Goal: Task Accomplishment & Management: Complete application form

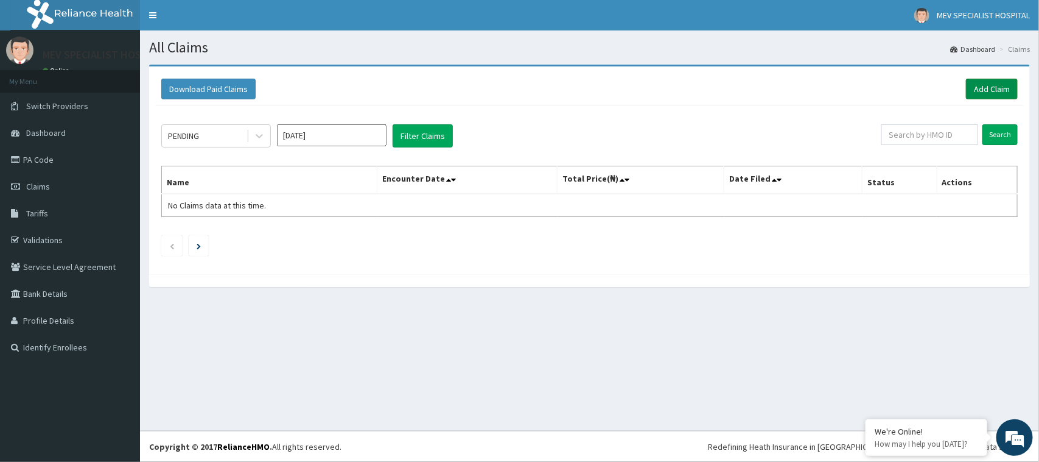
click at [981, 90] on link "Add Claim" at bounding box center [992, 89] width 52 height 21
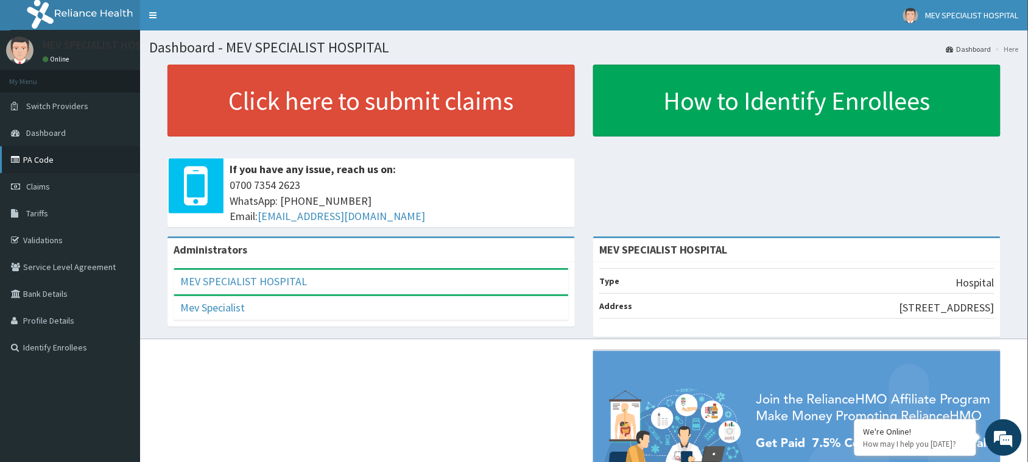
click at [34, 159] on link "PA Code" at bounding box center [70, 159] width 140 height 27
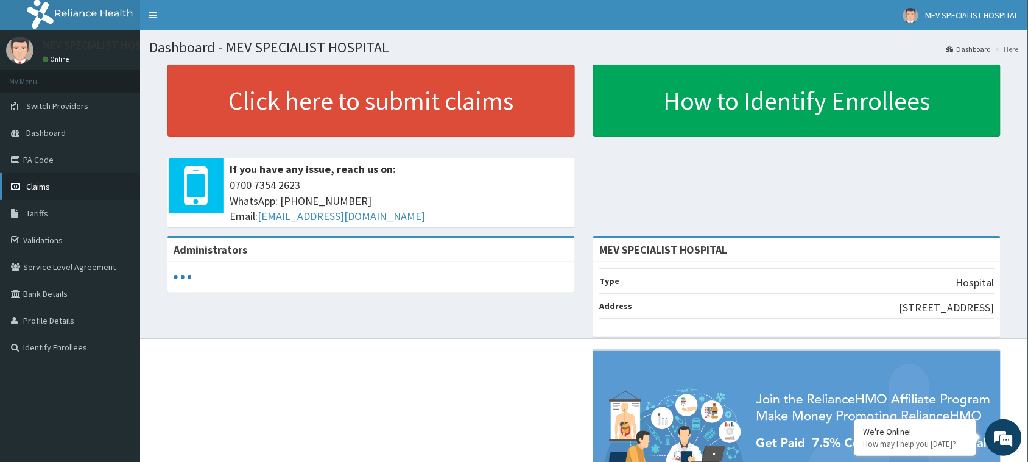
click at [41, 189] on span "Claims" at bounding box center [38, 186] width 24 height 11
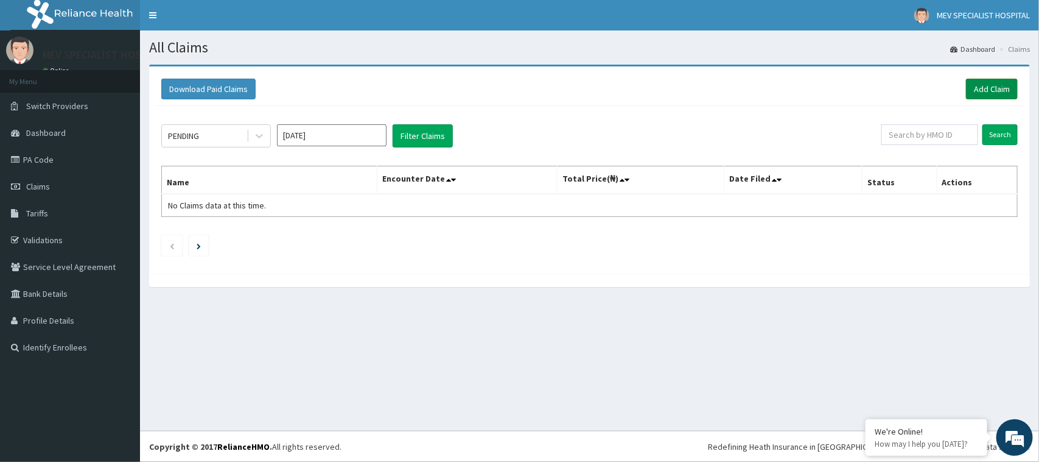
click at [990, 83] on link "Add Claim" at bounding box center [992, 89] width 52 height 21
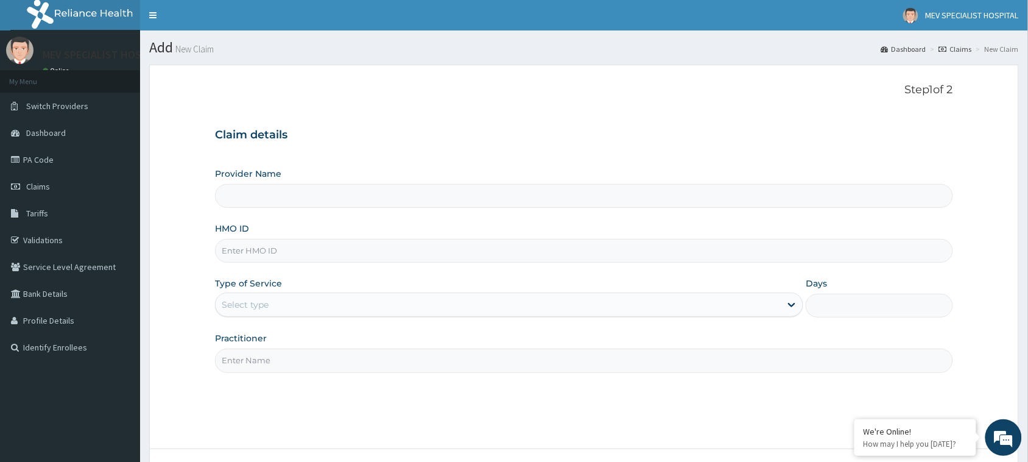
type input "MEV SPECIALIST HOSPITAL"
click at [332, 247] on input "HMO ID" at bounding box center [584, 251] width 738 height 24
paste input "SFA/15252/A"
type input "SFA/15252/A"
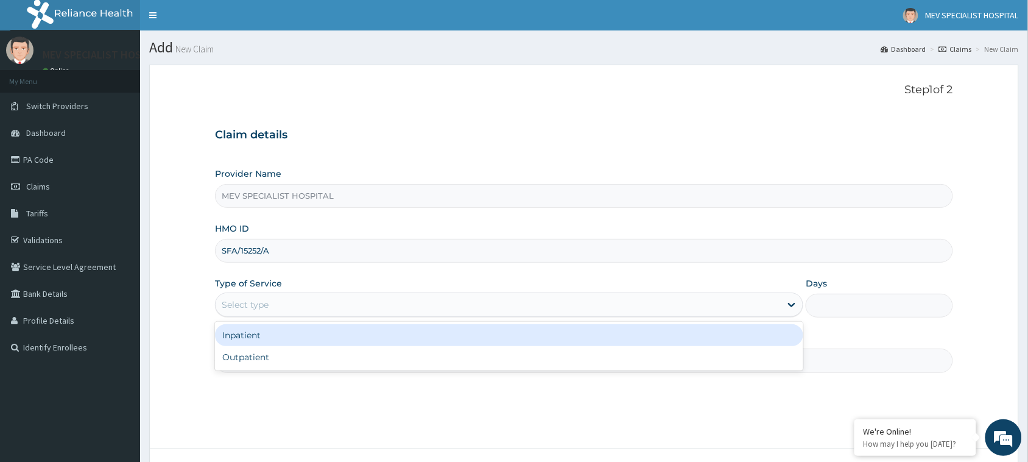
click at [317, 304] on div "Select type" at bounding box center [498, 304] width 565 height 19
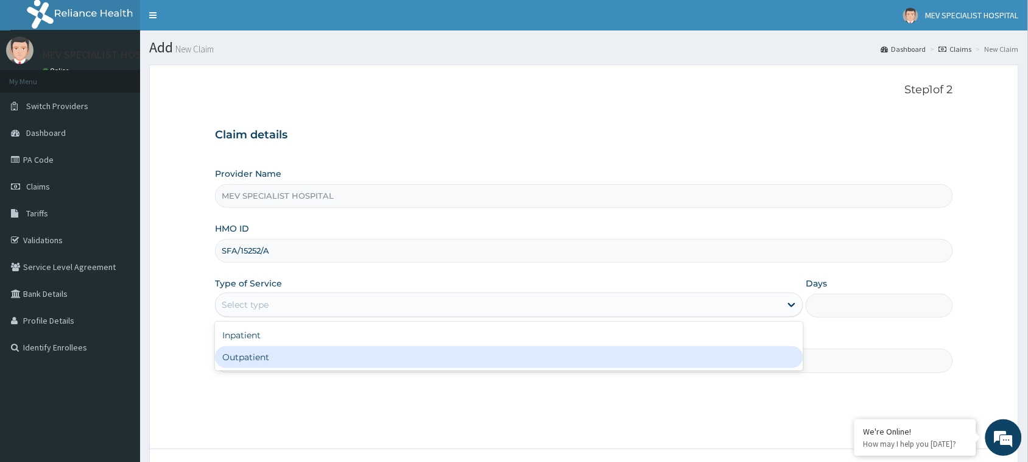
click at [314, 364] on div "Outpatient" at bounding box center [509, 357] width 588 height 22
type input "1"
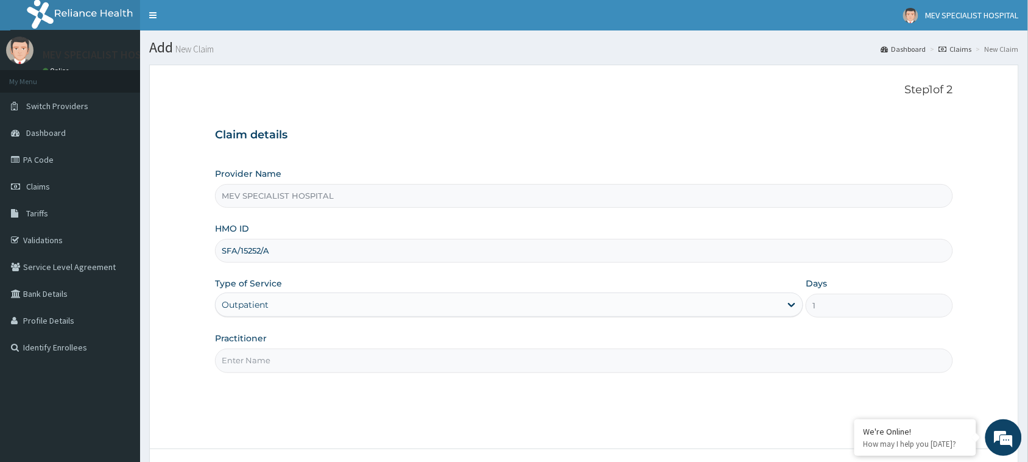
click at [300, 369] on input "Practitioner" at bounding box center [584, 360] width 738 height 24
type input "d"
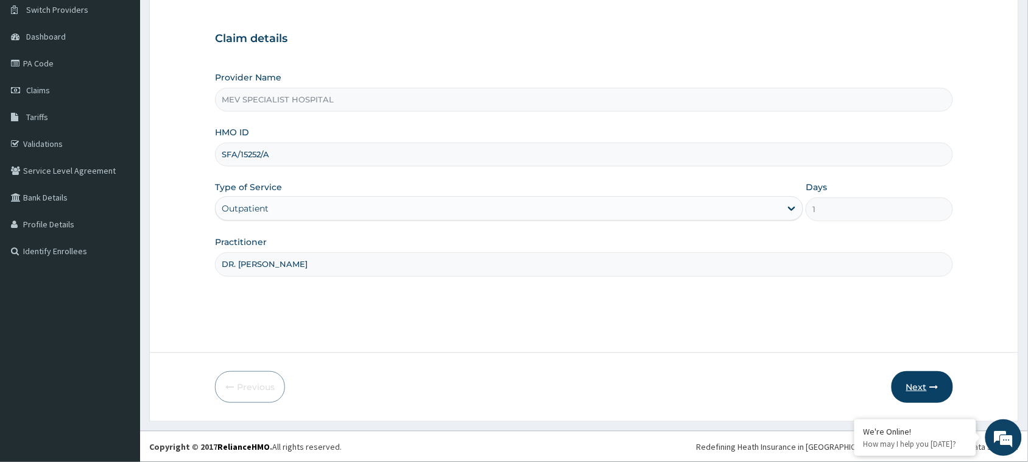
type input "DR. ANITA"
click at [919, 390] on button "Next" at bounding box center [921, 387] width 61 height 32
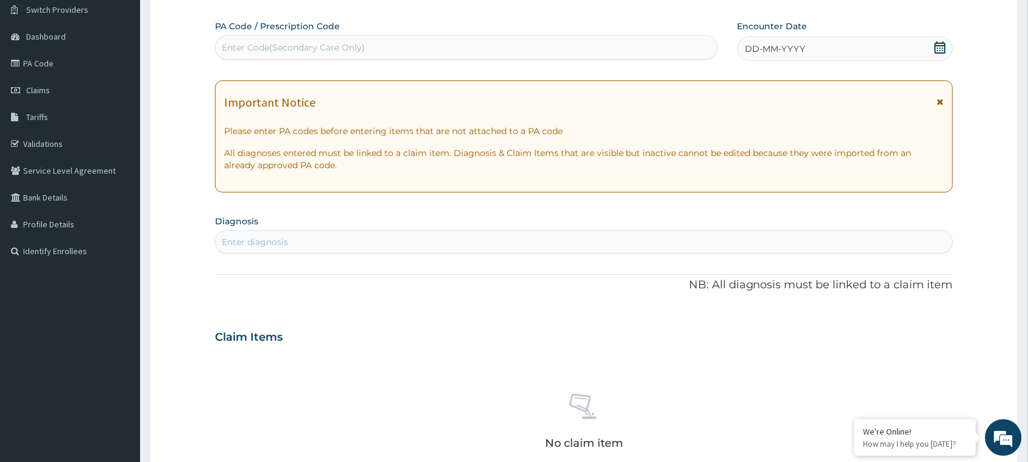
click at [495, 46] on div "Enter Code(Secondary Care Only)" at bounding box center [467, 47] width 502 height 19
paste input "PA/11DDFE"
type input "PA/11DDFE"
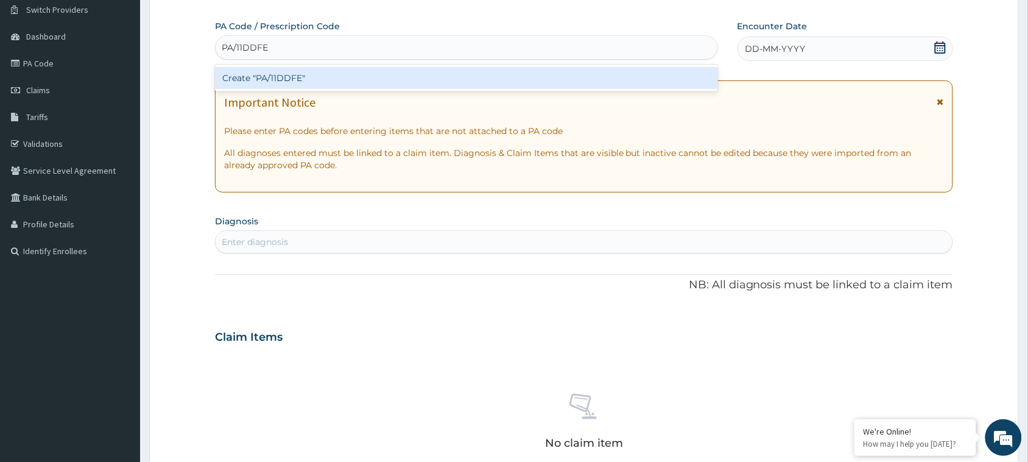
click at [489, 73] on div "Create "PA/11DDFE"" at bounding box center [466, 78] width 503 height 22
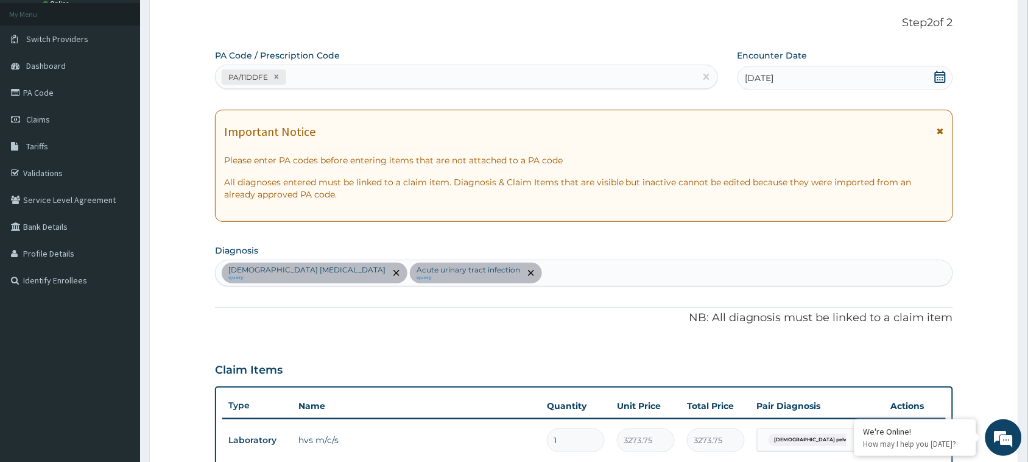
scroll to position [63, 0]
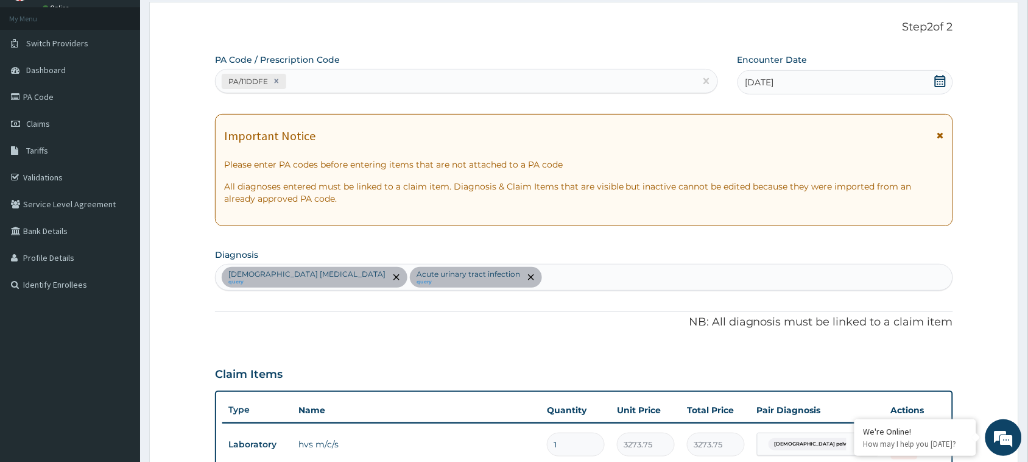
click at [363, 74] on div "PA/11DDFE" at bounding box center [456, 81] width 480 height 20
paste input "PA/32C038"
type input "PA/32C038"
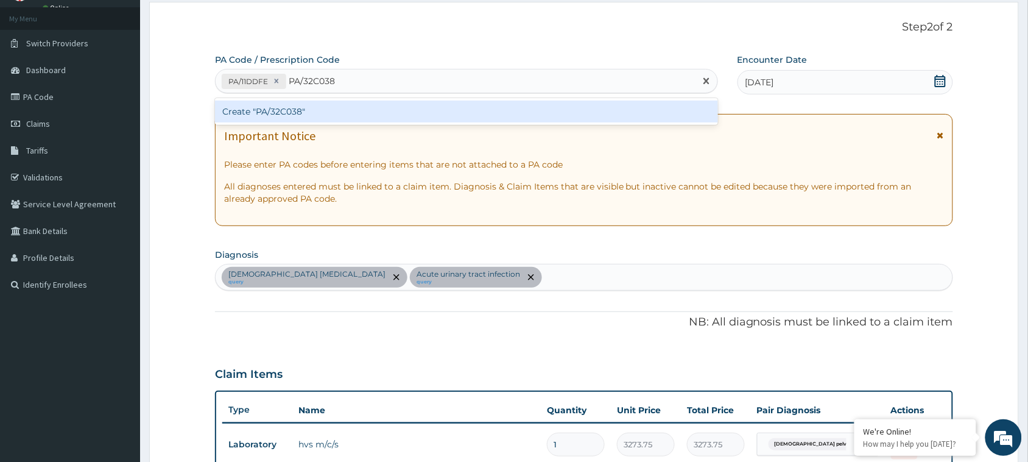
click at [355, 114] on div "Create "PA/32C038"" at bounding box center [466, 111] width 503 height 22
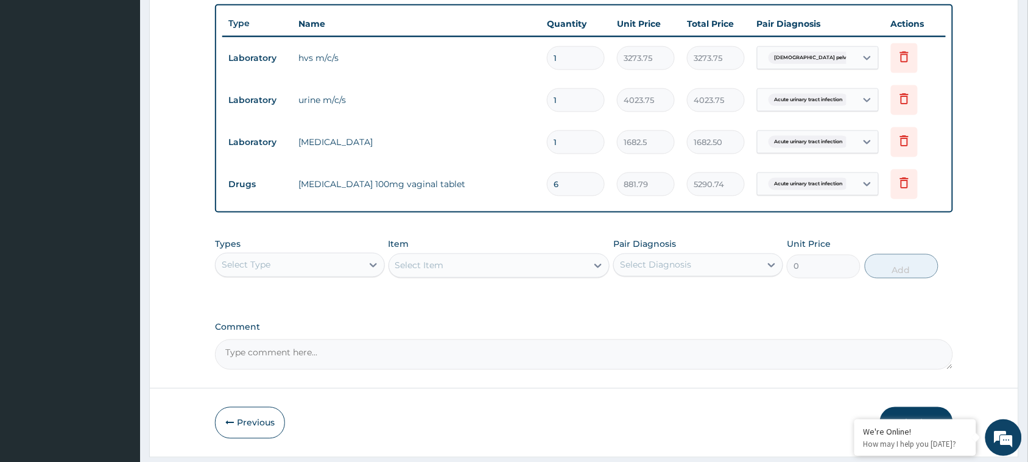
scroll to position [458, 0]
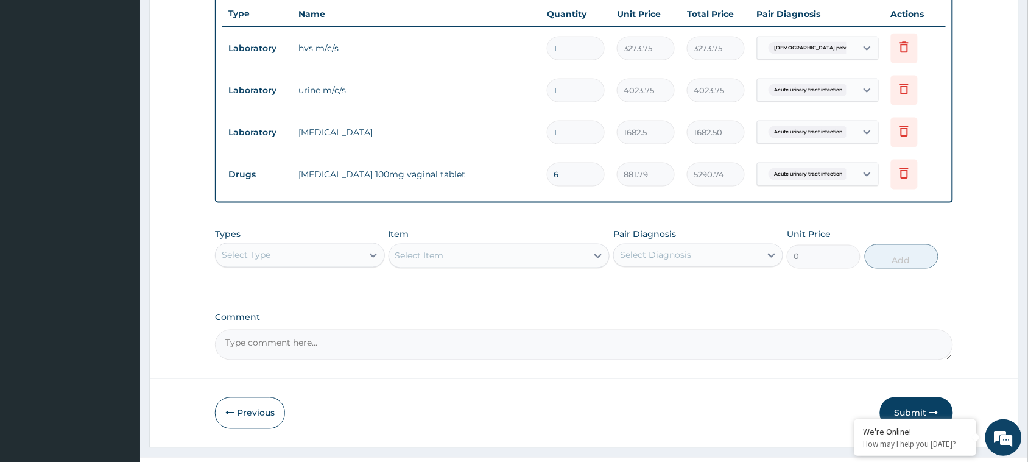
click at [332, 257] on div "Select Type" at bounding box center [289, 254] width 147 height 19
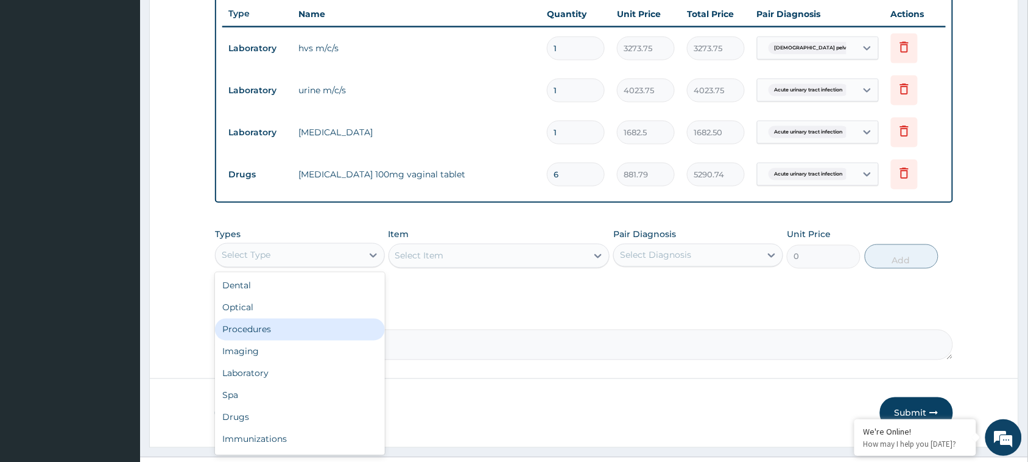
click at [259, 334] on div "Procedures" at bounding box center [300, 329] width 170 height 22
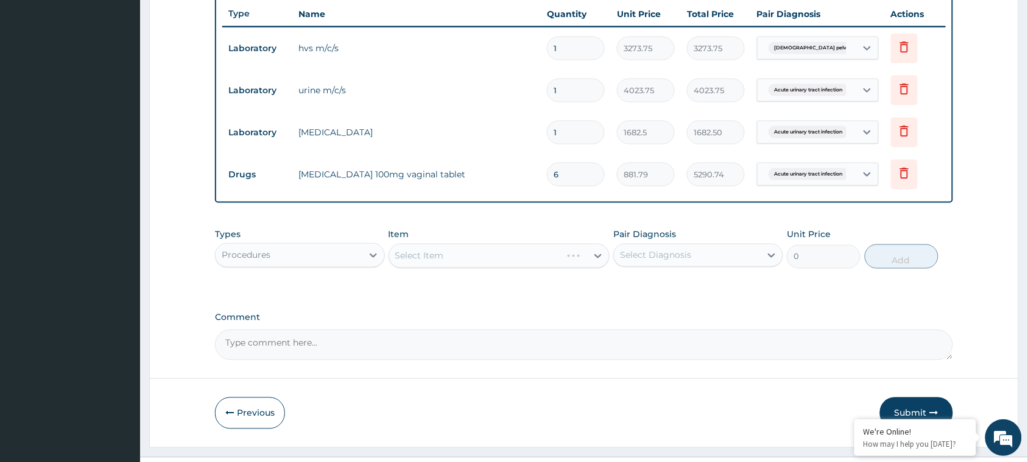
click at [454, 258] on div "Select Item" at bounding box center [499, 256] width 222 height 24
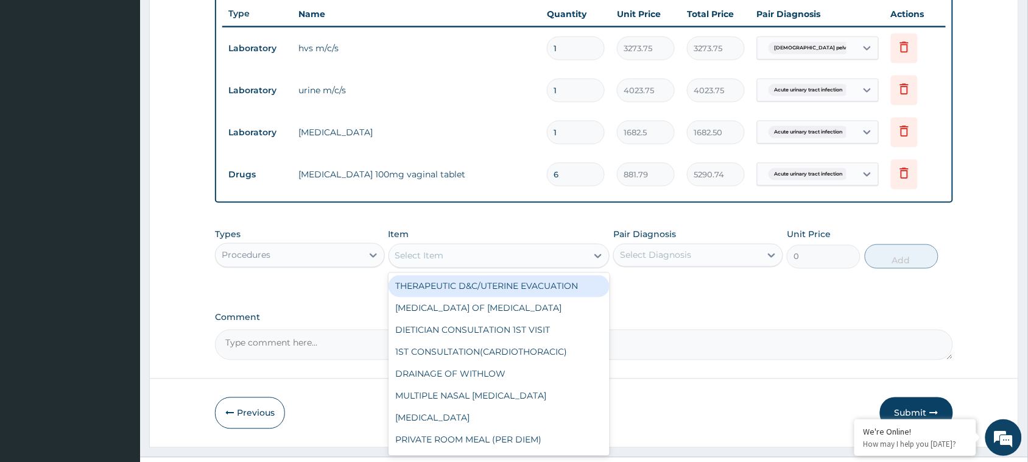
click at [454, 247] on div "Select Item" at bounding box center [488, 255] width 198 height 19
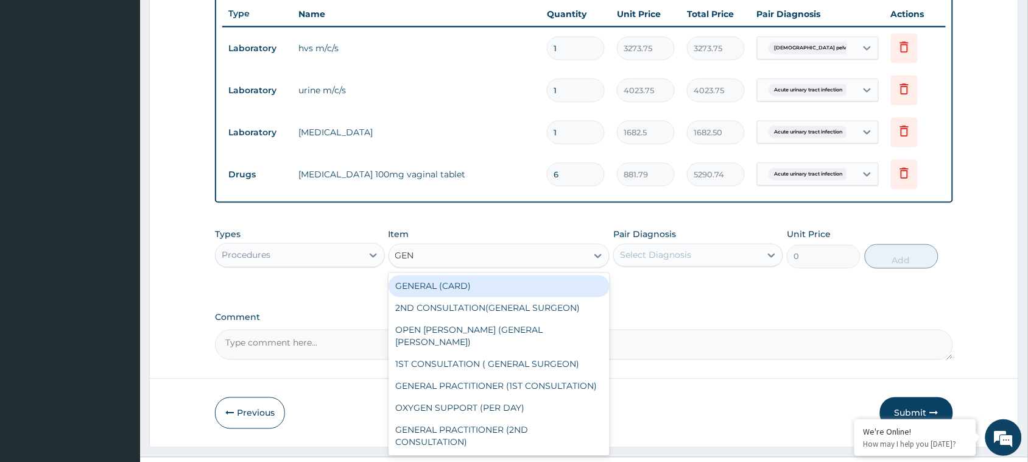
type input "GENE"
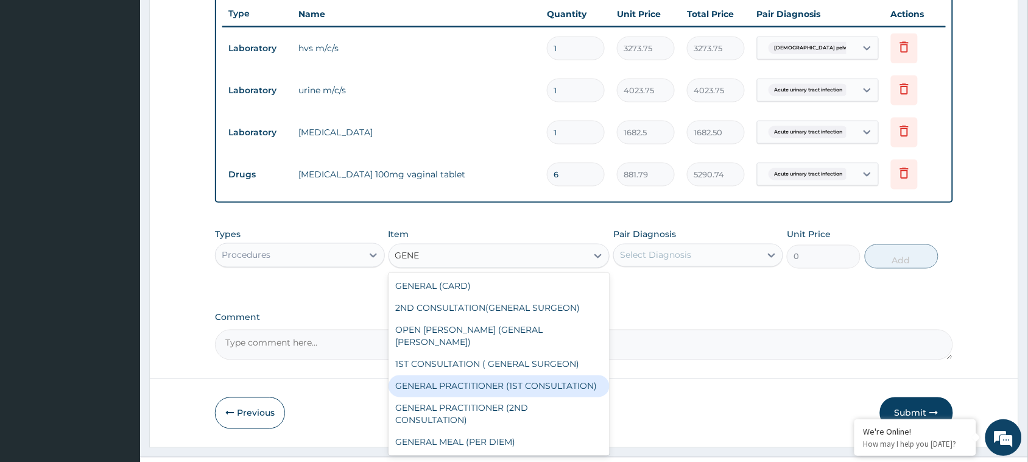
click at [493, 375] on div "GENERAL PRACTITIONER (1ST CONSULTATION)" at bounding box center [499, 386] width 222 height 22
type input "3000"
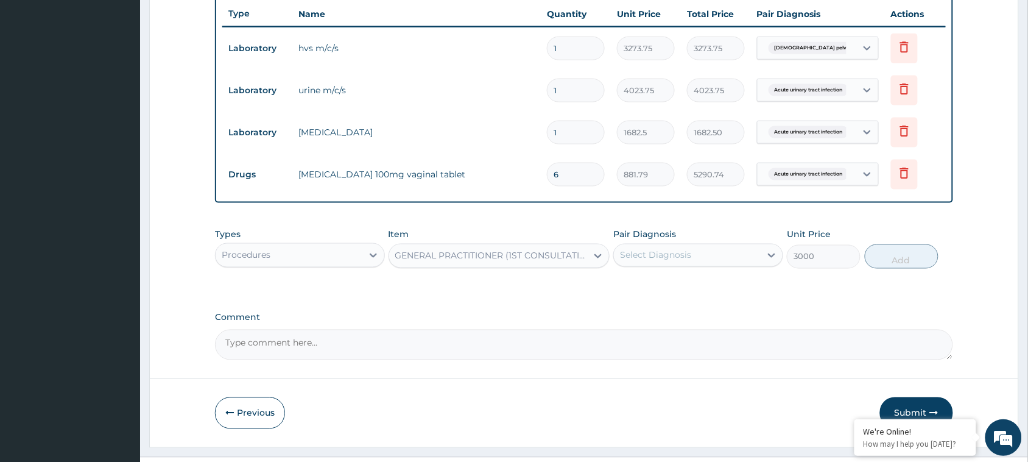
click at [706, 251] on div "Select Diagnosis" at bounding box center [687, 254] width 147 height 19
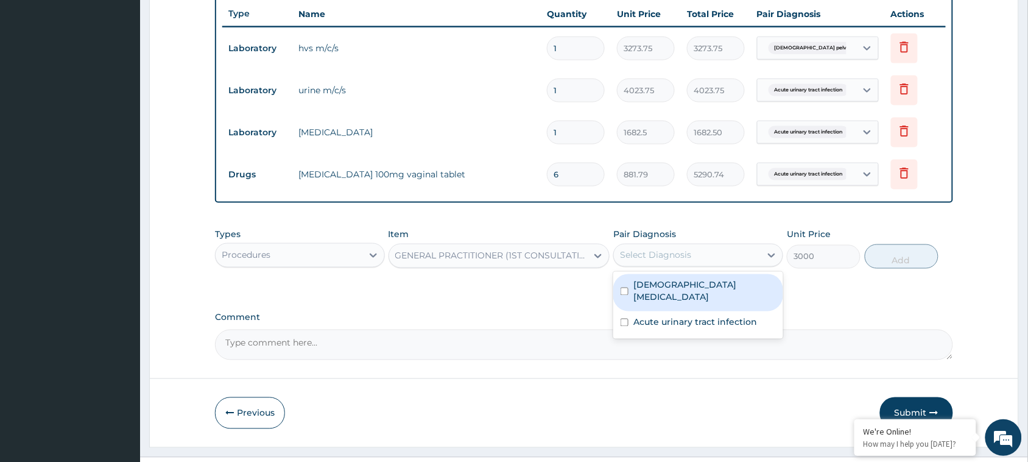
click at [685, 275] on div "Female pelvic inflammatory disease" at bounding box center [698, 292] width 170 height 37
checkbox input "true"
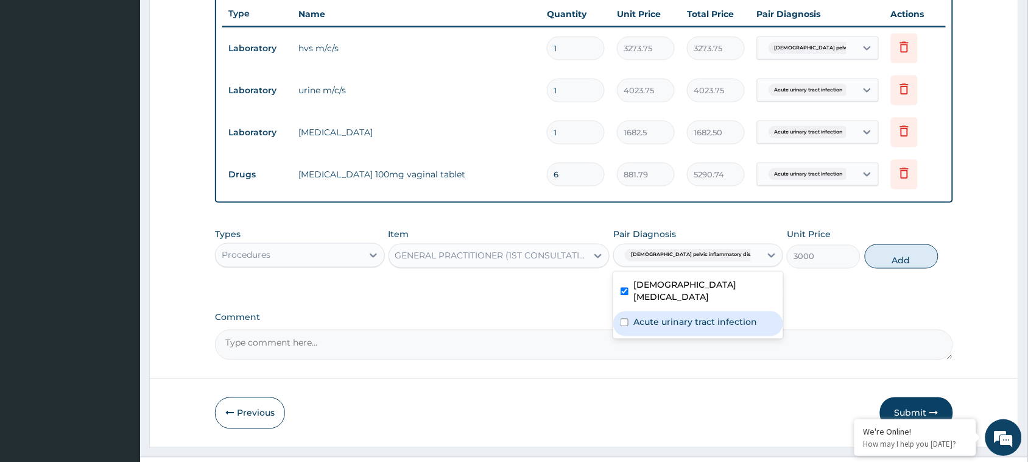
click at [691, 330] on div "Acute urinary tract infection" at bounding box center [698, 323] width 170 height 25
checkbox input "true"
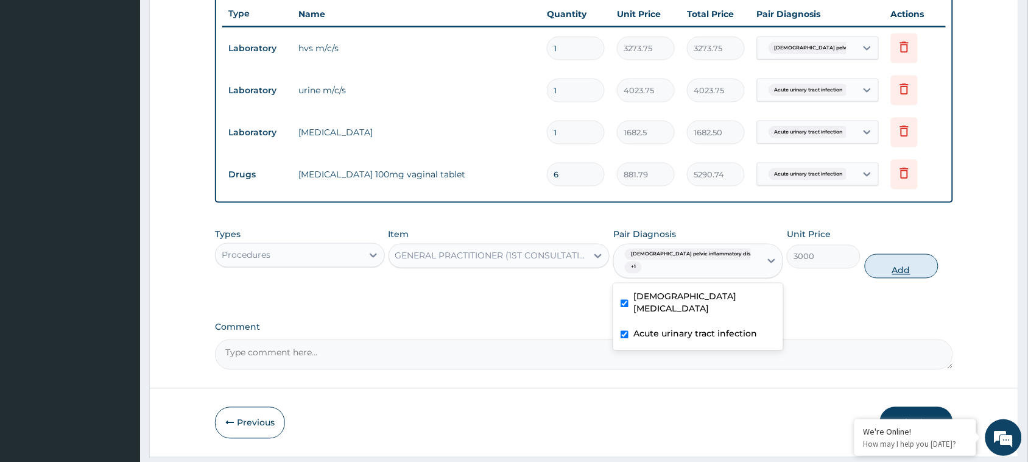
click at [899, 256] on button "Add" at bounding box center [902, 266] width 74 height 24
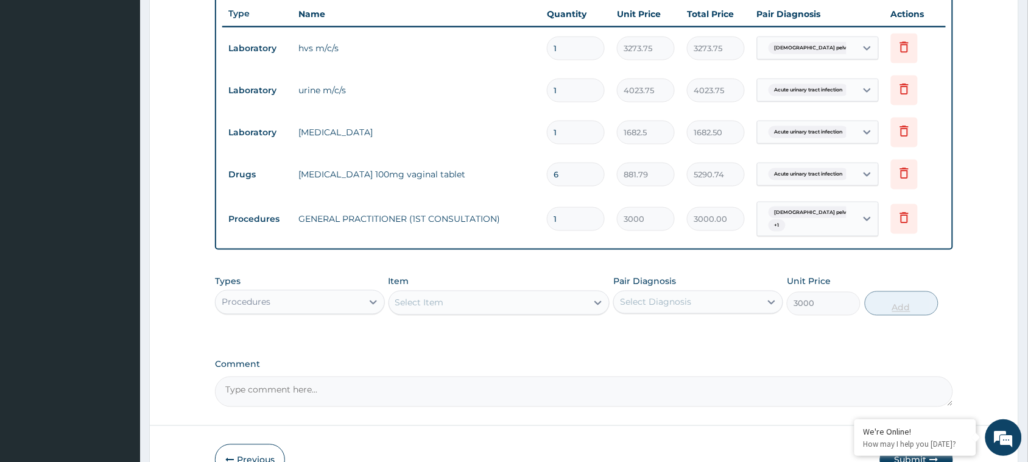
type input "0"
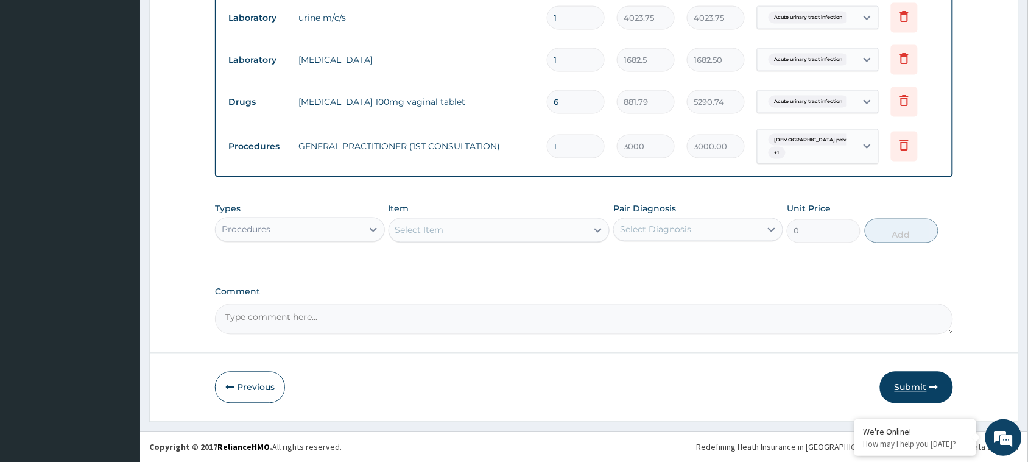
click at [906, 385] on button "Submit" at bounding box center [916, 387] width 73 height 32
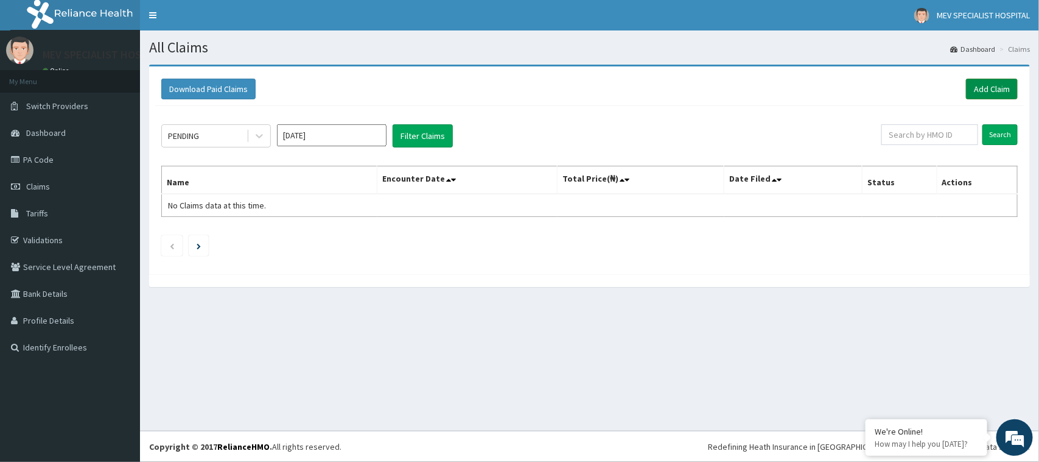
click at [977, 86] on link "Add Claim" at bounding box center [992, 89] width 52 height 21
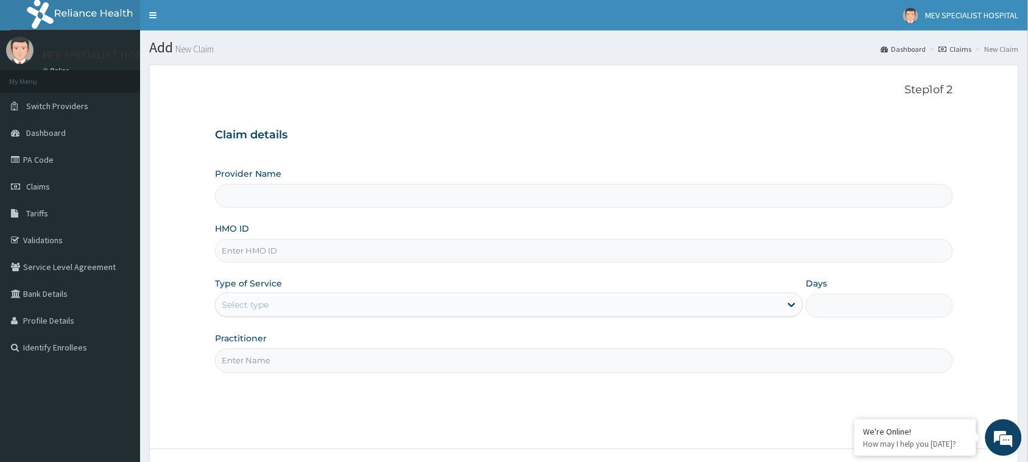
type input "MEV SPECIALIST HOSPITAL"
click at [342, 251] on input "HMO ID" at bounding box center [584, 251] width 738 height 24
paste input "PA/49E83C"
type input "PA/49E83C"
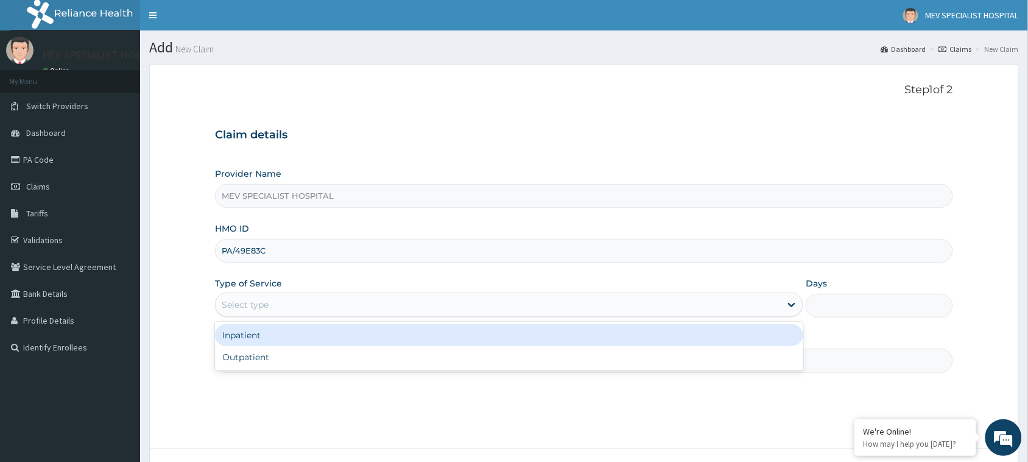
click at [342, 297] on div "Select type" at bounding box center [498, 304] width 565 height 19
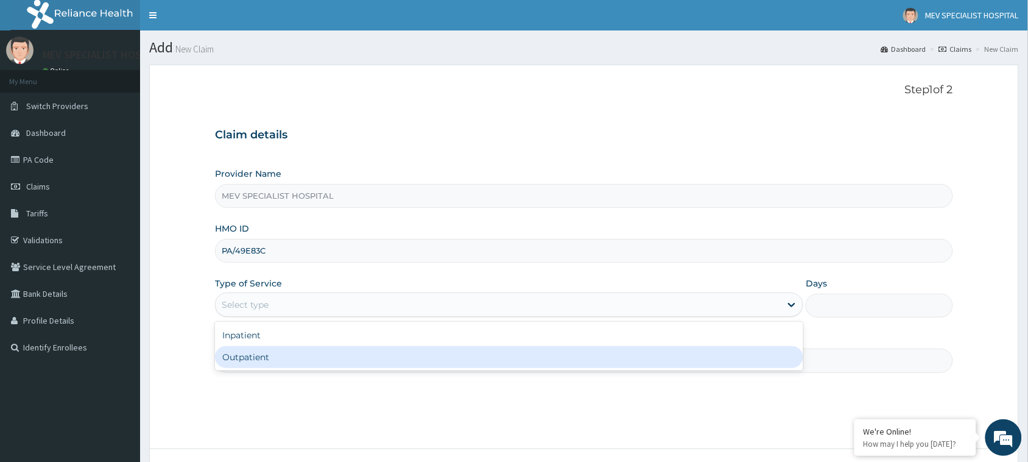
click at [332, 361] on div "Outpatient" at bounding box center [509, 357] width 588 height 22
type input "1"
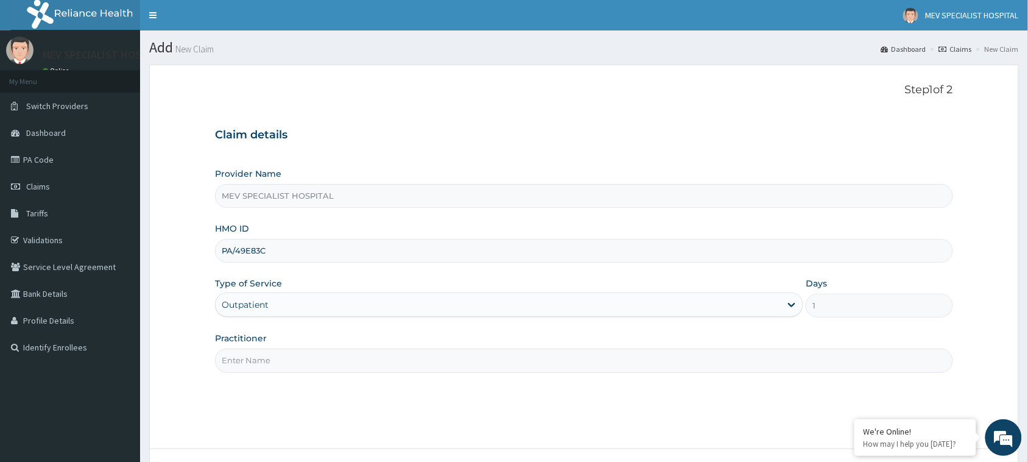
click at [332, 361] on input "Practitioner" at bounding box center [584, 360] width 738 height 24
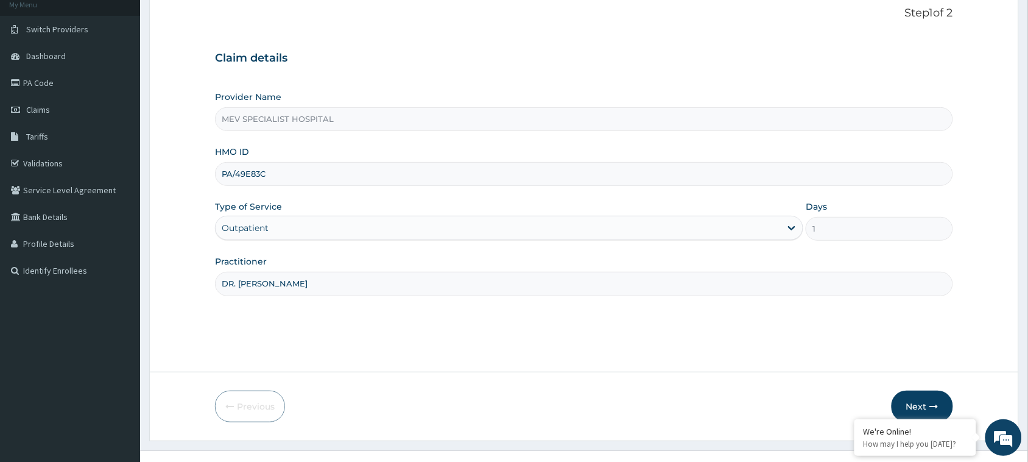
scroll to position [96, 0]
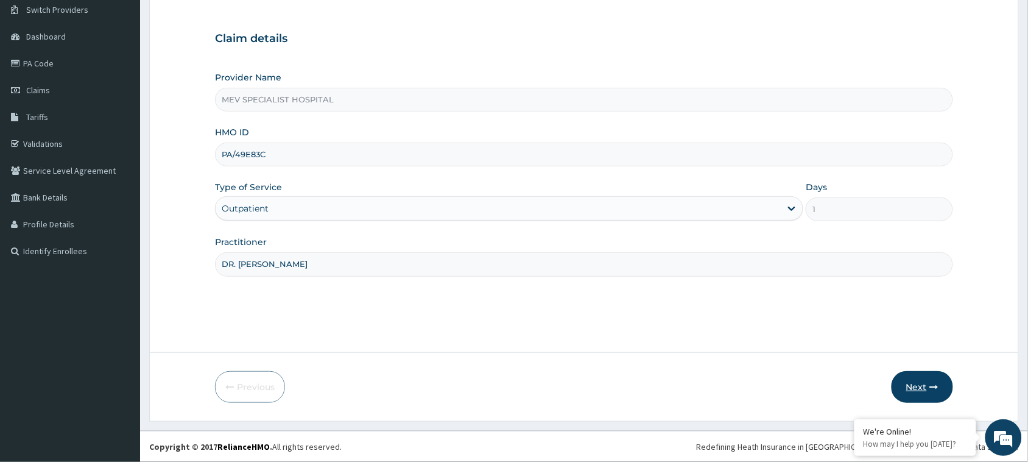
type input "DR. ANITA"
click at [927, 391] on button "Next" at bounding box center [921, 387] width 61 height 32
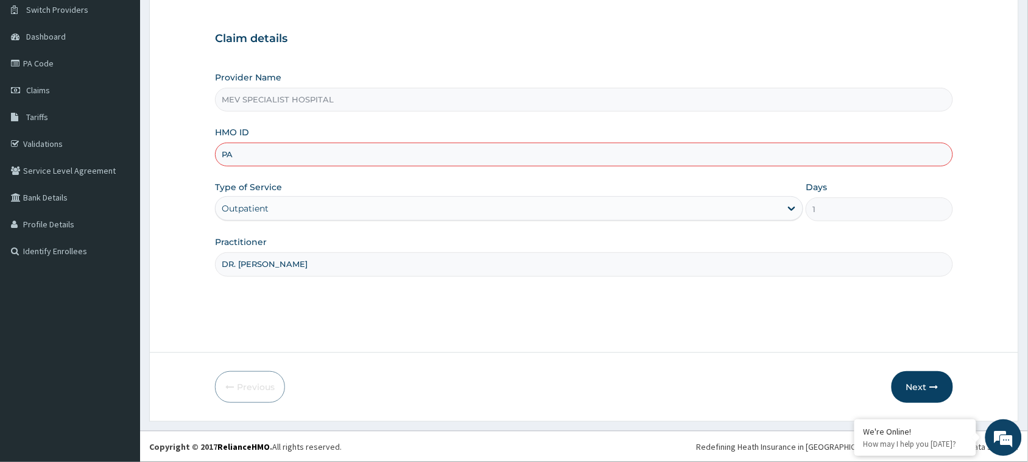
type input "P"
paste input "MPS/10016/A"
type input "MPS/10016/A"
click at [927, 381] on button "Next" at bounding box center [921, 387] width 61 height 32
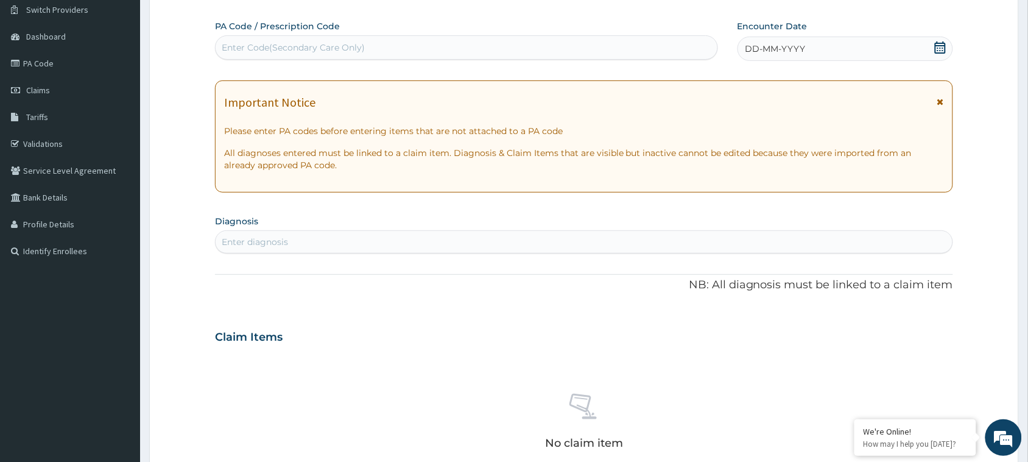
click at [390, 49] on div "Enter Code(Secondary Care Only)" at bounding box center [467, 47] width 502 height 19
paste input "PA/49E83C"
type input "PA/49E83C"
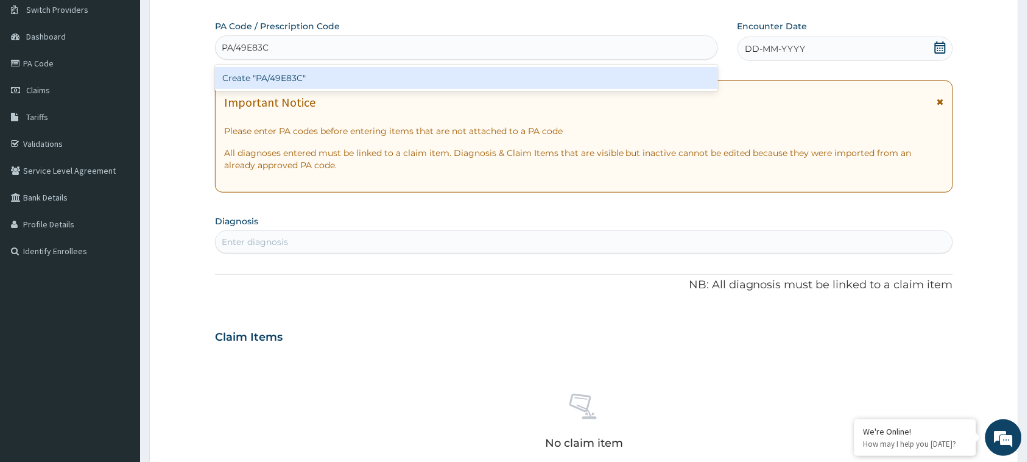
click at [390, 80] on div "Create "PA/49E83C"" at bounding box center [466, 78] width 503 height 22
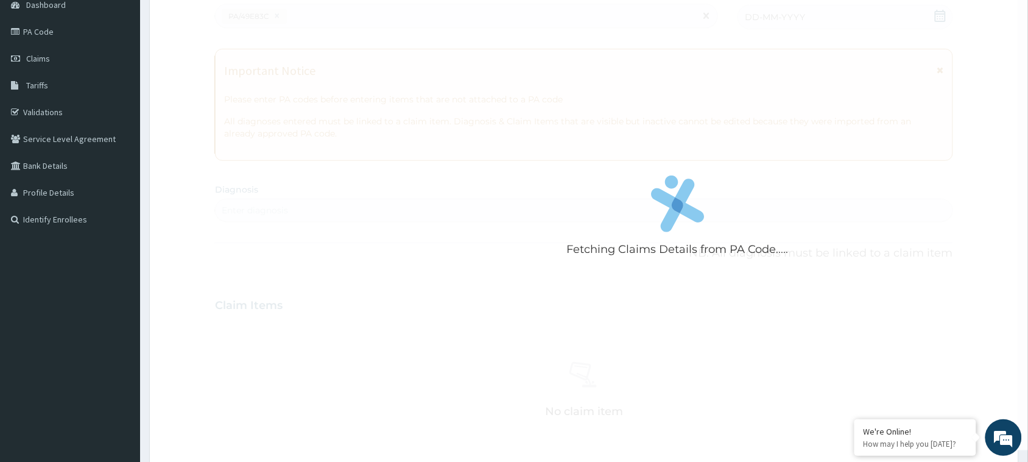
scroll to position [0, 0]
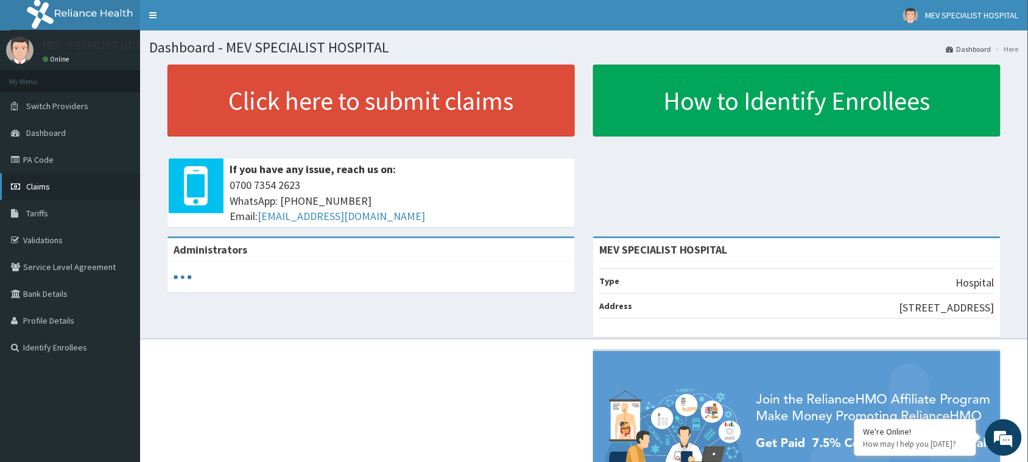
click at [47, 186] on span "Claims" at bounding box center [38, 186] width 24 height 11
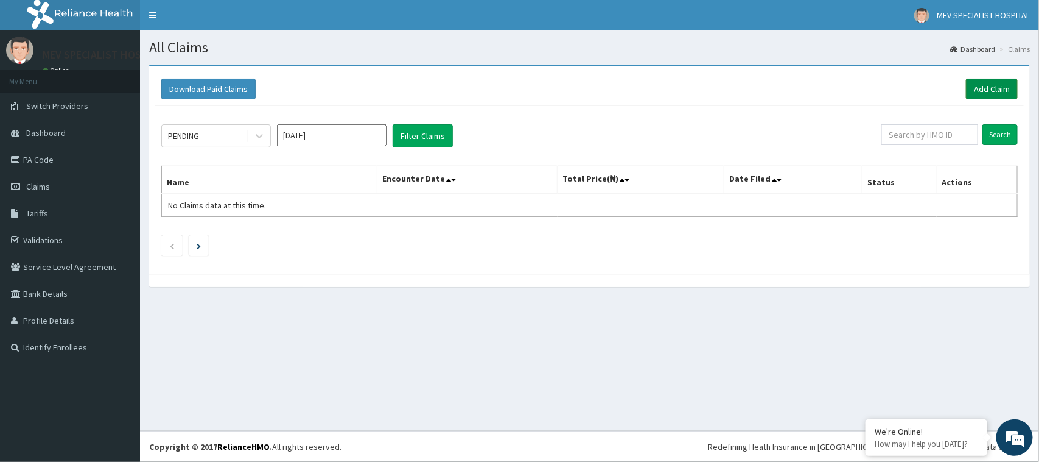
click at [988, 90] on link "Add Claim" at bounding box center [992, 89] width 52 height 21
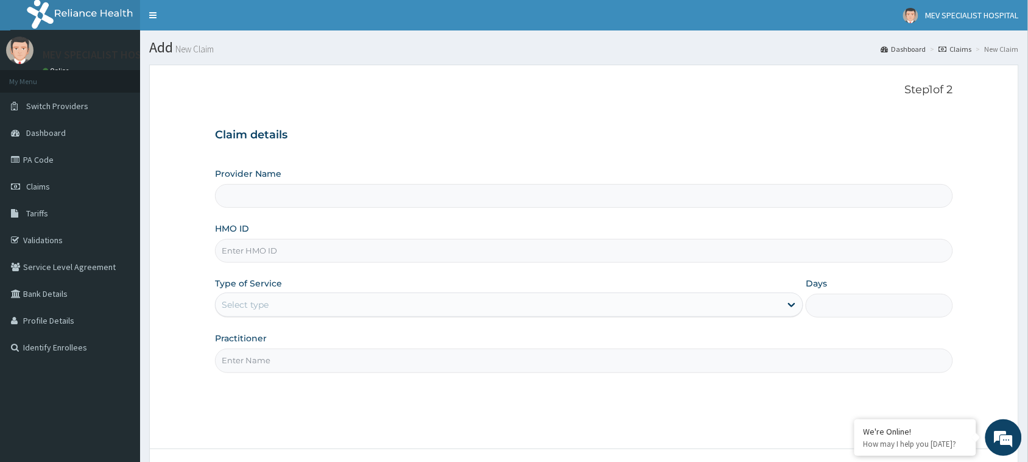
click at [350, 256] on input "HMO ID" at bounding box center [584, 251] width 738 height 24
type input "MEV SPECIALIST HOSPITAL"
paste input "MPS/10016/A"
type input "MPS/10016/A"
click at [299, 306] on div "Select type" at bounding box center [498, 304] width 565 height 19
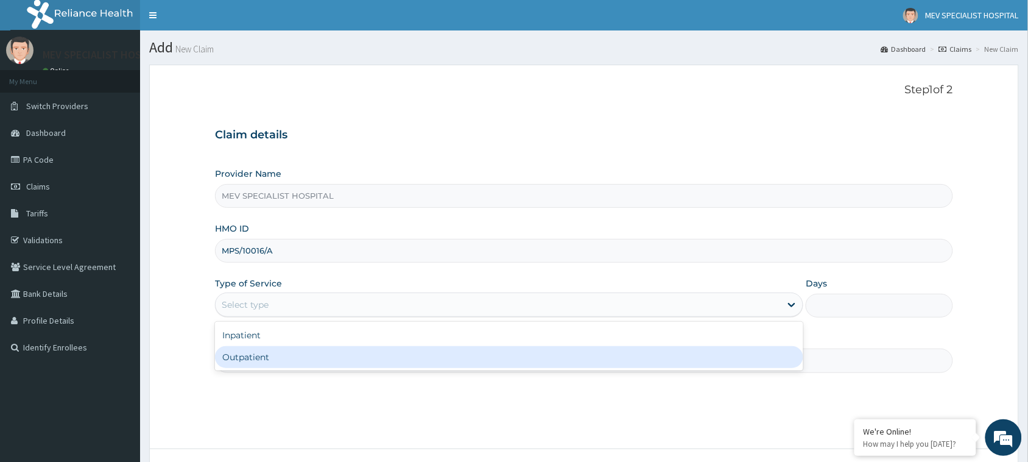
click at [282, 358] on div "Outpatient" at bounding box center [509, 357] width 588 height 22
type input "1"
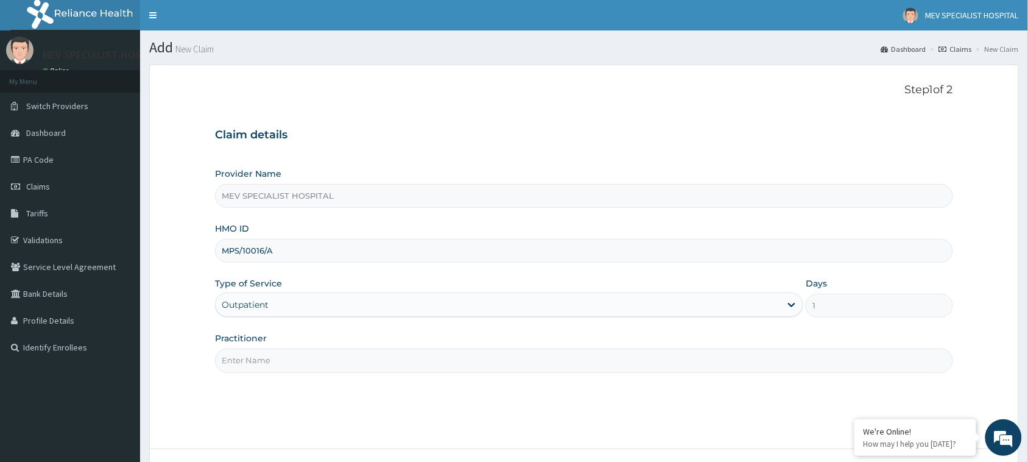
click at [282, 358] on input "Practitioner" at bounding box center [584, 360] width 738 height 24
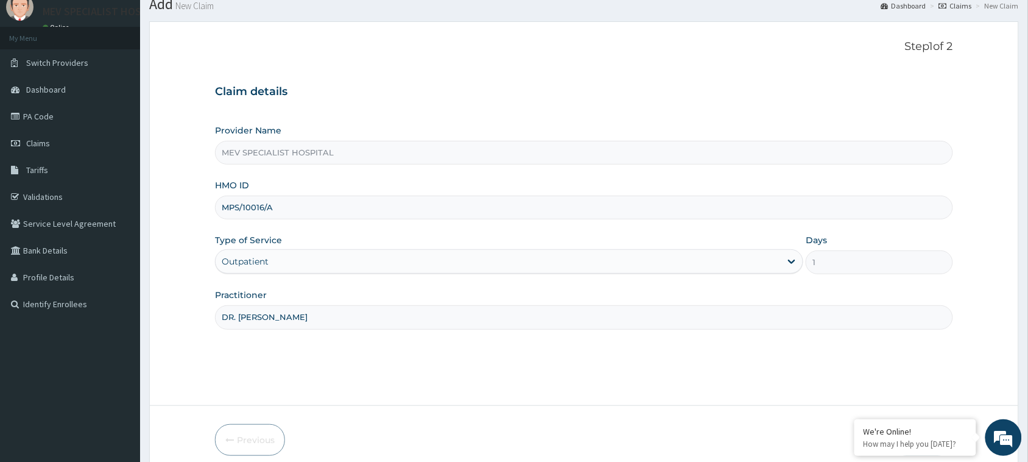
scroll to position [96, 0]
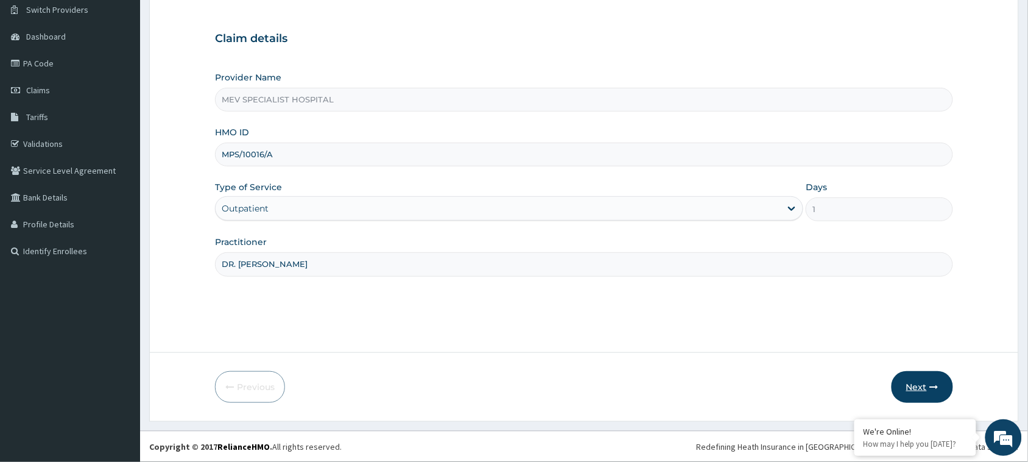
type input "DR. ANITA"
click at [915, 382] on button "Next" at bounding box center [921, 387] width 61 height 32
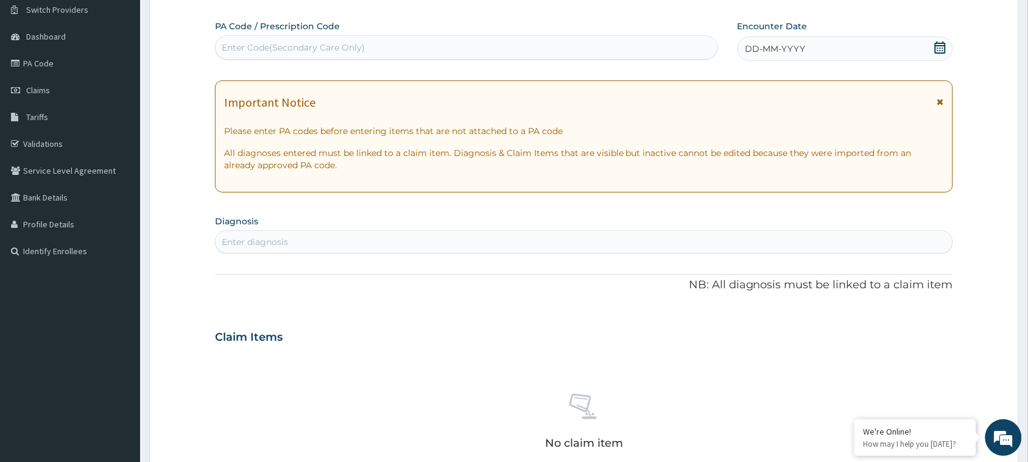
click at [421, 46] on div "Enter Code(Secondary Care Only)" at bounding box center [467, 47] width 502 height 19
paste input "PA/49E83C"
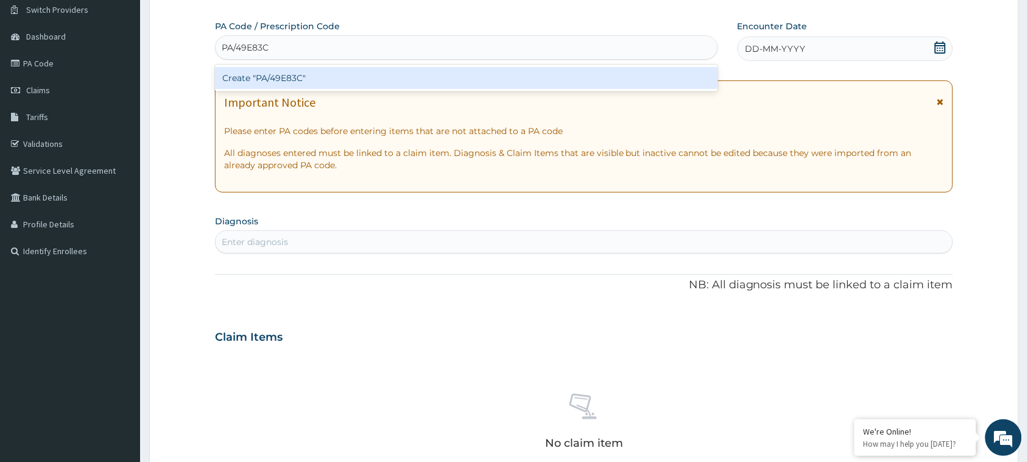
type input "PA/49E83C"
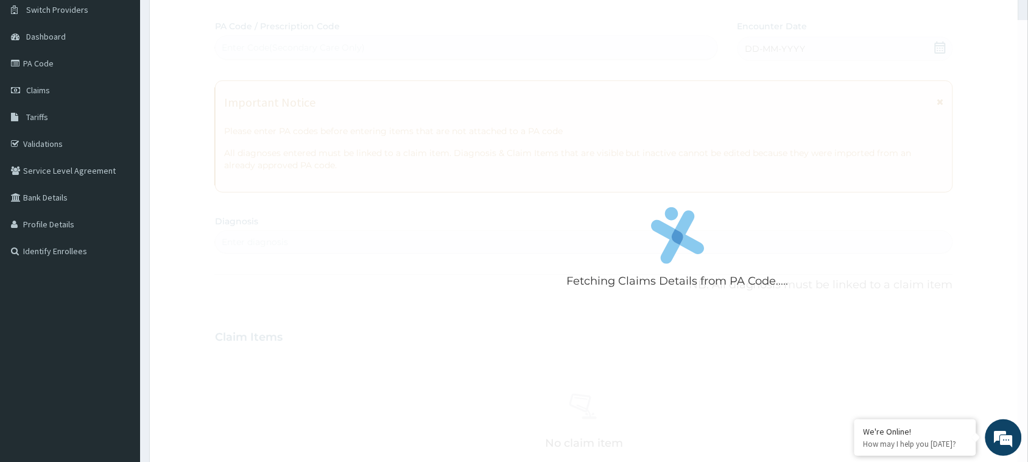
click at [411, 61] on div "Fetching Claims Details from PA Code..... PA Code / Prescription Code Enter Cod…" at bounding box center [584, 335] width 738 height 630
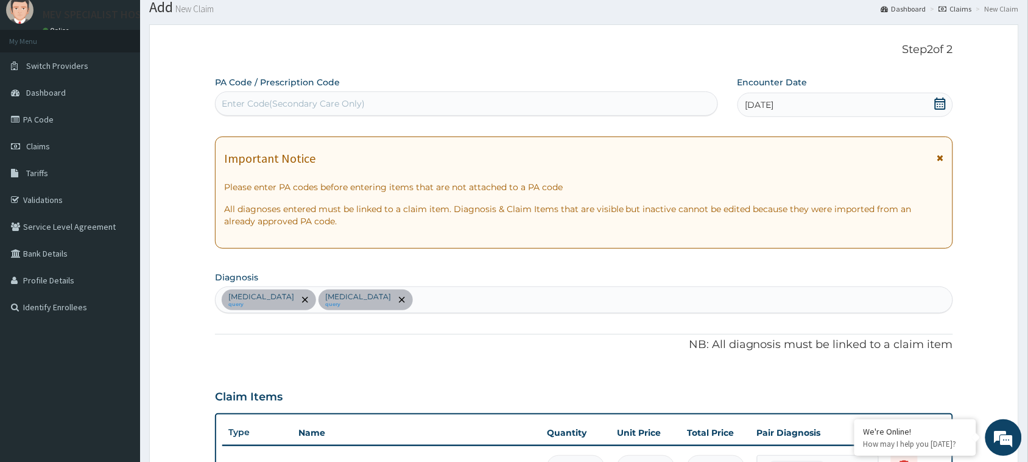
scroll to position [33, 0]
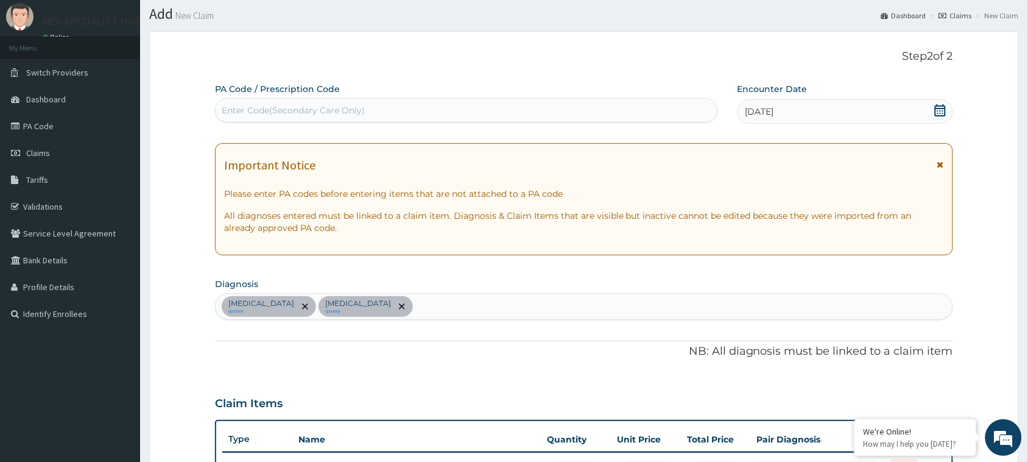
click at [343, 105] on div "Enter Code(Secondary Care Only)" at bounding box center [293, 110] width 143 height 12
paste input "PA/C7B55F"
type input "PA/C7B55F"
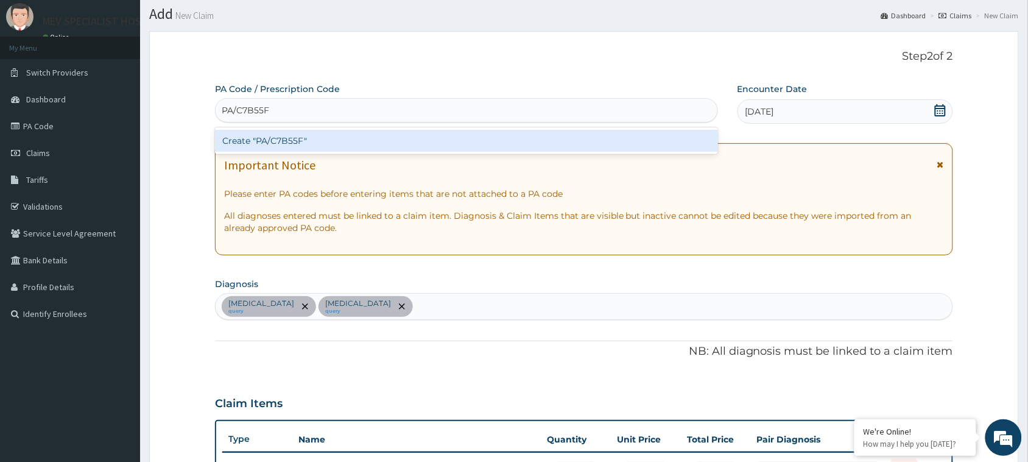
click at [347, 139] on div "Create "PA/C7B55F"" at bounding box center [466, 141] width 503 height 22
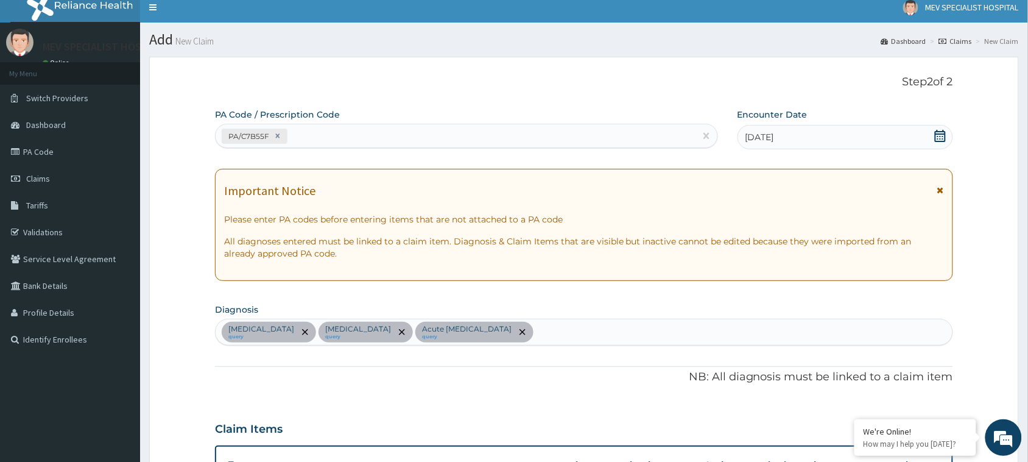
scroll to position [0, 0]
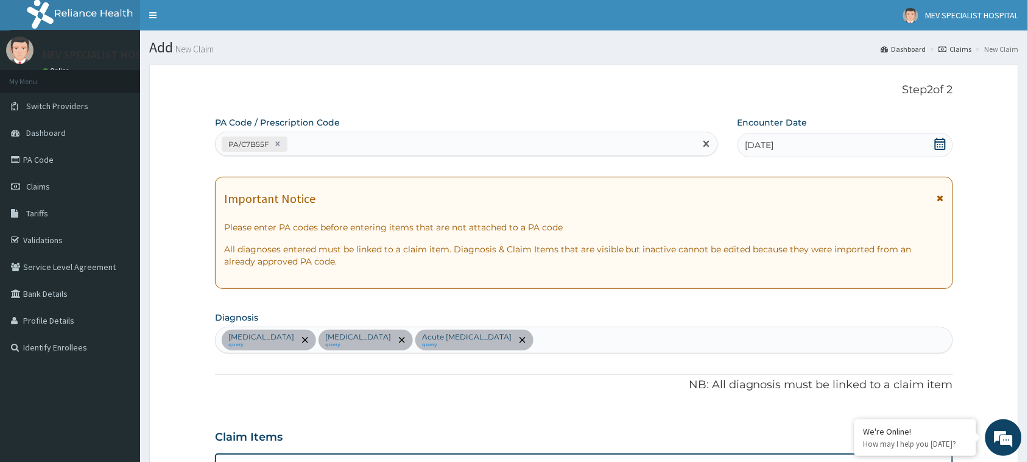
click at [437, 150] on div "PA/C7B55F" at bounding box center [456, 144] width 480 height 20
paste input "PA/6047ED"
type input "PA/6047ED"
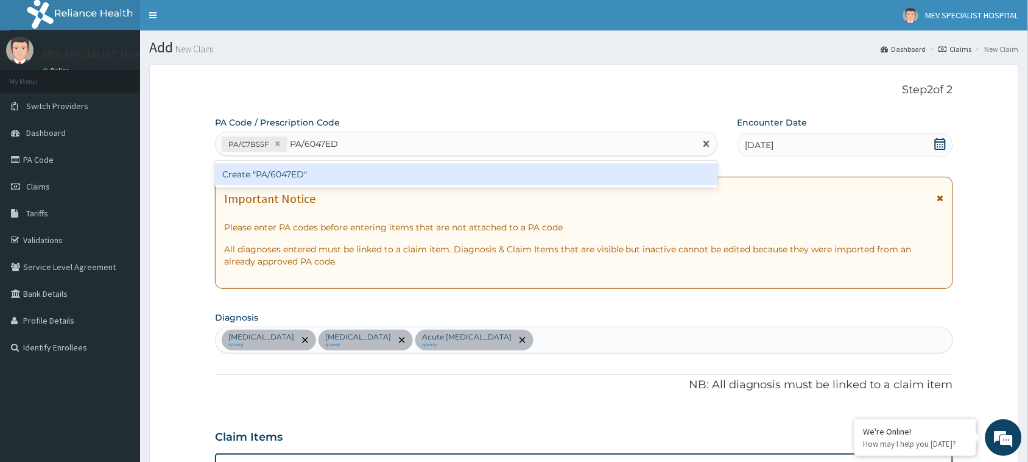
click at [433, 184] on div "Create "PA/6047ED"" at bounding box center [466, 174] width 503 height 22
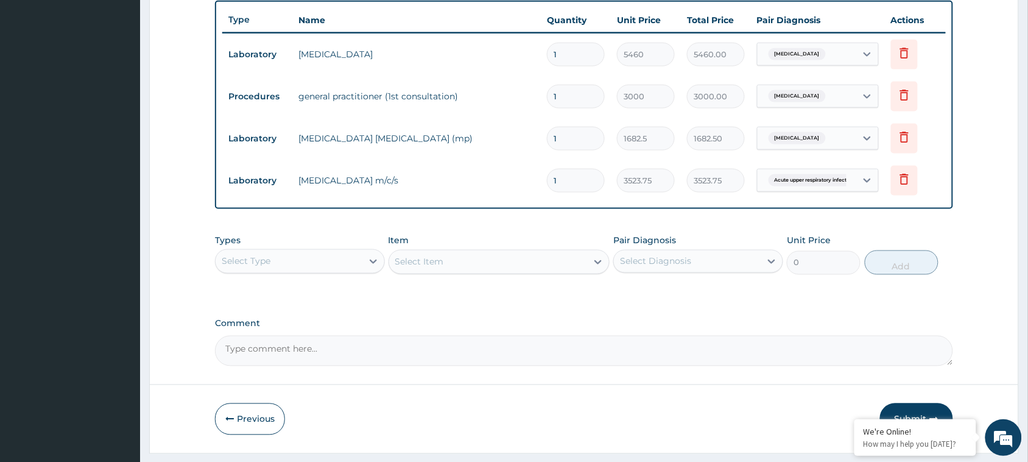
scroll to position [467, 0]
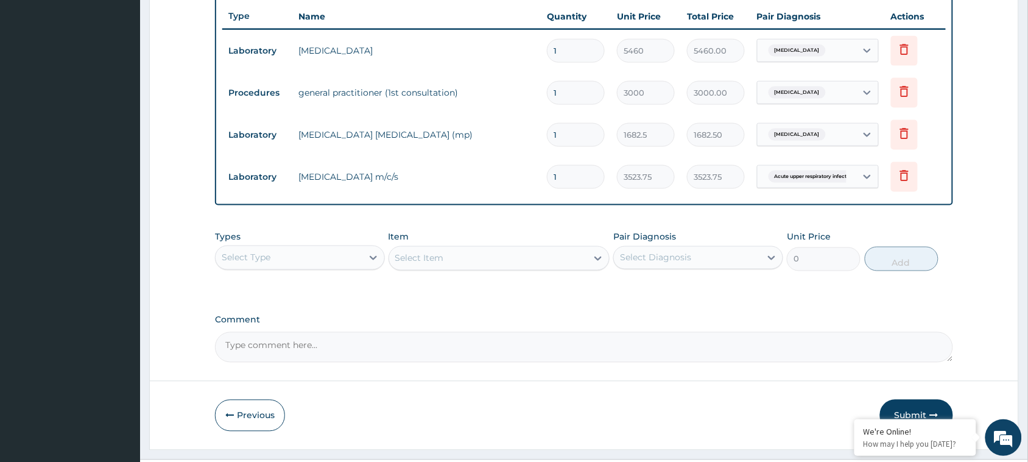
click at [321, 245] on div "Select Type" at bounding box center [300, 257] width 170 height 24
type input "DRU"
click at [293, 285] on div "Drugs" at bounding box center [300, 288] width 170 height 22
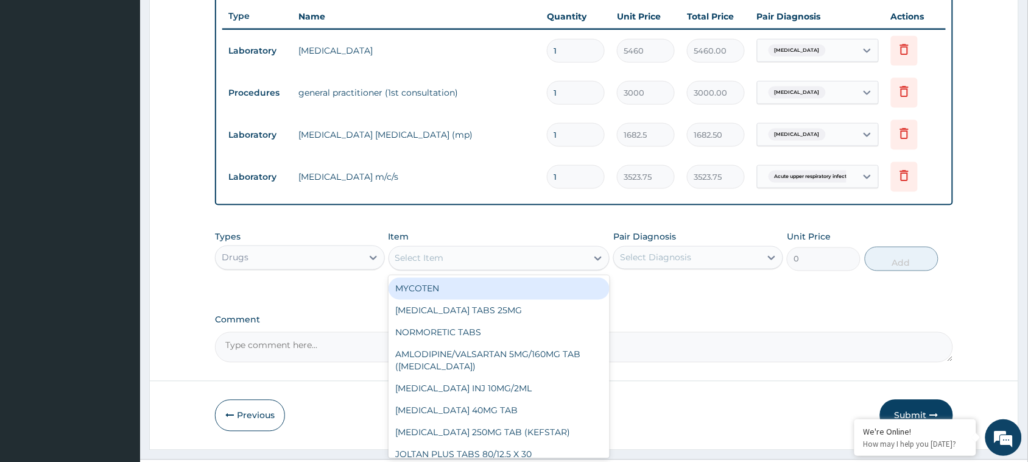
click at [509, 258] on div "Select Item" at bounding box center [488, 257] width 198 height 19
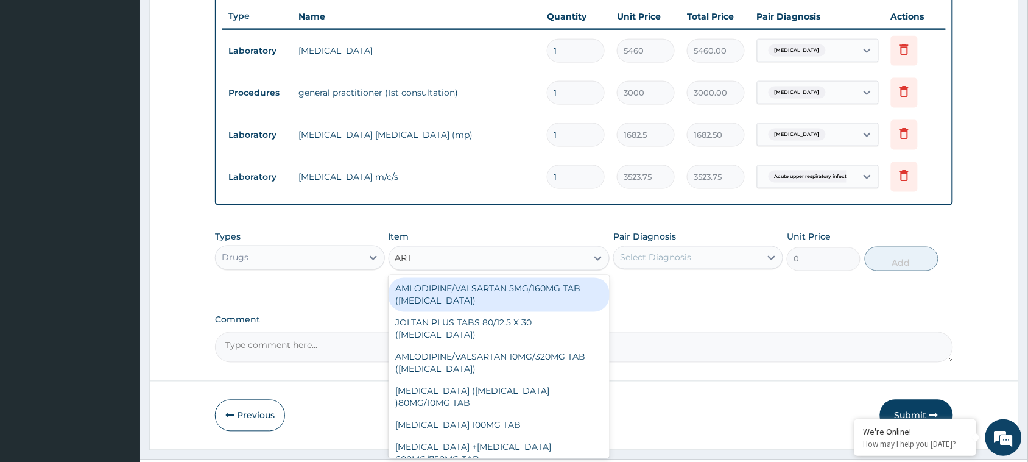
type input "ARTE"
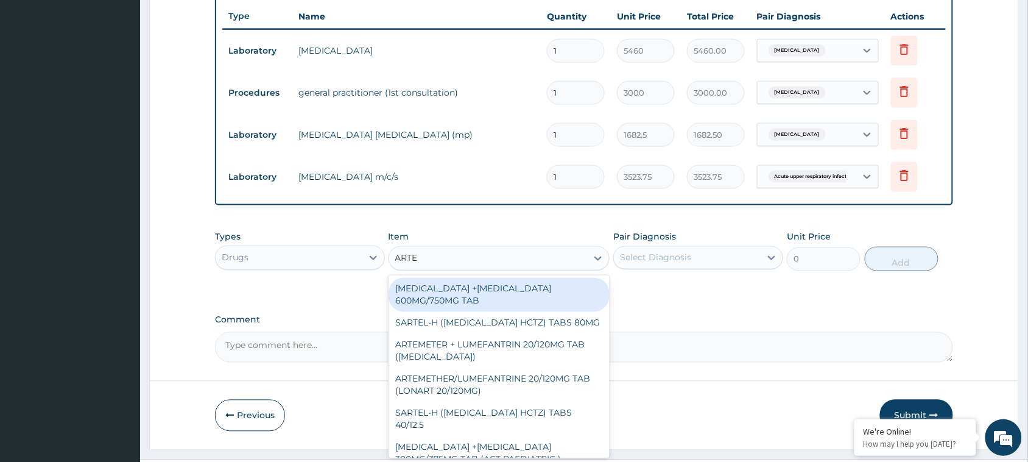
click at [516, 304] on div "ARTESUNATE +MEFLOQUINE 600MG/750MG TAB" at bounding box center [499, 295] width 222 height 34
type input "491.0412"
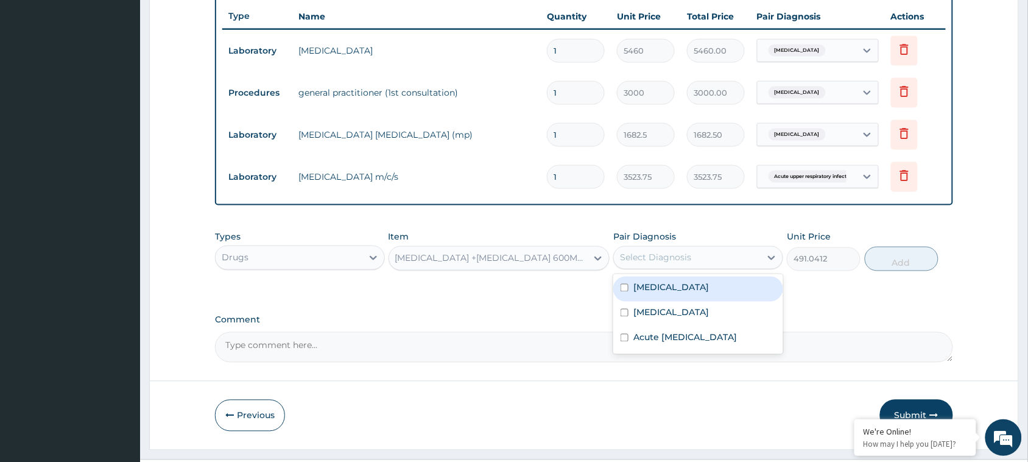
click at [711, 263] on div "Select Diagnosis" at bounding box center [687, 257] width 147 height 19
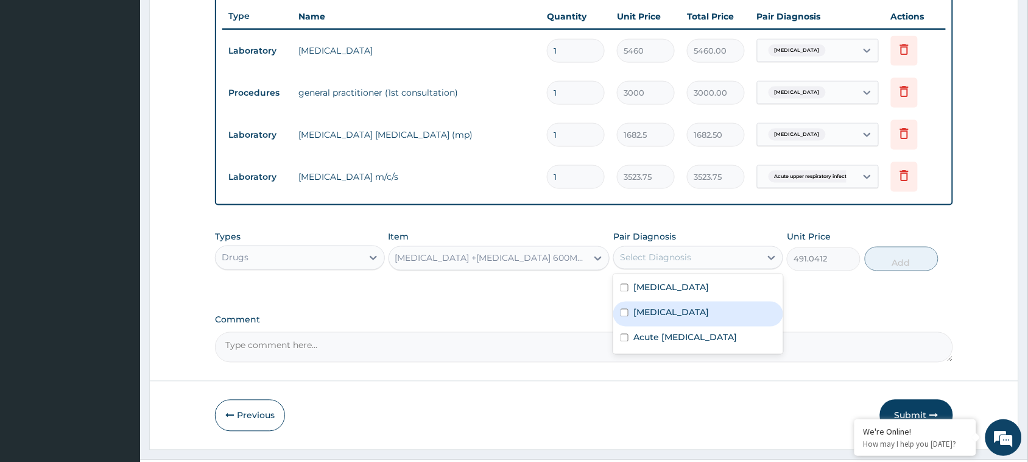
click at [686, 315] on label "Falciparum malaria" at bounding box center [670, 312] width 75 height 12
checkbox input "true"
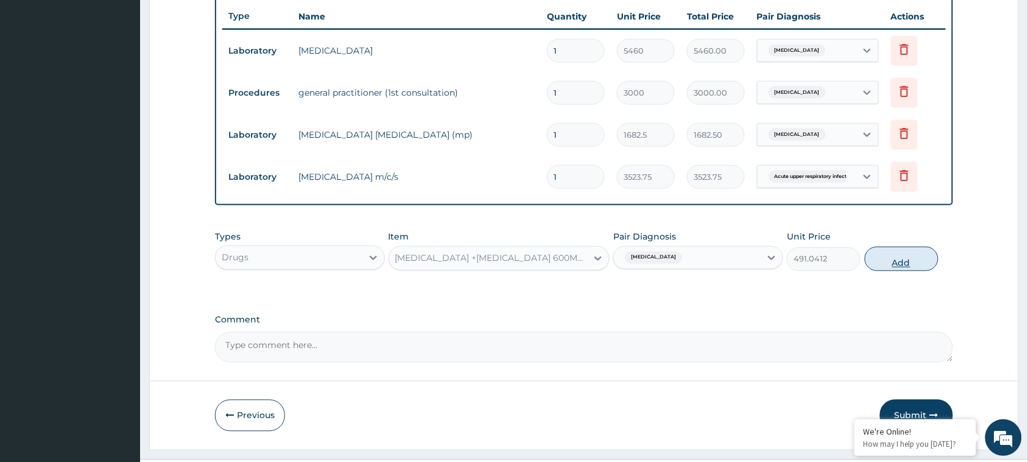
click at [902, 259] on button "Add" at bounding box center [902, 259] width 74 height 24
type input "0"
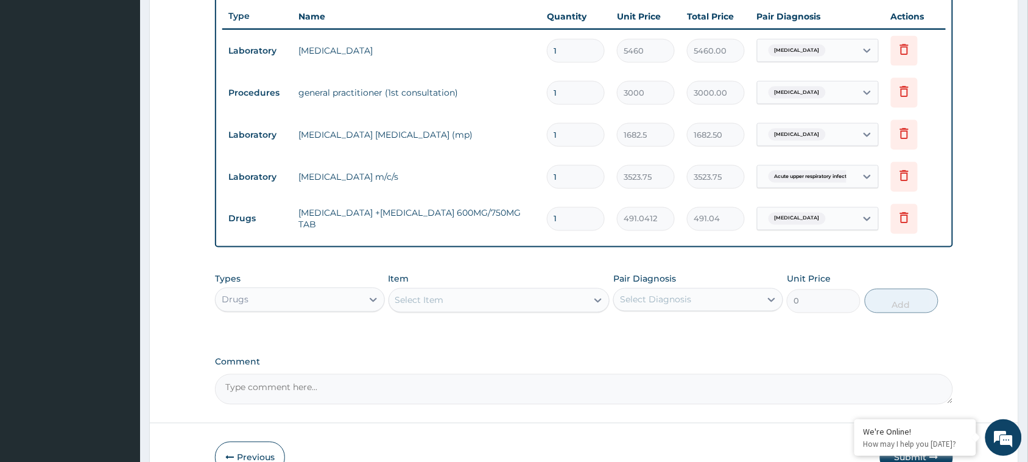
click at [537, 303] on div "Select Item" at bounding box center [488, 299] width 198 height 19
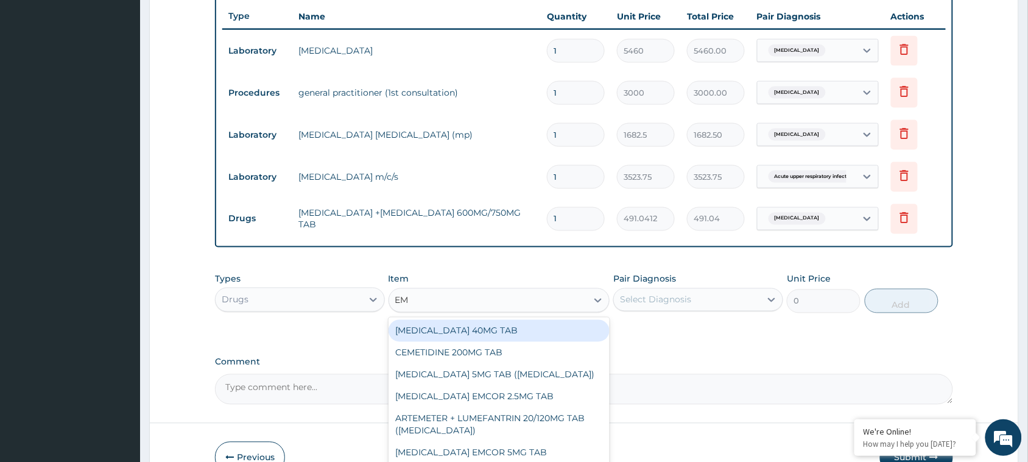
type input "E"
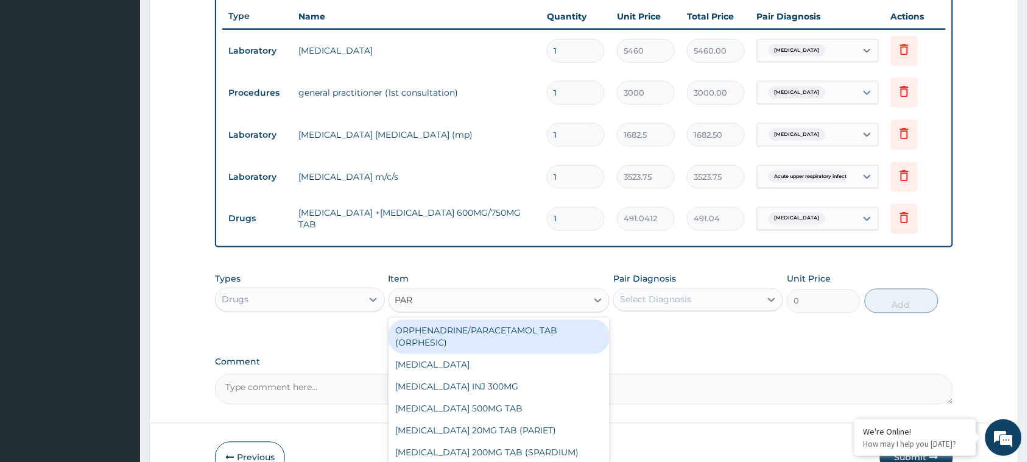
type input "PARA"
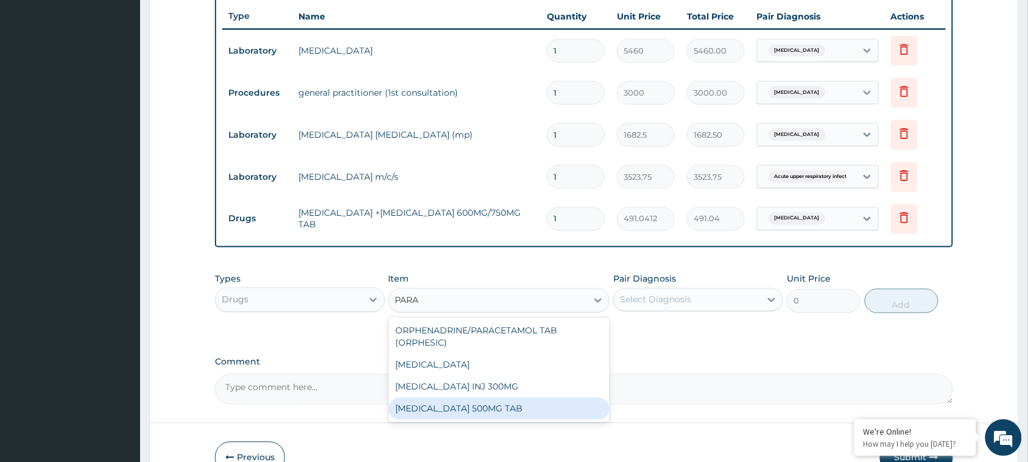
click at [524, 415] on div "PARACETAMOL 500MG TAB" at bounding box center [499, 409] width 222 height 22
type input "3.2448"
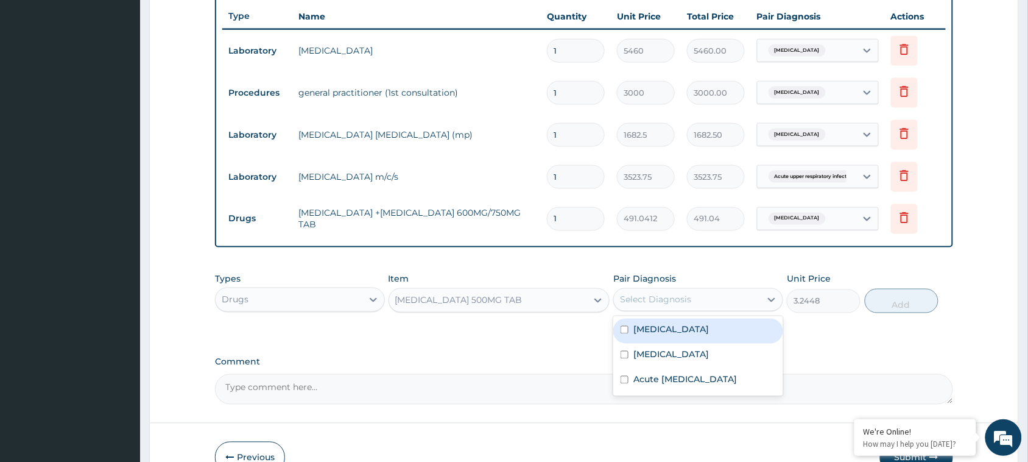
click at [709, 294] on div "Select Diagnosis" at bounding box center [687, 299] width 147 height 19
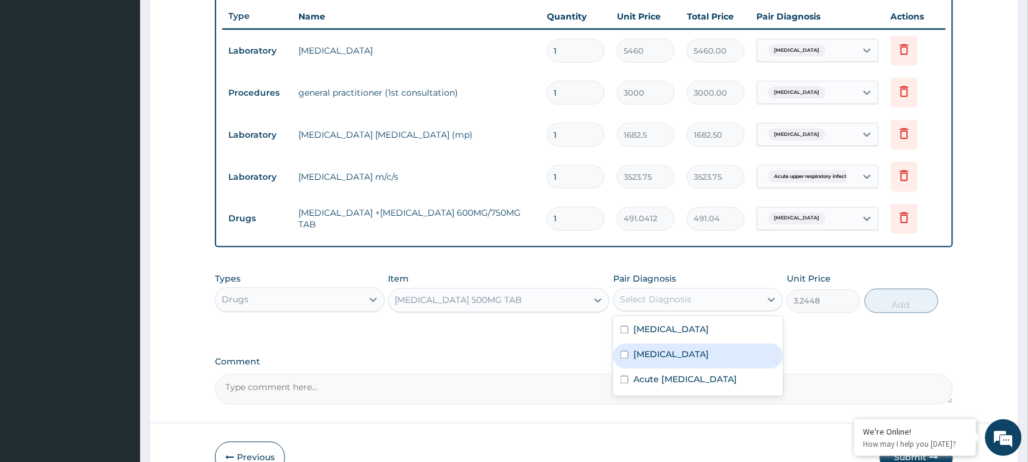
click at [689, 358] on label "[MEDICAL_DATA]" at bounding box center [670, 354] width 75 height 12
checkbox input "true"
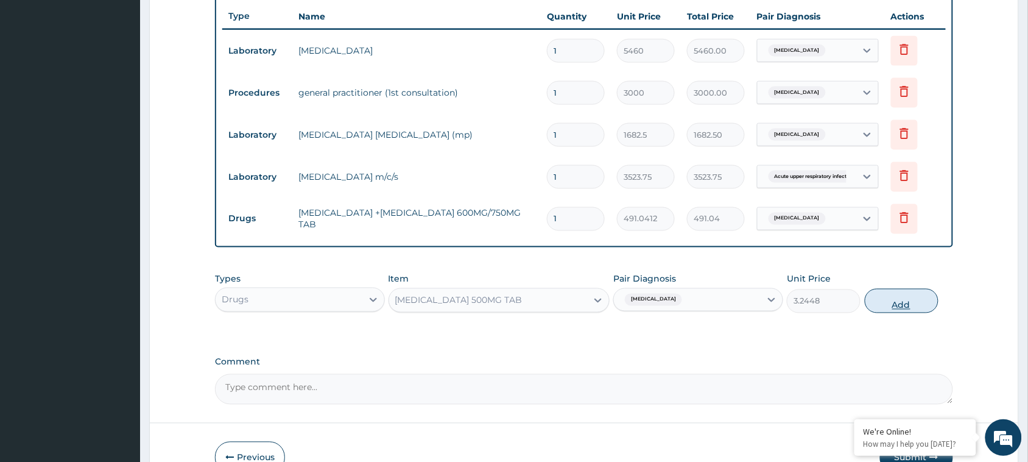
click at [899, 296] on button "Add" at bounding box center [902, 301] width 74 height 24
type input "0"
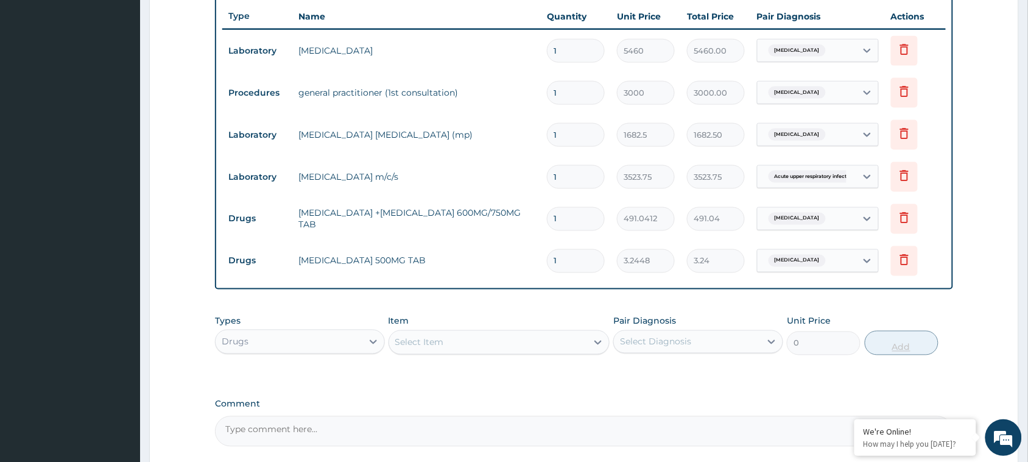
type input "18"
type input "58.41"
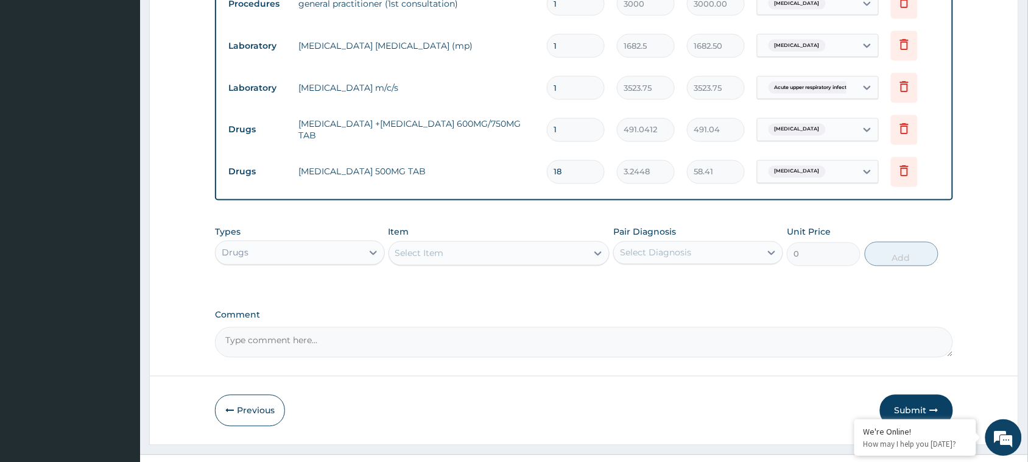
scroll to position [568, 0]
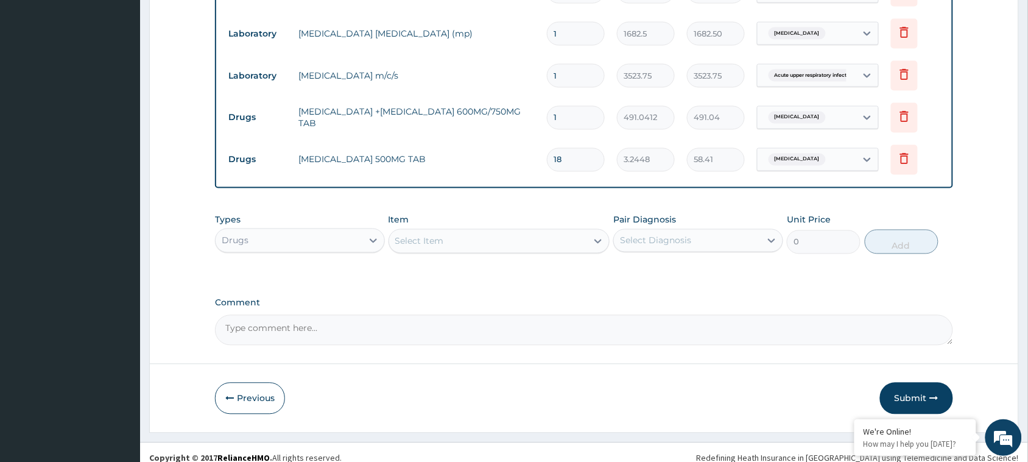
type input "18"
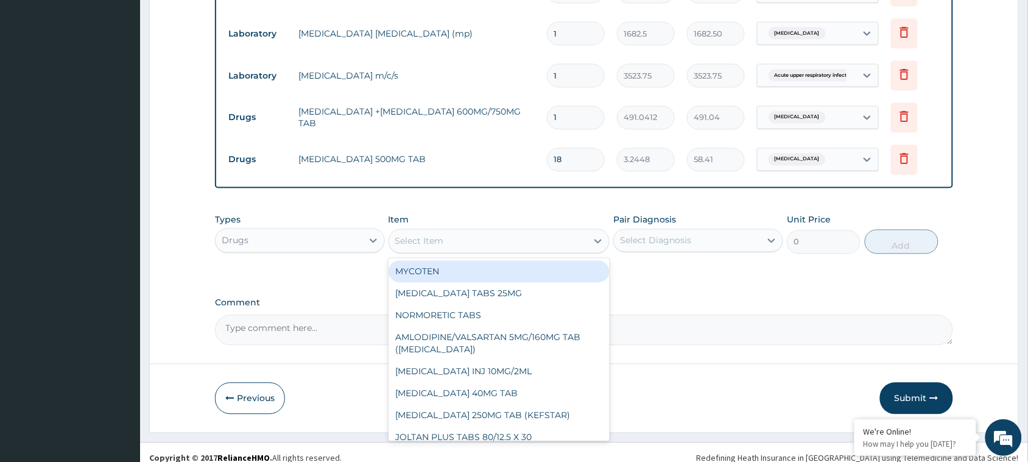
click at [449, 231] on div "Select Item" at bounding box center [488, 240] width 198 height 19
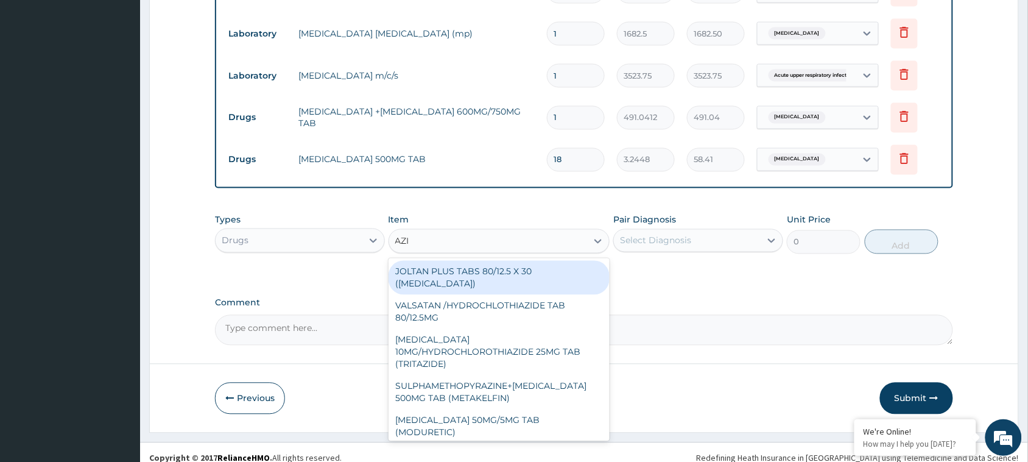
type input "AZIT"
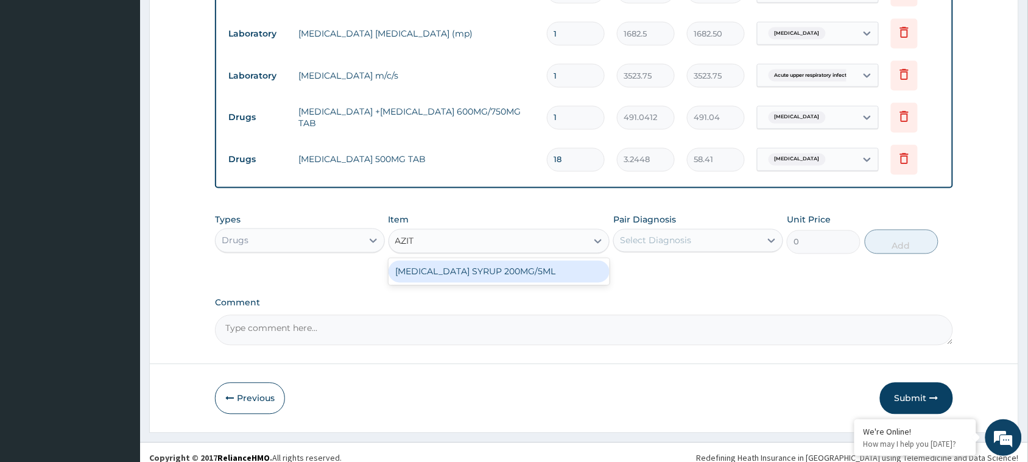
click at [477, 272] on div "[MEDICAL_DATA] SYRUP 200MG/5ML" at bounding box center [499, 272] width 222 height 22
type input "2700"
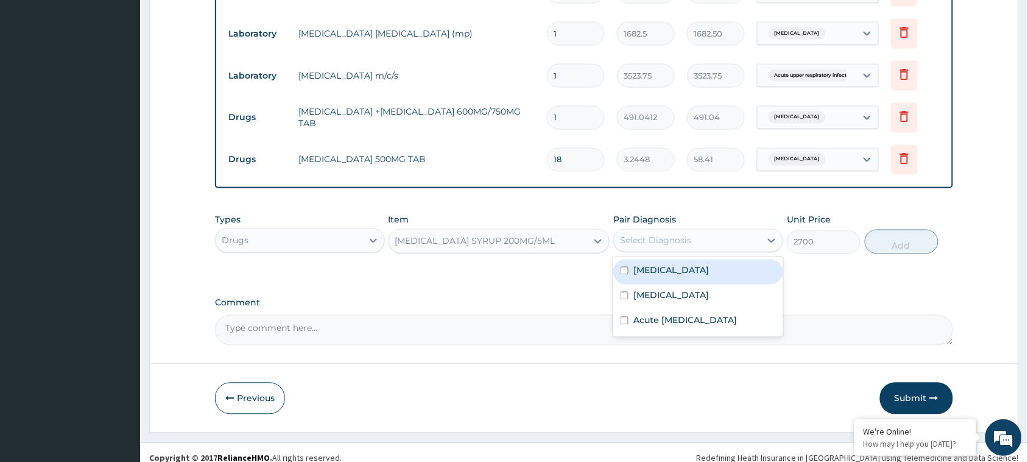
click at [646, 241] on div "Select Diagnosis" at bounding box center [655, 240] width 71 height 12
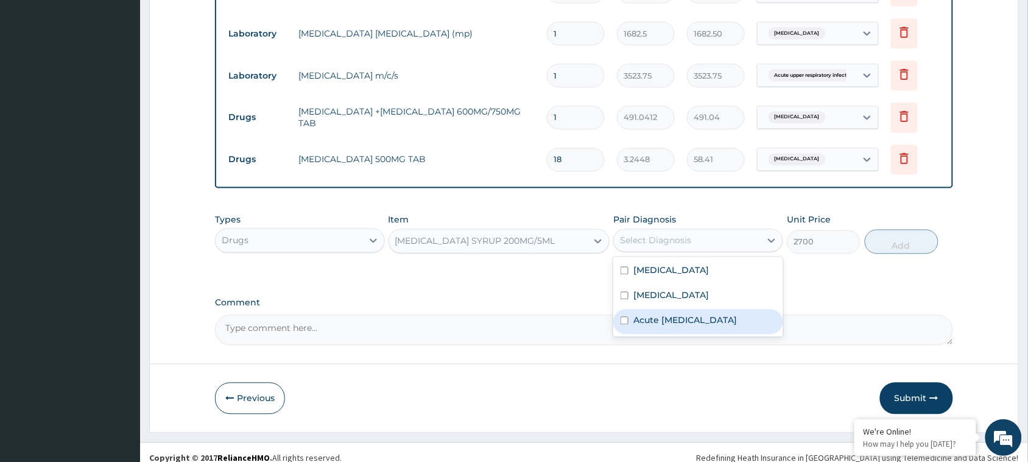
click at [641, 326] on label "Acute upper respiratory infection" at bounding box center [685, 320] width 104 height 12
checkbox input "true"
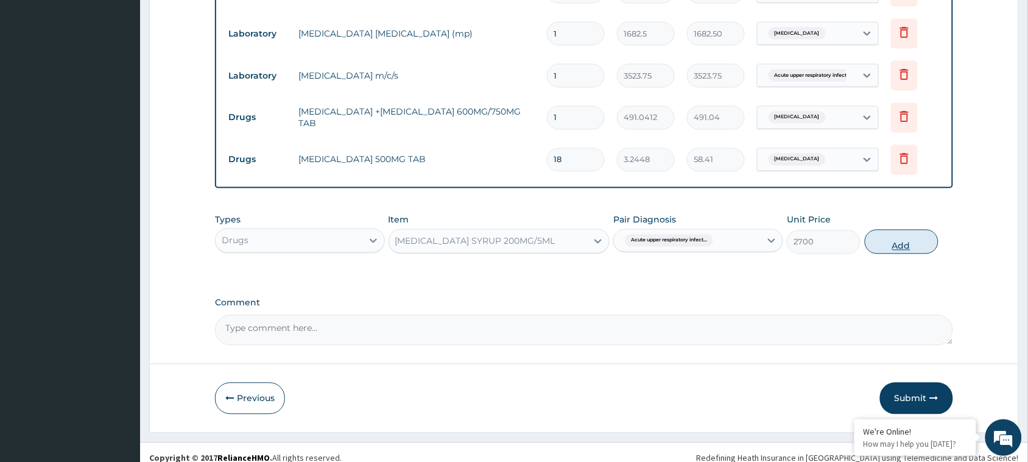
click at [888, 237] on button "Add" at bounding box center [902, 242] width 74 height 24
type input "0"
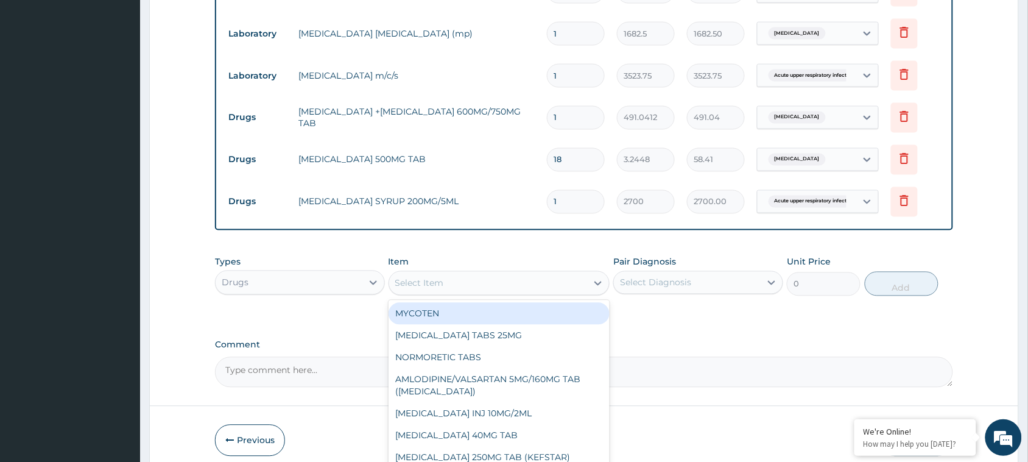
click at [431, 278] on div "Select Item" at bounding box center [419, 283] width 49 height 12
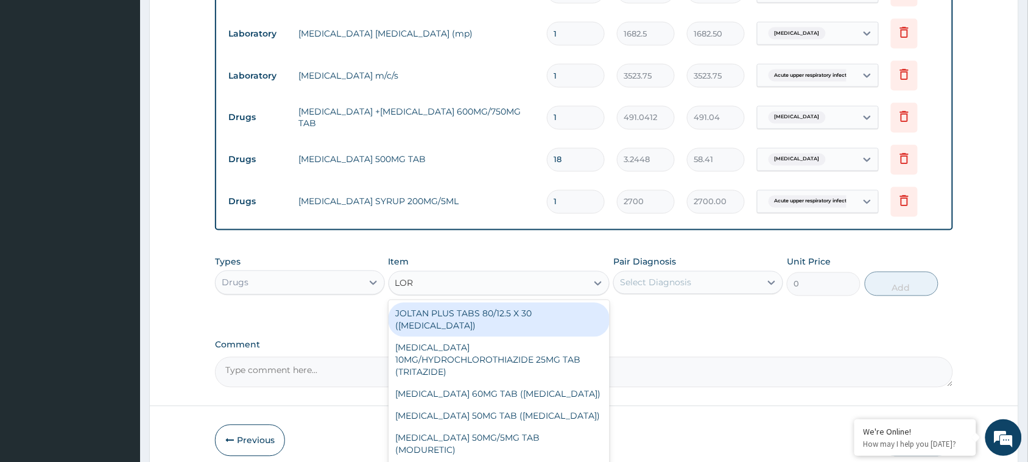
type input "LORA"
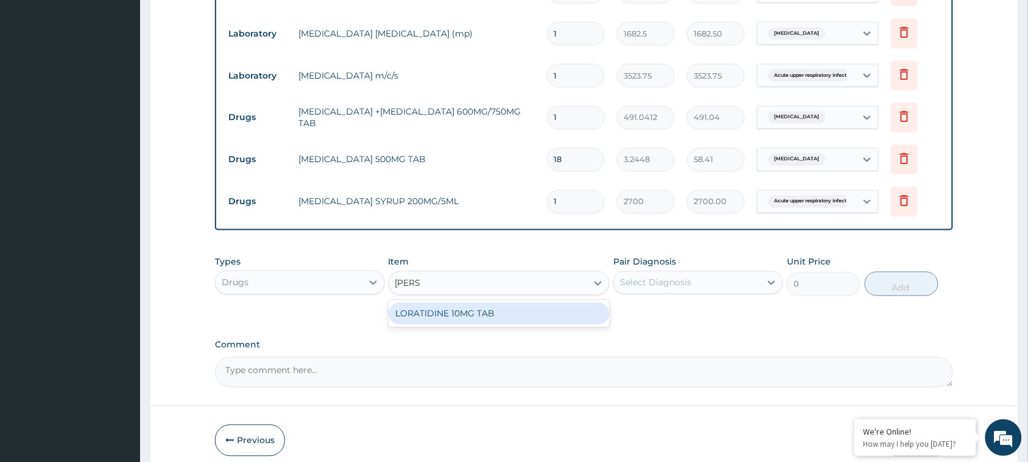
click at [441, 318] on div "LORATIDINE 10MG TAB" at bounding box center [499, 314] width 222 height 22
type input "50.1634"
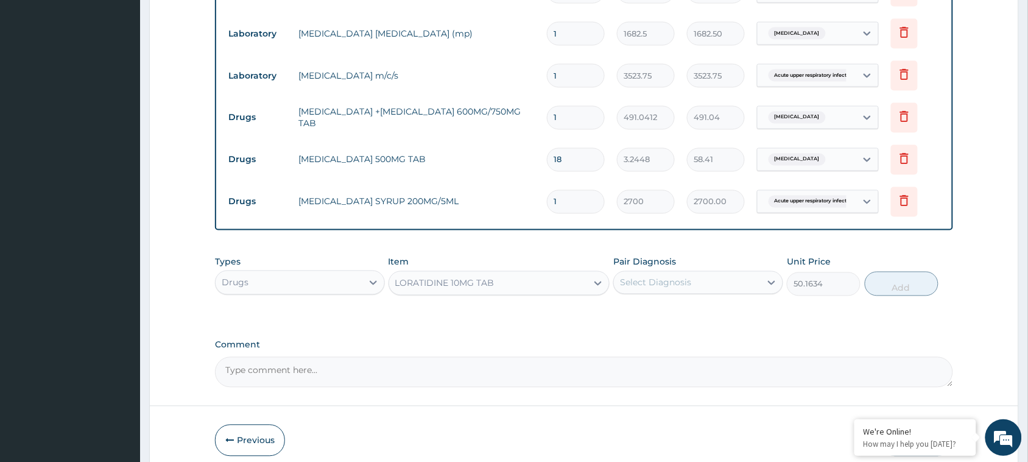
click at [719, 281] on div "Select Diagnosis" at bounding box center [687, 282] width 147 height 19
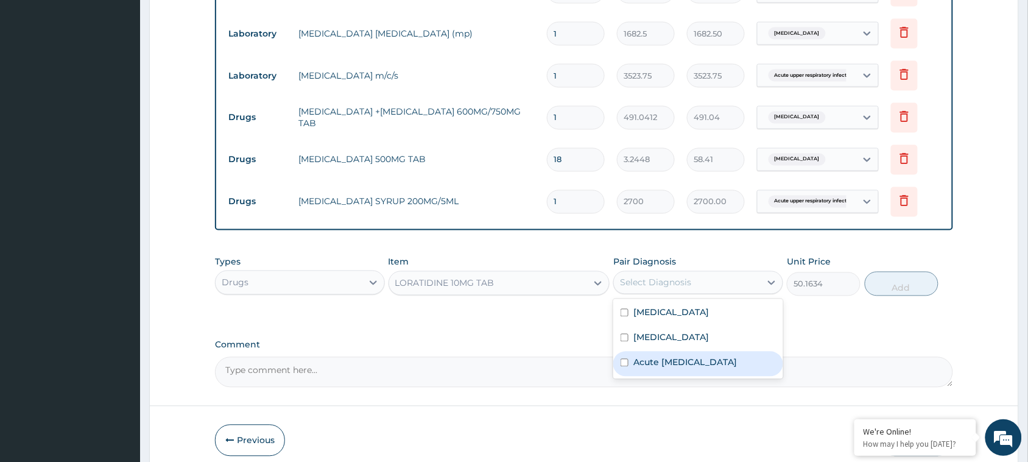
click at [683, 366] on label "Acute upper respiratory infection" at bounding box center [685, 362] width 104 height 12
checkbox input "true"
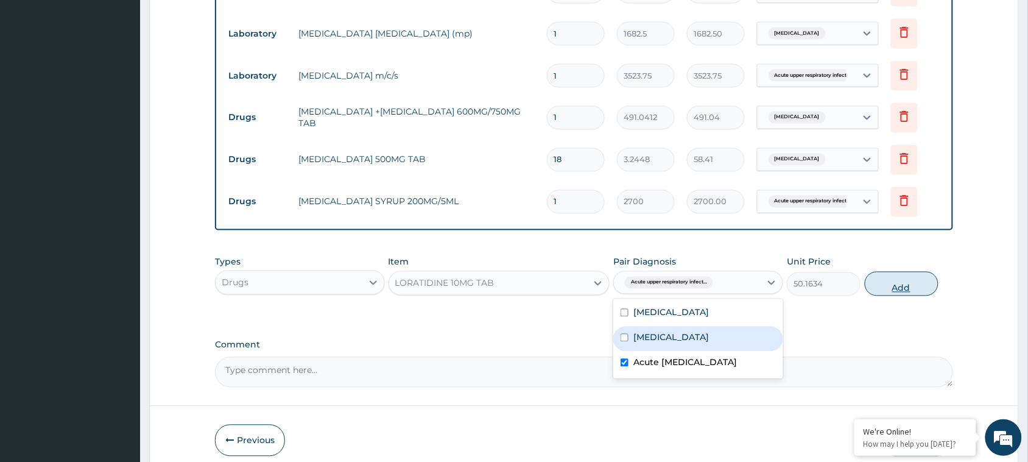
click at [885, 281] on button "Add" at bounding box center [902, 284] width 74 height 24
type input "0"
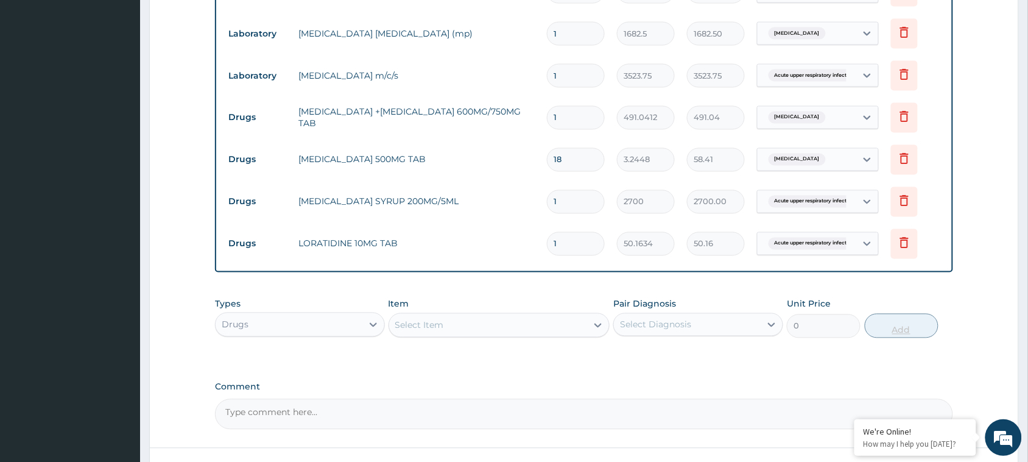
type input "0.00"
type input "5"
type input "250.82"
type input "5"
click at [488, 329] on div "Select Item" at bounding box center [488, 324] width 198 height 19
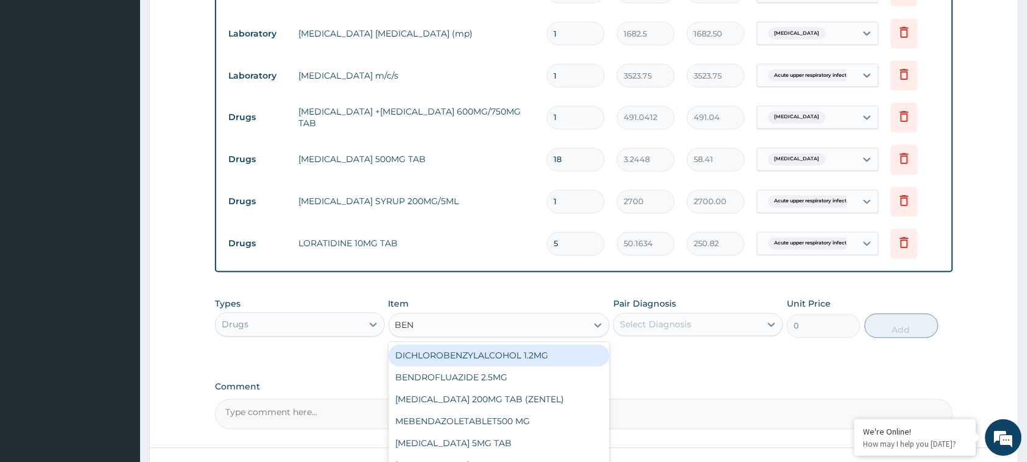
type input "BENY"
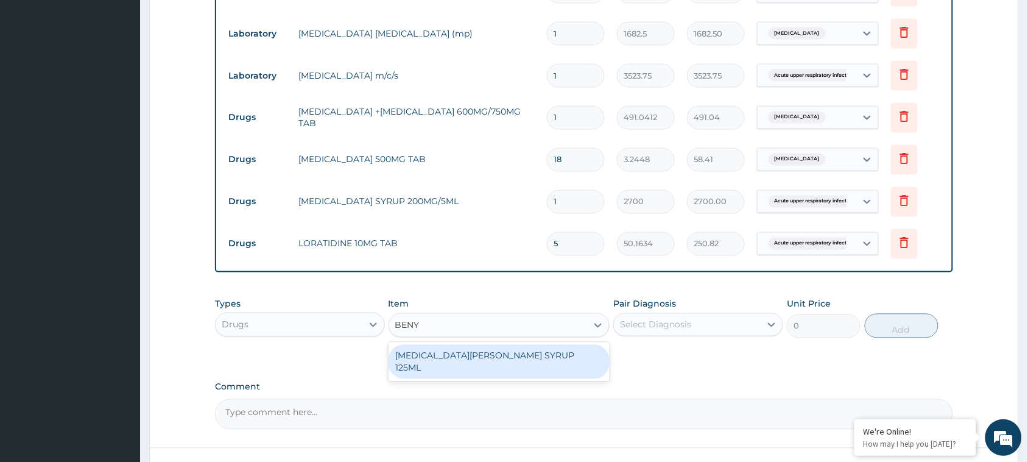
click at [491, 348] on div "BENYLIN COUGH SYRUP 125ML" at bounding box center [499, 362] width 222 height 34
type input "3950"
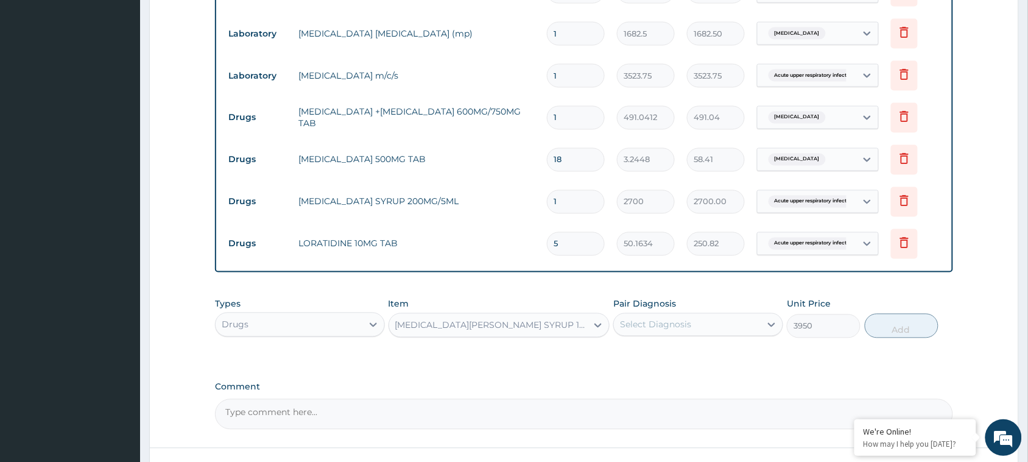
click at [680, 323] on div "Select Diagnosis" at bounding box center [655, 324] width 71 height 12
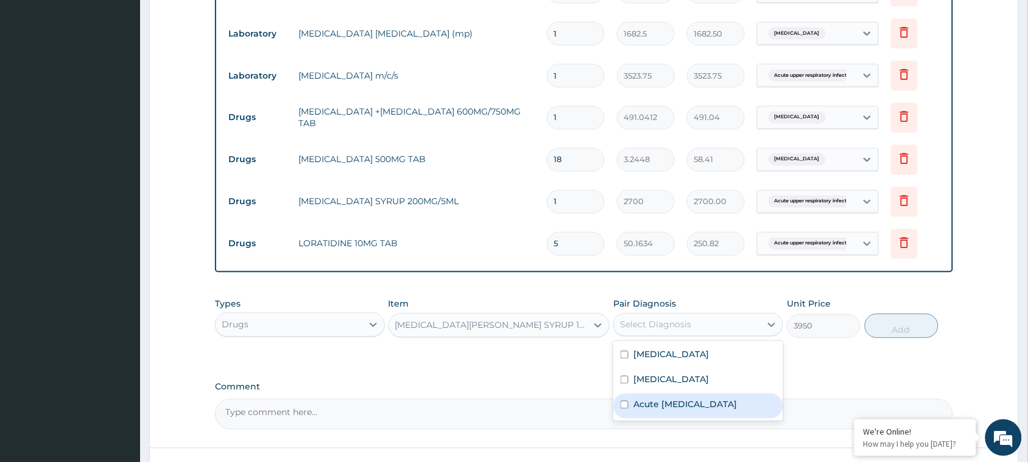
click at [668, 402] on label "Acute upper respiratory infection" at bounding box center [685, 404] width 104 height 12
checkbox input "true"
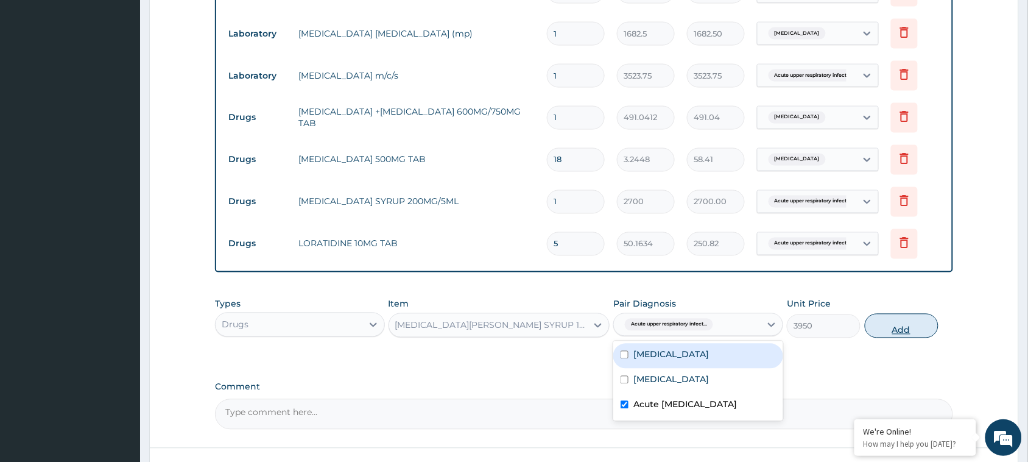
click at [904, 324] on button "Add" at bounding box center [902, 326] width 74 height 24
type input "0"
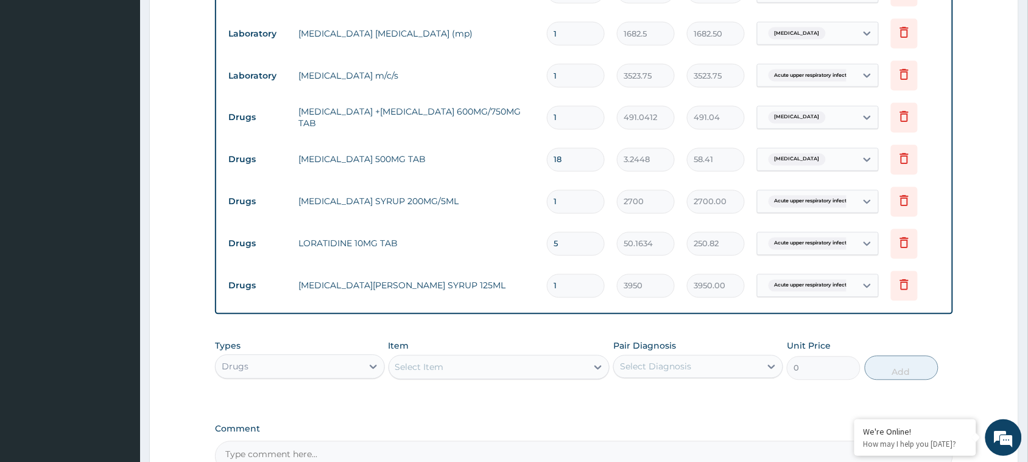
click at [489, 367] on div "Select Item" at bounding box center [488, 366] width 198 height 19
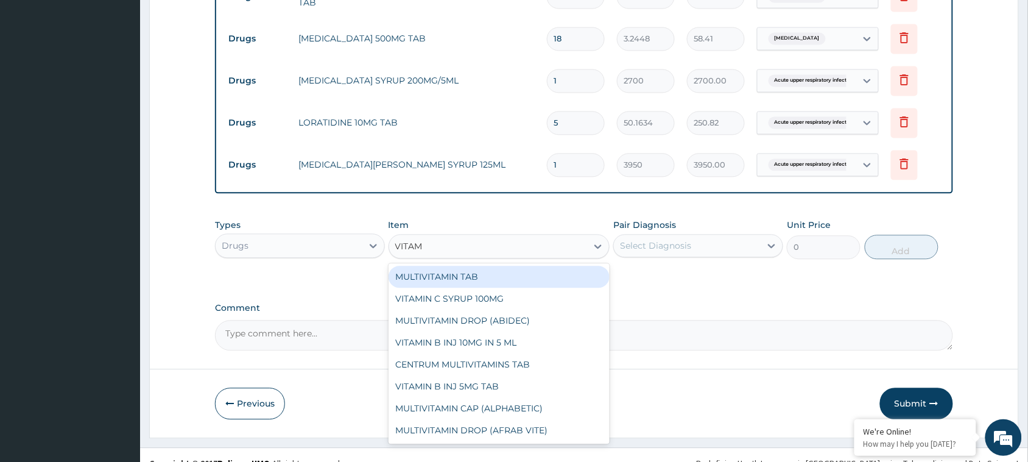
scroll to position [704, 0]
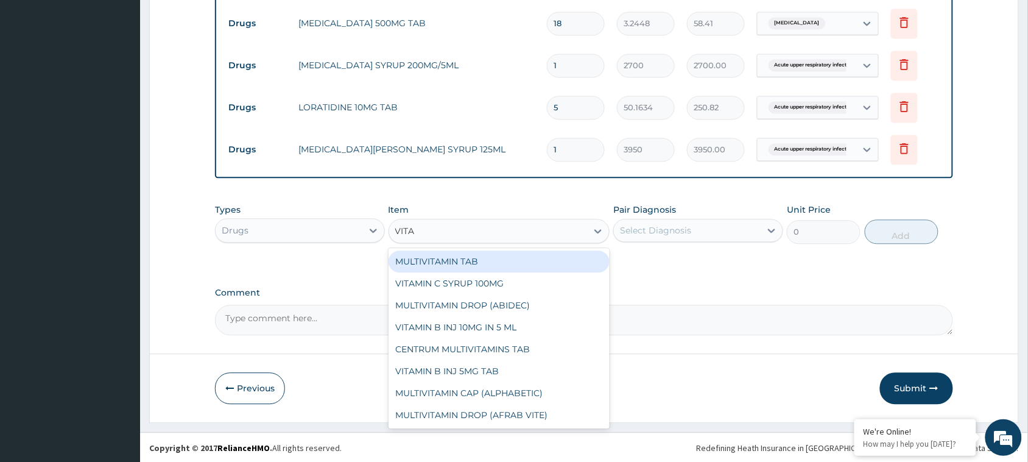
type input "VIT"
click at [432, 263] on div "VIT C 500MG TAB" at bounding box center [499, 261] width 222 height 22
type input "29.0472"
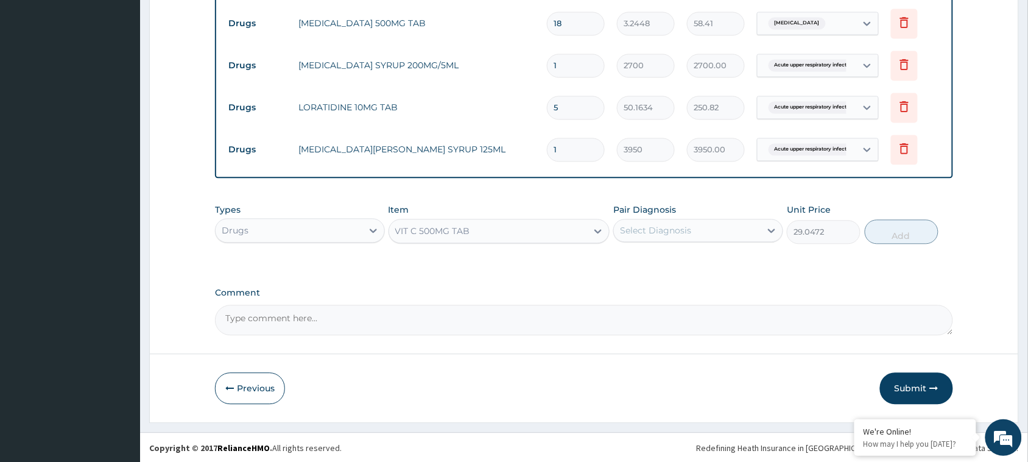
click at [728, 236] on div "Select Diagnosis" at bounding box center [687, 229] width 147 height 19
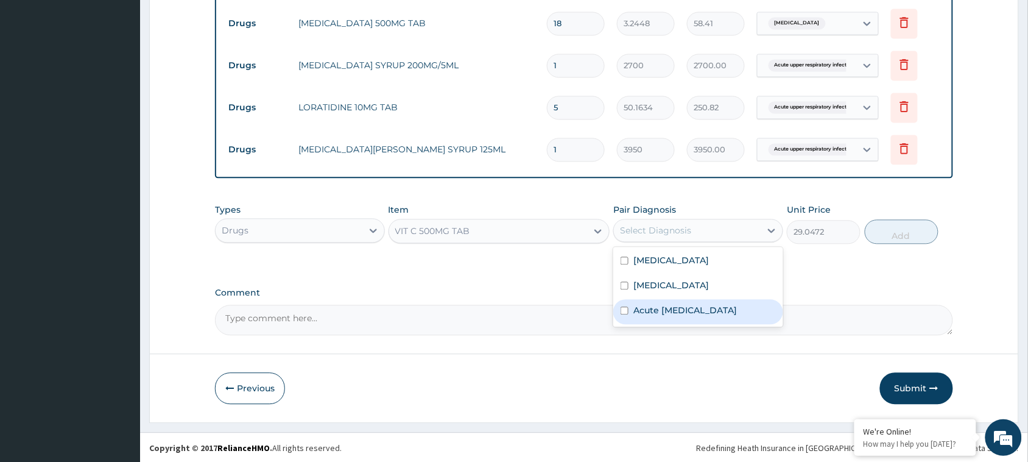
click at [662, 316] on label "Acute upper respiratory infection" at bounding box center [685, 310] width 104 height 12
checkbox input "true"
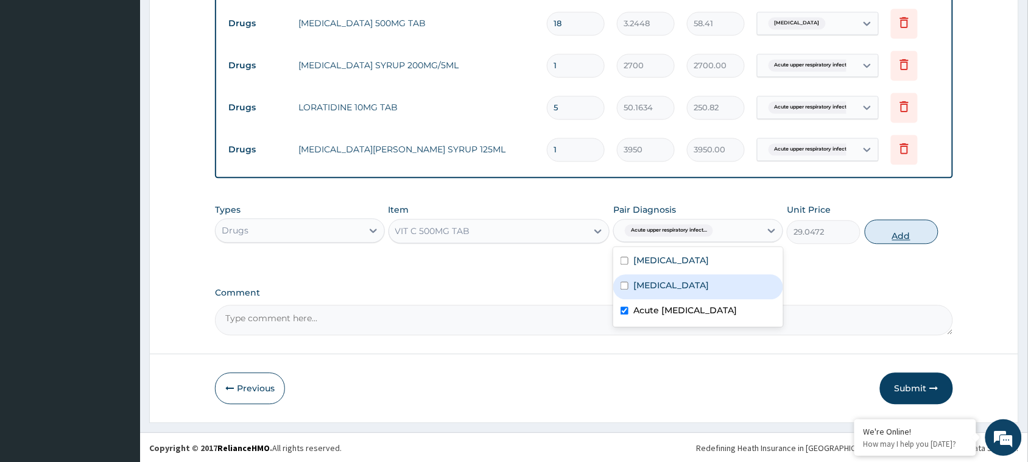
click at [900, 223] on button "Add" at bounding box center [902, 231] width 74 height 24
type input "0"
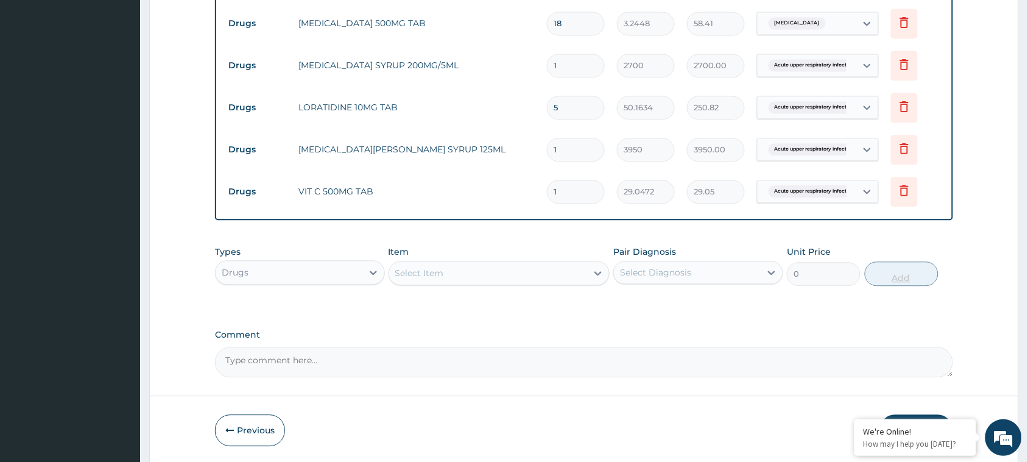
type input "0.00"
type input "4"
type input "116.19"
type input "42"
type input "1219.98"
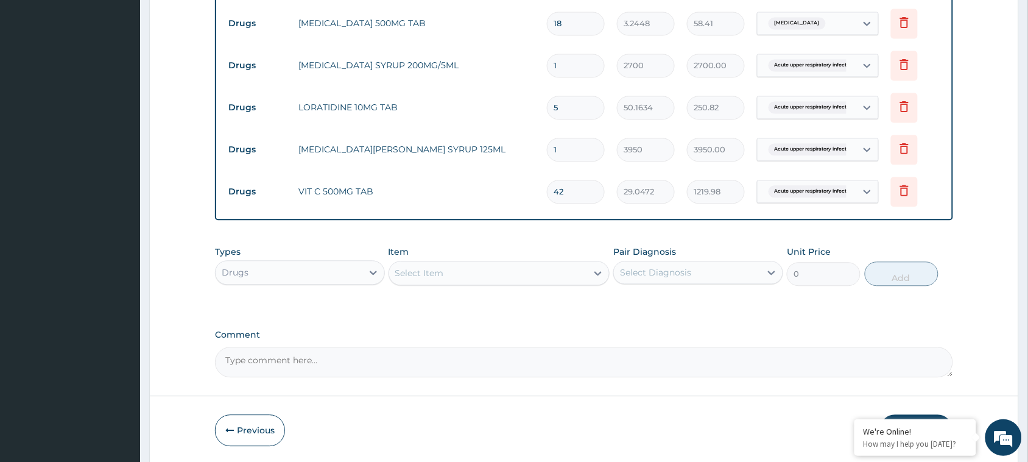
type input "42"
click at [545, 263] on div "Select Item" at bounding box center [488, 272] width 198 height 19
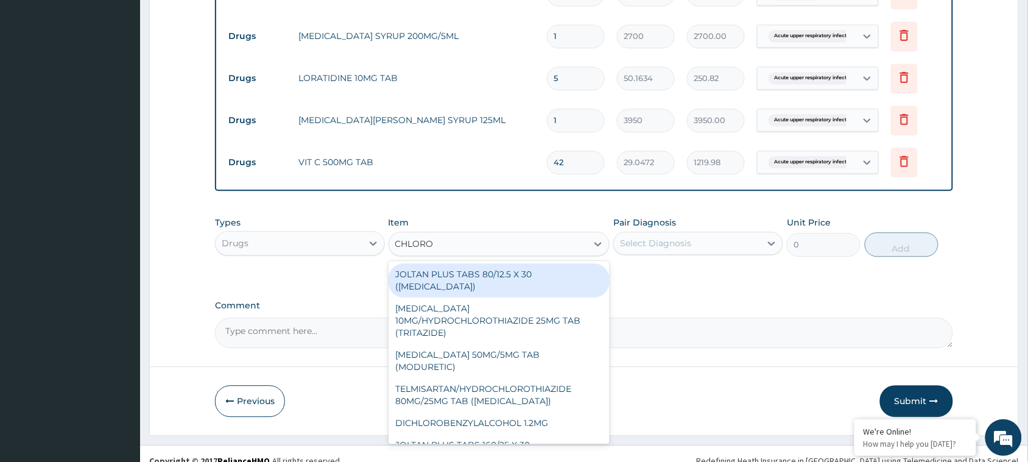
scroll to position [746, 0]
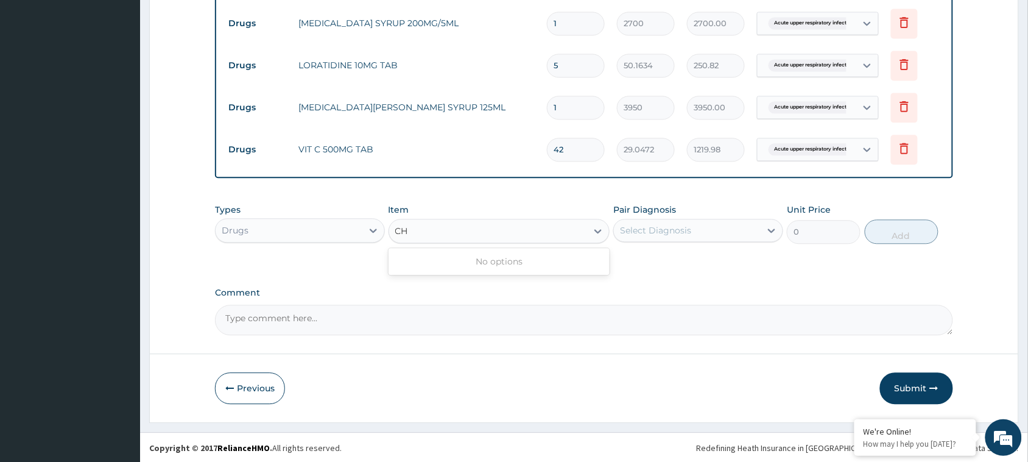
type input "C"
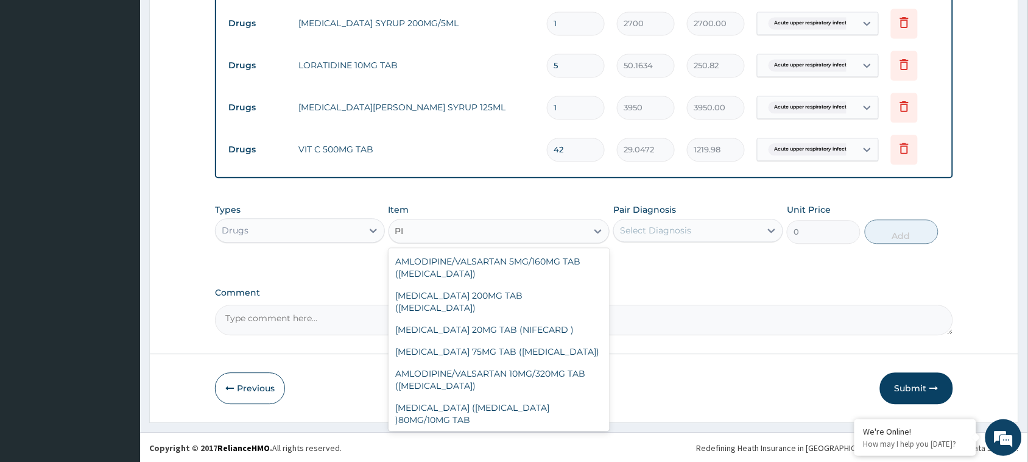
type input "P"
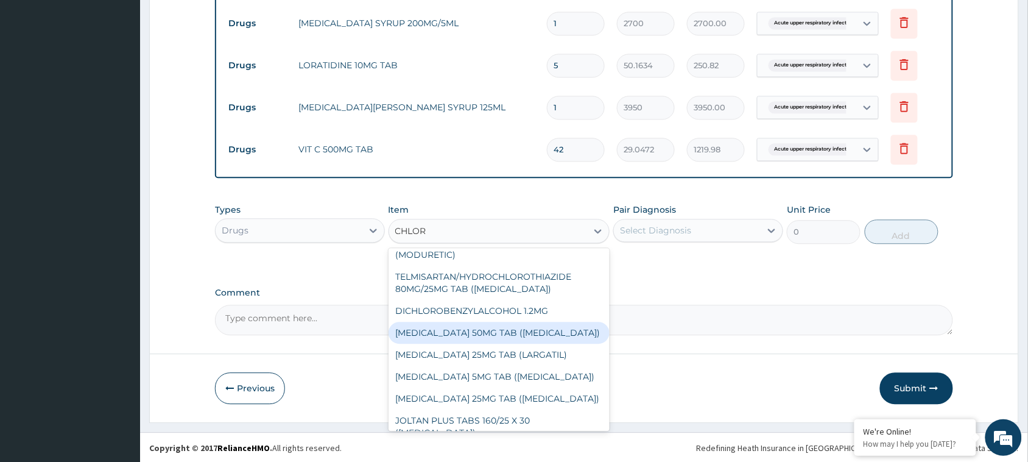
scroll to position [0, 0]
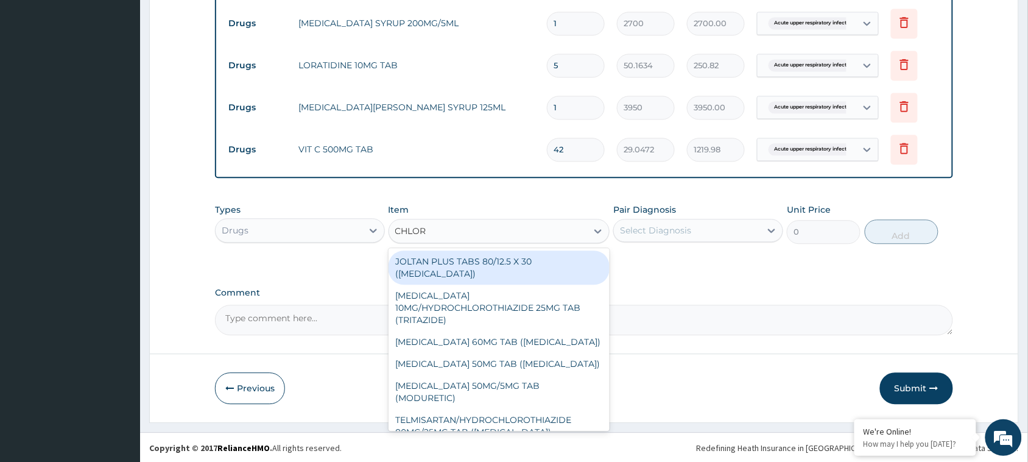
type input "CHLOR"
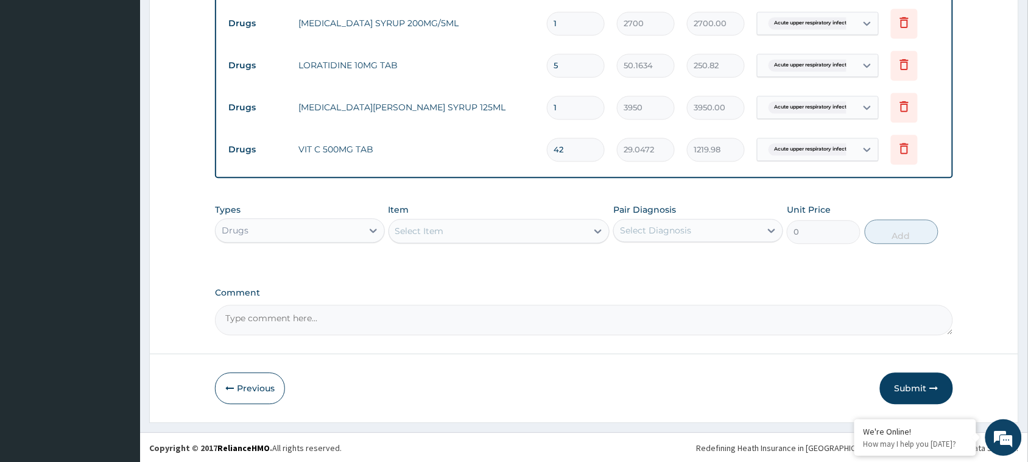
click at [894, 396] on button "Submit" at bounding box center [916, 388] width 73 height 32
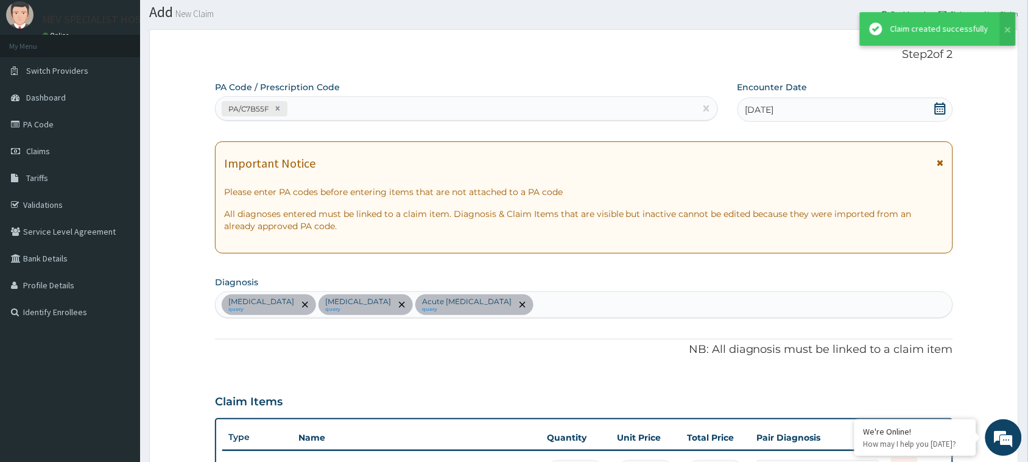
scroll to position [735, 0]
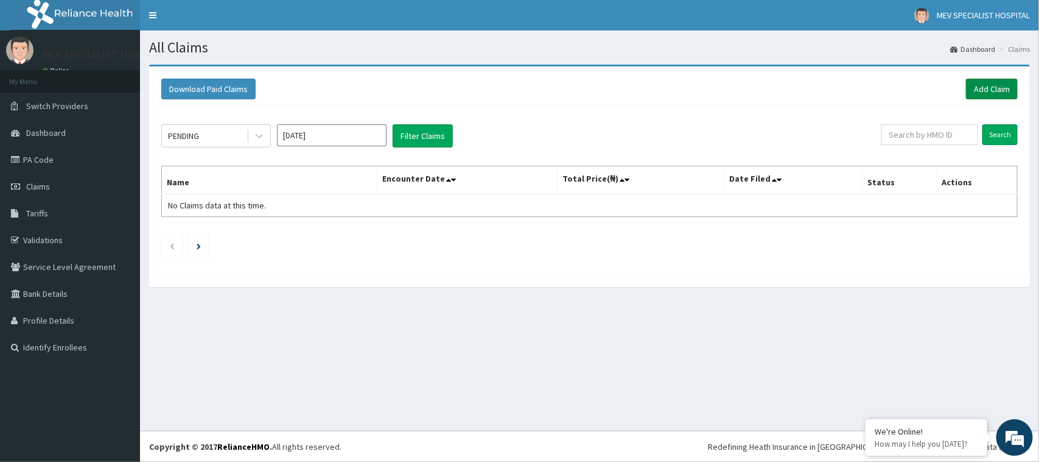
click at [995, 86] on link "Add Claim" at bounding box center [992, 89] width 52 height 21
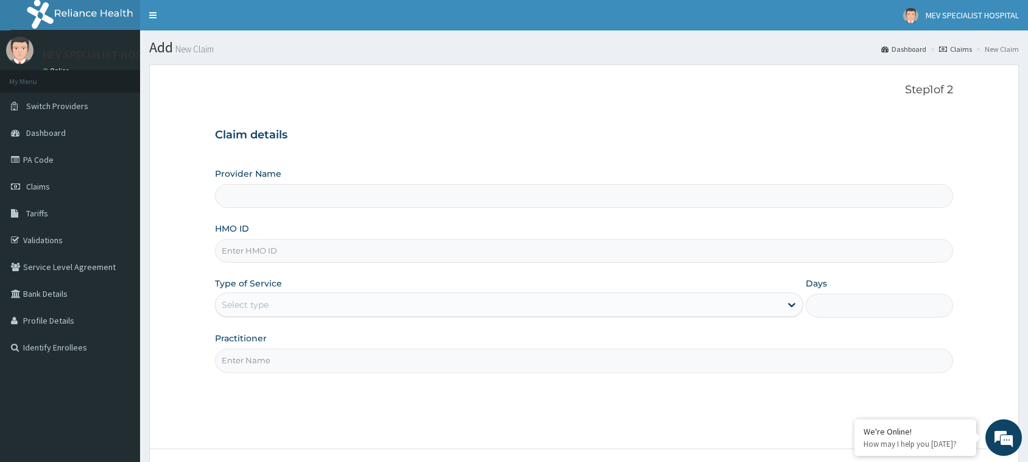
type input "MEV SPECIALIST HOSPITAL"
click at [376, 259] on input "HMO ID" at bounding box center [584, 251] width 738 height 24
paste input "NLN/10140/A"
type input "NLN/10140/A"
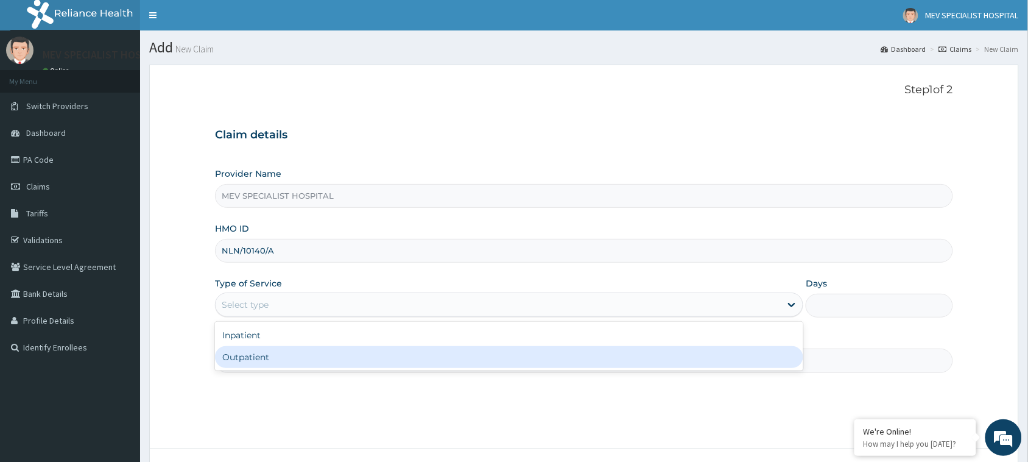
drag, startPoint x: 340, startPoint y: 307, endPoint x: 324, endPoint y: 372, distance: 66.5
click at [324, 372] on div "Provider Name MEV SPECIALIST HOSPITAL HMO ID NLN/10140/A Type of Service option…" at bounding box center [584, 269] width 738 height 205
click at [324, 372] on input "Practitioner" at bounding box center [584, 360] width 738 height 24
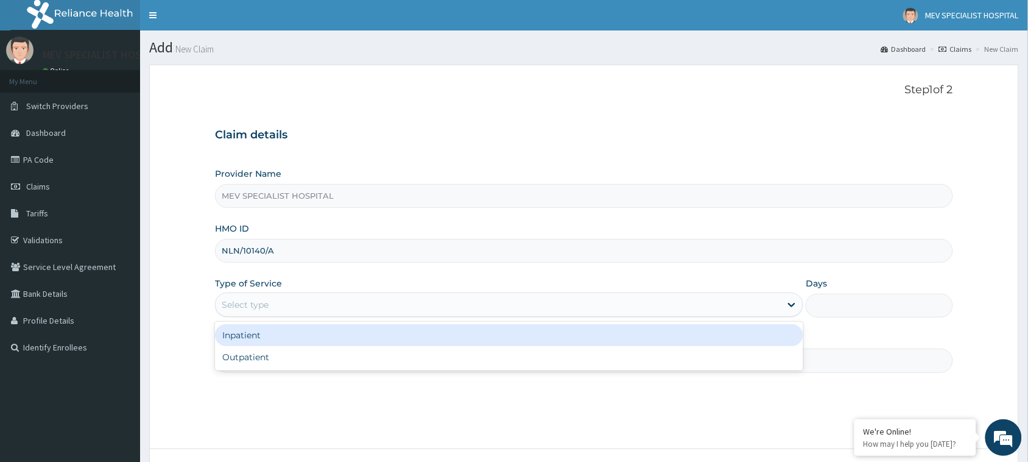
click at [340, 299] on div "Select type" at bounding box center [498, 304] width 565 height 19
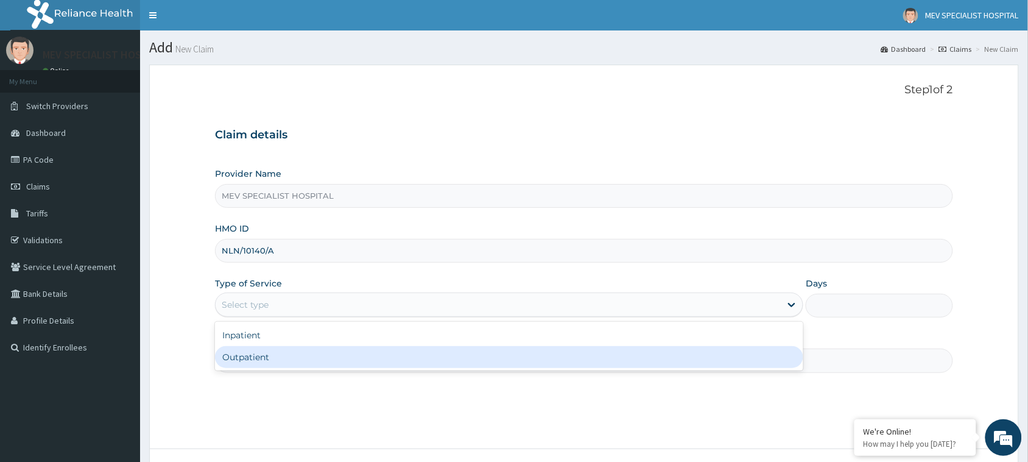
click at [335, 366] on div "Outpatient" at bounding box center [509, 357] width 588 height 22
type input "1"
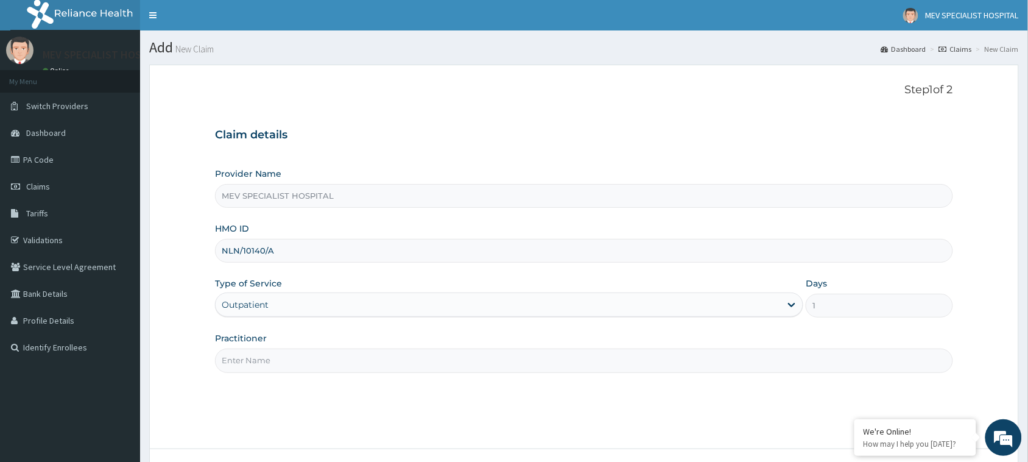
click at [335, 366] on input "Practitioner" at bounding box center [584, 360] width 738 height 24
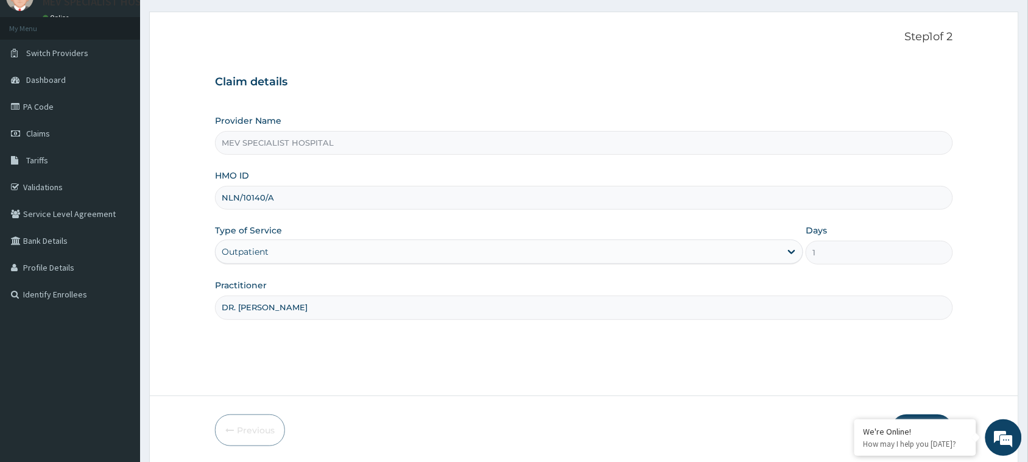
scroll to position [96, 0]
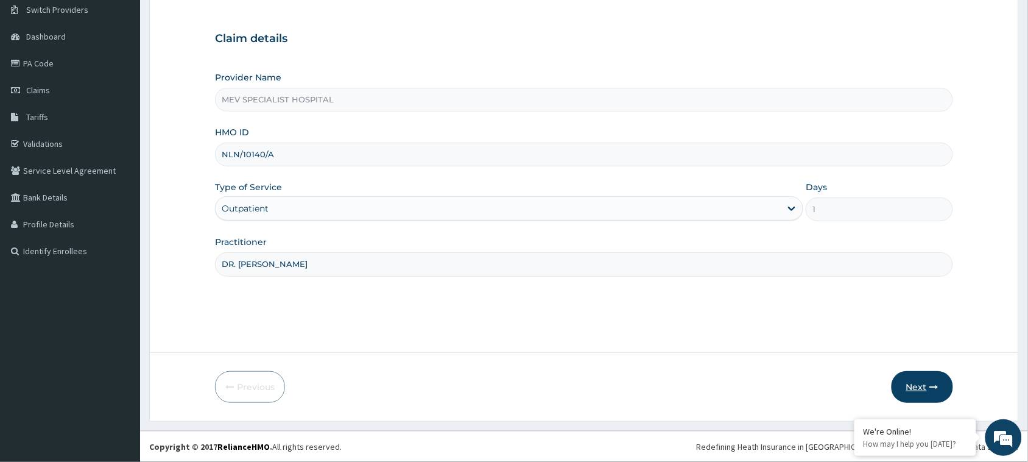
type input "DR. ANITA"
click at [911, 387] on button "Next" at bounding box center [921, 387] width 61 height 32
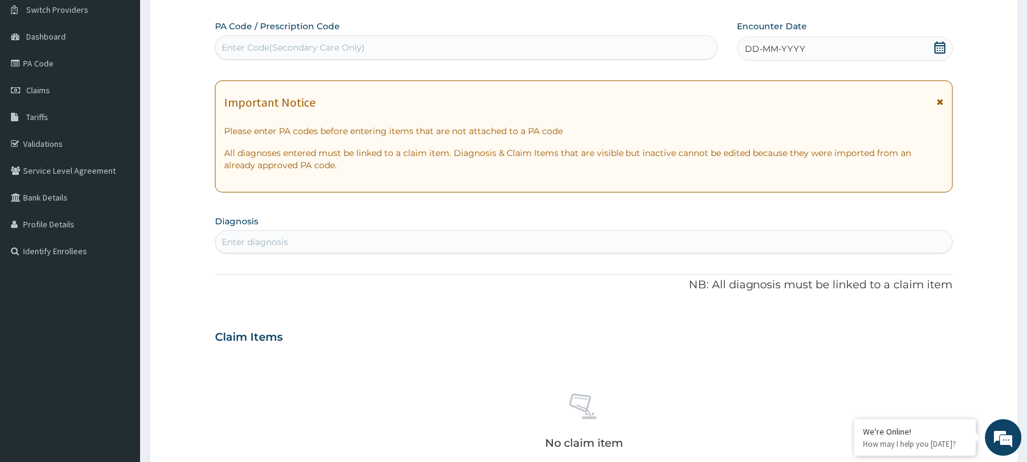
click at [384, 47] on div "Enter Code(Secondary Care Only)" at bounding box center [467, 47] width 502 height 19
paste input "PA/73DE1B"
type input "PA/73DE1B"
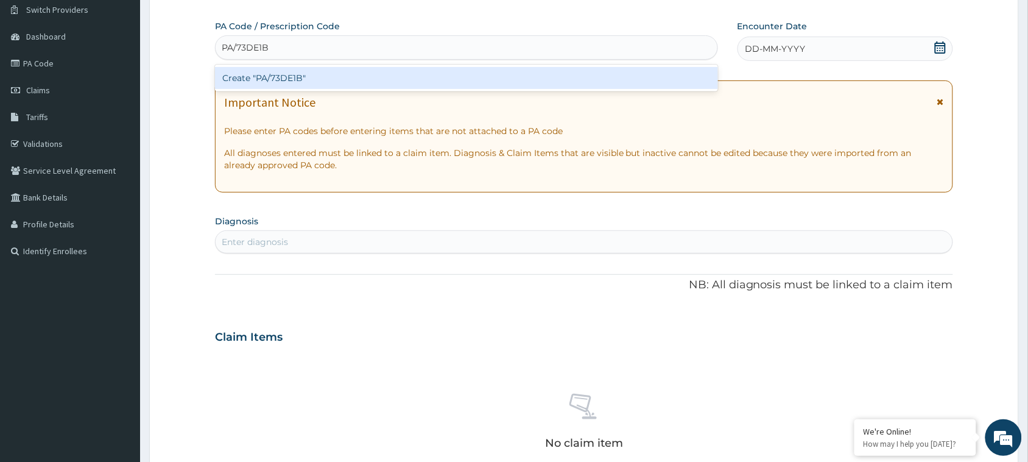
click at [374, 71] on div "Create "PA/73DE1B"" at bounding box center [466, 78] width 503 height 22
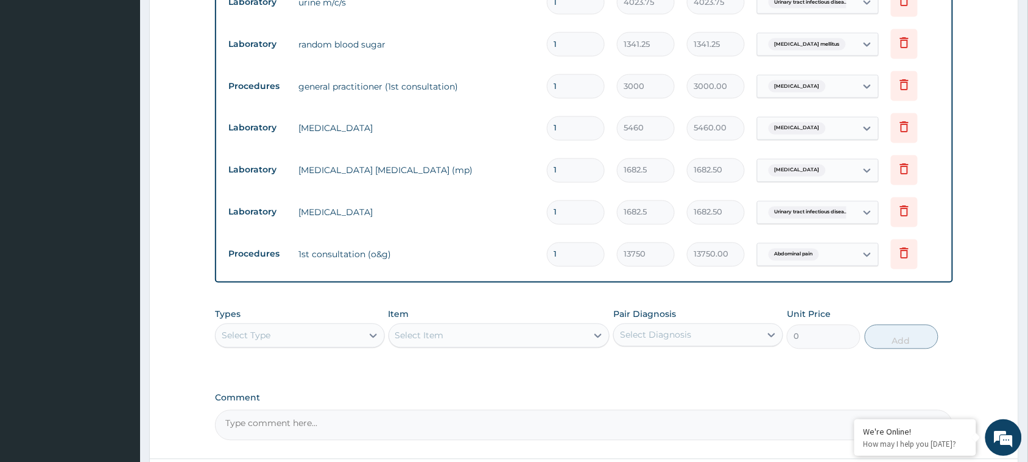
scroll to position [0, 0]
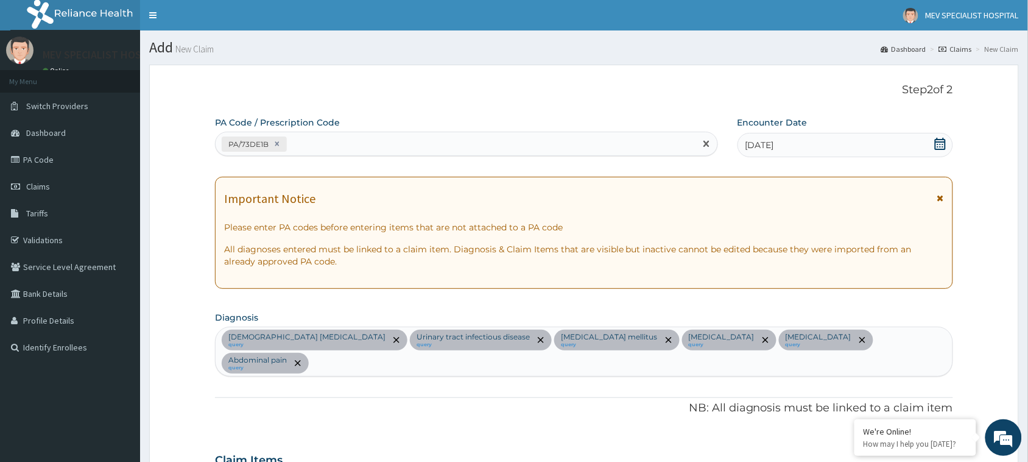
click at [387, 141] on div "PA/73DE1B" at bounding box center [456, 144] width 480 height 20
paste input "PA/45A919"
type input "PA/45A919"
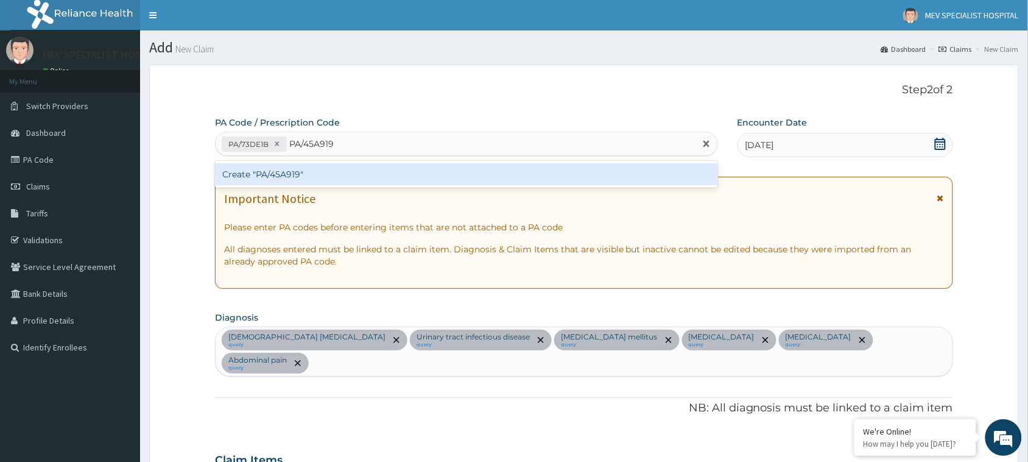
click at [382, 171] on div "Create "PA/45A919"" at bounding box center [466, 174] width 503 height 22
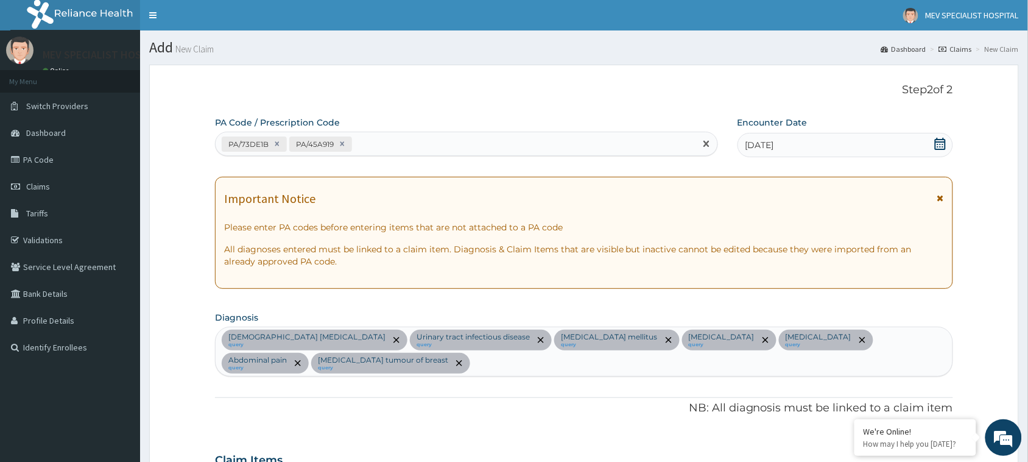
click at [452, 143] on div "PA/73DE1B PA/45A919" at bounding box center [456, 144] width 480 height 20
paste input "PA/CA0FBC"
type input "PA/CA0FBC"
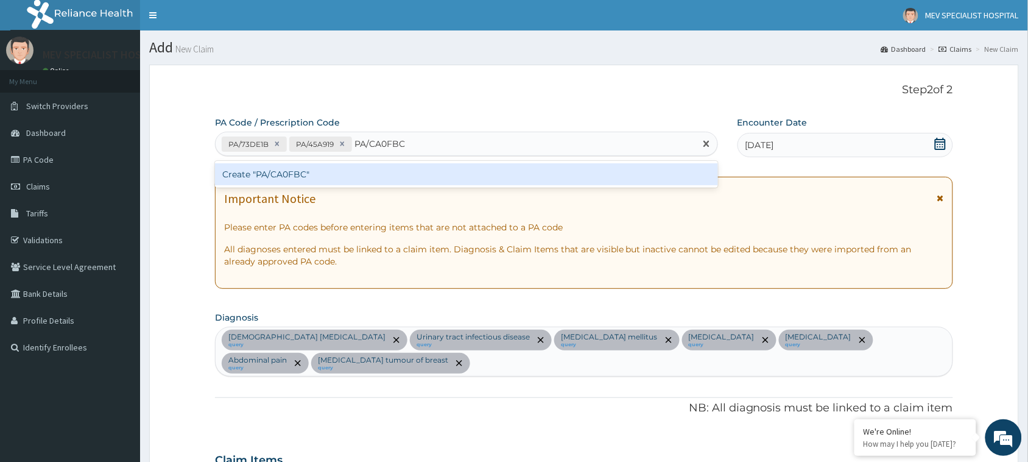
click at [443, 174] on div "Create "PA/CA0FBC"" at bounding box center [466, 174] width 503 height 22
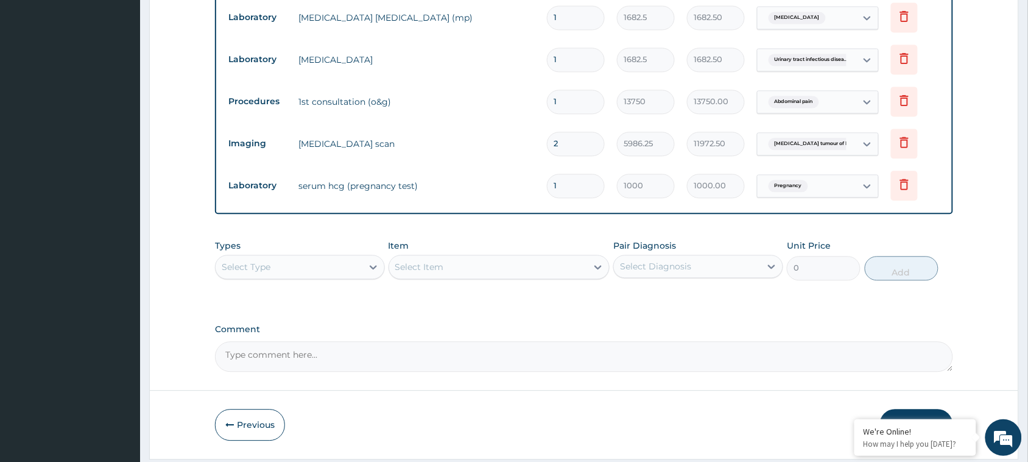
scroll to position [759, 0]
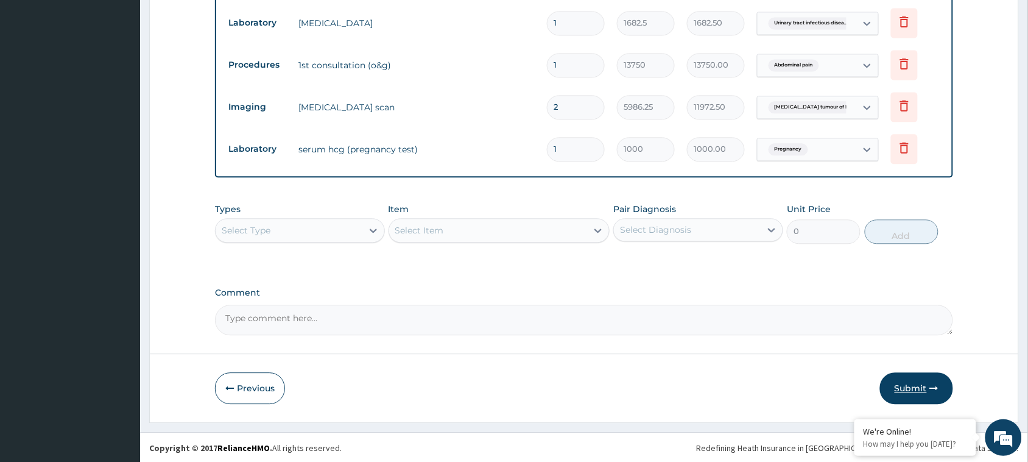
click at [927, 378] on button "Submit" at bounding box center [916, 388] width 73 height 32
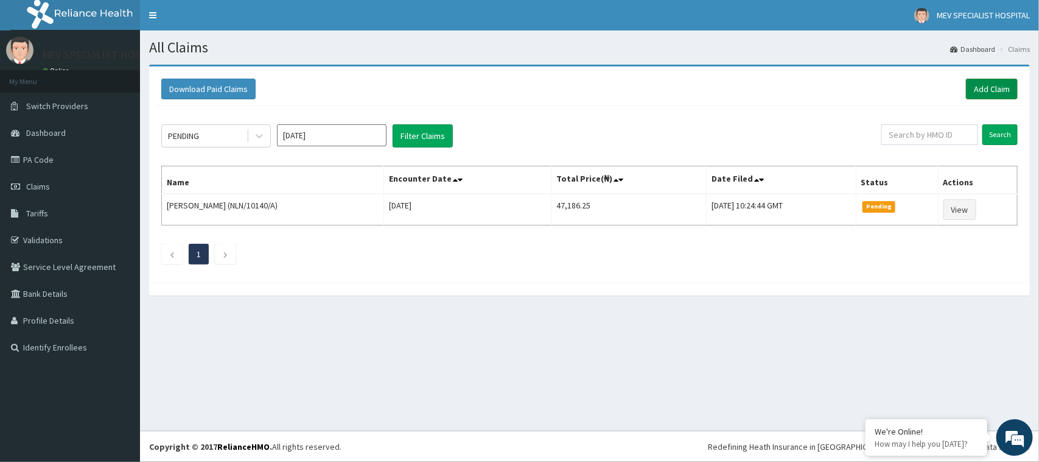
click at [990, 79] on link "Add Claim" at bounding box center [992, 89] width 52 height 21
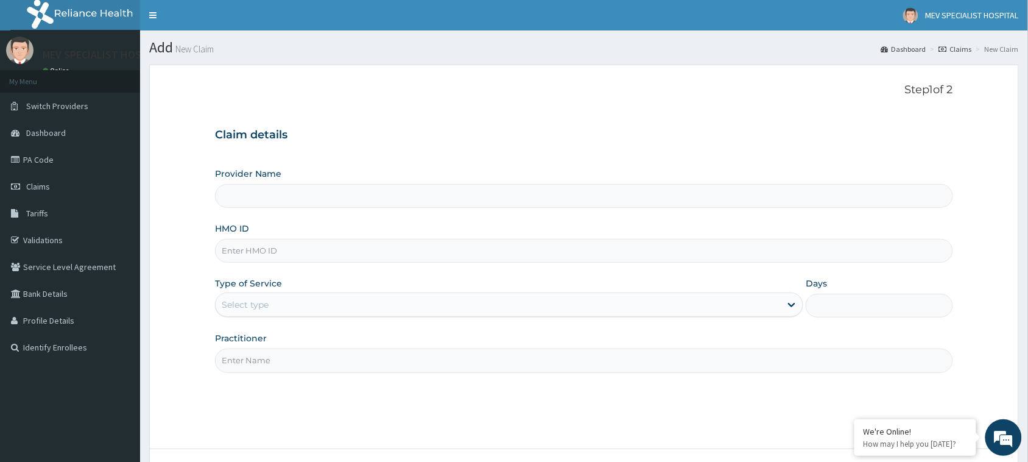
click at [297, 250] on input "HMO ID" at bounding box center [584, 251] width 738 height 24
paste input "VTE/10137/A"
type input "VTE/10137/A"
type input "MEV SPECIALIST HOSPITAL"
type input "VTE/10137/A"
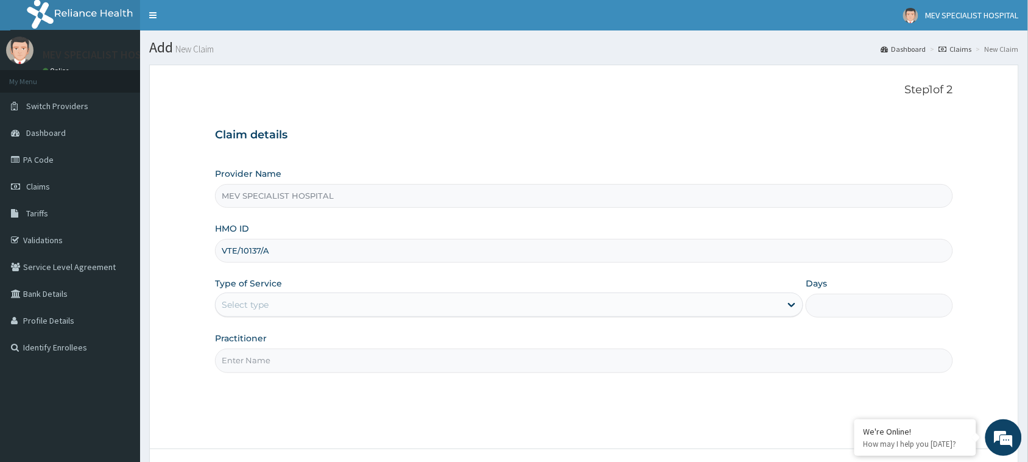
click at [416, 309] on div "Select type" at bounding box center [498, 304] width 565 height 19
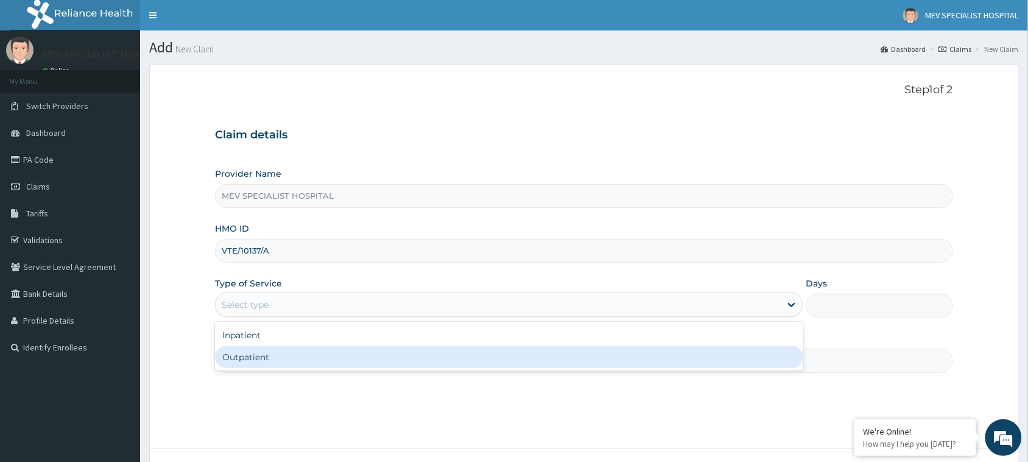
click at [412, 362] on div "Outpatient" at bounding box center [509, 357] width 588 height 22
type input "1"
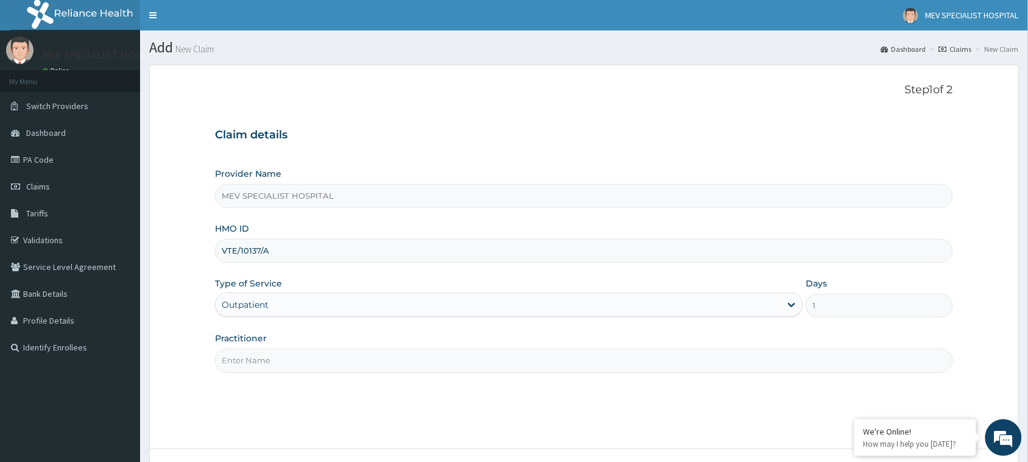
click at [412, 362] on input "Practitioner" at bounding box center [584, 360] width 738 height 24
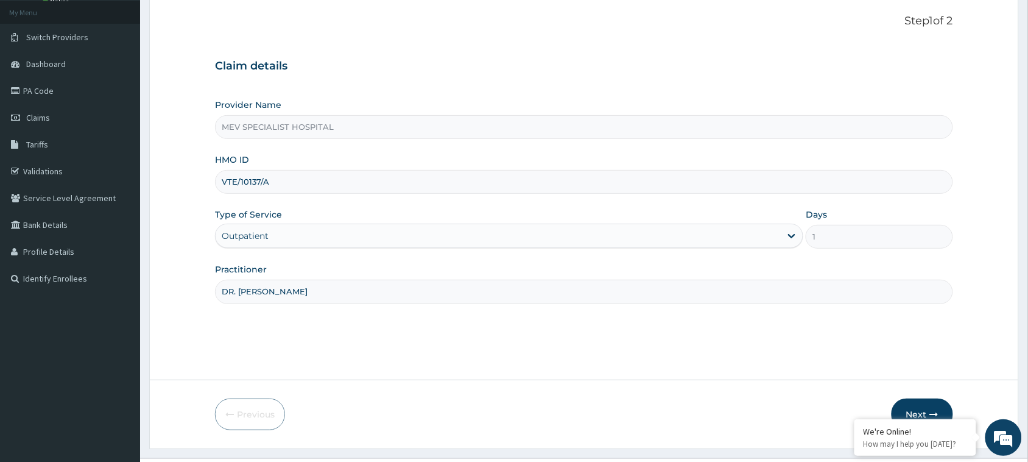
scroll to position [96, 0]
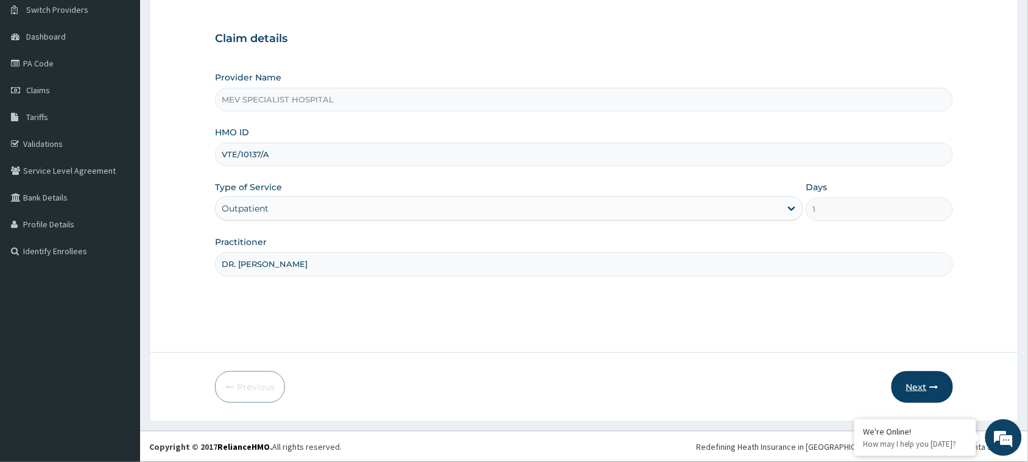
type input "DR. ANITA"
click at [936, 379] on button "Next" at bounding box center [921, 387] width 61 height 32
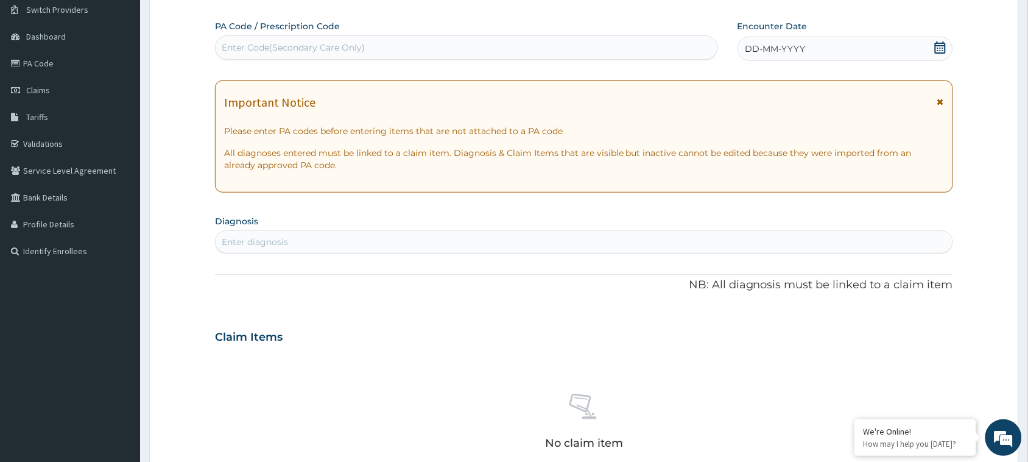
click at [511, 49] on div "Enter Code(Secondary Care Only)" at bounding box center [467, 47] width 502 height 19
paste input "PA/47597C"
type input "PA/47597C"
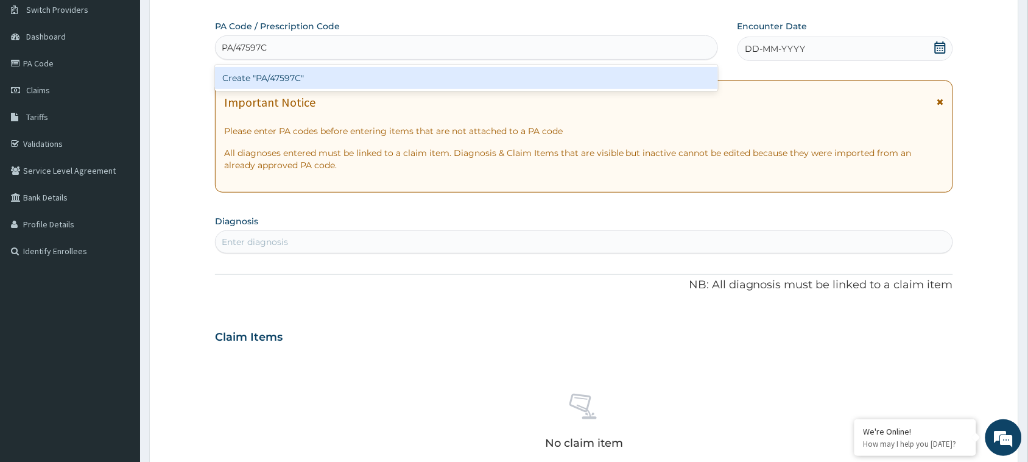
click at [509, 74] on div "Create "PA/47597C"" at bounding box center [466, 78] width 503 height 22
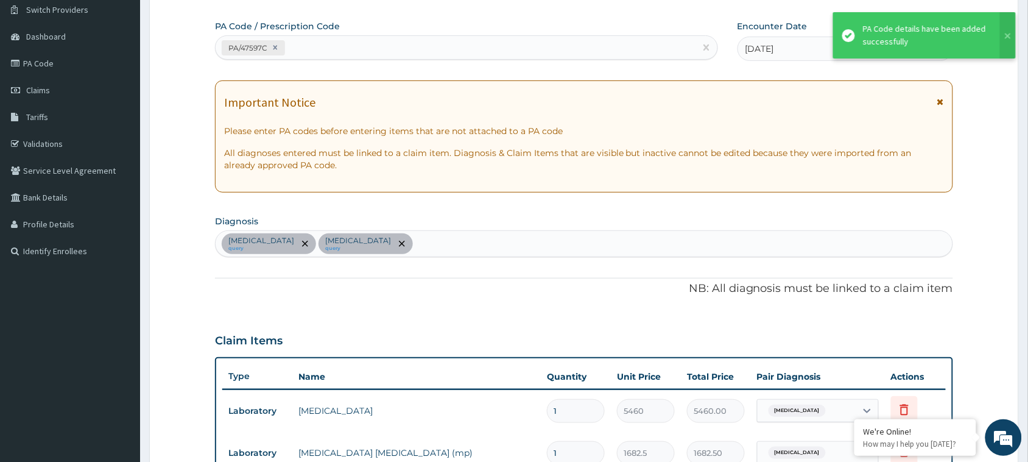
scroll to position [359, 0]
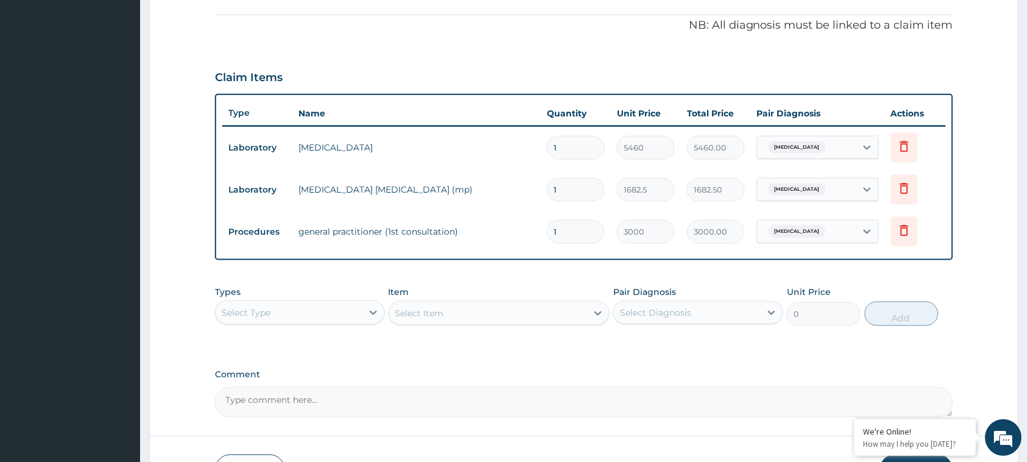
click at [429, 128] on tr "Laboratory full blood count 1 5460 5460.00 Sepsis Delete" at bounding box center [583, 148] width 723 height 42
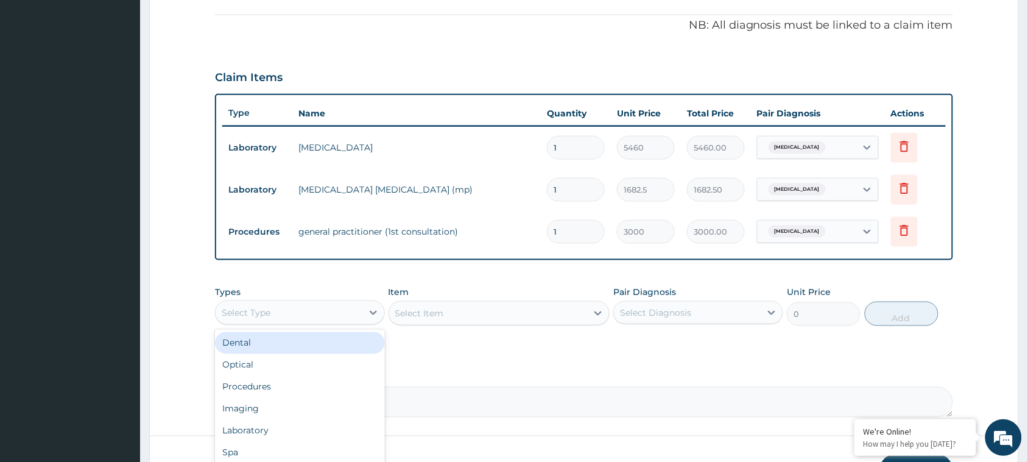
click at [351, 314] on div "Select Type" at bounding box center [289, 312] width 147 height 19
type input "DRUG"
click at [318, 346] on div "Drugs" at bounding box center [300, 343] width 170 height 22
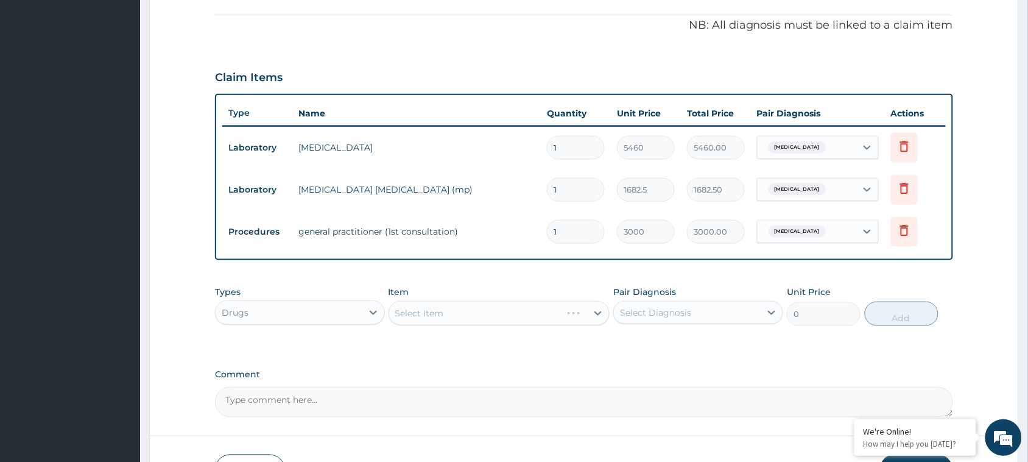
click at [519, 311] on div "Select Item" at bounding box center [499, 313] width 222 height 24
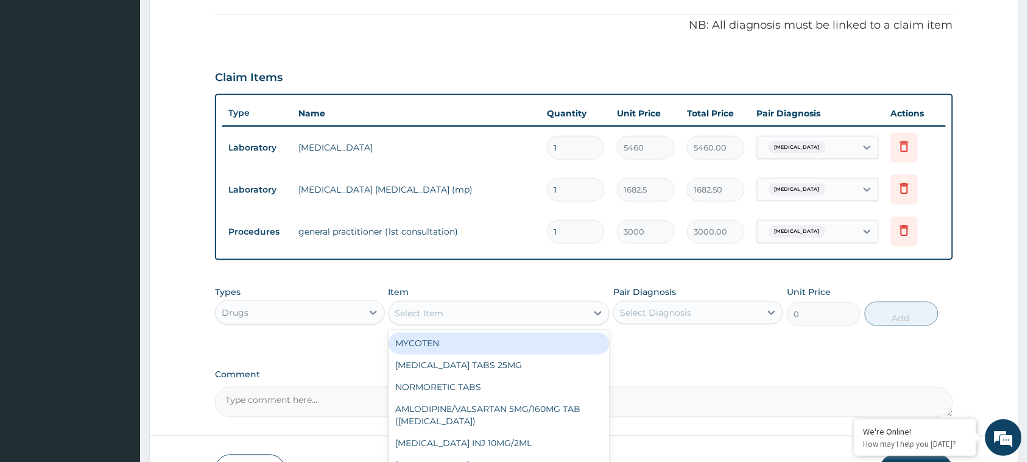
click at [519, 311] on div "Select Item" at bounding box center [488, 312] width 198 height 19
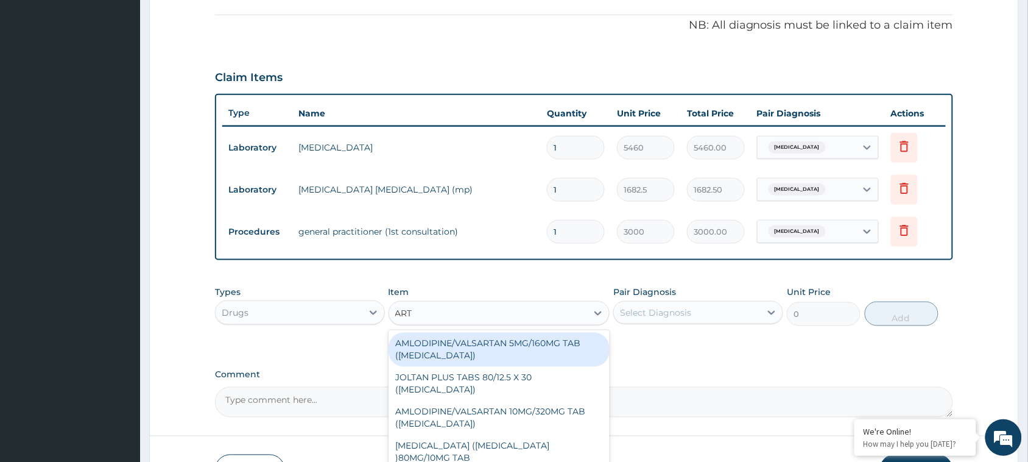
type input "ARTE"
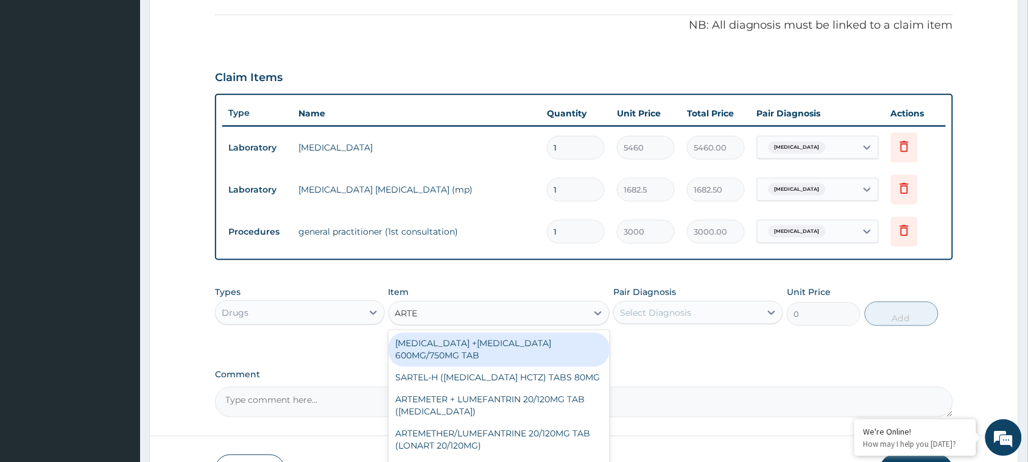
click at [516, 342] on div "ARTESUNATE +MEFLOQUINE 600MG/750MG TAB" at bounding box center [499, 349] width 222 height 34
type input "491.0412"
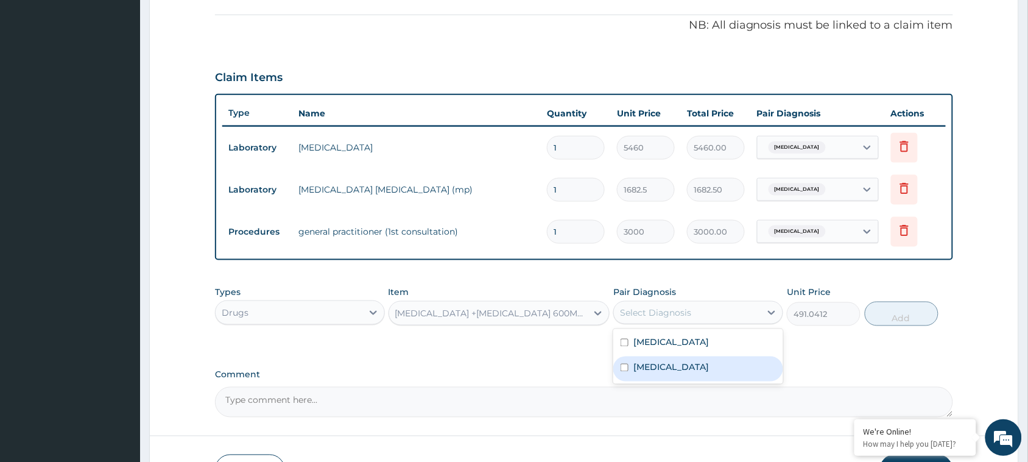
drag, startPoint x: 667, startPoint y: 308, endPoint x: 650, endPoint y: 356, distance: 51.2
click at [650, 324] on div "option Falciparum malaria focused, 2 of 2. 2 results available. Use Up and Down…" at bounding box center [698, 312] width 170 height 23
click at [650, 356] on div "Falciparum malaria" at bounding box center [698, 368] width 170 height 25
checkbox input "true"
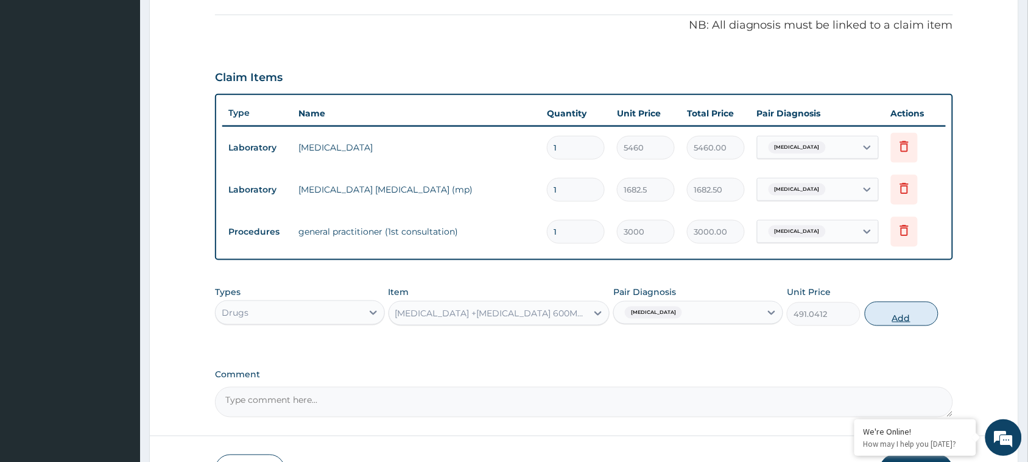
click at [899, 309] on button "Add" at bounding box center [902, 313] width 74 height 24
type input "0"
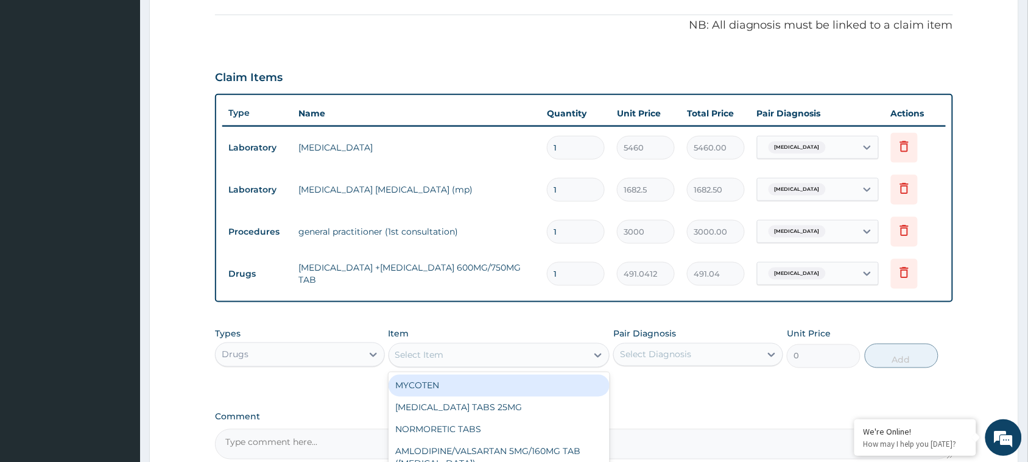
click at [478, 350] on div "Select Item" at bounding box center [488, 354] width 198 height 19
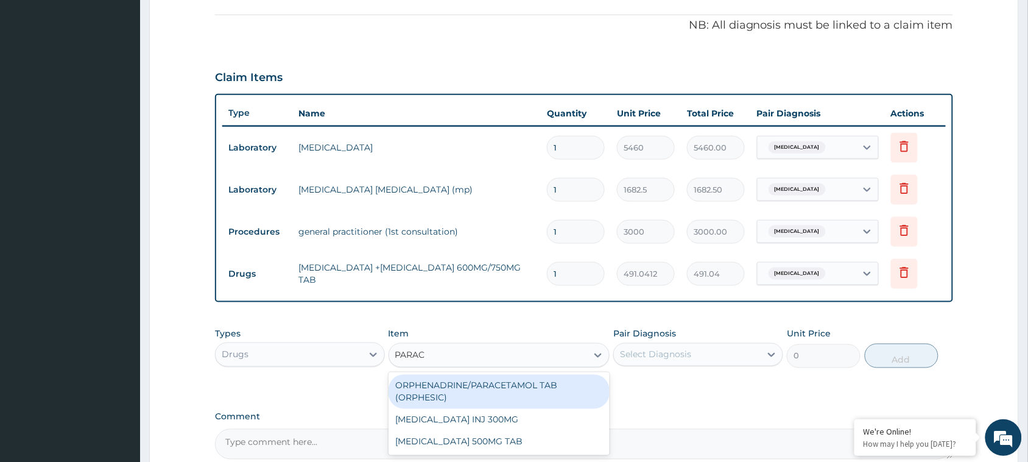
type input "PARACE"
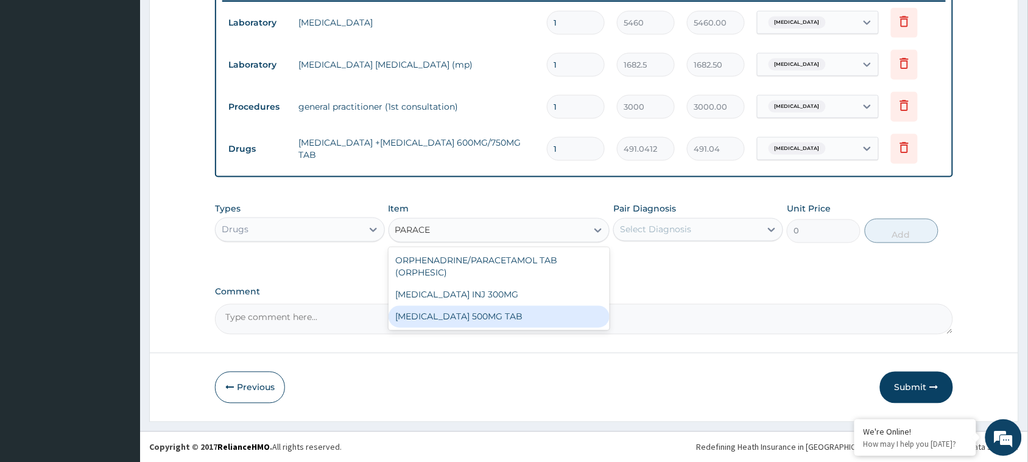
click at [477, 309] on div "PARACETAMOL 500MG TAB" at bounding box center [499, 317] width 222 height 22
type input "3.2448"
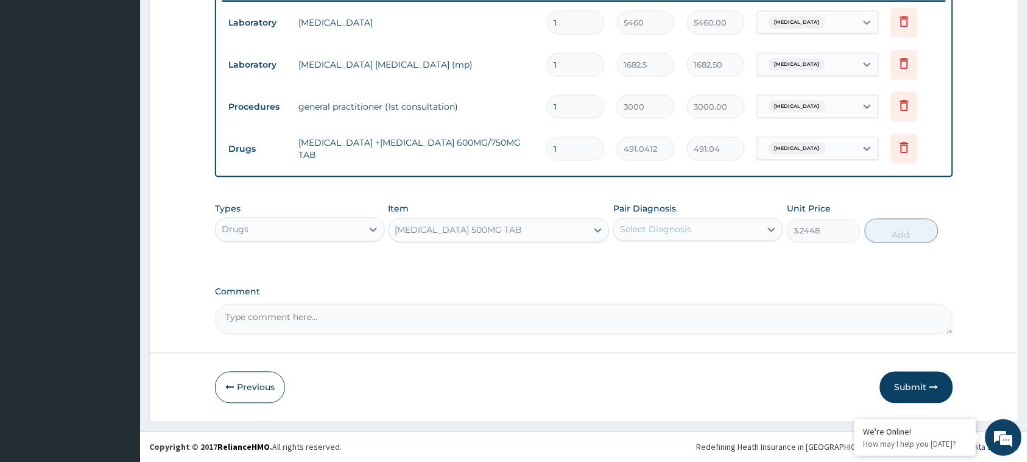
click at [725, 223] on div "Select Diagnosis" at bounding box center [687, 229] width 147 height 19
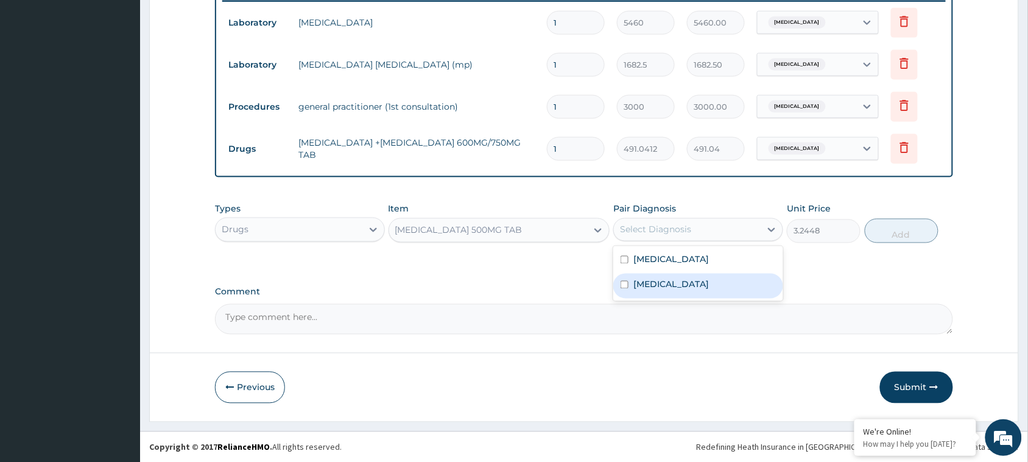
click at [706, 278] on label "Falciparum malaria" at bounding box center [670, 284] width 75 height 12
checkbox input "true"
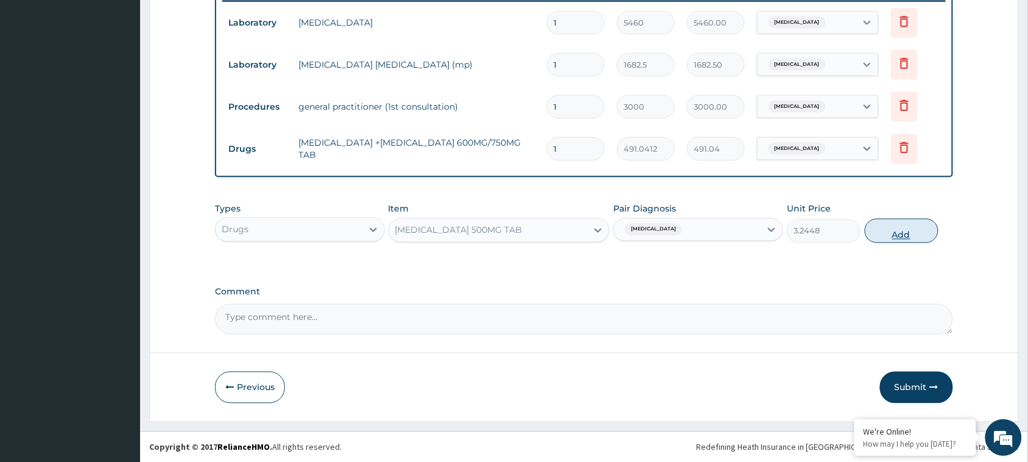
click at [913, 240] on button "Add" at bounding box center [902, 231] width 74 height 24
type input "0"
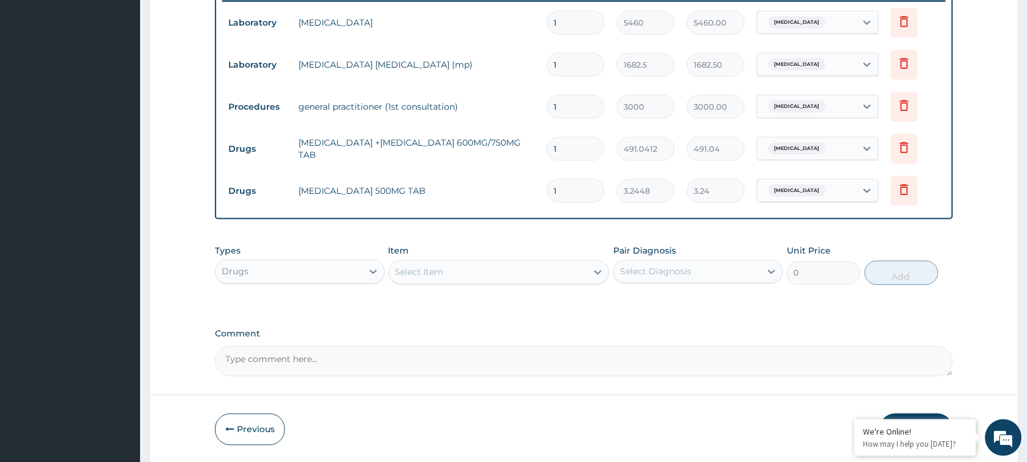
scroll to position [525, 0]
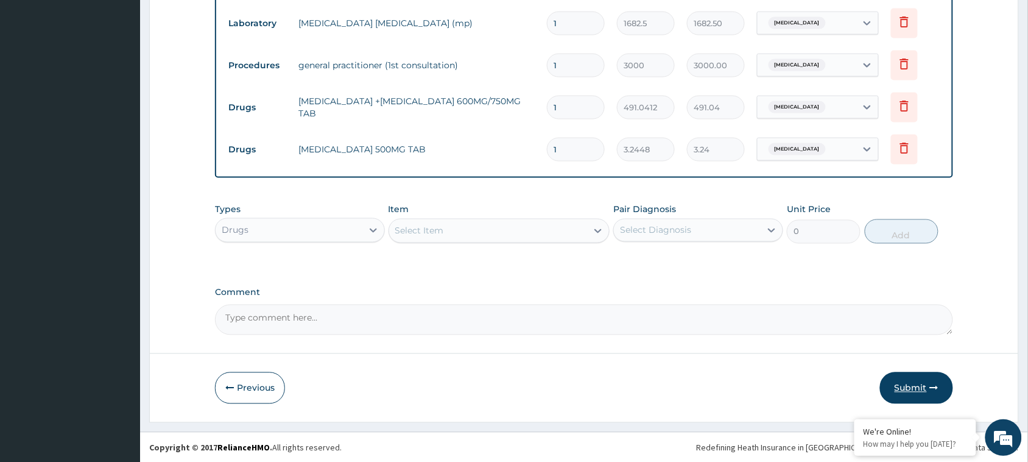
click at [918, 388] on button "Submit" at bounding box center [916, 388] width 73 height 32
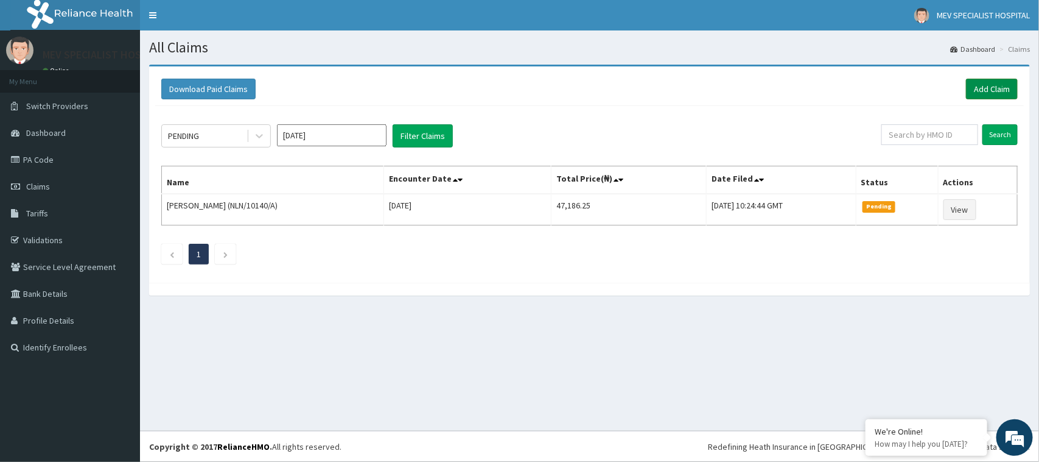
click at [1002, 89] on link "Add Claim" at bounding box center [992, 89] width 52 height 21
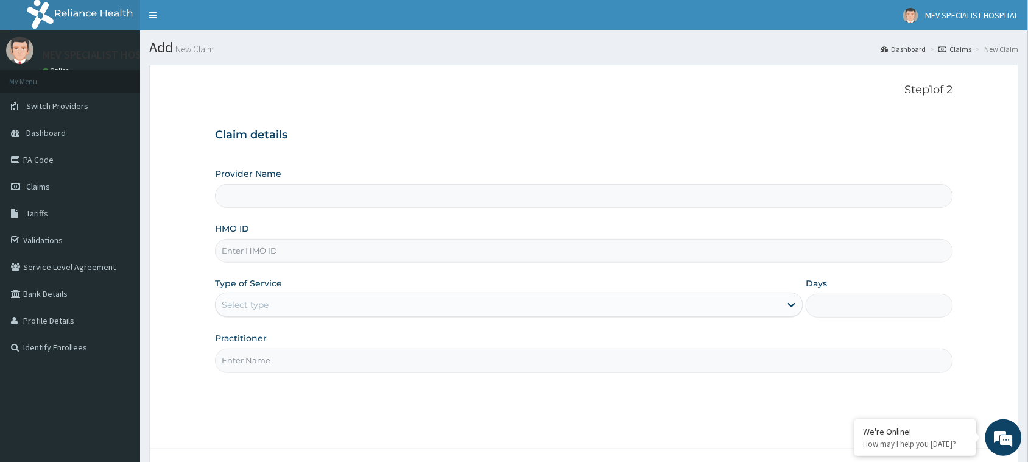
click at [426, 258] on input "HMO ID" at bounding box center [584, 251] width 738 height 24
paste input "ARM/10298/A"
type input "ARM/10298/A"
type input "MEV SPECIALIST HOSPITAL"
type input "ARM/10298/A"
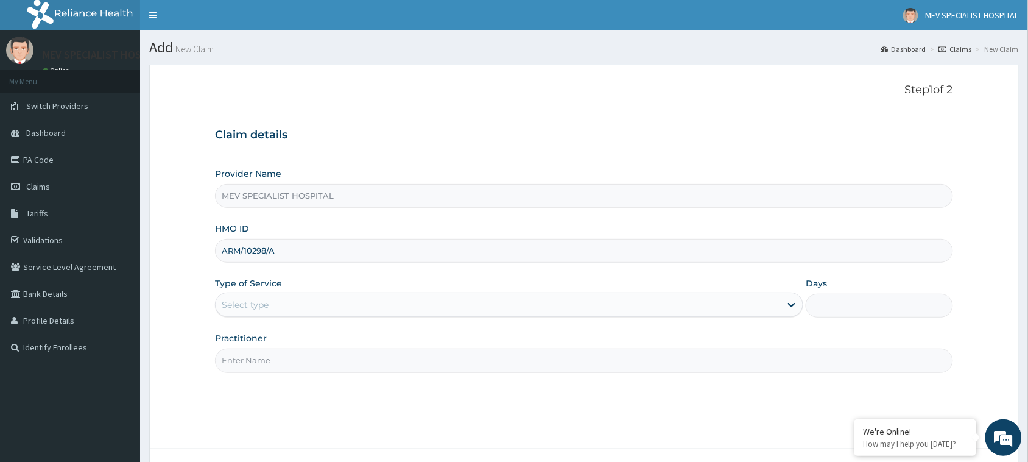
click at [403, 299] on div "Select type" at bounding box center [498, 304] width 565 height 19
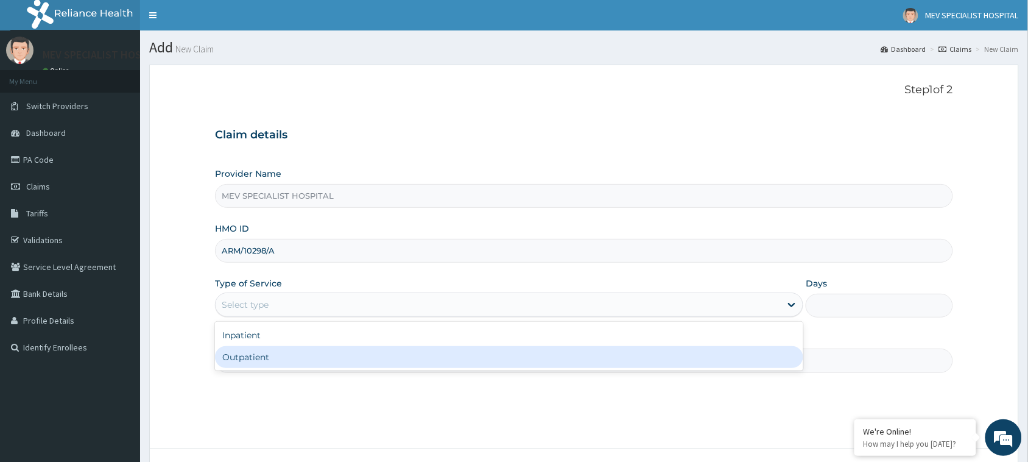
click at [403, 358] on div "Outpatient" at bounding box center [509, 357] width 588 height 22
type input "1"
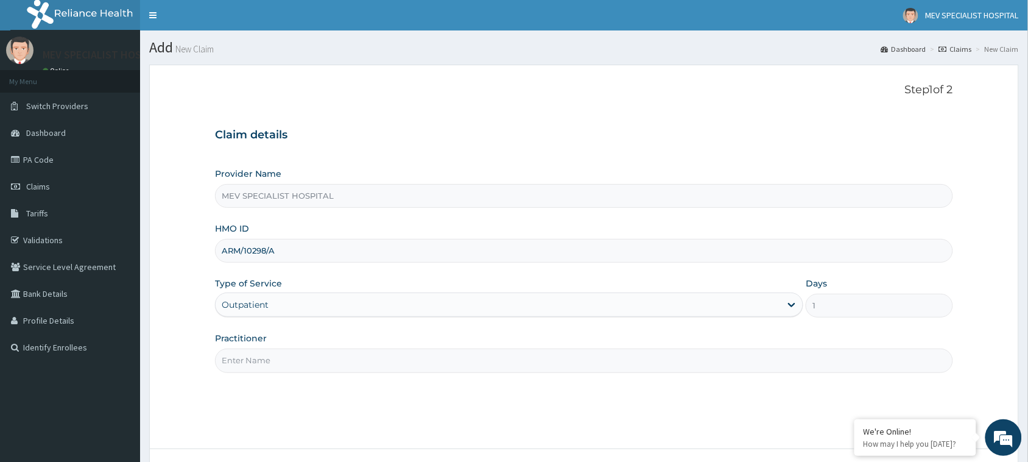
click at [403, 358] on input "Practitioner" at bounding box center [584, 360] width 738 height 24
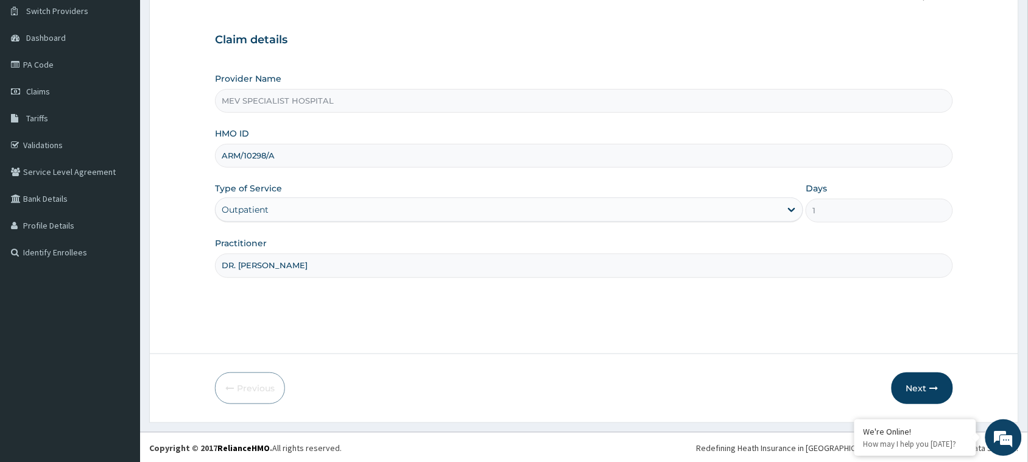
scroll to position [96, 0]
type input "DR. [PERSON_NAME]"
click at [903, 381] on button "Next" at bounding box center [921, 387] width 61 height 32
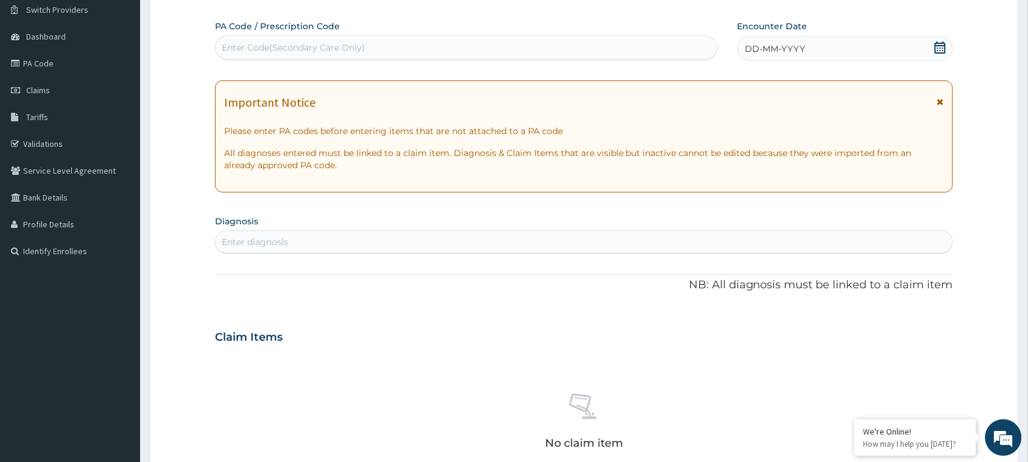
scroll to position [0, 0]
click at [469, 29] on div "PA Code / Prescription Code Enter Code(Secondary Care Only)" at bounding box center [466, 40] width 503 height 40
click at [466, 47] on div "Enter Code(Secondary Care Only)" at bounding box center [467, 47] width 502 height 19
paste input "PA/D15AC9"
type input "PA/D15AC9"
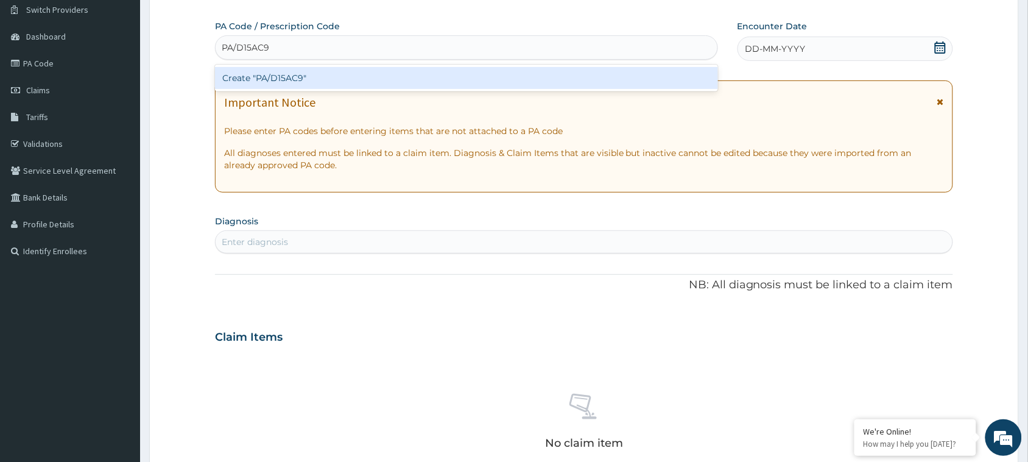
click at [464, 78] on div "Create "PA/D15AC9"" at bounding box center [466, 78] width 503 height 22
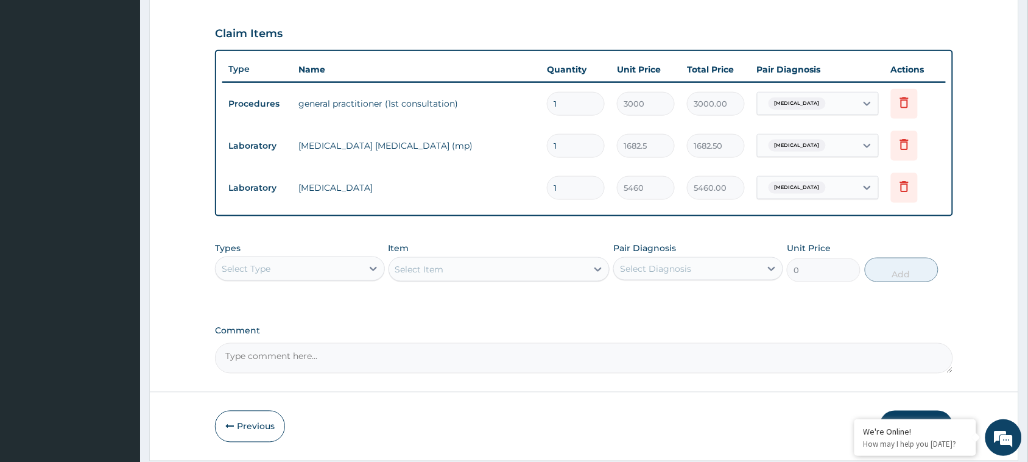
scroll to position [442, 0]
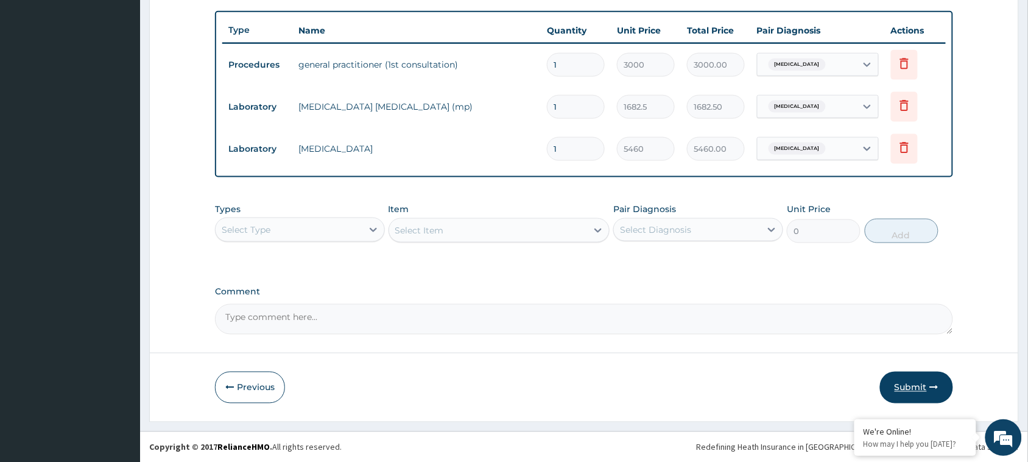
click at [919, 385] on button "Submit" at bounding box center [916, 387] width 73 height 32
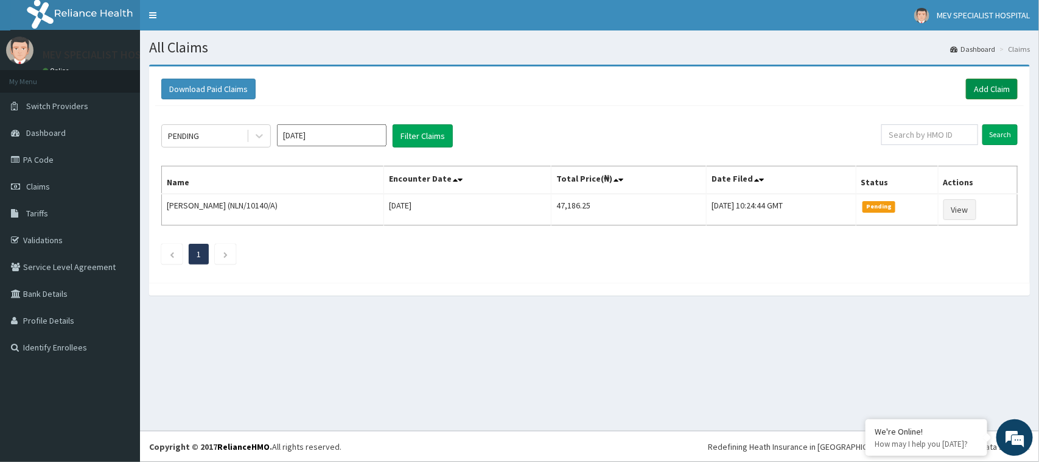
click at [979, 85] on link "Add Claim" at bounding box center [992, 89] width 52 height 21
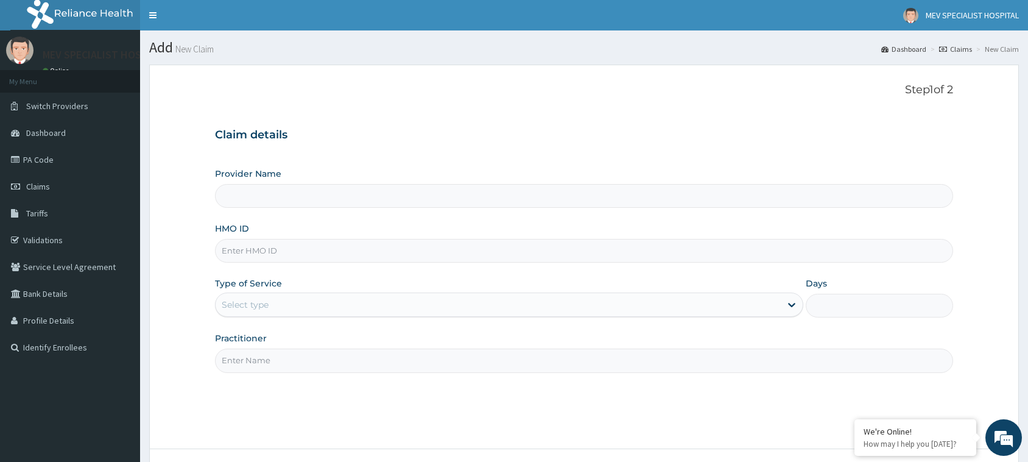
type input "MEV SPECIALIST HOSPITAL"
click at [325, 253] on input "HMO ID" at bounding box center [584, 251] width 738 height 24
paste input "SUT/10120/A"
type input "SUT/10120/A"
click at [306, 304] on div "Select type" at bounding box center [498, 304] width 565 height 19
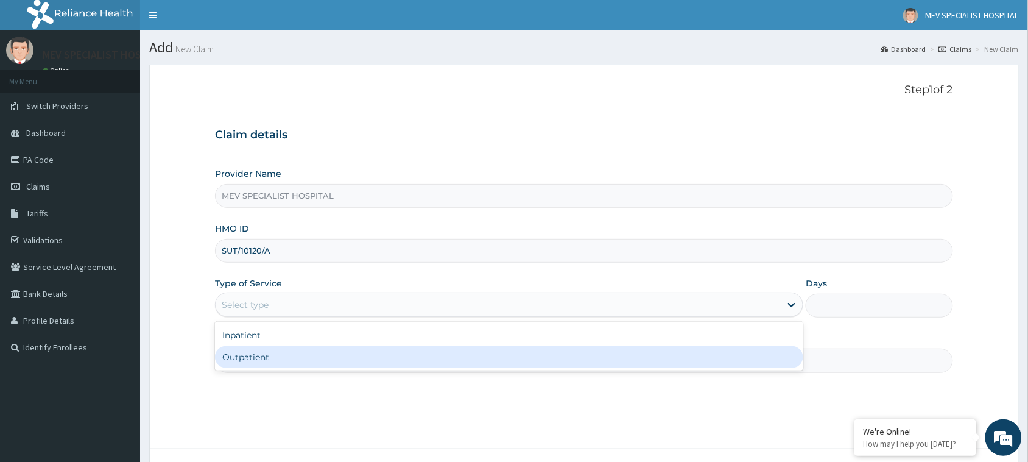
click at [315, 363] on div "Outpatient" at bounding box center [509, 357] width 588 height 22
type input "1"
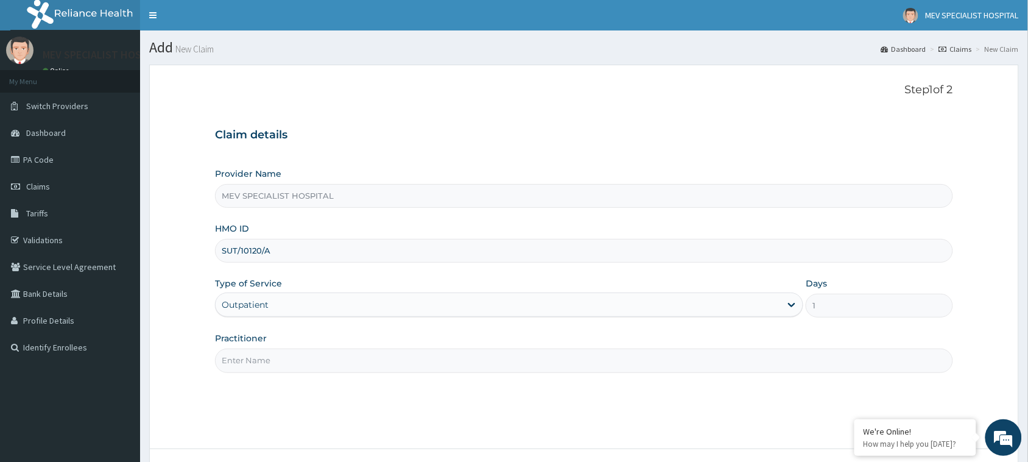
click at [315, 363] on input "Practitioner" at bounding box center [584, 360] width 738 height 24
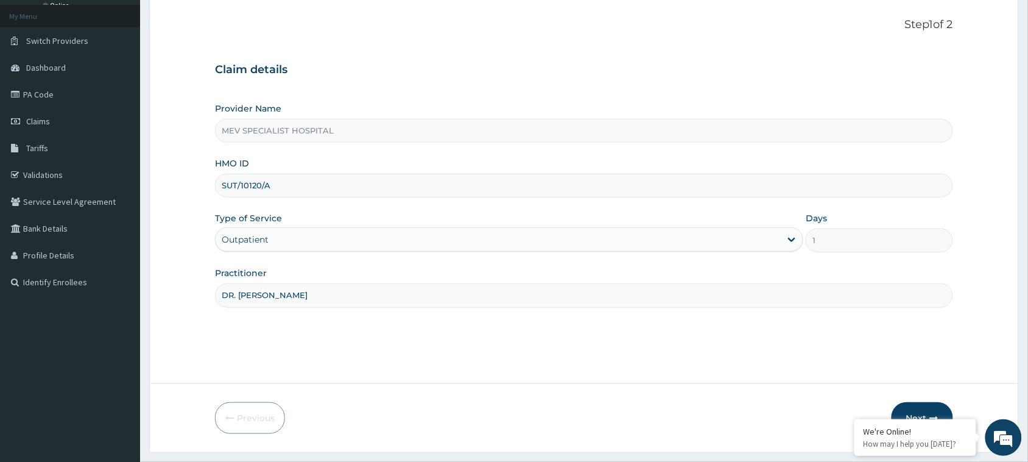
scroll to position [96, 0]
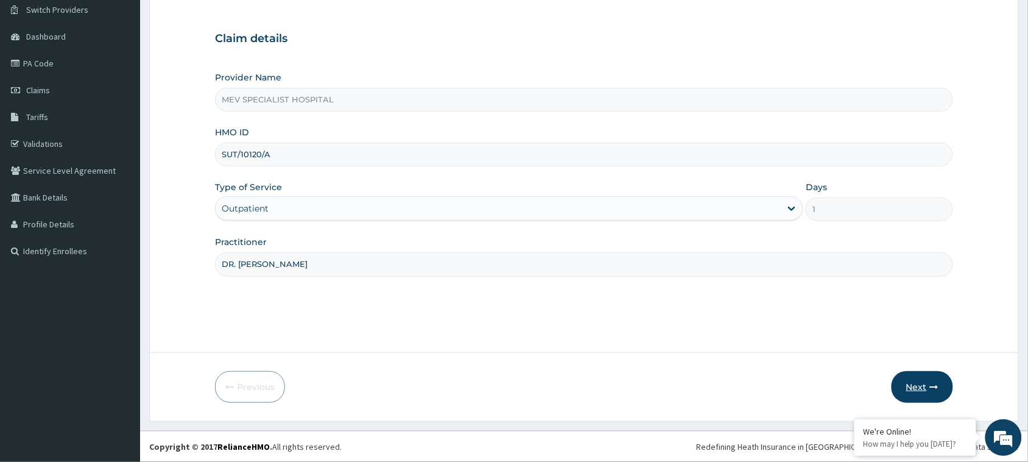
type input "DR. [PERSON_NAME]"
click at [919, 393] on button "Next" at bounding box center [921, 387] width 61 height 32
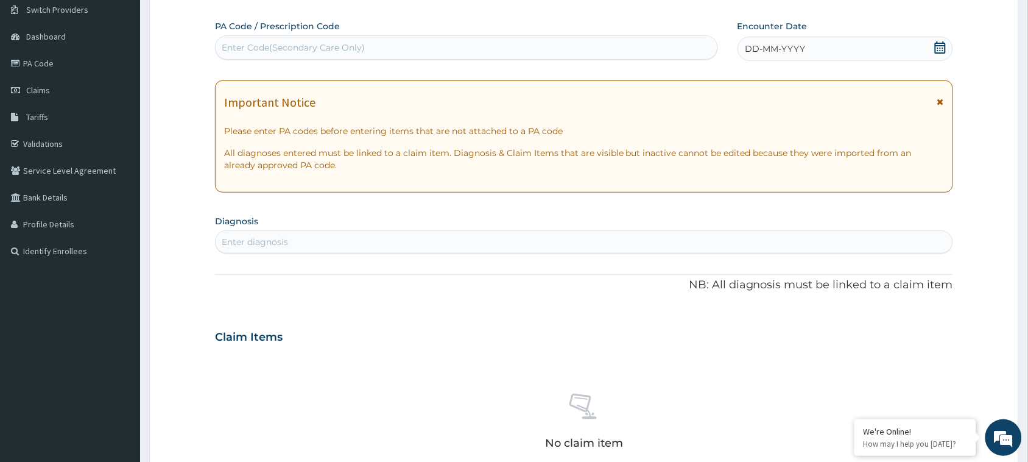
click at [919, 393] on div "No claim item" at bounding box center [584, 423] width 738 height 140
click at [540, 46] on div "Enter Code(Secondary Care Only)" at bounding box center [467, 47] width 502 height 19
paste input "PA/DCCAAC"
type input "PA/DCCAAC"
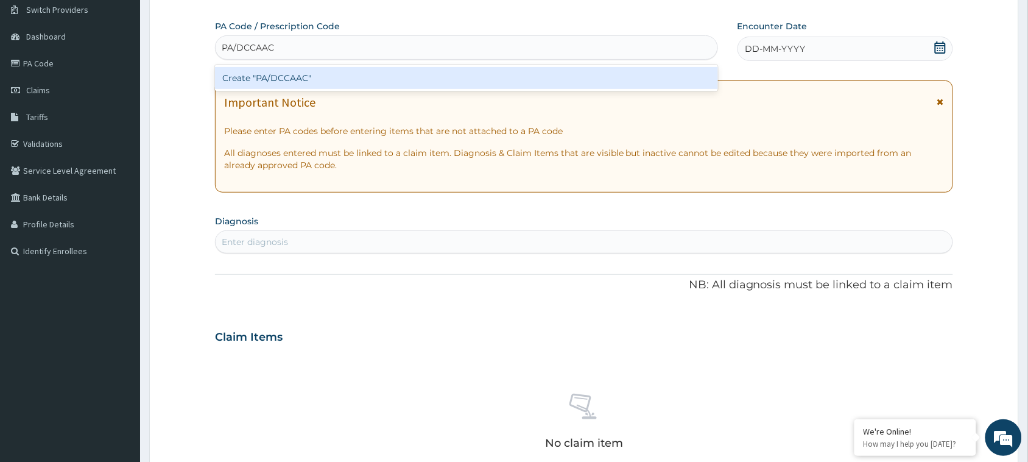
click at [531, 69] on div "Create "PA/DCCAAC"" at bounding box center [466, 78] width 503 height 22
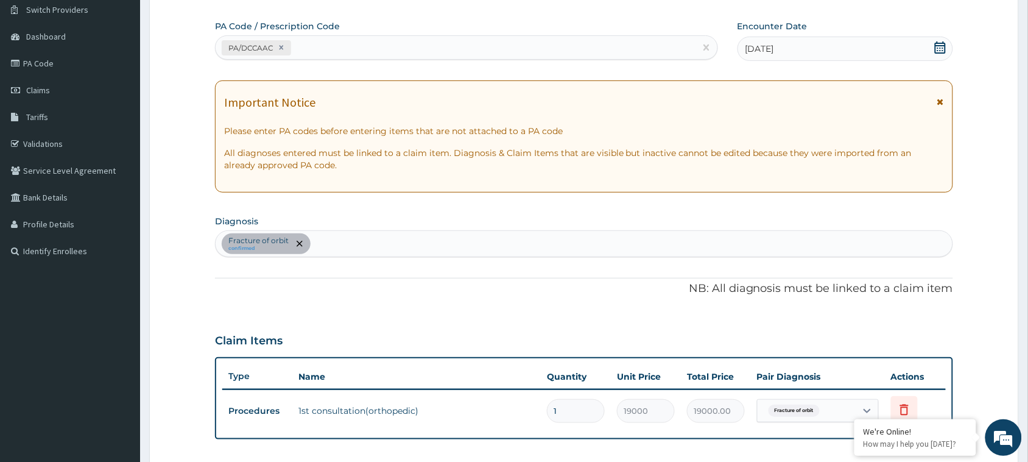
click at [481, 51] on div "PA/DCCAAC" at bounding box center [456, 48] width 480 height 20
paste input "PA/A9DB4A"
type input "PA/A9DB4A"
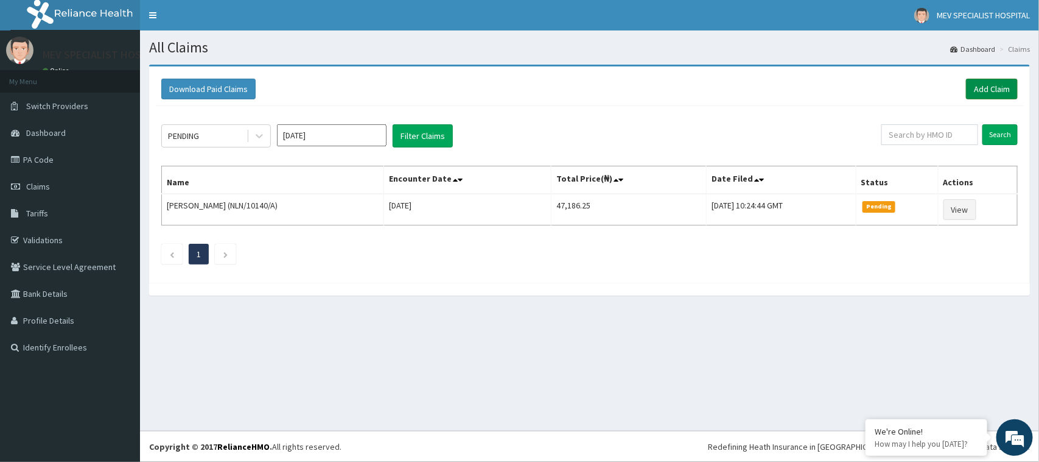
click at [987, 84] on link "Add Claim" at bounding box center [992, 89] width 52 height 21
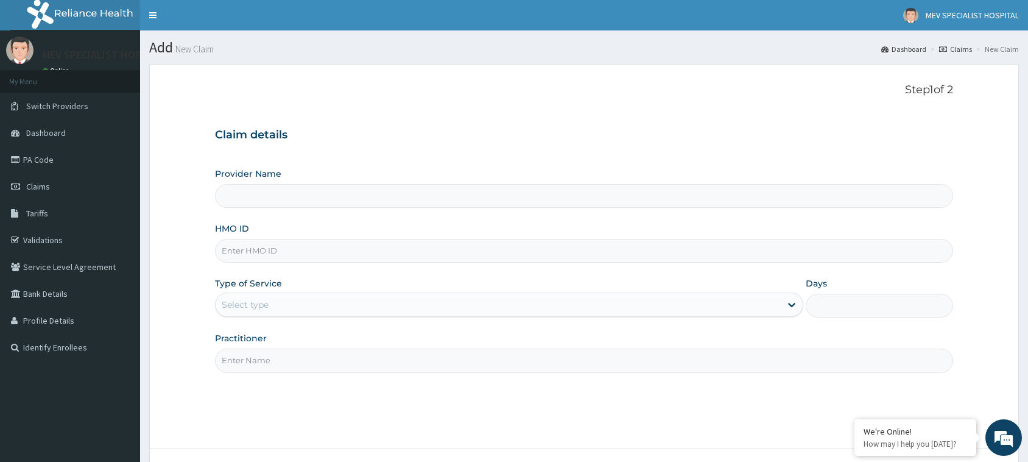
type input "MEV SPECIALIST HOSPITAL"
click at [465, 239] on input "HMO ID" at bounding box center [584, 251] width 738 height 24
paste input "SFA/11550/A"
type input "SFA/11550/A"
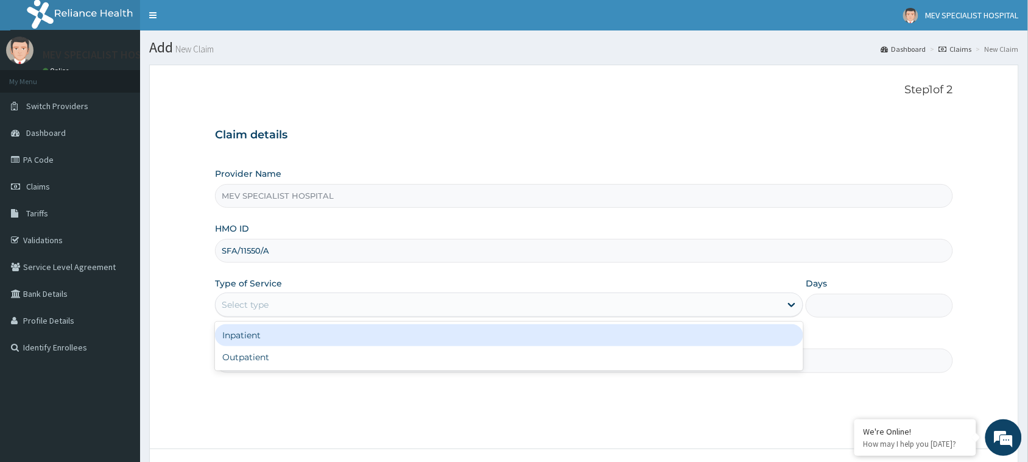
click at [454, 305] on div "Select type" at bounding box center [498, 304] width 565 height 19
click at [460, 345] on div "Inpatient" at bounding box center [509, 335] width 588 height 22
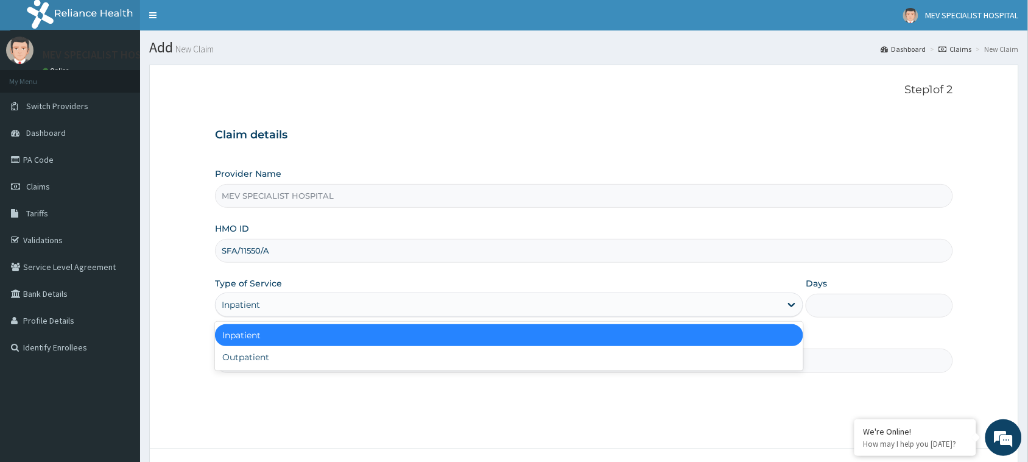
click at [461, 307] on div "Inpatient" at bounding box center [498, 304] width 565 height 19
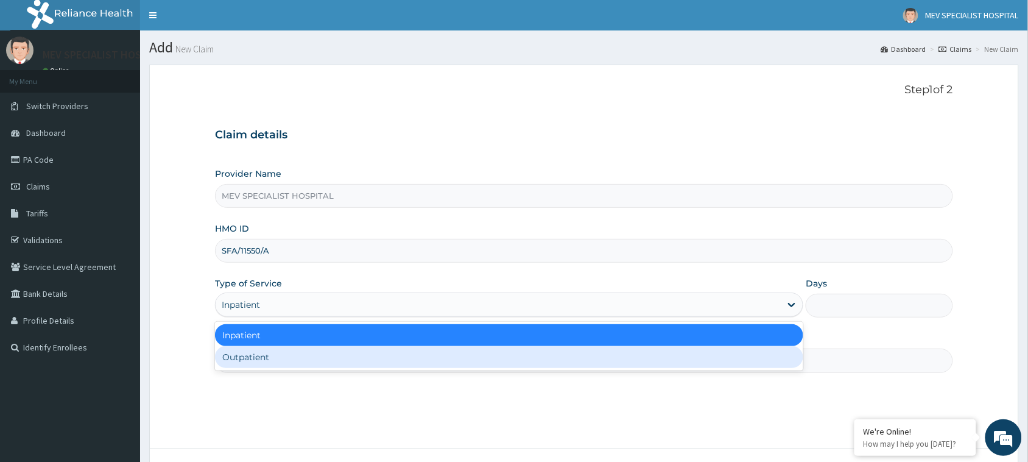
click at [461, 361] on div "Outpatient" at bounding box center [509, 357] width 588 height 22
type input "1"
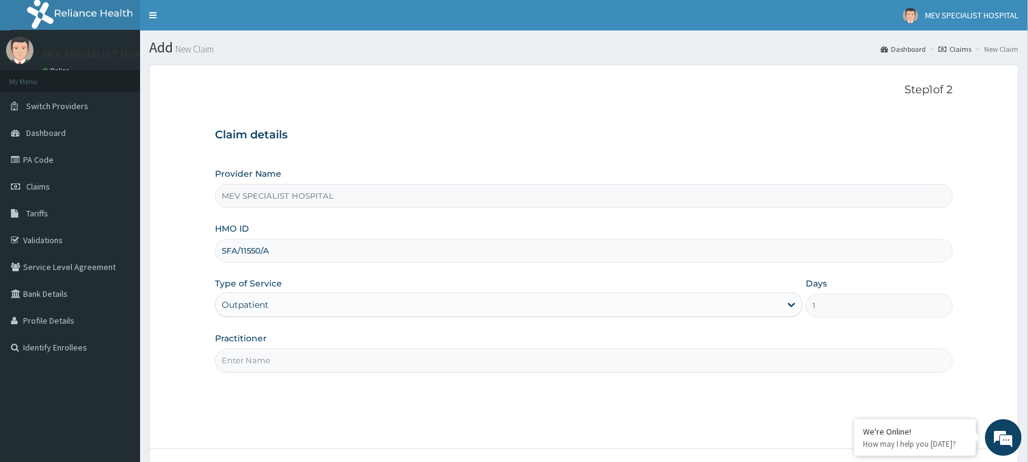
click at [461, 361] on input "Practitioner" at bounding box center [584, 360] width 738 height 24
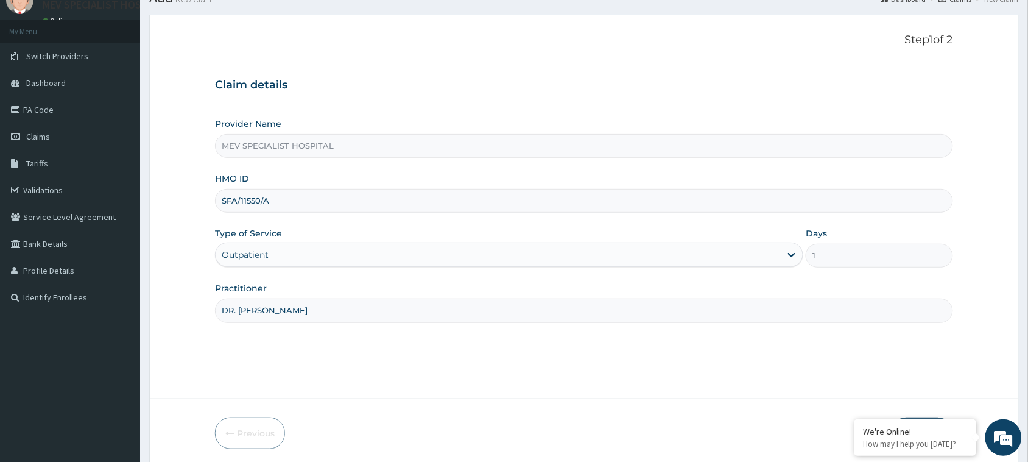
scroll to position [96, 0]
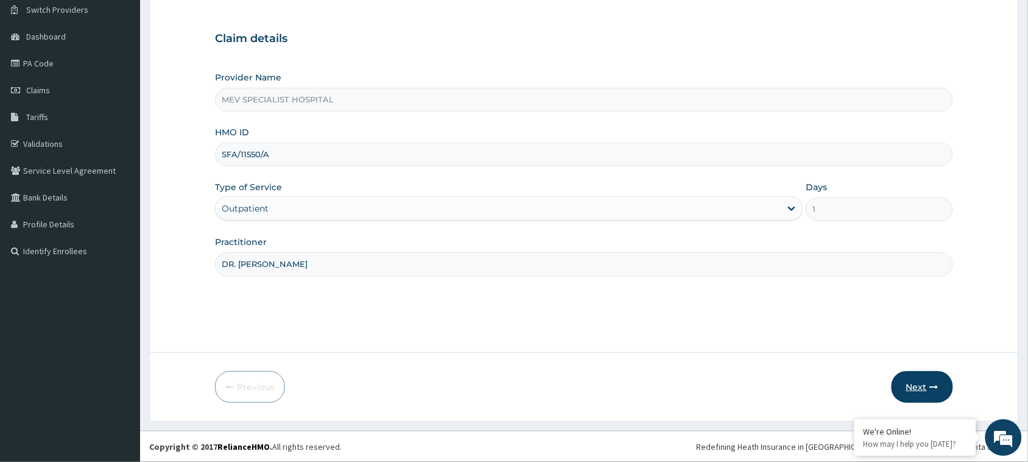
type input "DR. [PERSON_NAME]"
click at [924, 378] on button "Next" at bounding box center [921, 387] width 61 height 32
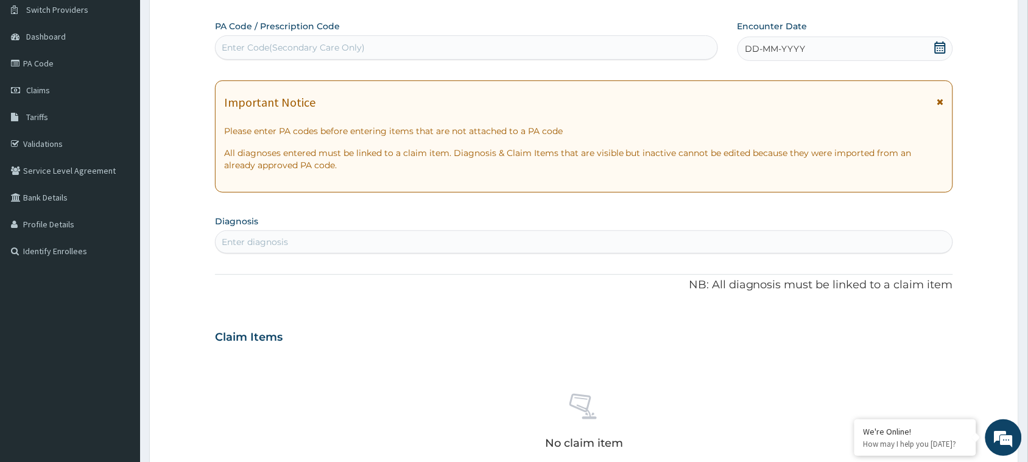
click at [507, 46] on div "Enter Code(Secondary Care Only)" at bounding box center [467, 47] width 502 height 19
paste input "PA/6C3FAE"
type input "PA/6C3FAE"
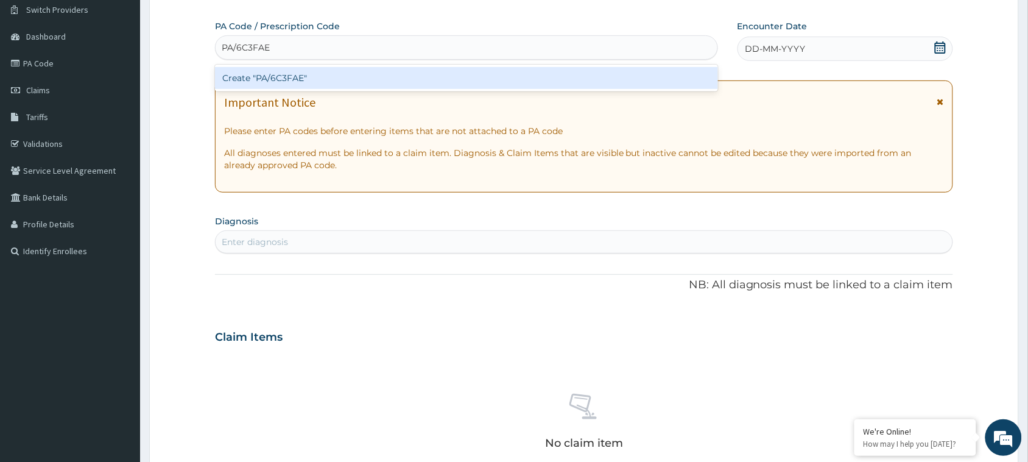
click at [519, 74] on div "Create "PA/6C3FAE"" at bounding box center [466, 78] width 503 height 22
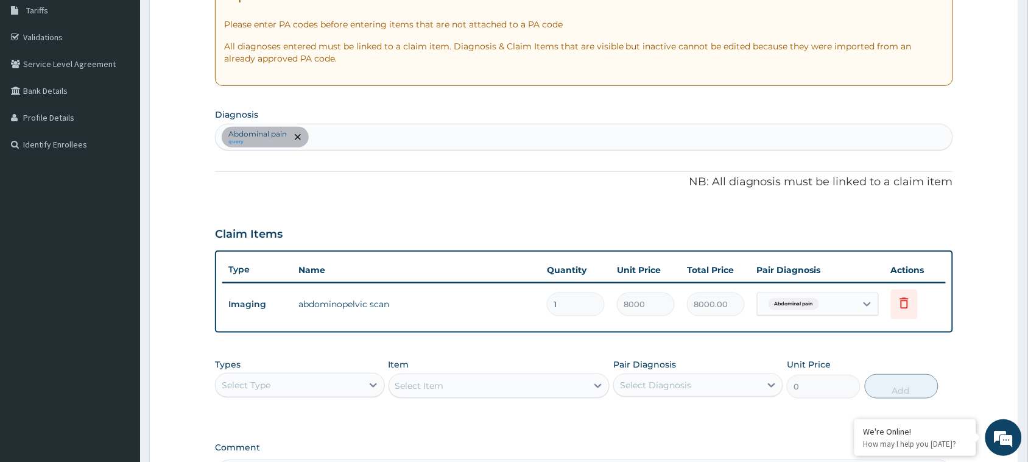
scroll to position [233, 0]
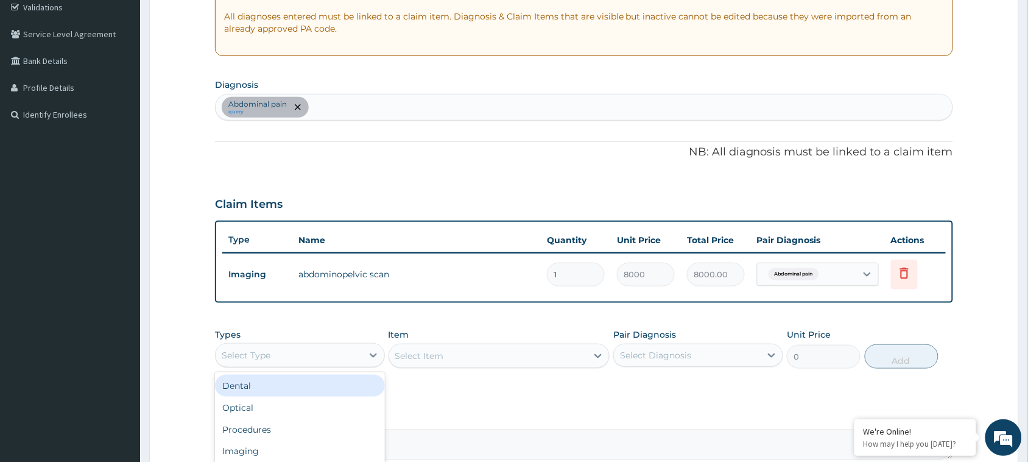
click at [327, 348] on div "Select Type" at bounding box center [289, 354] width 147 height 19
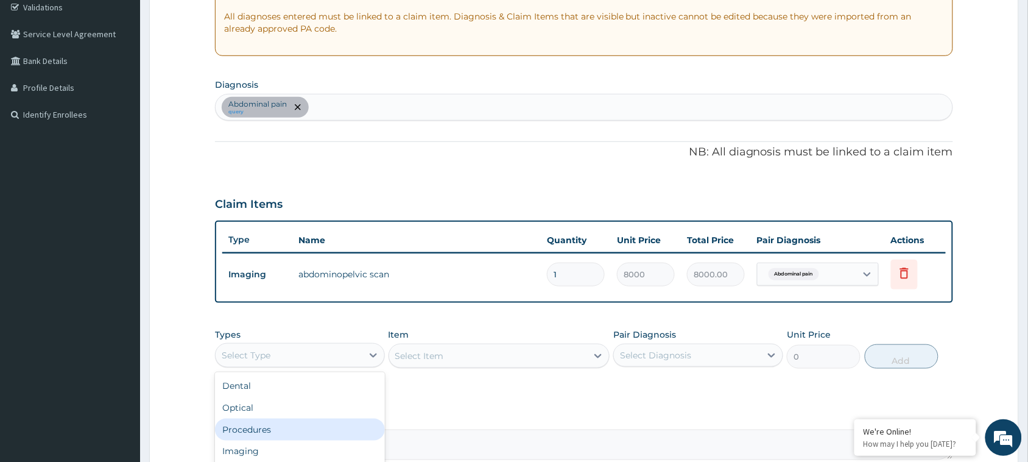
click at [314, 423] on div "Procedures" at bounding box center [300, 429] width 170 height 22
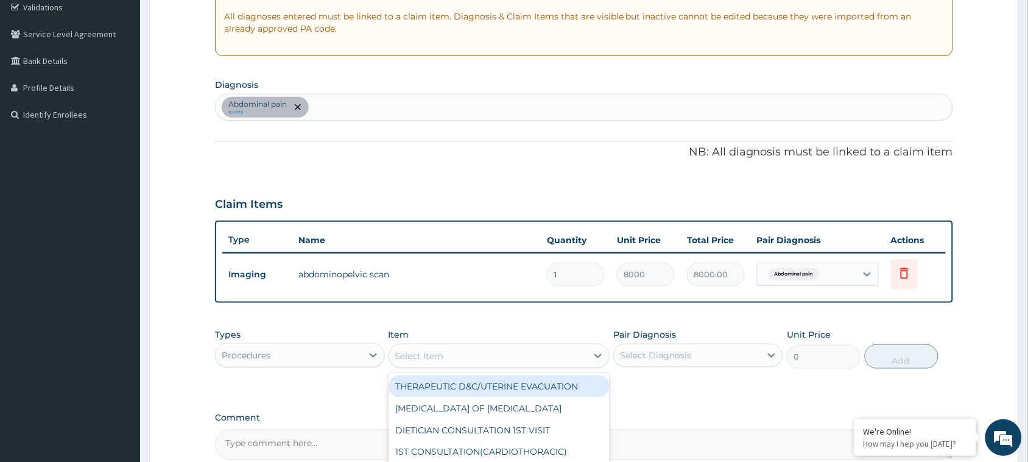
click at [544, 346] on div "Select Item" at bounding box center [488, 355] width 198 height 19
type input "GENE"
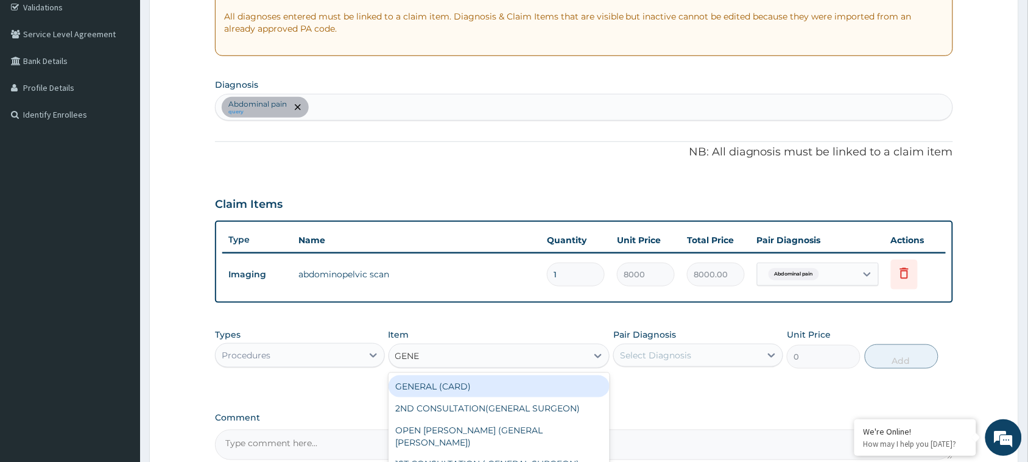
scroll to position [357, 0]
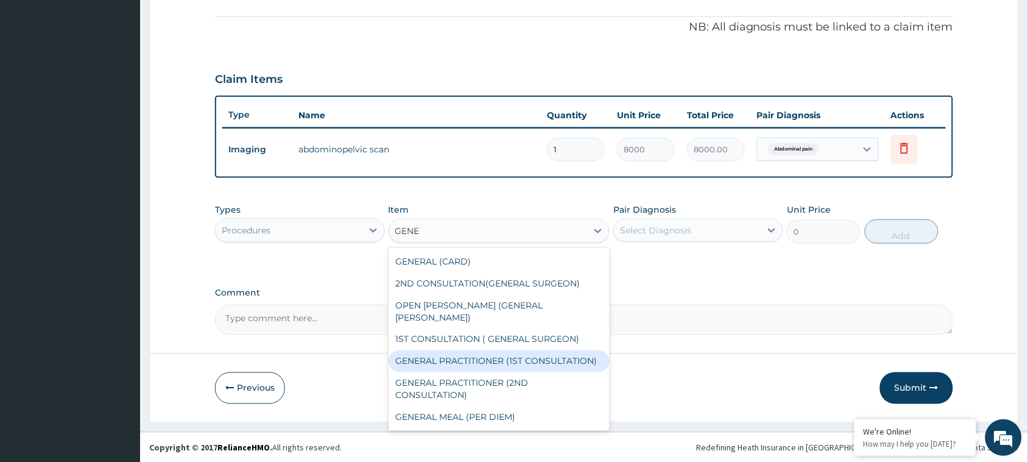
click at [516, 351] on div "GENERAL PRACTITIONER (1ST CONSULTATION)" at bounding box center [499, 361] width 222 height 22
type input "3000"
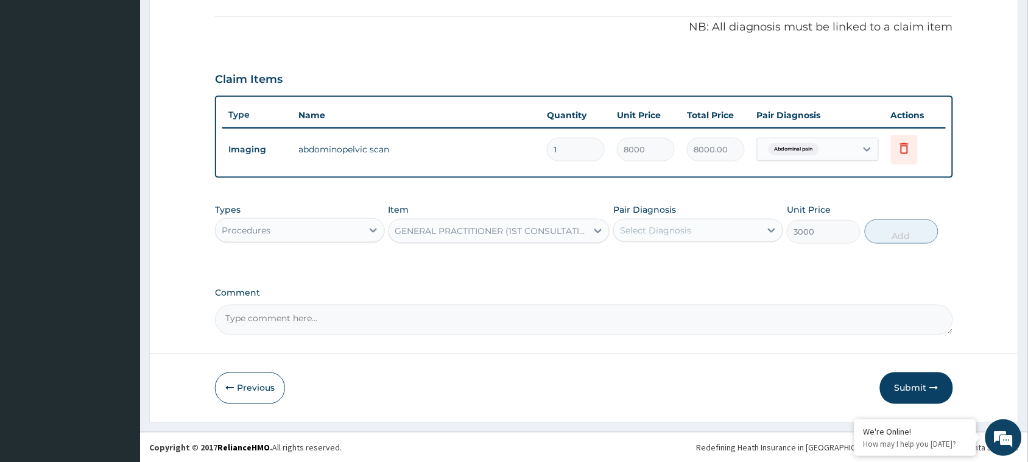
click at [692, 229] on div "Select Diagnosis" at bounding box center [687, 229] width 147 height 19
click at [679, 267] on div "Abdominal pain" at bounding box center [698, 261] width 170 height 25
checkbox input "true"
click at [905, 231] on button "Add" at bounding box center [902, 231] width 74 height 24
type input "0"
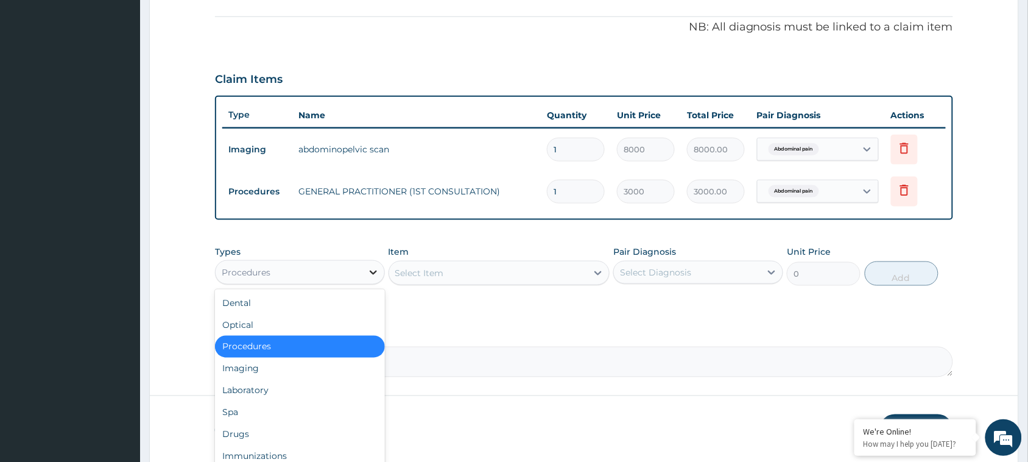
click at [373, 270] on icon at bounding box center [373, 272] width 12 height 12
click at [286, 433] on div "Drugs" at bounding box center [300, 434] width 170 height 22
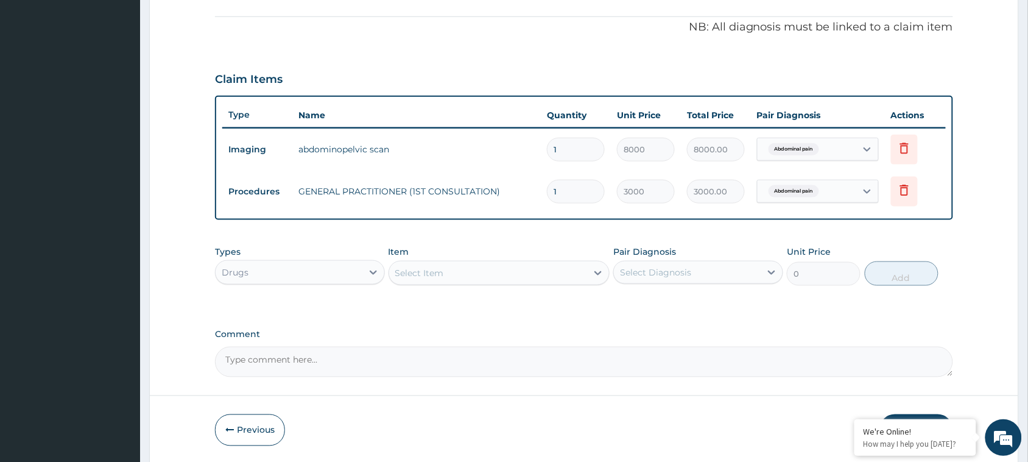
click at [482, 275] on div "Select Item" at bounding box center [488, 272] width 198 height 19
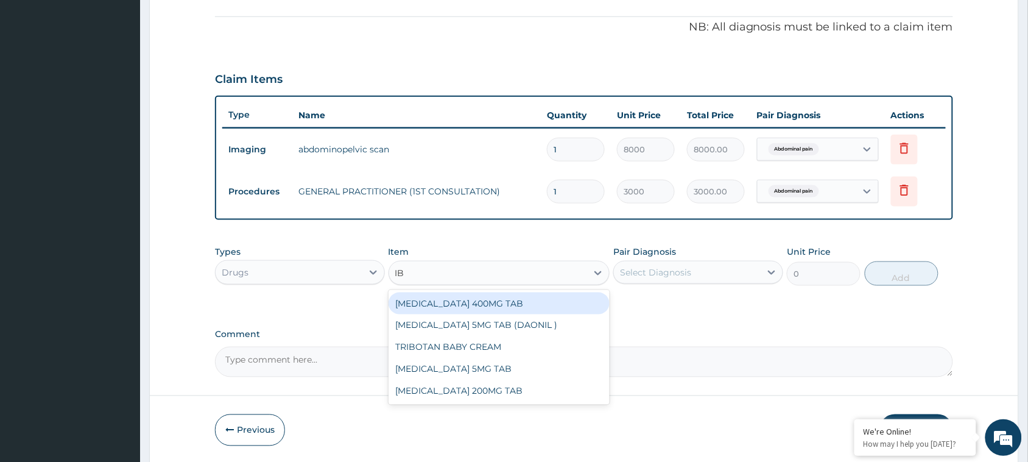
type input "IBU"
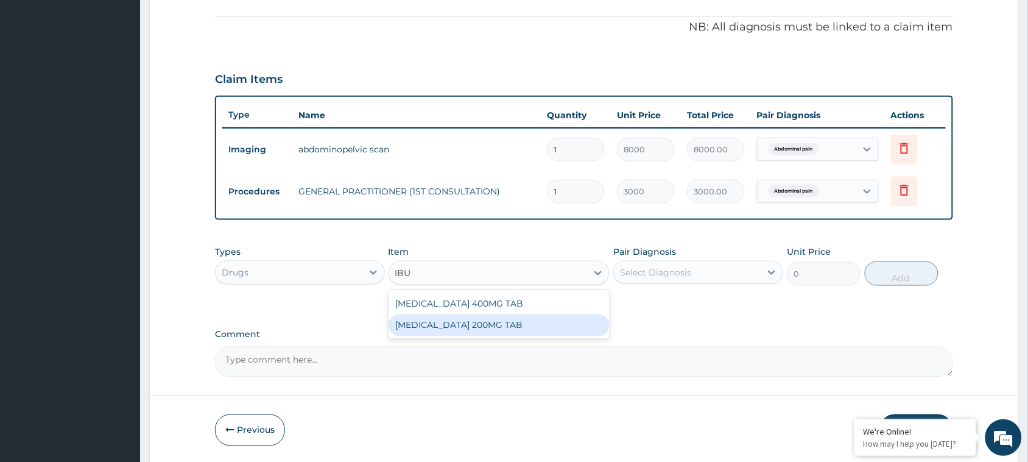
click at [482, 320] on div "IBUPROFEN 200MG TAB" at bounding box center [499, 325] width 222 height 22
type input "27.238"
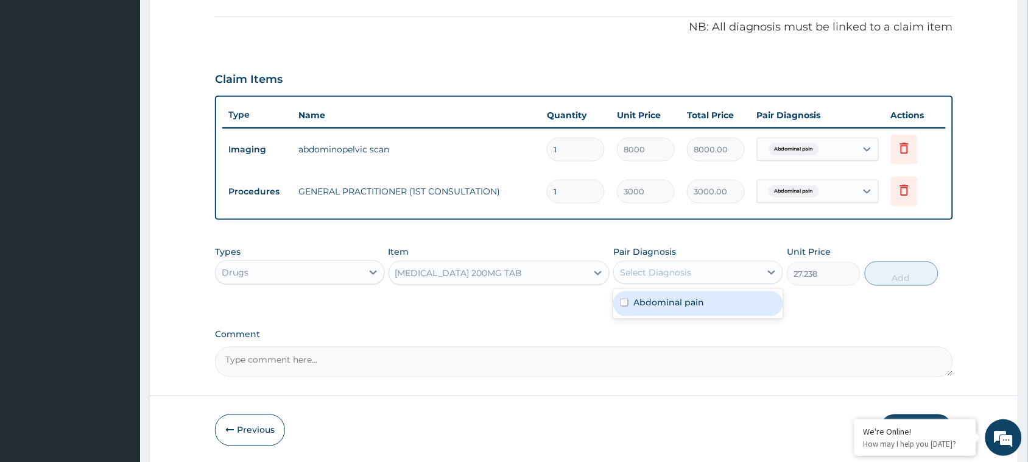
click at [698, 261] on div "Select Diagnosis" at bounding box center [698, 272] width 170 height 23
click at [686, 293] on div "Abdominal pain" at bounding box center [698, 303] width 170 height 25
checkbox input "true"
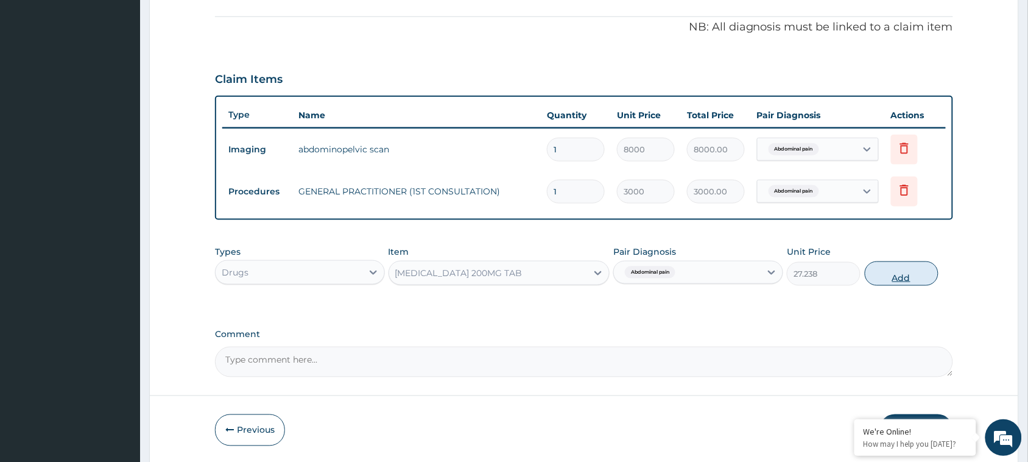
click at [900, 273] on button "Add" at bounding box center [902, 273] width 74 height 24
type input "0"
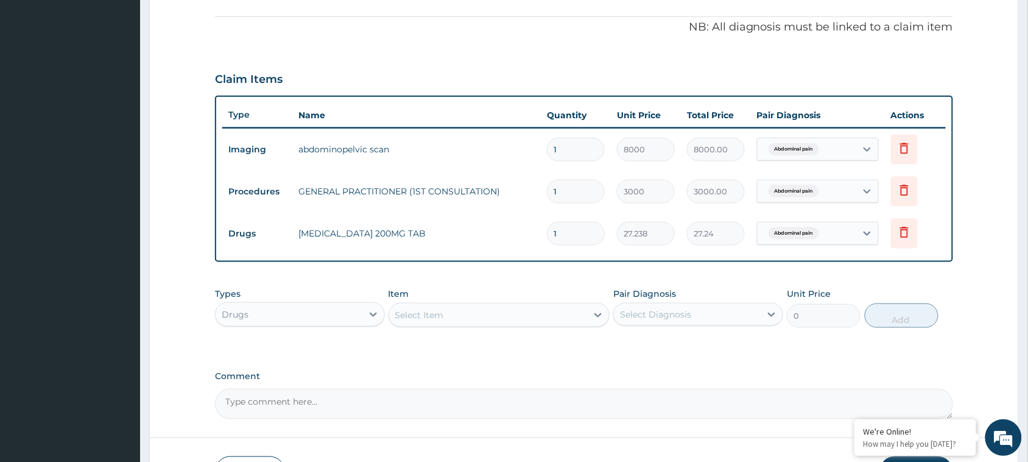
type input "12"
type input "326.86"
type input "12"
click at [437, 317] on div "Select Item" at bounding box center [419, 315] width 49 height 12
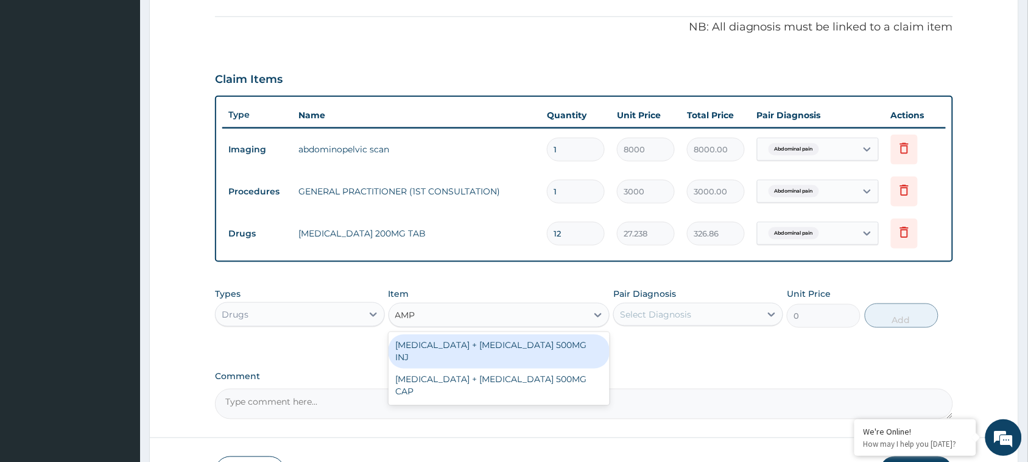
type input "AMPI"
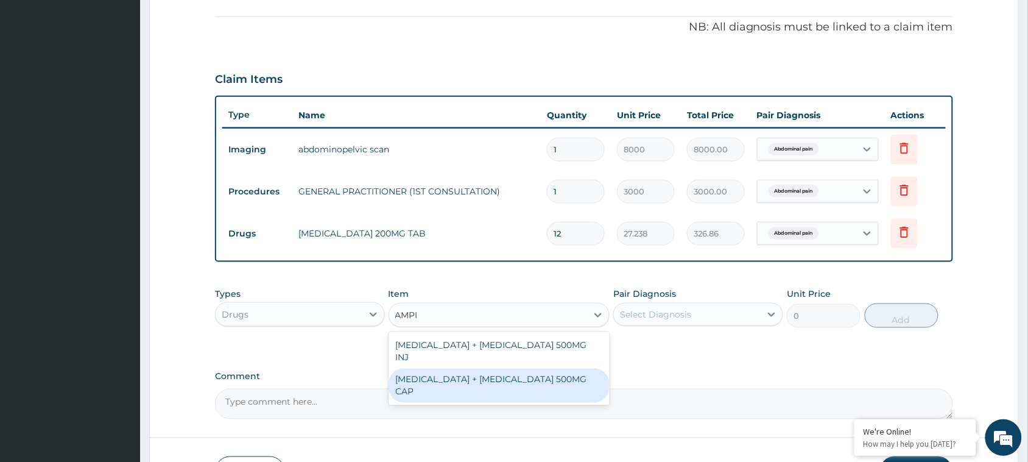
click at [480, 368] on div "AMPICILLIN + CLOXACILLIN 500MG CAP" at bounding box center [499, 385] width 222 height 34
type input "115.55"
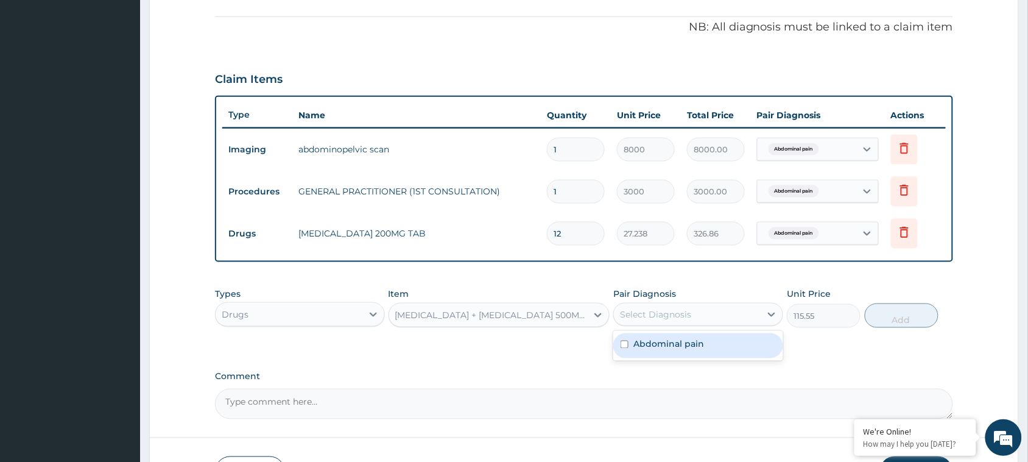
click at [694, 306] on div "Select Diagnosis" at bounding box center [687, 313] width 147 height 19
click at [706, 349] on div "Abdominal pain" at bounding box center [698, 345] width 170 height 25
checkbox input "true"
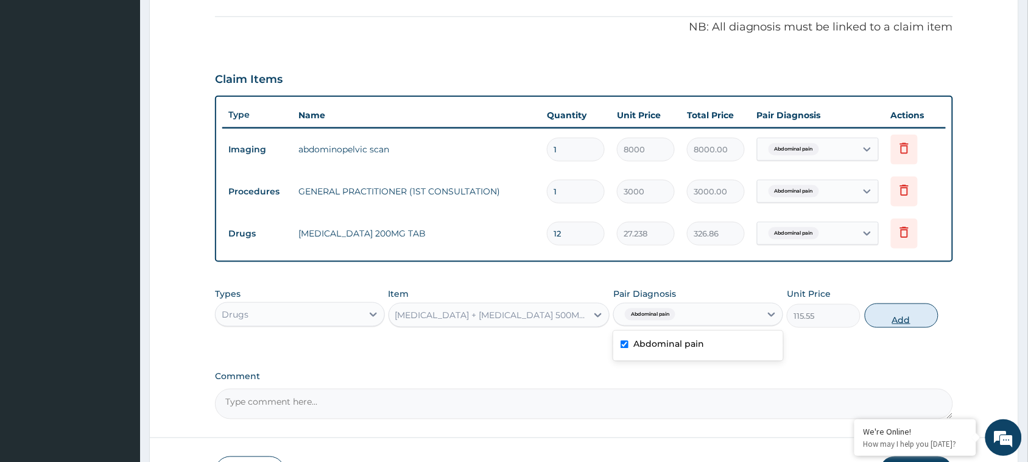
click at [888, 312] on button "Add" at bounding box center [902, 315] width 74 height 24
type input "0"
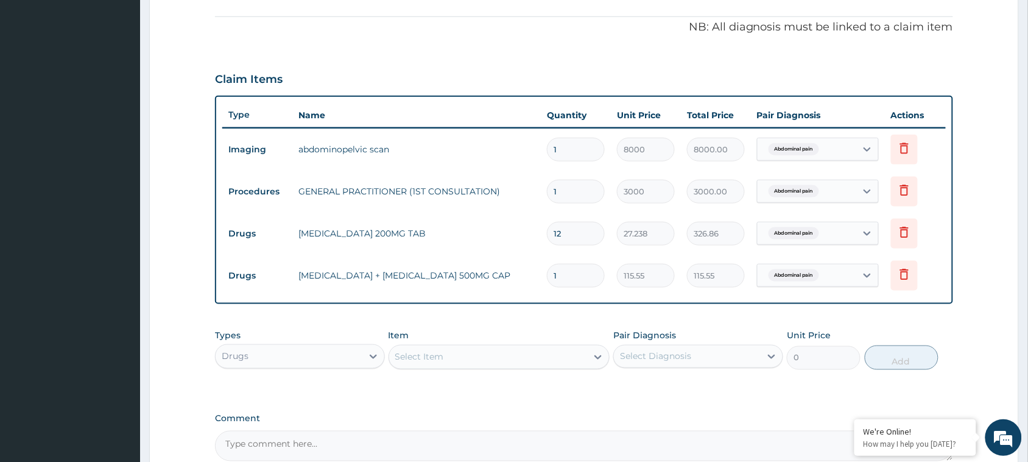
type input "15"
type input "1733.25"
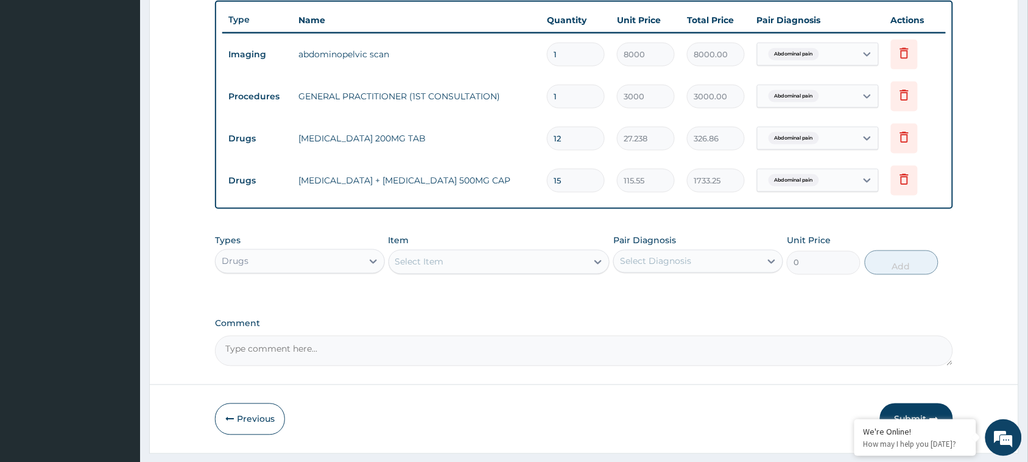
scroll to position [484, 0]
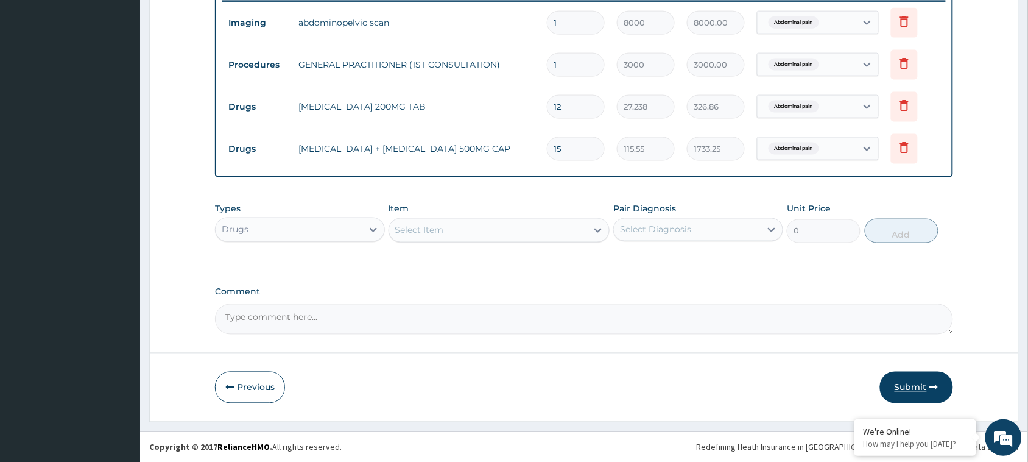
type input "15"
click at [924, 382] on button "Submit" at bounding box center [916, 387] width 73 height 32
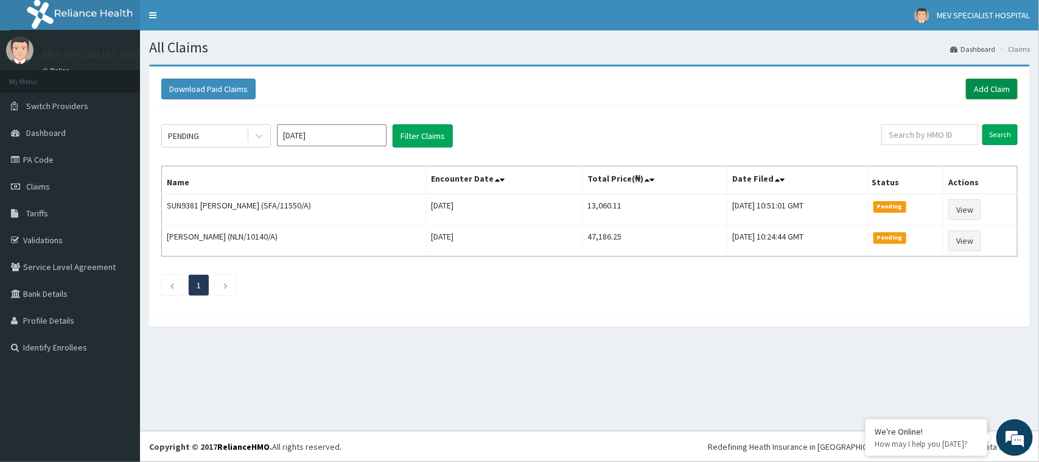
click at [1003, 80] on link "Add Claim" at bounding box center [992, 89] width 52 height 21
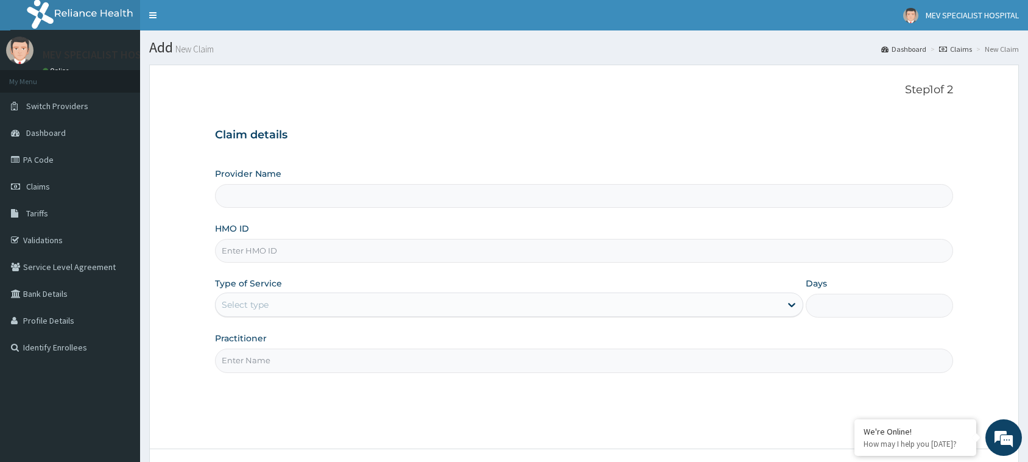
type input "MEV SPECIALIST HOSPITAL"
click at [413, 244] on input "HMO ID" at bounding box center [584, 251] width 738 height 24
paste input "KLN/10026/A"
type input "KLN/10026/A"
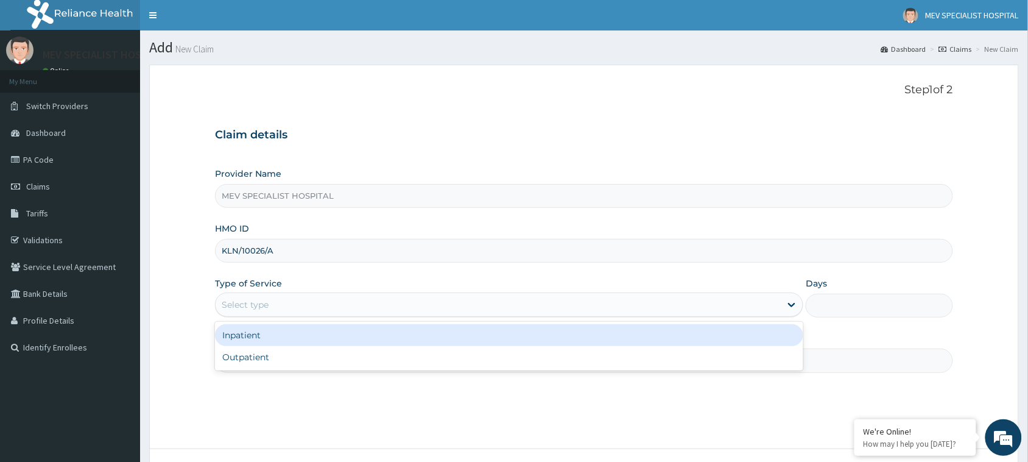
click at [385, 314] on div "Select type" at bounding box center [498, 304] width 565 height 19
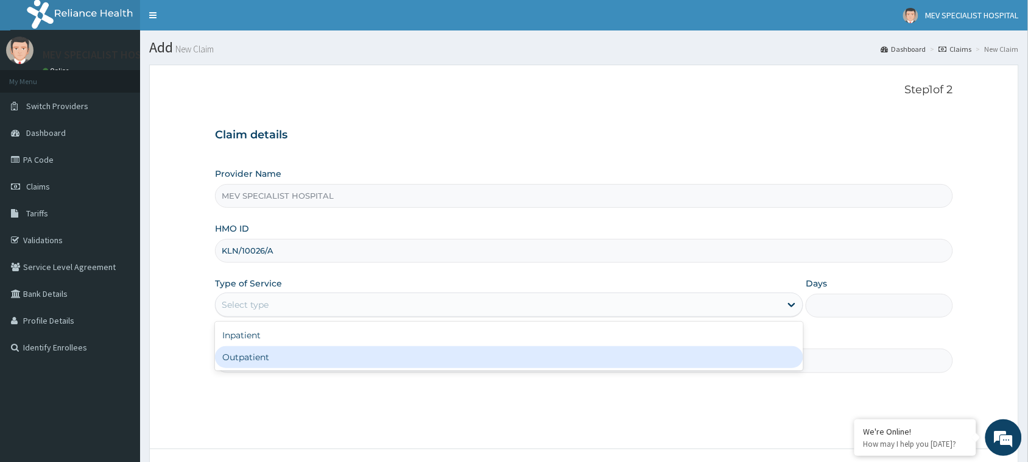
click at [376, 359] on div "Outpatient" at bounding box center [509, 357] width 588 height 22
type input "1"
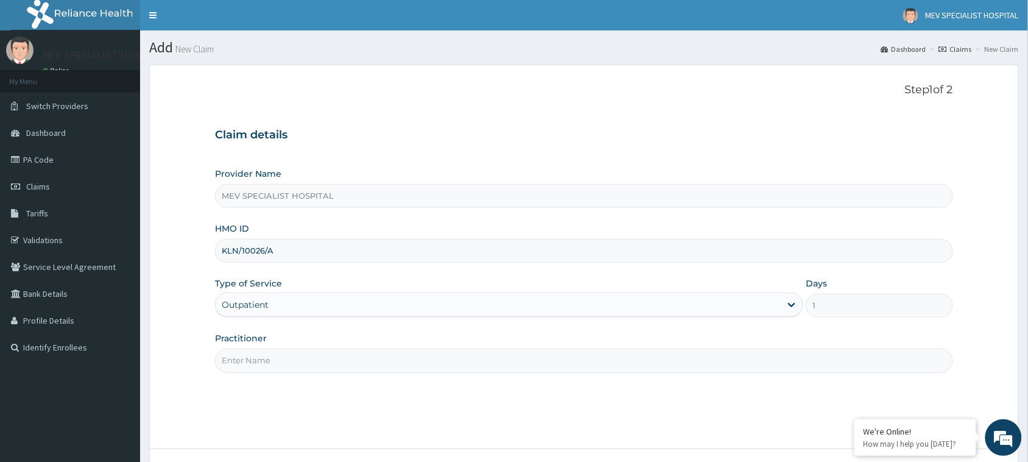
click at [376, 359] on input "Practitioner" at bounding box center [584, 360] width 738 height 24
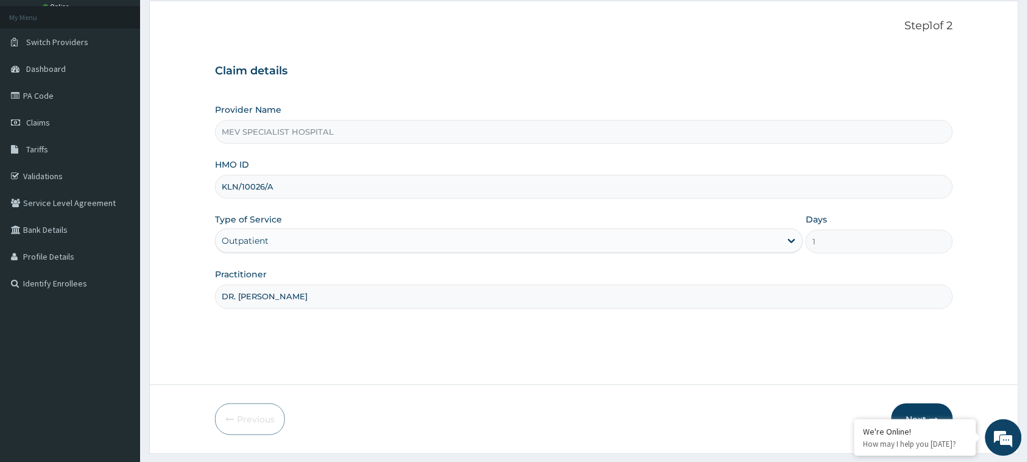
scroll to position [96, 0]
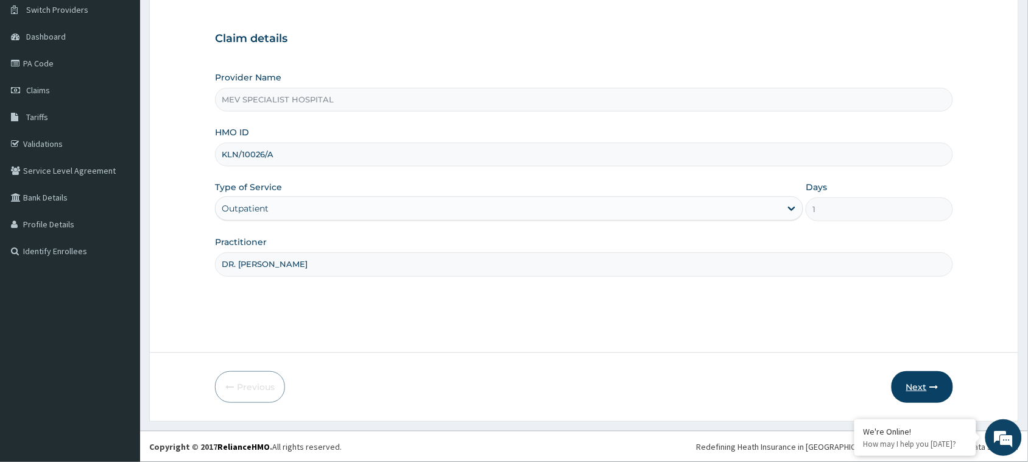
type input "DR. [PERSON_NAME]"
click at [925, 385] on button "Next" at bounding box center [921, 387] width 61 height 32
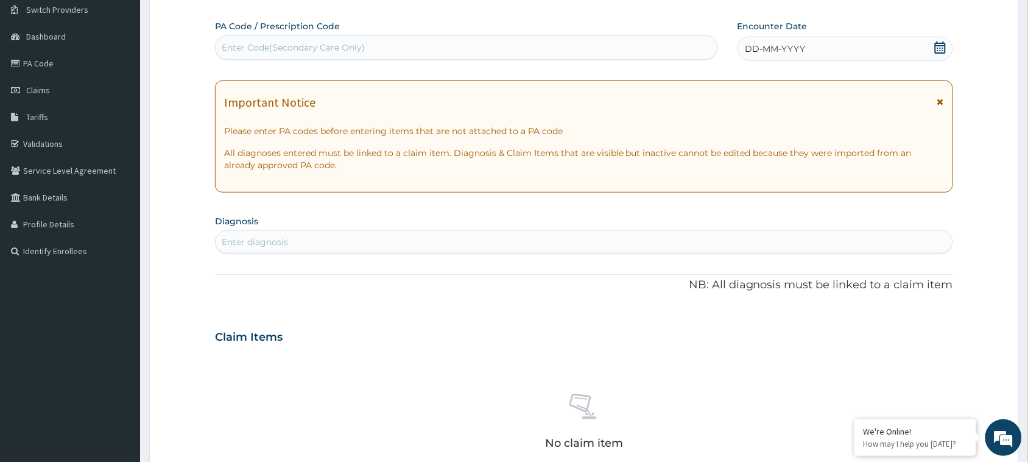
click at [455, 41] on div "Enter Code(Secondary Care Only)" at bounding box center [467, 47] width 502 height 19
paste input "PA/367D5B"
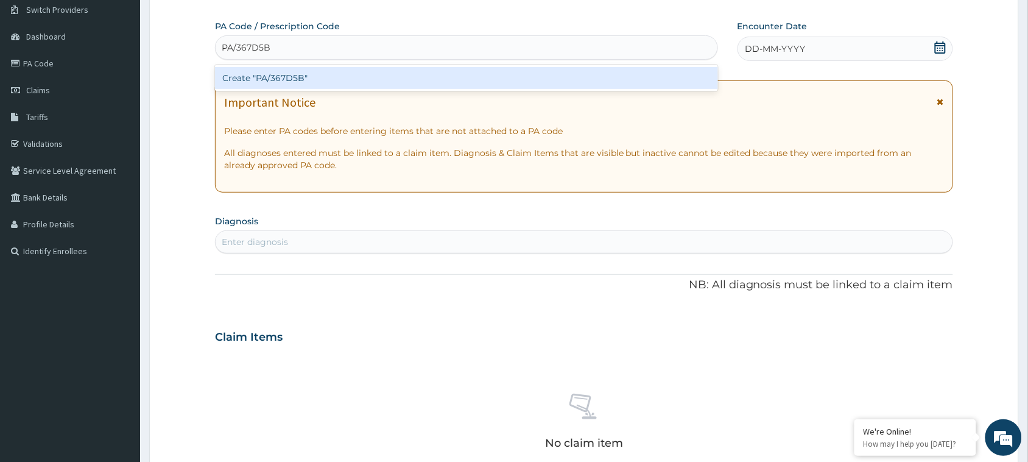
type input "PA/367D5B"
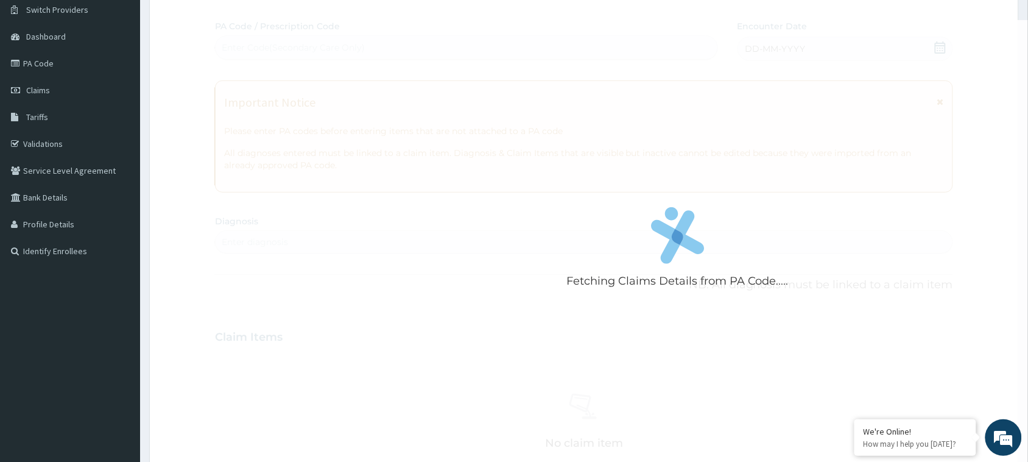
click at [452, 61] on div "Fetching Claims Details from PA Code..... PA Code / Prescription Code Enter Cod…" at bounding box center [584, 335] width 738 height 630
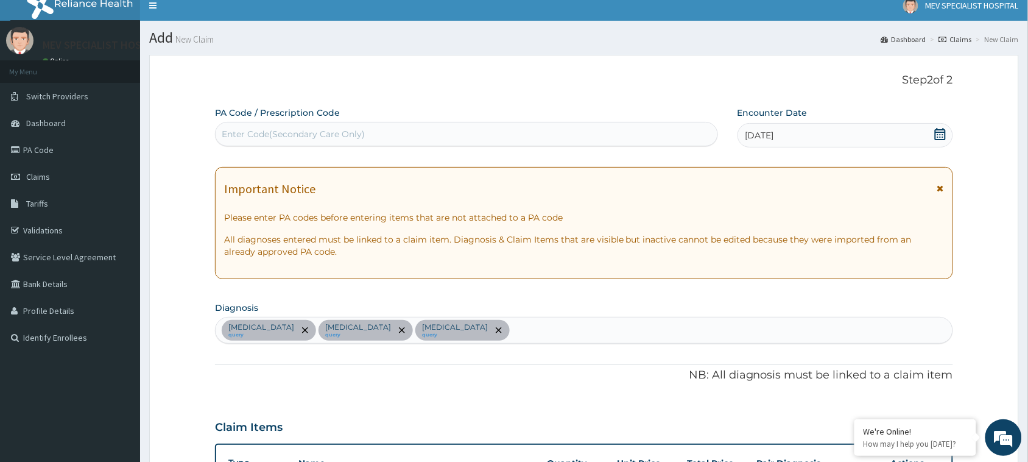
scroll to position [0, 0]
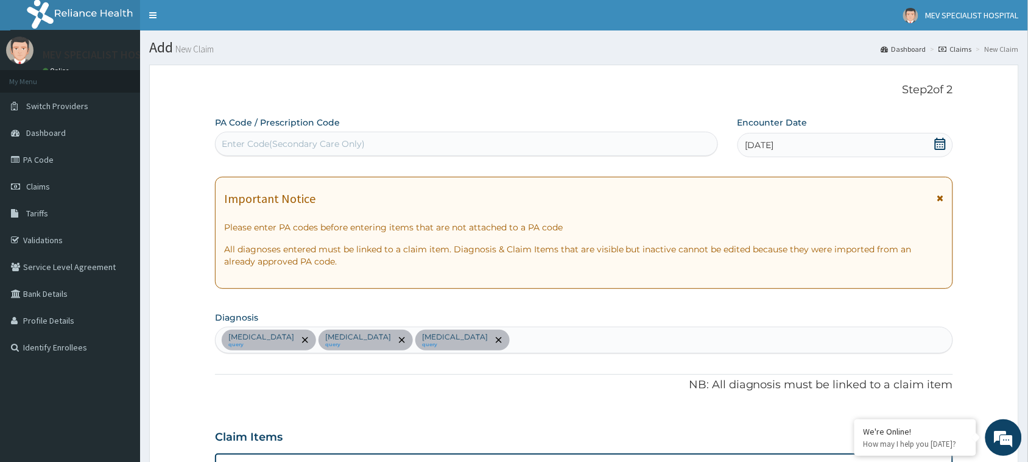
click at [426, 142] on div "Enter Code(Secondary Care Only)" at bounding box center [467, 143] width 502 height 19
paste input "PA/9092B8"
type input "PA/9092B8"
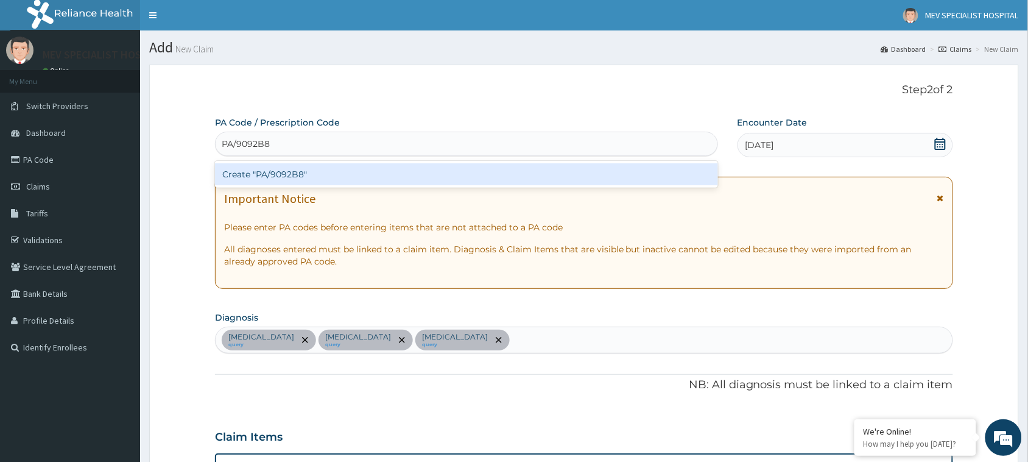
click at [426, 171] on div "Create "PA/9092B8"" at bounding box center [466, 174] width 503 height 22
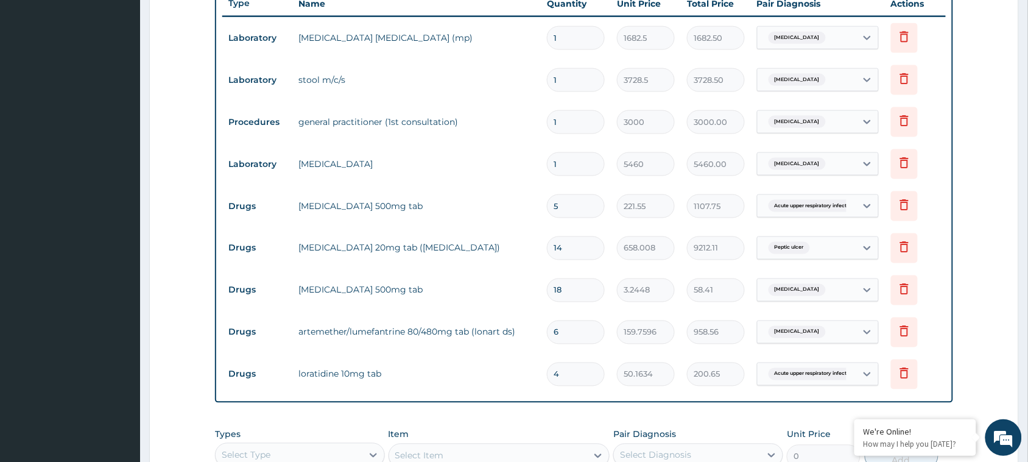
scroll to position [694, 0]
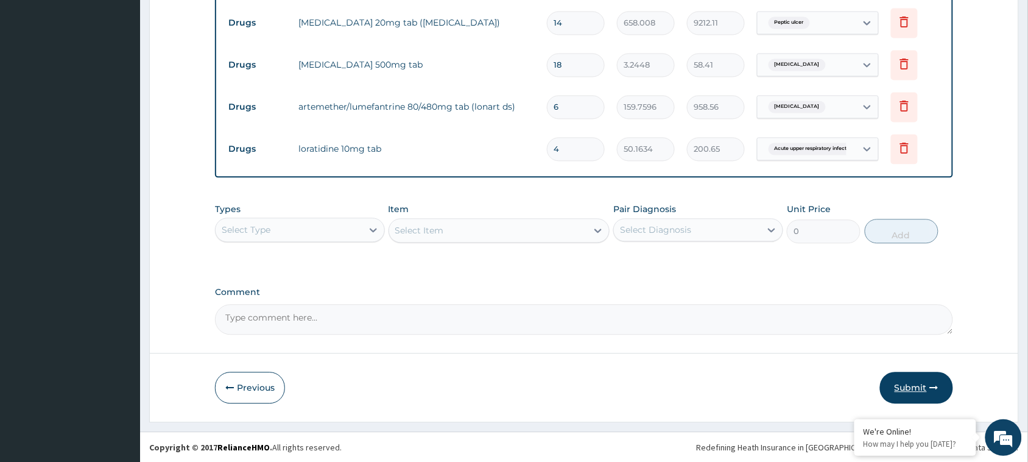
click at [903, 382] on button "Submit" at bounding box center [916, 387] width 73 height 32
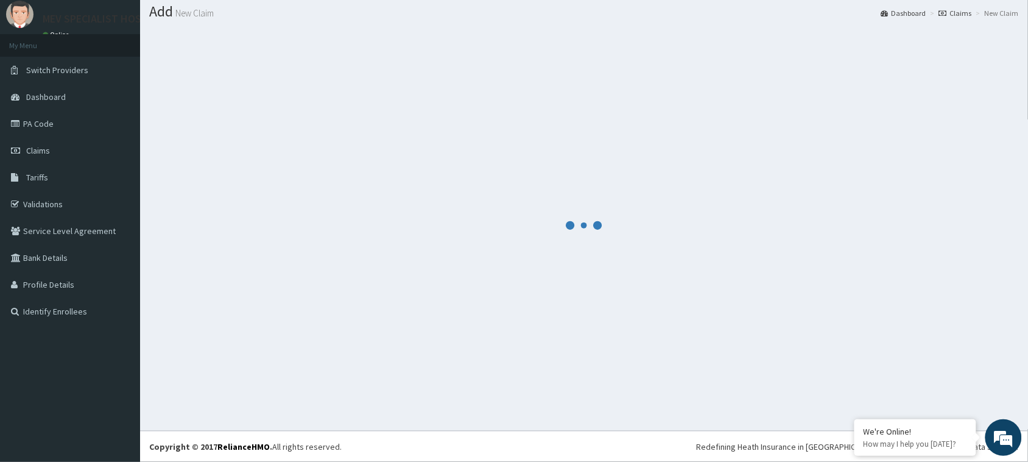
scroll to position [35, 0]
click at [903, 382] on div at bounding box center [583, 225] width 869 height 392
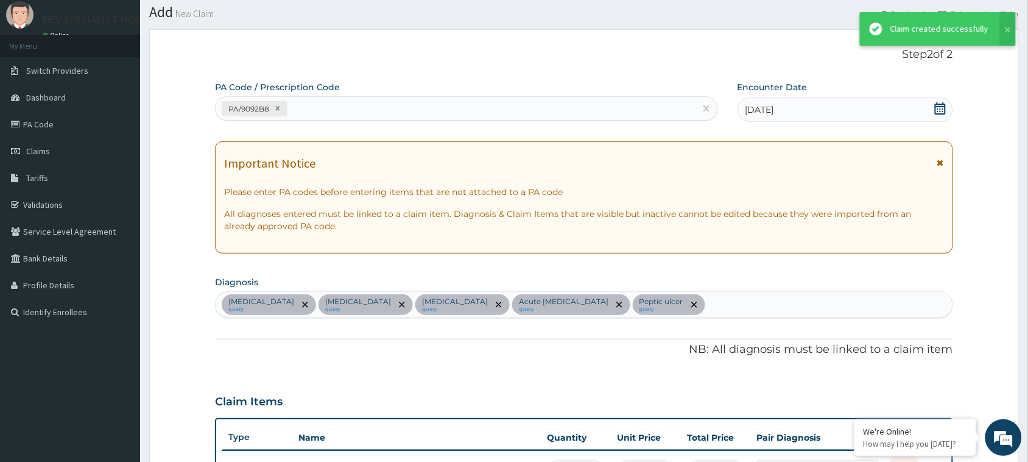
scroll to position [694, 0]
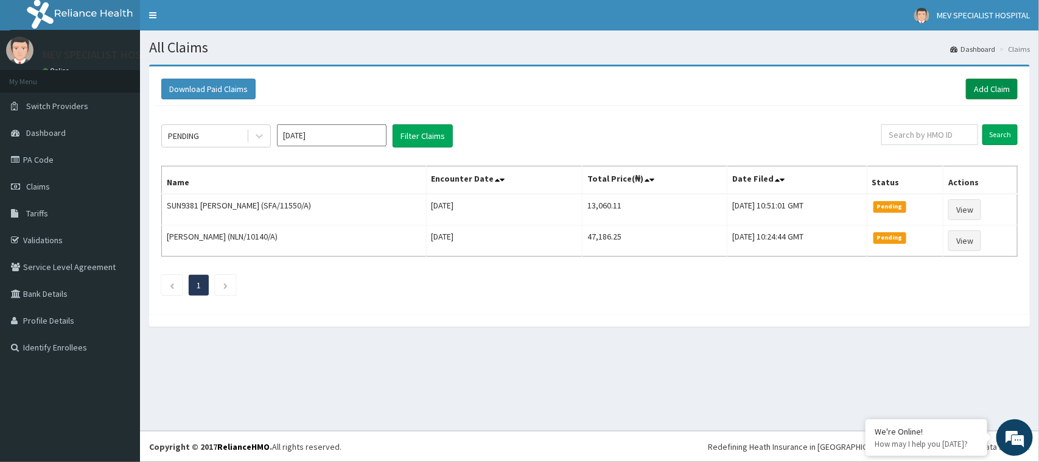
click at [986, 90] on link "Add Claim" at bounding box center [992, 89] width 52 height 21
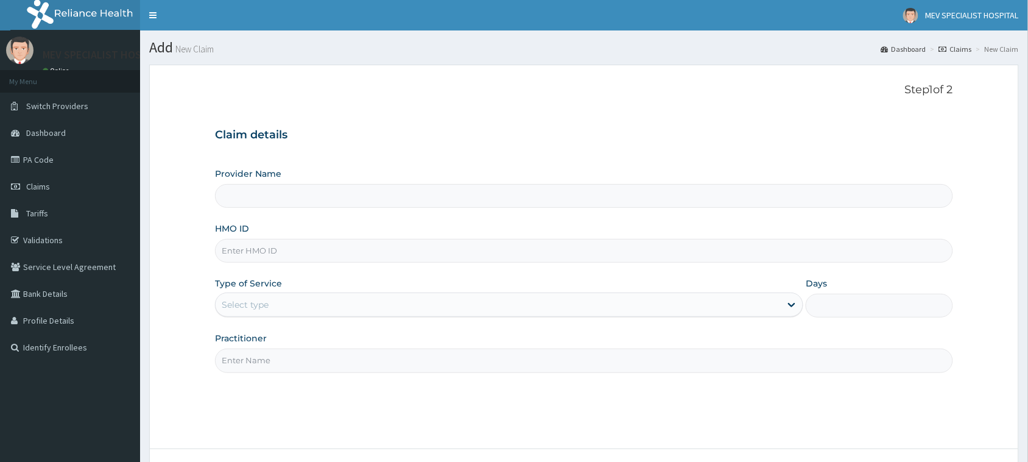
click at [323, 262] on input "HMO ID" at bounding box center [584, 251] width 738 height 24
paste input "NLN/10026/A"
type input "NLN/10026/A"
type input "MEV SPECIALIST HOSPITAL"
type input "NLN/10026/A"
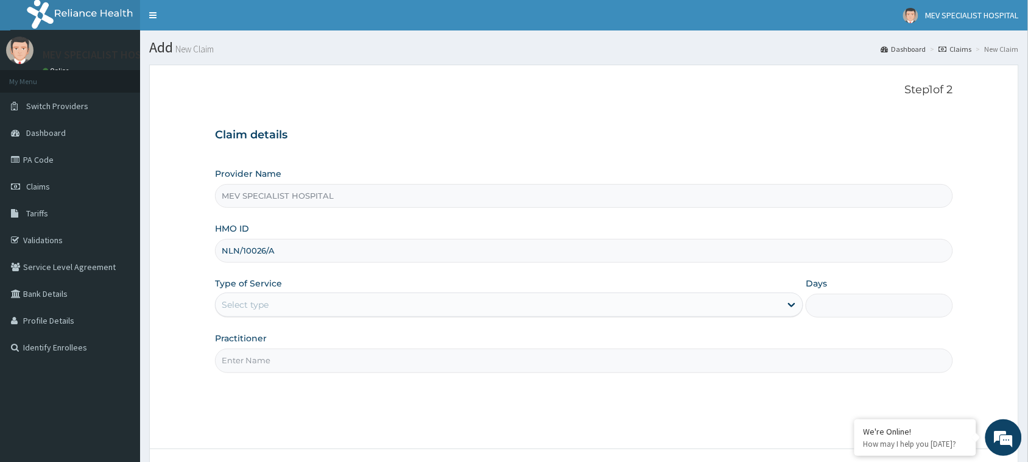
click at [304, 302] on div "Select type" at bounding box center [498, 304] width 565 height 19
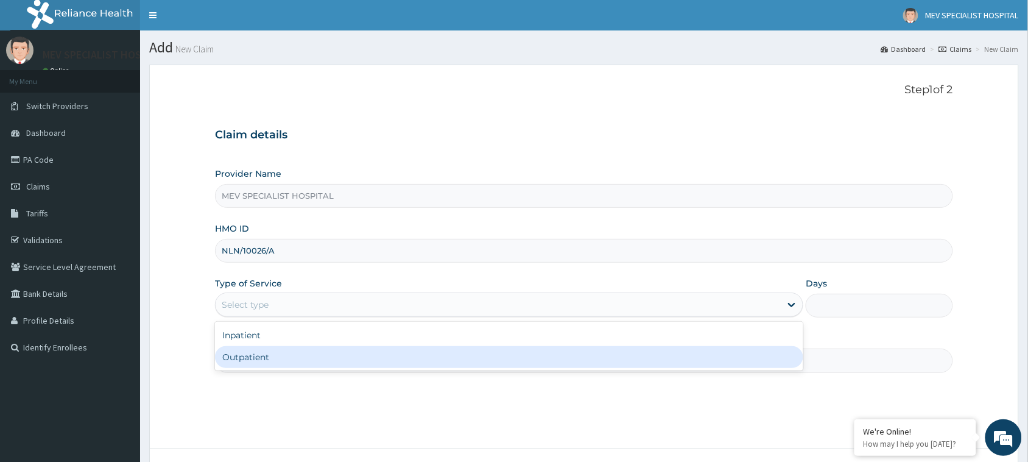
click at [300, 350] on div "Outpatient" at bounding box center [509, 357] width 588 height 22
type input "1"
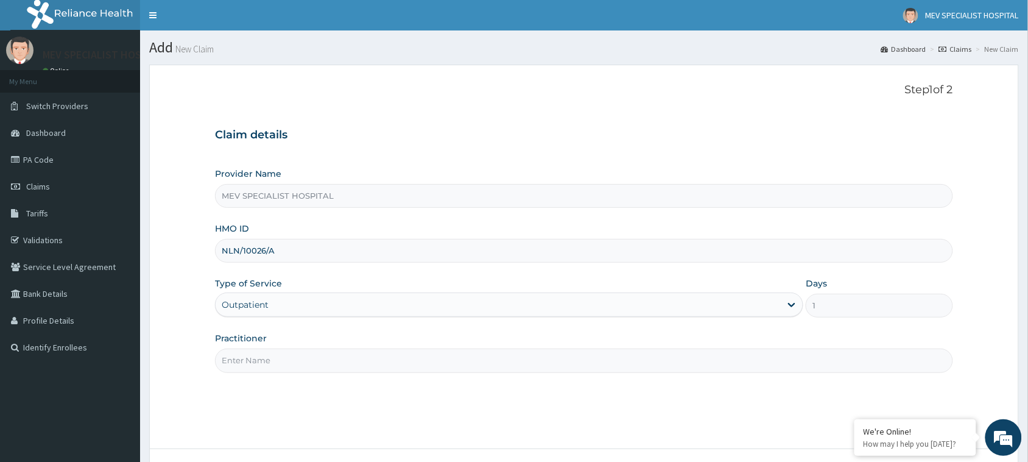
click at [300, 350] on input "Practitioner" at bounding box center [584, 360] width 738 height 24
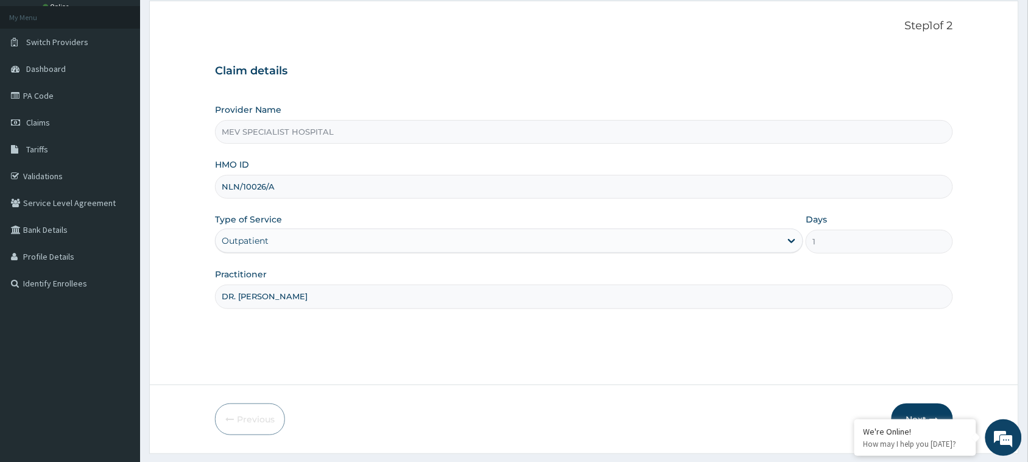
scroll to position [96, 0]
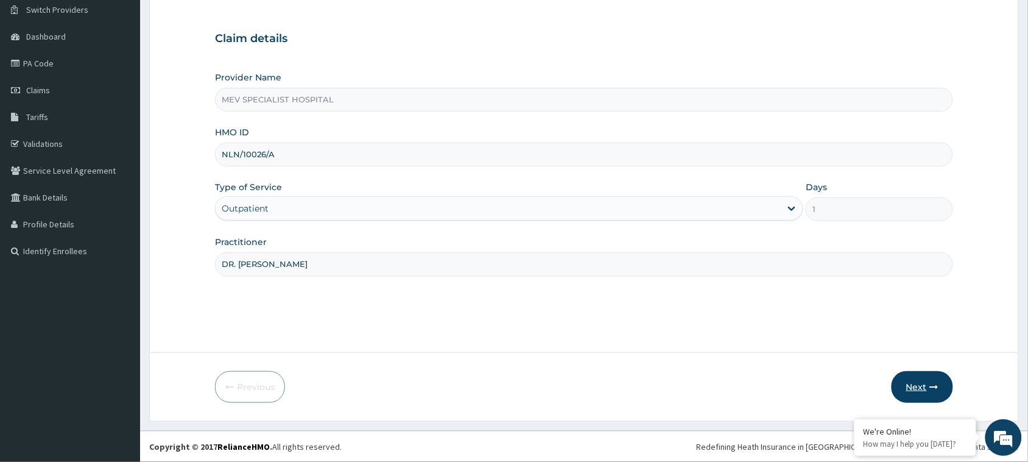
type input "DR. [PERSON_NAME]"
click at [911, 385] on button "Next" at bounding box center [921, 387] width 61 height 32
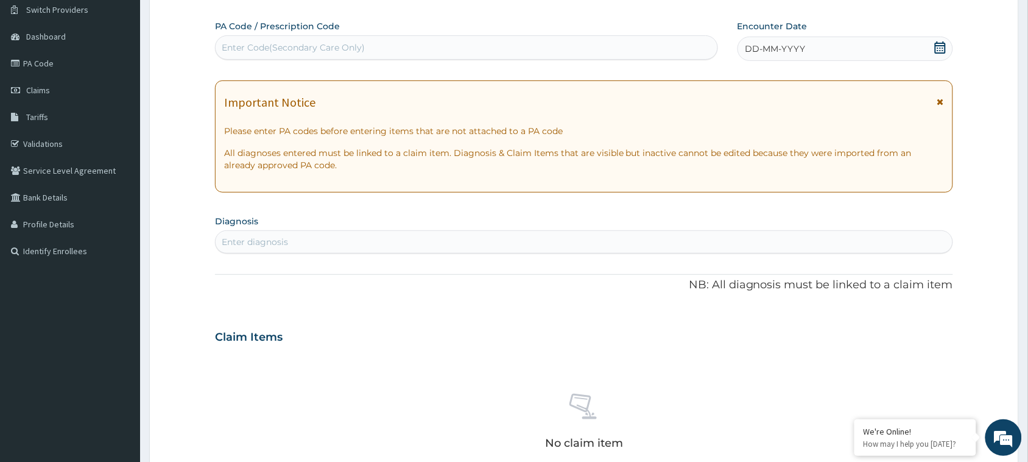
scroll to position [0, 0]
click at [432, 43] on div "Enter Code(Secondary Care Only)" at bounding box center [467, 47] width 502 height 19
paste input "PA/F38393"
type input "PA/F38393"
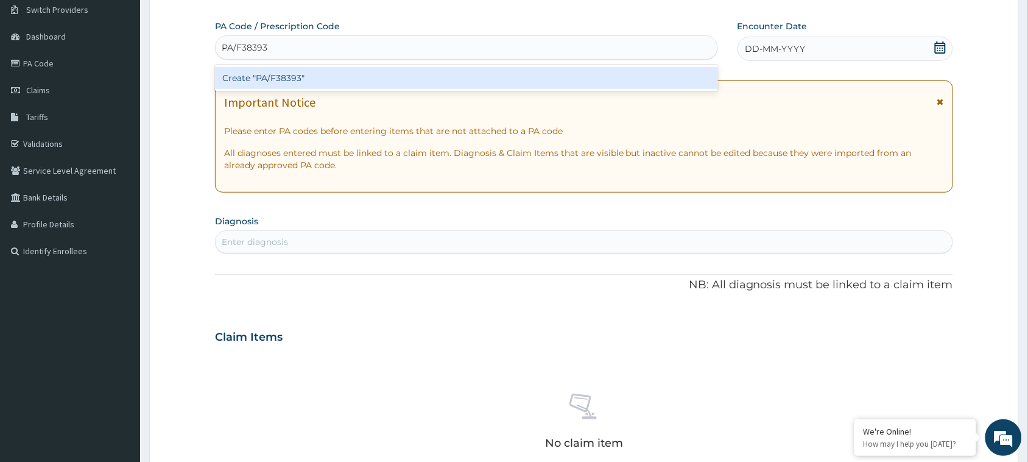
click at [432, 81] on div "Create "PA/F38393"" at bounding box center [466, 78] width 503 height 22
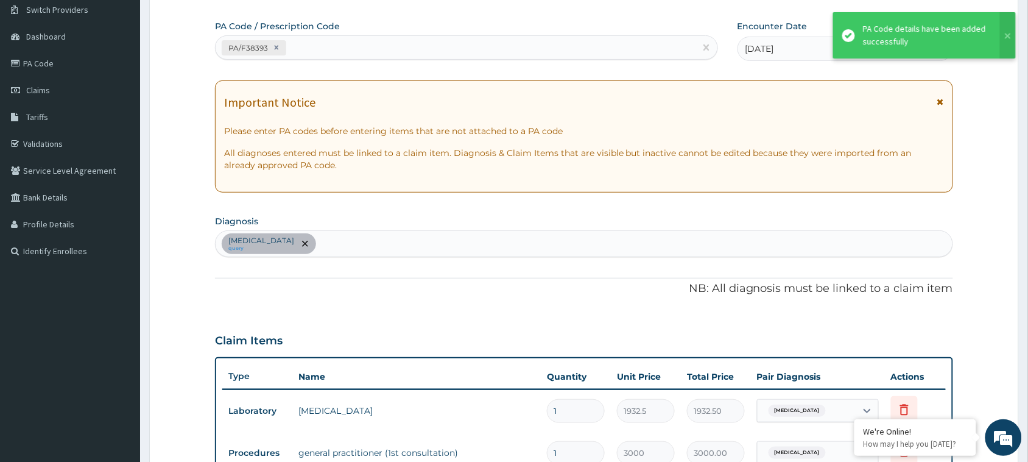
scroll to position [98, 0]
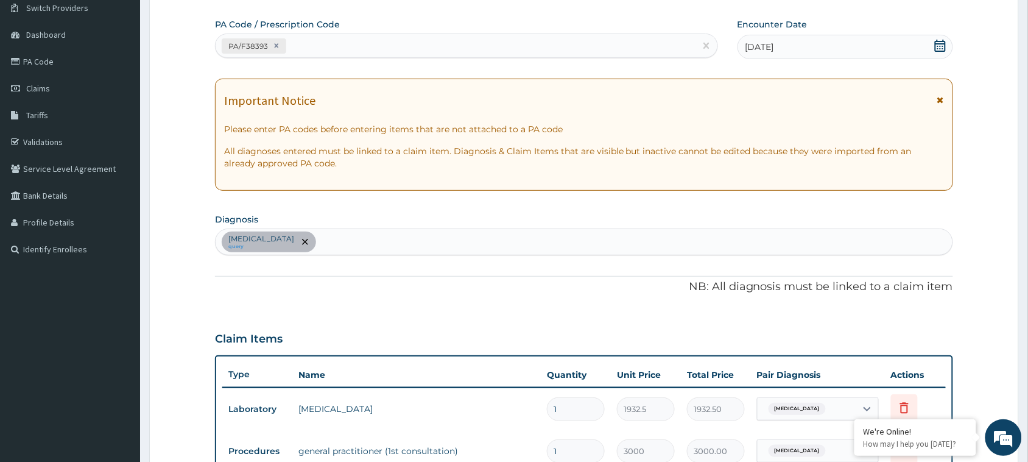
click at [440, 40] on div "PA/F38393" at bounding box center [456, 46] width 480 height 20
paste input "PA/FC3751"
type input "PA/FC3751"
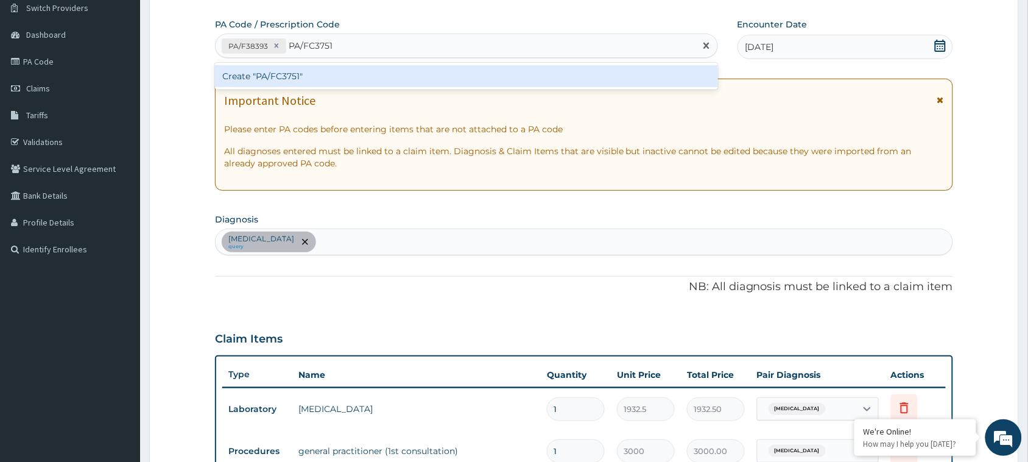
click at [430, 73] on div "Create "PA/FC3751"" at bounding box center [466, 76] width 503 height 22
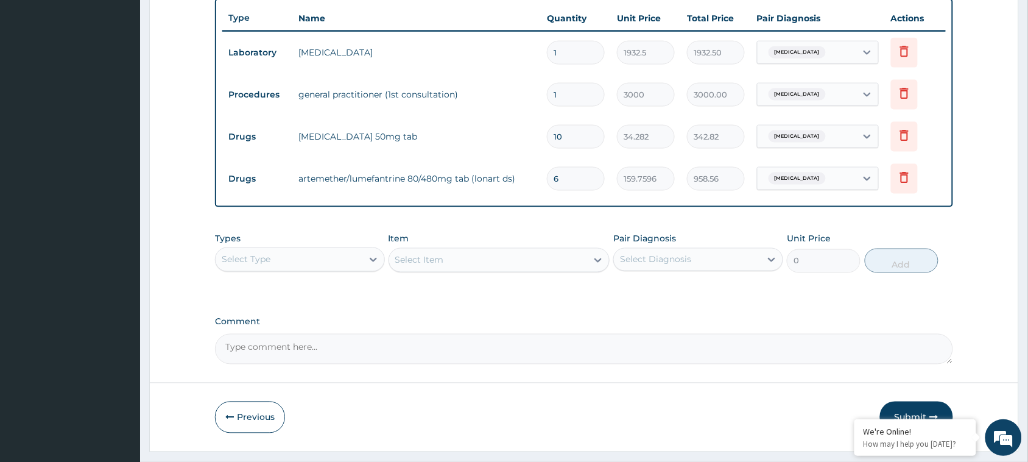
scroll to position [484, 0]
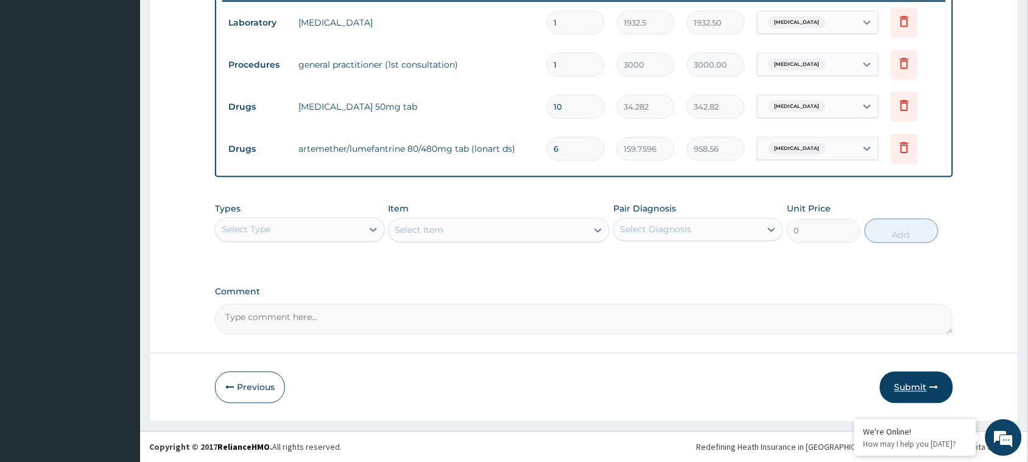
click at [911, 381] on button "Submit" at bounding box center [916, 387] width 73 height 32
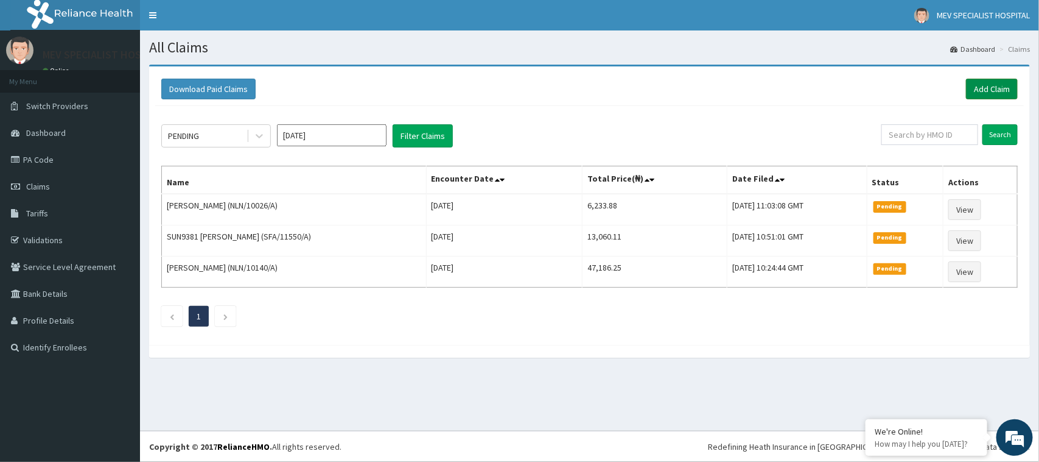
click at [981, 85] on link "Add Claim" at bounding box center [992, 89] width 52 height 21
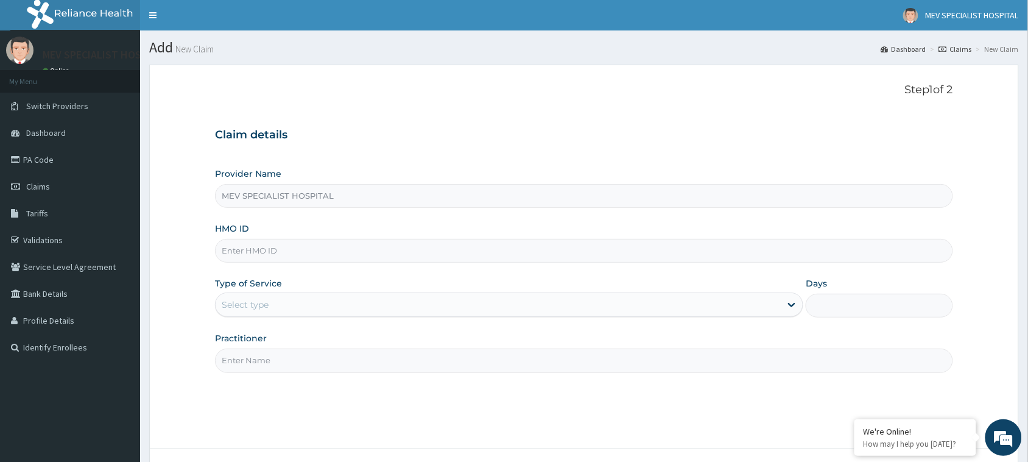
click at [393, 259] on input "HMO ID" at bounding box center [584, 251] width 738 height 24
paste input "NBE/10025/A"
type input "NBE/10025/A"
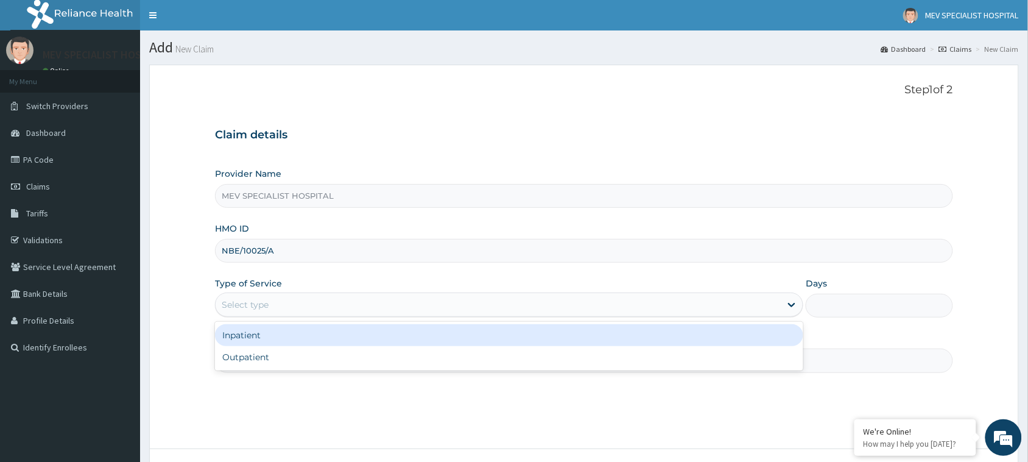
click at [388, 306] on div "Select type" at bounding box center [498, 304] width 565 height 19
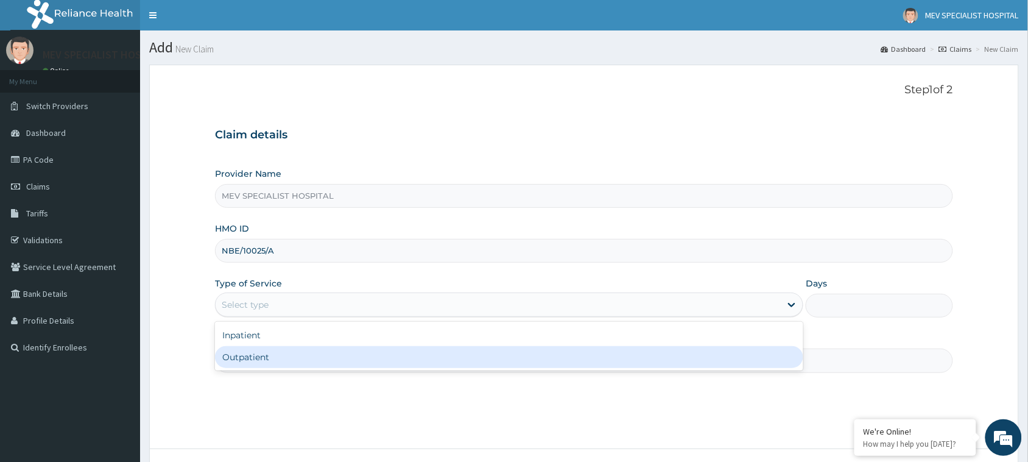
click at [381, 365] on div "Outpatient" at bounding box center [509, 357] width 588 height 22
type input "1"
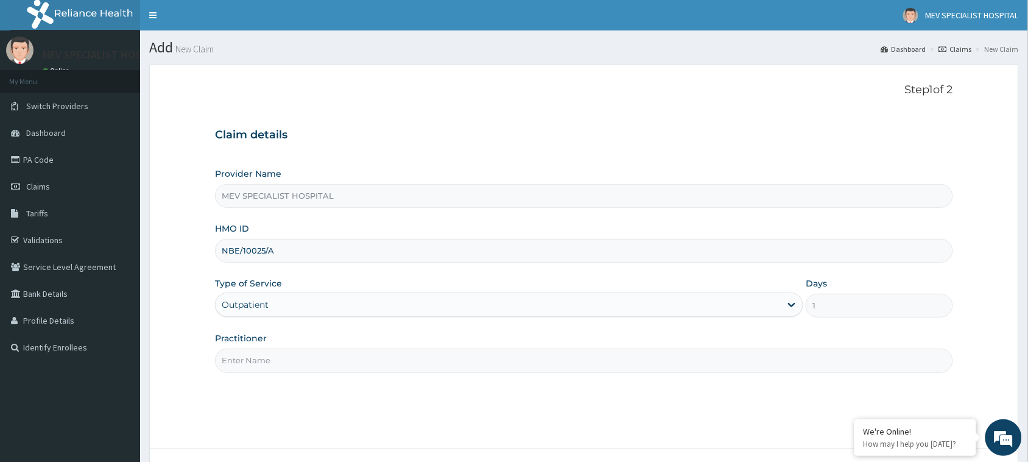
click at [381, 365] on input "Practitioner" at bounding box center [584, 360] width 738 height 24
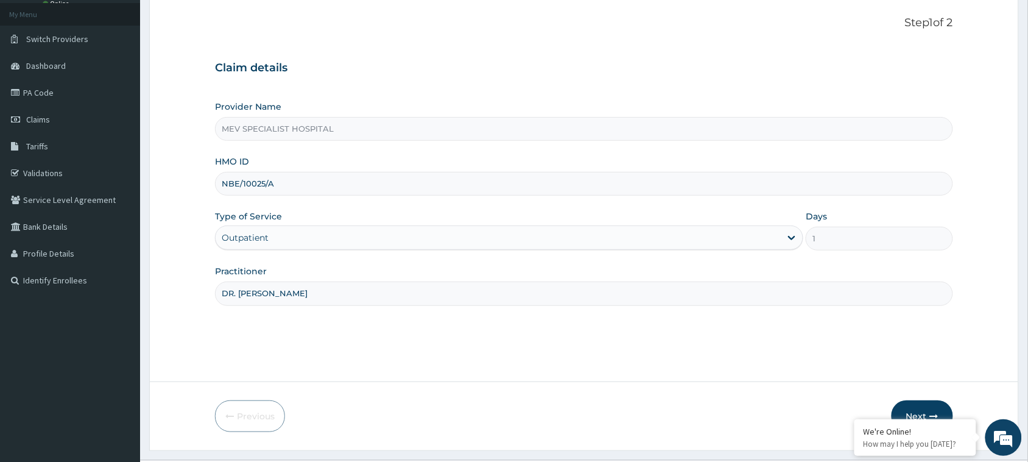
scroll to position [96, 0]
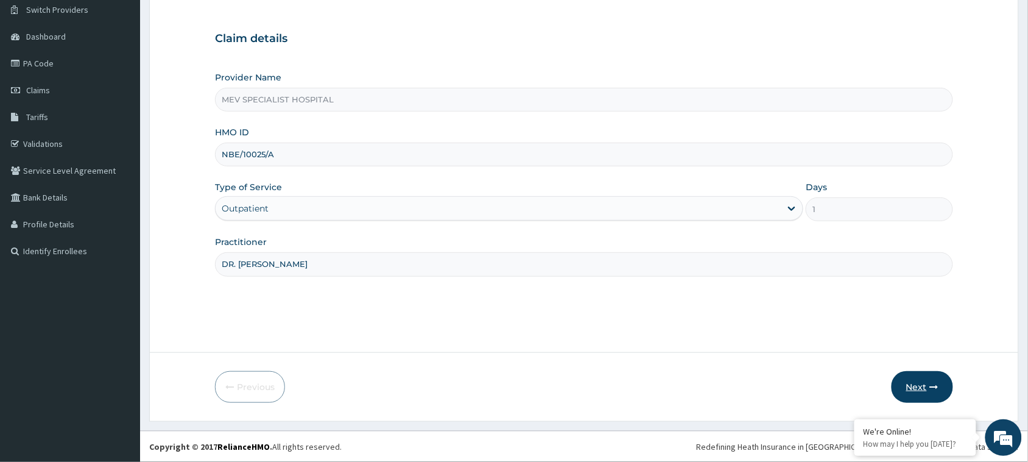
type input "DR. [PERSON_NAME]"
click at [918, 382] on button "Next" at bounding box center [921, 387] width 61 height 32
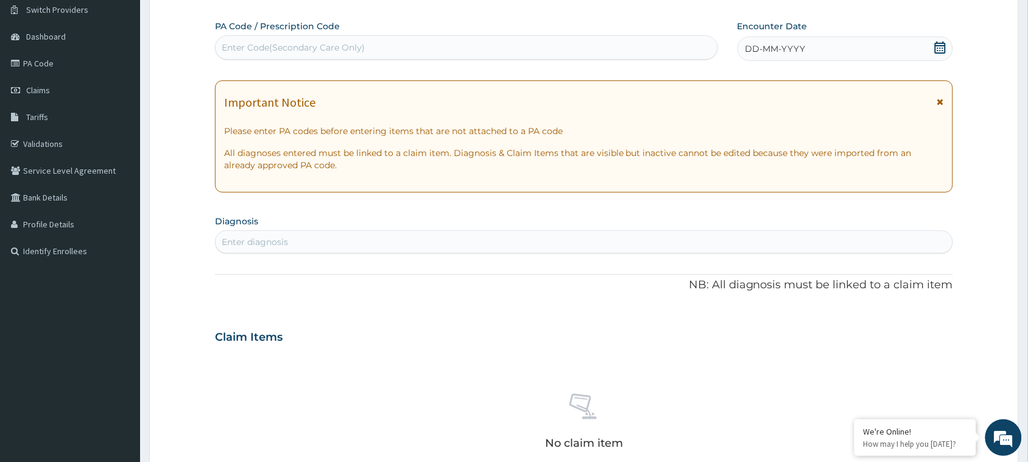
click at [365, 51] on div "Enter Code(Secondary Care Only)" at bounding box center [467, 47] width 502 height 19
paste input "PA/423AA0"
type input "PA/423AA0"
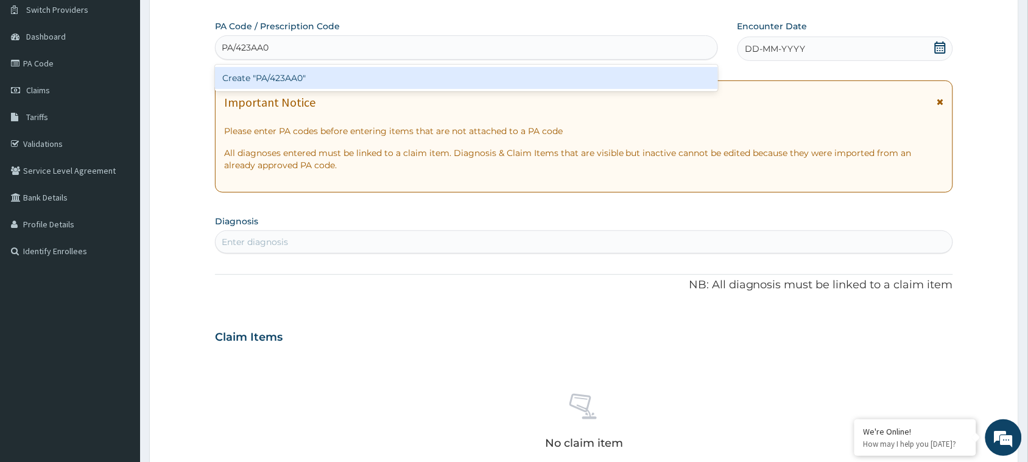
click at [361, 71] on div "Create "PA/423AA0"" at bounding box center [466, 78] width 503 height 22
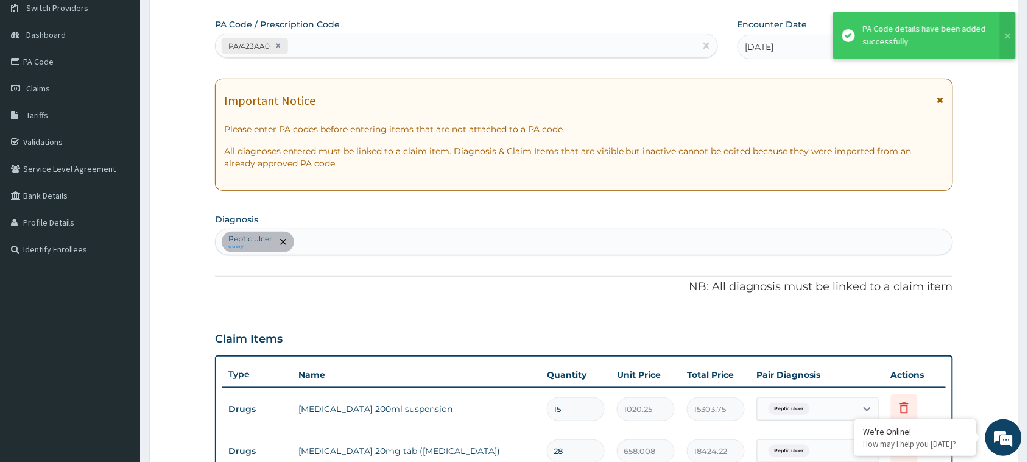
scroll to position [399, 0]
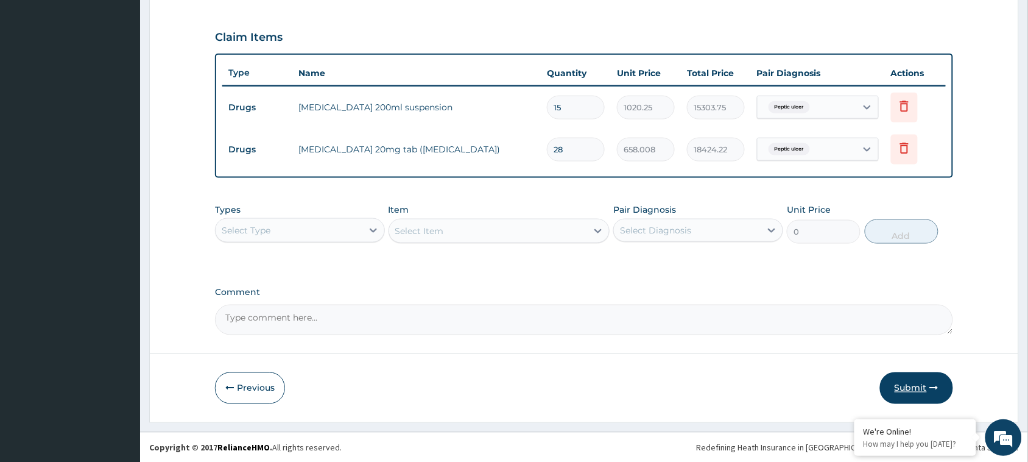
click at [894, 382] on button "Submit" at bounding box center [916, 388] width 73 height 32
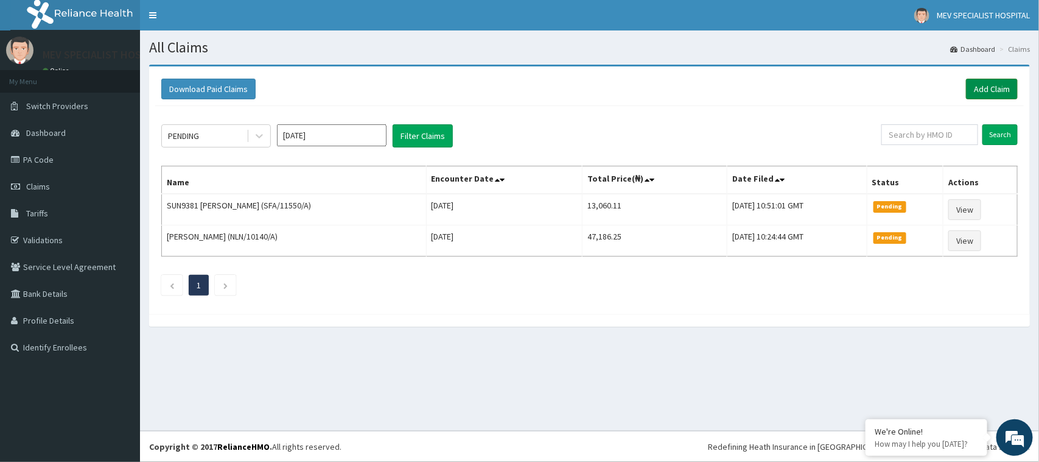
click at [985, 95] on link "Add Claim" at bounding box center [992, 89] width 52 height 21
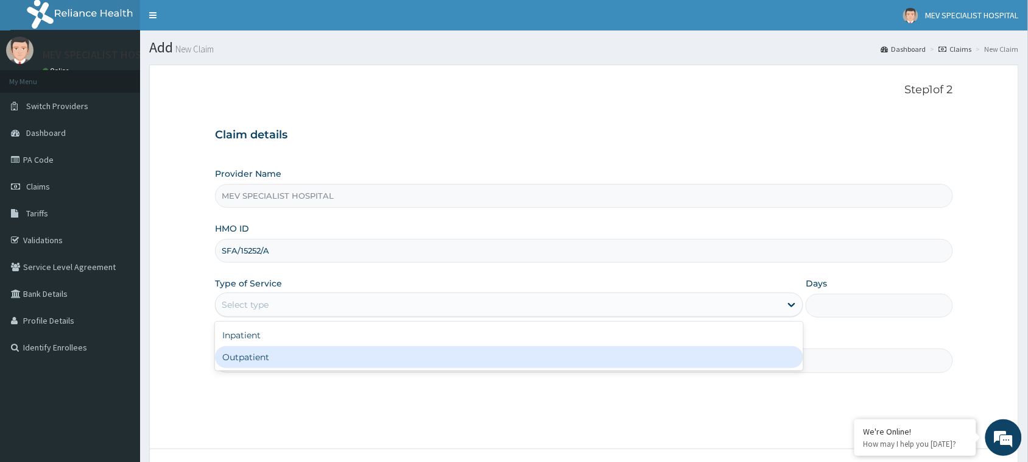
click at [444, 360] on div "Outpatient" at bounding box center [509, 357] width 588 height 22
type input "1"
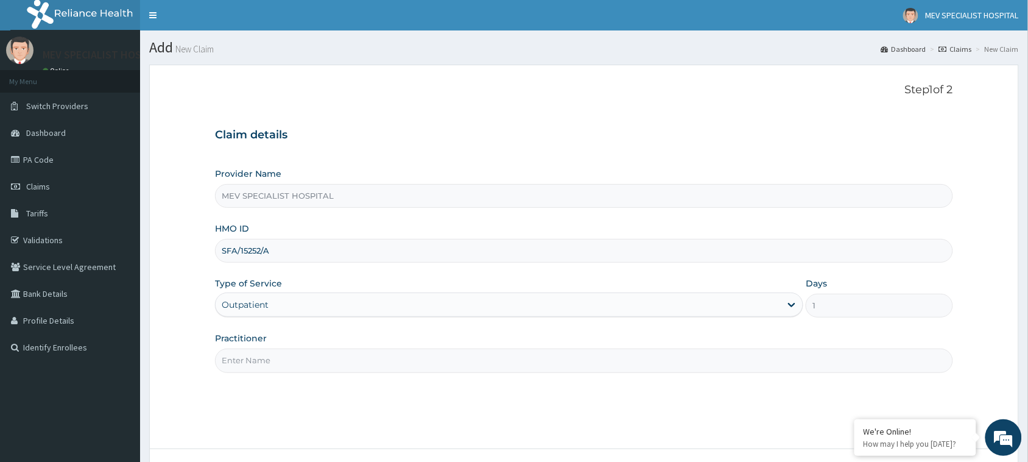
click at [444, 360] on input "Practitioner" at bounding box center [584, 360] width 738 height 24
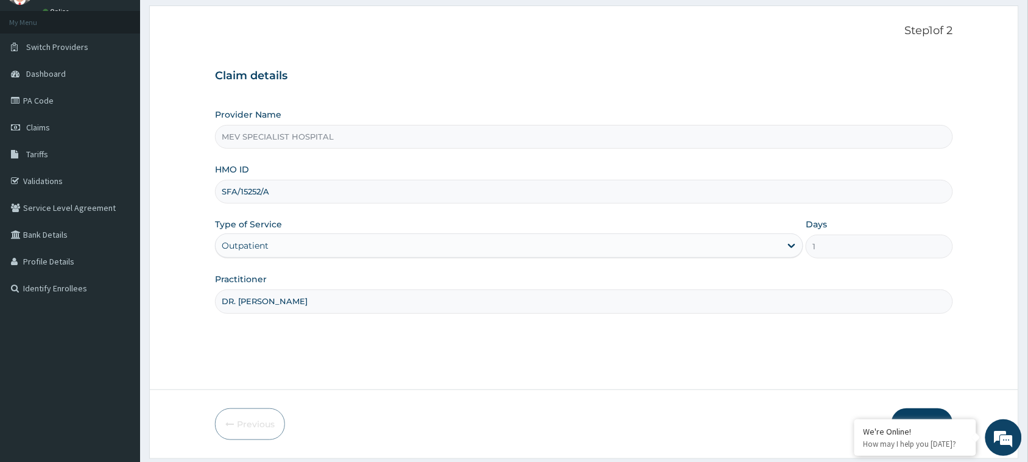
scroll to position [96, 0]
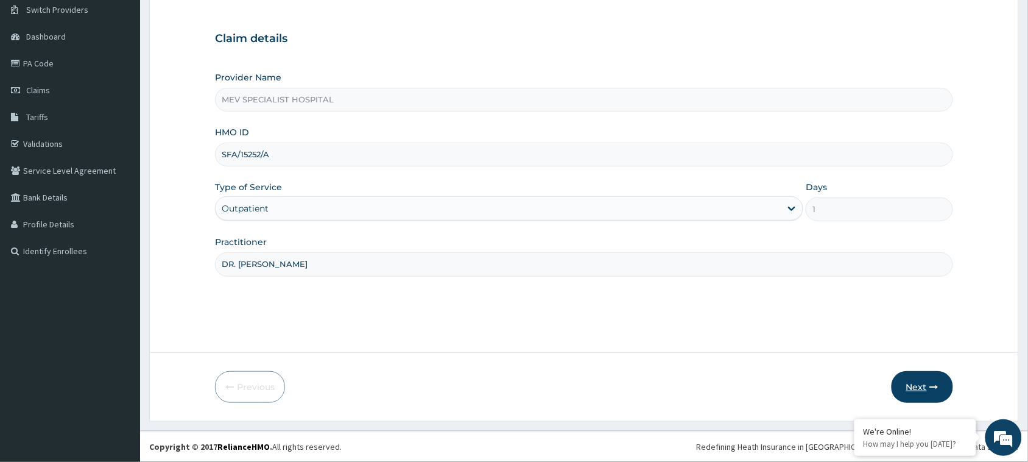
type input "DR. [PERSON_NAME]"
click at [935, 382] on icon "button" at bounding box center [934, 386] width 9 height 9
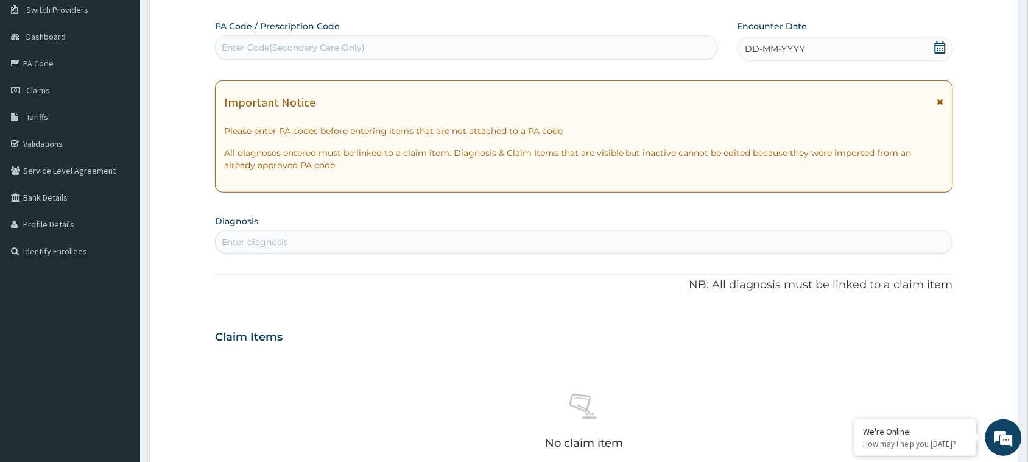
click at [519, 40] on div "Enter Code(Secondary Care Only)" at bounding box center [467, 47] width 502 height 19
paste input "PA/11DDFE"
type input "PA/11DDFE"
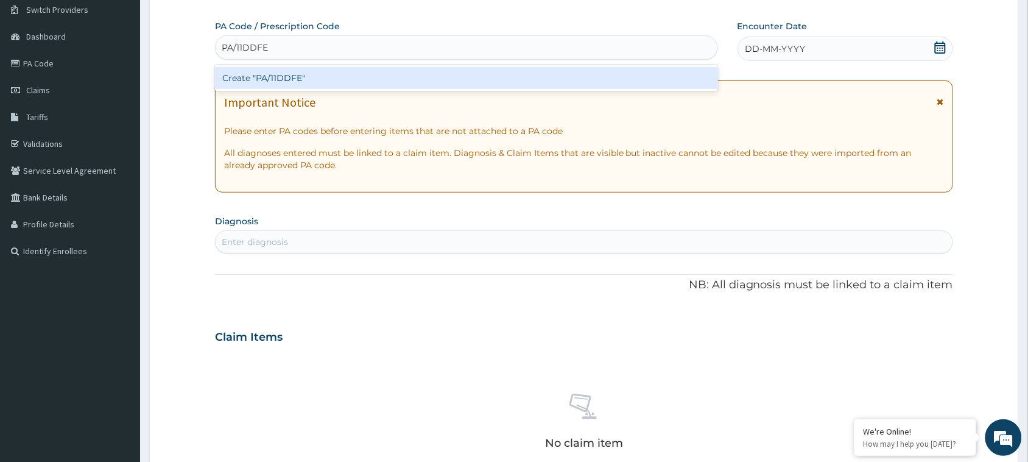
click at [516, 76] on div "Create "PA/11DDFE"" at bounding box center [466, 78] width 503 height 22
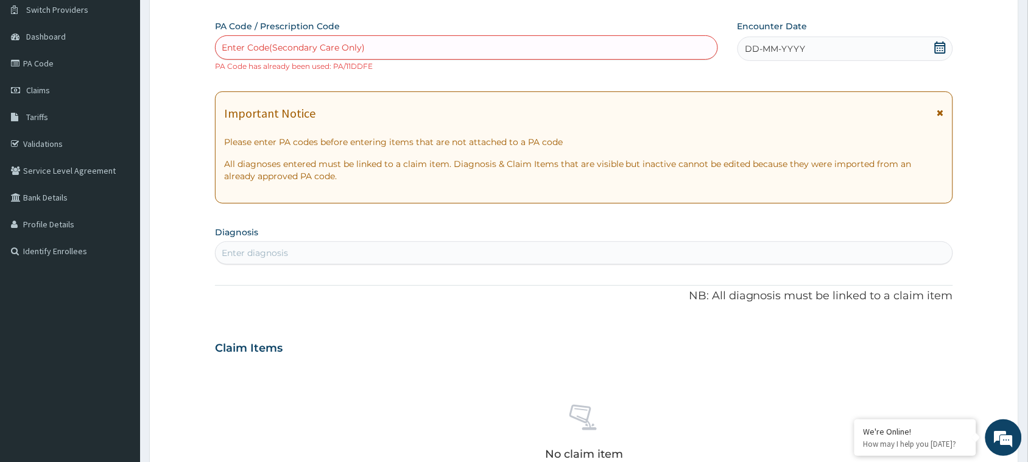
click at [385, 46] on div "Enter Code(Secondary Care Only)" at bounding box center [467, 47] width 502 height 19
paste input "PA/32C038"
type input "PA/32C038"
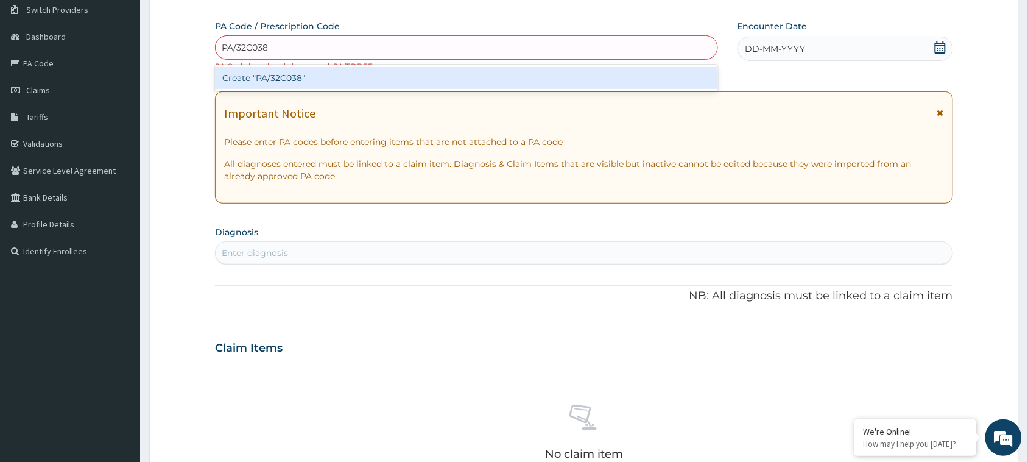
click at [381, 87] on div "Create "PA/32C038"" at bounding box center [466, 78] width 503 height 22
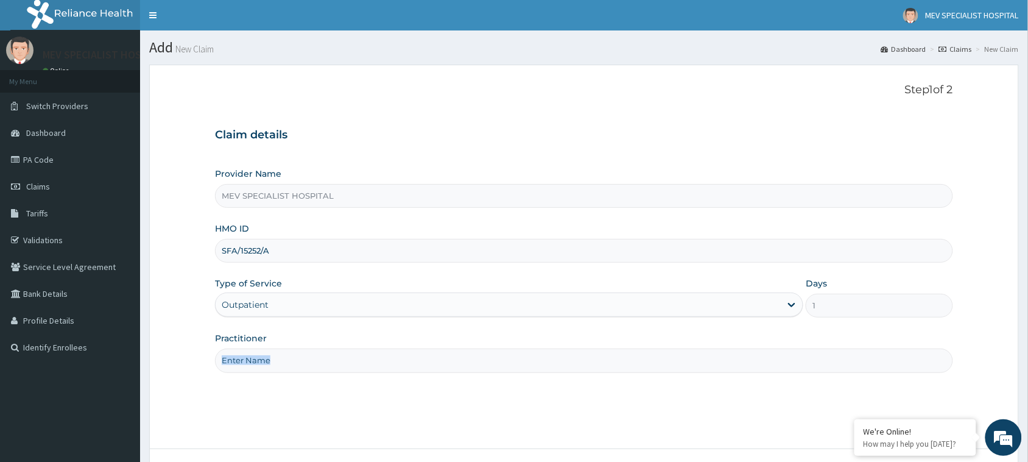
click at [329, 348] on div "Practitioner" at bounding box center [584, 352] width 738 height 40
click at [360, 351] on input "Practitioner" at bounding box center [584, 360] width 738 height 24
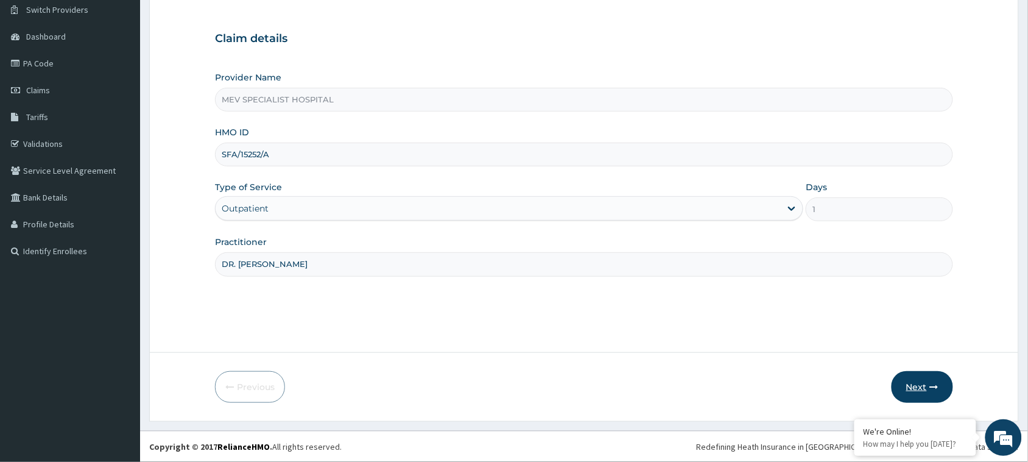
type input "DR. [PERSON_NAME]"
click at [939, 385] on button "Next" at bounding box center [921, 387] width 61 height 32
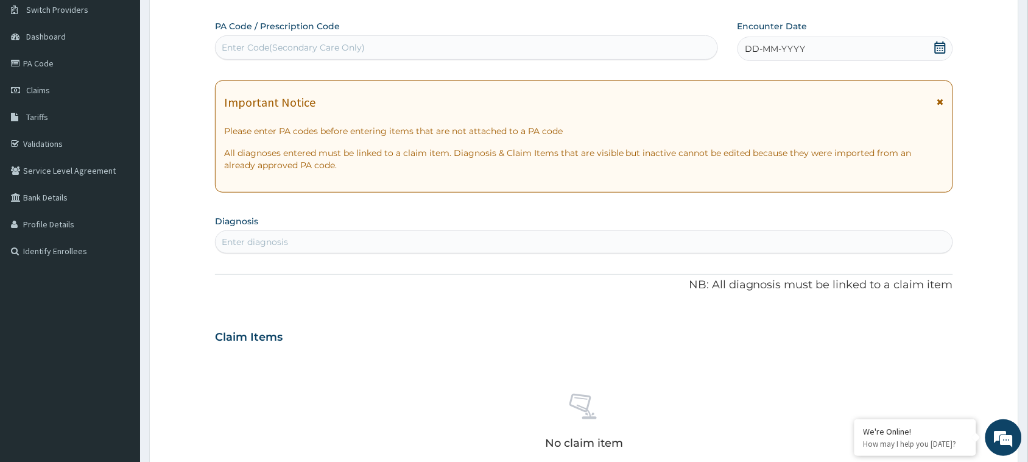
click at [425, 55] on div "Enter Code(Secondary Care Only)" at bounding box center [467, 47] width 502 height 19
paste input "PA/32C038"
type input "PA/32C038"
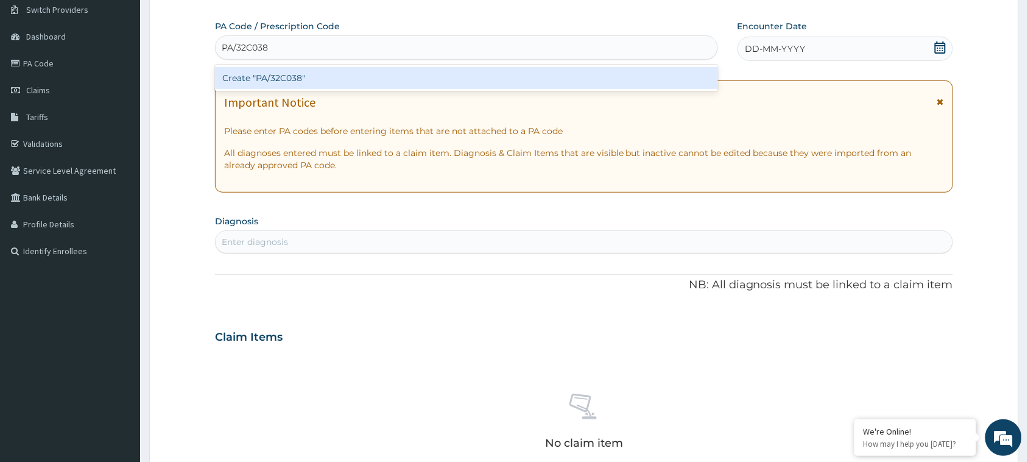
click at [423, 74] on div "Create "PA/32C038"" at bounding box center [466, 78] width 503 height 22
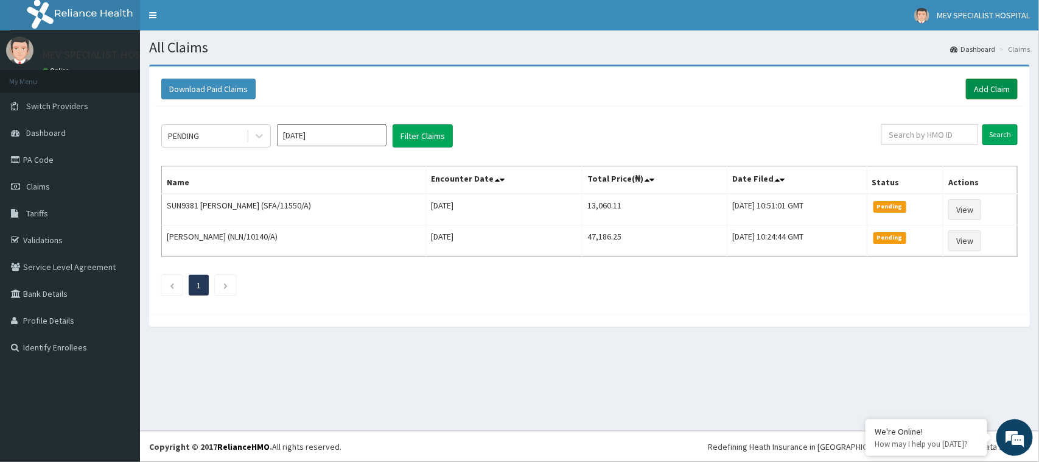
click at [992, 89] on link "Add Claim" at bounding box center [992, 89] width 52 height 21
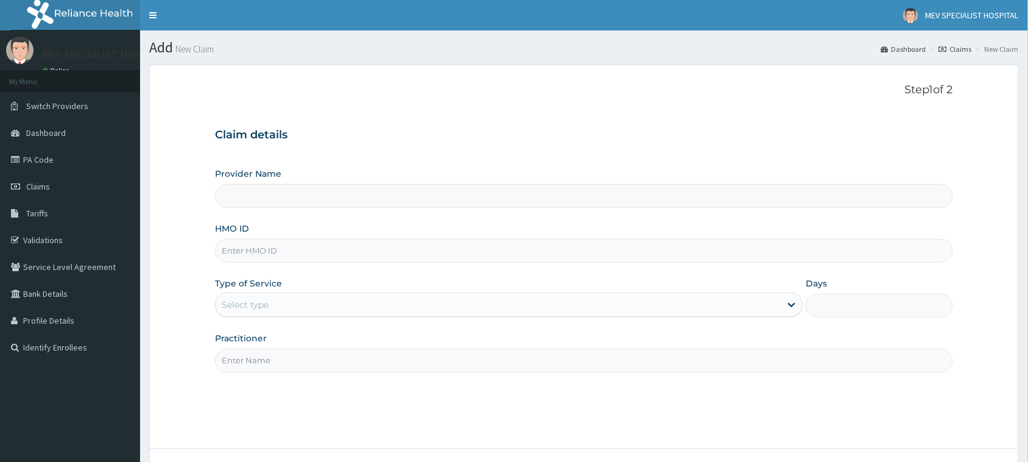
type input "MEV SPECIALIST HOSPITAL"
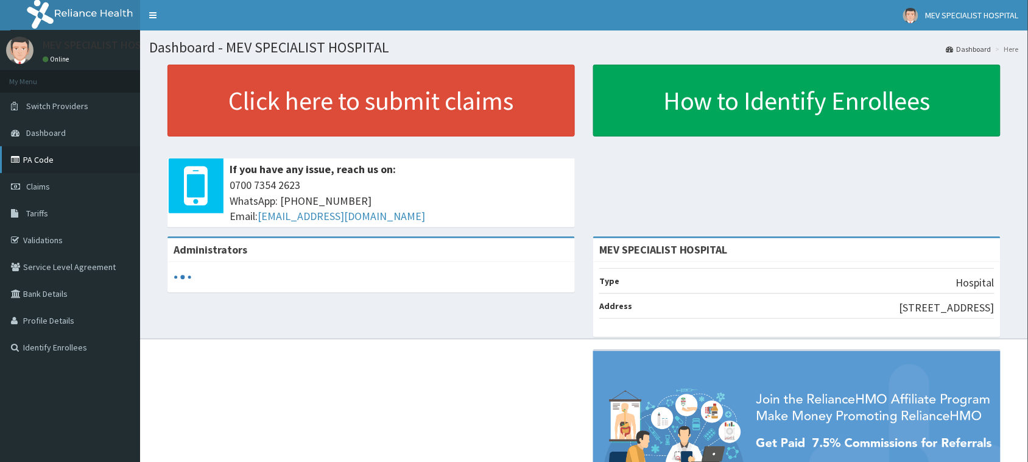
click at [47, 160] on link "PA Code" at bounding box center [70, 159] width 140 height 27
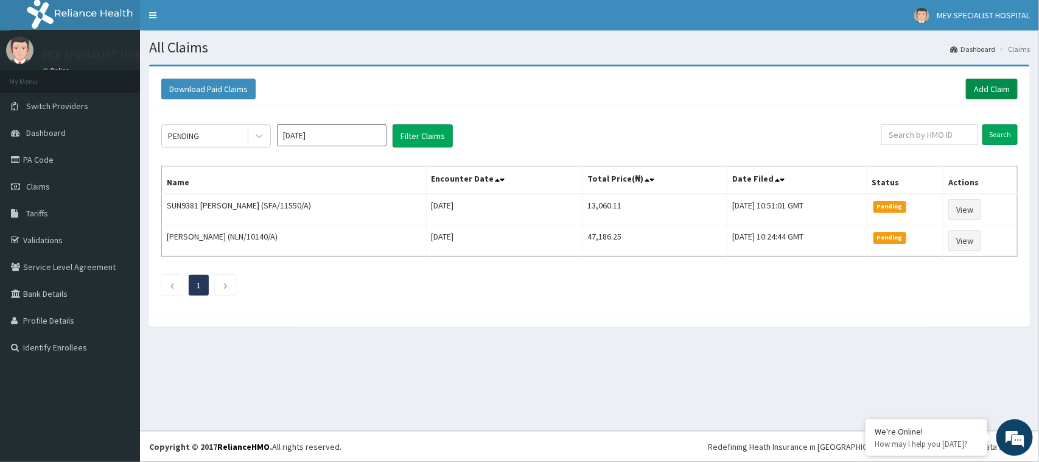
click at [986, 89] on link "Add Claim" at bounding box center [992, 89] width 52 height 21
click at [46, 156] on link "PA Code" at bounding box center [70, 159] width 140 height 27
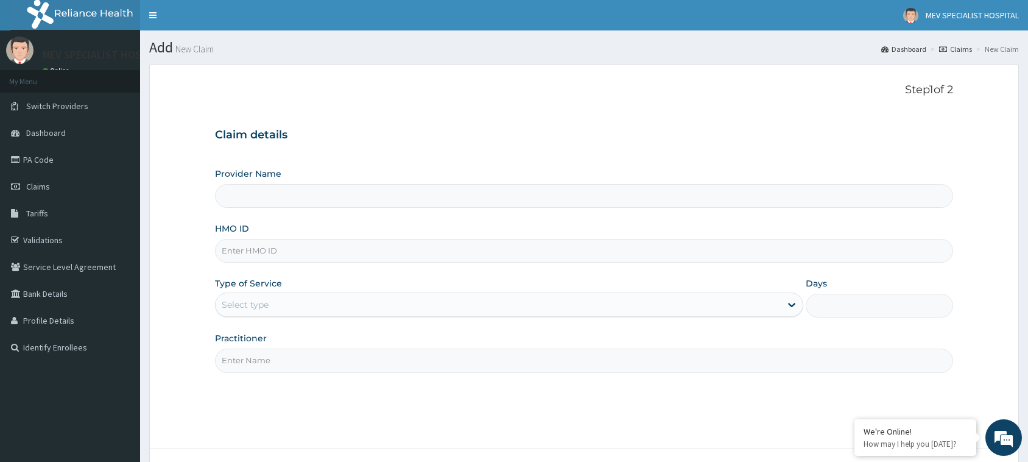
type input "MEV SPECIALIST HOSPITAL"
click at [335, 253] on input "HMO ID" at bounding box center [584, 251] width 738 height 24
paste input "ARM/10298/A"
type input "ARM/10298/A"
click at [229, 306] on div "Select type" at bounding box center [245, 304] width 47 height 12
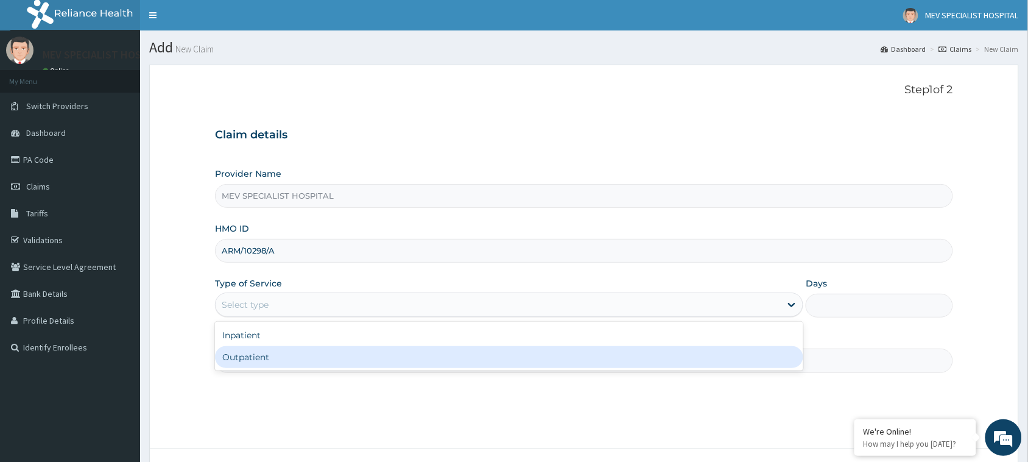
click at [290, 359] on div "Outpatient" at bounding box center [509, 357] width 588 height 22
type input "1"
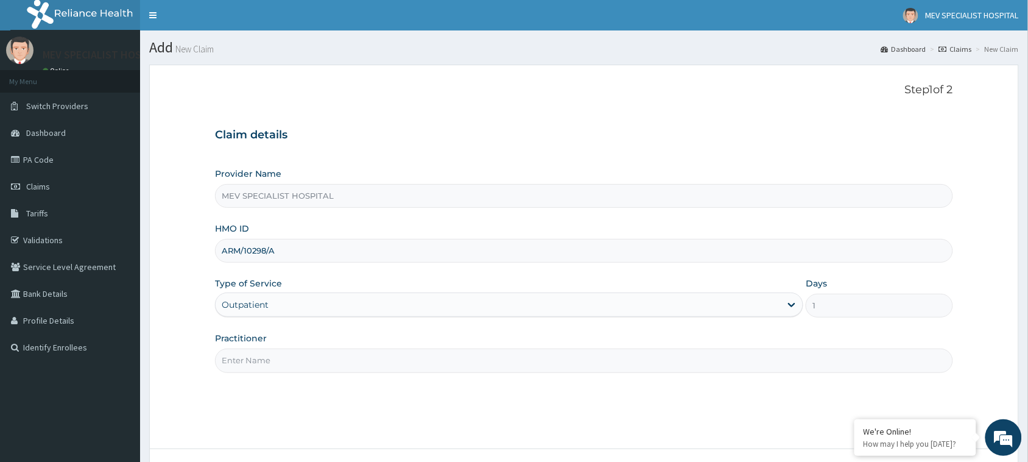
click at [290, 359] on input "Practitioner" at bounding box center [584, 360] width 738 height 24
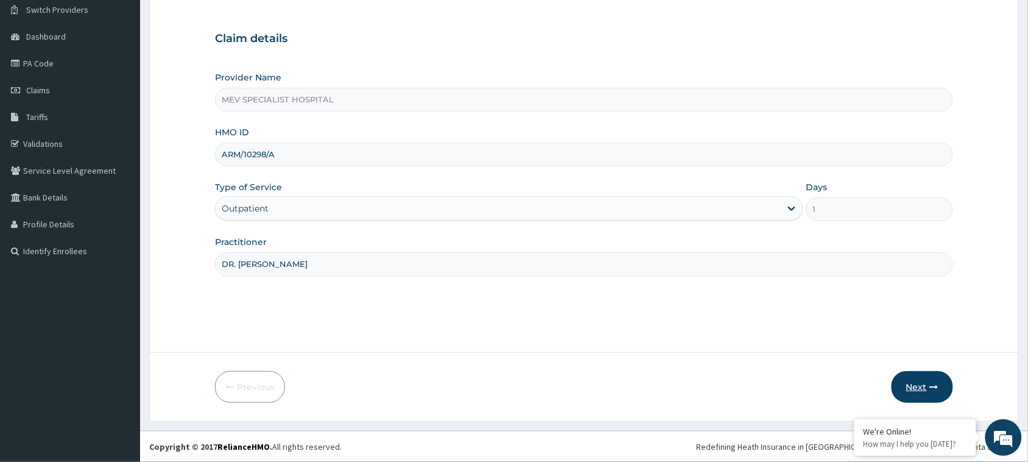
type input "DR. [PERSON_NAME]"
click at [912, 384] on button "Next" at bounding box center [921, 387] width 61 height 32
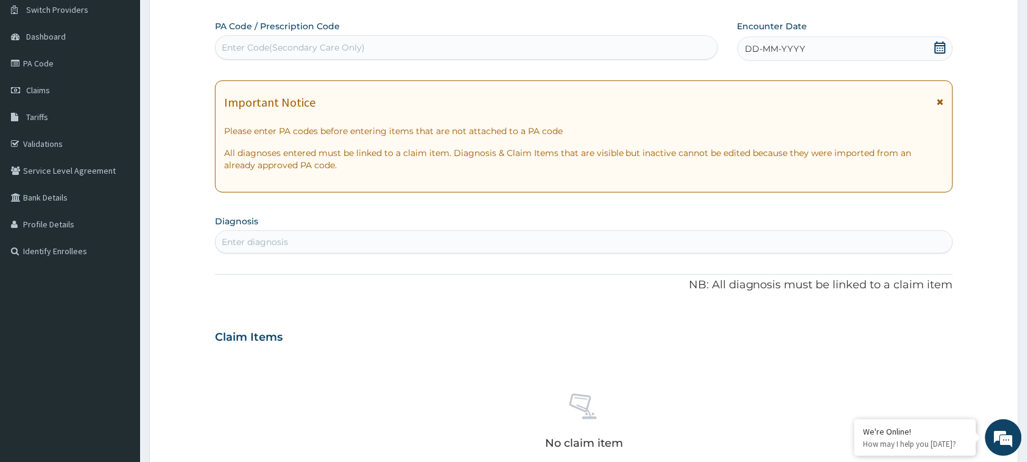
click at [515, 43] on div "Enter Code(Secondary Care Only)" at bounding box center [467, 47] width 502 height 19
paste input "PA/46B759"
type input "PA/46B759"
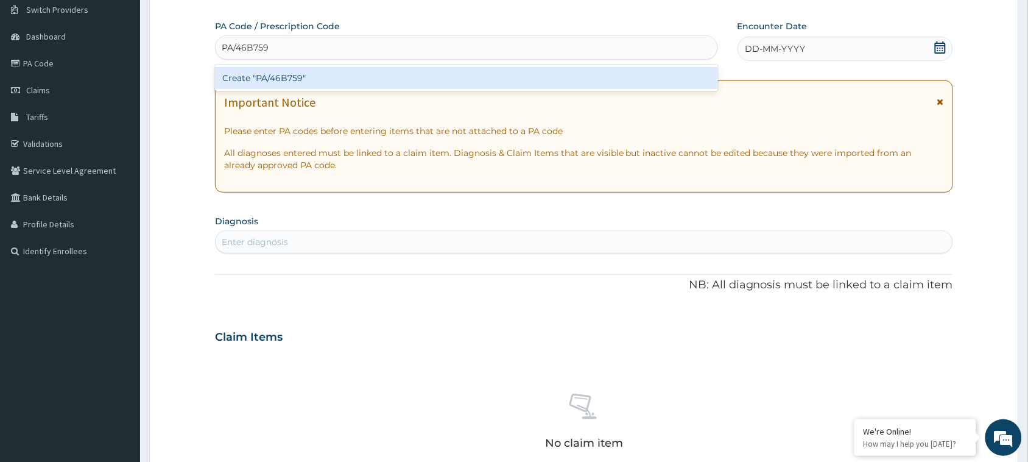
click at [494, 77] on div "Create "PA/46B759"" at bounding box center [466, 78] width 503 height 22
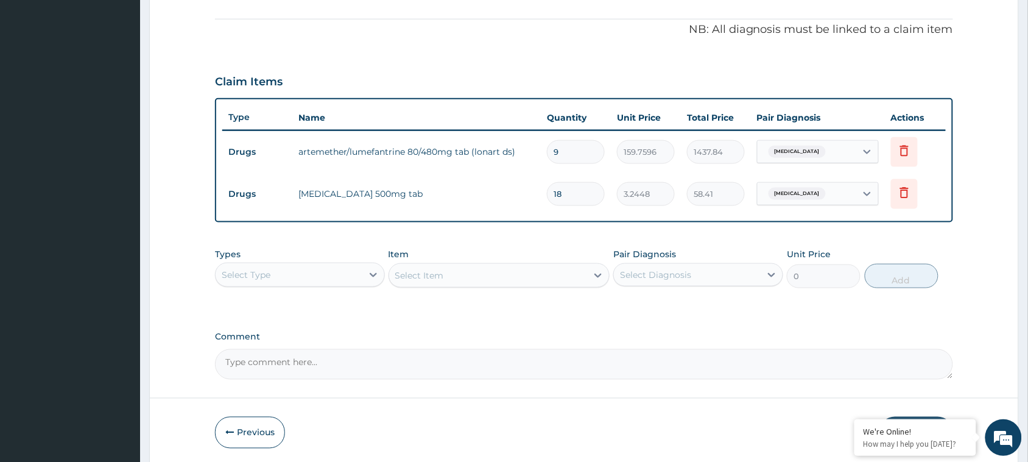
scroll to position [399, 0]
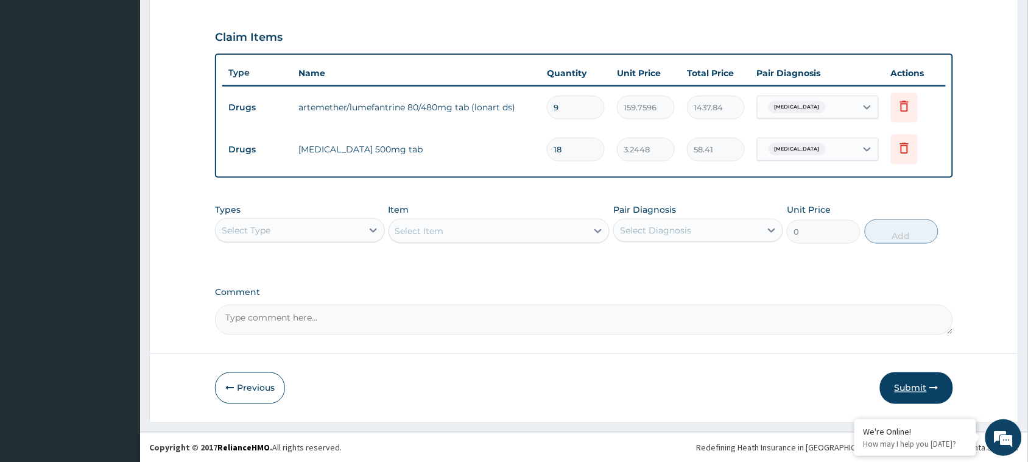
click at [898, 388] on button "Submit" at bounding box center [916, 388] width 73 height 32
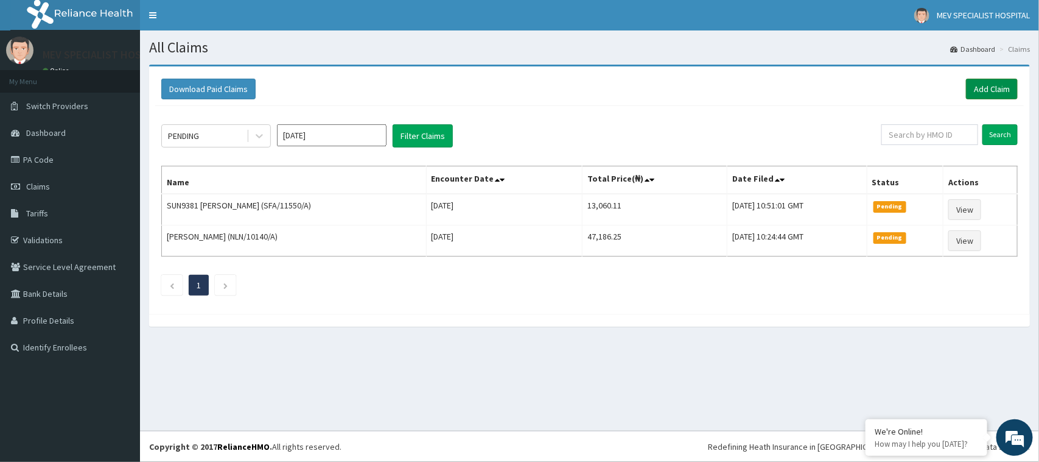
click at [994, 83] on link "Add Claim" at bounding box center [992, 89] width 52 height 21
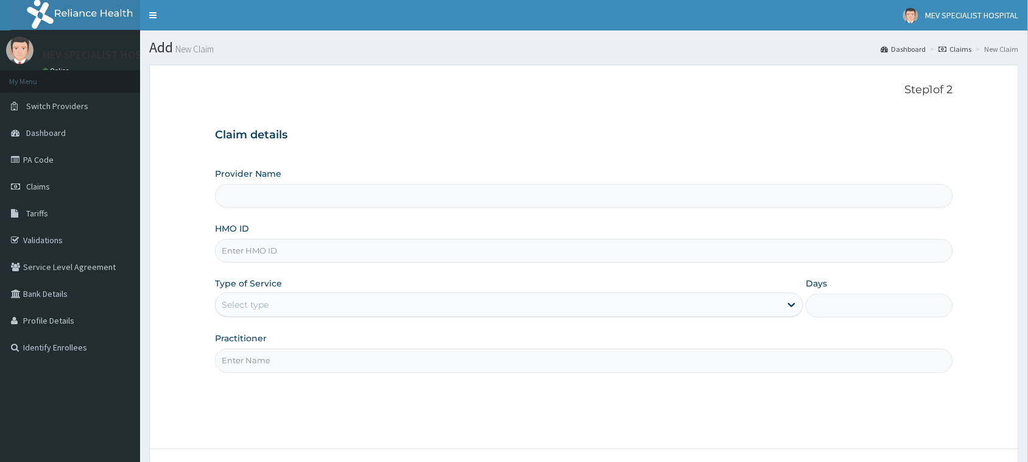
click at [349, 245] on input "HMO ID" at bounding box center [584, 251] width 738 height 24
paste input "NLN/10113/A"
type input "NLN/10113/A"
type input "MEV SPECIALIST HOSPITAL"
type input "NLN/10113/A"
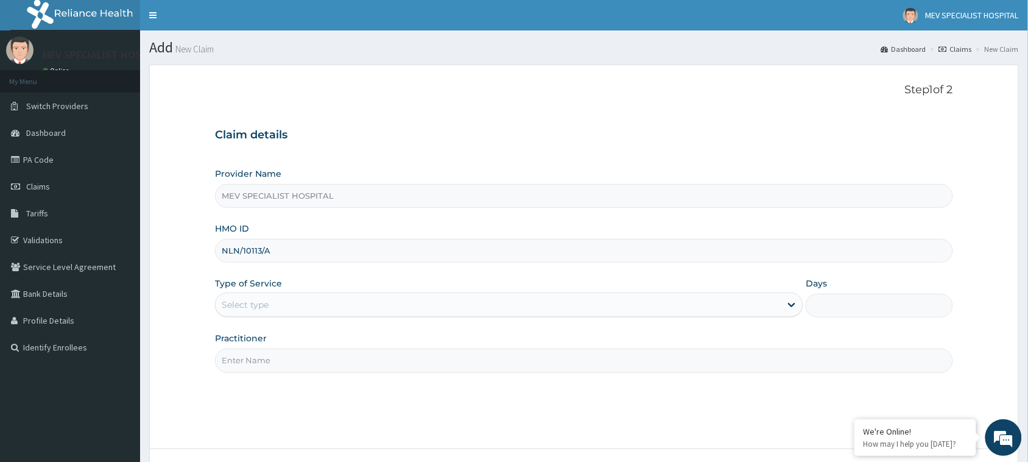
click at [308, 303] on div "Select type" at bounding box center [498, 304] width 565 height 19
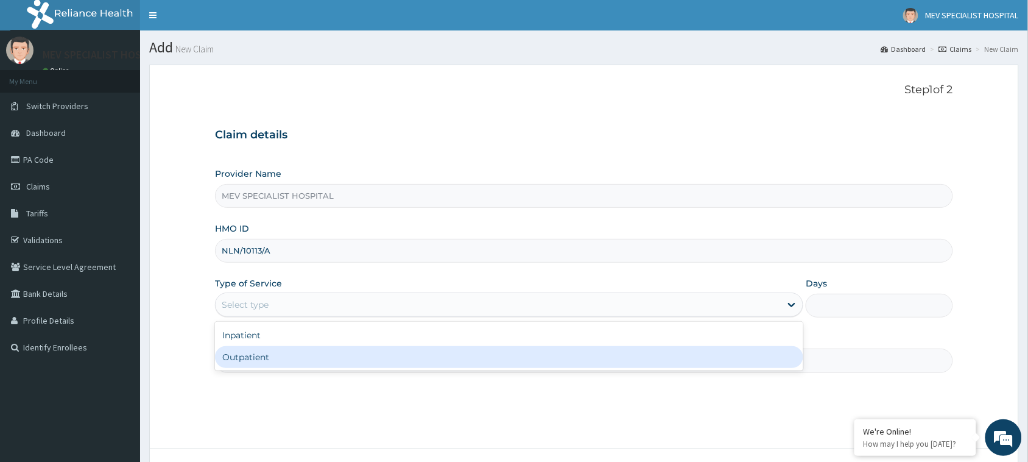
click at [309, 362] on div "Outpatient" at bounding box center [509, 357] width 588 height 22
type input "1"
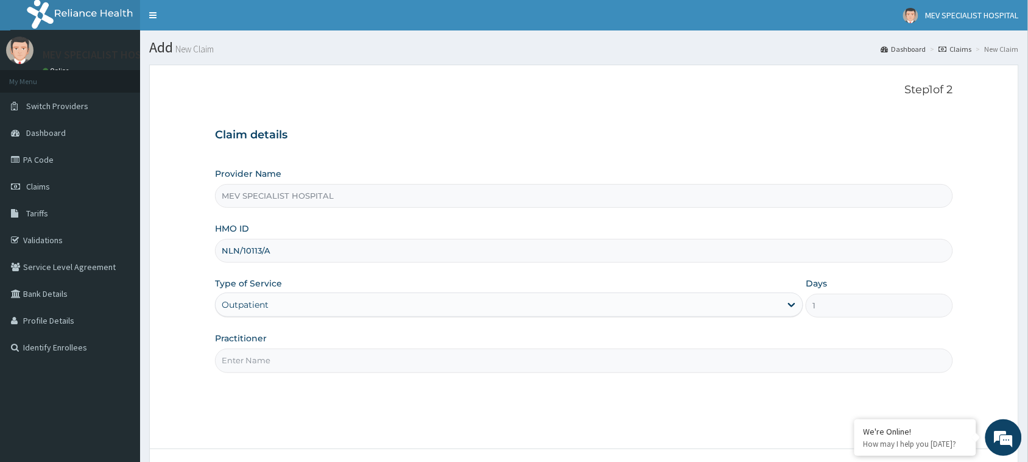
click at [309, 362] on input "Practitioner" at bounding box center [584, 360] width 738 height 24
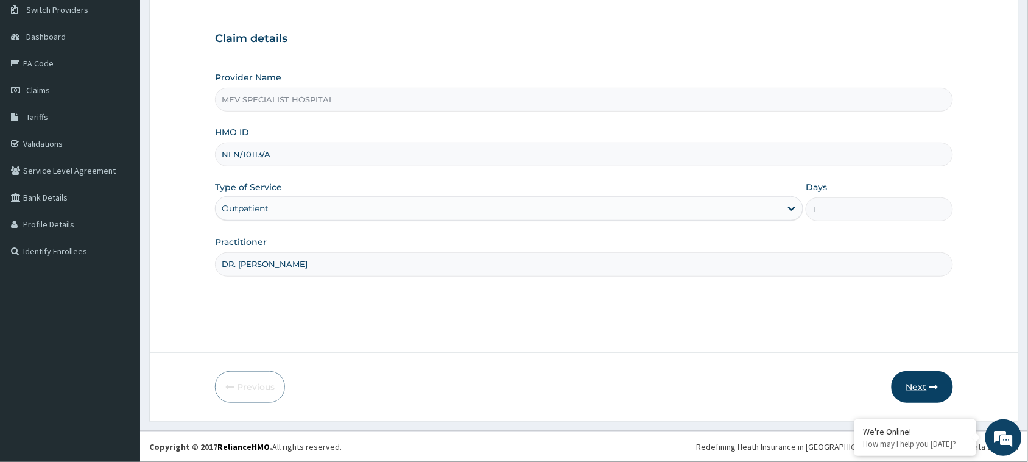
type input "DR. [PERSON_NAME]"
click at [918, 391] on button "Next" at bounding box center [921, 387] width 61 height 32
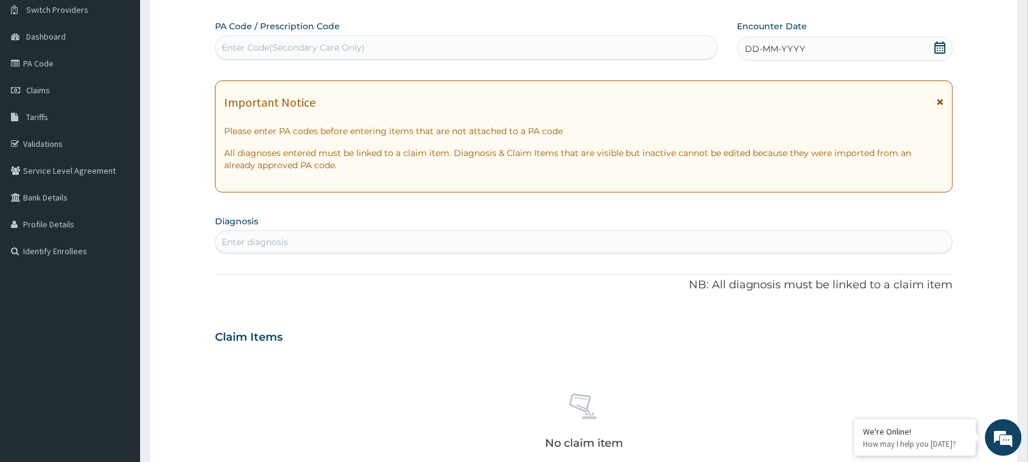
click at [511, 49] on div "Enter Code(Secondary Care Only)" at bounding box center [467, 47] width 502 height 19
paste input "PA/C39D0B"
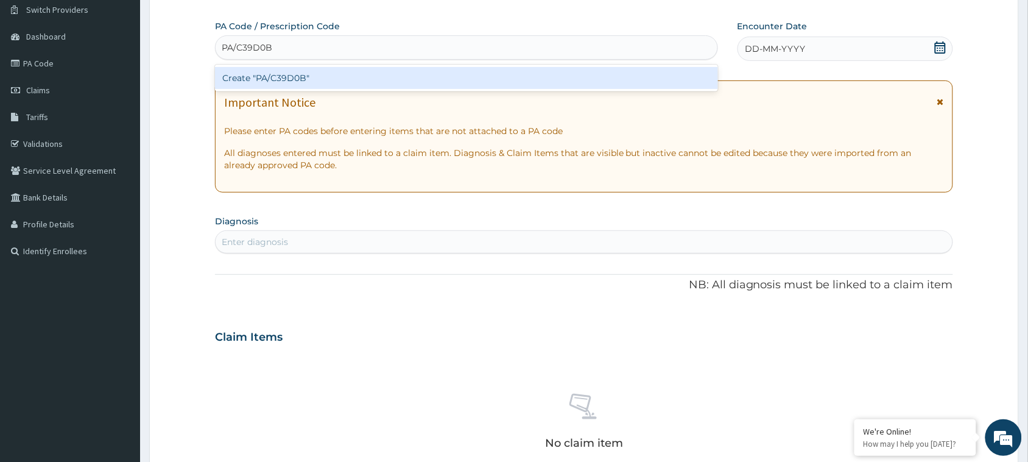
type input "PA/C39D0B"
click at [510, 93] on div "PA Code / Prescription Code option Create "PA/C39D0B" focused, 1 of 1. 1 result…" at bounding box center [584, 335] width 738 height 630
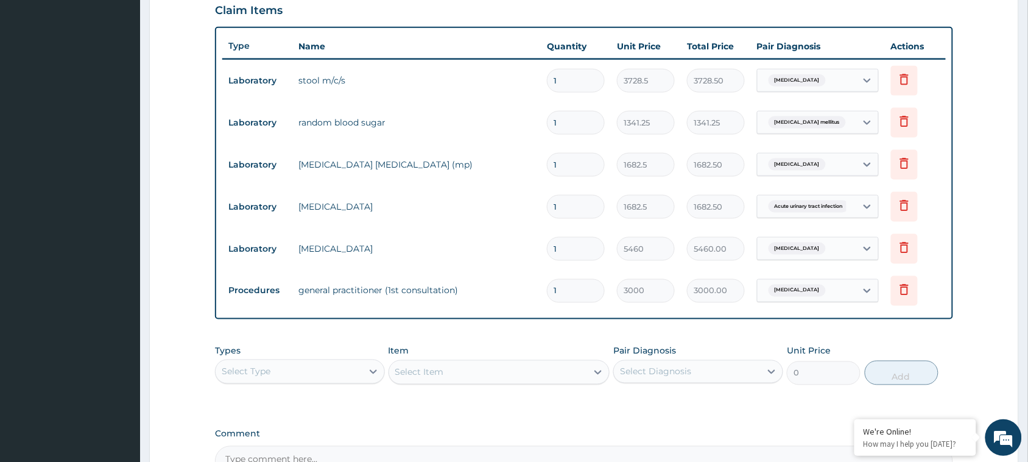
scroll to position [425, 0]
click at [435, 372] on div "Select Item" at bounding box center [499, 373] width 222 height 24
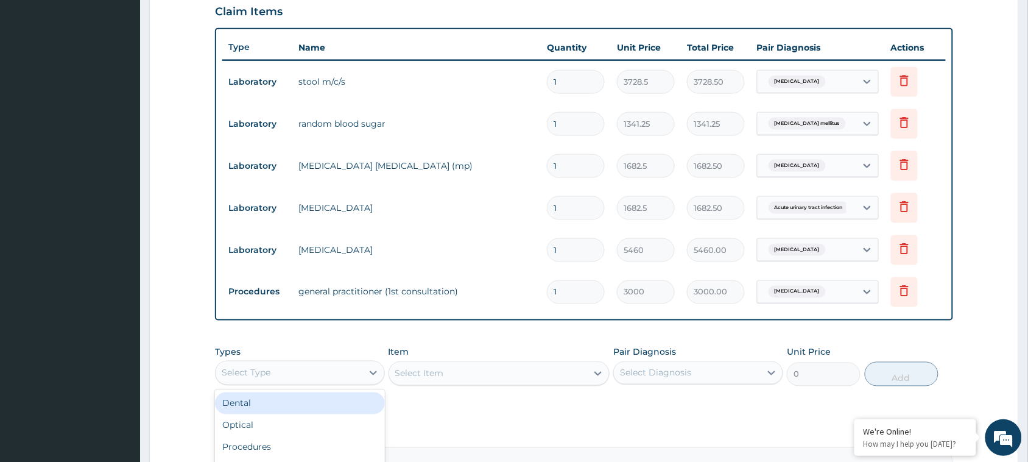
click at [343, 372] on div "Select Type" at bounding box center [289, 372] width 147 height 19
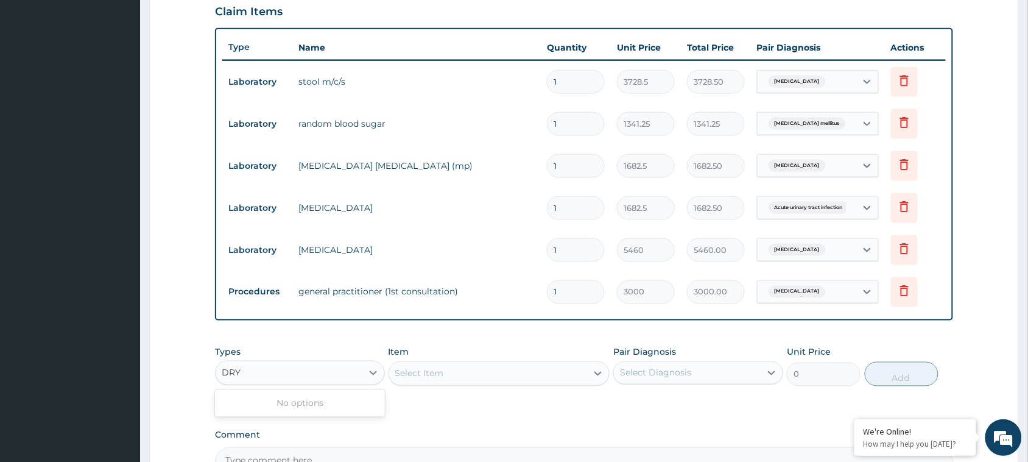
type input "DR"
click at [338, 400] on div "Drugs" at bounding box center [300, 403] width 170 height 22
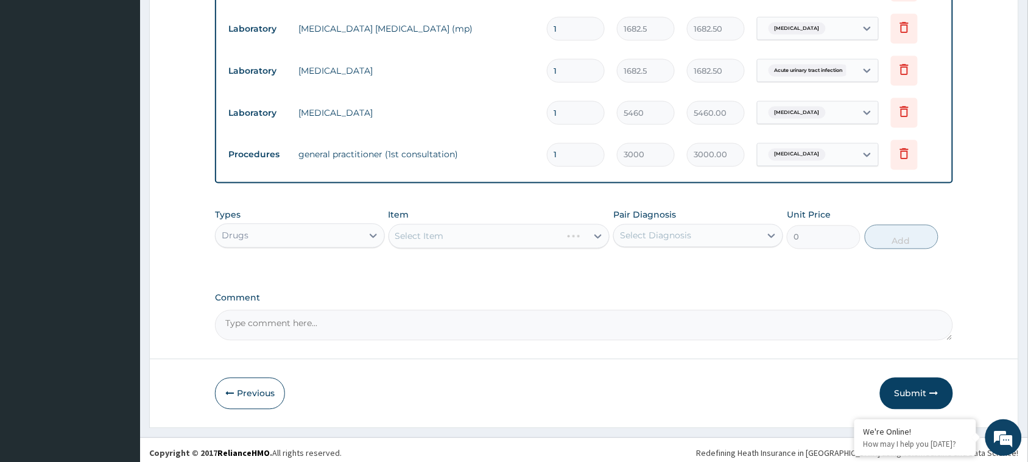
scroll to position [567, 0]
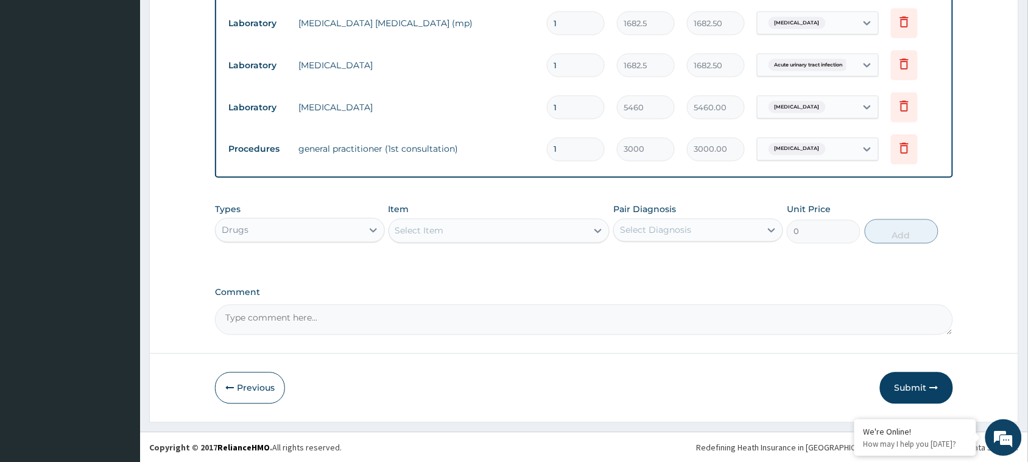
click at [446, 233] on div "Select Item" at bounding box center [488, 230] width 198 height 19
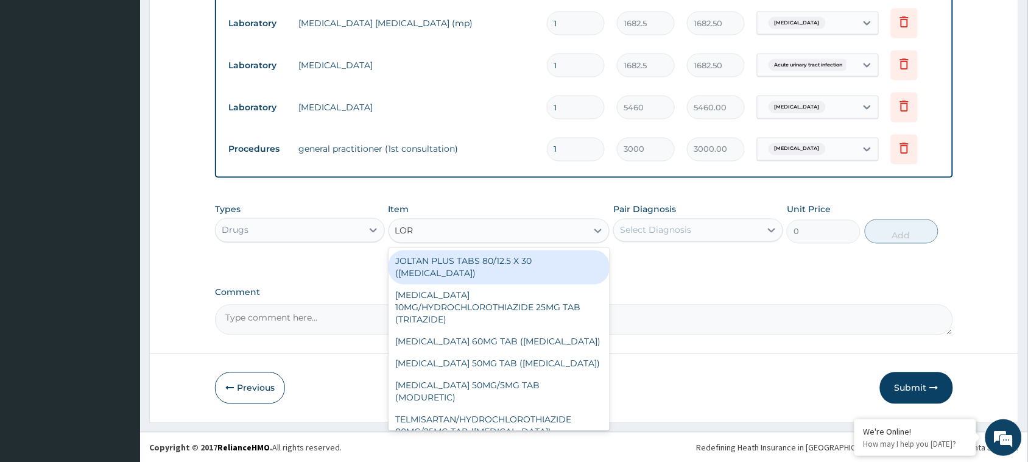
type input "[PERSON_NAME]"
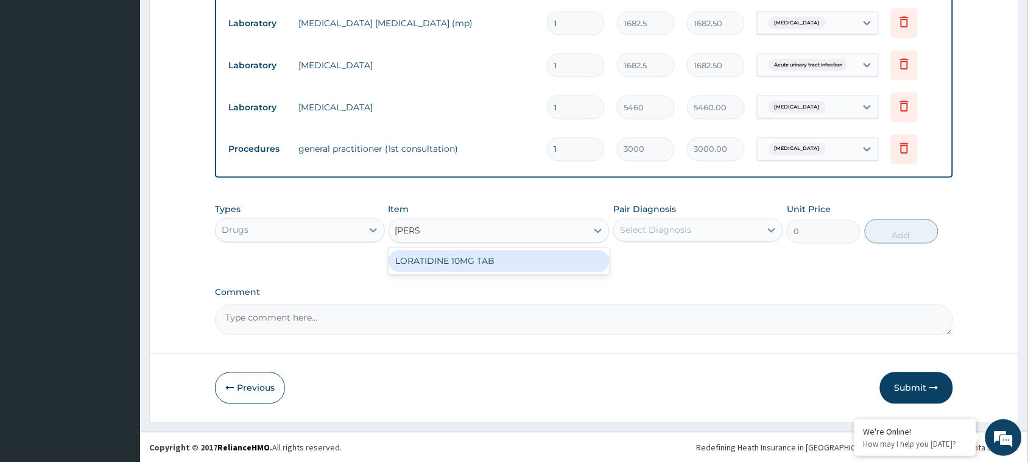
click at [443, 265] on div "LORATIDINE 10MG TAB" at bounding box center [499, 261] width 222 height 22
type input "50.1634"
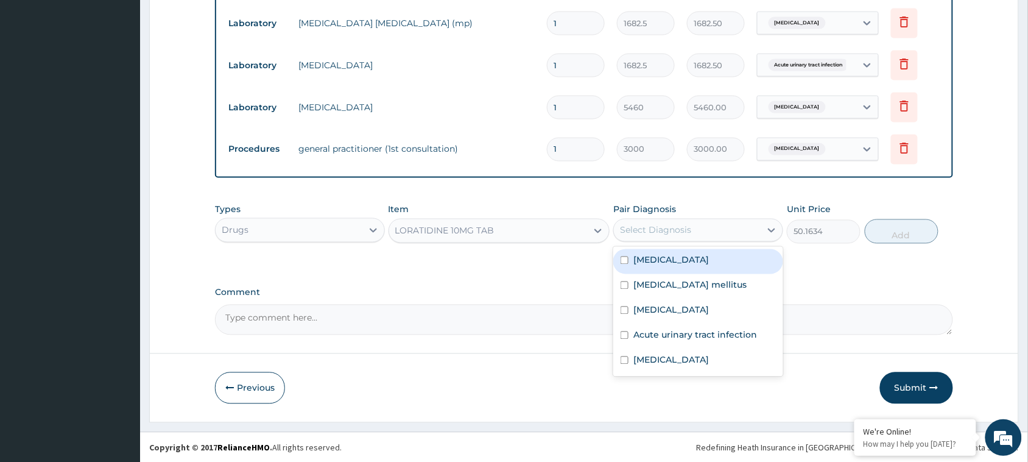
click at [704, 229] on div "Select Diagnosis" at bounding box center [687, 229] width 147 height 19
click at [491, 300] on div "Comment" at bounding box center [584, 310] width 738 height 47
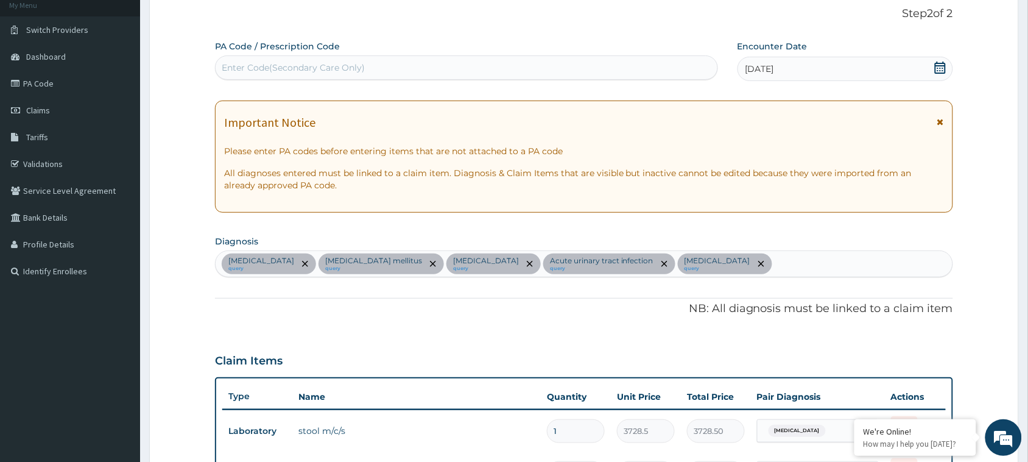
scroll to position [77, 0]
click at [713, 257] on div "[MEDICAL_DATA] query [MEDICAL_DATA] mellitus query [MEDICAL_DATA] query Acute […" at bounding box center [584, 263] width 737 height 26
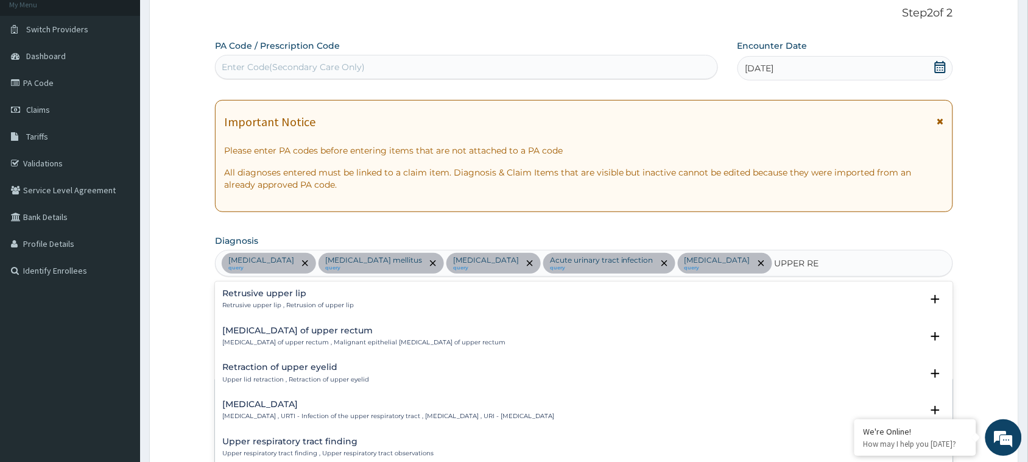
type input "UPPER RES"
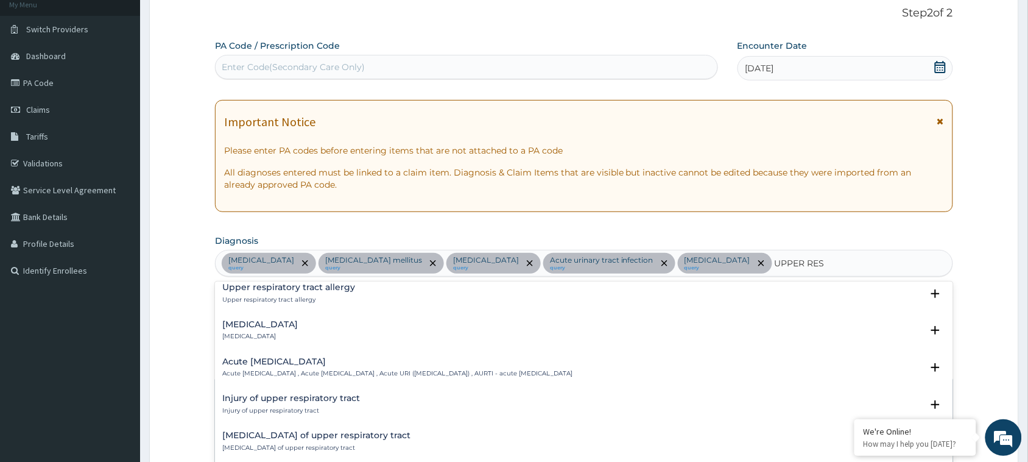
scroll to position [71, 0]
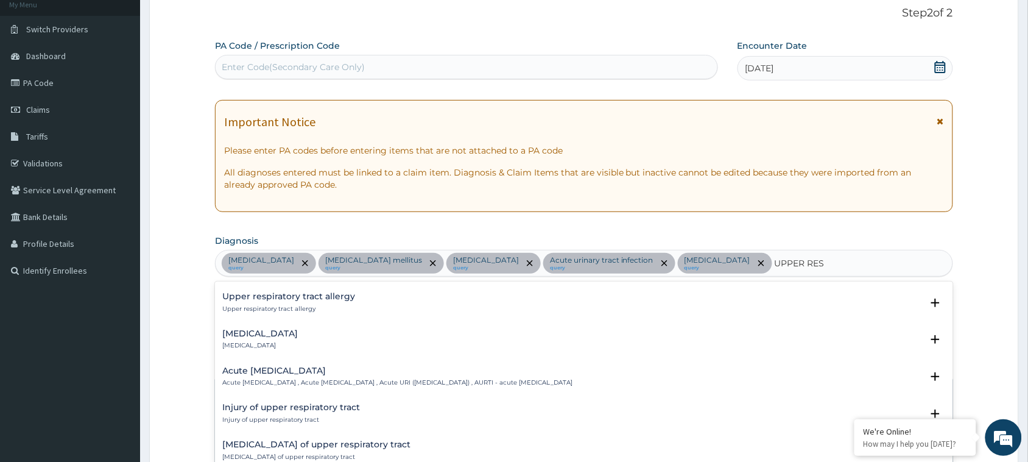
click at [312, 374] on h4 "Acute [MEDICAL_DATA]" at bounding box center [397, 370] width 350 height 9
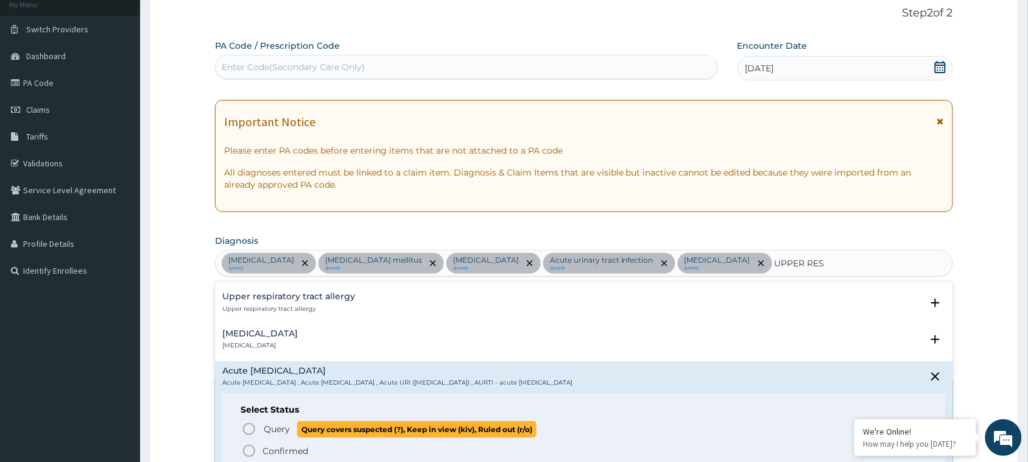
click at [247, 433] on circle "status option query" at bounding box center [249, 428] width 11 height 11
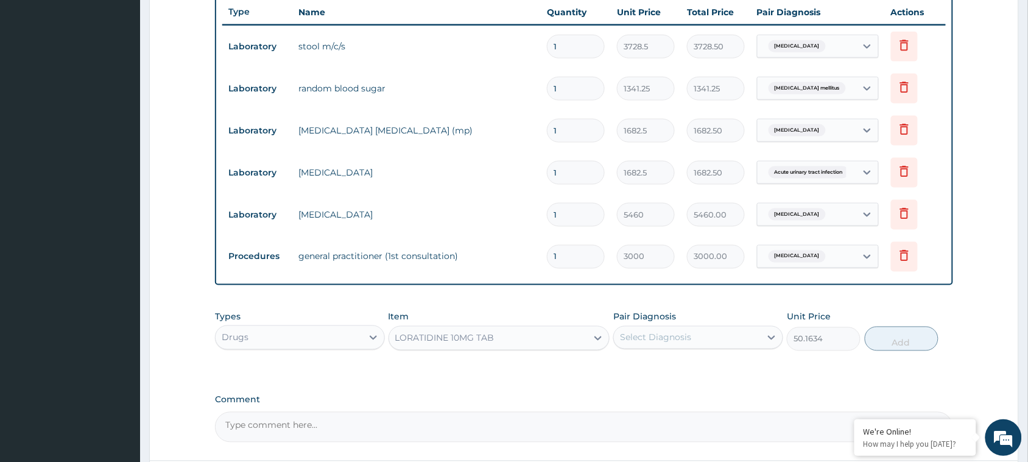
scroll to position [567, 0]
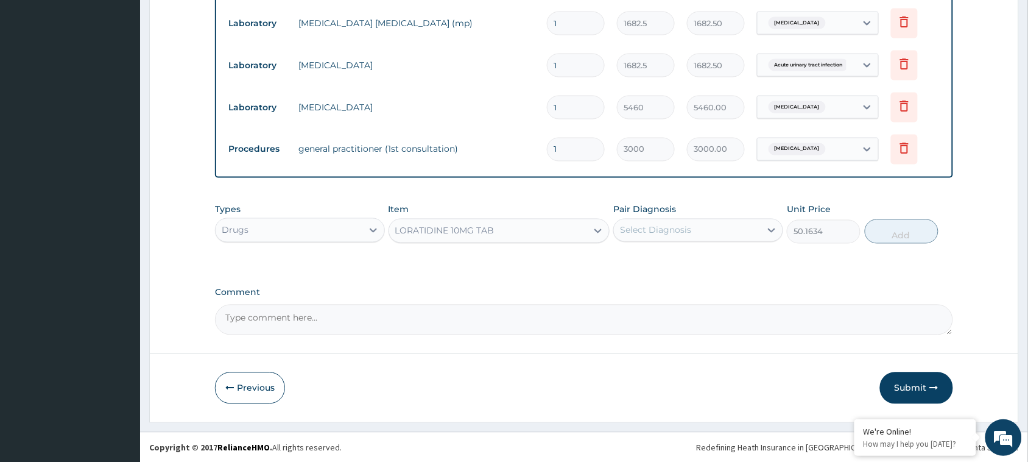
click at [642, 230] on div "Select Diagnosis" at bounding box center [655, 230] width 71 height 12
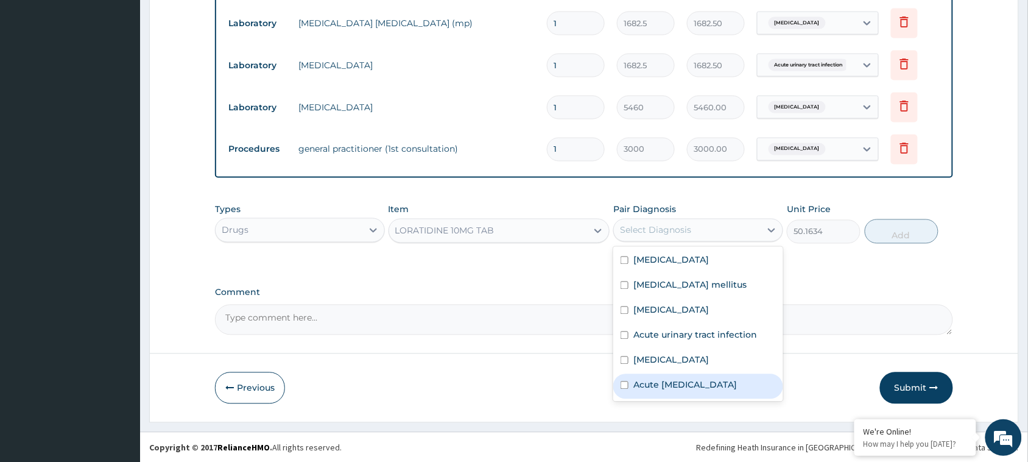
click at [669, 391] on label "Acute upper respiratory infection" at bounding box center [685, 385] width 104 height 12
checkbox input "true"
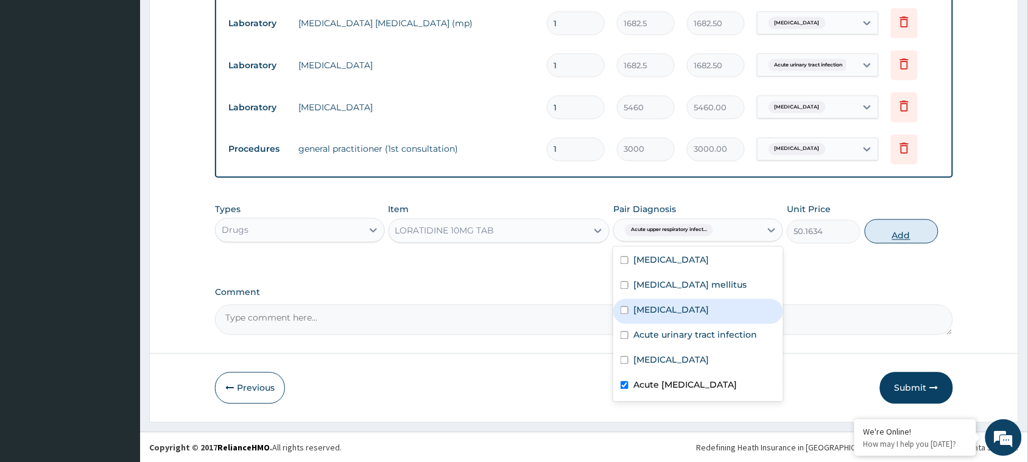
click at [898, 241] on button "Add" at bounding box center [902, 231] width 74 height 24
type input "0"
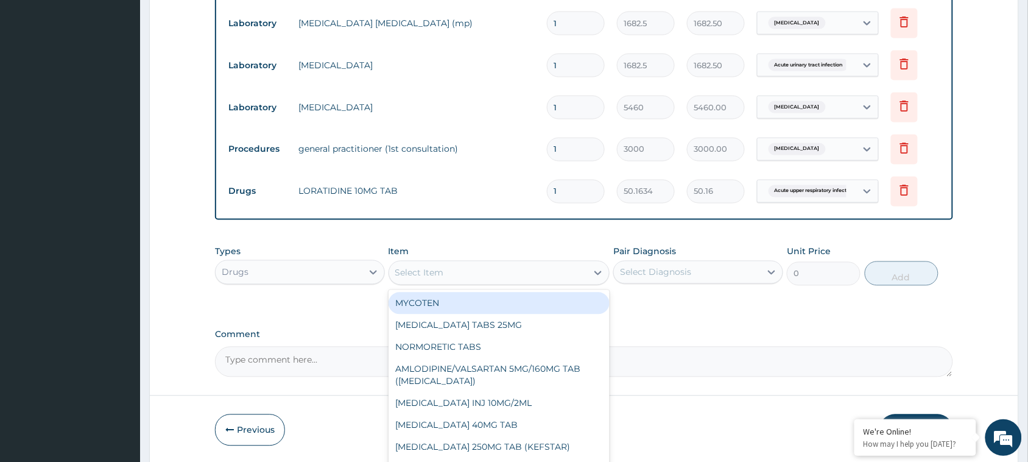
click at [491, 271] on div "Select Item" at bounding box center [488, 272] width 198 height 19
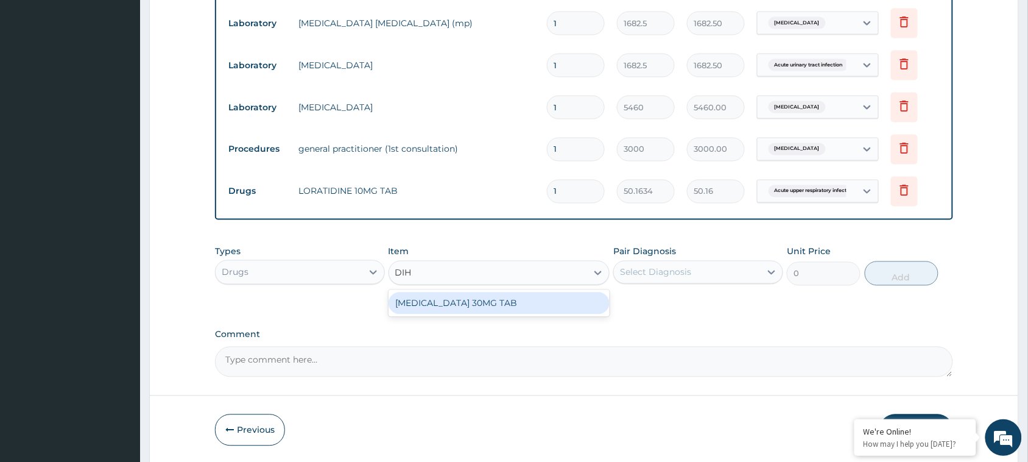
type input "DIHY"
click at [454, 298] on div "DIHYDROCODEINE 30MG TAB" at bounding box center [499, 303] width 222 height 22
type input "259.749"
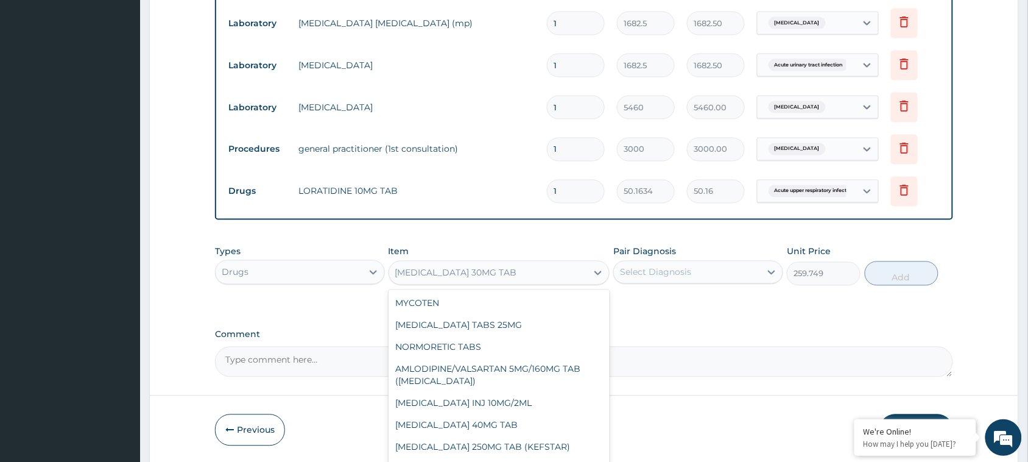
click at [561, 273] on div "DIHYDROCODEINE 30MG TAB" at bounding box center [488, 272] width 198 height 19
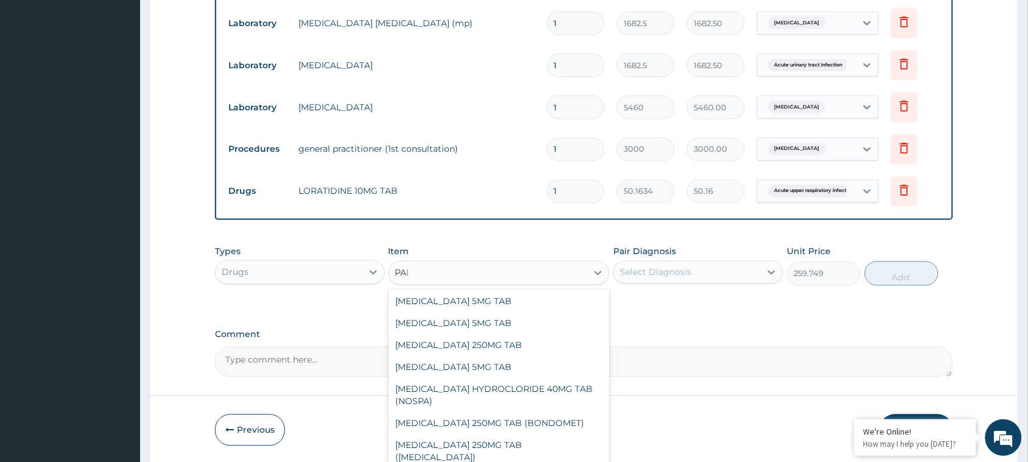
scroll to position [0, 0]
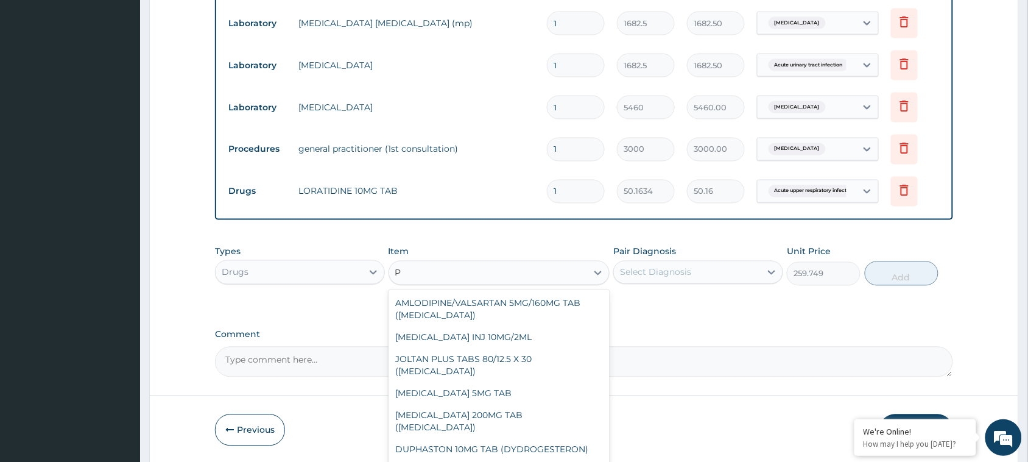
type input "P-"
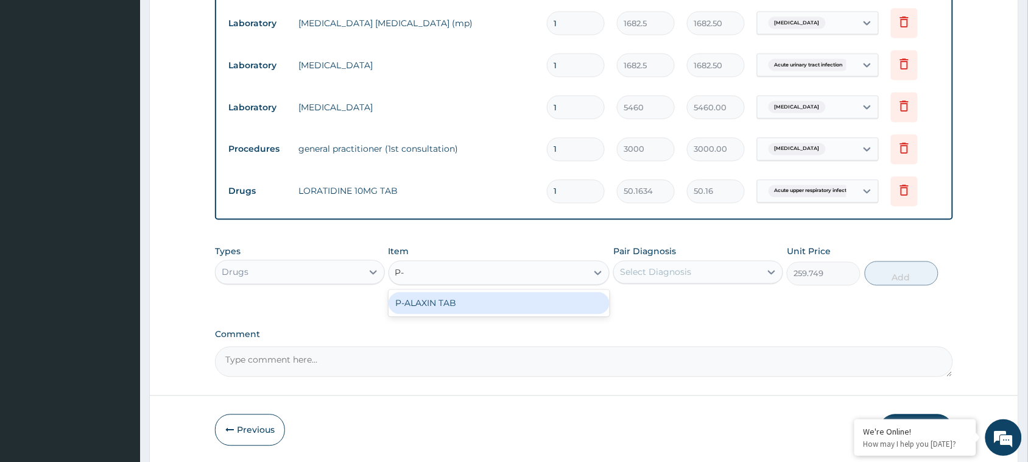
click at [485, 293] on div "P-ALAXIN TAB" at bounding box center [499, 303] width 222 height 22
type input "248.976"
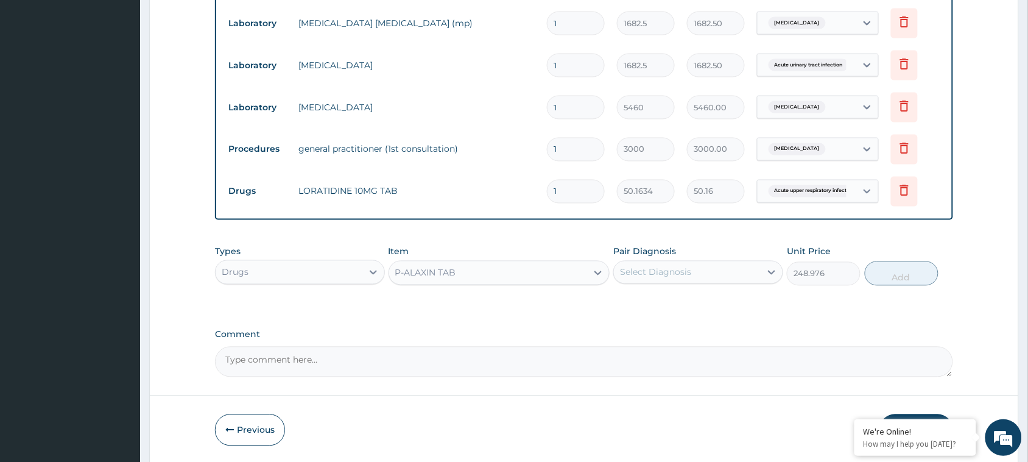
click at [689, 270] on div "Select Diagnosis" at bounding box center [655, 272] width 71 height 12
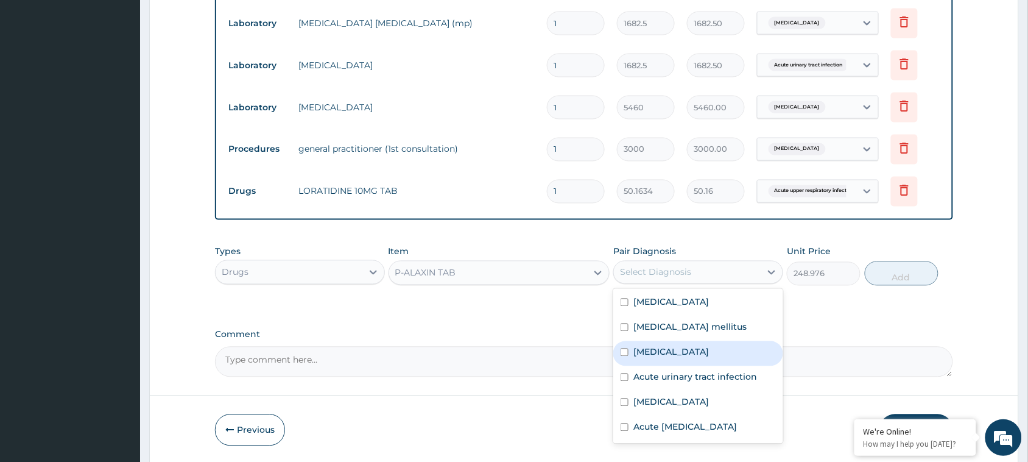
click at [674, 353] on div "[MEDICAL_DATA]" at bounding box center [698, 353] width 170 height 25
checkbox input "true"
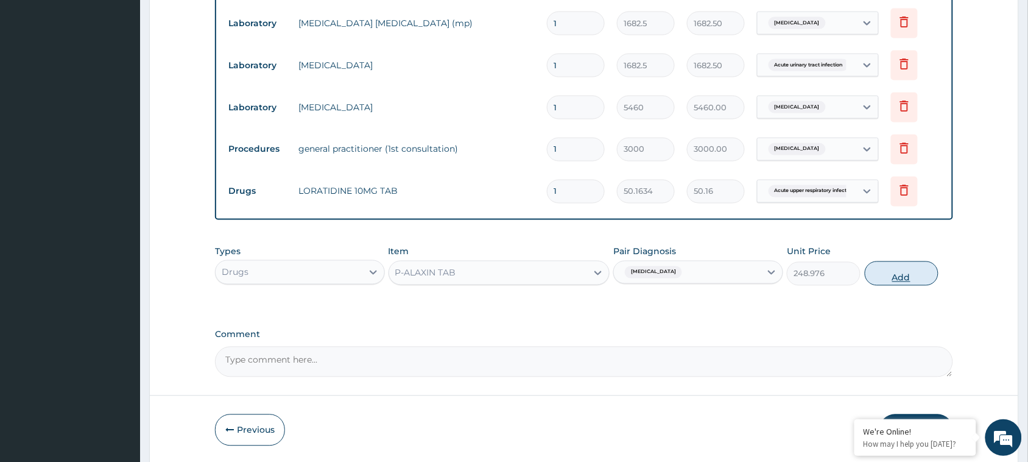
click at [928, 267] on button "Add" at bounding box center [902, 273] width 74 height 24
type input "0"
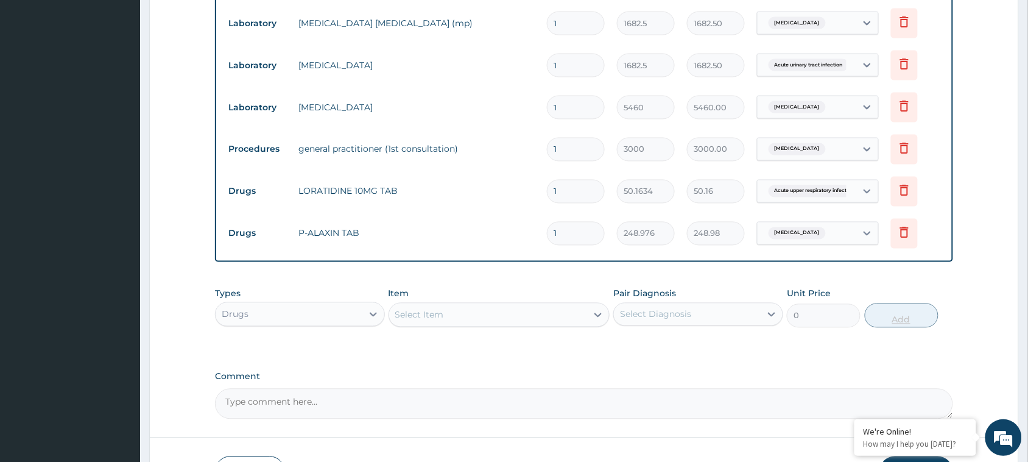
type input "0.00"
type input "9"
type input "2240.78"
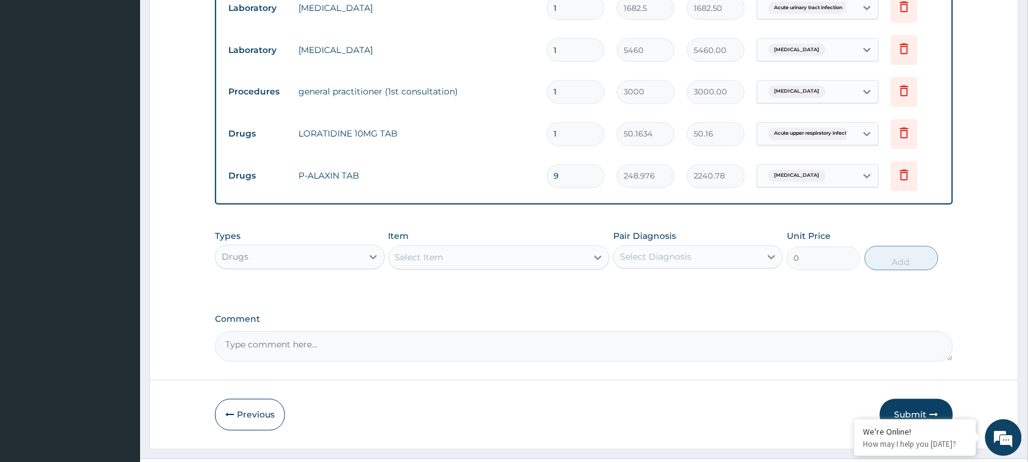
scroll to position [652, 0]
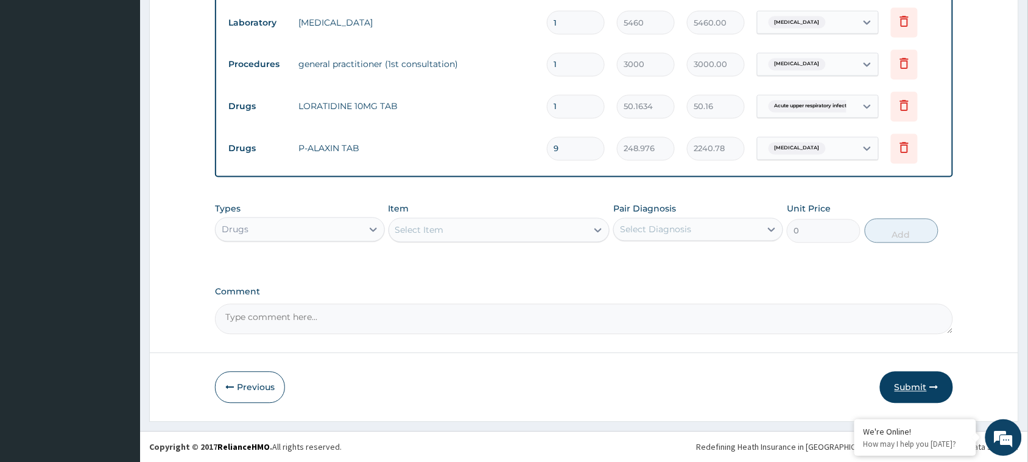
type input "9"
click at [926, 393] on button "Submit" at bounding box center [916, 387] width 73 height 32
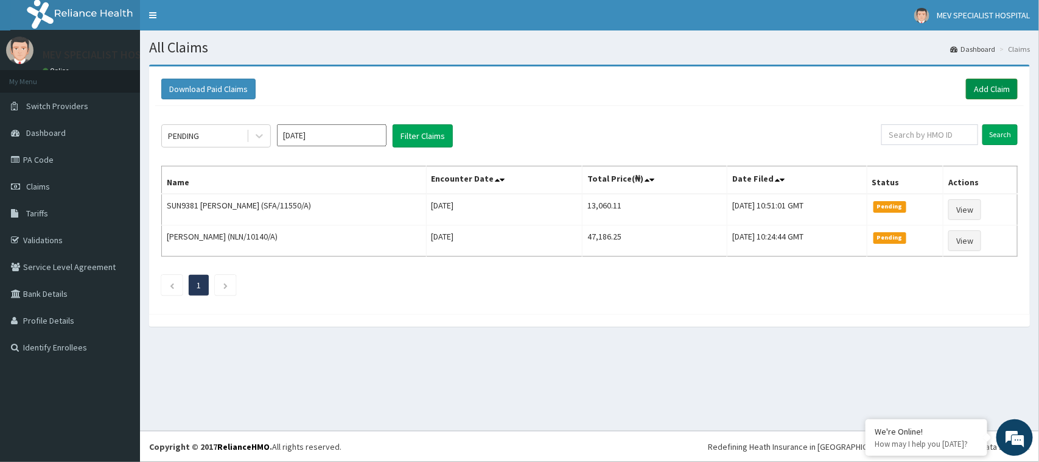
click at [1000, 84] on link "Add Claim" at bounding box center [992, 89] width 52 height 21
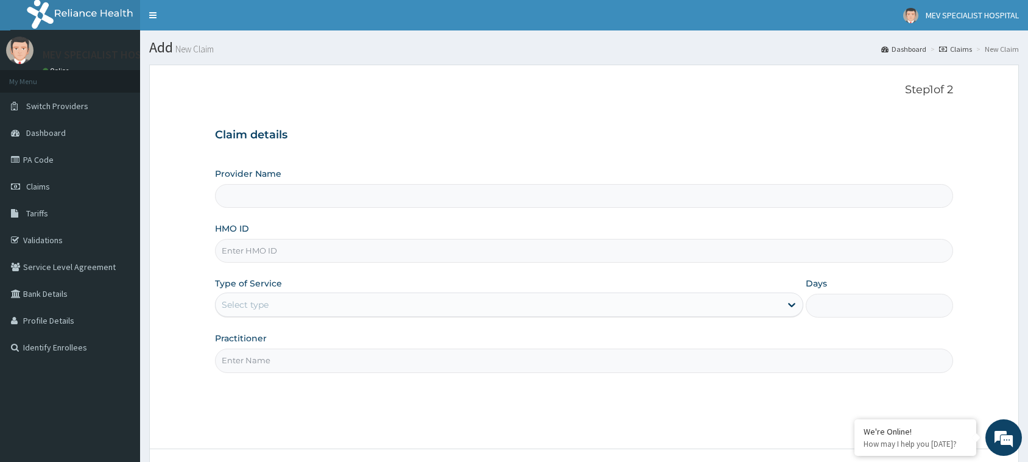
type input "MEV SPECIALIST HOSPITAL"
click at [330, 251] on input "HMO ID" at bounding box center [584, 251] width 738 height 24
paste input "AVL/10729/A"
type input "AVL/10729/A"
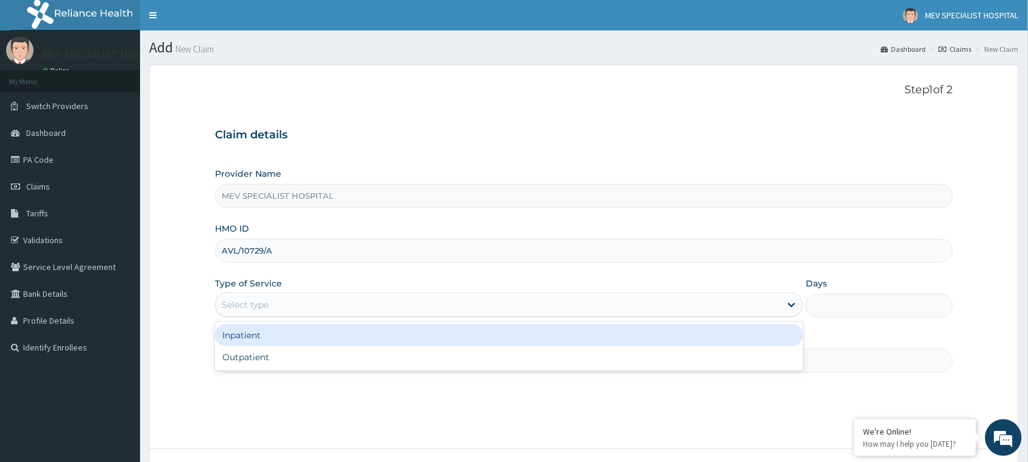
click at [305, 300] on div "Select type" at bounding box center [498, 304] width 565 height 19
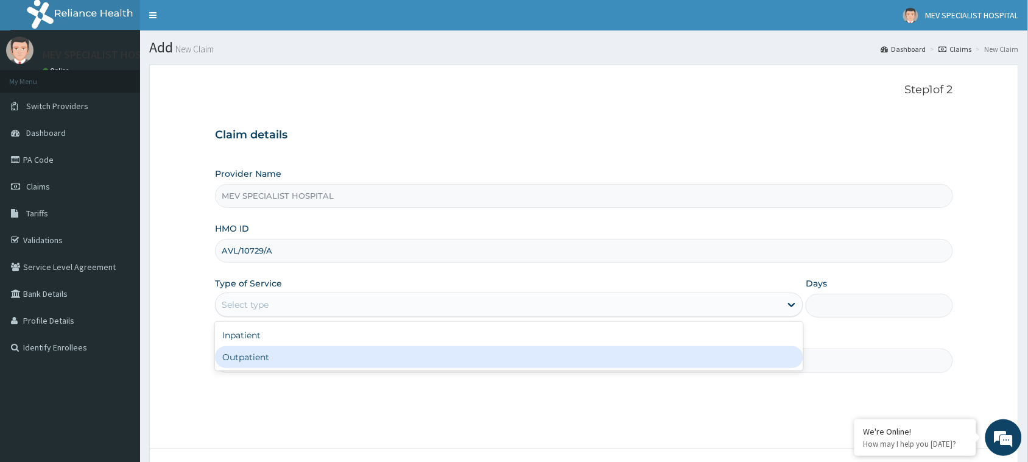
click at [291, 369] on div "Inpatient Outpatient" at bounding box center [509, 345] width 588 height 49
click at [290, 357] on div "Outpatient" at bounding box center [509, 357] width 588 height 22
type input "1"
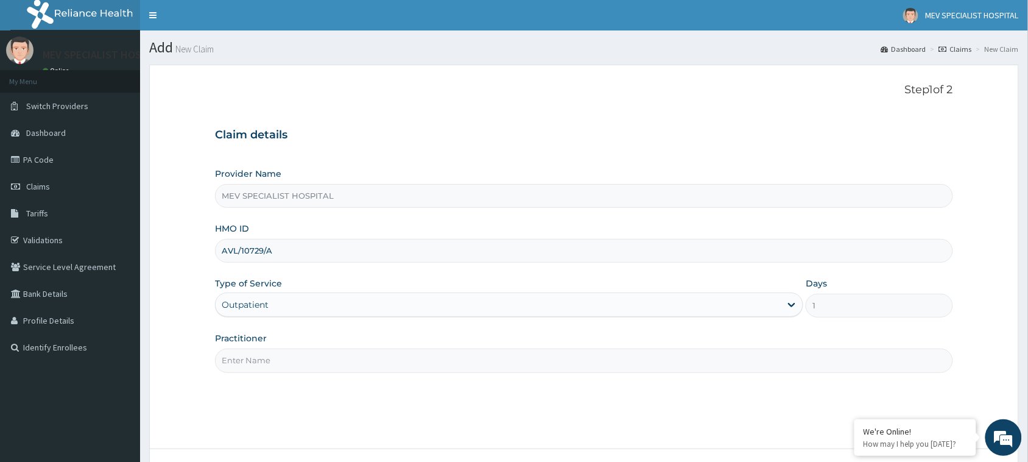
click at [290, 357] on input "Practitioner" at bounding box center [584, 360] width 738 height 24
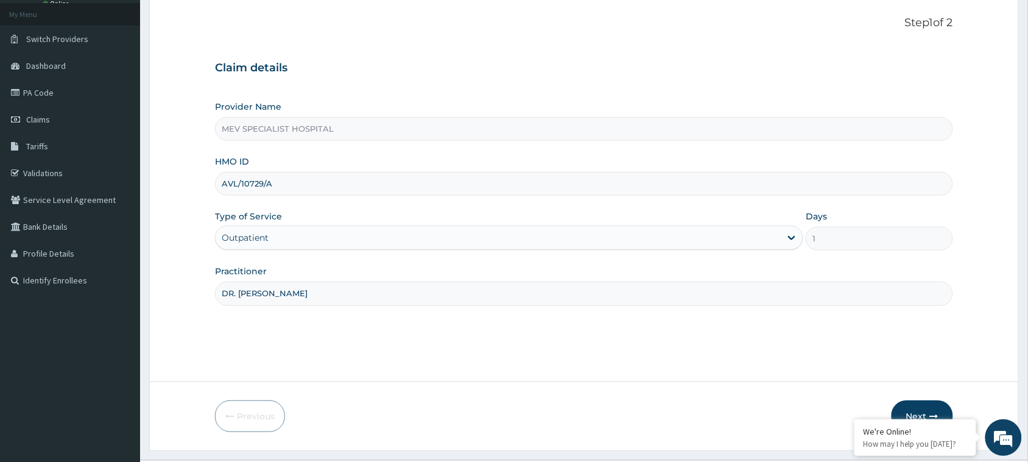
scroll to position [96, 0]
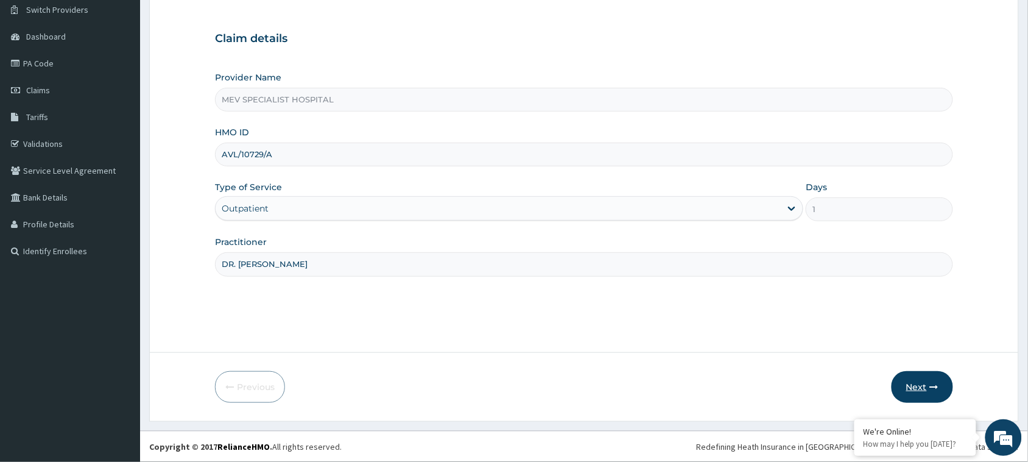
type input "DR. [PERSON_NAME]"
click at [911, 376] on button "Next" at bounding box center [921, 387] width 61 height 32
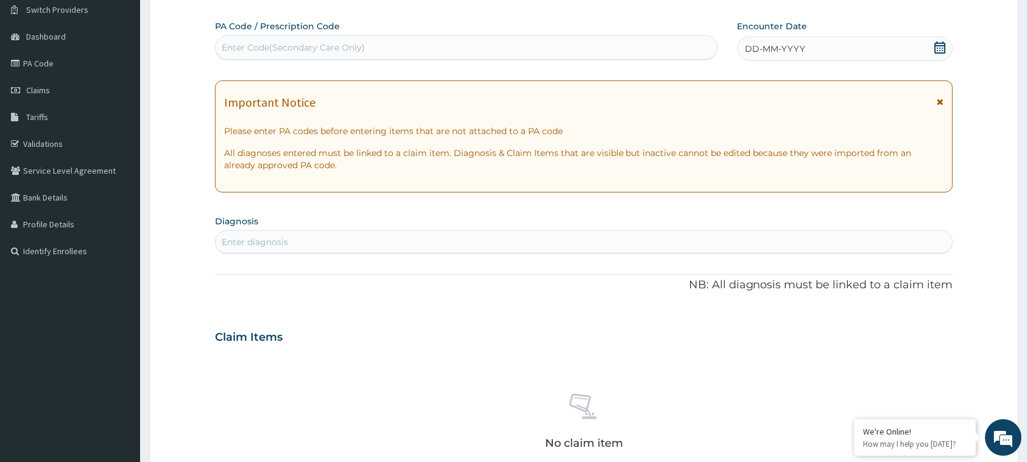
click at [412, 53] on div "Enter Code(Secondary Care Only)" at bounding box center [467, 47] width 502 height 19
paste input "PA/8DA061"
type input "PA/8DA061"
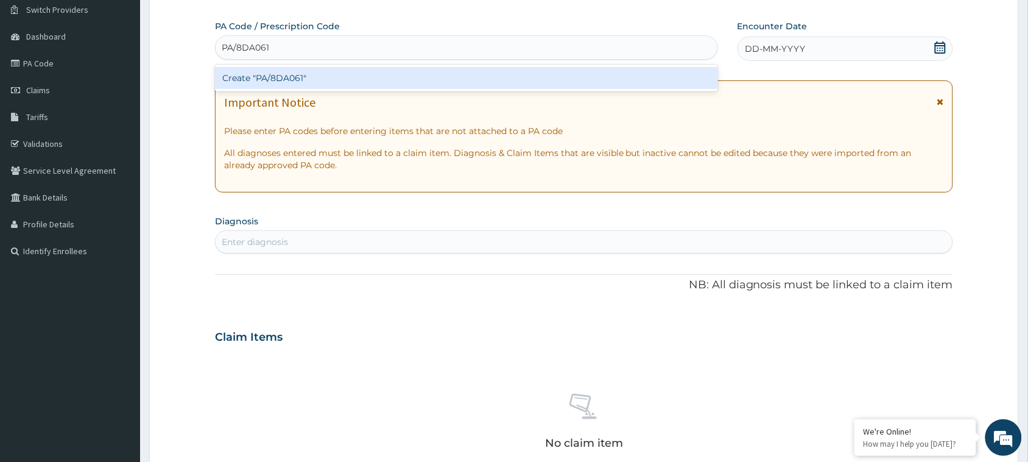
click at [402, 82] on div "Create "PA/8DA061"" at bounding box center [466, 78] width 503 height 22
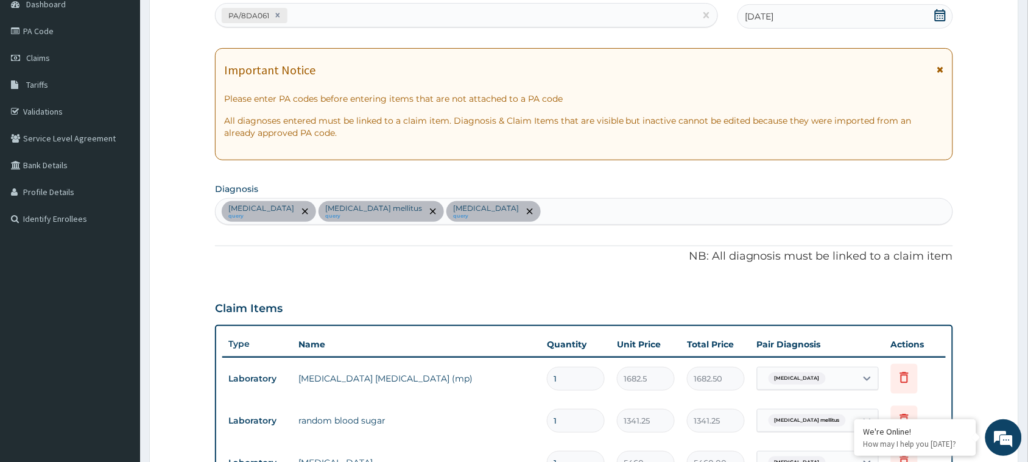
scroll to position [75, 0]
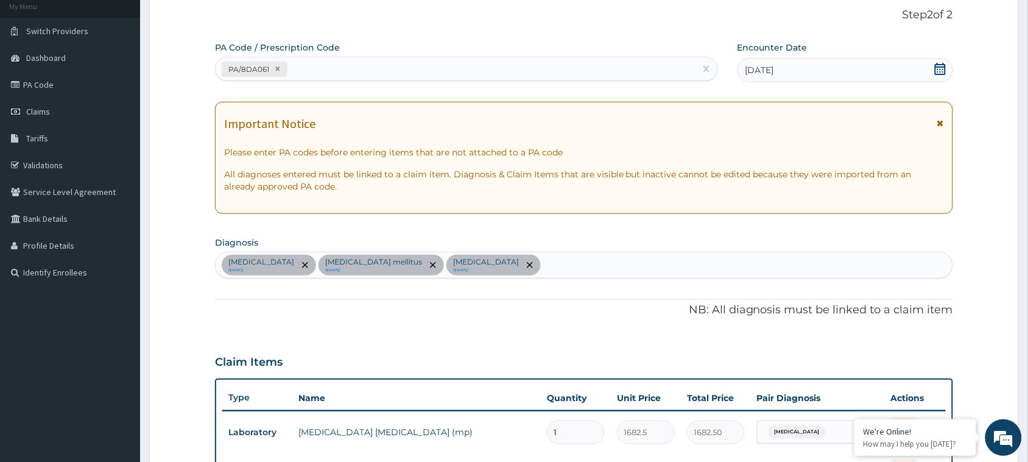
click at [377, 69] on div "PA/8DA061" at bounding box center [456, 69] width 480 height 20
paste input "PA/61BE03"
type input "PA/61BE03"
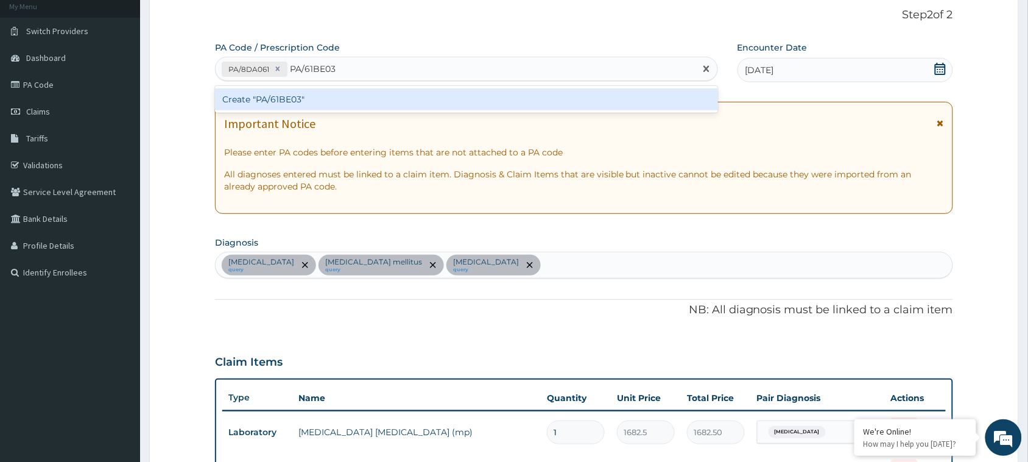
click at [370, 99] on div "Create "PA/61BE03"" at bounding box center [466, 99] width 503 height 22
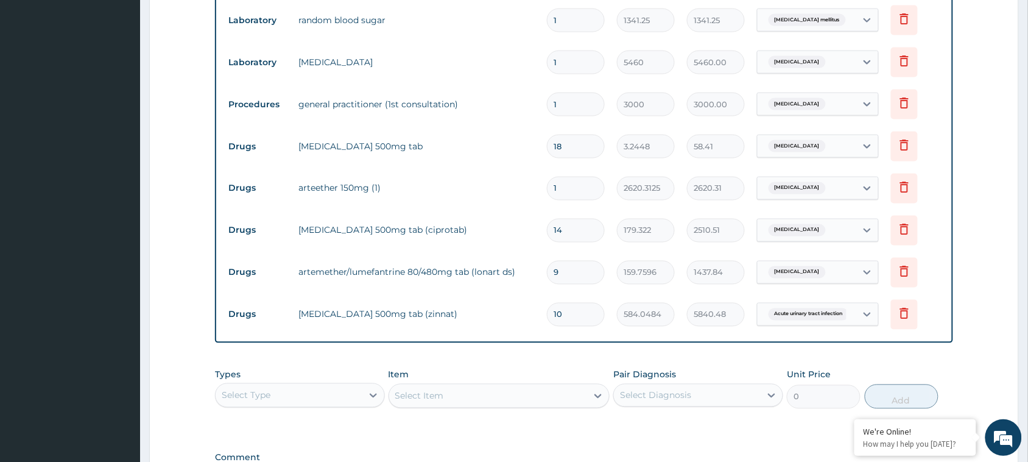
scroll to position [694, 0]
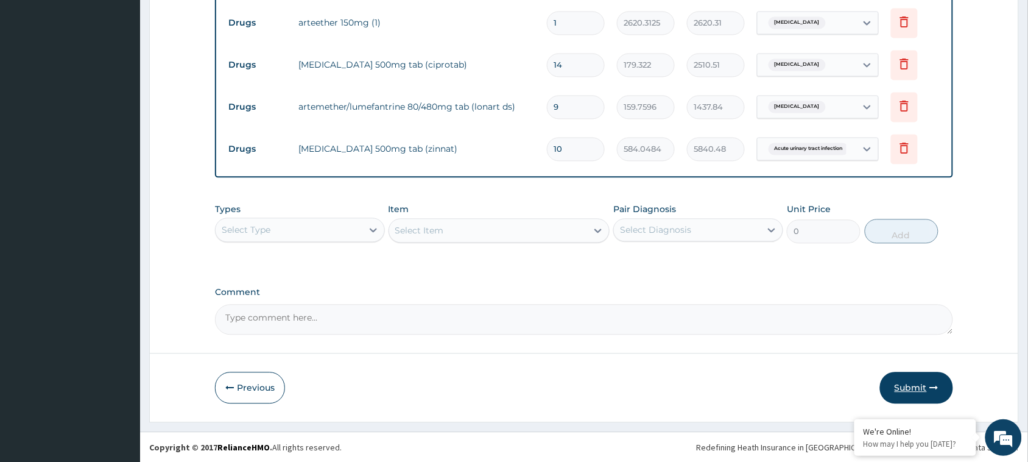
click at [923, 385] on button "Submit" at bounding box center [916, 387] width 73 height 32
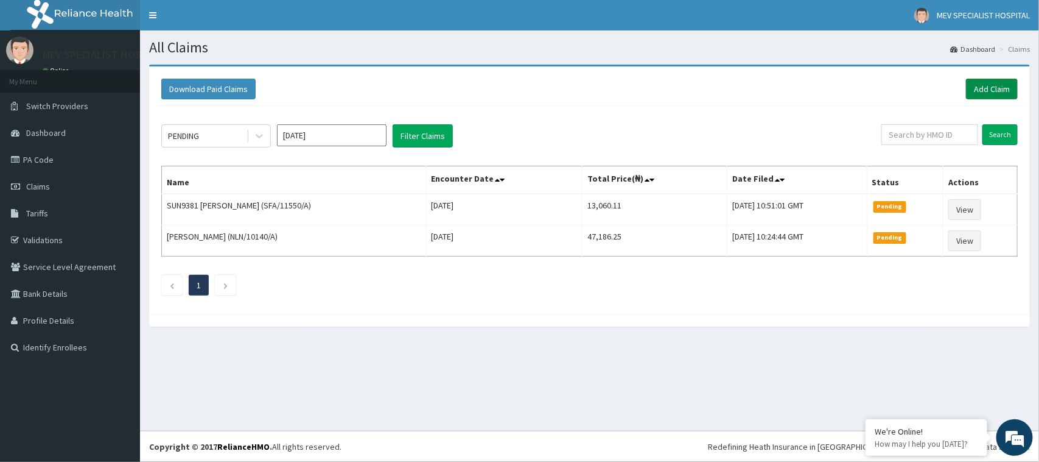
click at [981, 94] on link "Add Claim" at bounding box center [992, 89] width 52 height 21
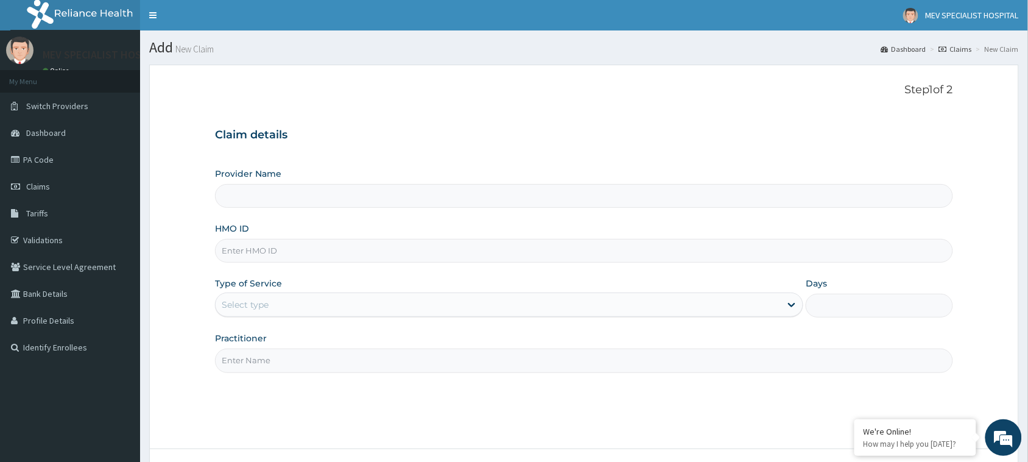
click at [315, 254] on input "HMO ID" at bounding box center [584, 251] width 738 height 24
paste input "LGL/10222/B"
type input "LGL/10222/B"
type input "MEV SPECIALIST HOSPITAL"
type input "LGL/10222/B"
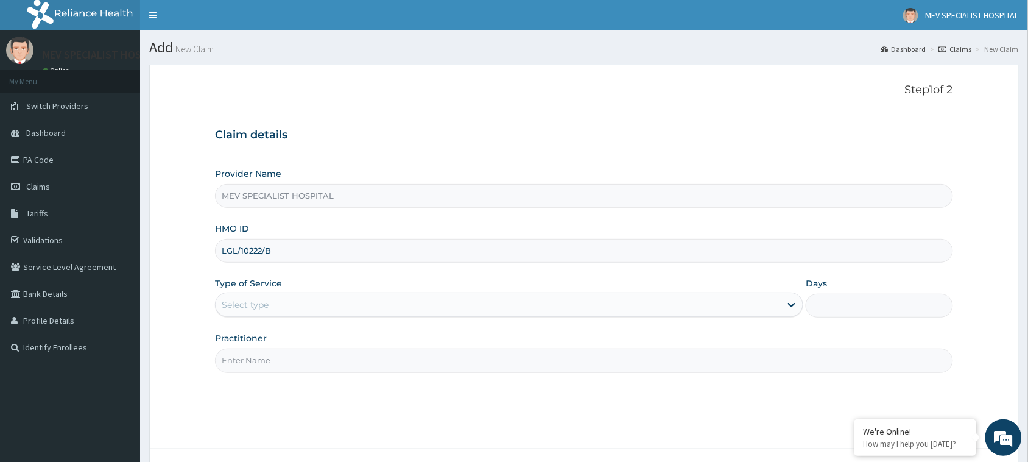
click at [317, 291] on div "Type of Service Select type" at bounding box center [509, 297] width 588 height 40
click at [317, 300] on div "Select type" at bounding box center [498, 304] width 565 height 19
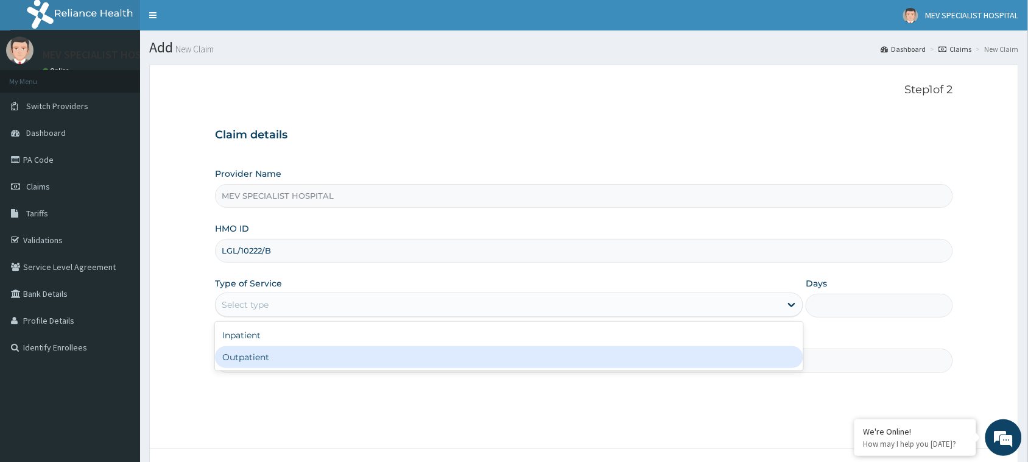
click at [303, 354] on div "Outpatient" at bounding box center [509, 357] width 588 height 22
type input "1"
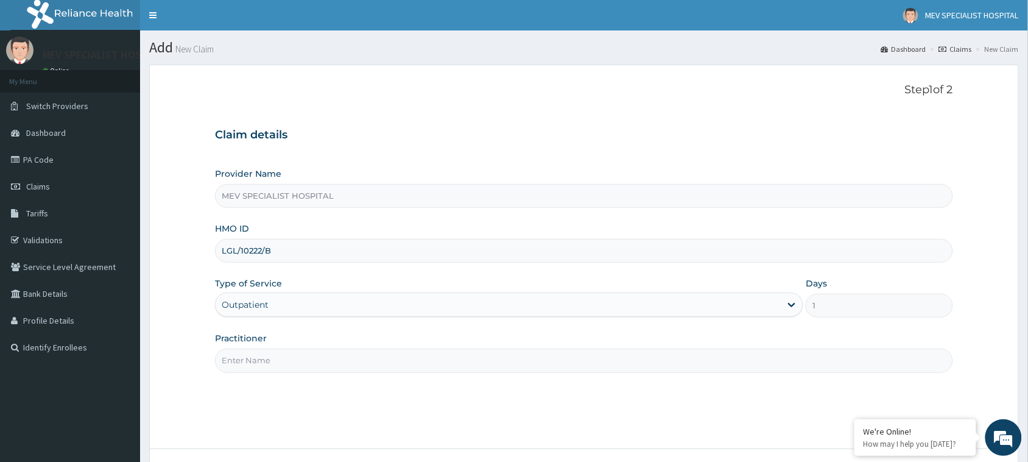
click at [303, 354] on input "Practitioner" at bounding box center [584, 360] width 738 height 24
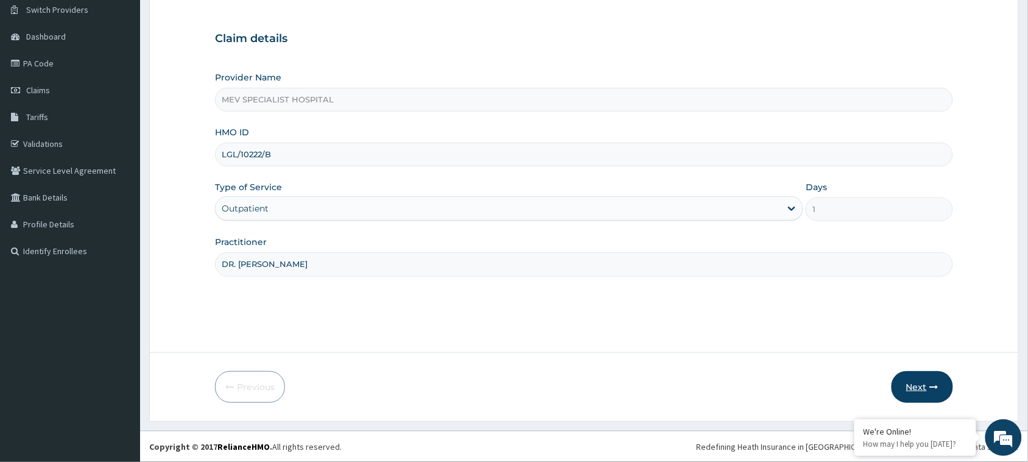
type input "DR. ANITA"
click at [927, 398] on button "Next" at bounding box center [921, 387] width 61 height 32
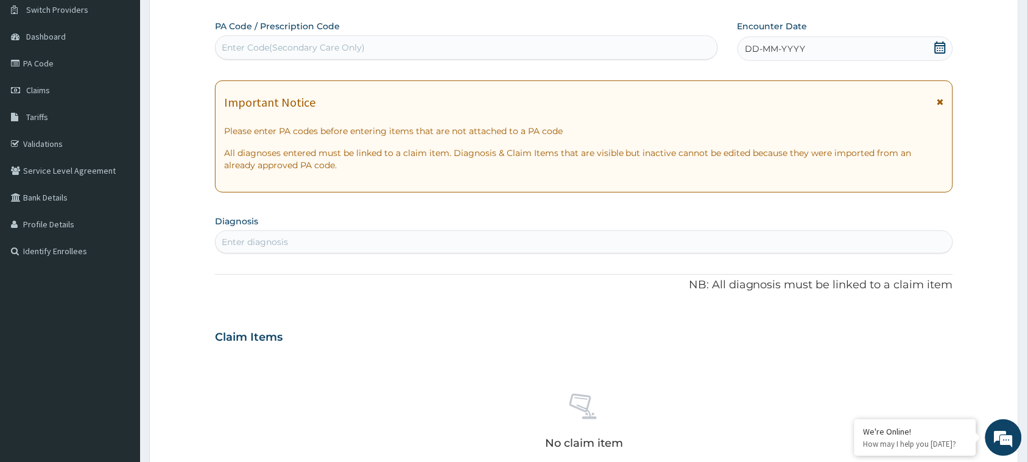
click at [537, 41] on div "Enter Code(Secondary Care Only)" at bounding box center [467, 47] width 502 height 19
type input "V"
paste input "PA/071AA1"
type input "PA/071AA1"
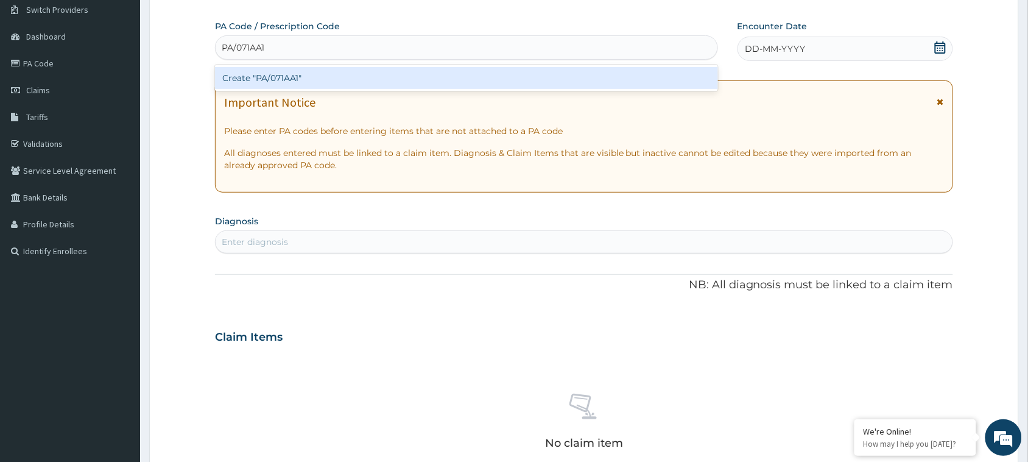
click at [391, 80] on div "Create "PA/071AA1"" at bounding box center [466, 78] width 503 height 22
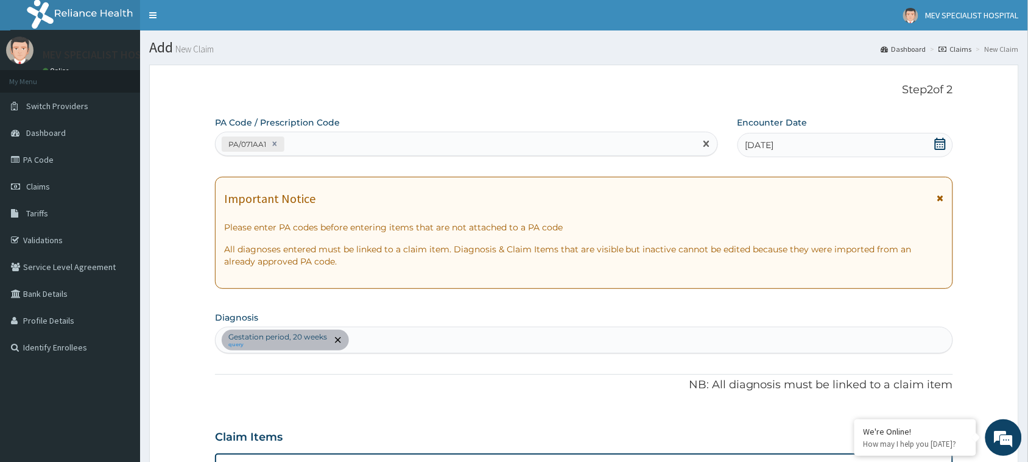
click at [410, 138] on div "PA/071AA1" at bounding box center [456, 144] width 480 height 20
paste input "PA/8E40A6"
type input "PA/8E40A6"
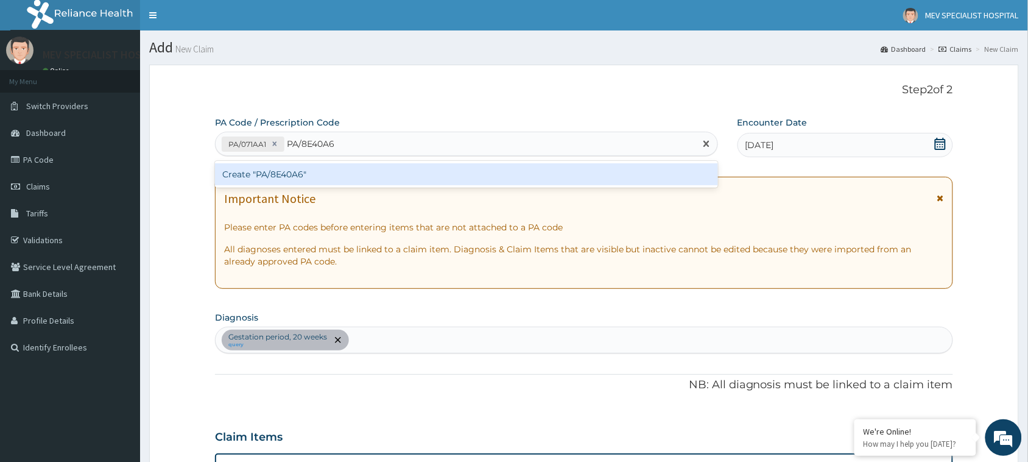
click at [411, 169] on div "Create "PA/8E40A6"" at bounding box center [466, 174] width 503 height 22
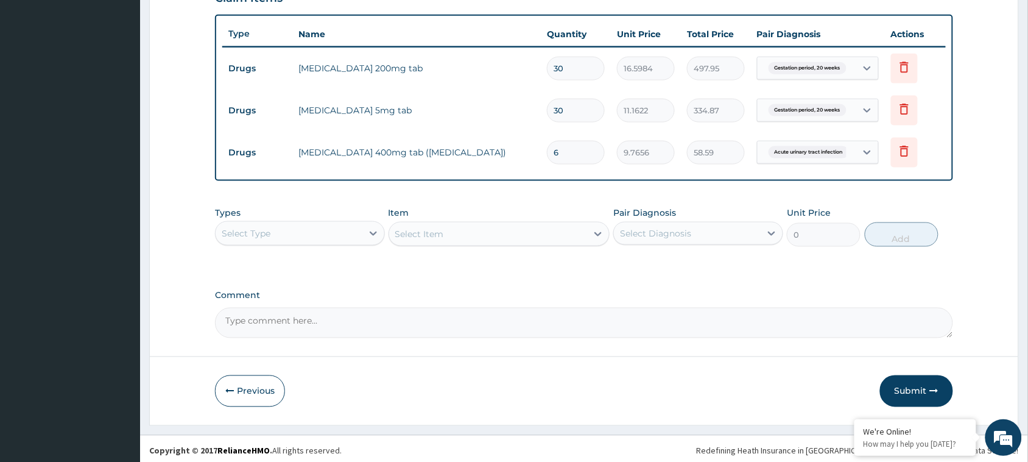
scroll to position [442, 0]
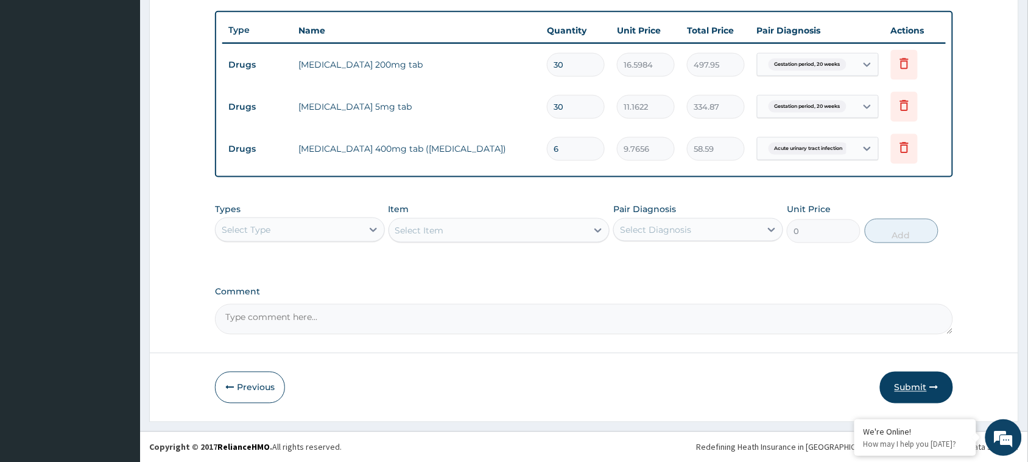
click at [902, 385] on button "Submit" at bounding box center [916, 387] width 73 height 32
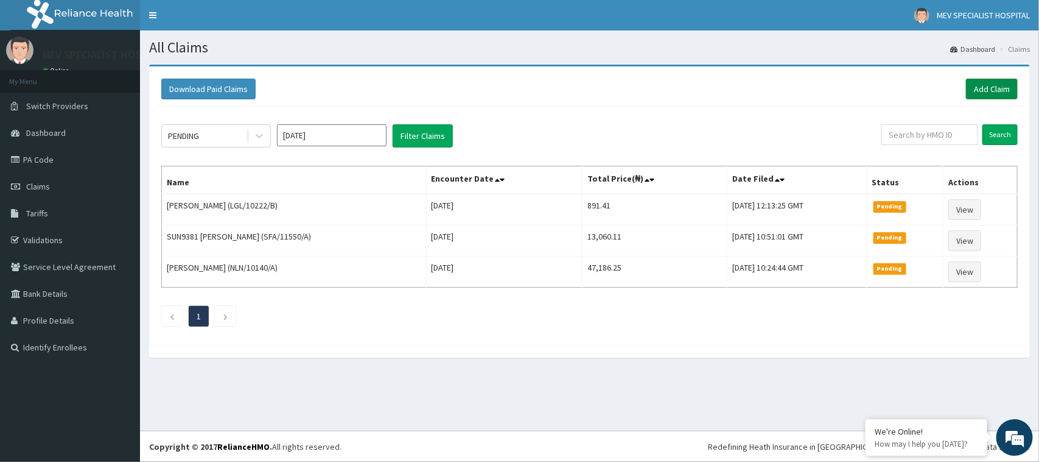
click at [975, 92] on link "Add Claim" at bounding box center [992, 89] width 52 height 21
click at [976, 83] on link "Add Claim" at bounding box center [992, 89] width 52 height 21
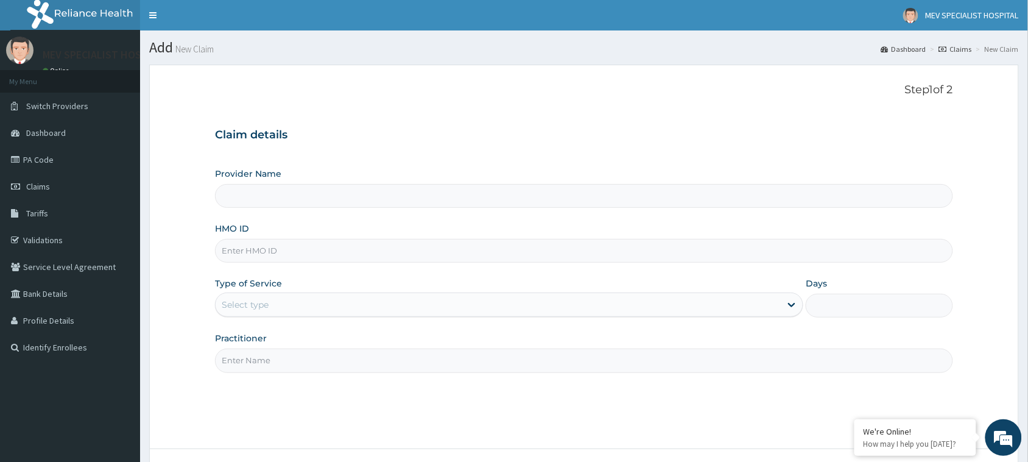
type input "MEV SPECIALIST HOSPITAL"
click at [452, 257] on input "HMO ID" at bounding box center [584, 251] width 738 height 24
paste input "NLN/10029/A"
type input "NLN/10029/A"
click at [430, 293] on div "Select type" at bounding box center [509, 304] width 588 height 24
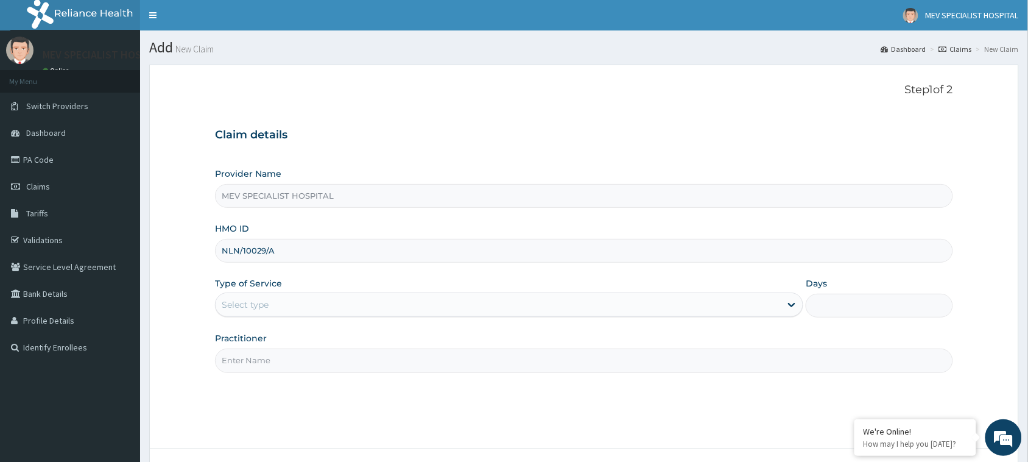
click at [398, 374] on div "Step 1 of 2 Claim details Provider Name MEV SPECIALIST HOSPITAL HMO ID NLN/1002…" at bounding box center [584, 256] width 738 height 346
click at [384, 295] on div "Select type" at bounding box center [498, 304] width 565 height 19
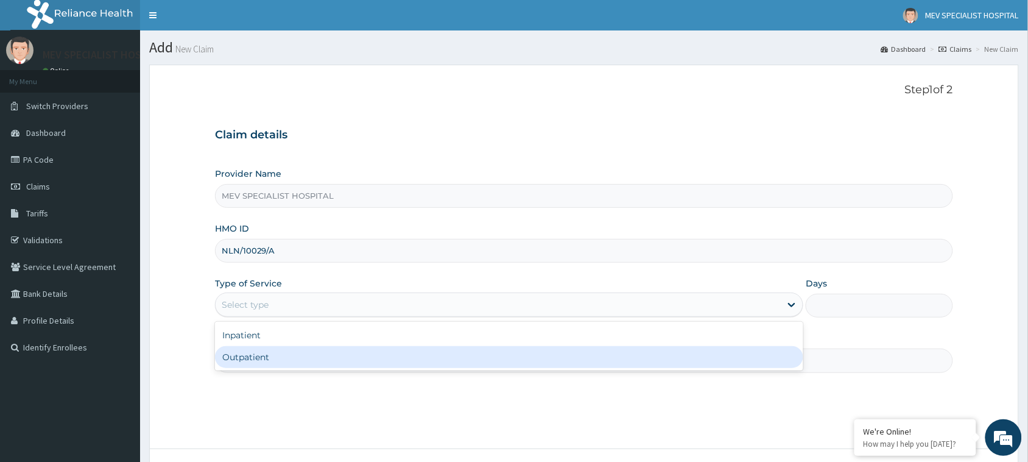
click at [358, 356] on div "Outpatient" at bounding box center [509, 357] width 588 height 22
type input "1"
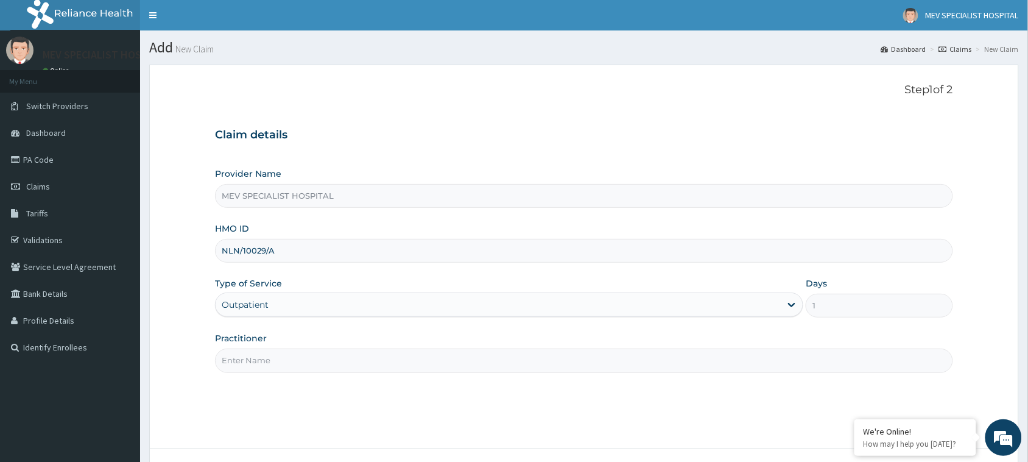
click at [358, 356] on input "Practitioner" at bounding box center [584, 360] width 738 height 24
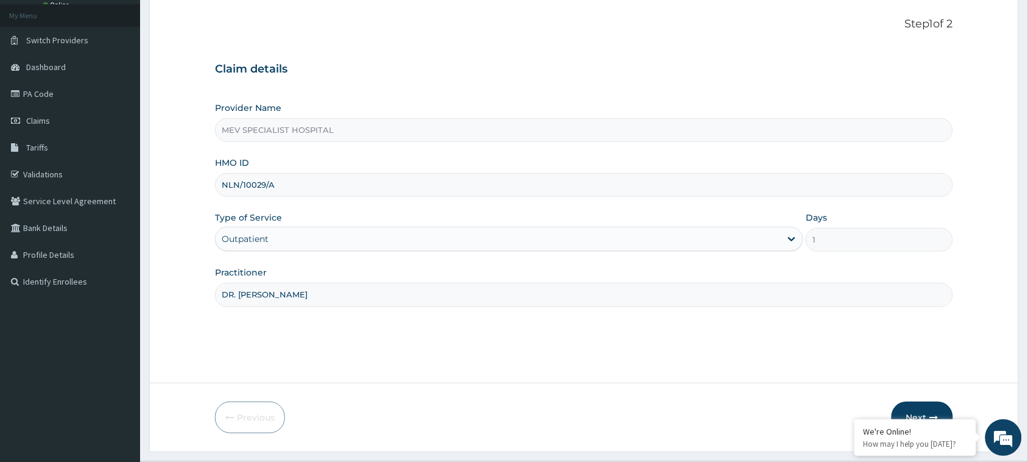
scroll to position [96, 0]
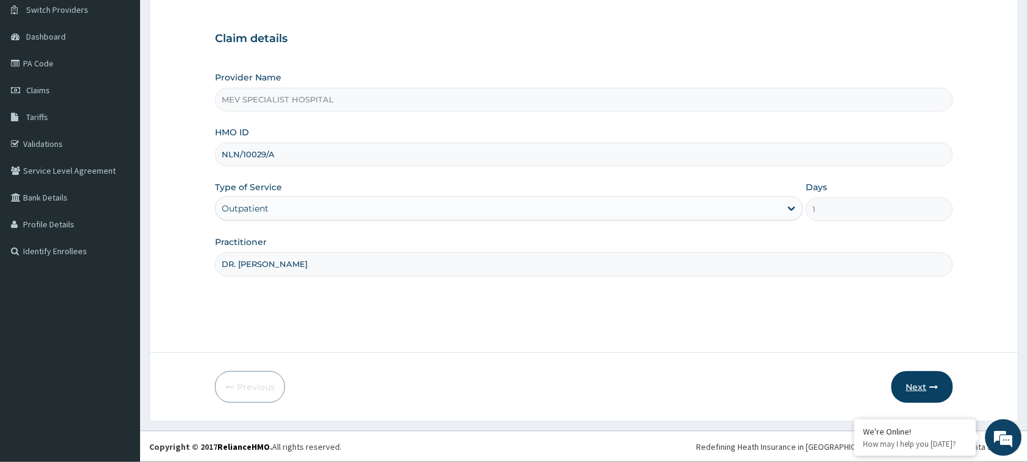
type input "DR. ANITA"
click at [909, 382] on button "Next" at bounding box center [921, 387] width 61 height 32
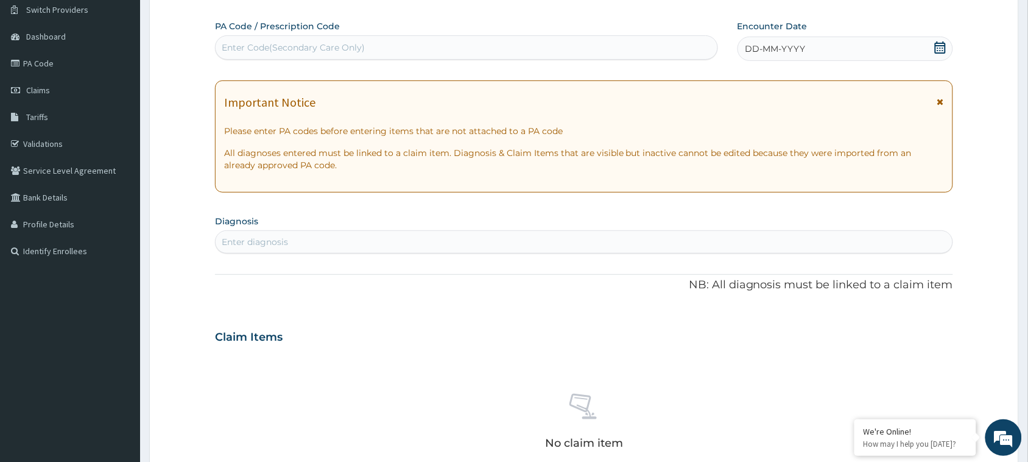
click at [489, 52] on div "Enter Code(Secondary Care Only)" at bounding box center [467, 47] width 502 height 19
paste input "PA/7FA322"
type input "PA/7FA322"
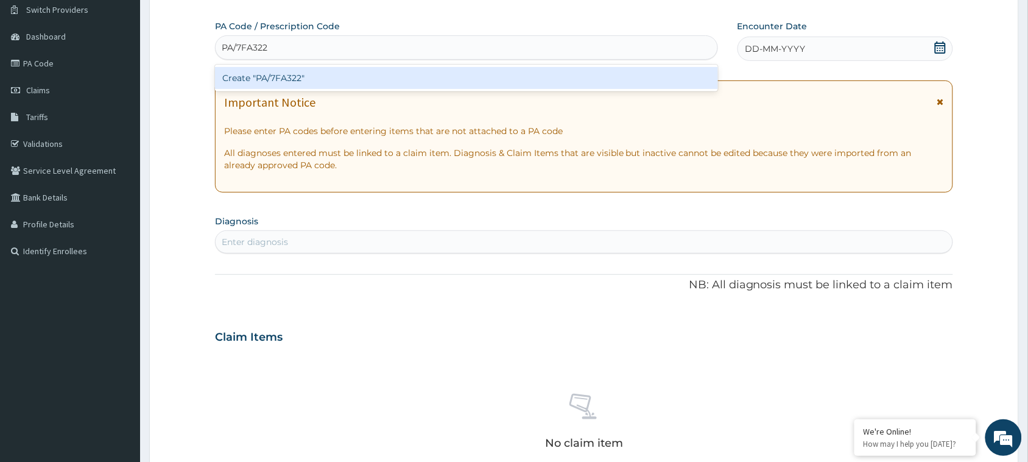
click at [488, 71] on div "Create "PA/7FA322"" at bounding box center [466, 78] width 503 height 22
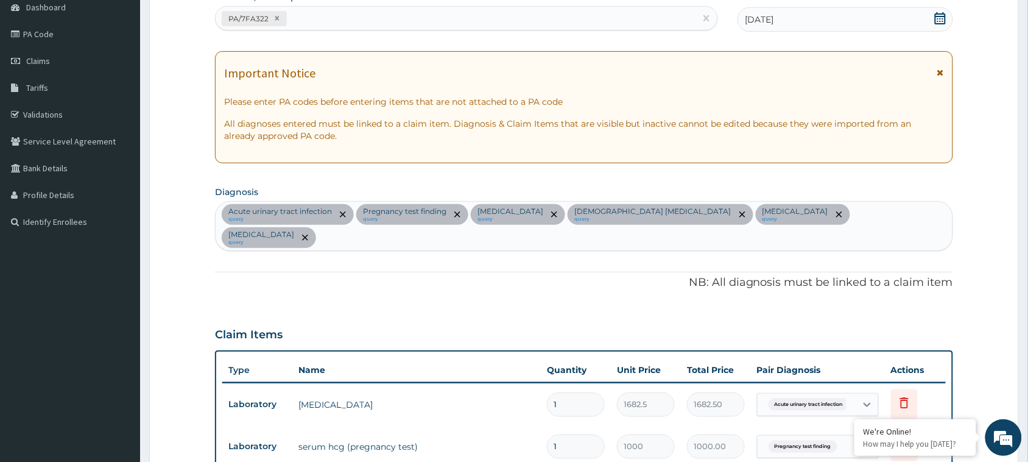
scroll to position [102, 0]
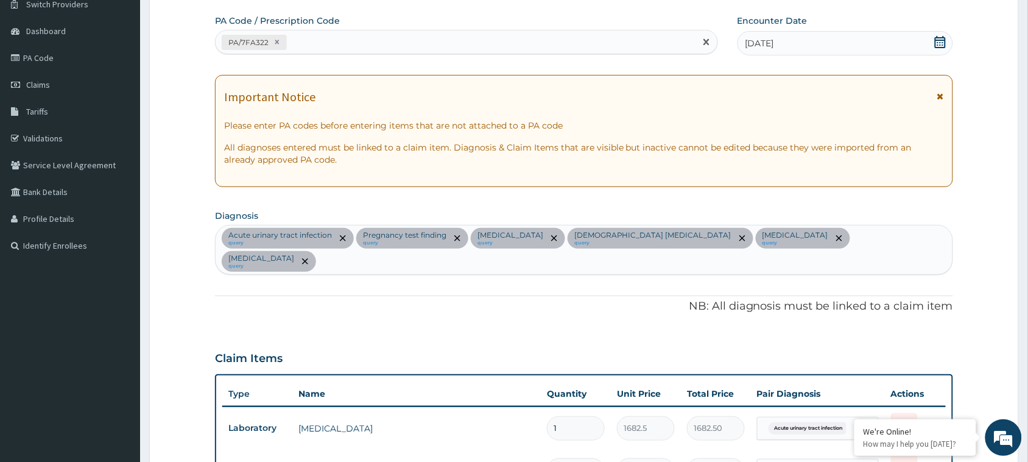
click at [373, 37] on div "PA/7FA322" at bounding box center [456, 42] width 480 height 20
paste input "PA/2E8ABE"
type input "PA/2E8ABE"
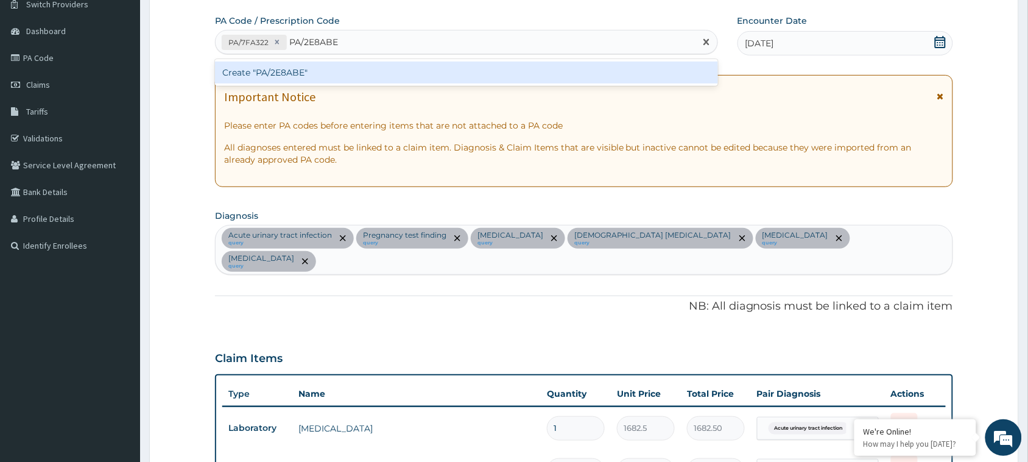
click at [373, 74] on div "Create "PA/2E8ABE"" at bounding box center [466, 72] width 503 height 22
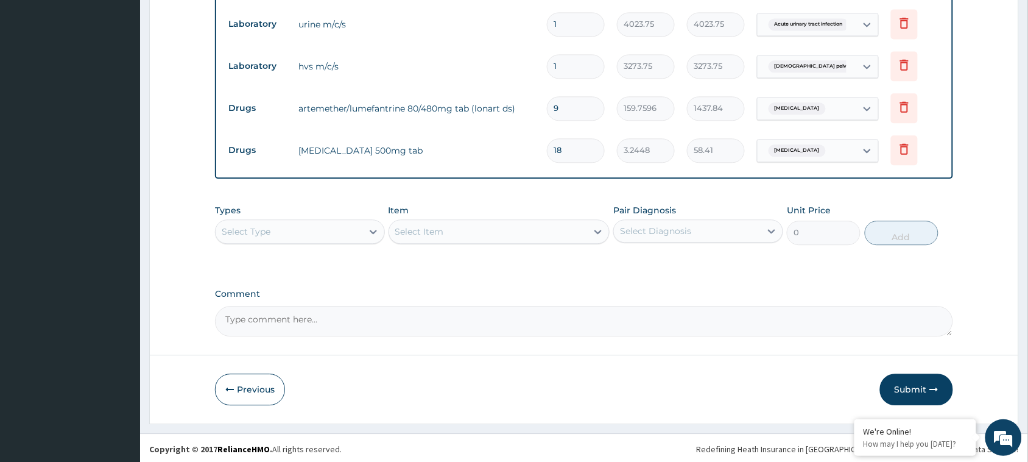
scroll to position [801, 0]
click at [332, 233] on div "Select Type" at bounding box center [289, 229] width 147 height 19
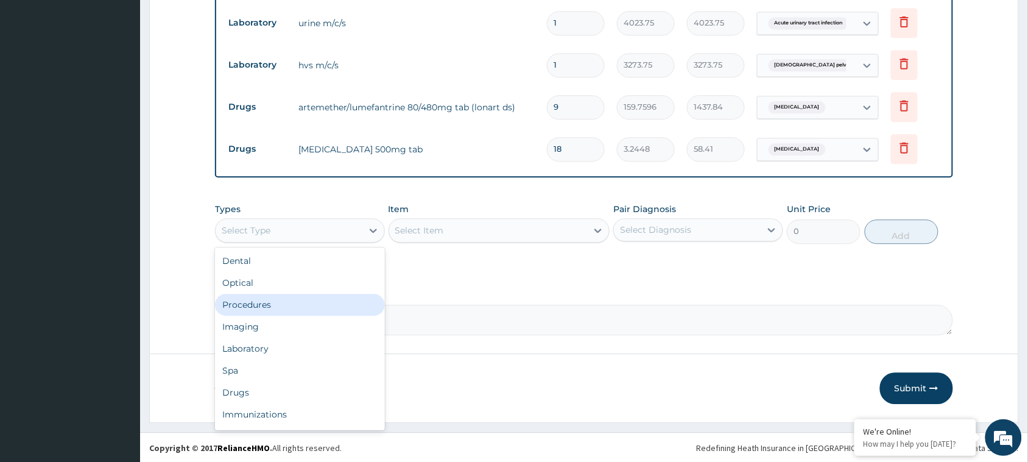
click at [305, 299] on div "Procedures" at bounding box center [300, 304] width 170 height 22
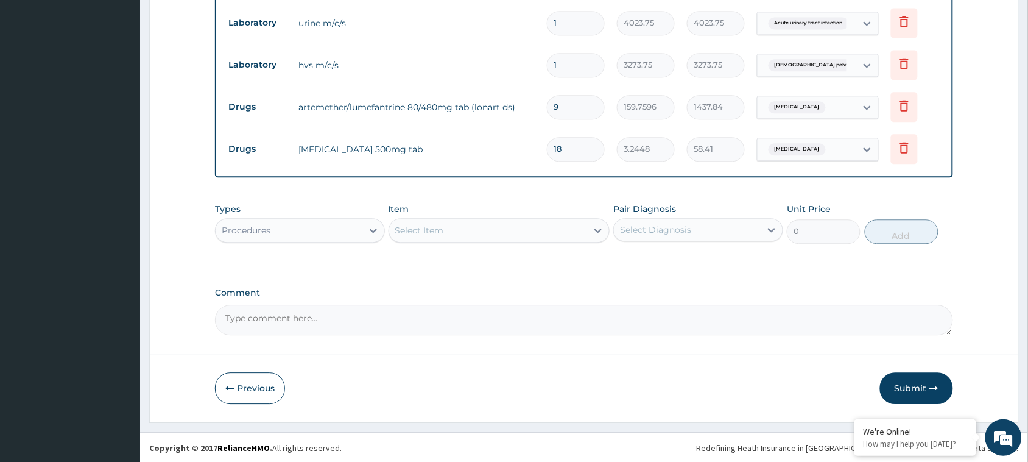
click at [482, 234] on div "Select Item" at bounding box center [488, 229] width 198 height 19
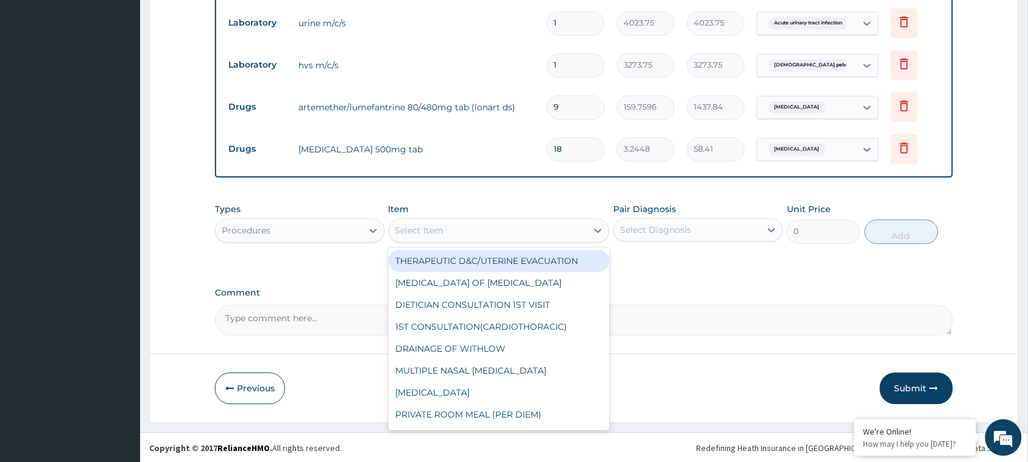
click at [308, 214] on div "Types Procedures" at bounding box center [300, 223] width 170 height 40
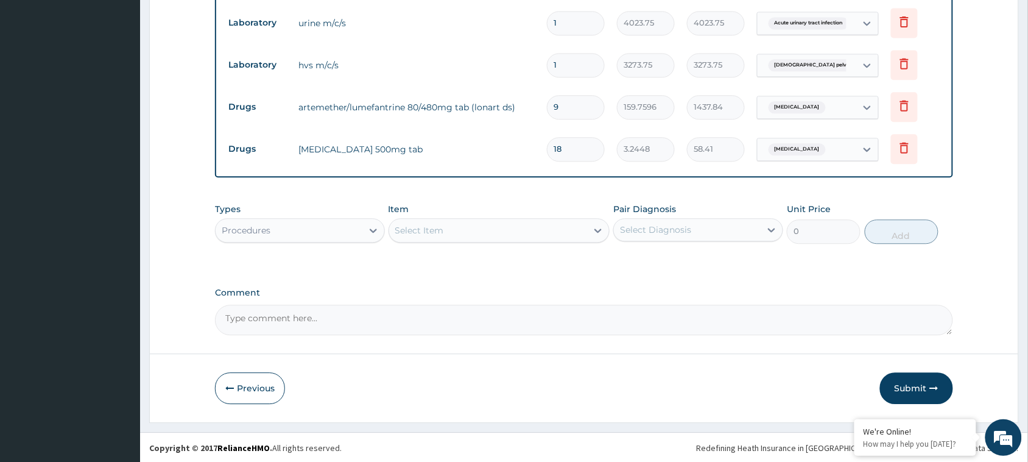
click at [305, 235] on div "Procedures" at bounding box center [289, 229] width 147 height 19
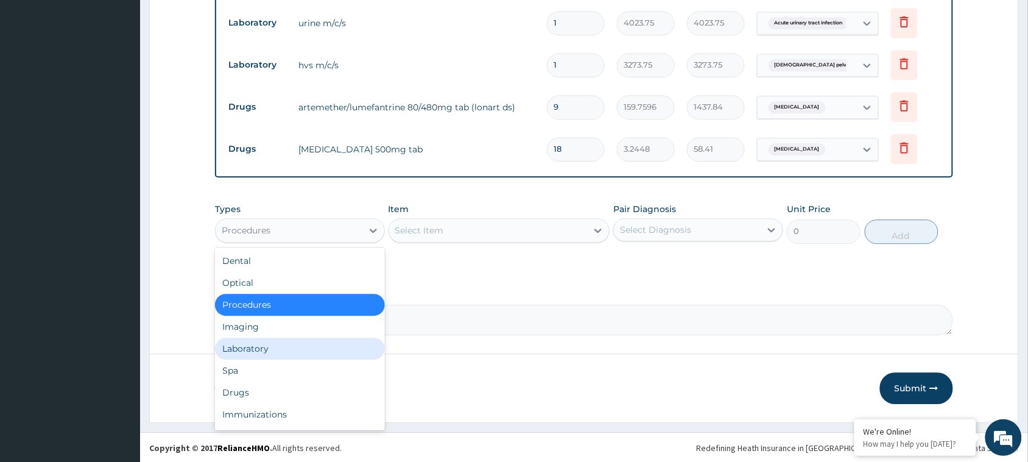
click at [256, 343] on div "Laboratory" at bounding box center [300, 348] width 170 height 22
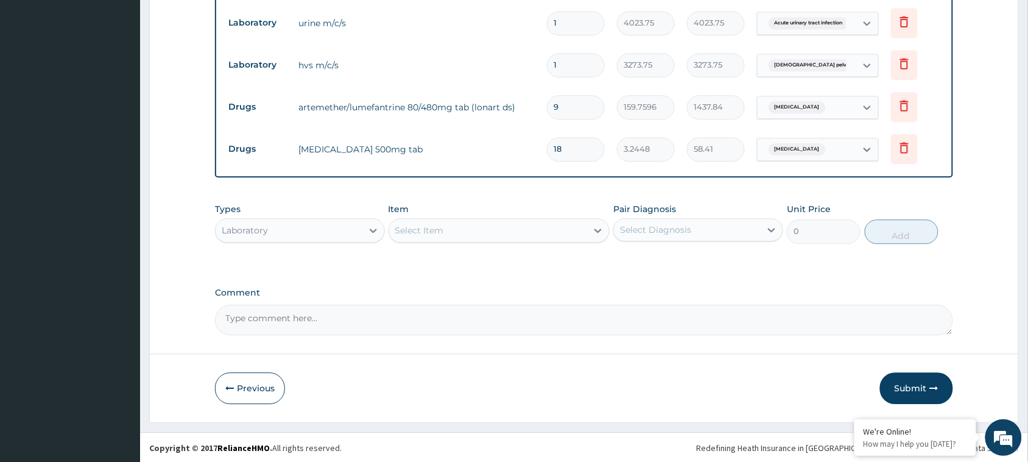
click at [530, 225] on div "Select Item" at bounding box center [488, 229] width 198 height 19
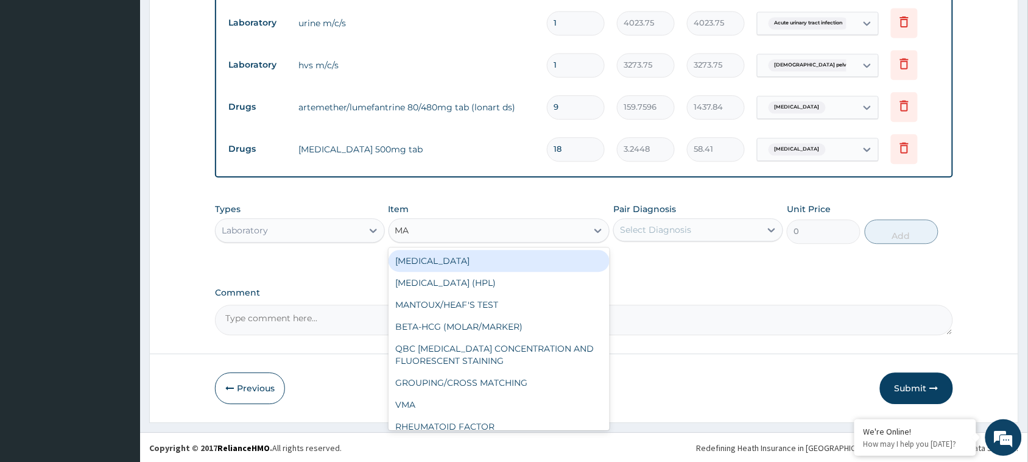
type input "MAL"
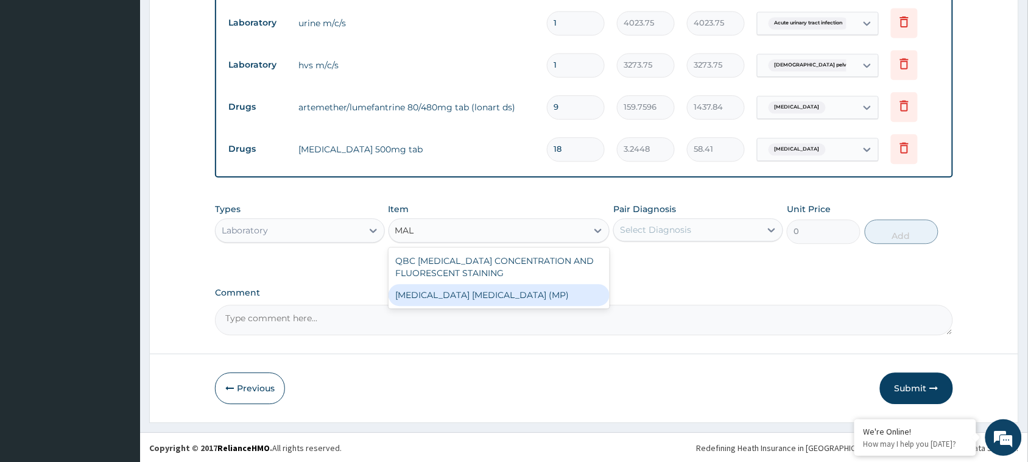
click at [507, 298] on div "MALARIA PARASITE (MP)" at bounding box center [499, 295] width 222 height 22
type input "1682.5"
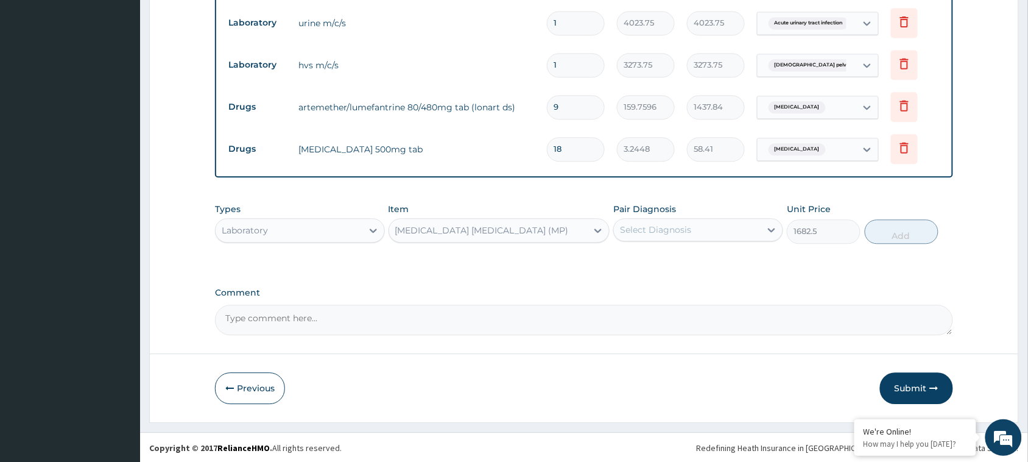
click at [717, 230] on div "Select Diagnosis" at bounding box center [687, 229] width 147 height 19
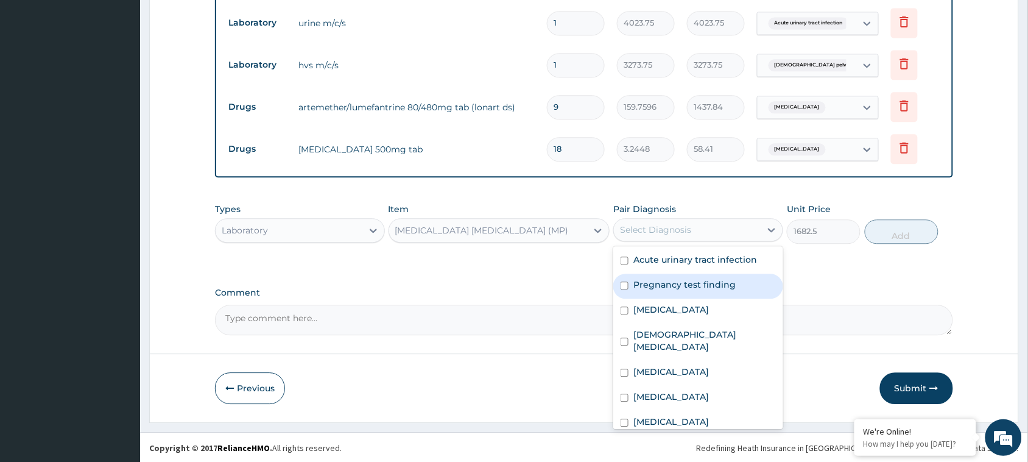
scroll to position [9, 0]
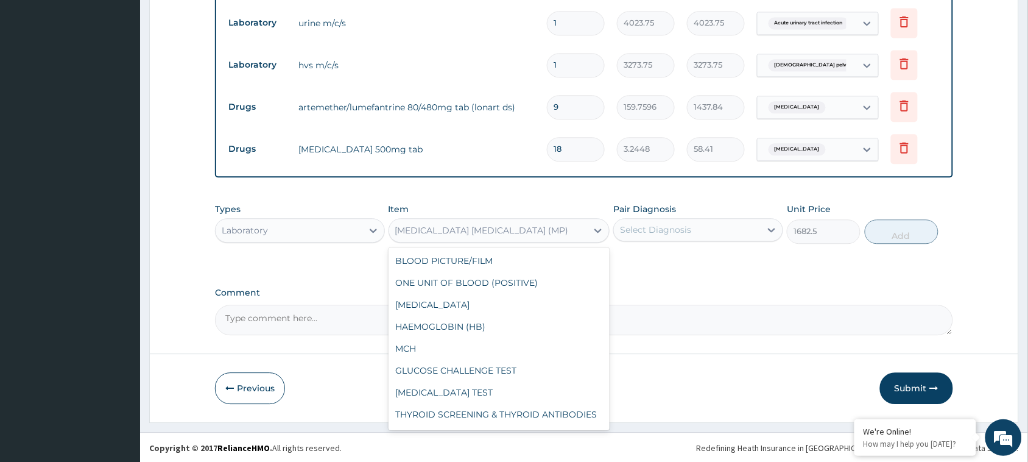
click at [546, 230] on div "MALARIA PARASITE (MP)" at bounding box center [488, 229] width 198 height 19
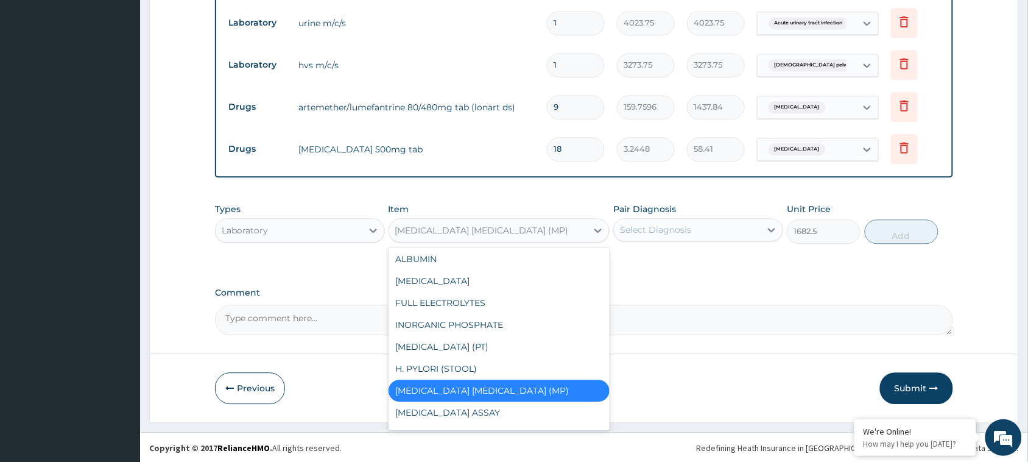
click at [671, 218] on div "Select Diagnosis" at bounding box center [698, 229] width 170 height 23
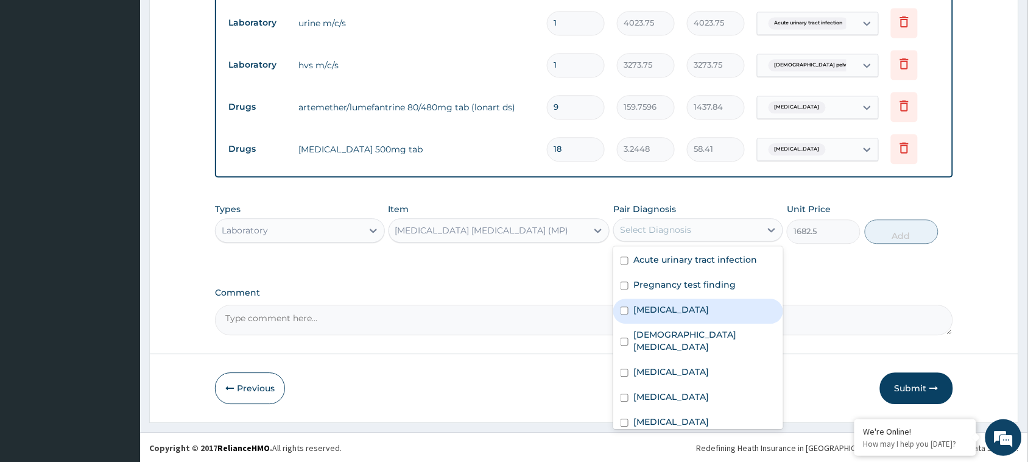
scroll to position [9, 0]
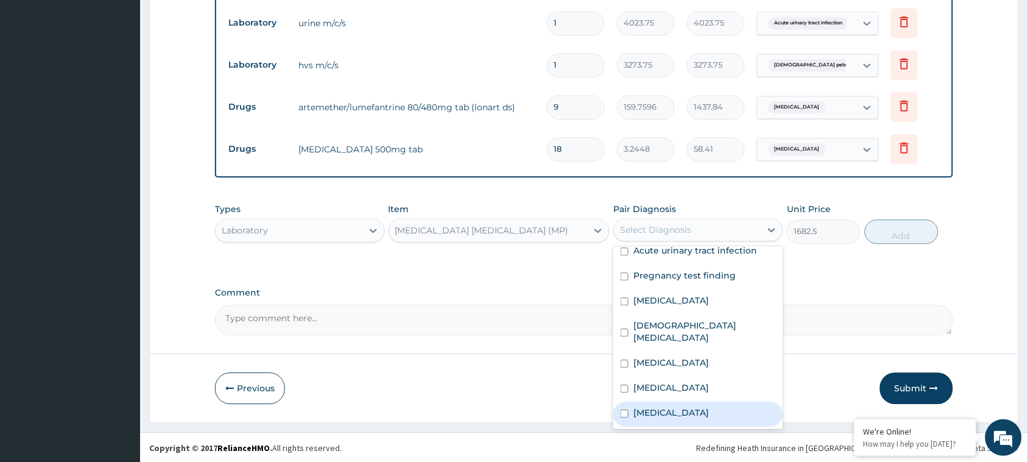
click at [621, 404] on div "Falciparum malaria" at bounding box center [698, 413] width 170 height 25
checkbox input "true"
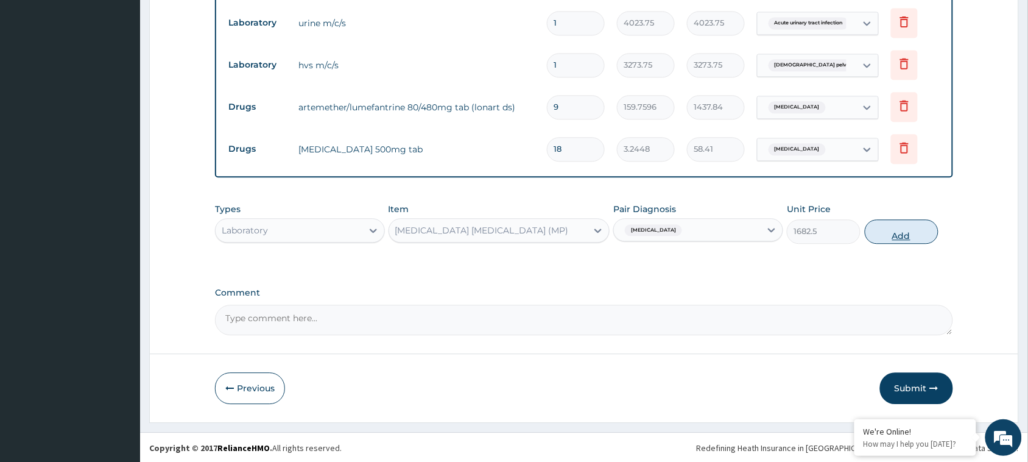
click at [906, 237] on button "Add" at bounding box center [902, 231] width 74 height 24
type input "0"
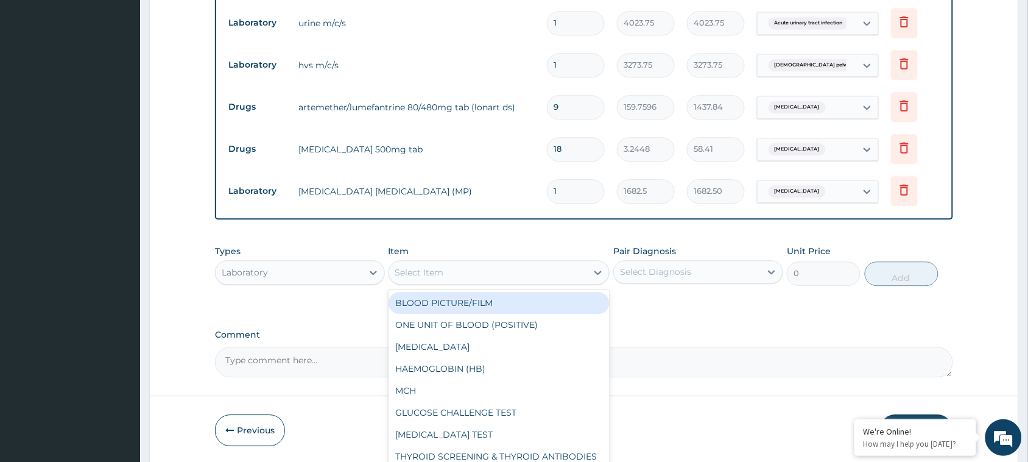
click at [514, 265] on div "Select Item" at bounding box center [488, 271] width 198 height 19
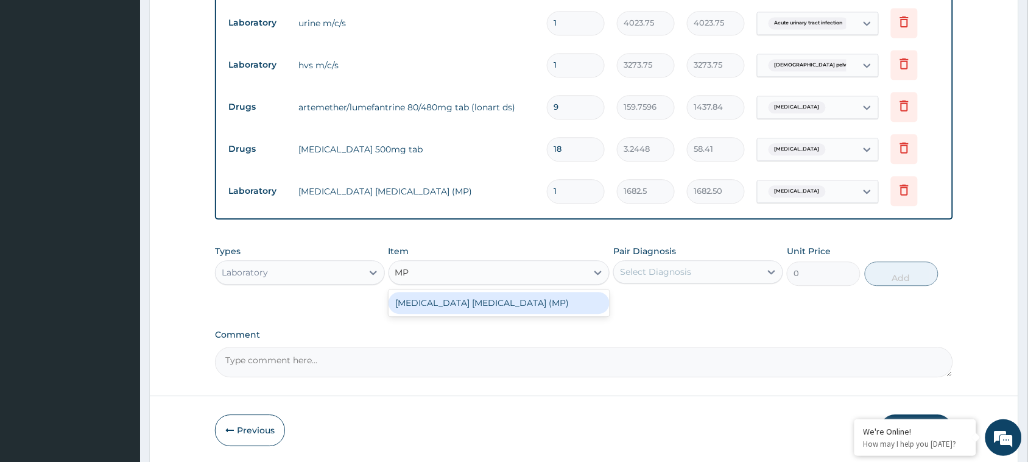
type input "MP"
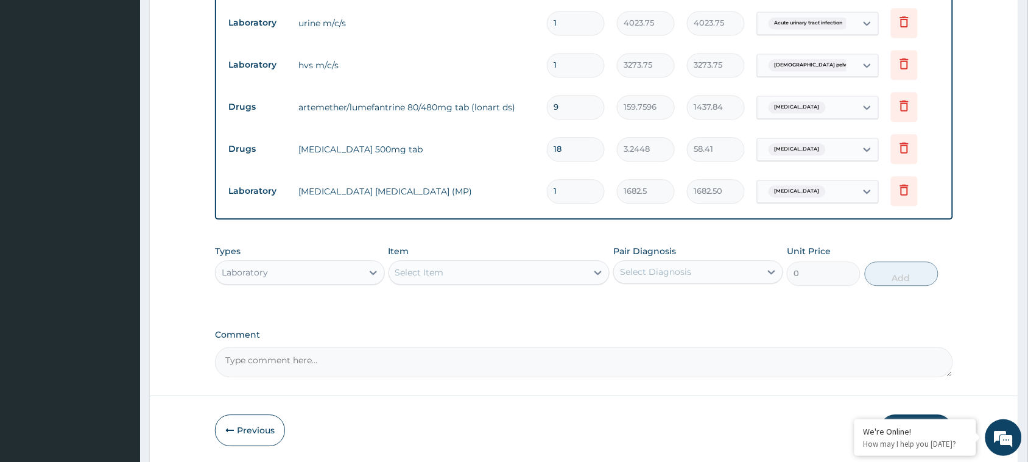
click at [673, 303] on div "Types Laboratory Item Select Item Pair Diagnosis Select Diagnosis Unit Price 0 …" at bounding box center [584, 274] width 738 height 71
click at [664, 275] on div "Select Diagnosis" at bounding box center [655, 271] width 71 height 12
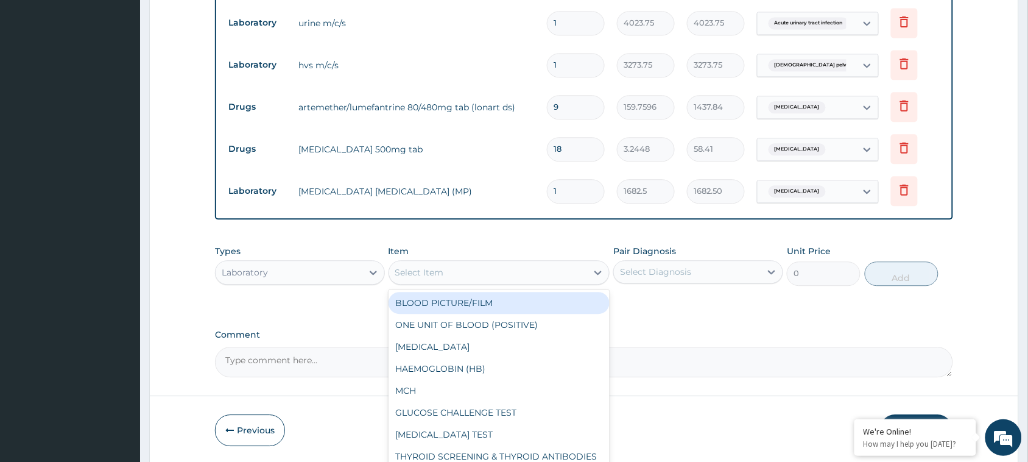
click at [491, 275] on div "Select Item" at bounding box center [488, 271] width 198 height 19
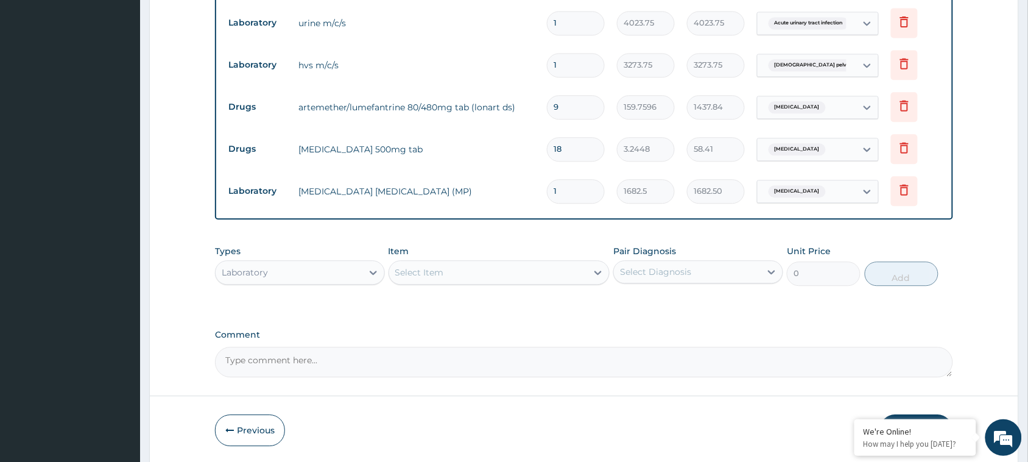
click at [678, 309] on div "Types Laboratory Item Select Item Pair Diagnosis Select Diagnosis Unit Price 0 …" at bounding box center [584, 274] width 738 height 71
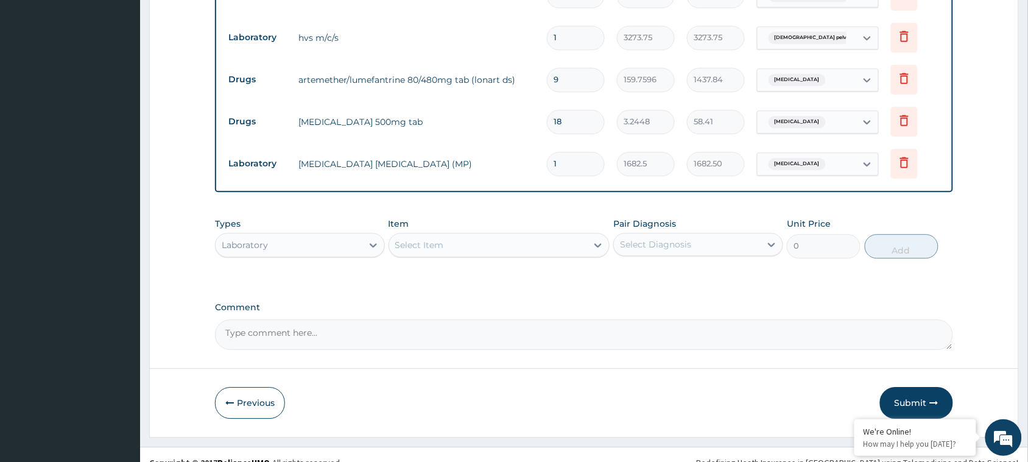
scroll to position [843, 0]
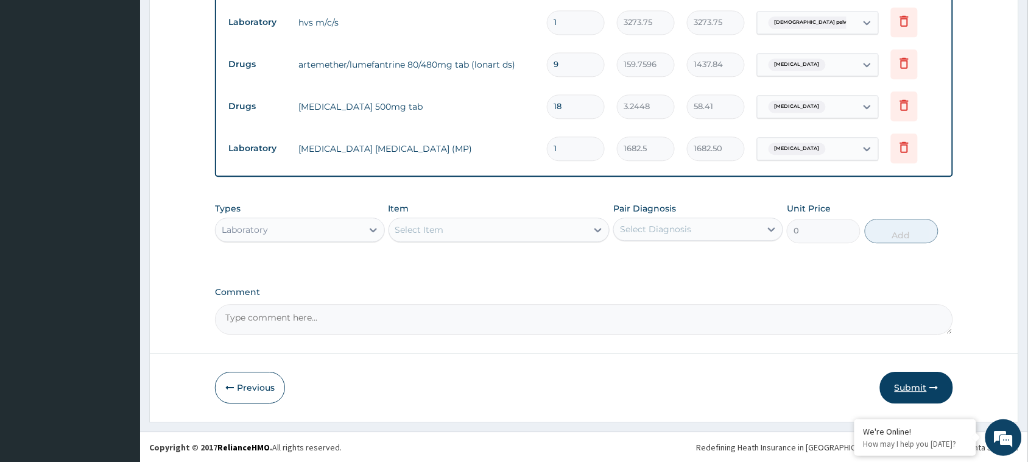
click at [913, 379] on button "Submit" at bounding box center [916, 387] width 73 height 32
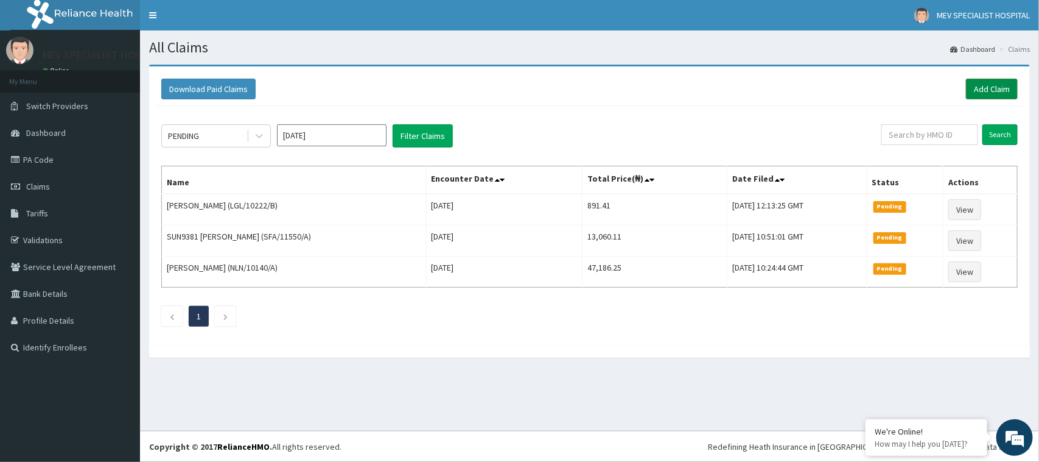
click at [996, 84] on link "Add Claim" at bounding box center [992, 89] width 52 height 21
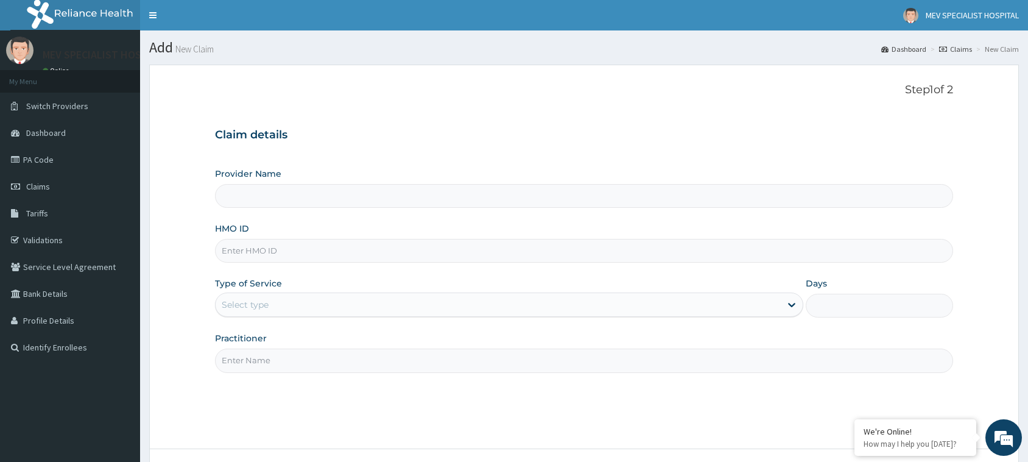
type input "MEV SPECIALIST HOSPITAL"
click at [367, 254] on input "HMO ID" at bounding box center [584, 251] width 738 height 24
paste input "NLN/10081/A"
type input "NLN/10081/A"
click at [343, 303] on div "Select type" at bounding box center [498, 304] width 565 height 19
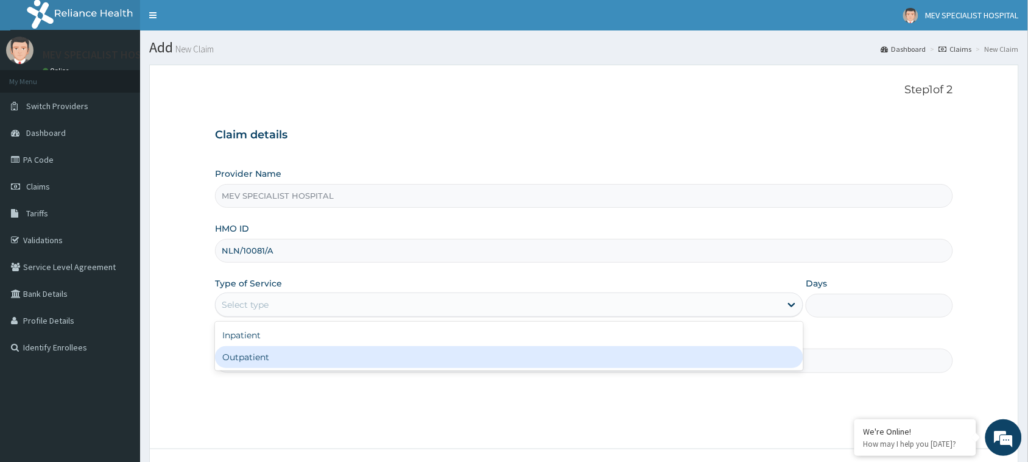
click at [339, 346] on div "Outpatient" at bounding box center [509, 357] width 588 height 22
type input "1"
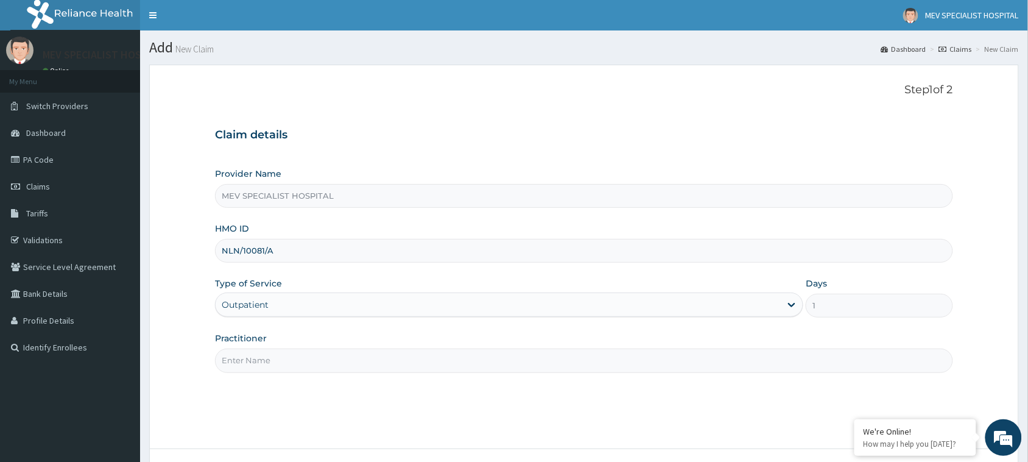
click at [339, 346] on div "Practitioner" at bounding box center [584, 352] width 738 height 40
click at [338, 364] on input "Practitioner" at bounding box center [584, 360] width 738 height 24
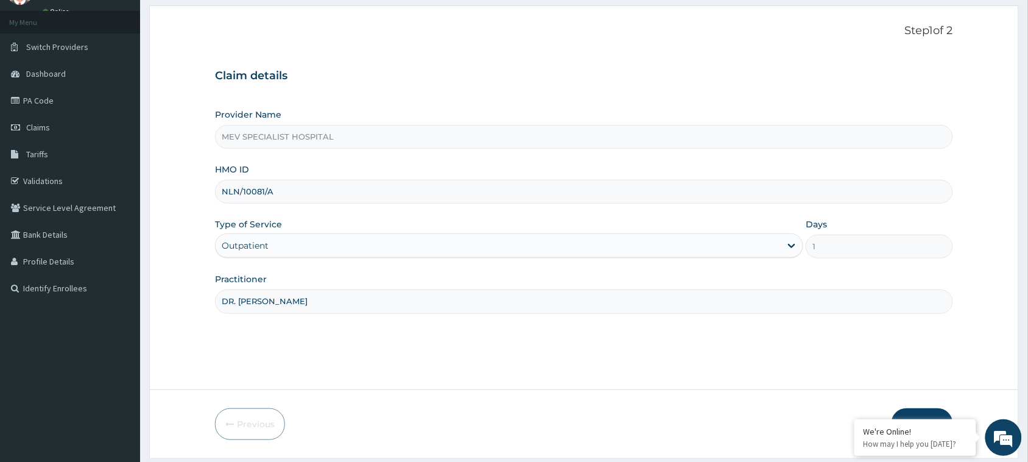
scroll to position [96, 0]
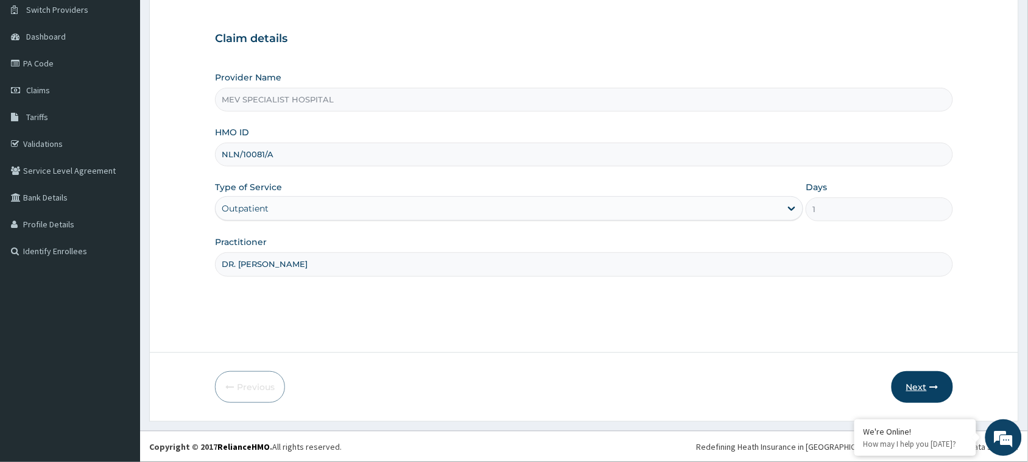
type input "DR. ANITA"
click at [924, 388] on button "Next" at bounding box center [921, 387] width 61 height 32
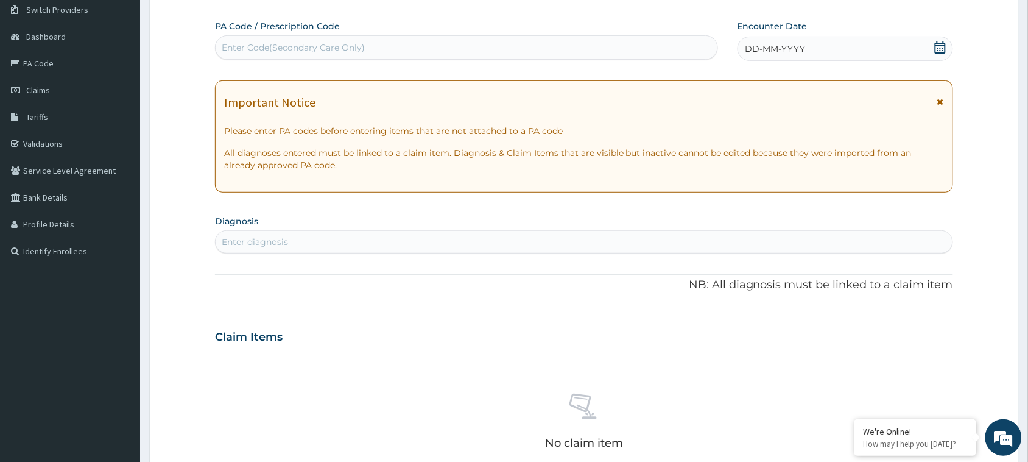
click at [369, 35] on div "Enter Code(Secondary Care Only)" at bounding box center [466, 47] width 503 height 24
paste input "PA/B2BB9A"
type input "PA/B2BB9A"
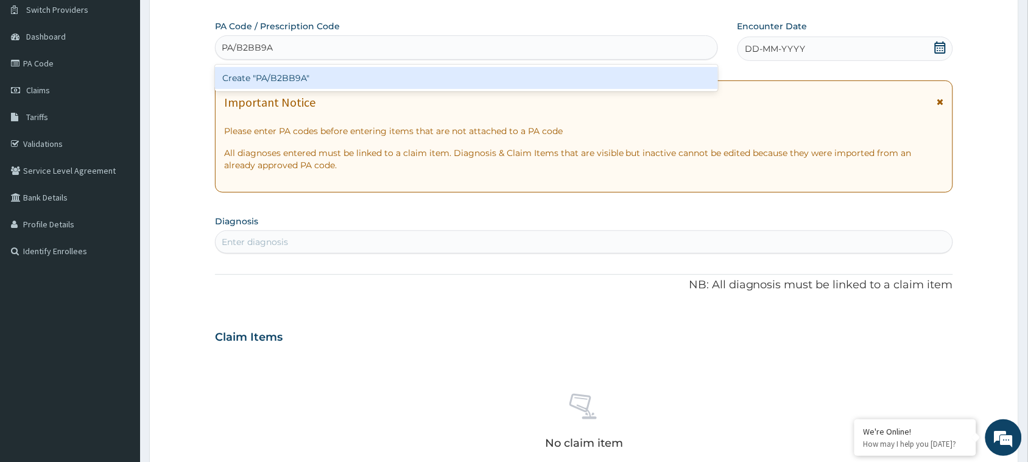
click at [367, 75] on div "Create "PA/B2BB9A"" at bounding box center [466, 78] width 503 height 22
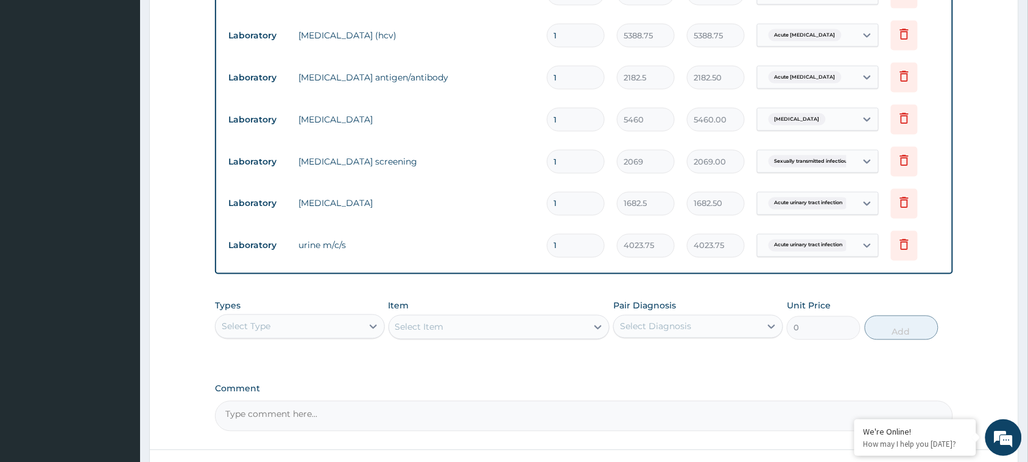
scroll to position [609, 0]
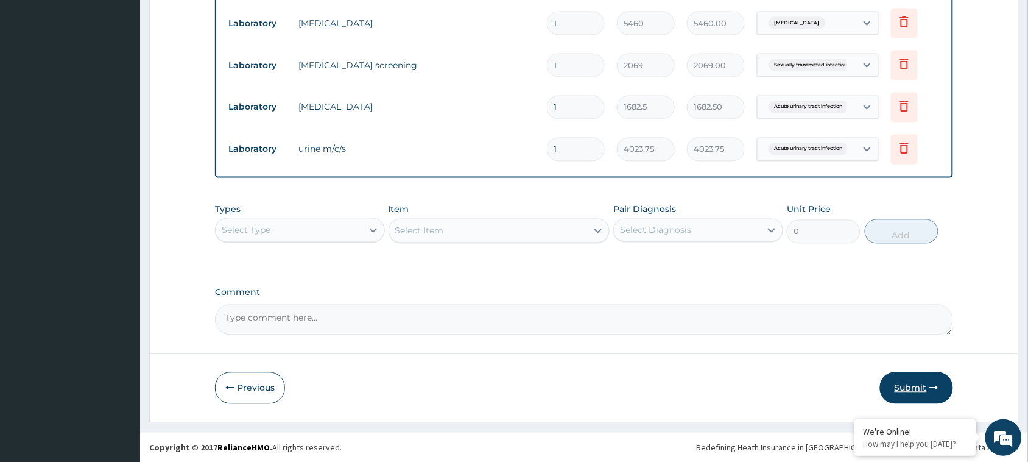
click at [918, 381] on button "Submit" at bounding box center [916, 388] width 73 height 32
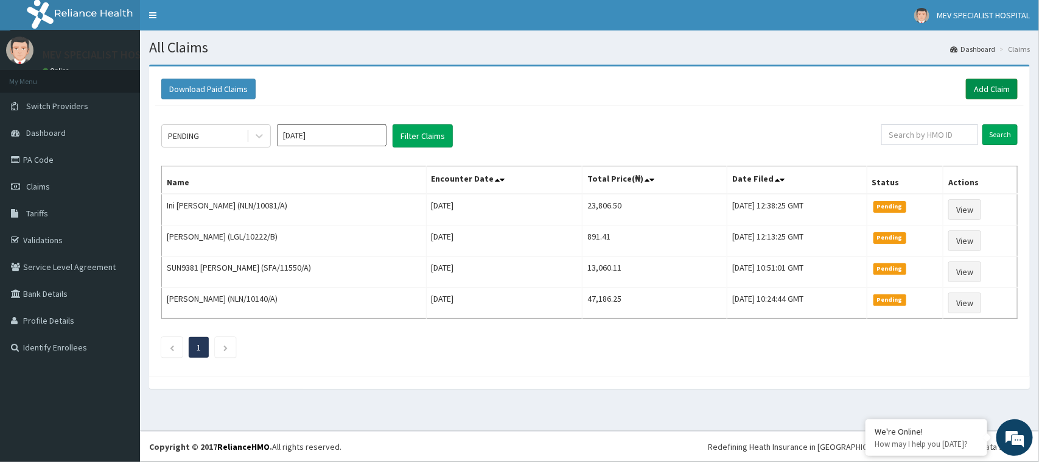
click at [983, 87] on link "Add Claim" at bounding box center [992, 89] width 52 height 21
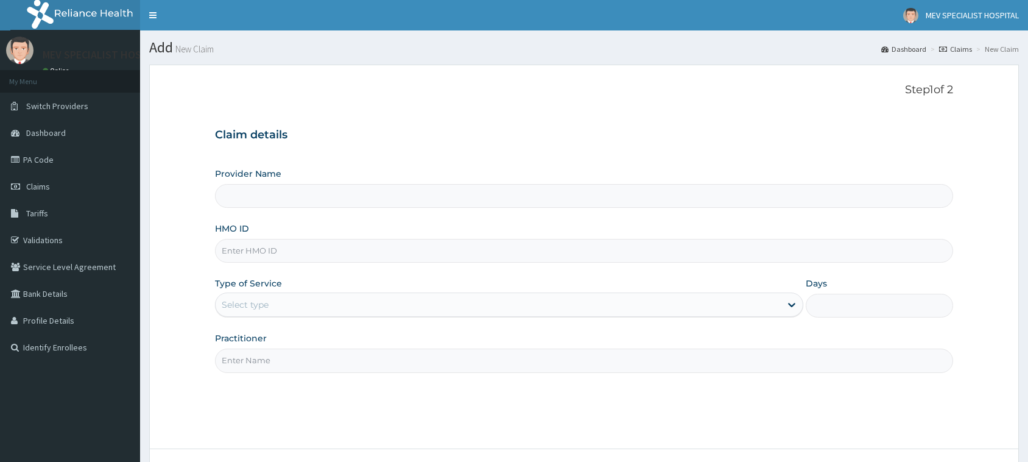
type input "MEV SPECIALIST HOSPITAL"
click at [345, 250] on input "HMO ID" at bounding box center [584, 251] width 738 height 24
paste input "KLN/10026/A"
type input "KLN/10026/A"
click at [334, 293] on div "Select type" at bounding box center [509, 304] width 588 height 24
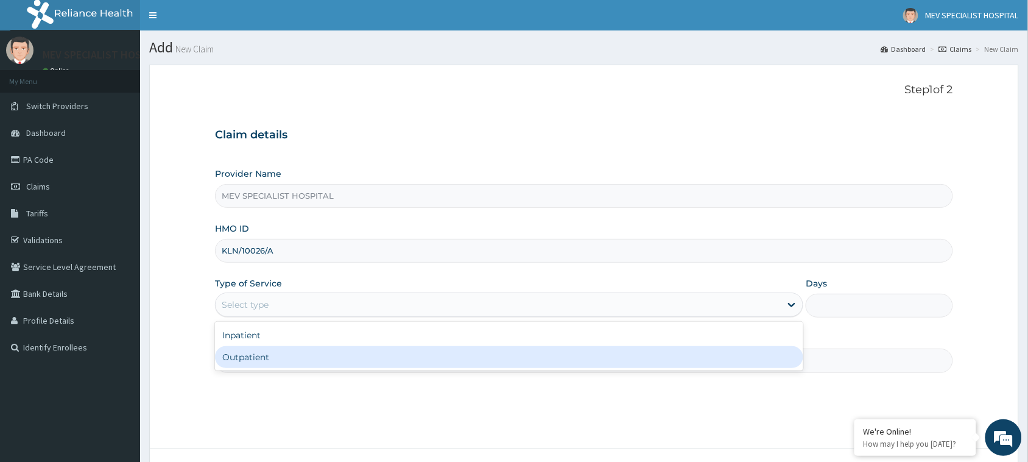
click at [345, 355] on div "Outpatient" at bounding box center [509, 357] width 588 height 22
type input "1"
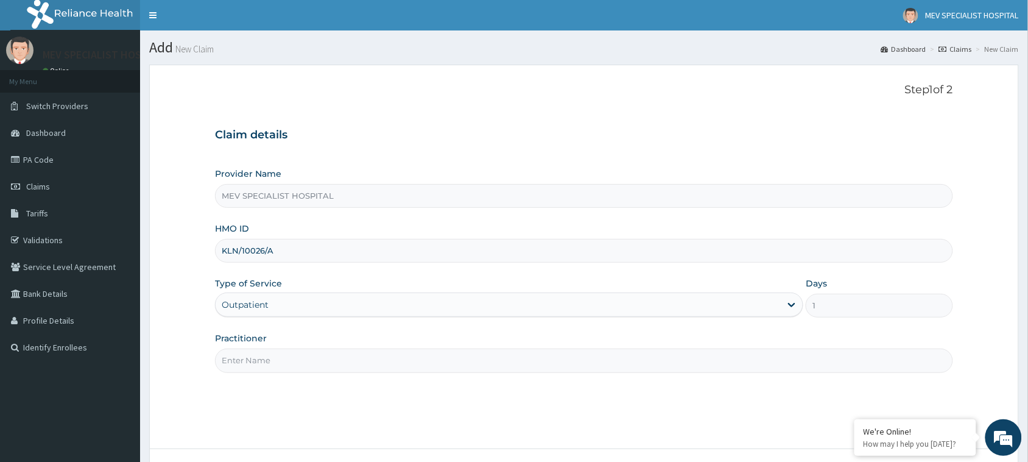
click at [345, 355] on input "Practitioner" at bounding box center [584, 360] width 738 height 24
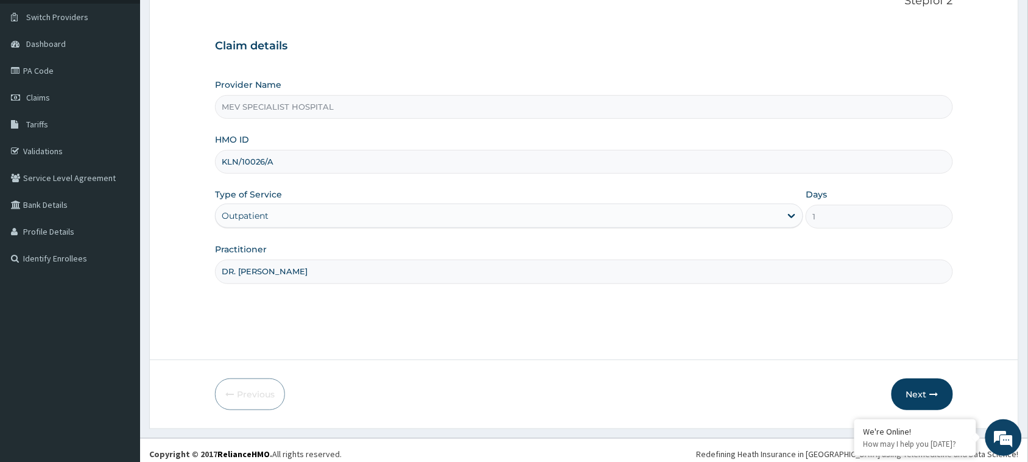
scroll to position [96, 0]
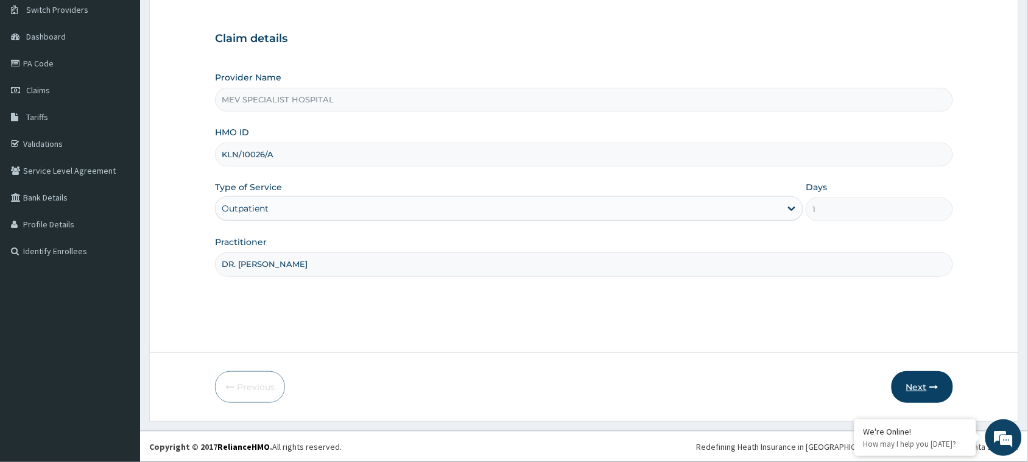
type input "DR. [PERSON_NAME]"
click at [927, 376] on button "Next" at bounding box center [921, 387] width 61 height 32
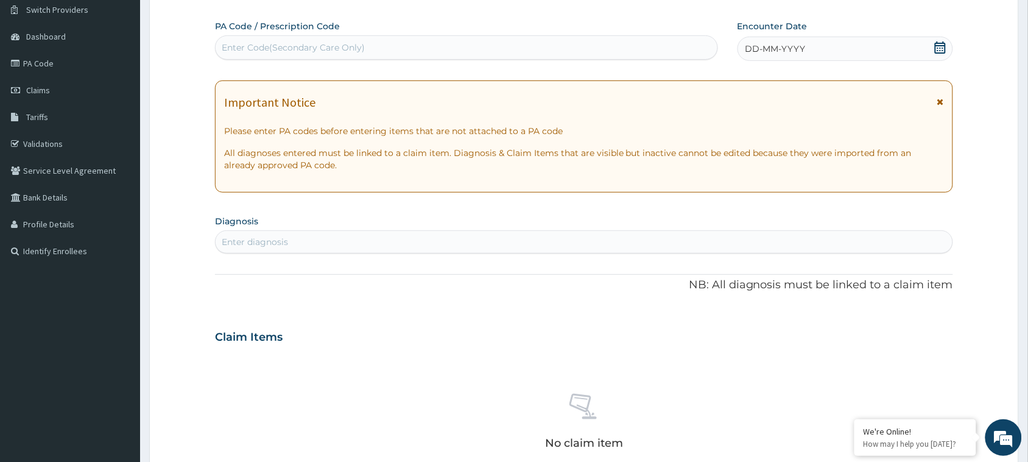
click at [445, 50] on div "Enter Code(Secondary Care Only)" at bounding box center [467, 47] width 502 height 19
paste input "PA/42A885"
type input "PA/42A885"
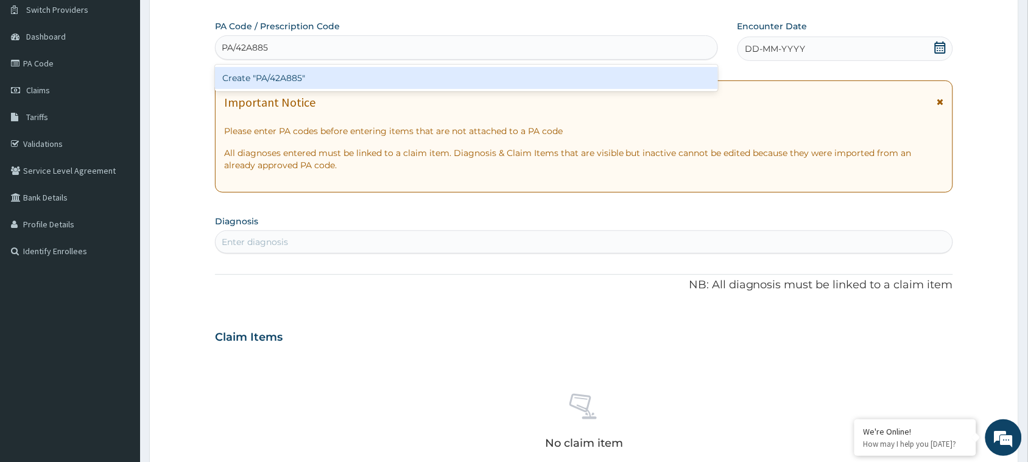
click at [438, 74] on div "Create "PA/42A885"" at bounding box center [466, 78] width 503 height 22
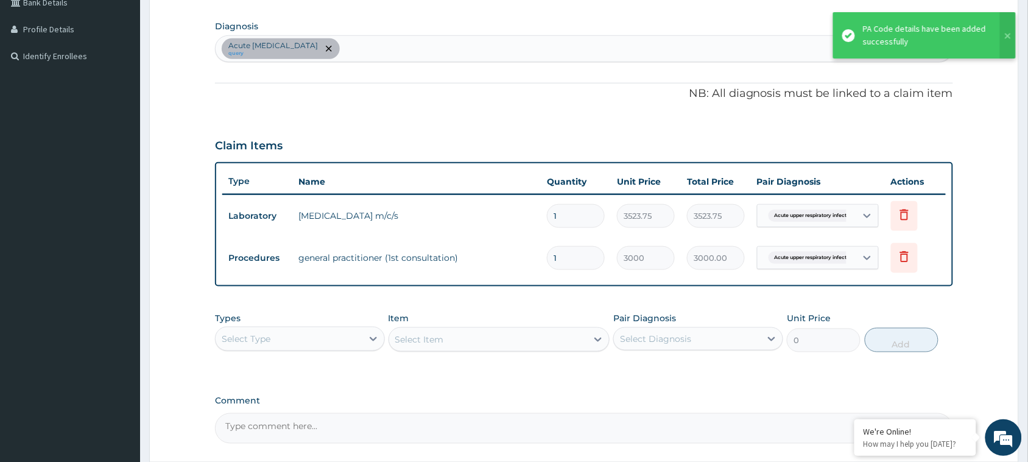
scroll to position [275, 0]
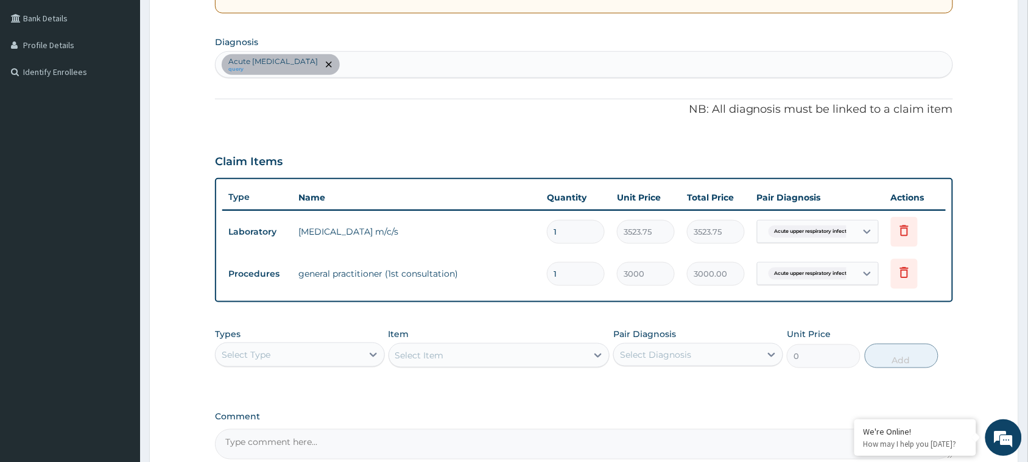
click at [332, 345] on div "Select Type" at bounding box center [289, 354] width 147 height 19
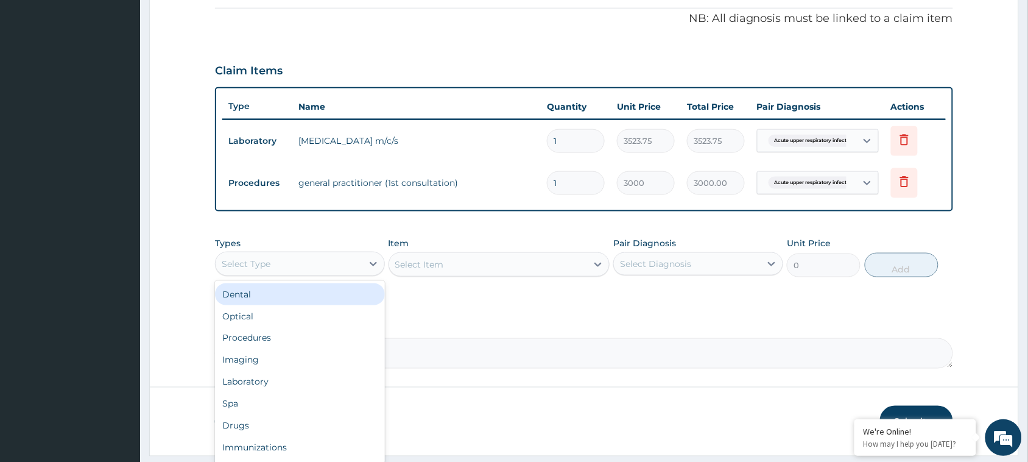
scroll to position [370, 0]
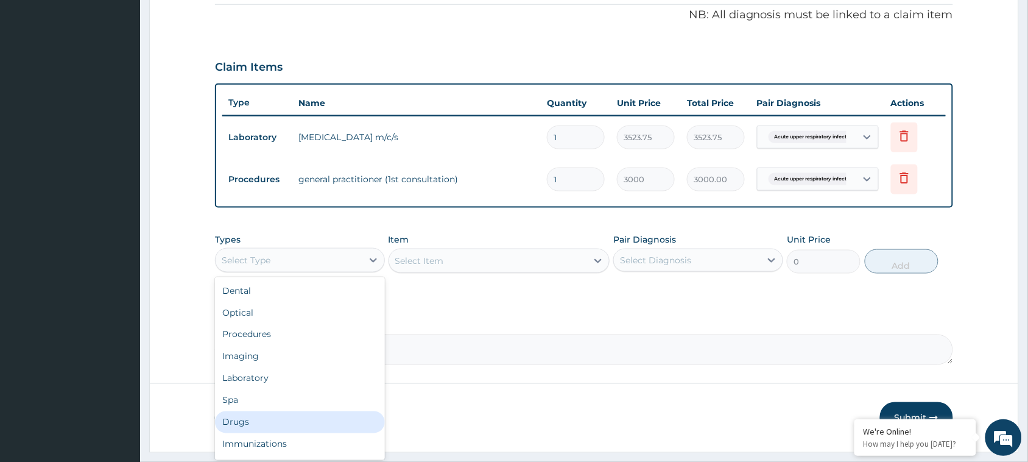
click at [281, 413] on div "Drugs" at bounding box center [300, 422] width 170 height 22
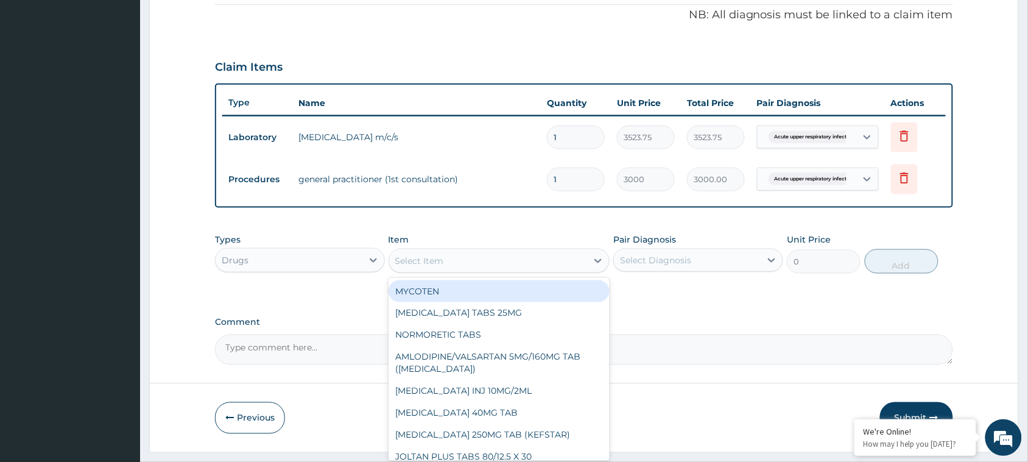
click at [440, 269] on div "Select Item" at bounding box center [488, 260] width 198 height 19
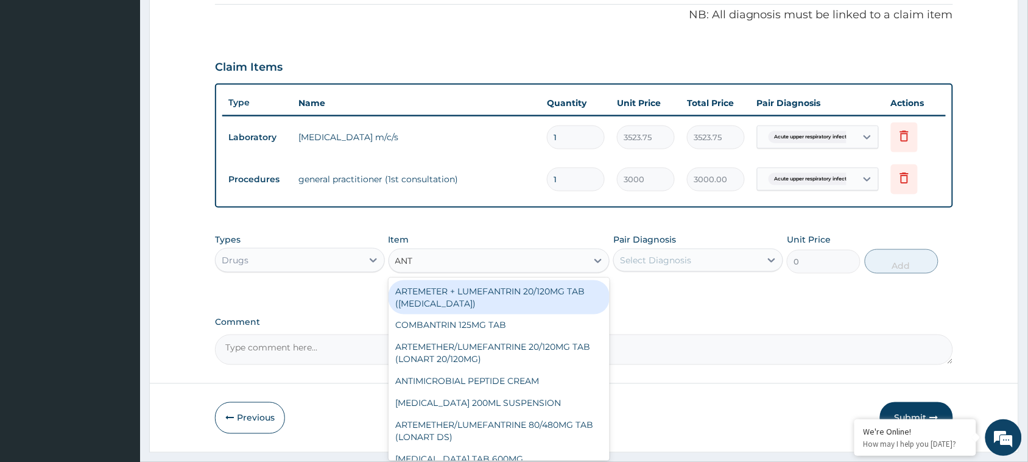
type input "ANTA"
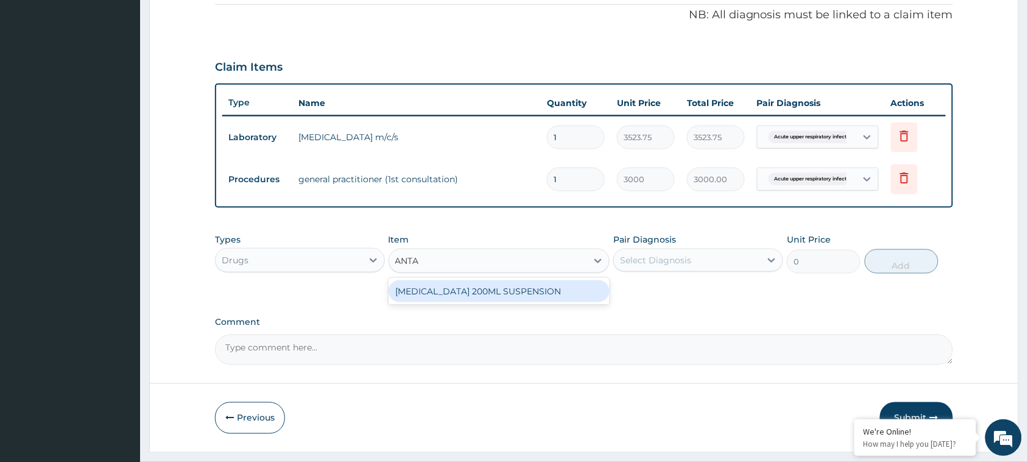
click at [466, 278] on div "ANTACID 200ML SUSPENSION" at bounding box center [499, 291] width 222 height 27
click at [466, 290] on div "ANTACID 200ML SUSPENSION" at bounding box center [499, 291] width 222 height 22
type input "1020.25"
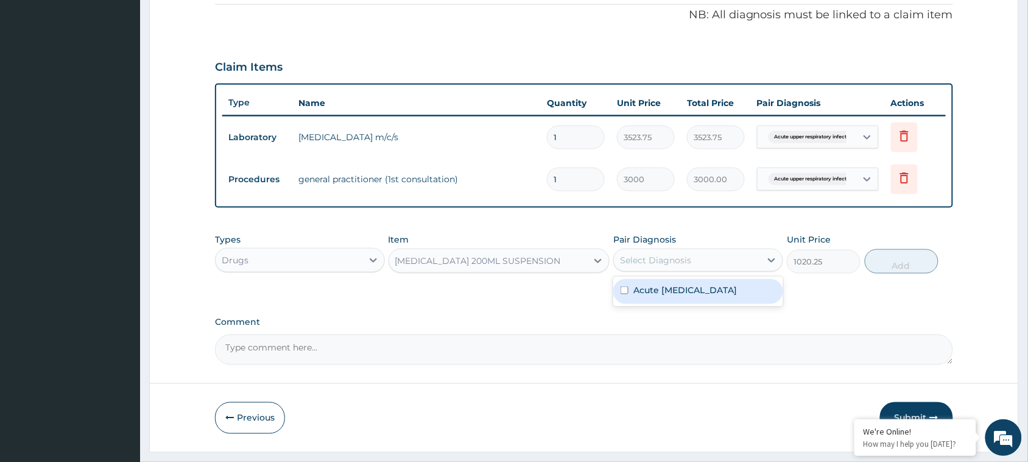
click at [673, 254] on div "Select Diagnosis" at bounding box center [655, 260] width 71 height 12
click at [670, 296] on label "Acute upper respiratory infection" at bounding box center [685, 290] width 104 height 12
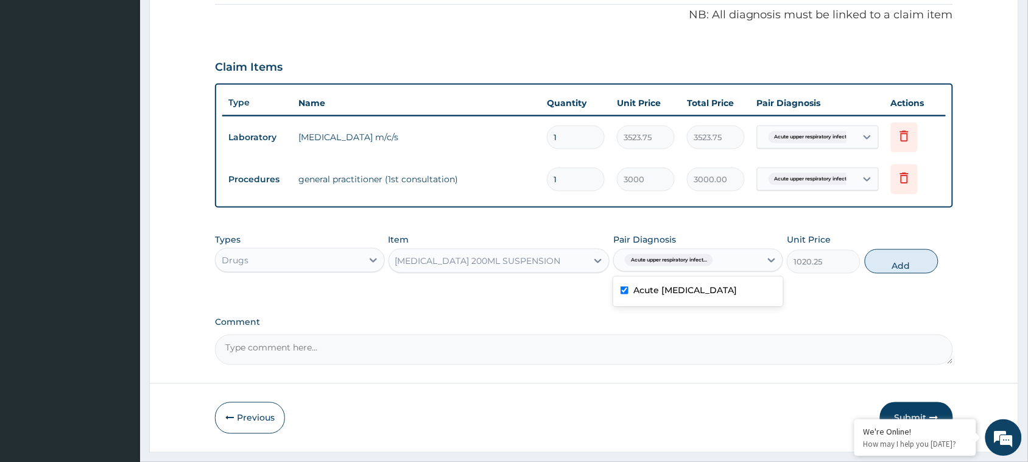
click at [689, 292] on label "Acute upper respiratory infection" at bounding box center [685, 290] width 104 height 12
checkbox input "false"
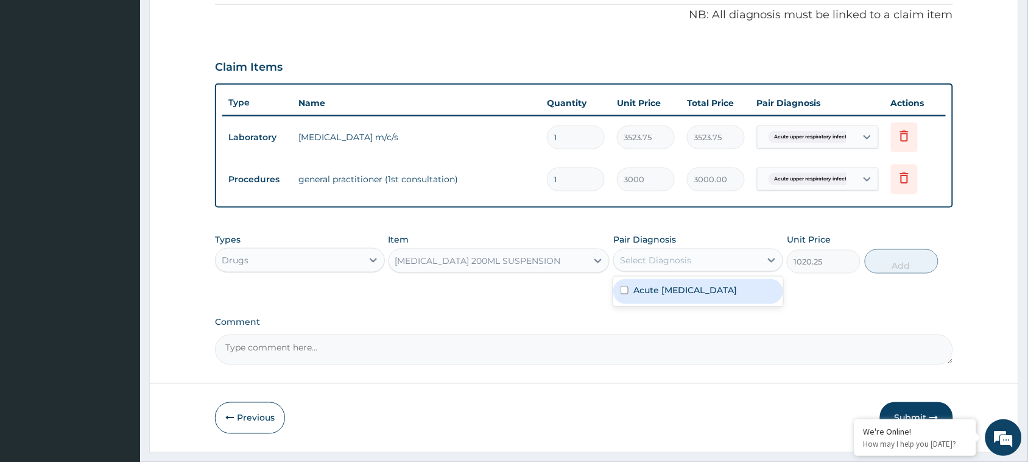
click at [664, 259] on div "Select Diagnosis" at bounding box center [655, 260] width 71 height 12
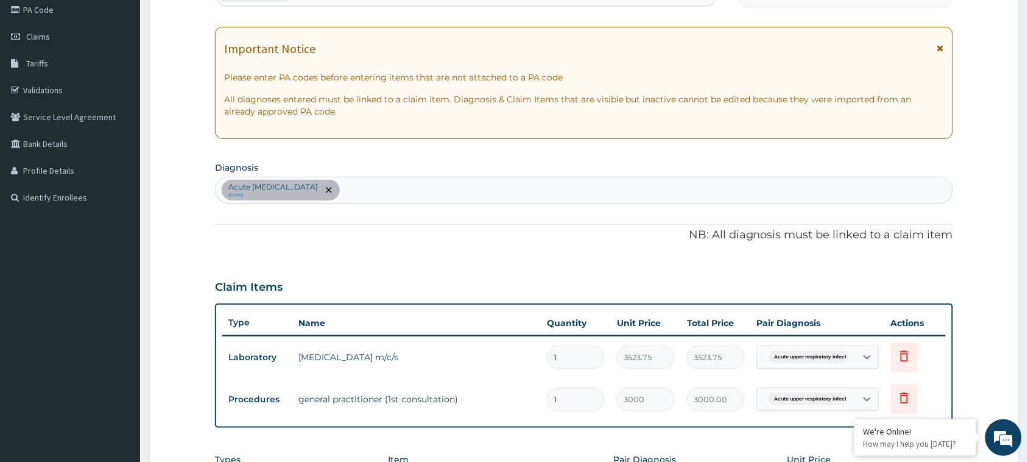
scroll to position [150, 0]
click at [442, 176] on div "Acute upper respiratory infection query" at bounding box center [584, 189] width 738 height 27
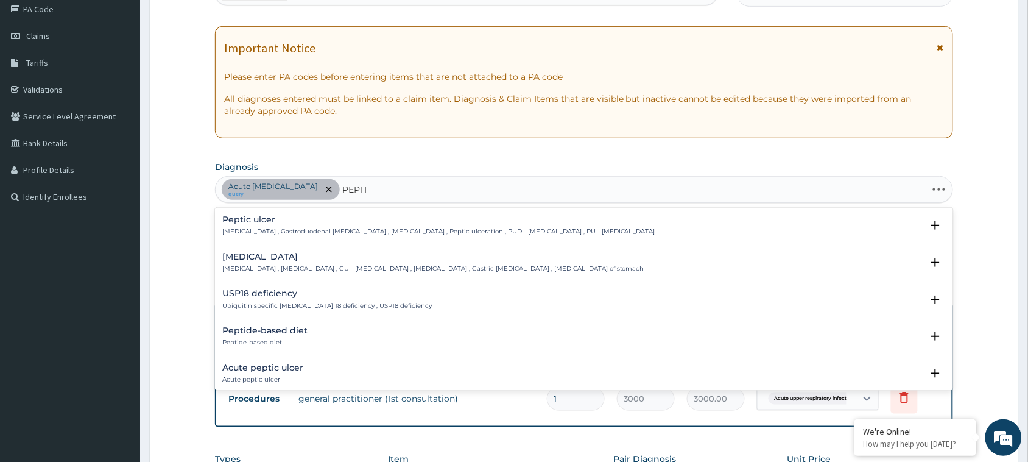
type input "PEPTIC"
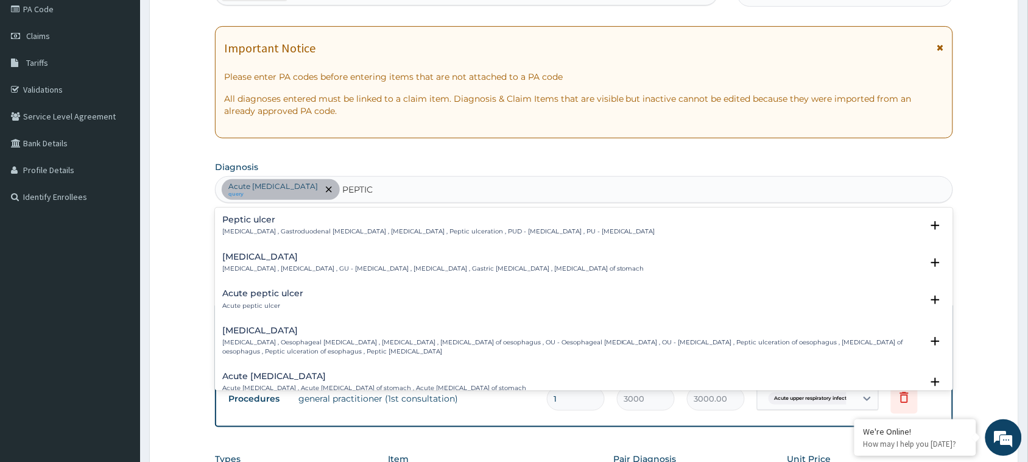
click at [379, 208] on div "Peptic ulcer Peptic ulcer , Gastroduodenal ulcer , Peptic ulcer disease , Pepti…" at bounding box center [584, 299] width 738 height 183
click at [376, 217] on h4 "Peptic ulcer" at bounding box center [438, 219] width 433 height 9
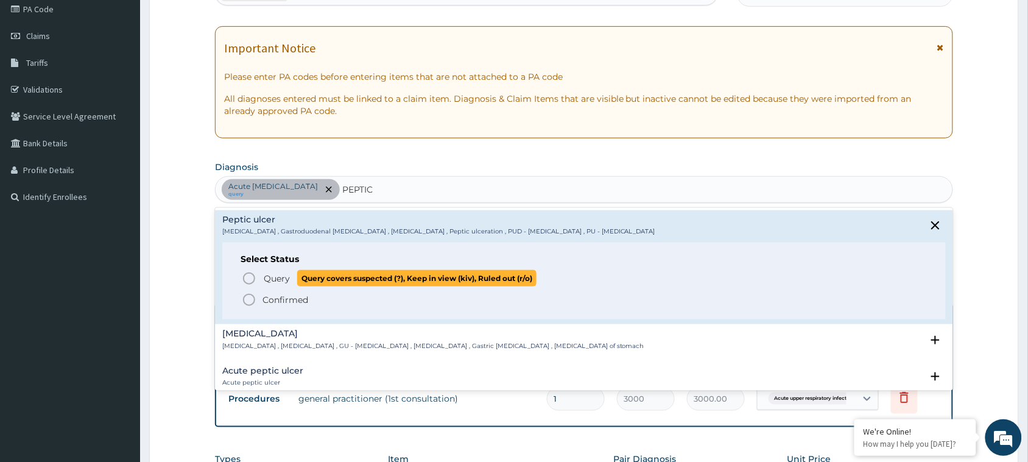
click at [254, 278] on circle "status option query" at bounding box center [249, 278] width 11 height 11
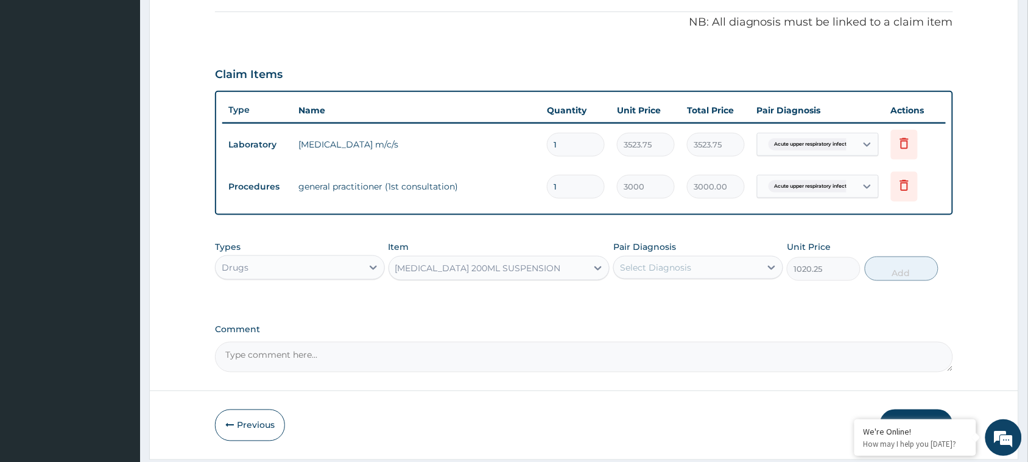
scroll to position [399, 0]
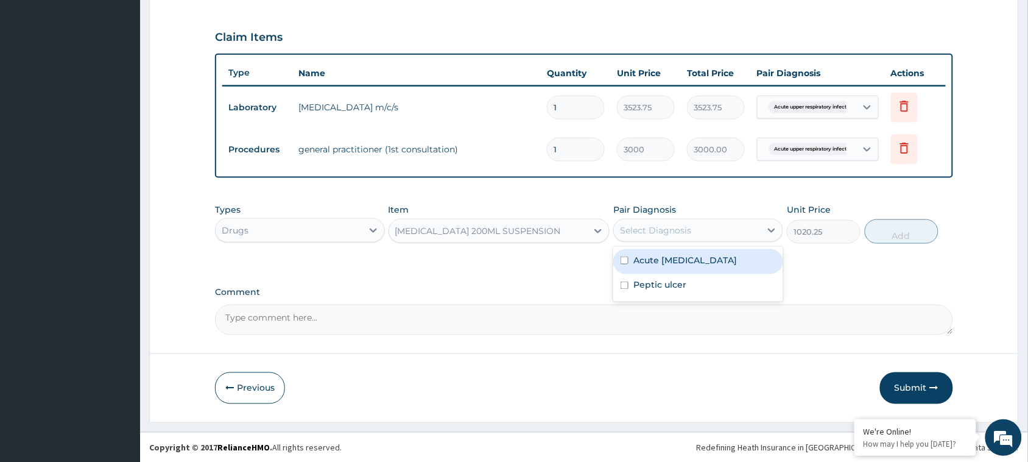
click at [627, 224] on div "Select Diagnosis" at bounding box center [655, 230] width 71 height 12
click at [616, 287] on div "Acute upper respiratory infection Peptic ulcer" at bounding box center [698, 274] width 170 height 55
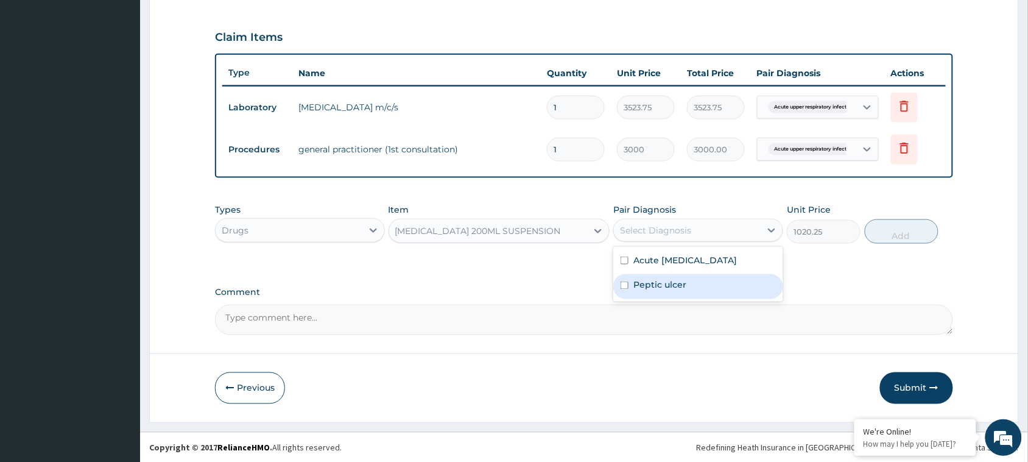
click at [637, 291] on label "Peptic ulcer" at bounding box center [659, 285] width 53 height 12
checkbox input "true"
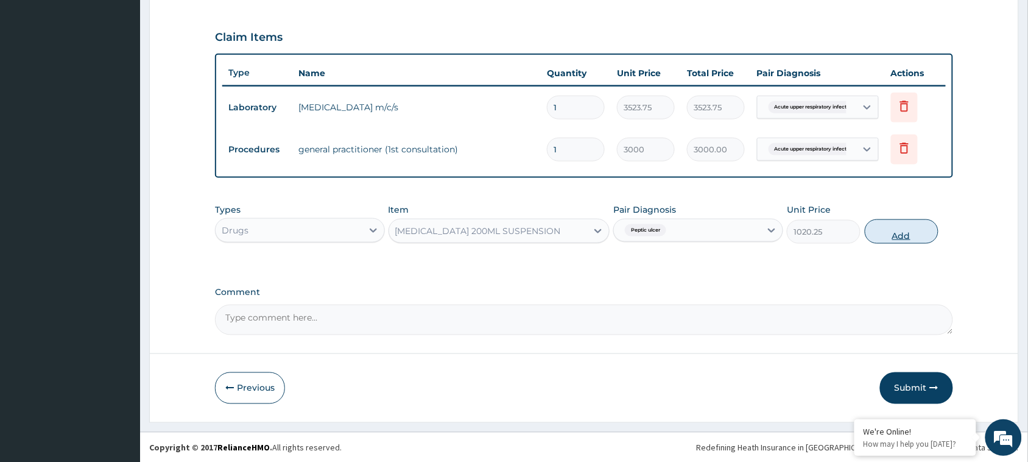
click at [901, 231] on button "Add" at bounding box center [902, 231] width 74 height 24
type input "0"
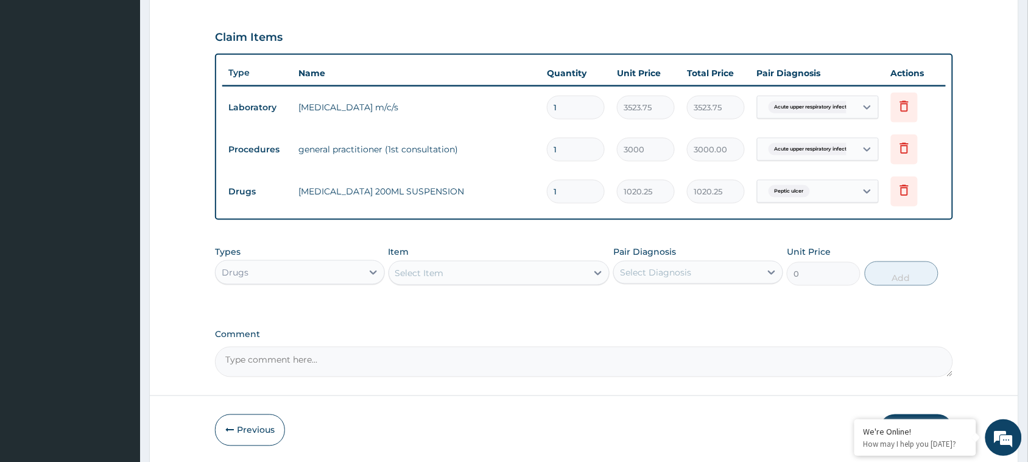
click at [494, 273] on div "Select Item" at bounding box center [488, 272] width 198 height 19
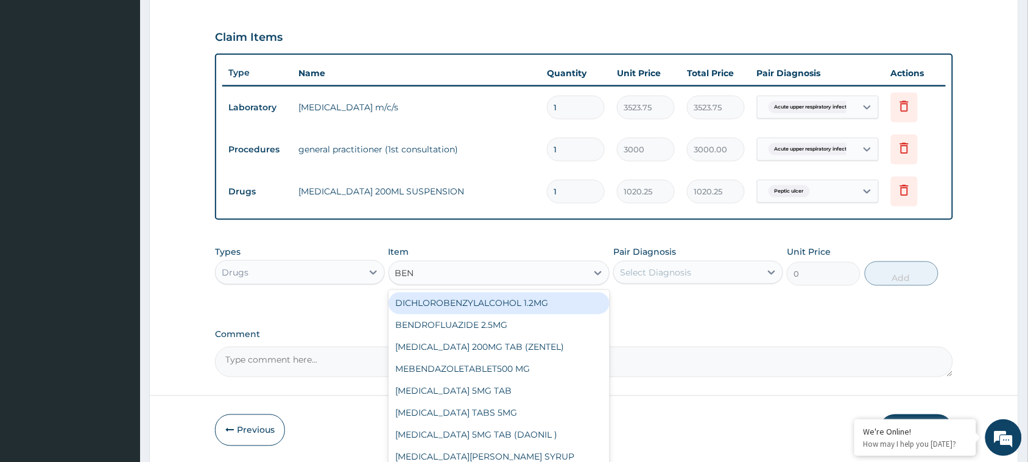
type input "BENY"
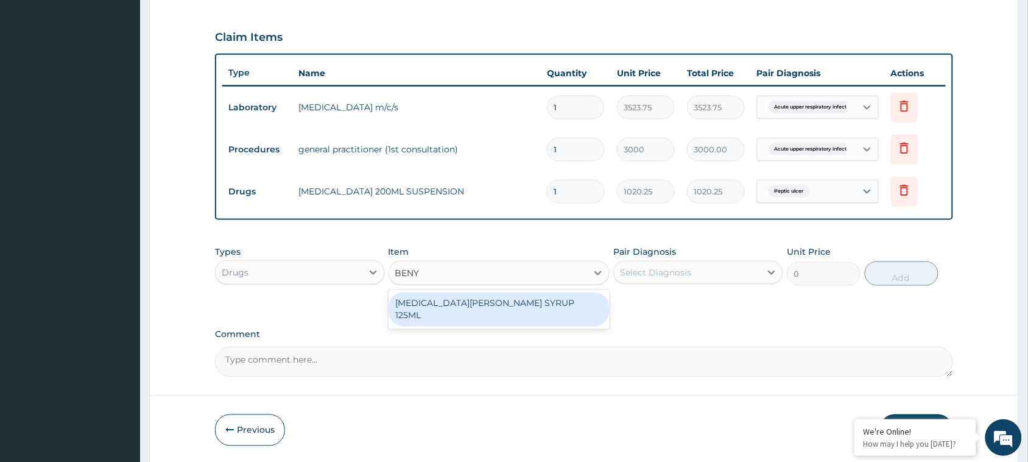
click at [483, 300] on div "BENYLIN COUGH SYRUP 125ML" at bounding box center [499, 309] width 222 height 34
type input "3950"
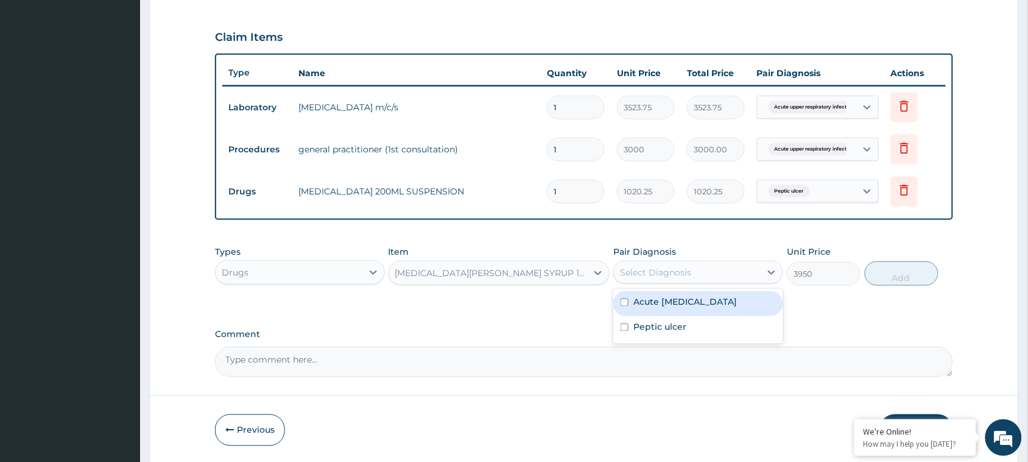
click at [707, 267] on div "Select Diagnosis" at bounding box center [687, 271] width 147 height 19
click at [681, 306] on label "Acute upper respiratory infection" at bounding box center [685, 302] width 104 height 12
checkbox input "true"
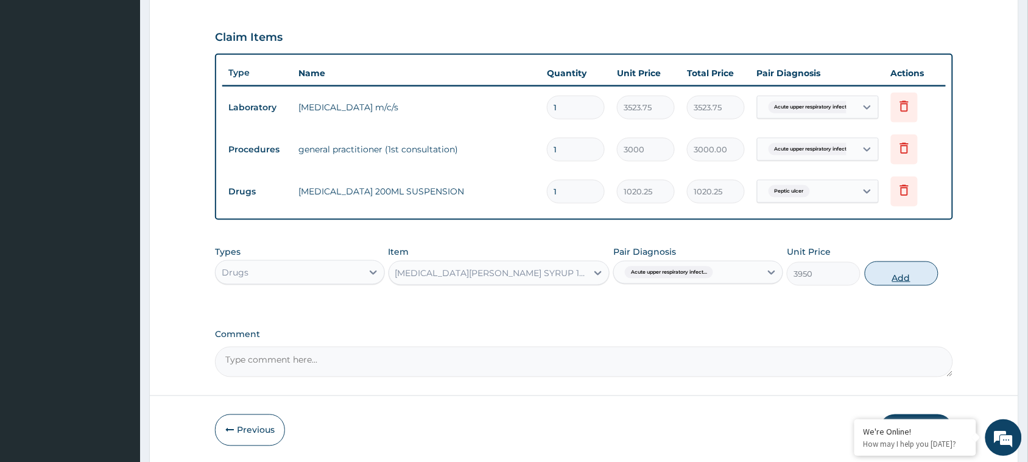
click at [890, 281] on button "Add" at bounding box center [902, 273] width 74 height 24
type input "0"
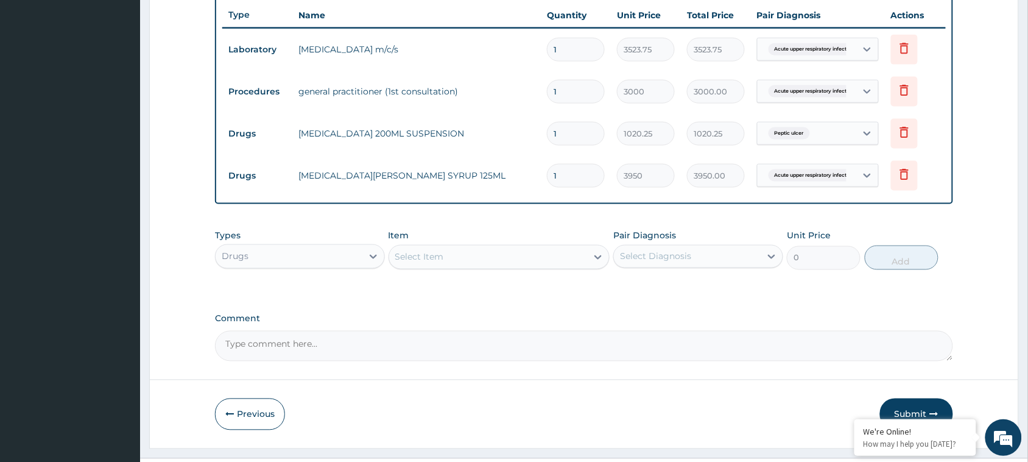
scroll to position [484, 0]
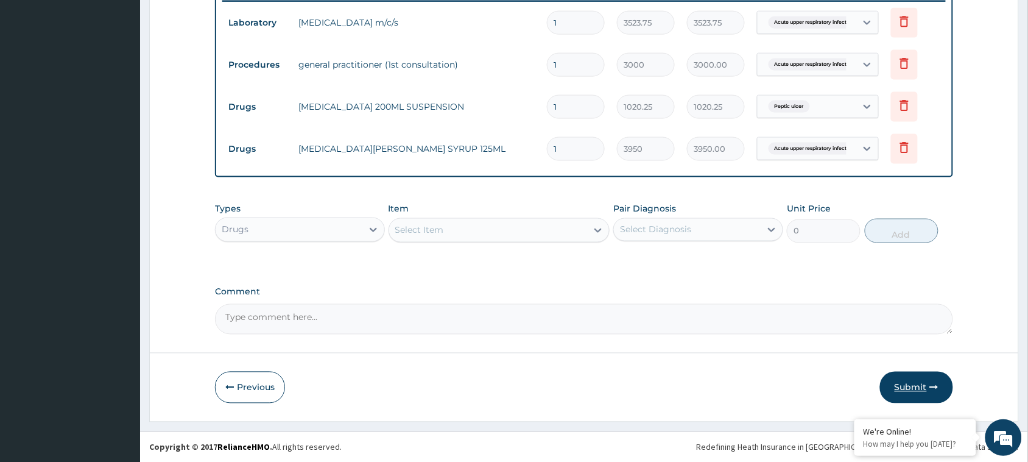
click at [907, 387] on button "Submit" at bounding box center [916, 387] width 73 height 32
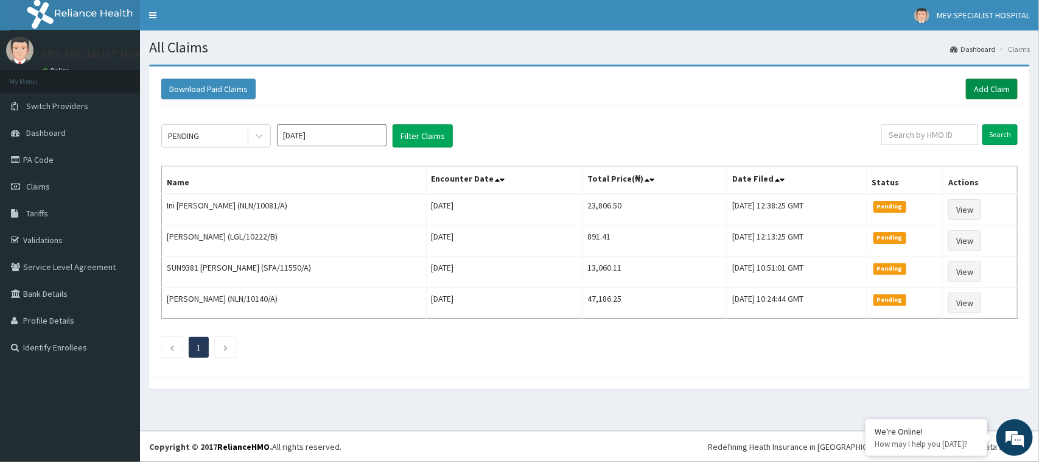
click at [986, 86] on link "Add Claim" at bounding box center [992, 89] width 52 height 21
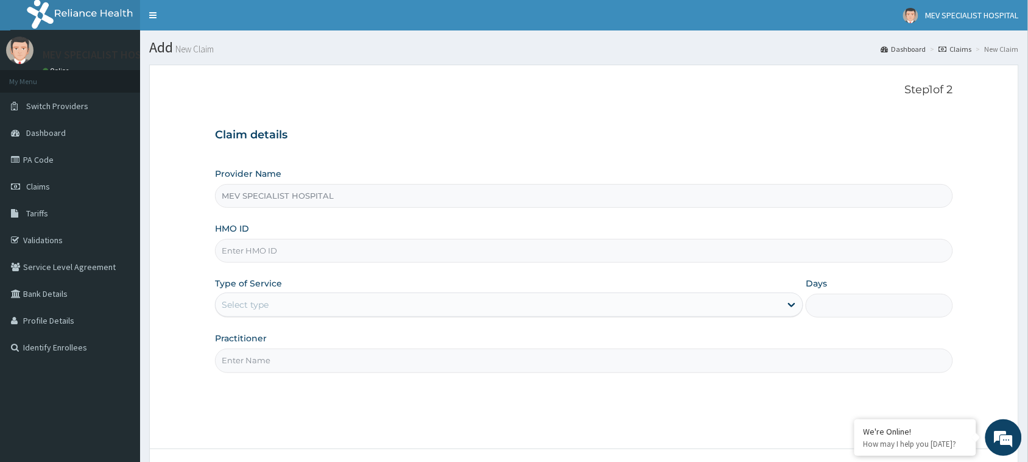
click at [409, 254] on input "HMO ID" at bounding box center [584, 251] width 738 height 24
paste input "FFC/10033/A"
type input "FFC/10033/A"
click at [402, 314] on div "Select type" at bounding box center [498, 304] width 565 height 19
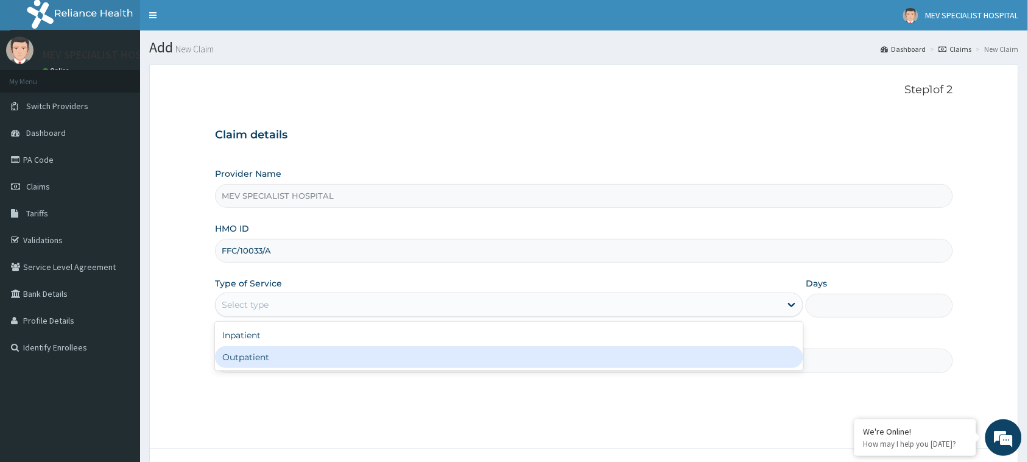
click at [397, 360] on div "Outpatient" at bounding box center [509, 357] width 588 height 22
type input "1"
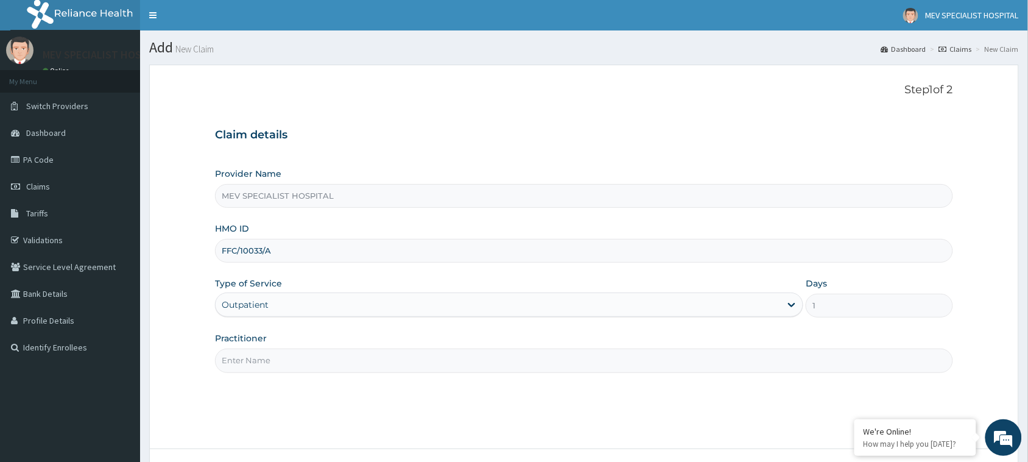
click at [397, 360] on input "Practitioner" at bounding box center [584, 360] width 738 height 24
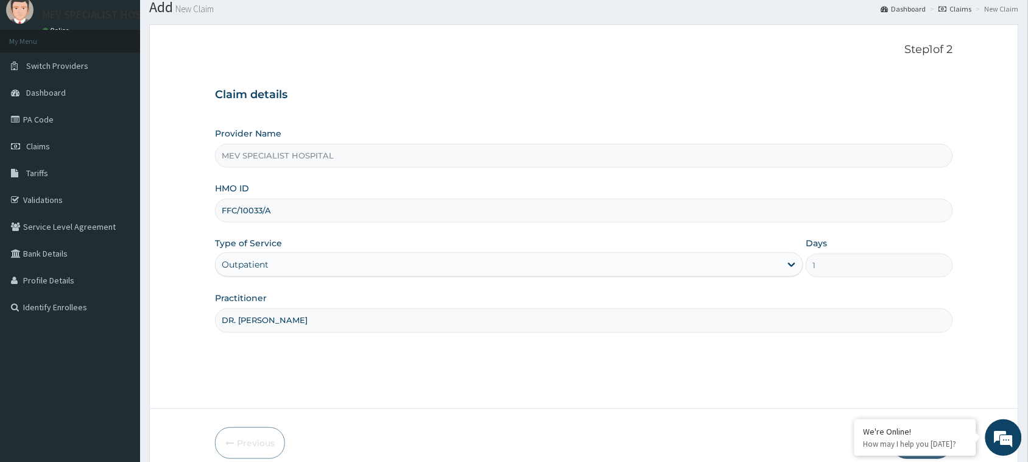
scroll to position [96, 0]
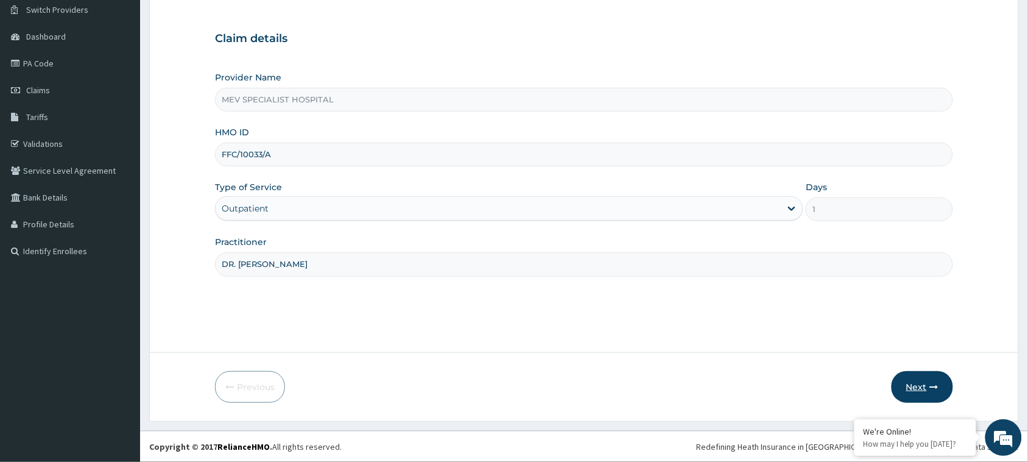
type input "DR. [PERSON_NAME]"
click at [911, 390] on button "Next" at bounding box center [921, 387] width 61 height 32
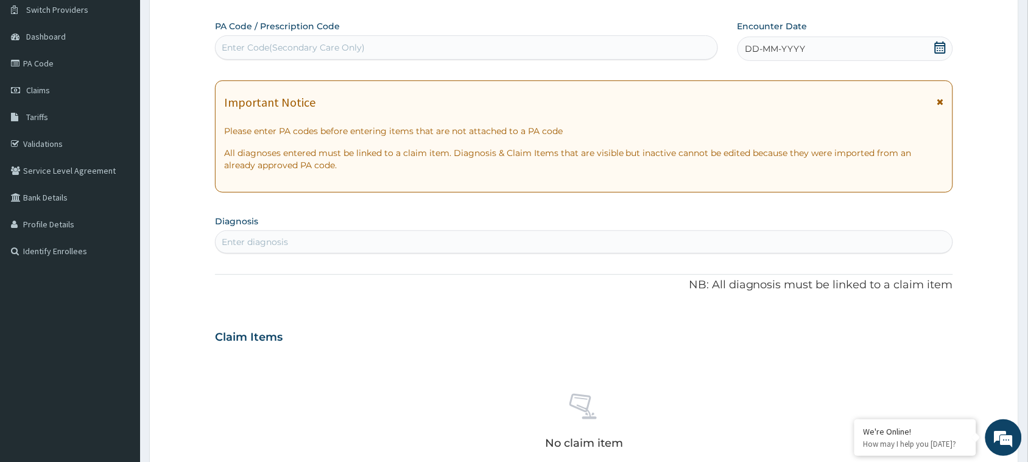
click at [412, 49] on div "Enter Code(Secondary Care Only)" at bounding box center [467, 47] width 502 height 19
paste input "PA/CC5130"
type input "PA/CC5130"
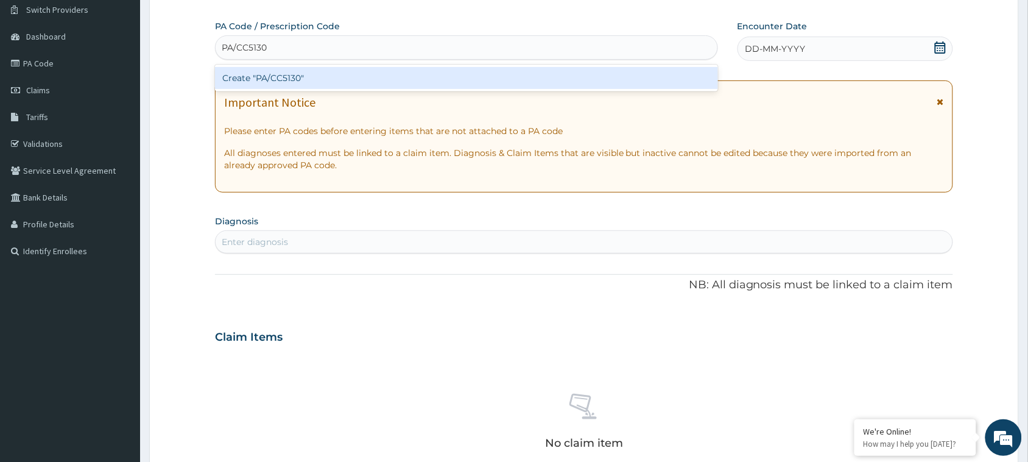
click at [421, 84] on div "Create "PA/CC5130"" at bounding box center [466, 78] width 503 height 22
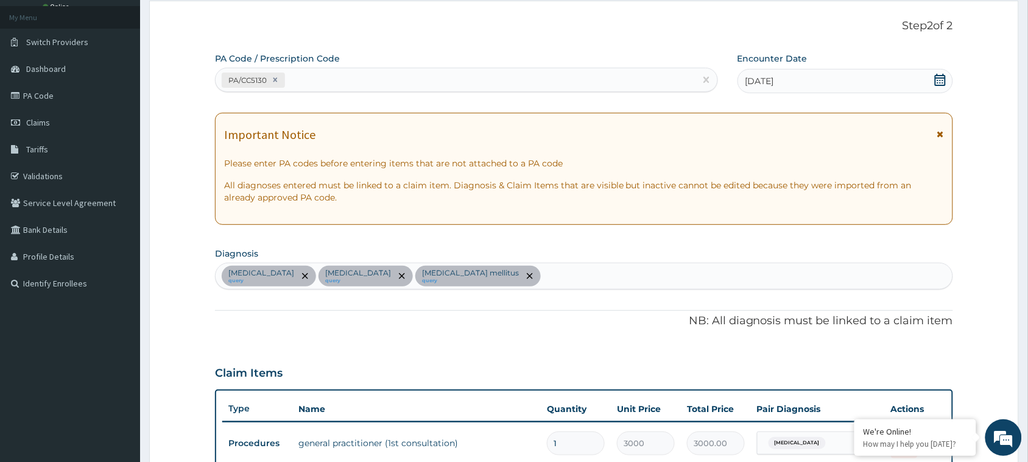
scroll to position [16, 0]
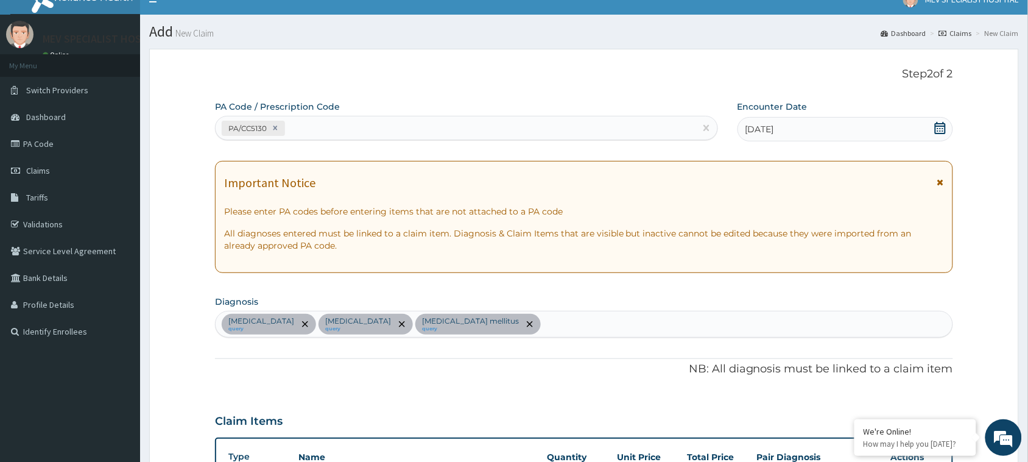
click at [375, 120] on div "PA/CC5130" at bounding box center [456, 128] width 480 height 20
paste input "PA/7DB80B"
type input "PA/7DB80B"
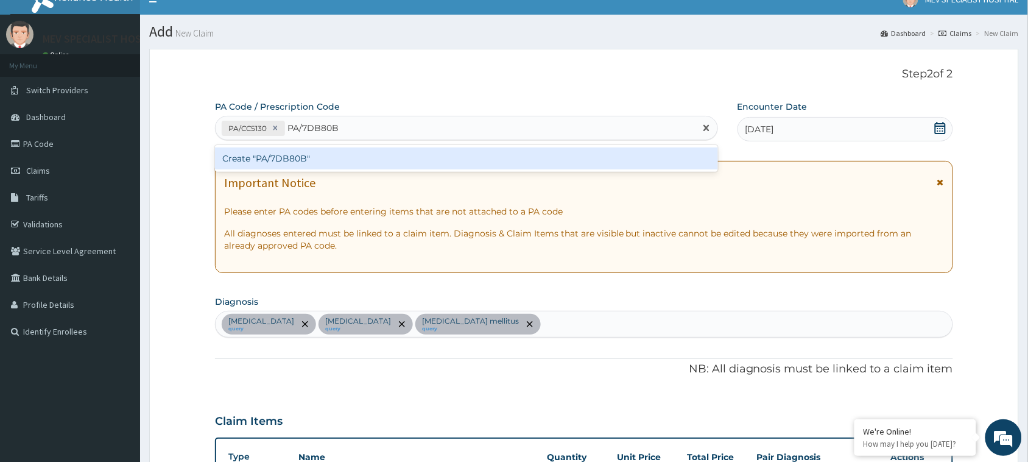
click at [365, 154] on div "Create "PA/7DB80B"" at bounding box center [466, 158] width 503 height 22
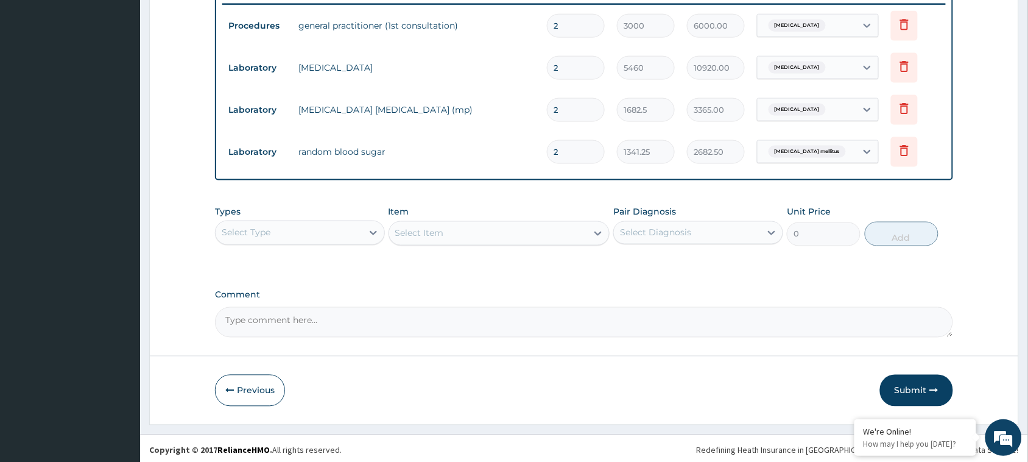
scroll to position [484, 0]
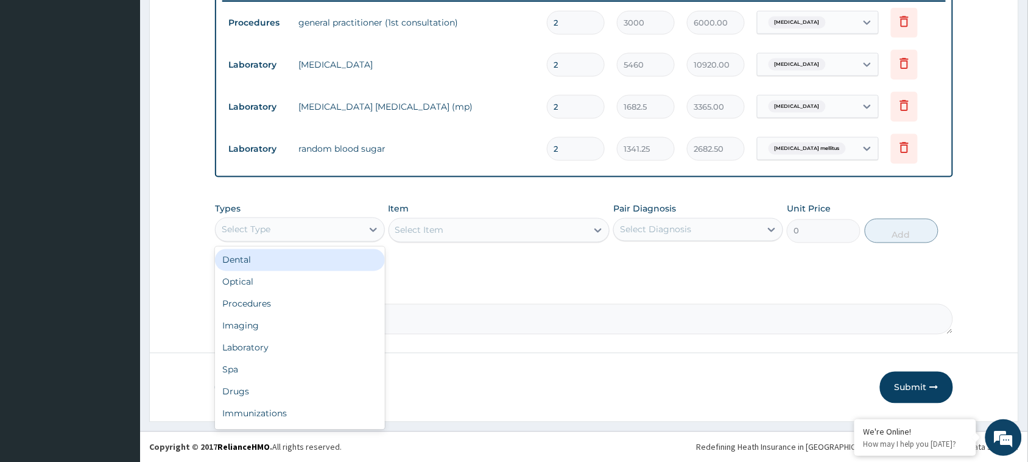
click at [326, 222] on div "Select Type" at bounding box center [289, 229] width 147 height 19
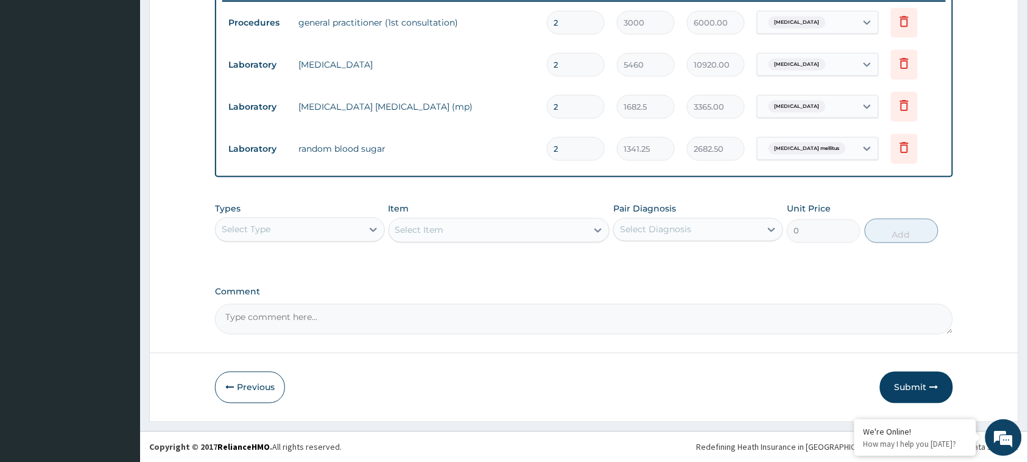
click at [326, 222] on div "Select Type" at bounding box center [289, 229] width 147 height 19
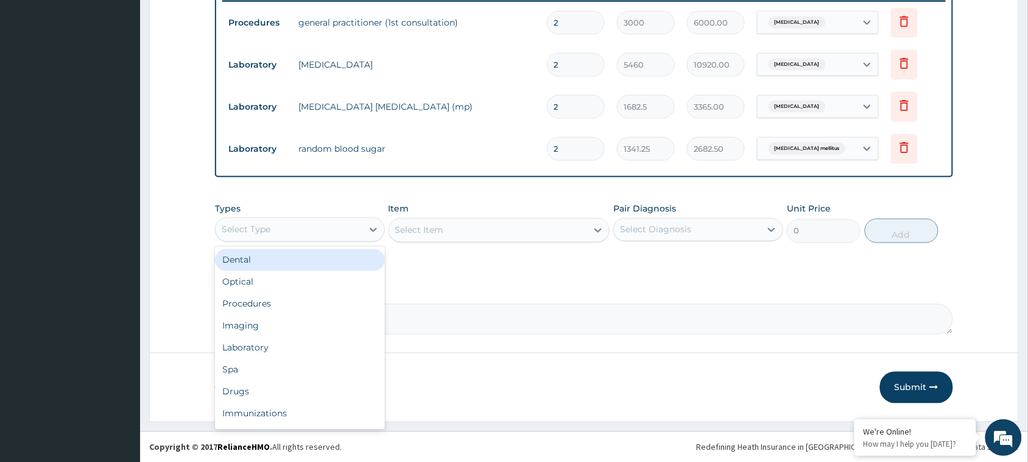
click at [326, 222] on div "Select Type" at bounding box center [289, 229] width 147 height 19
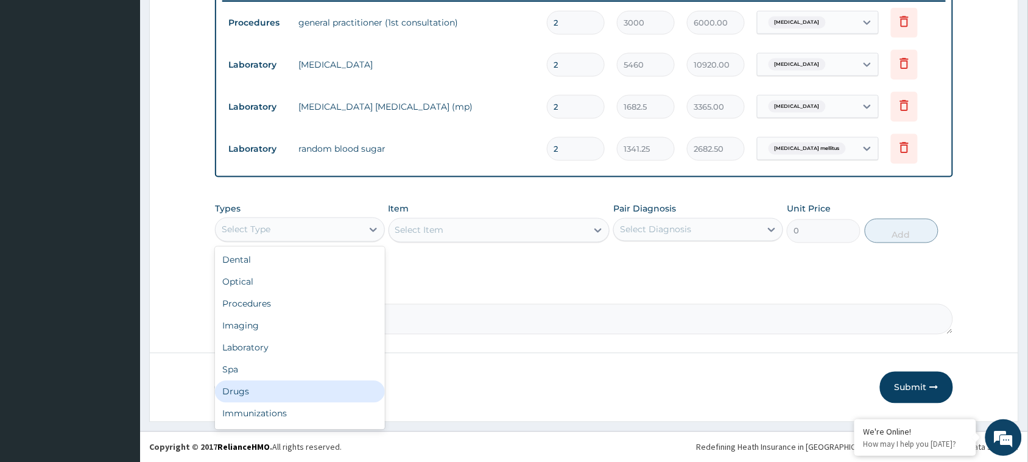
click at [285, 391] on div "Drugs" at bounding box center [300, 392] width 170 height 22
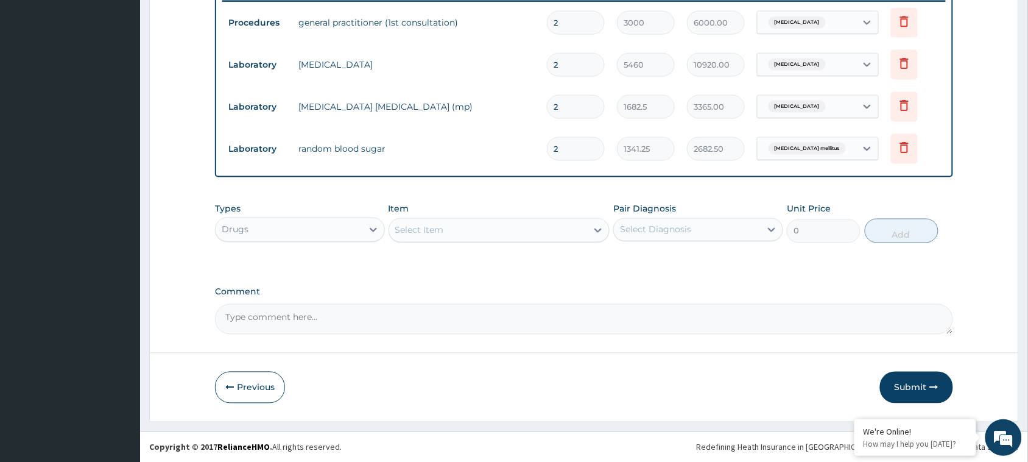
click at [502, 233] on div "Select Item" at bounding box center [488, 229] width 198 height 19
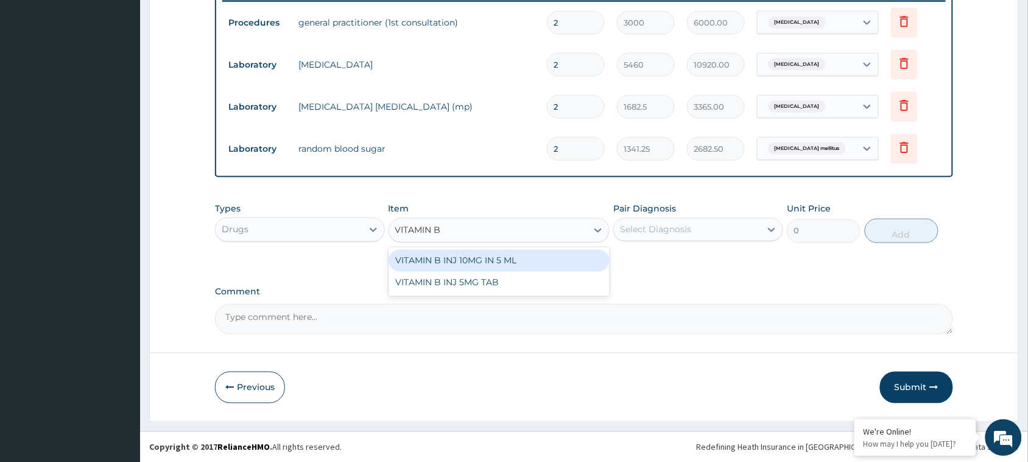
type input "VITAMIN B"
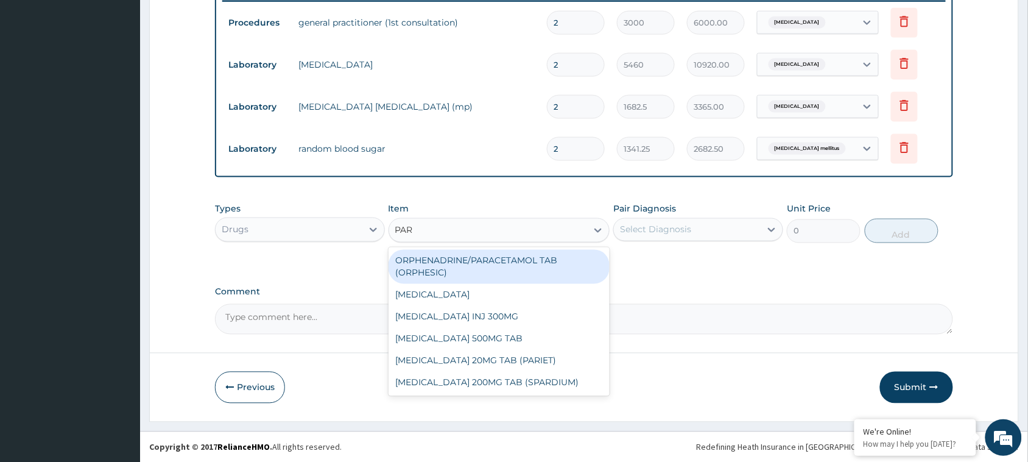
type input "PARA"
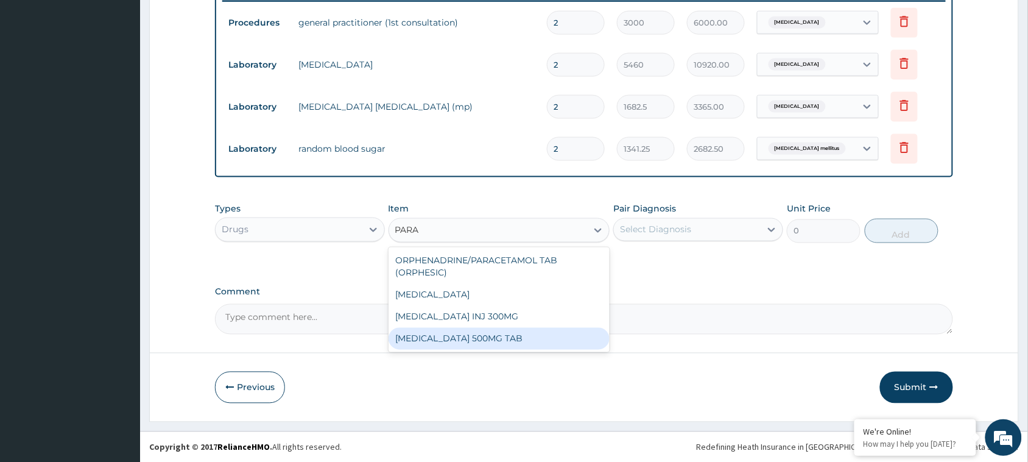
click at [545, 347] on div "[MEDICAL_DATA] 500MG TAB" at bounding box center [499, 339] width 222 height 22
type input "3.2448"
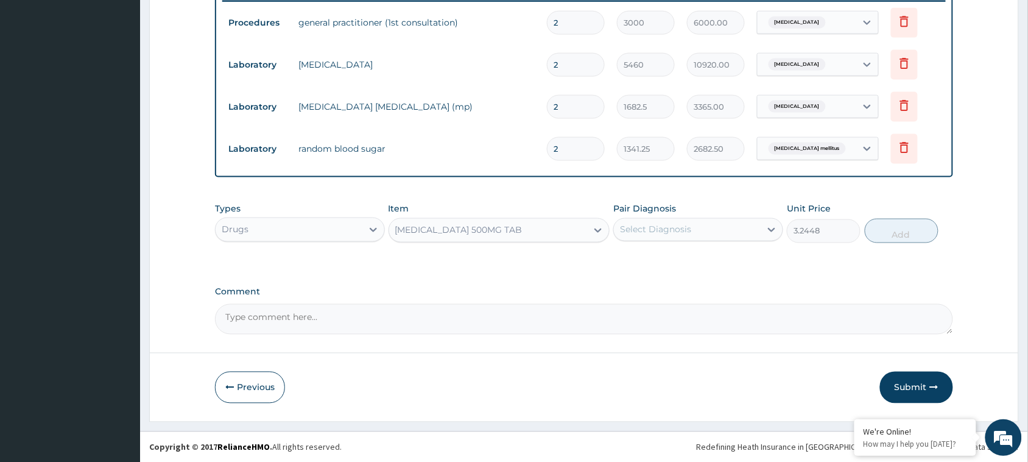
click at [688, 226] on div "Select Diagnosis" at bounding box center [655, 229] width 71 height 12
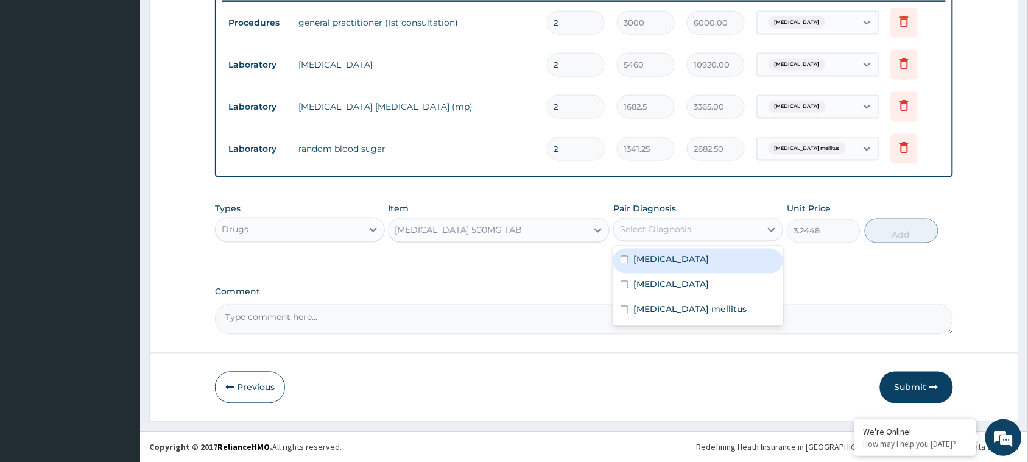
click at [671, 262] on div "[MEDICAL_DATA]" at bounding box center [698, 260] width 170 height 25
checkbox input "true"
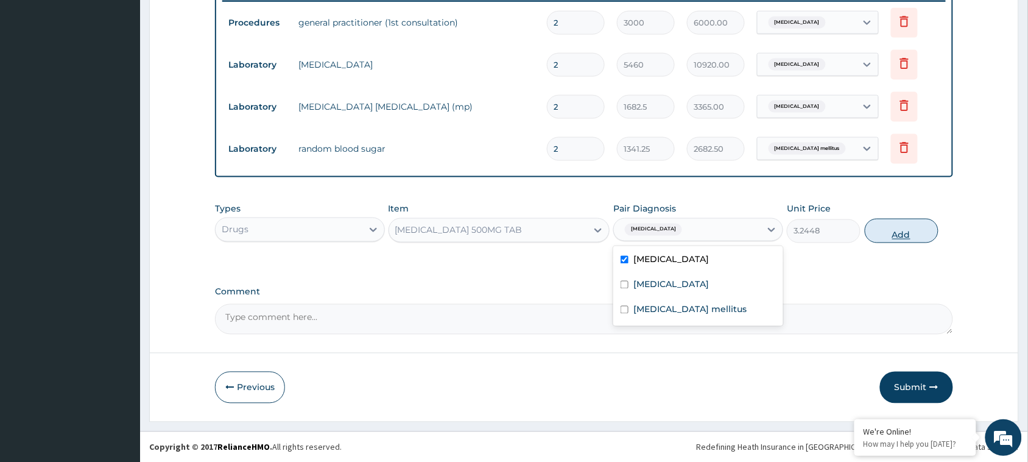
click at [889, 234] on button "Add" at bounding box center [902, 231] width 74 height 24
type input "0"
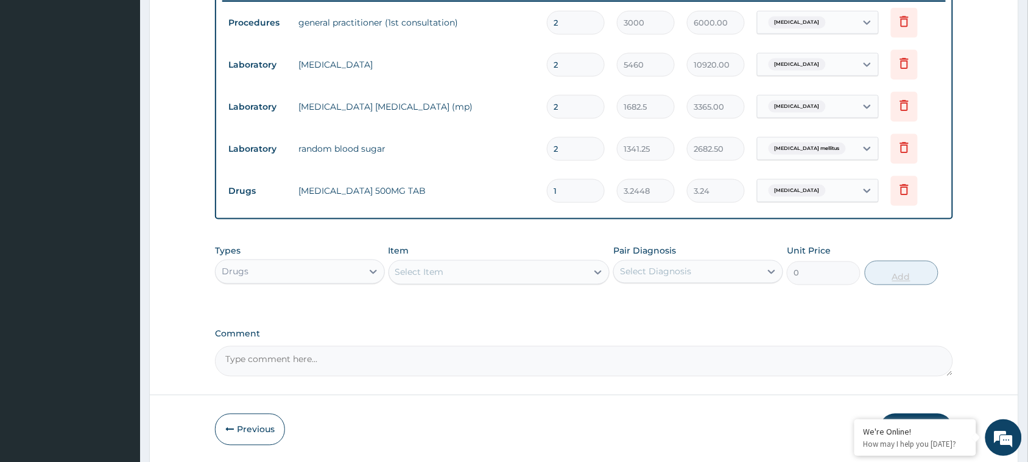
type input "0.00"
type input "1"
type input "3.24"
type input "18"
type input "58.41"
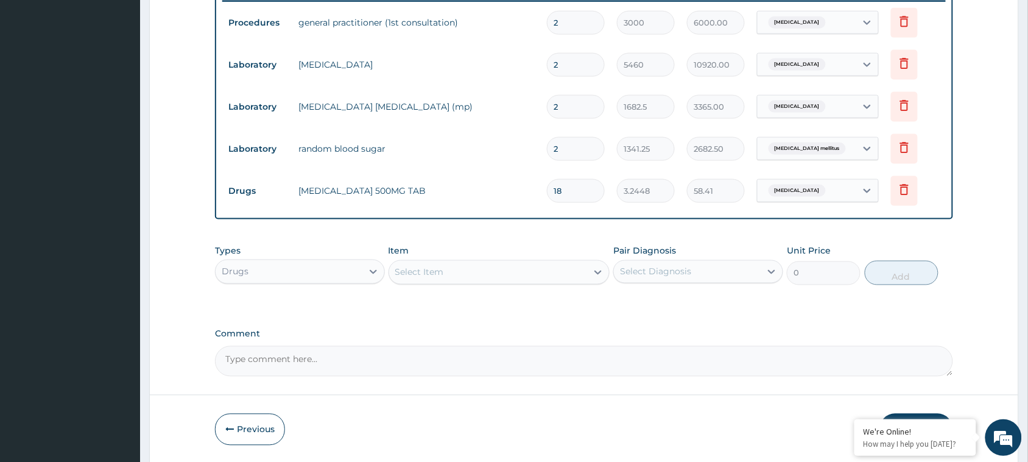
type input "18"
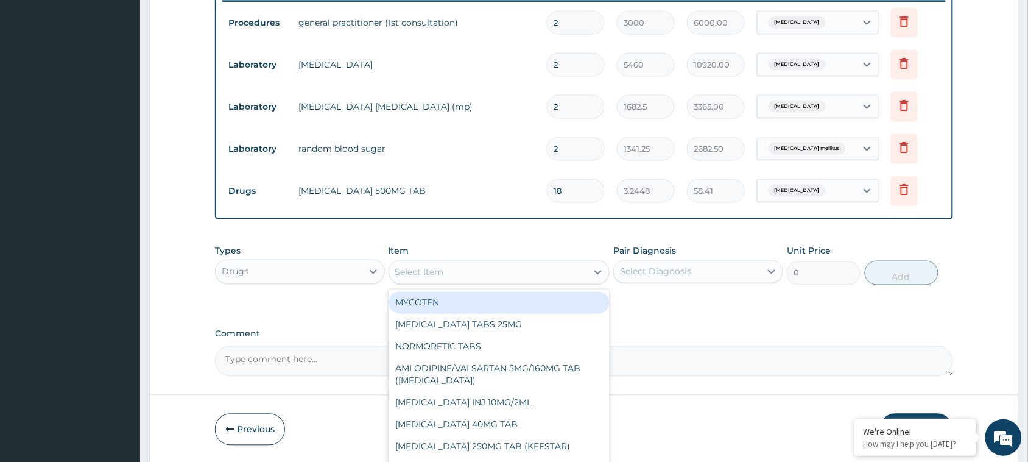
click at [527, 272] on div "Select Item" at bounding box center [488, 271] width 198 height 19
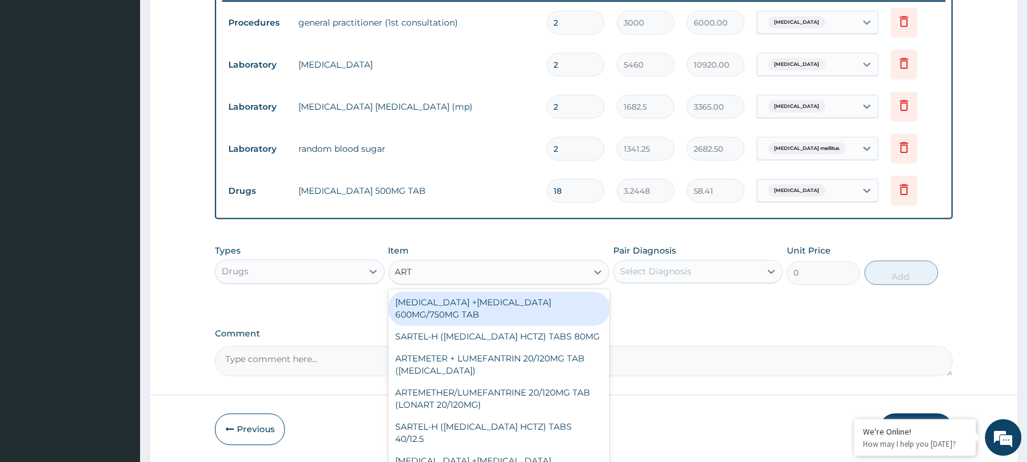
type input "ARTE"
click at [521, 298] on div "[MEDICAL_DATA] +[MEDICAL_DATA] 600MG/750MG TAB" at bounding box center [499, 309] width 222 height 34
type input "491.0412"
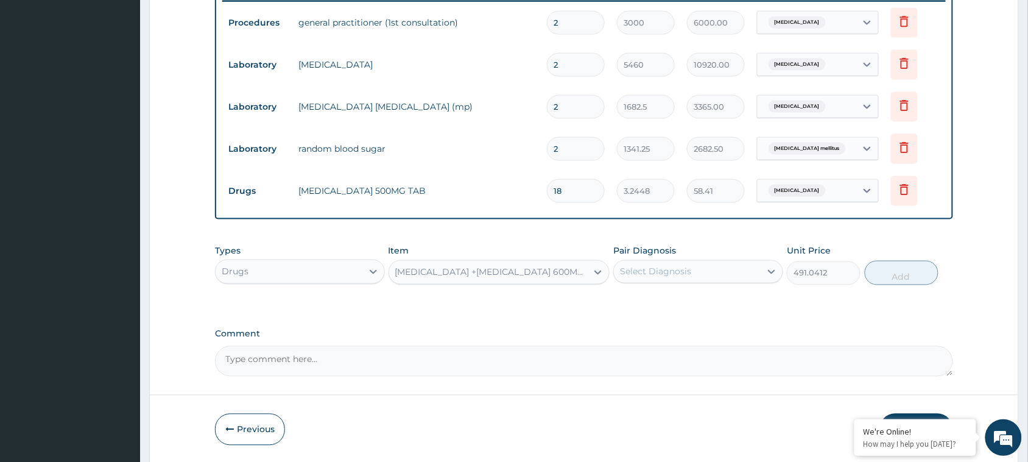
click at [693, 272] on div "Select Diagnosis" at bounding box center [687, 271] width 147 height 19
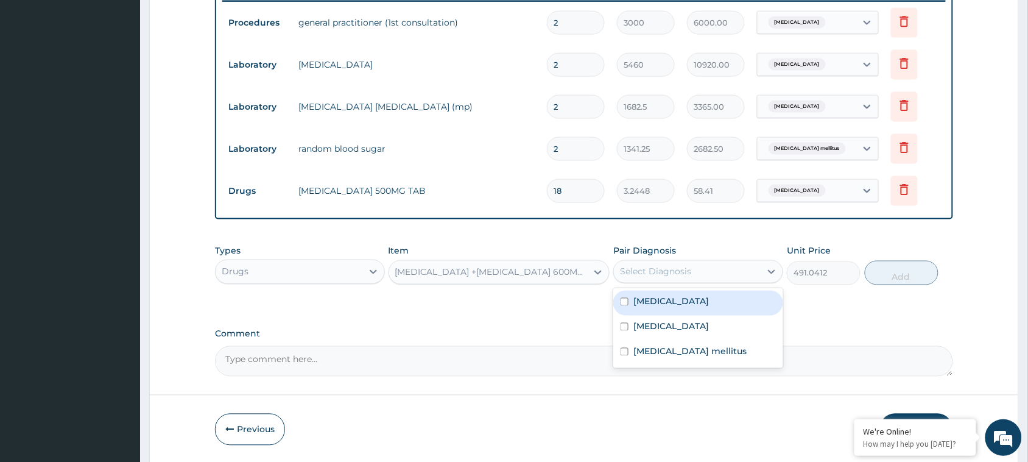
click at [667, 305] on div "[MEDICAL_DATA]" at bounding box center [698, 302] width 170 height 25
checkbox input "true"
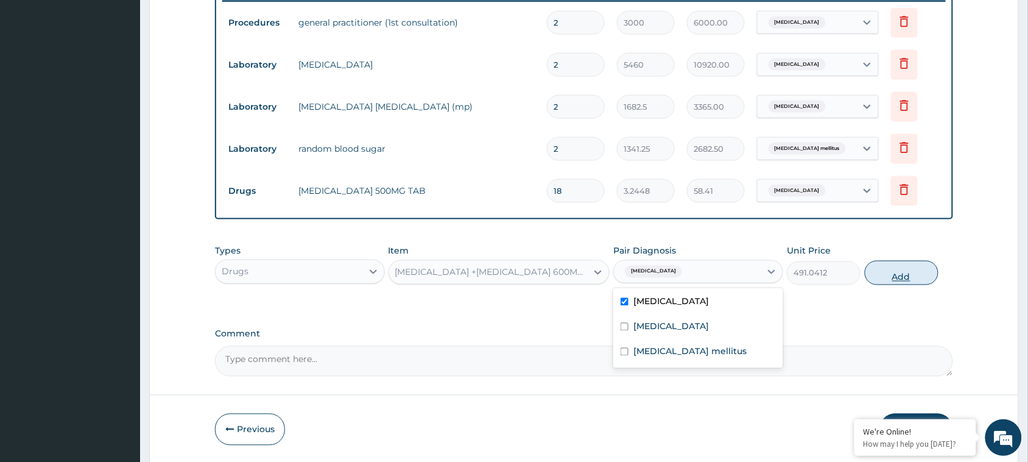
click at [910, 272] on button "Add" at bounding box center [902, 273] width 74 height 24
type input "0"
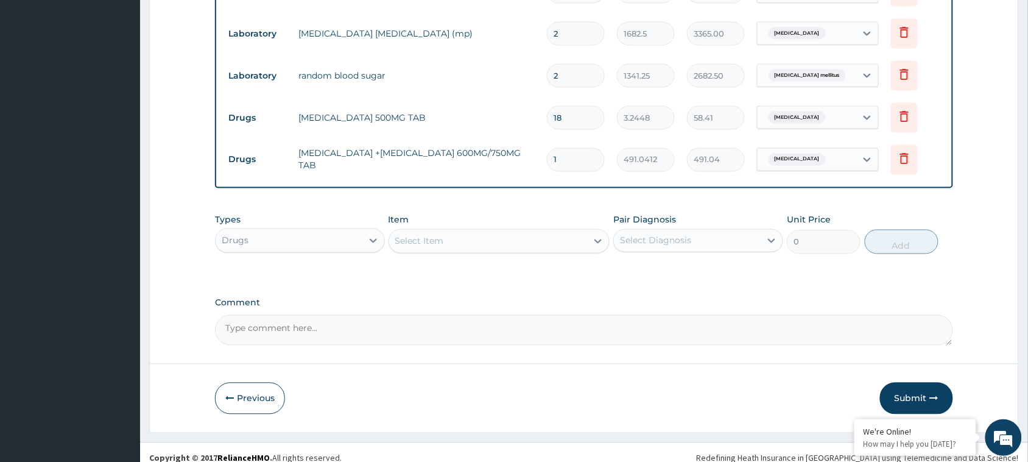
scroll to position [567, 0]
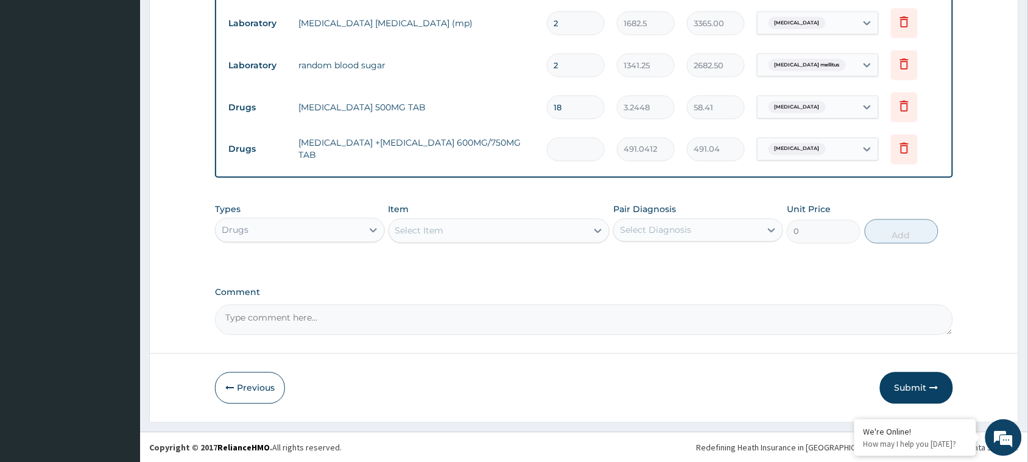
type input "0.00"
type input "6"
type input "2946.25"
type input "6"
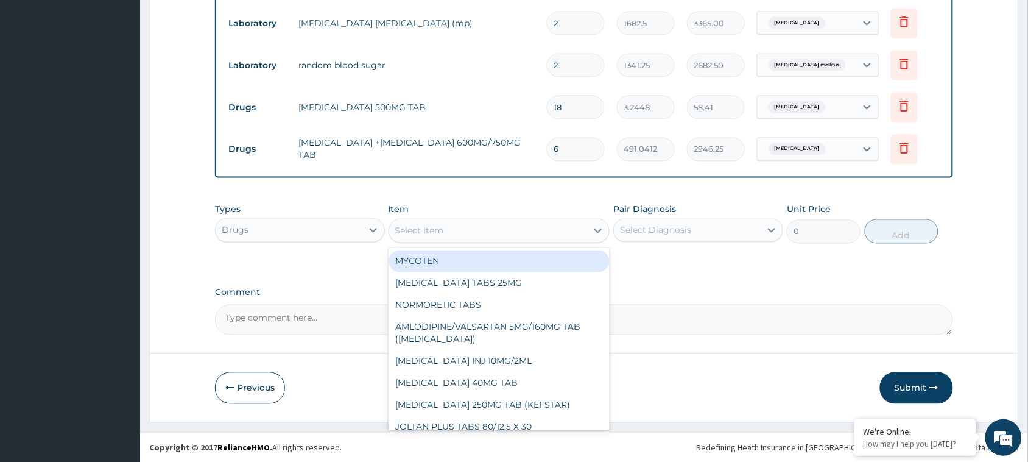
click at [518, 226] on div "Select Item" at bounding box center [488, 230] width 198 height 19
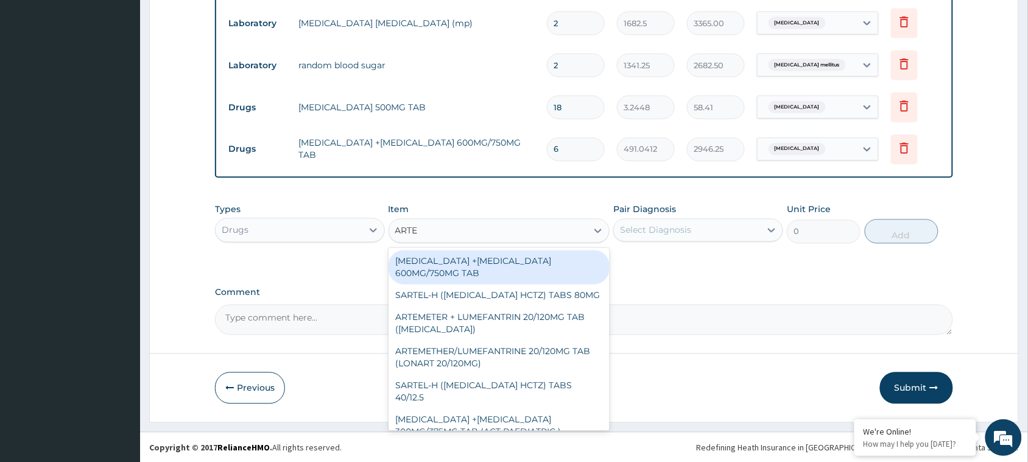
type input "[PERSON_NAME]"
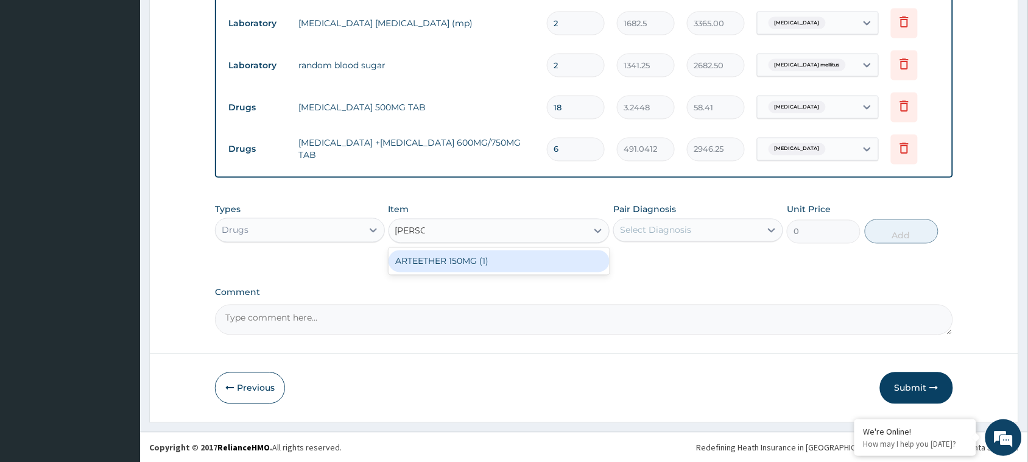
click at [458, 262] on div "ARTEETHER 150MG (1)" at bounding box center [499, 261] width 222 height 22
type input "2620.3125"
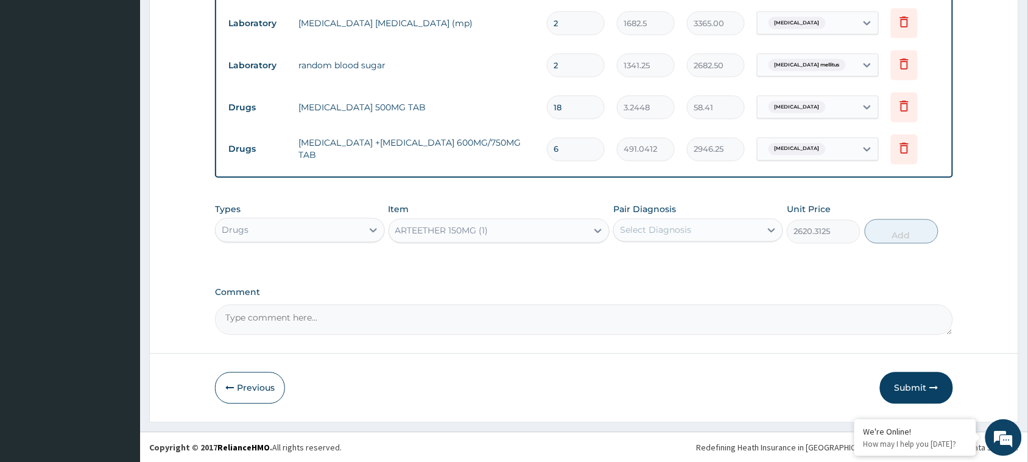
click at [686, 230] on div "Select Diagnosis" at bounding box center [655, 230] width 71 height 12
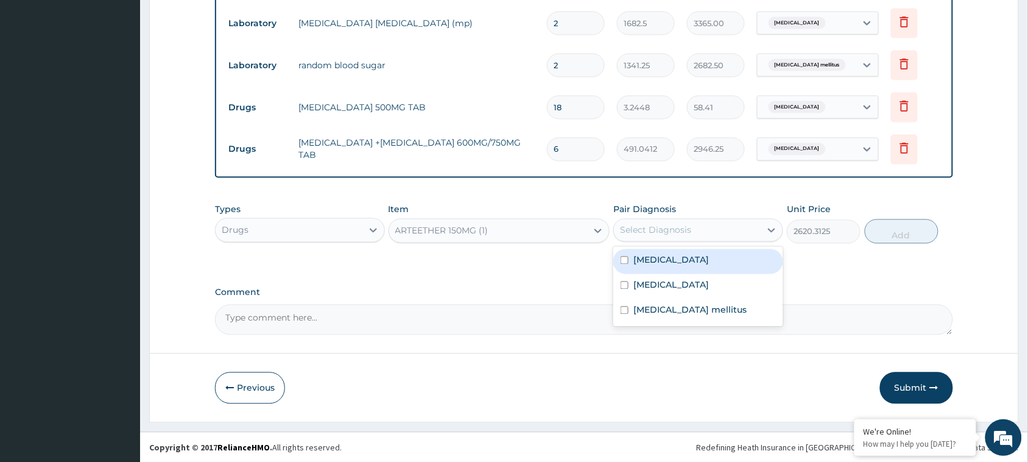
click at [659, 266] on div "[MEDICAL_DATA]" at bounding box center [698, 261] width 170 height 25
checkbox input "true"
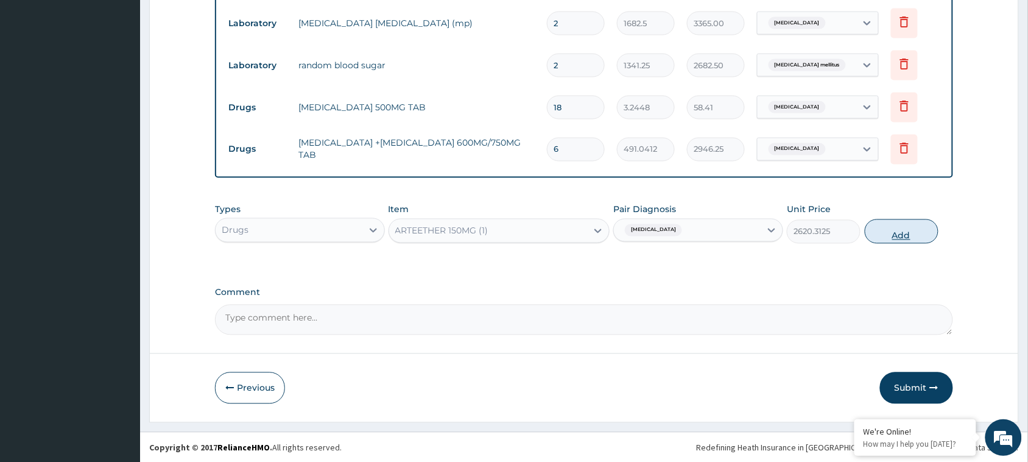
click at [906, 224] on button "Add" at bounding box center [902, 231] width 74 height 24
type input "0"
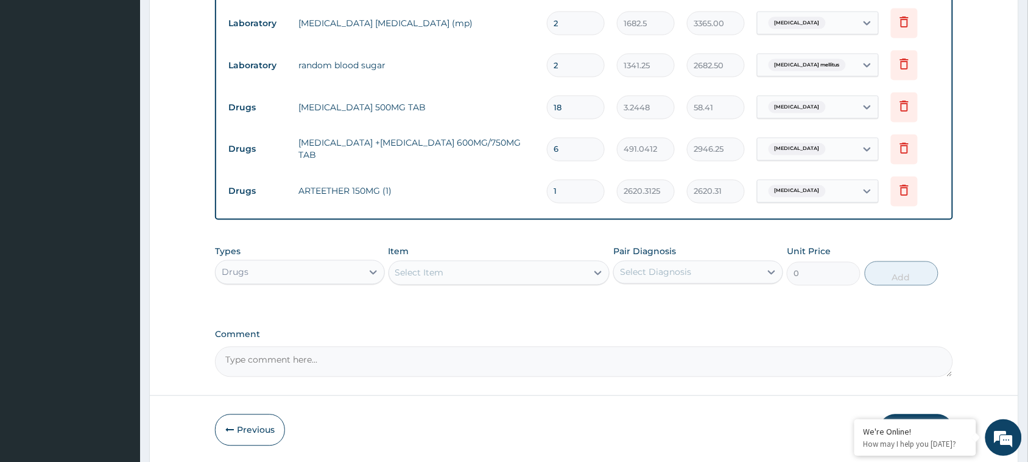
click at [435, 272] on div "Select Item" at bounding box center [419, 273] width 49 height 12
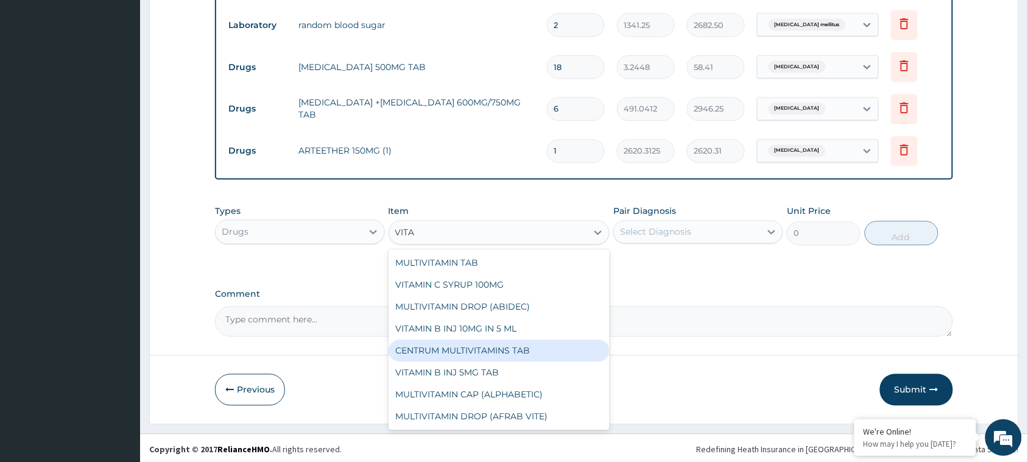
scroll to position [609, 0]
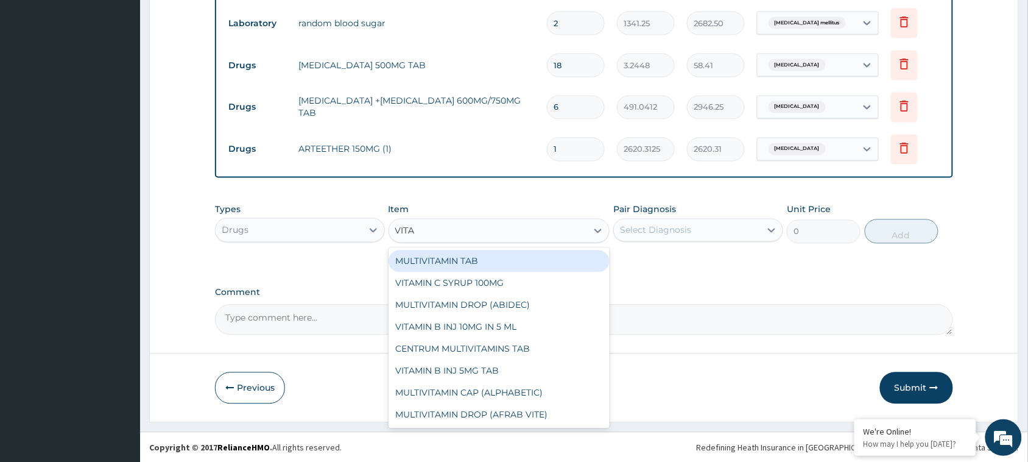
type input "VITA"
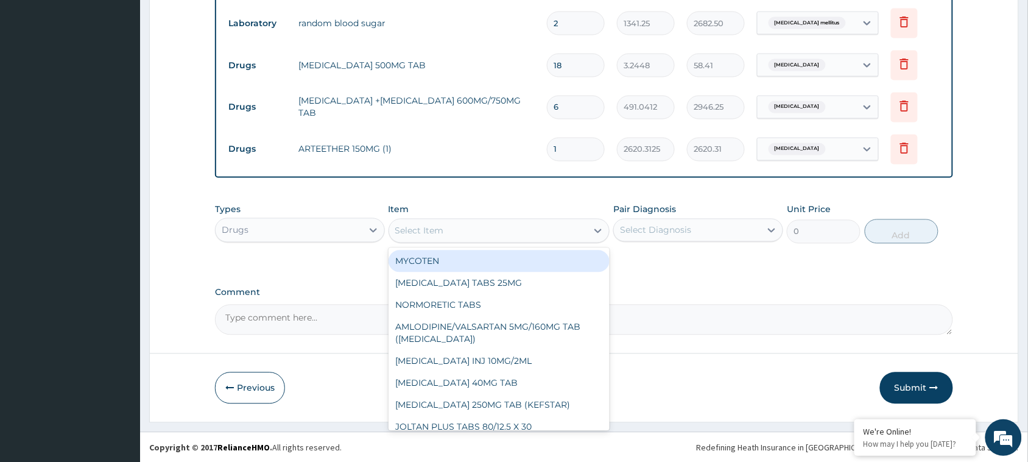
click at [535, 231] on div "Select Item" at bounding box center [488, 230] width 198 height 19
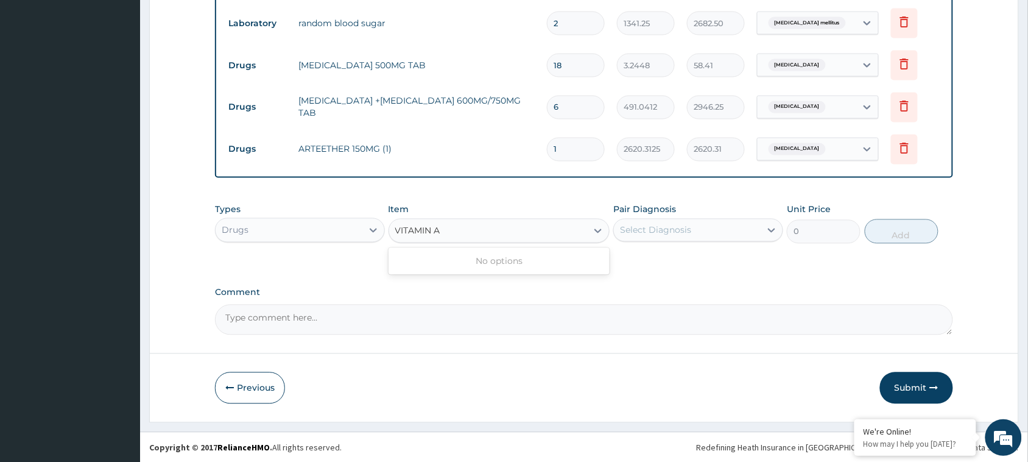
type input "VITAMIN"
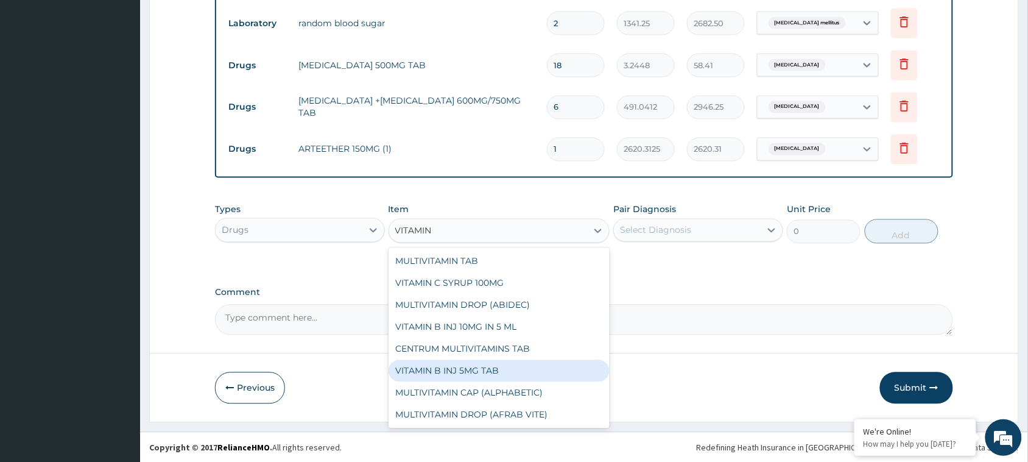
click at [457, 376] on div "VITAMIN B INJ 5MG TAB" at bounding box center [499, 371] width 222 height 22
type input "22.1"
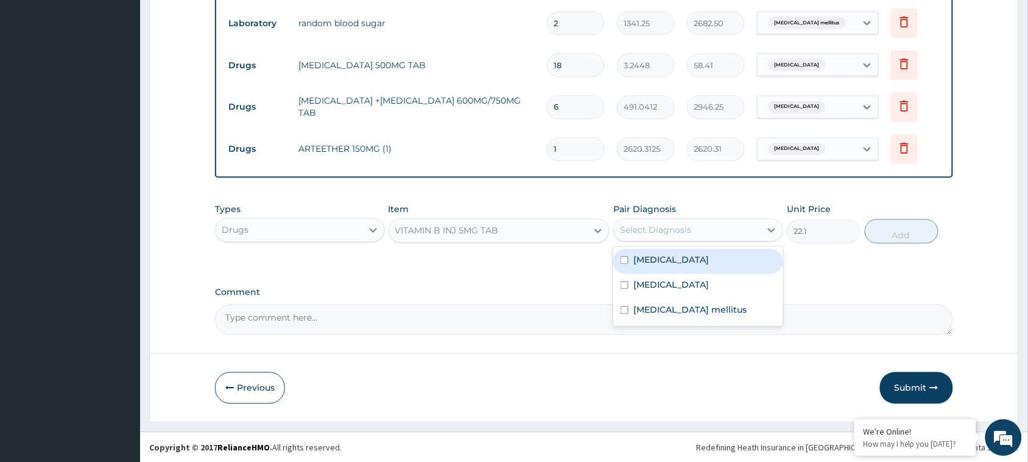
click at [671, 236] on div "Select Diagnosis" at bounding box center [687, 229] width 147 height 19
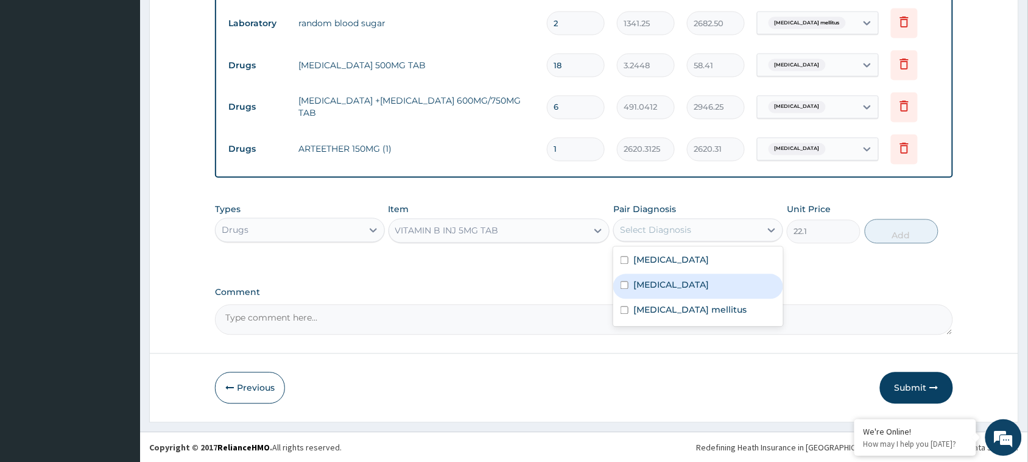
click at [626, 283] on input "checkbox" at bounding box center [624, 285] width 8 height 8
checkbox input "true"
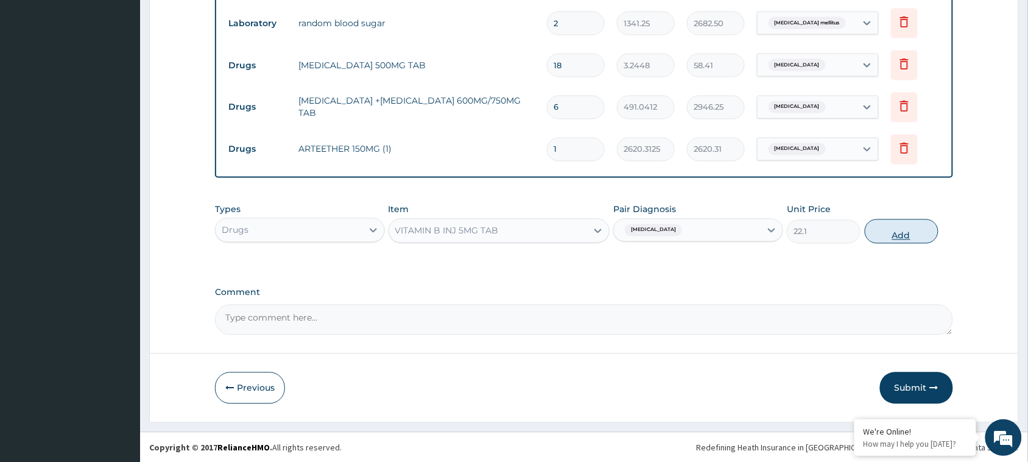
click at [897, 235] on button "Add" at bounding box center [902, 231] width 74 height 24
type input "0"
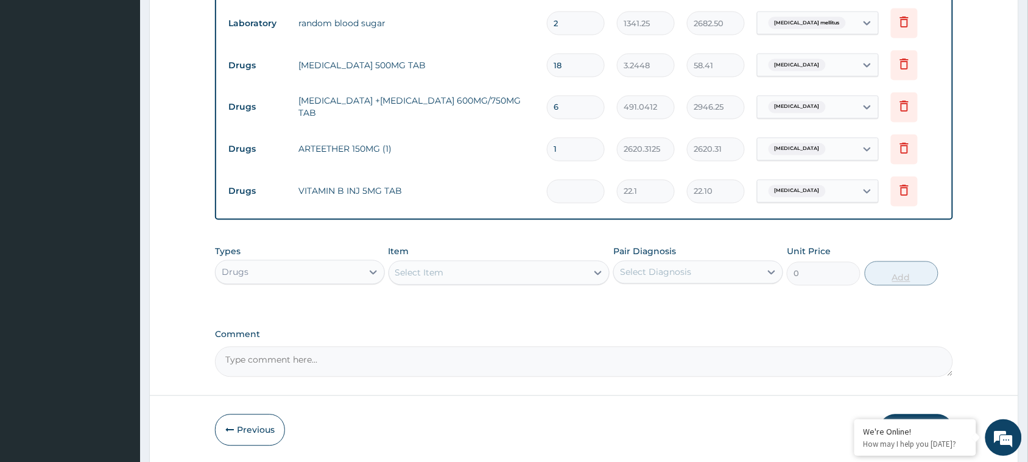
type input "0.00"
type input "5"
type input "110.50"
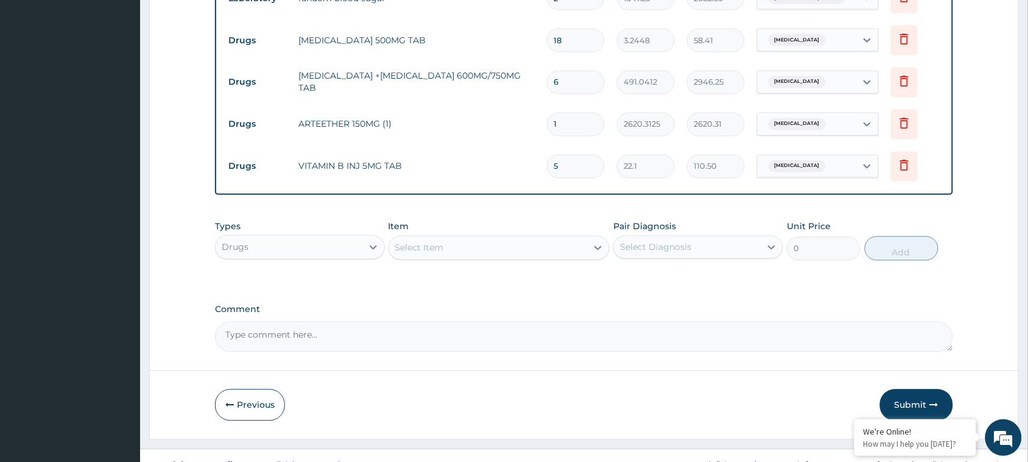
scroll to position [652, 0]
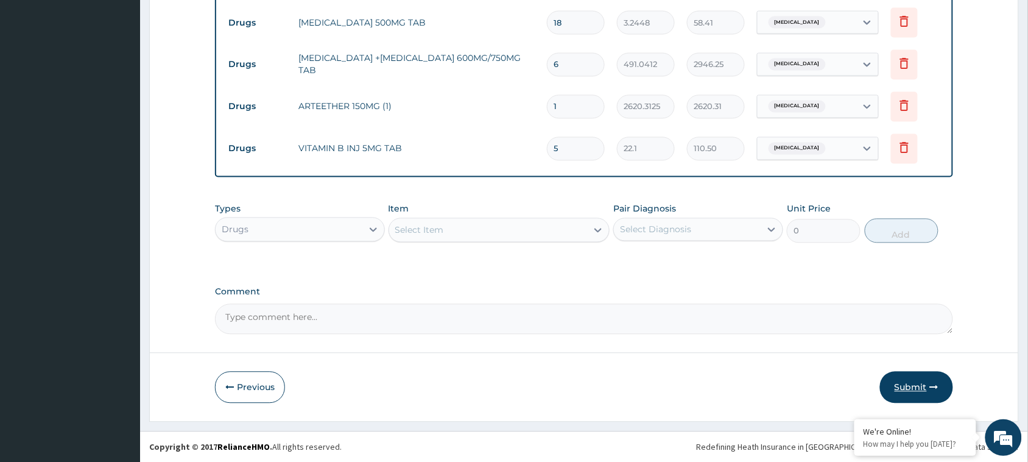
type input "5"
click at [921, 381] on button "Submit" at bounding box center [916, 387] width 73 height 32
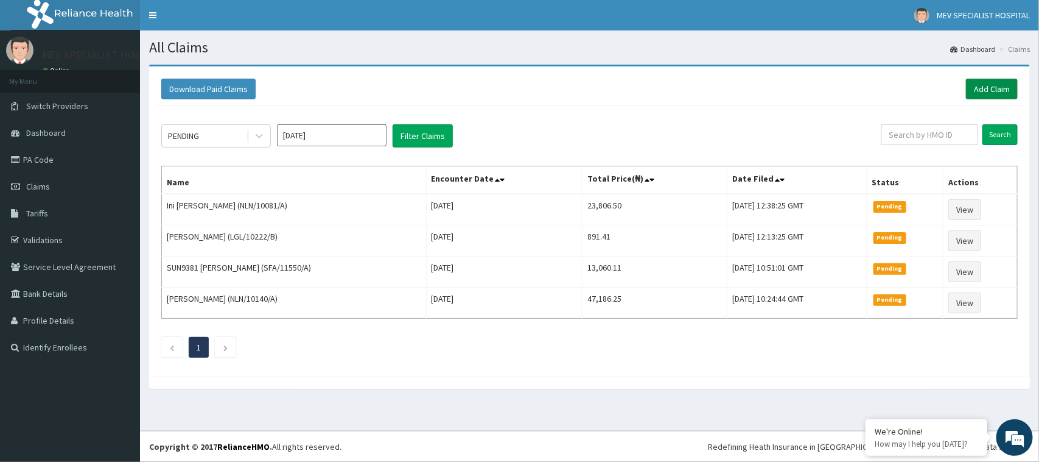
click at [983, 86] on link "Add Claim" at bounding box center [992, 89] width 52 height 21
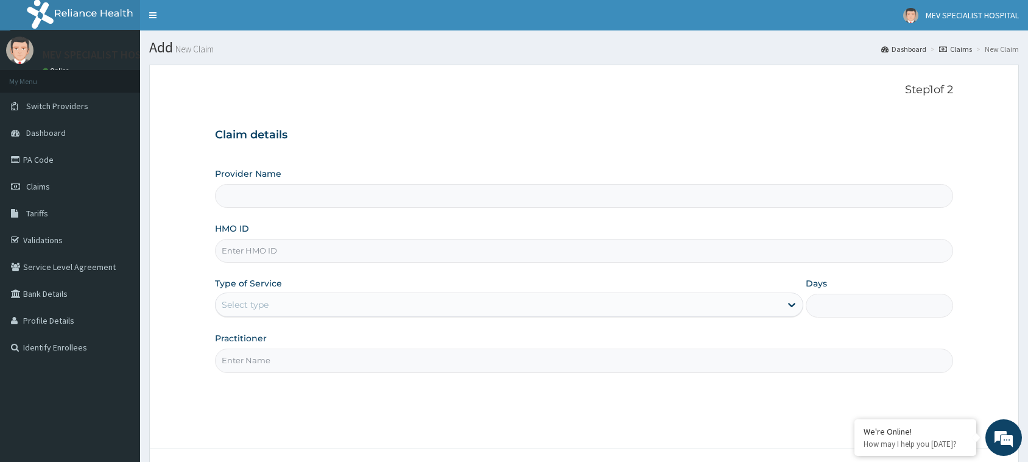
type input "MEV SPECIALIST HOSPITAL"
click at [323, 256] on input "HMO ID" at bounding box center [584, 251] width 738 height 24
paste input "IGZ/10005/E"
type input "IGZ/10005/E"
click at [293, 305] on div "Select type" at bounding box center [498, 304] width 565 height 19
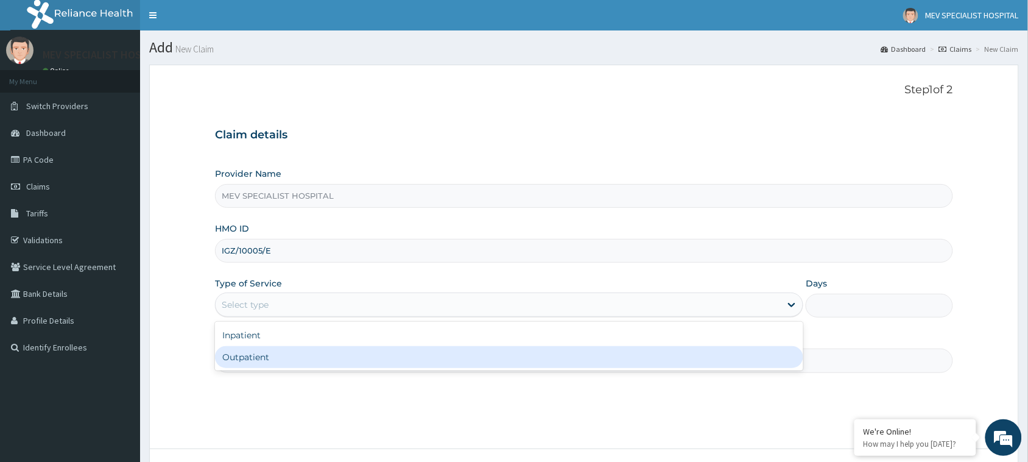
click at [290, 366] on div "Outpatient" at bounding box center [509, 357] width 588 height 22
type input "1"
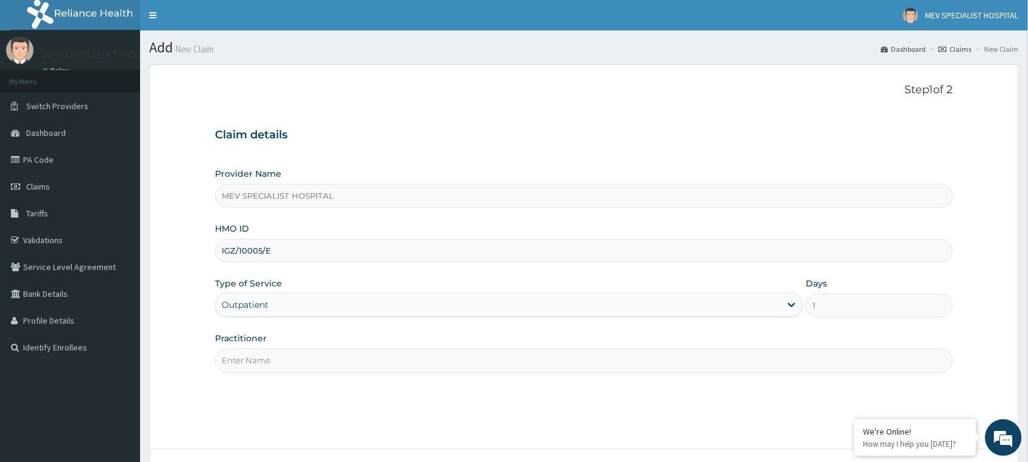
click at [311, 363] on input "Practitioner" at bounding box center [584, 360] width 738 height 24
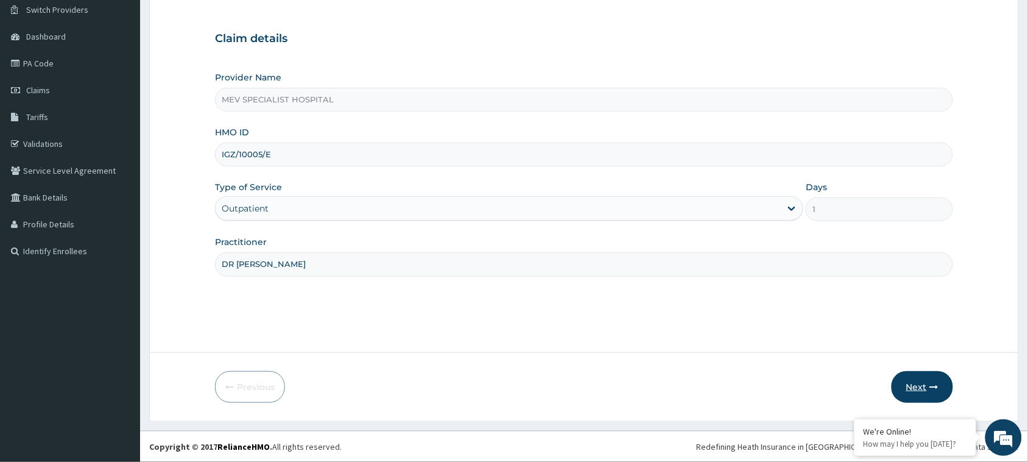
type input "DR [PERSON_NAME]"
click at [914, 390] on button "Next" at bounding box center [921, 387] width 61 height 32
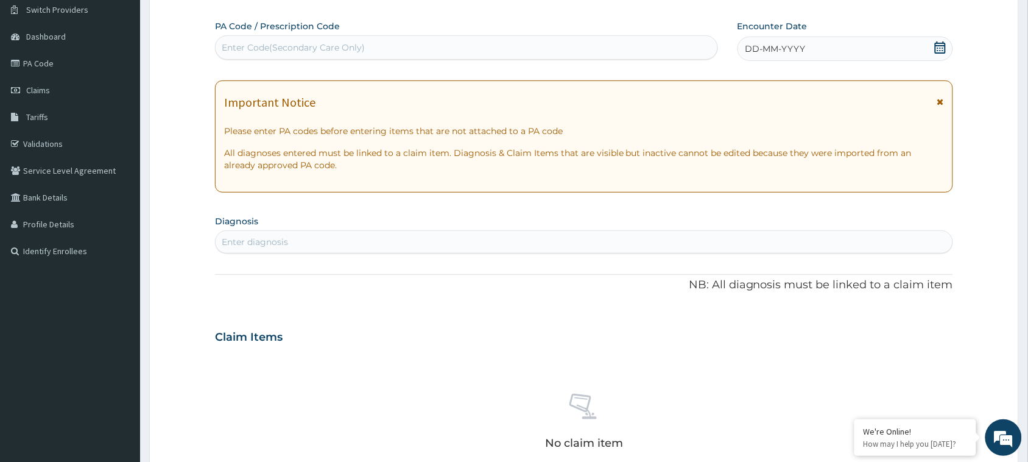
click at [390, 38] on div "Enter Code(Secondary Care Only)" at bounding box center [467, 47] width 502 height 19
paste input "PA/EDA9F2"
type input "PA/EDA9F2"
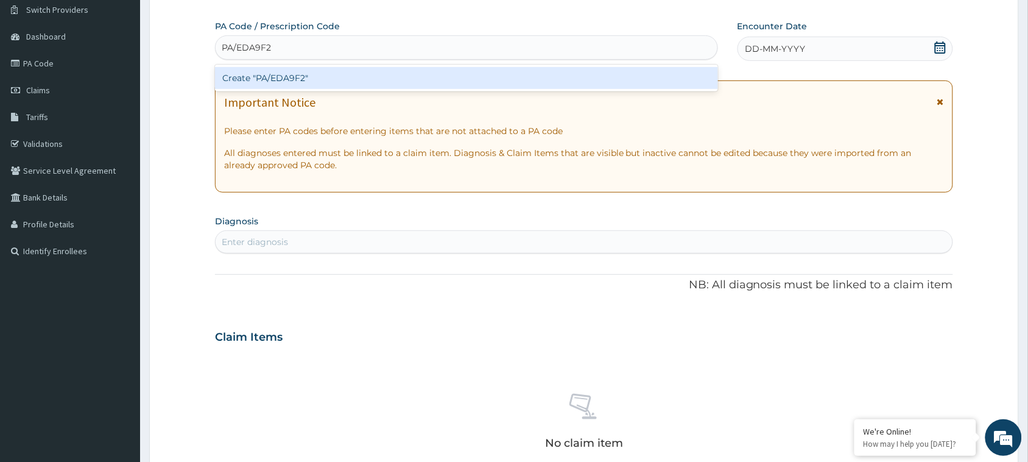
click at [390, 79] on div "Create "PA/EDA9F2"" at bounding box center [466, 78] width 503 height 22
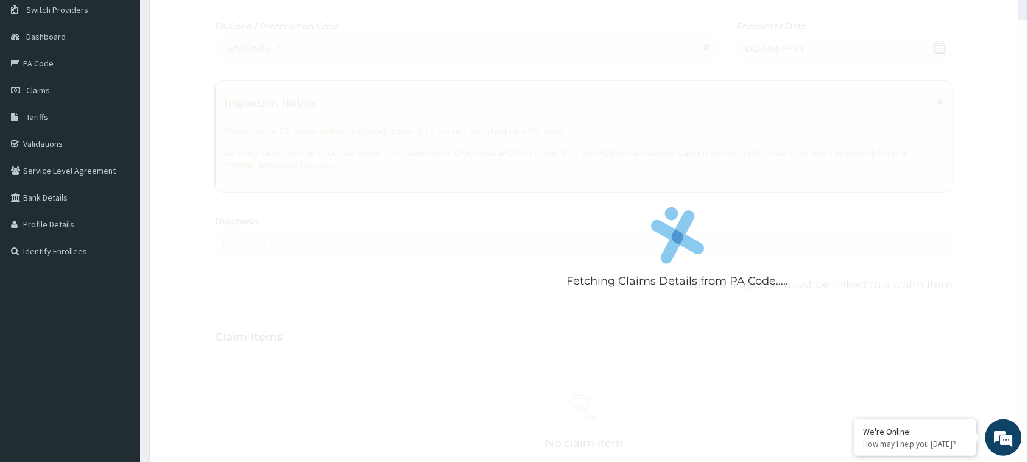
scroll to position [443, 0]
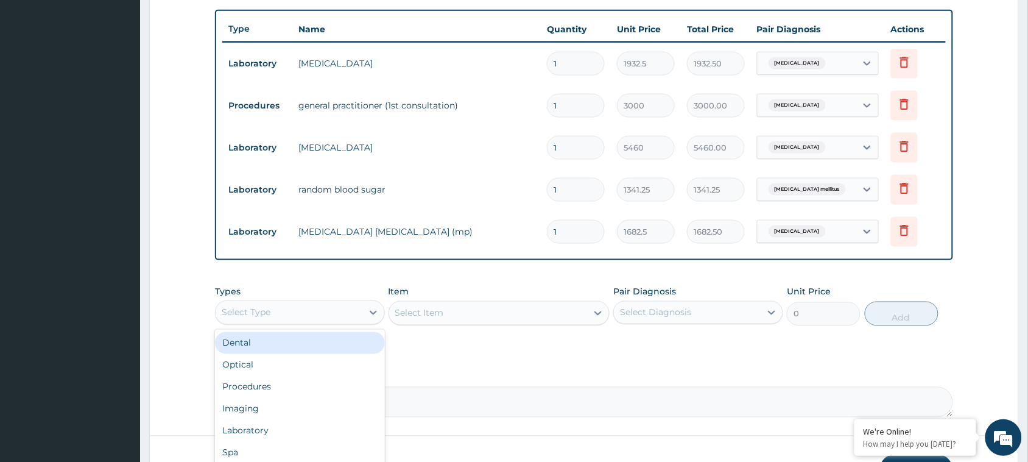
click at [338, 312] on div "Select Type" at bounding box center [289, 312] width 147 height 19
type input "DRUG"
click at [332, 343] on div "Drugs" at bounding box center [300, 343] width 170 height 22
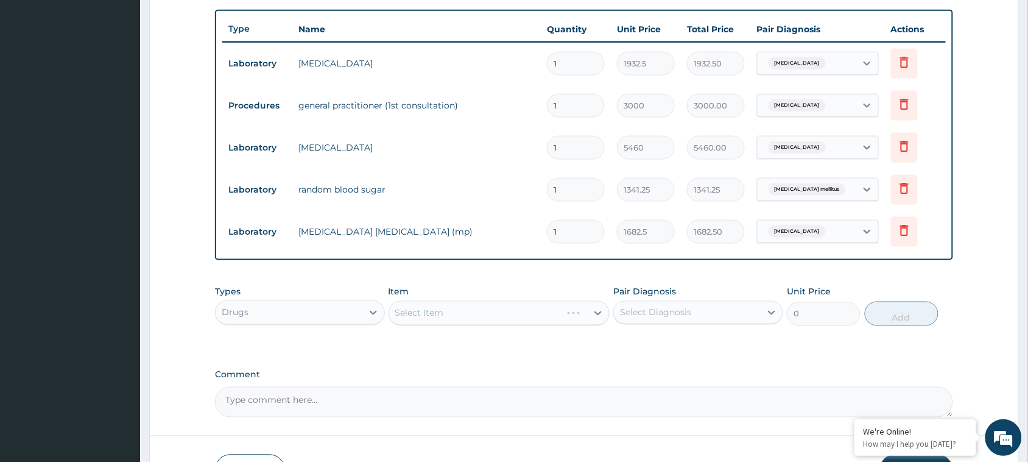
click at [472, 318] on div "Select Item" at bounding box center [499, 313] width 222 height 24
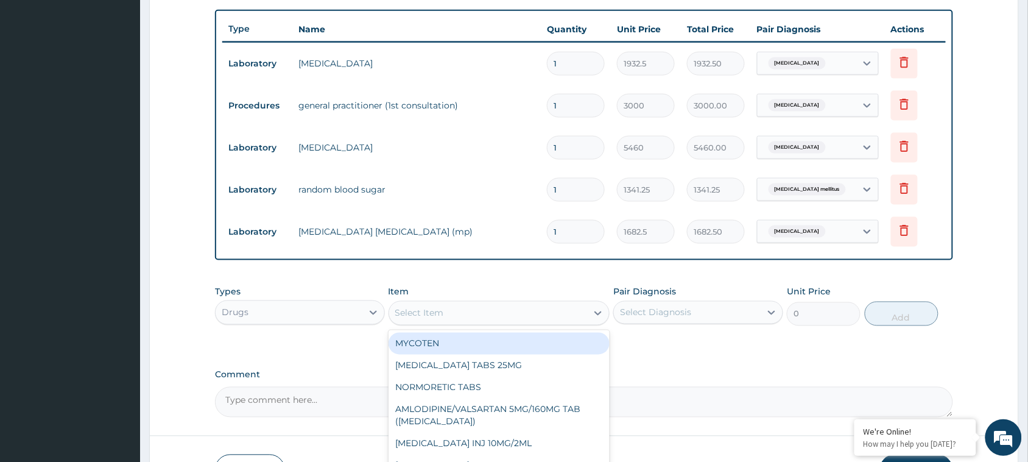
click at [472, 318] on div "Select Item" at bounding box center [488, 312] width 198 height 19
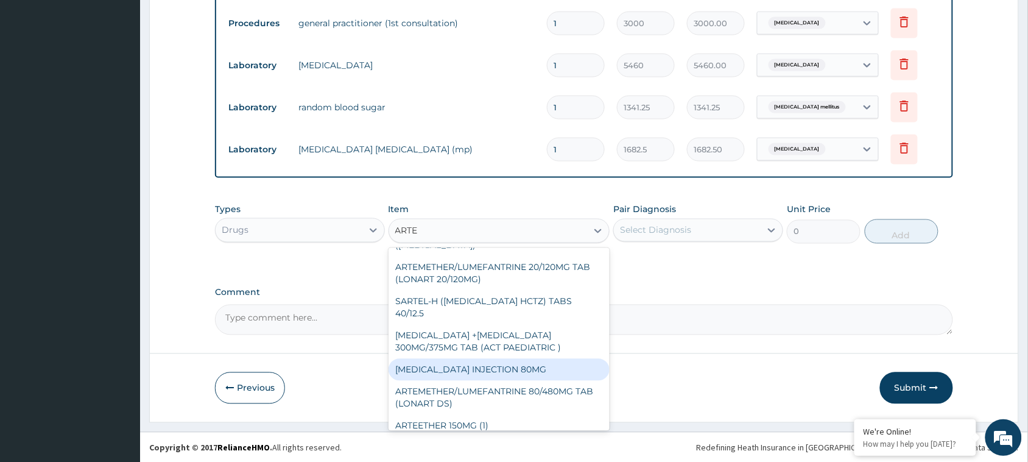
scroll to position [0, 0]
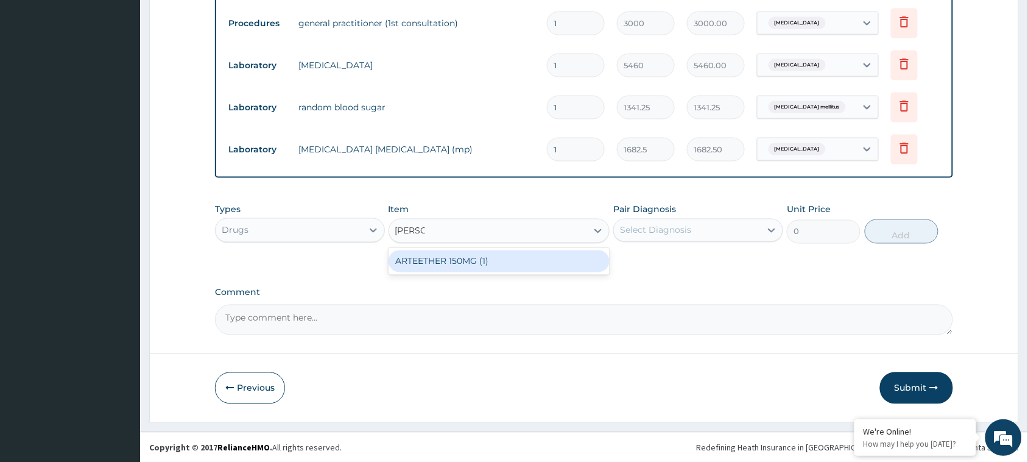
type input "ARTEE"
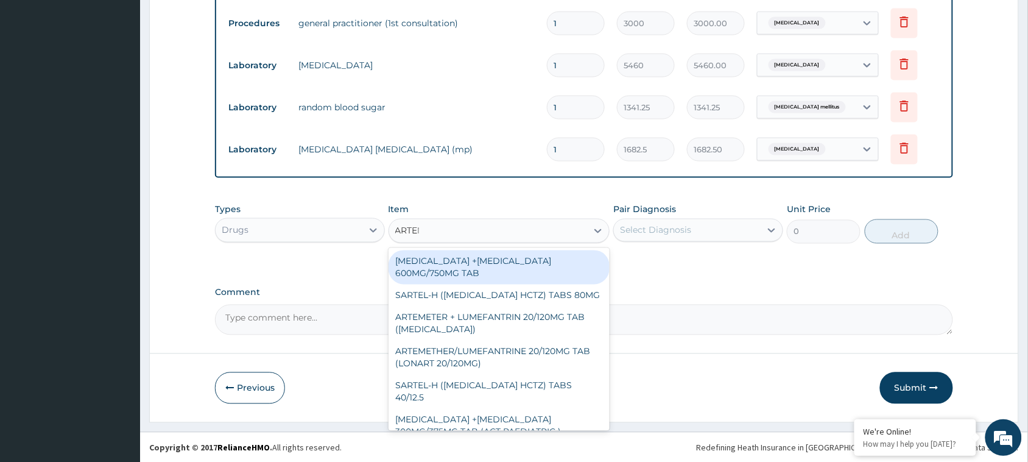
type input "ARTEME"
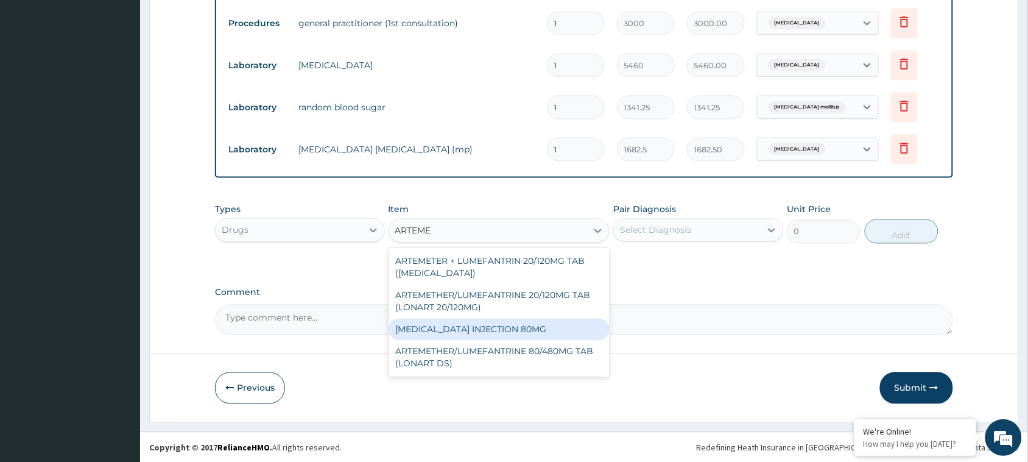
click at [497, 332] on div "ARTEMETHER INJECTION 80MG" at bounding box center [499, 329] width 222 height 22
type input "920.54"
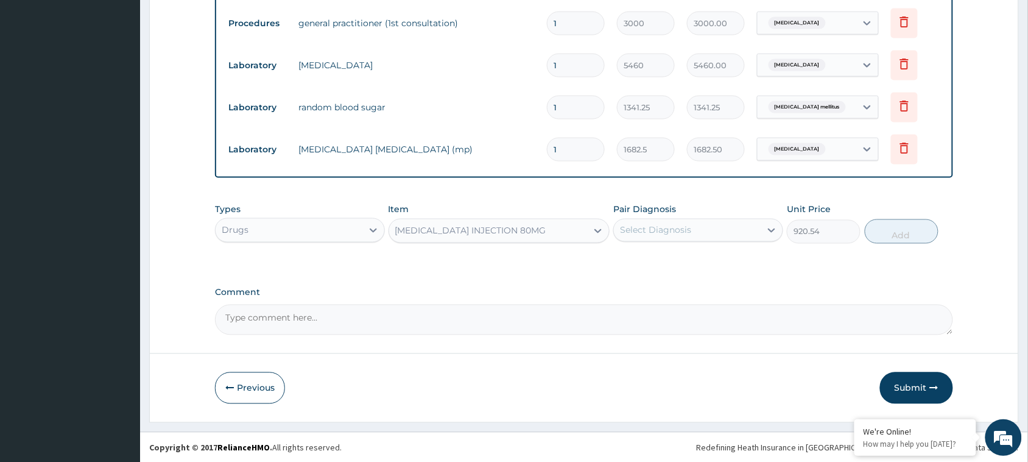
click at [707, 226] on div "Select Diagnosis" at bounding box center [687, 229] width 147 height 19
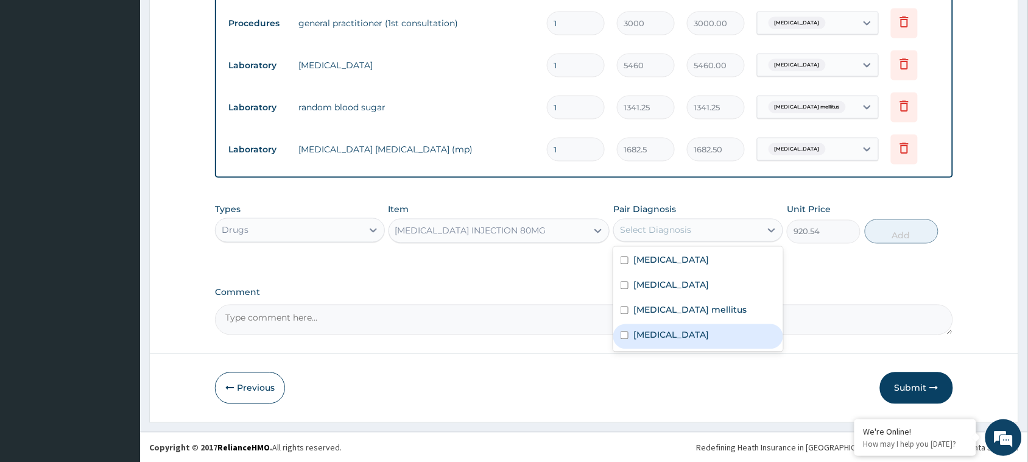
click at [652, 330] on label "Malaria" at bounding box center [670, 335] width 75 height 12
checkbox input "true"
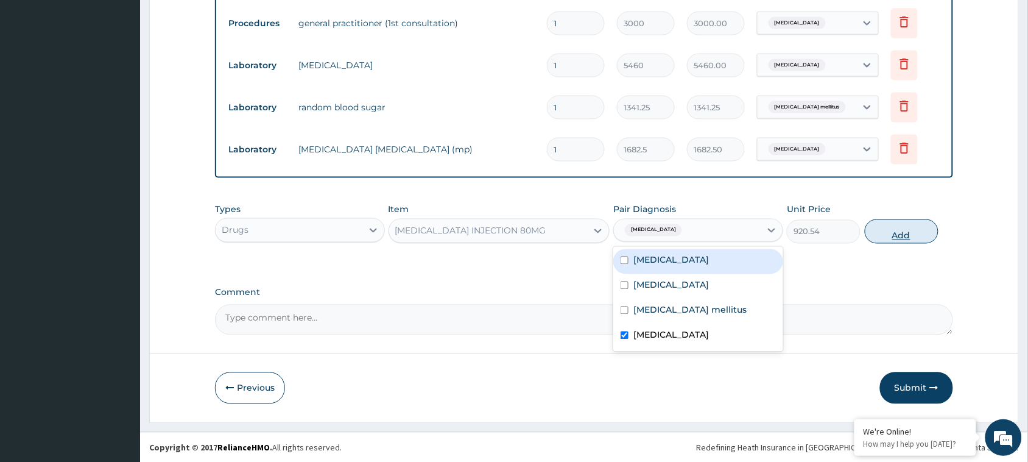
click at [900, 230] on button "Add" at bounding box center [902, 231] width 74 height 24
type input "0"
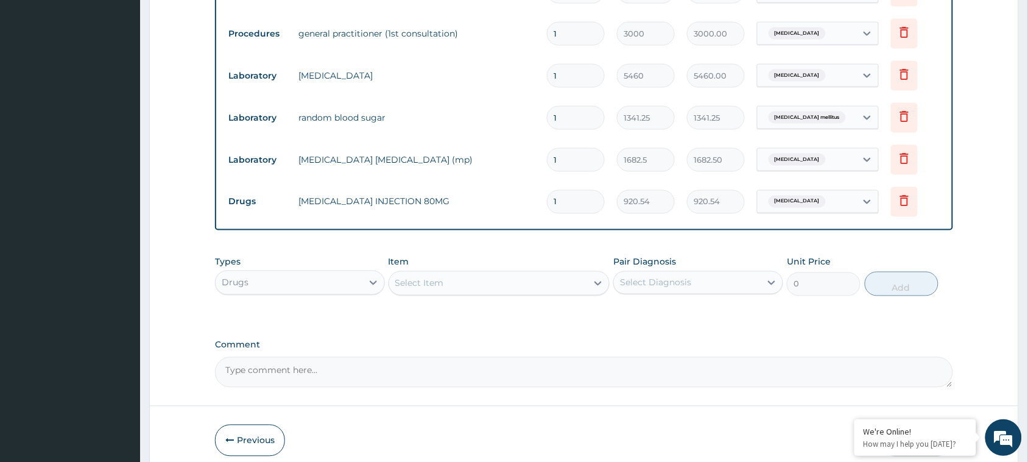
scroll to position [567, 0]
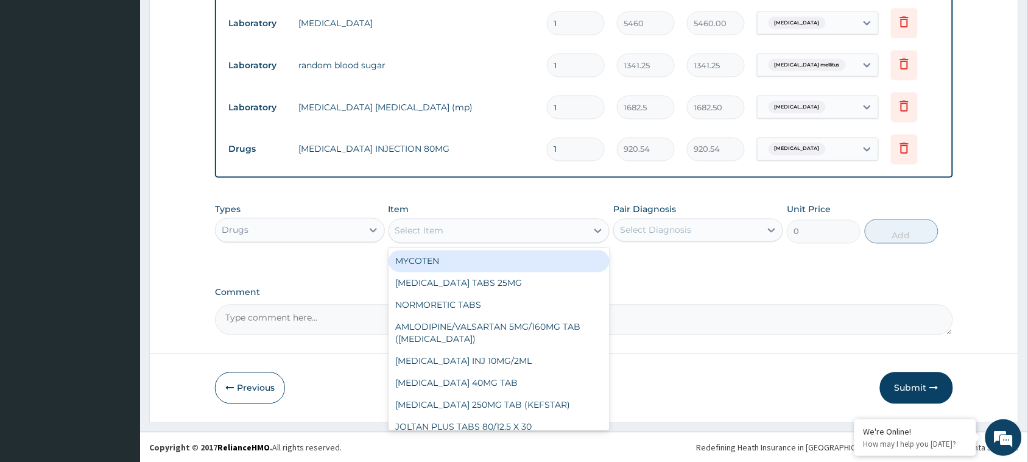
click at [457, 231] on div "Select Item" at bounding box center [488, 230] width 198 height 19
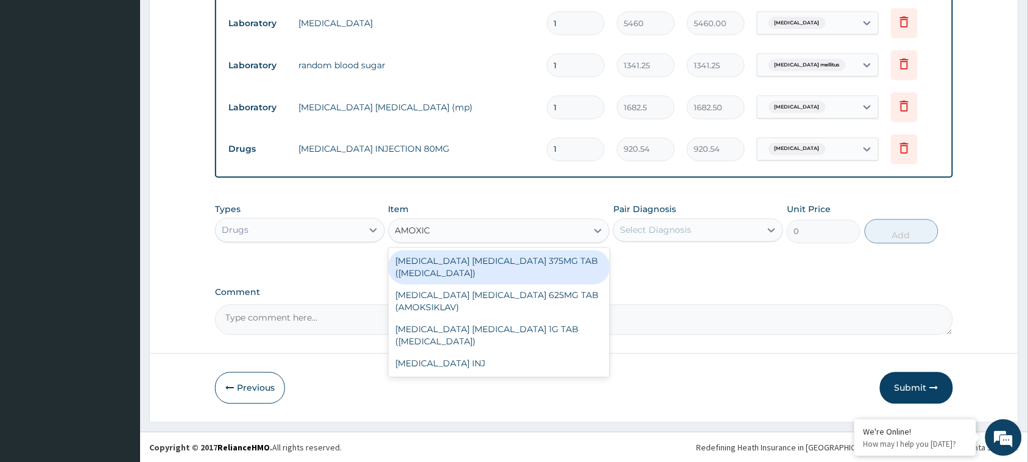
type input "AMOXIC"
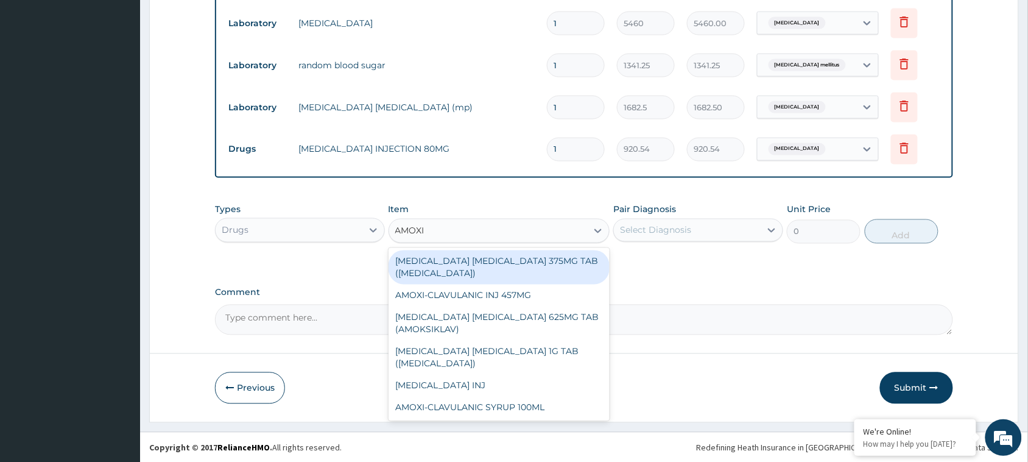
type input "AMOXIC"
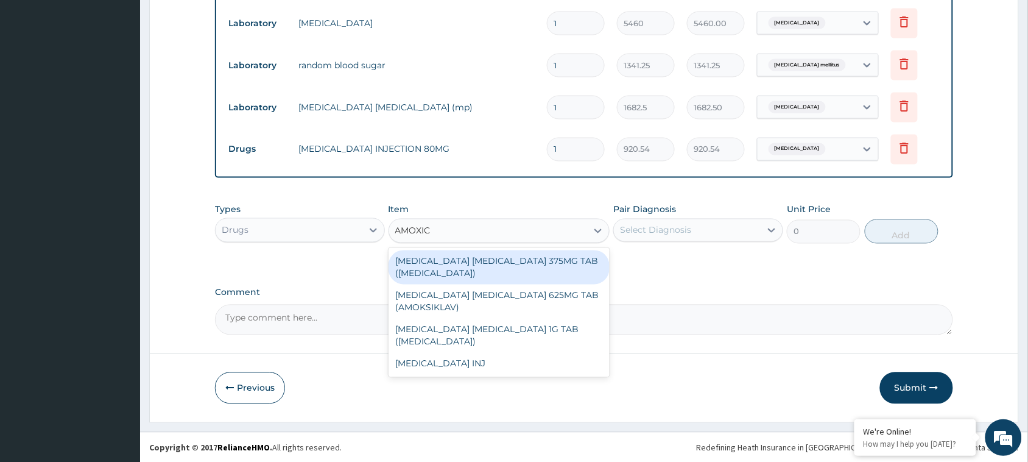
click at [458, 264] on div "AMOXICILLIN CLAVULANIC ACID 375MG TAB (AUGMENTIN)" at bounding box center [499, 267] width 222 height 34
type input "296.9616"
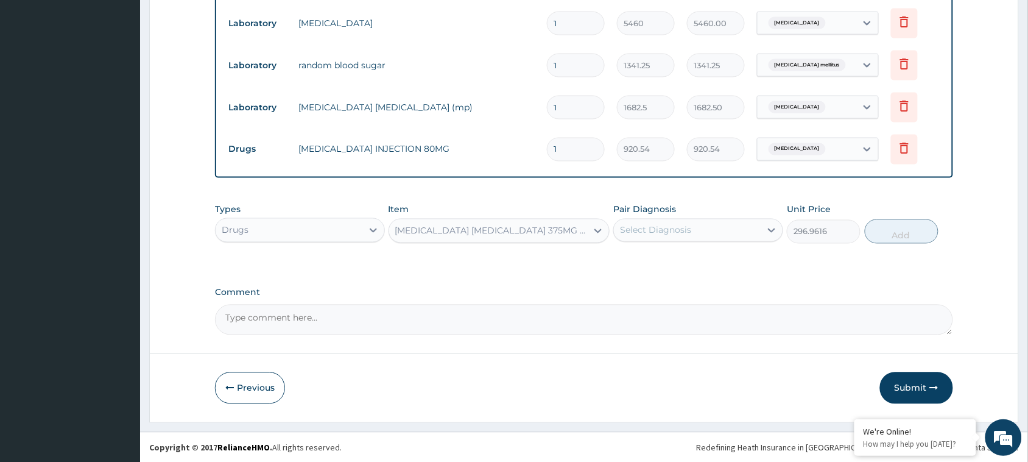
click at [704, 219] on div "Select Diagnosis" at bounding box center [698, 230] width 170 height 23
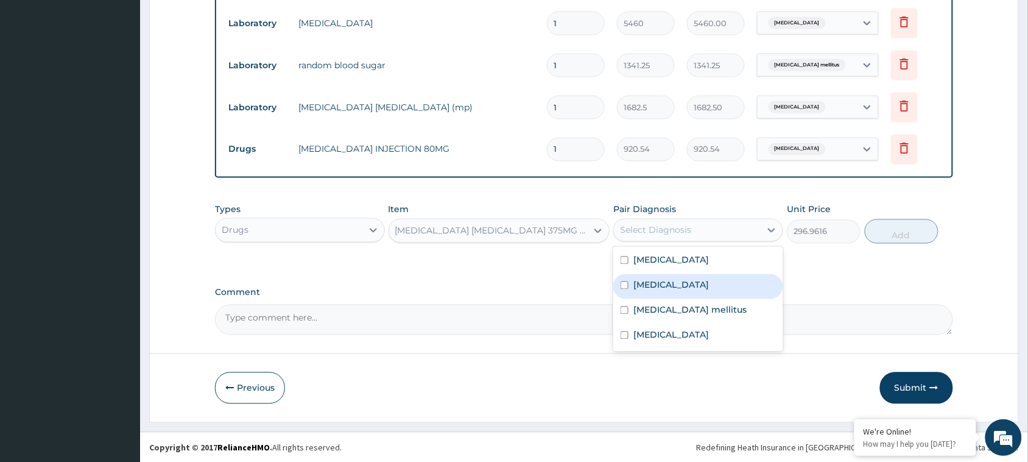
click at [646, 284] on label "[MEDICAL_DATA]" at bounding box center [670, 285] width 75 height 12
checkbox input "true"
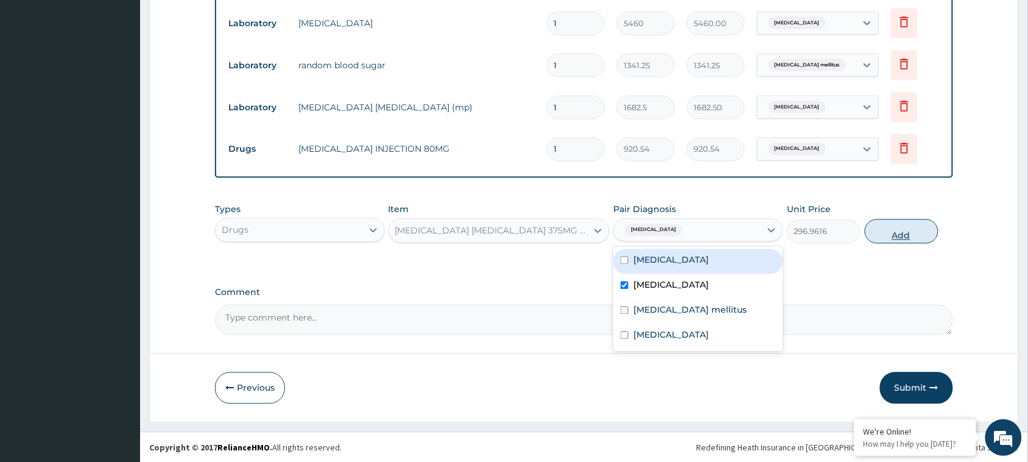
click at [890, 232] on button "Add" at bounding box center [902, 231] width 74 height 24
type input "0"
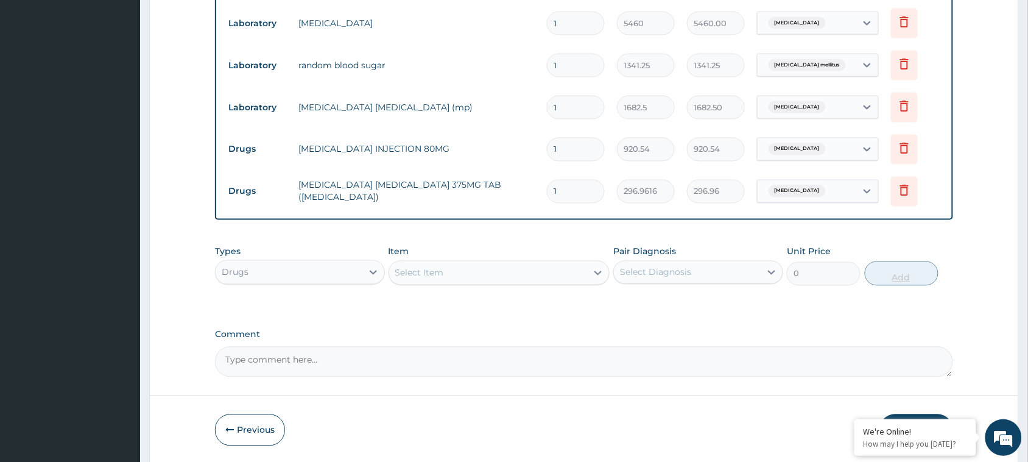
type input "0.00"
type input "1"
type input "296.96"
type input "10"
type input "2969.62"
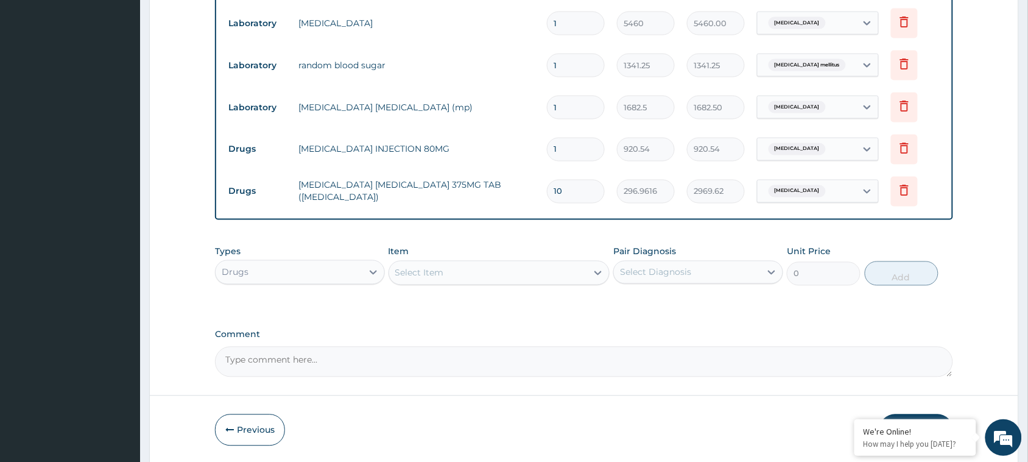
type input "10"
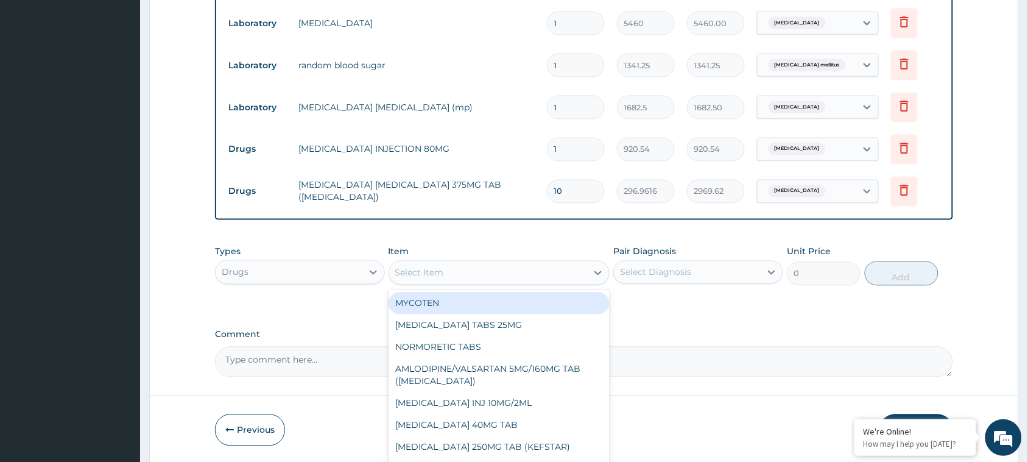
click at [446, 273] on div "Select Item" at bounding box center [488, 272] width 198 height 19
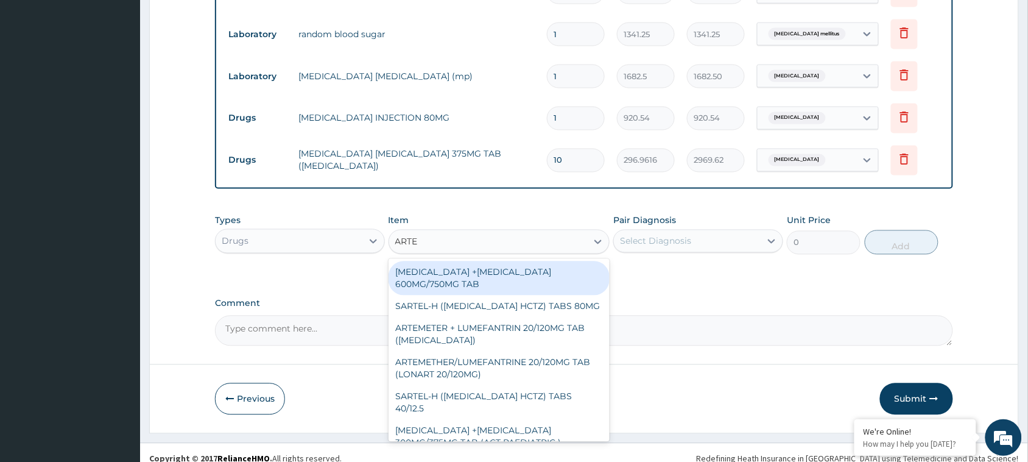
scroll to position [609, 0]
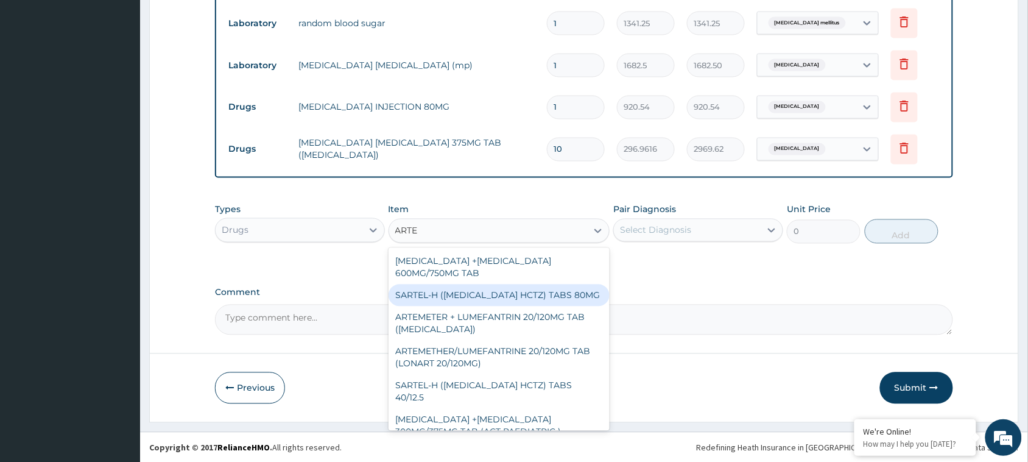
type input "ARTE"
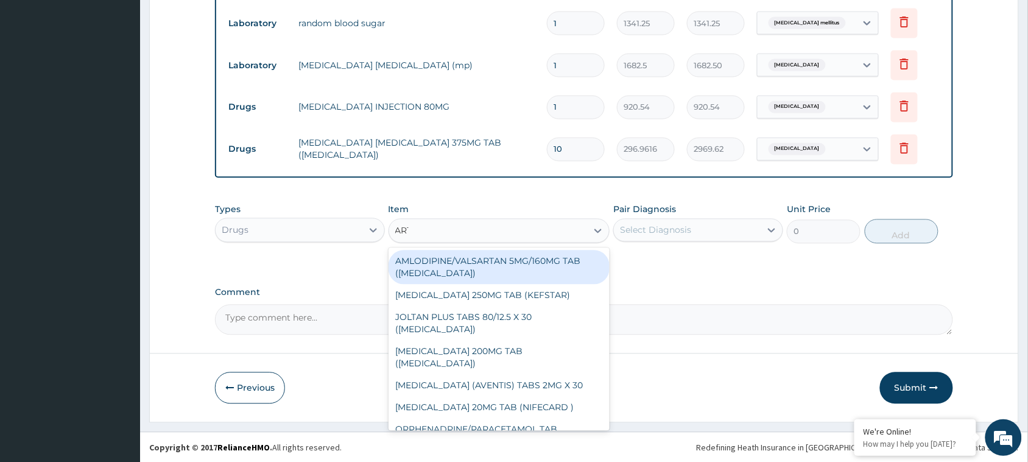
type input "ARTE"
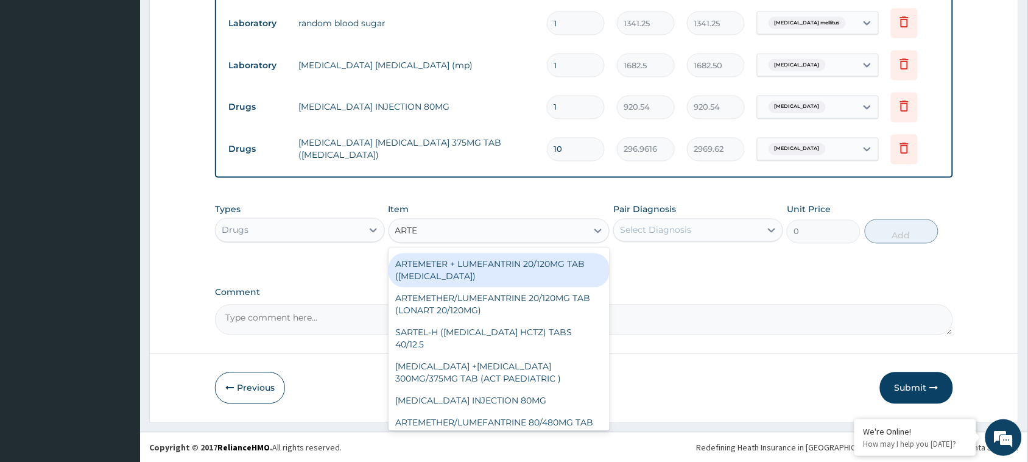
scroll to position [65, 0]
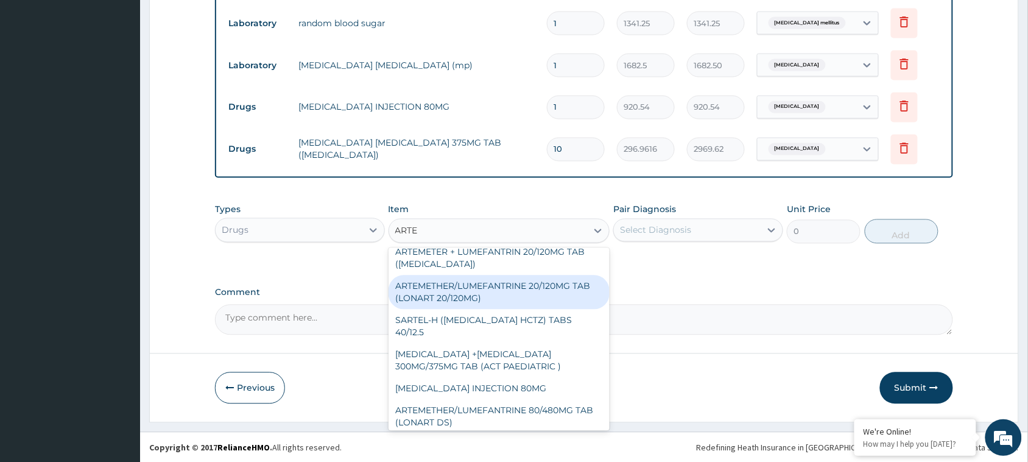
click at [506, 288] on div "ARTEMETHER/LUMEFANTRINE 20/120MG TAB (LONART 20/120MG)" at bounding box center [499, 292] width 222 height 34
type input "28.4076"
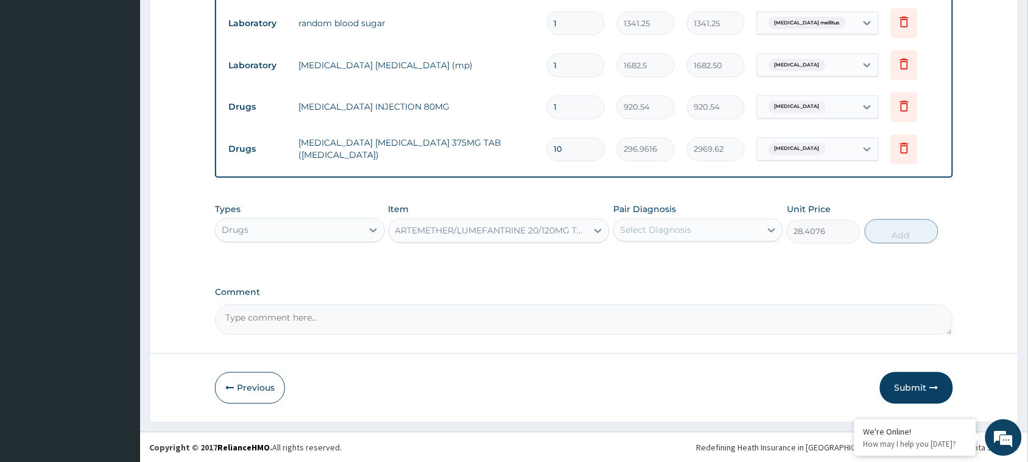
click at [704, 220] on div "Select Diagnosis" at bounding box center [687, 229] width 147 height 19
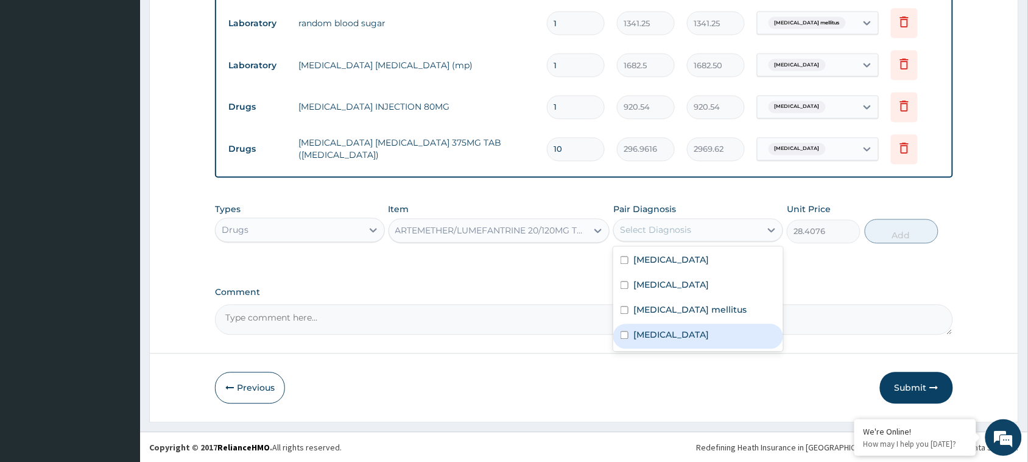
click at [673, 342] on div "Malaria" at bounding box center [698, 336] width 170 height 25
checkbox input "true"
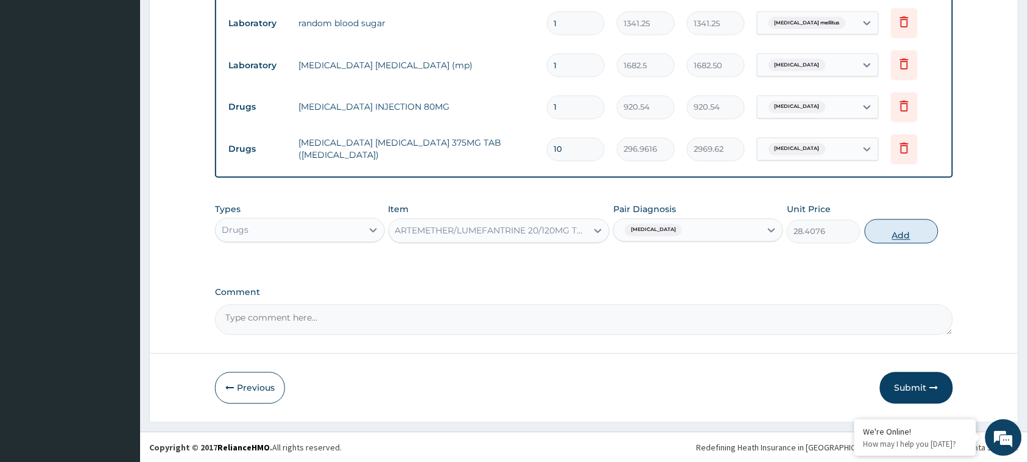
click at [892, 225] on button "Add" at bounding box center [902, 231] width 74 height 24
type input "0"
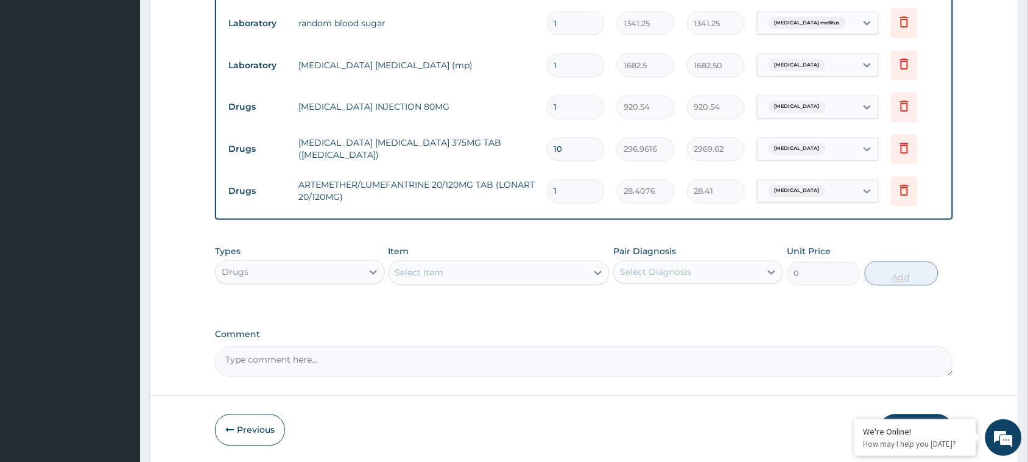
type input "0.00"
type input "6"
type input "170.45"
type input "6"
click at [591, 269] on div at bounding box center [598, 273] width 22 height 22
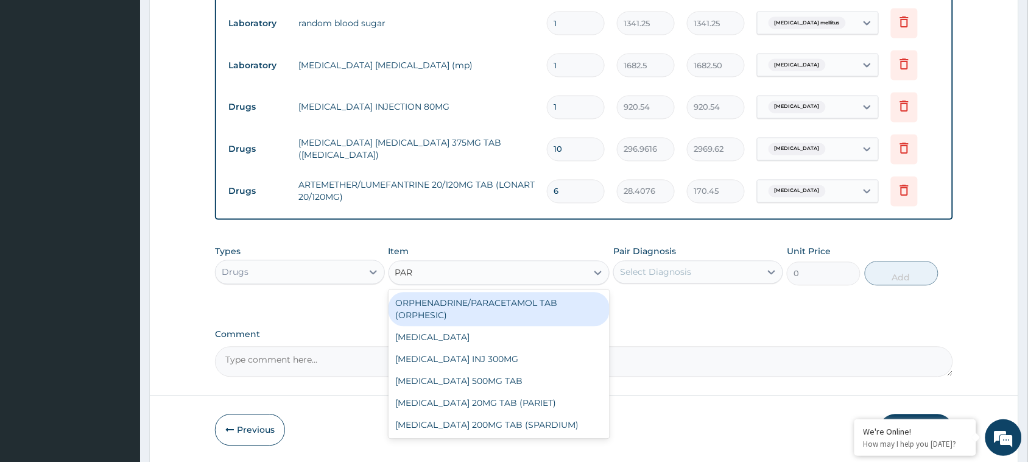
type input "PARA"
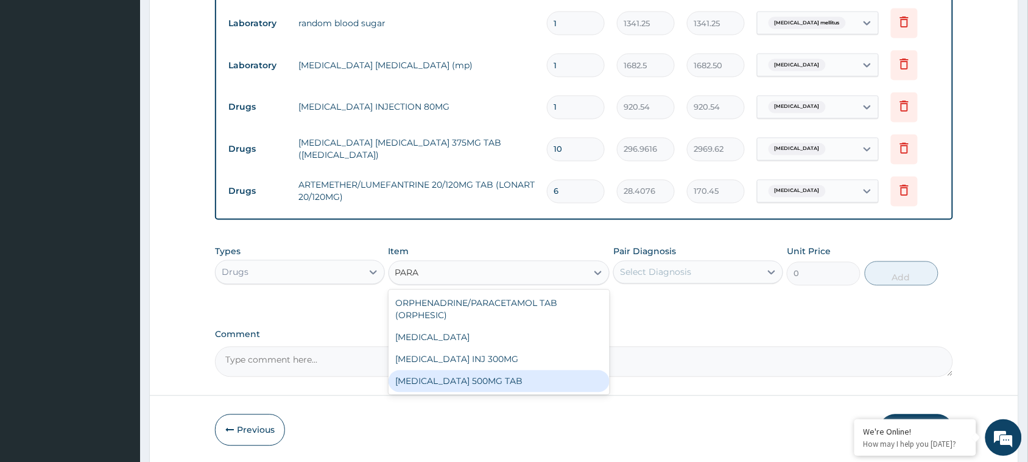
click at [484, 379] on div "PARACETAMOL 500MG TAB" at bounding box center [499, 381] width 222 height 22
type input "3.2448"
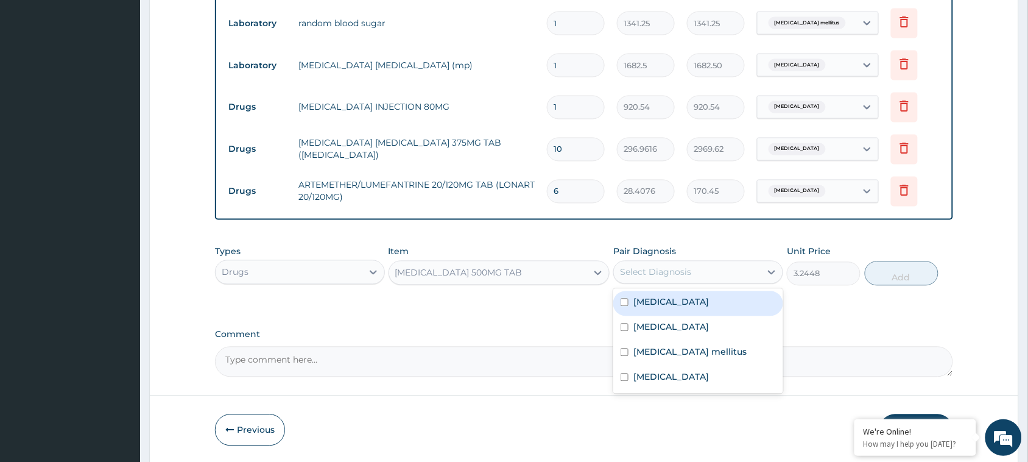
click at [700, 274] on div "Select Diagnosis" at bounding box center [687, 271] width 147 height 19
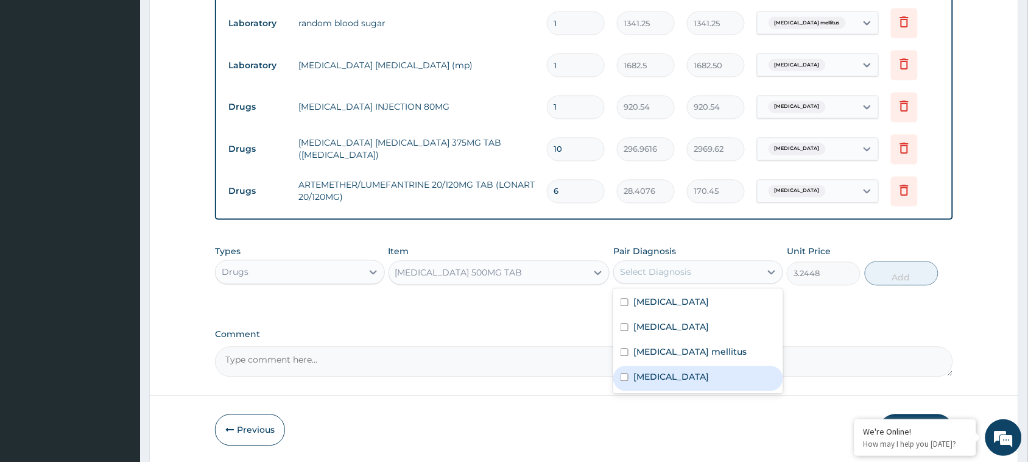
click at [656, 371] on label "Malaria" at bounding box center [670, 377] width 75 height 12
checkbox input "true"
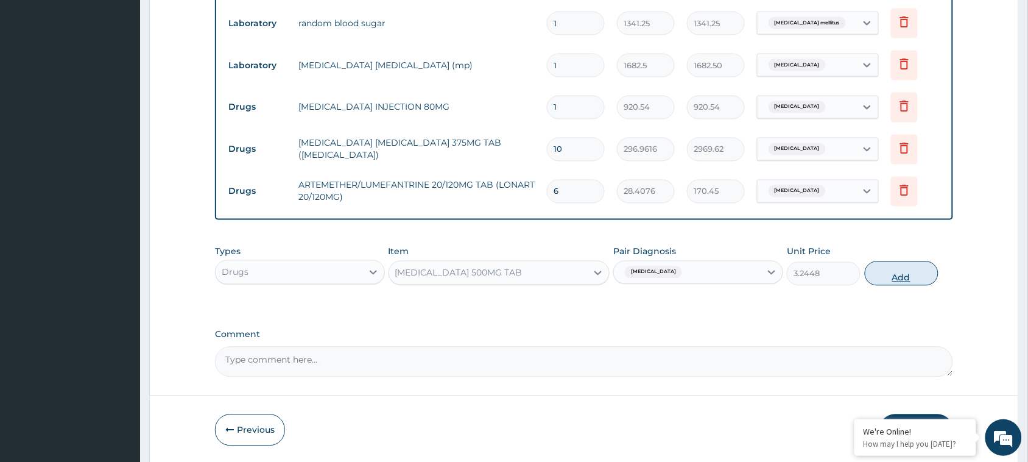
click at [890, 268] on button "Add" at bounding box center [902, 273] width 74 height 24
type input "0"
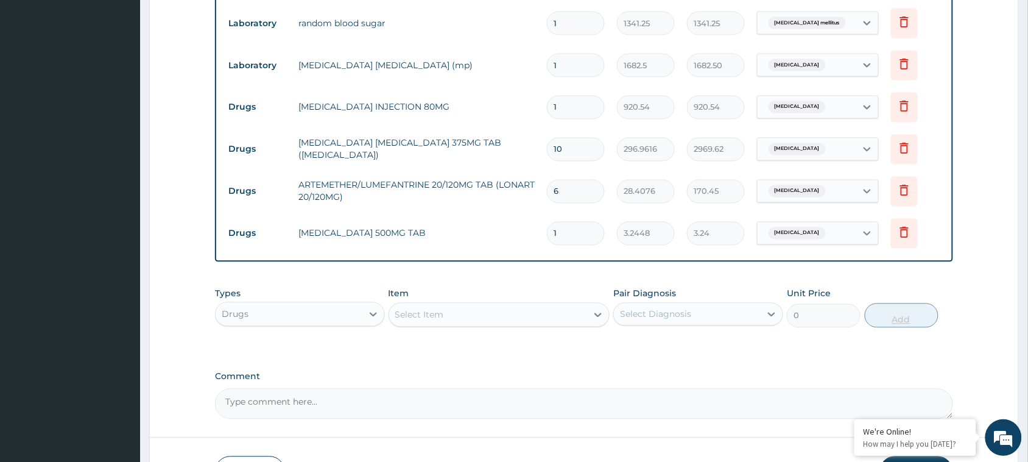
type input "18"
type input "58.41"
type input "18"
click at [528, 318] on div "Select Item" at bounding box center [488, 314] width 198 height 19
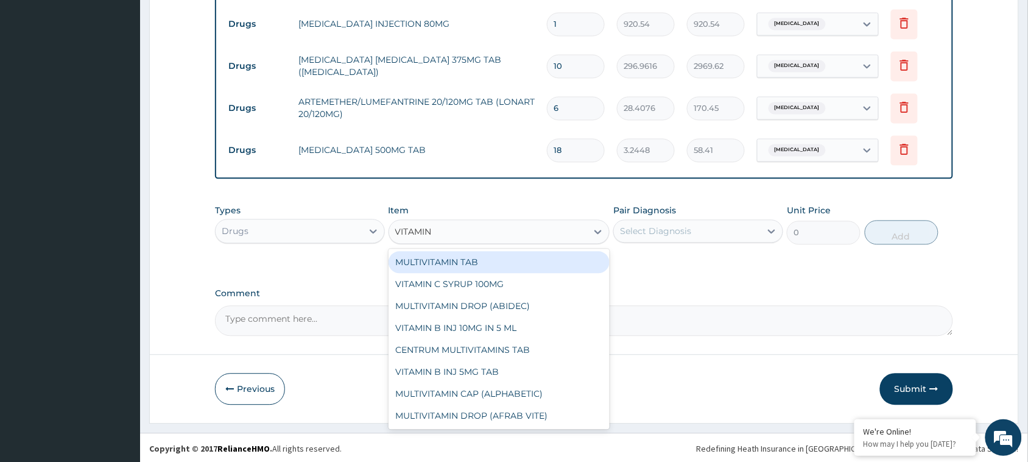
scroll to position [694, 0]
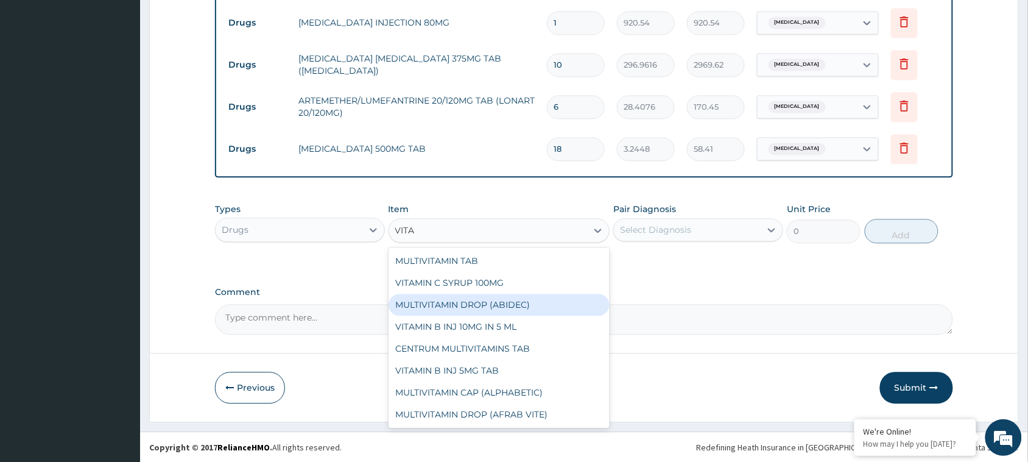
type input "VIT"
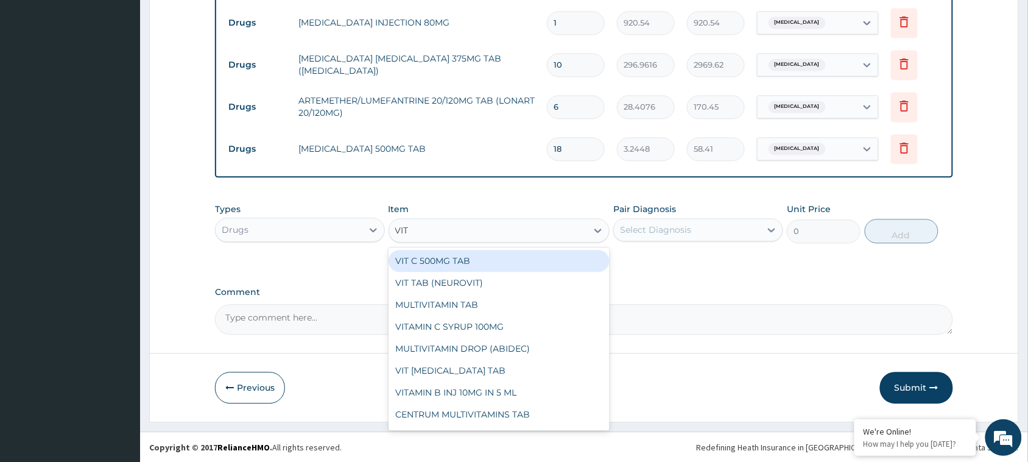
click at [443, 262] on div "VIT C 500MG TAB" at bounding box center [499, 261] width 222 height 22
type input "29.0472"
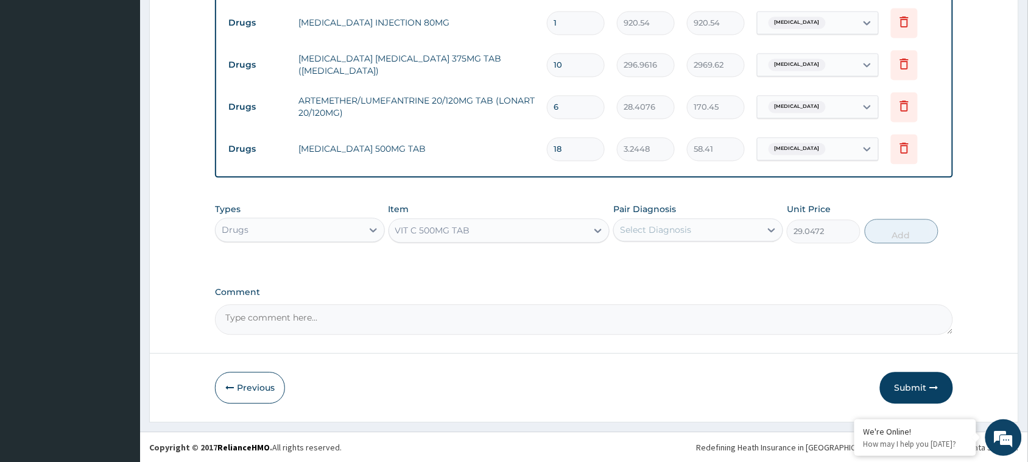
click at [676, 242] on div "Pair Diagnosis Select Diagnosis" at bounding box center [698, 223] width 170 height 40
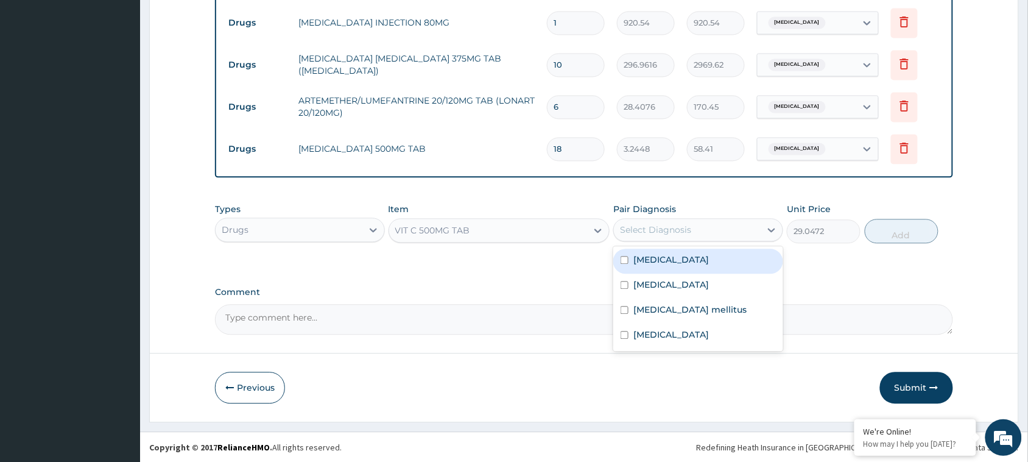
click at [678, 225] on div "Select Diagnosis" at bounding box center [655, 229] width 71 height 12
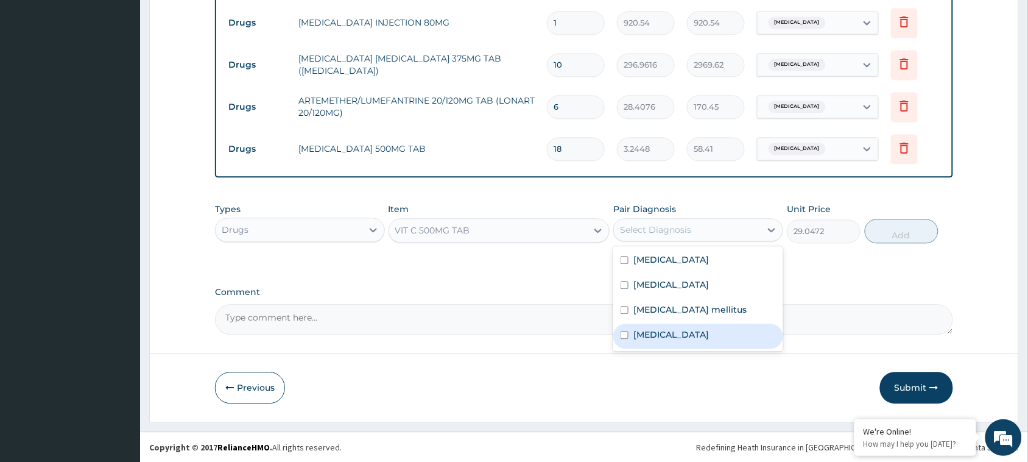
click at [649, 335] on label "[MEDICAL_DATA]" at bounding box center [670, 334] width 75 height 12
checkbox input "true"
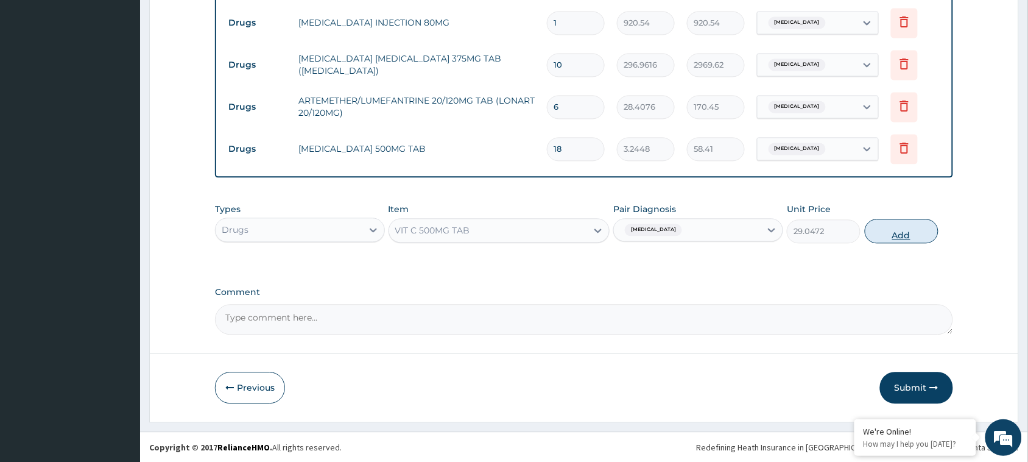
click at [909, 228] on button "Add" at bounding box center [902, 231] width 74 height 24
type input "0"
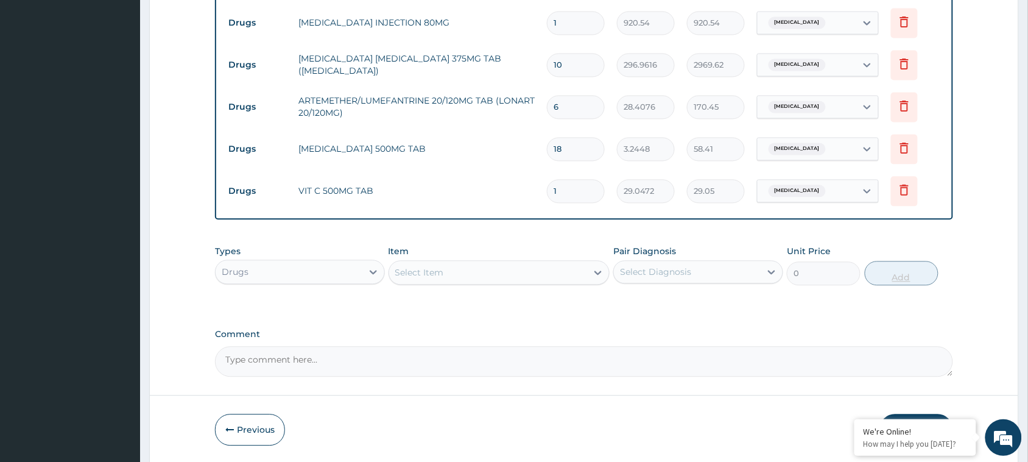
type input "0.00"
type input "2"
type input "58.09"
type input "20"
type input "580.94"
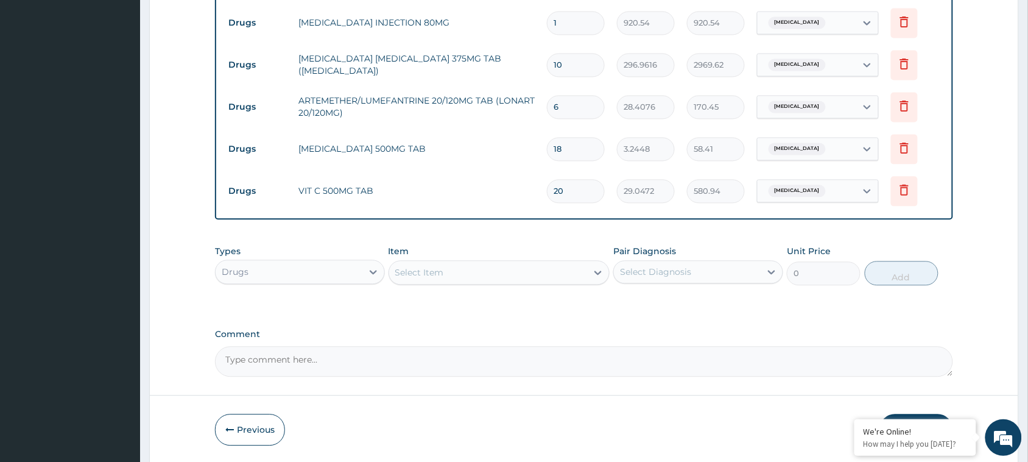
type input "20"
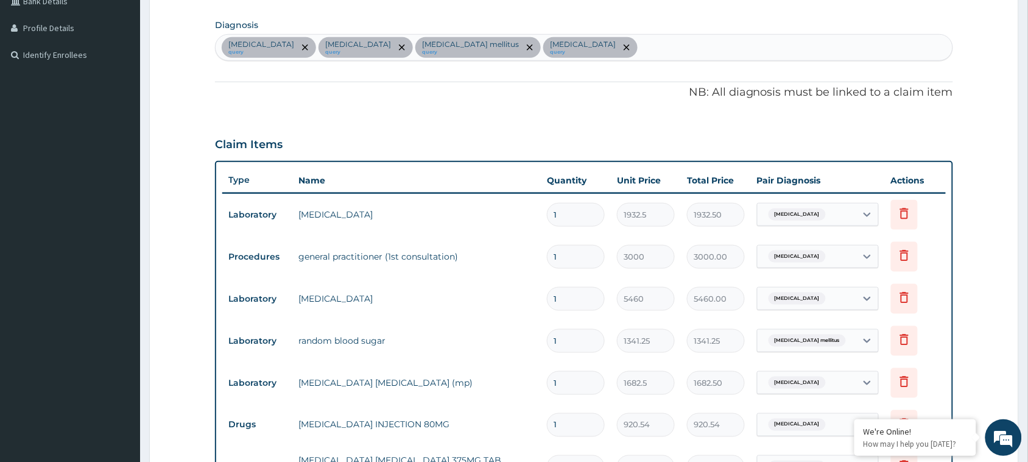
scroll to position [735, 0]
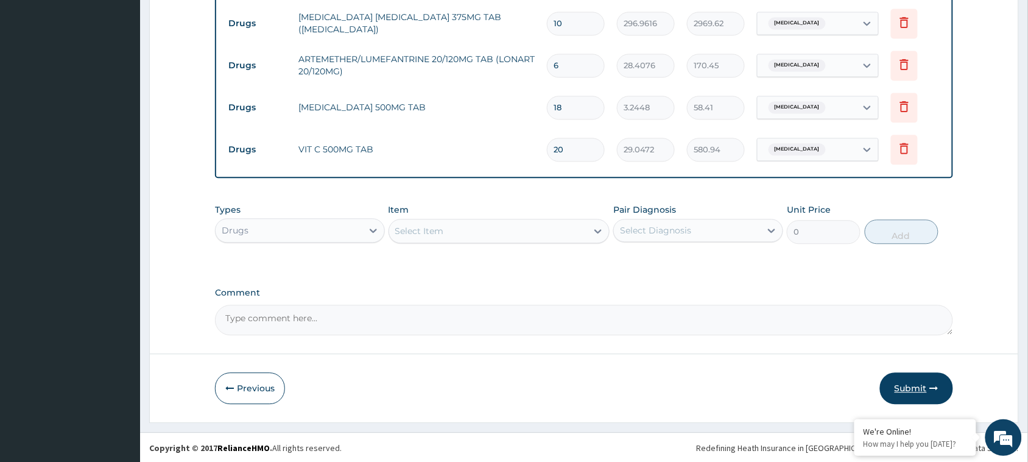
click at [906, 382] on button "Submit" at bounding box center [916, 388] width 73 height 32
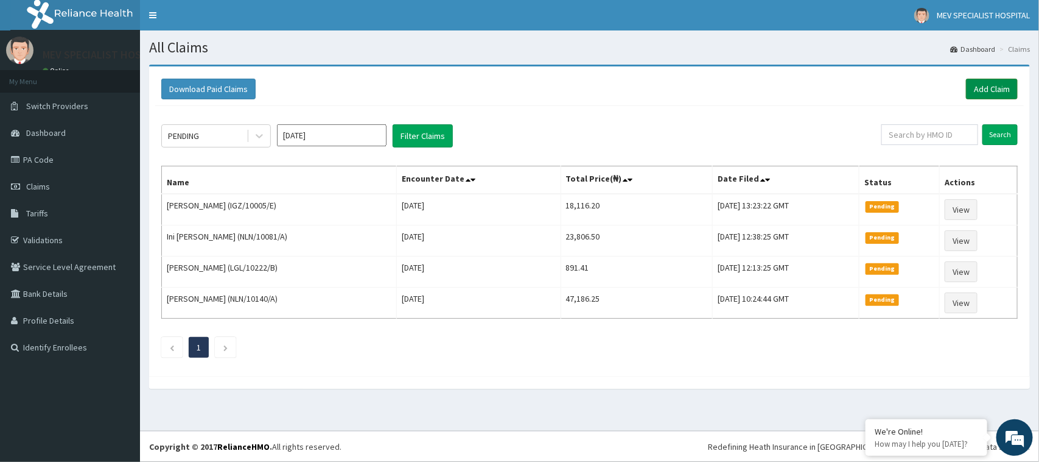
click at [994, 82] on link "Add Claim" at bounding box center [992, 89] width 52 height 21
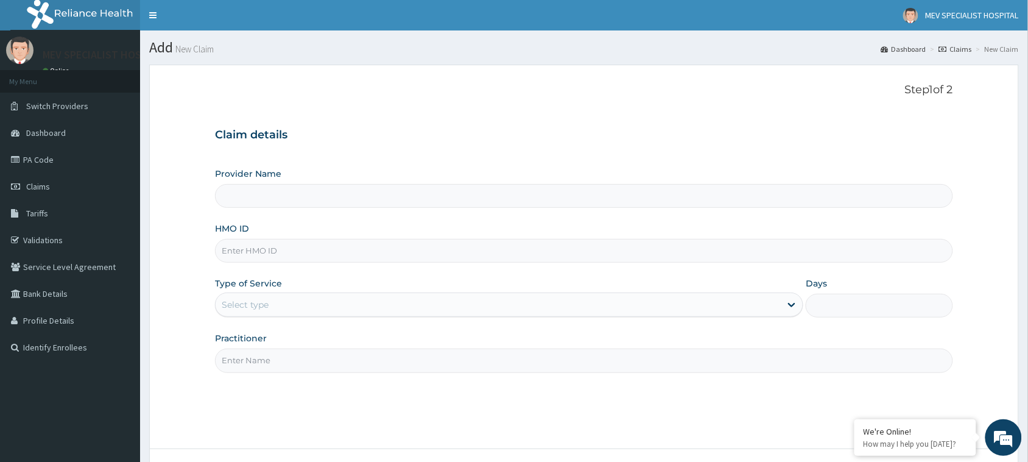
type input "MEV SPECIALIST HOSPITAL"
click at [324, 251] on input "HMO ID" at bounding box center [584, 251] width 738 height 24
paste input "IGZ/10005/D"
type input "IGZ/10005/D"
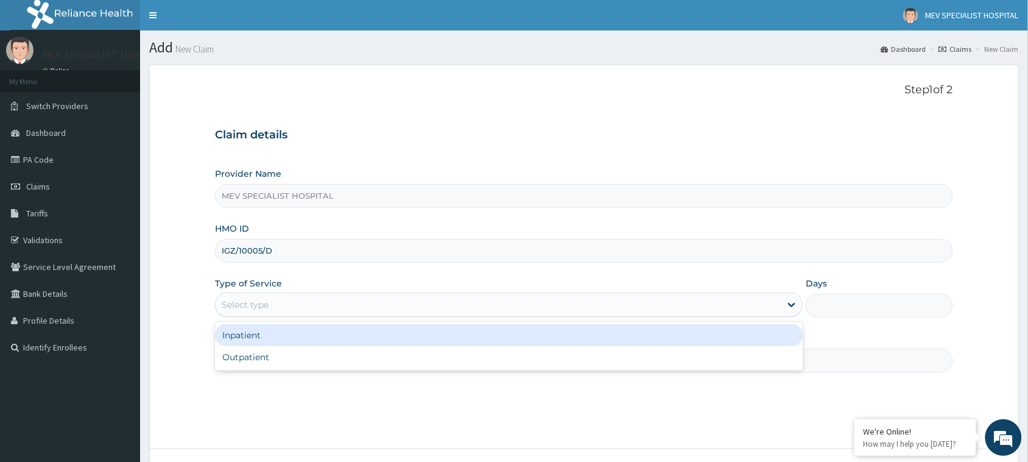
click at [270, 314] on div "Select type" at bounding box center [498, 304] width 565 height 19
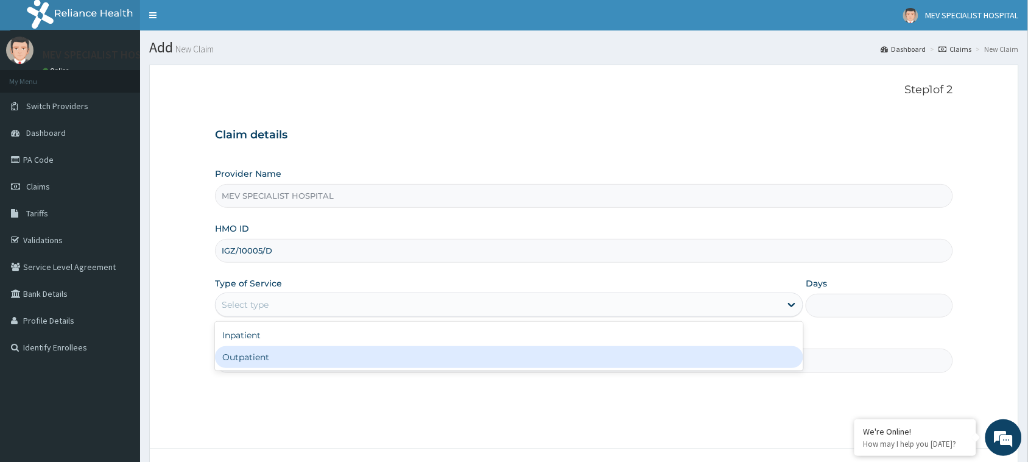
click at [294, 368] on div "Outpatient" at bounding box center [509, 357] width 588 height 22
type input "1"
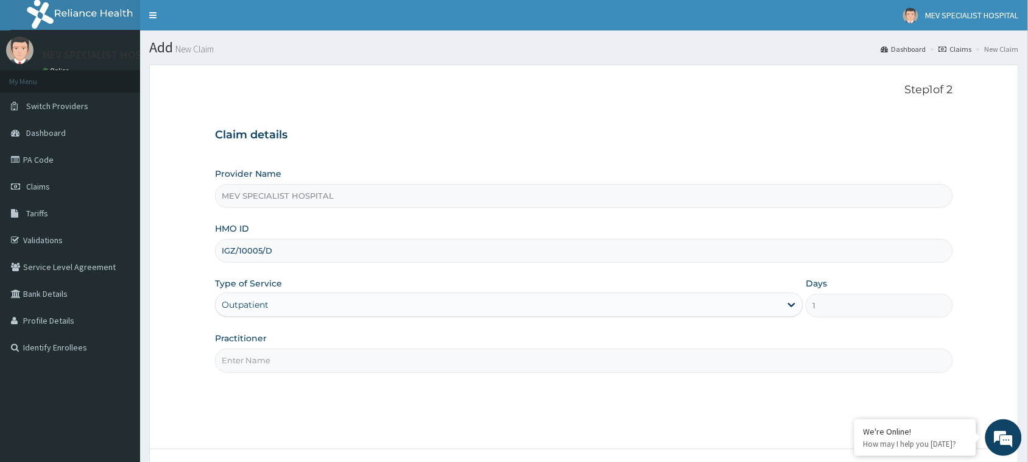
click at [294, 368] on input "Practitioner" at bounding box center [584, 360] width 738 height 24
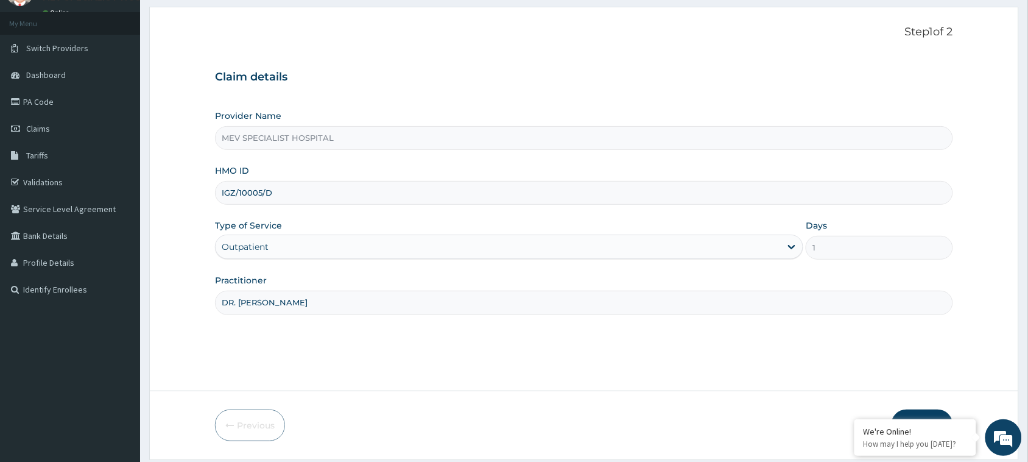
scroll to position [96, 0]
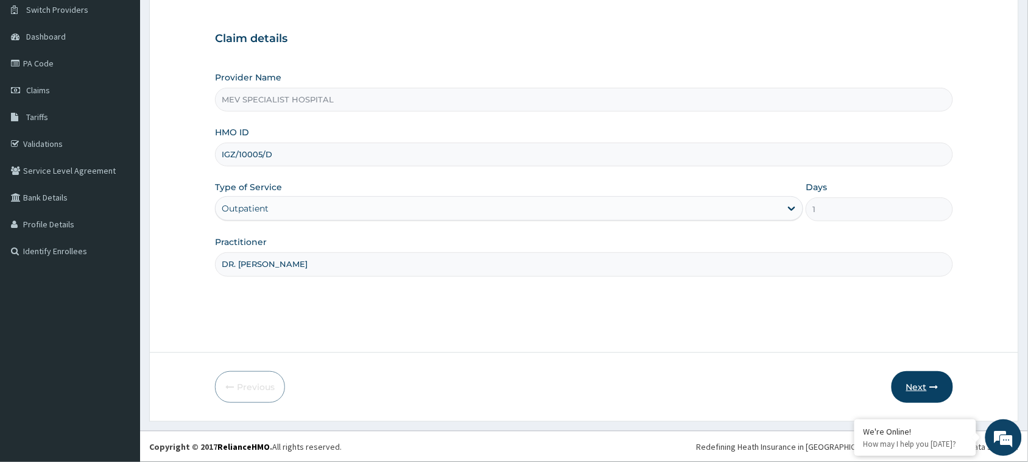
type input "DR. [PERSON_NAME]"
click at [923, 373] on button "Next" at bounding box center [921, 387] width 61 height 32
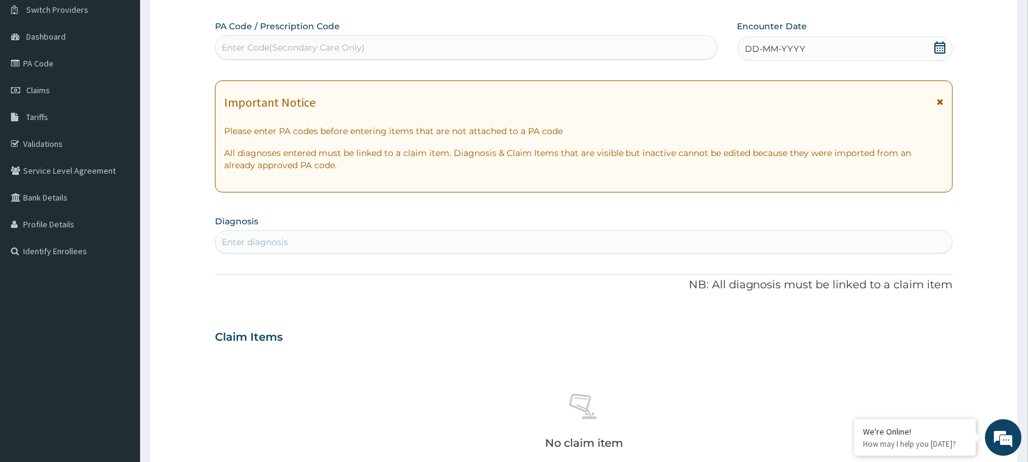
click at [418, 49] on div "Enter Code(Secondary Care Only)" at bounding box center [467, 47] width 502 height 19
paste input "PA/D5235F"
type input "PA/D5235F"
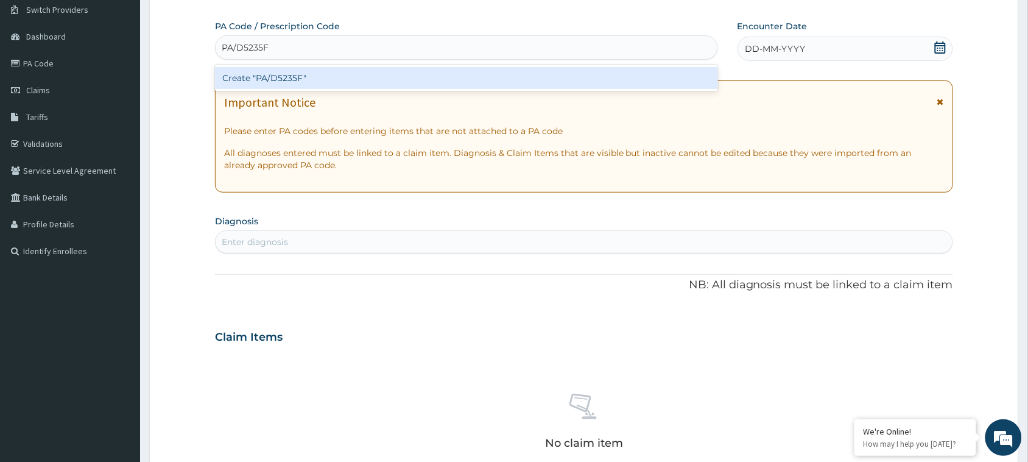
click at [410, 73] on div "Create "PA/D5235F"" at bounding box center [466, 78] width 503 height 22
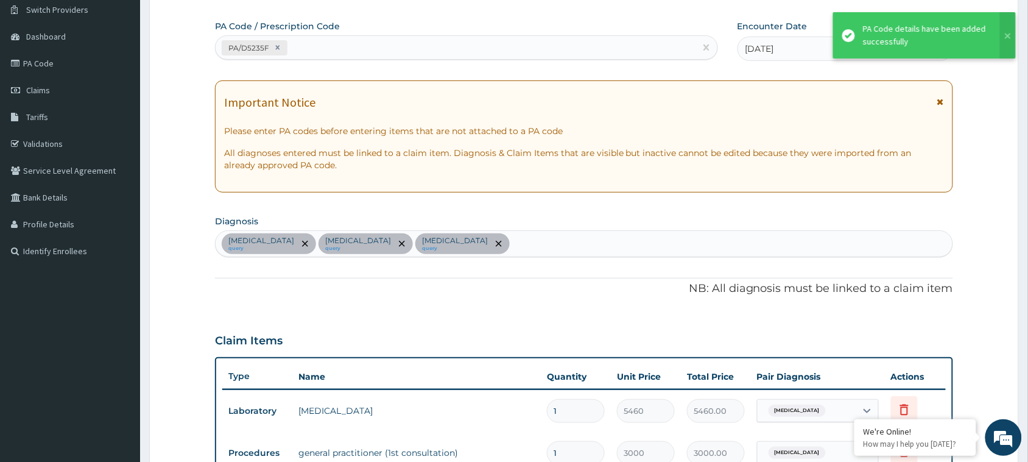
scroll to position [401, 0]
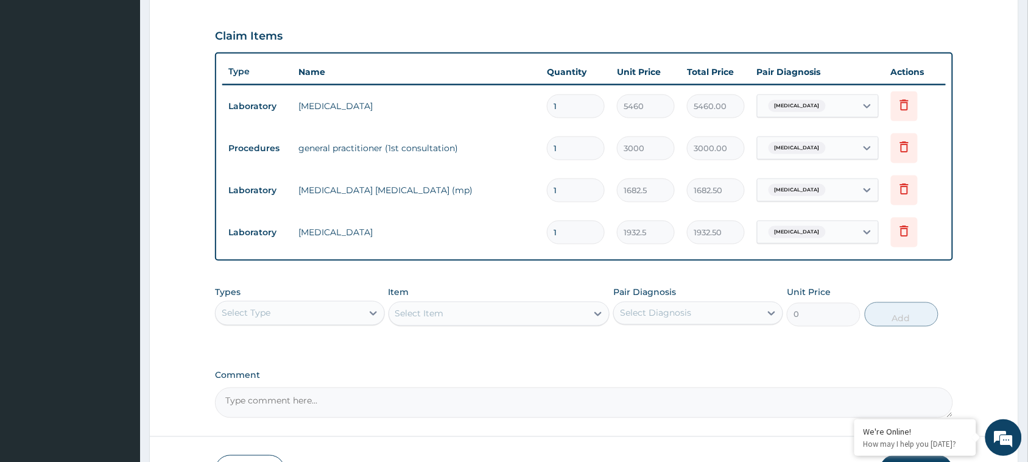
click at [273, 315] on div "Select Type" at bounding box center [289, 312] width 147 height 19
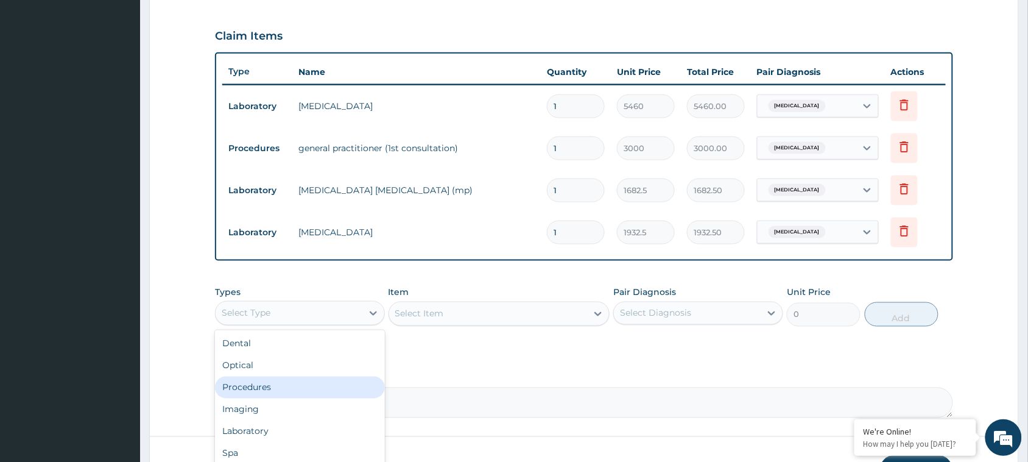
scroll to position [41, 0]
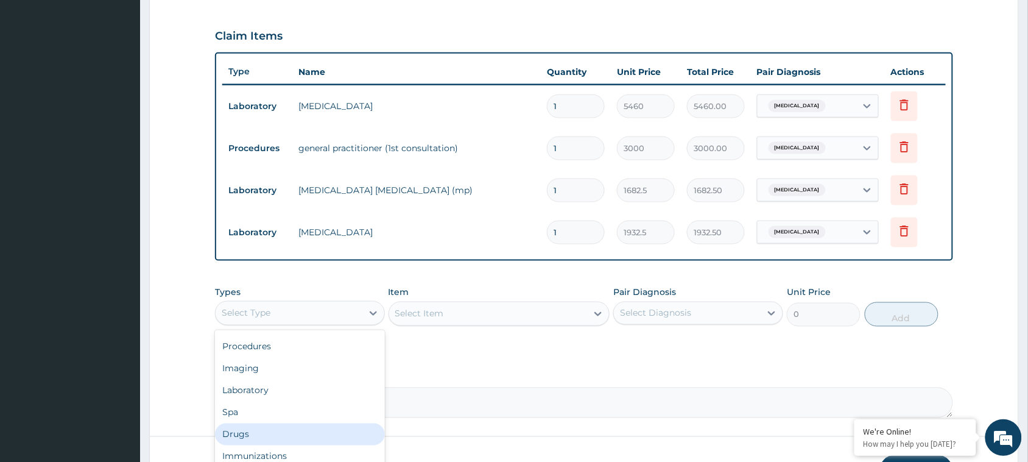
click at [262, 440] on div "Drugs" at bounding box center [300, 434] width 170 height 22
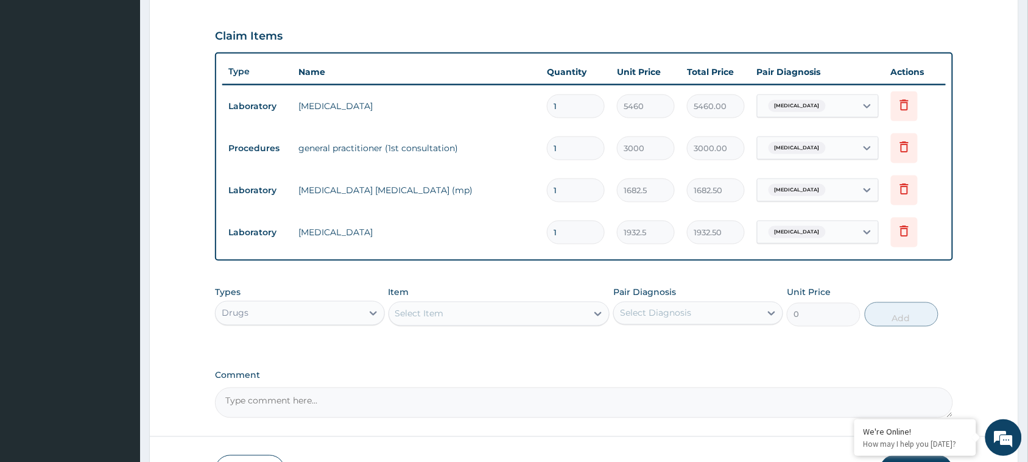
click at [511, 314] on div "Select Item" at bounding box center [488, 313] width 198 height 19
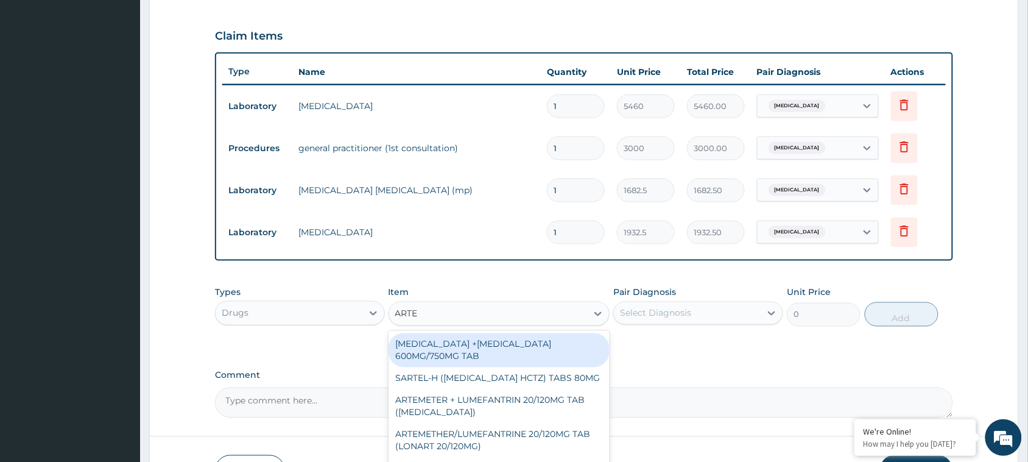
type input "ARTEM"
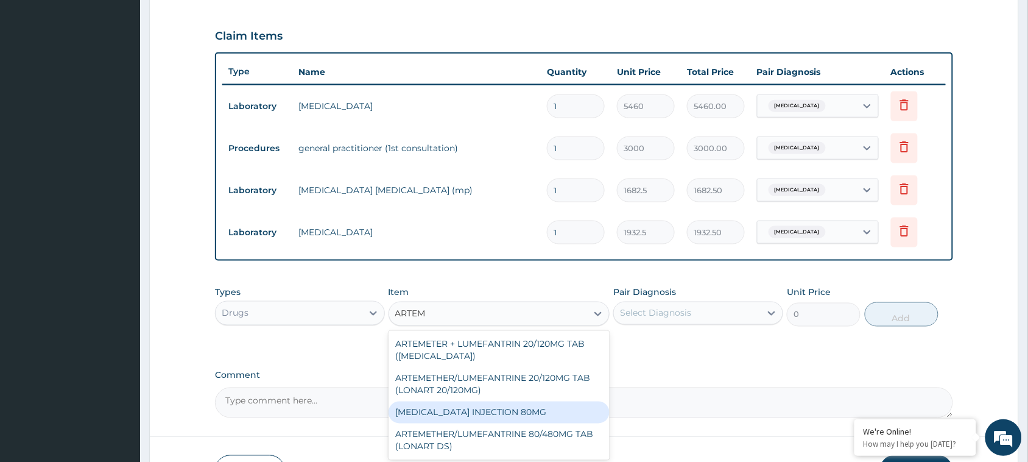
click at [487, 412] on div "ARTEMETHER INJECTION 80MG" at bounding box center [499, 412] width 222 height 22
type input "920.54"
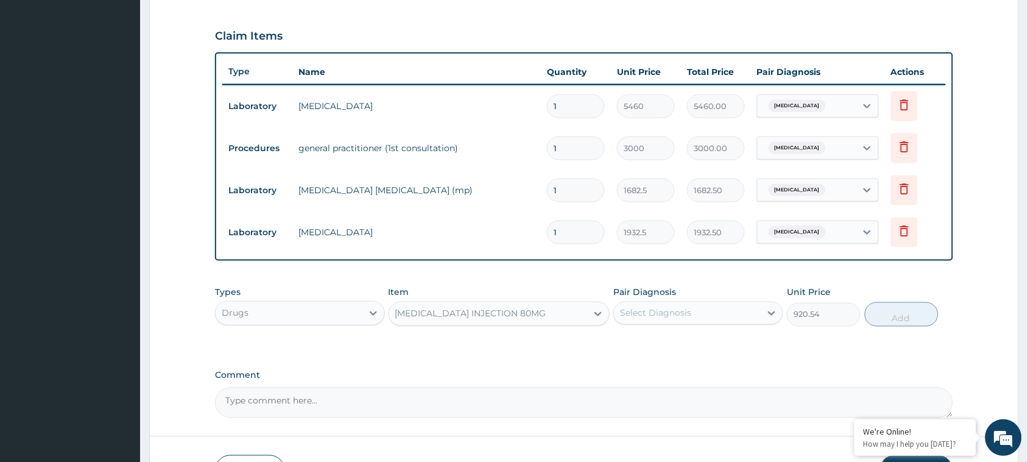
click at [662, 317] on div "Select Diagnosis" at bounding box center [655, 313] width 71 height 12
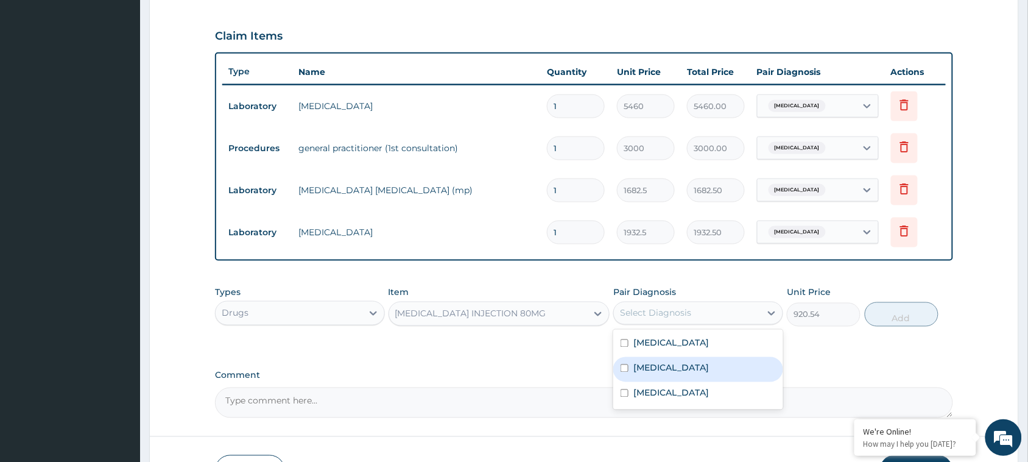
click at [659, 367] on label "Malaria" at bounding box center [670, 368] width 75 height 12
checkbox input "true"
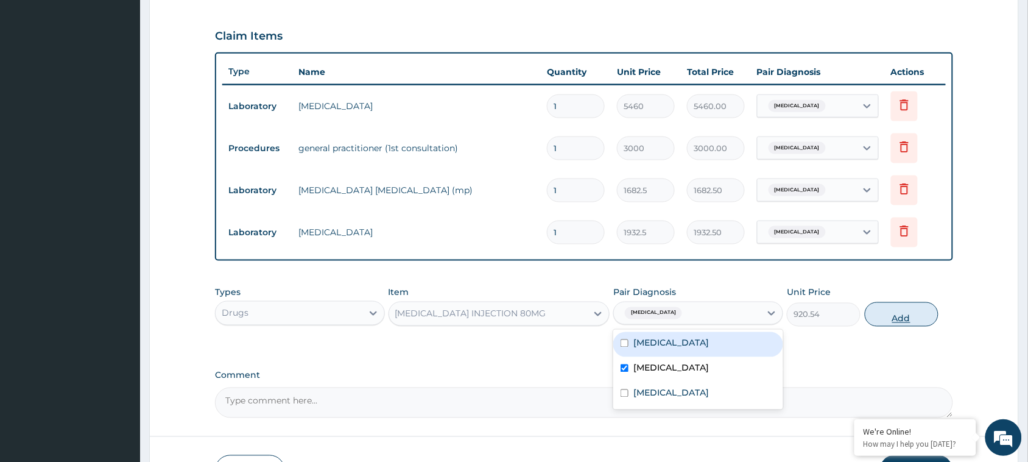
click at [893, 315] on button "Add" at bounding box center [902, 314] width 74 height 24
type input "0"
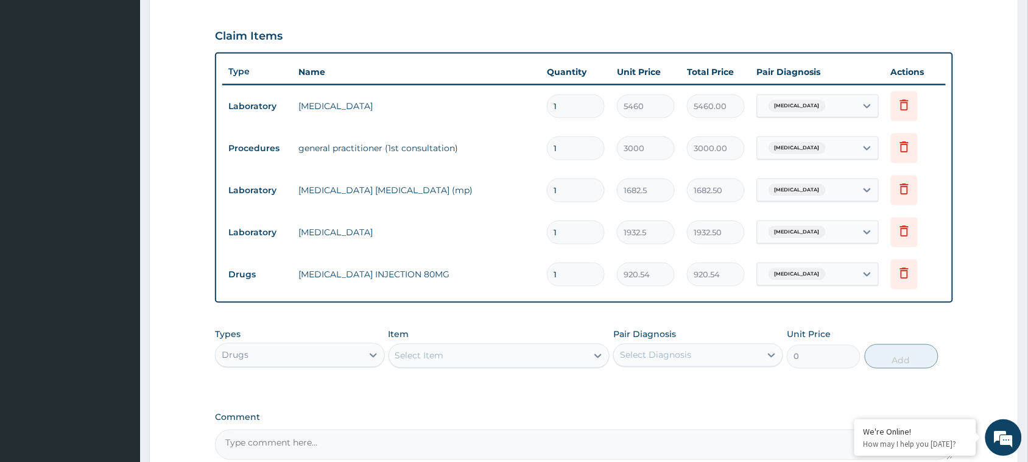
click at [491, 343] on div "Select Item" at bounding box center [499, 355] width 222 height 24
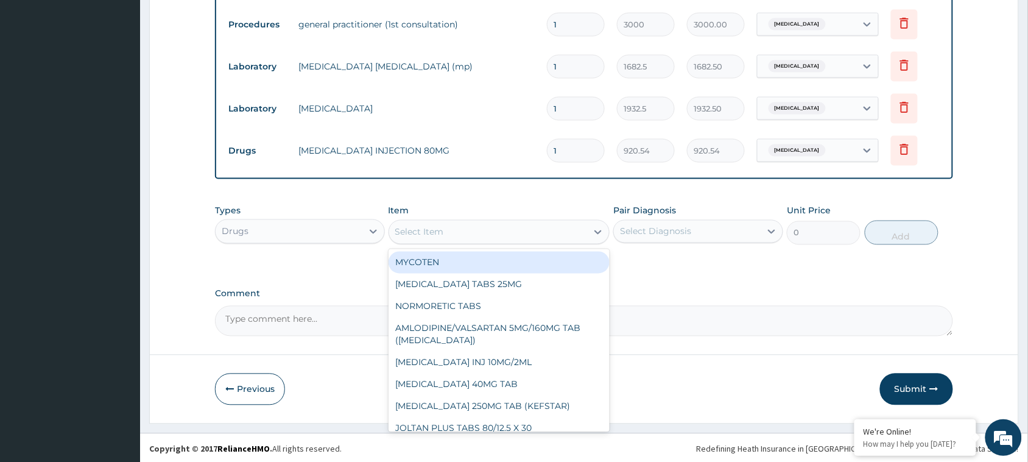
scroll to position [525, 0]
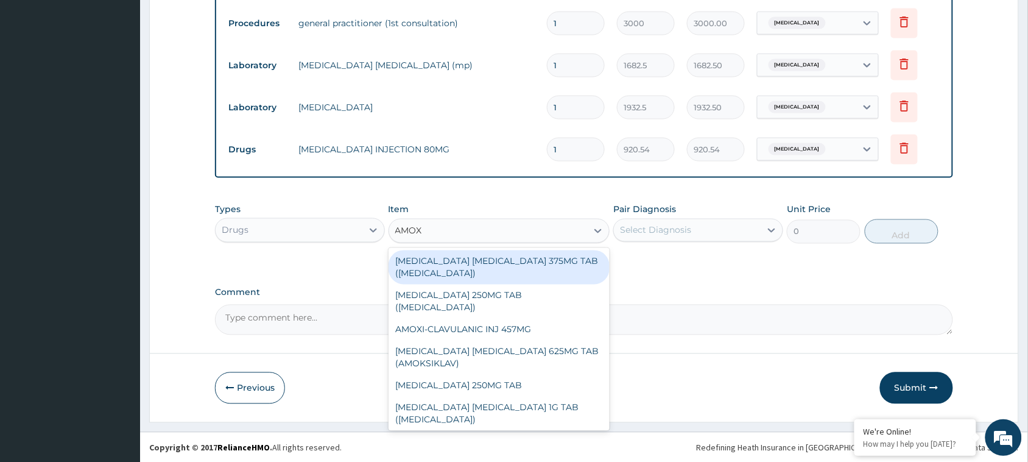
type input "AMOXI"
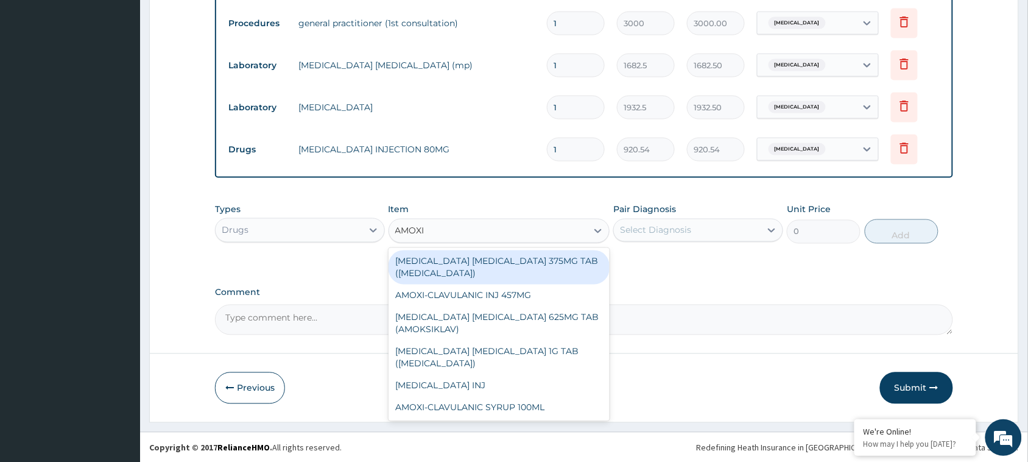
click at [471, 271] on div "AMOXICILLIN CLAVULANIC ACID 375MG TAB (AUGMENTIN)" at bounding box center [499, 267] width 222 height 34
type input "296.9616"
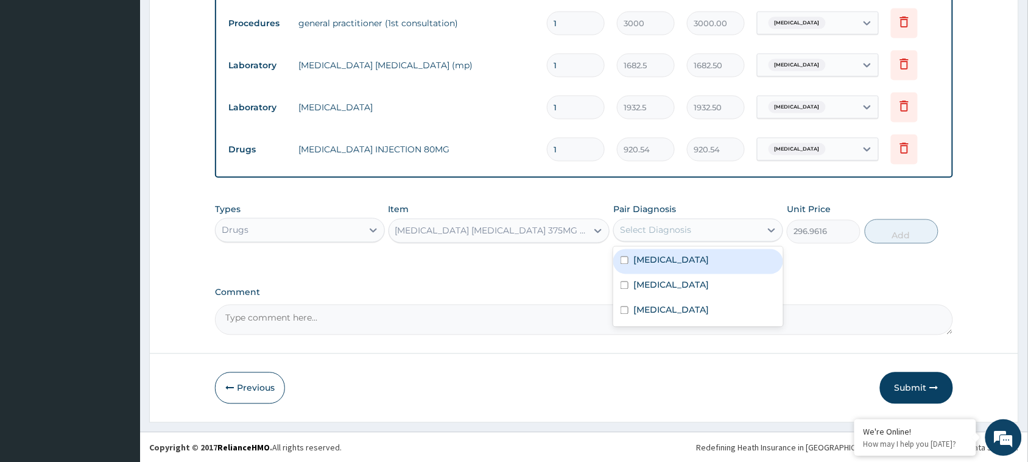
click at [694, 219] on div "Select Diagnosis" at bounding box center [698, 230] width 170 height 23
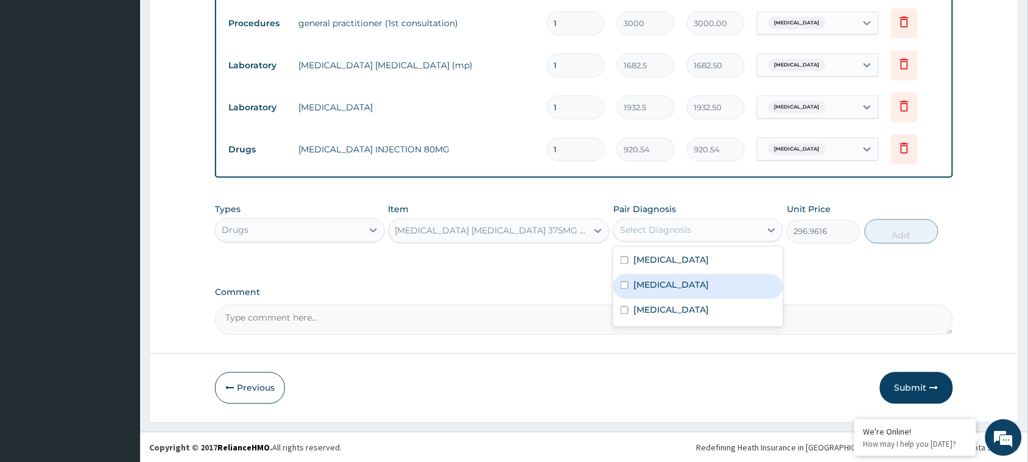
click at [683, 286] on div "Malaria" at bounding box center [698, 286] width 170 height 25
checkbox input "true"
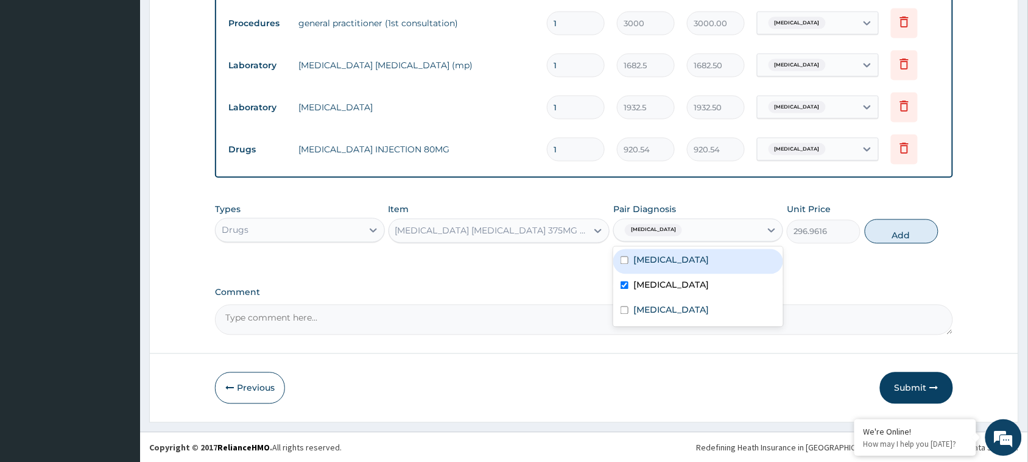
click at [624, 264] on div "Sepsis" at bounding box center [698, 261] width 170 height 25
checkbox input "true"
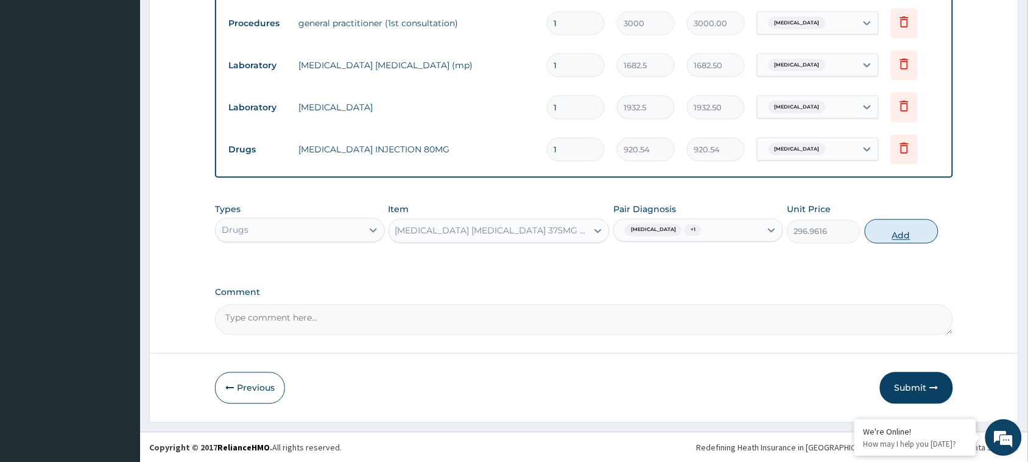
click at [893, 235] on button "Add" at bounding box center [902, 231] width 74 height 24
type input "0"
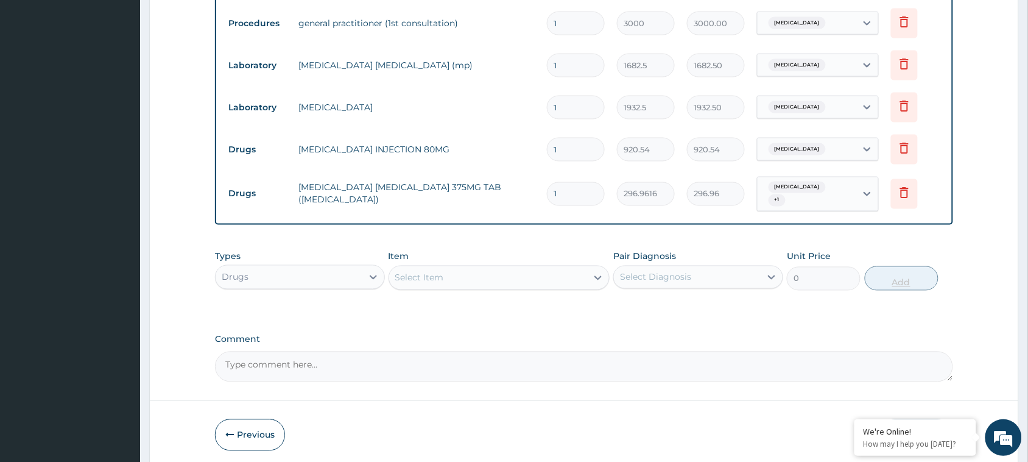
type input "10"
type input "2969.62"
type input "10"
click at [433, 274] on div "Select Item" at bounding box center [419, 278] width 49 height 12
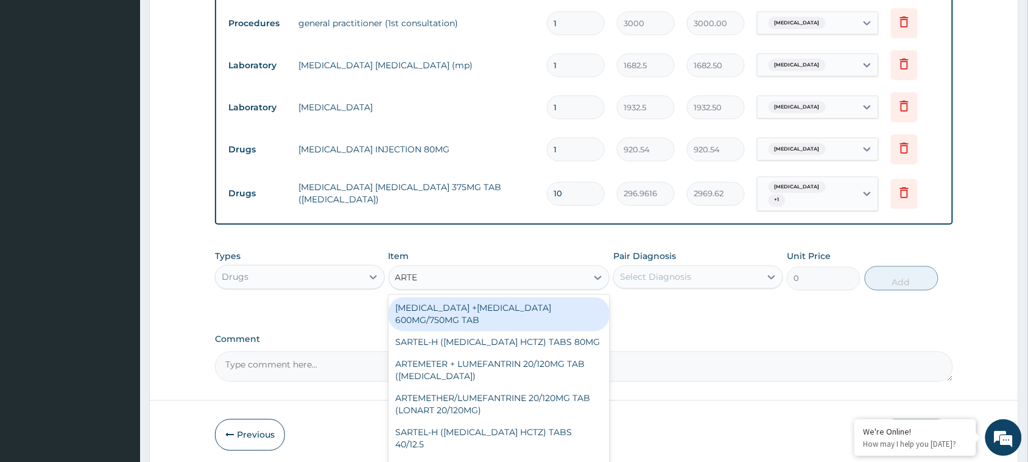
type input "ARTEM"
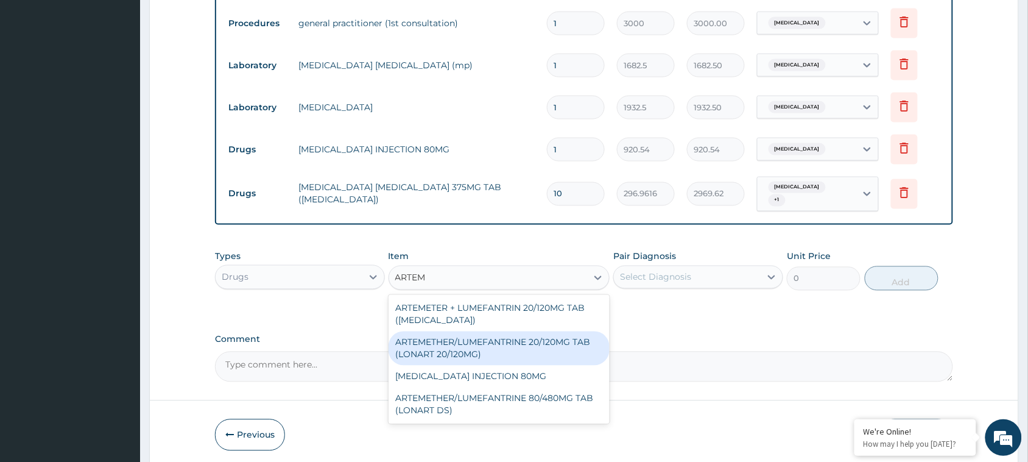
click at [460, 350] on div "ARTEMETHER/LUMEFANTRINE 20/120MG TAB (LONART 20/120MG)" at bounding box center [499, 348] width 222 height 34
type input "28.4076"
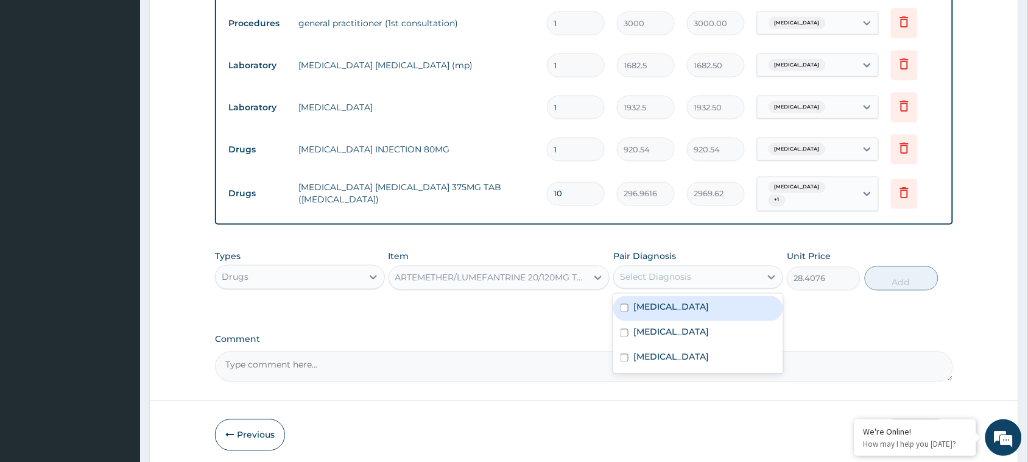
click at [679, 275] on div "Select Diagnosis" at bounding box center [655, 277] width 71 height 12
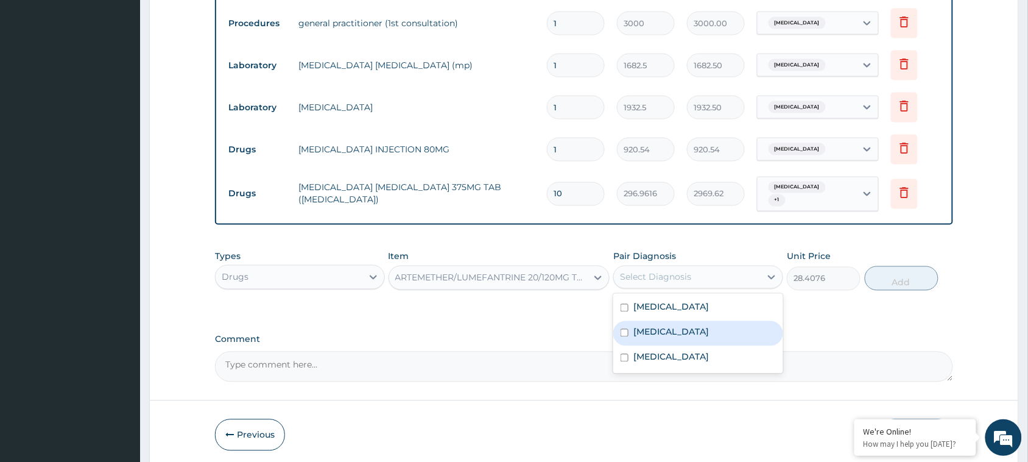
click at [662, 332] on label "[MEDICAL_DATA]" at bounding box center [670, 332] width 75 height 12
checkbox input "true"
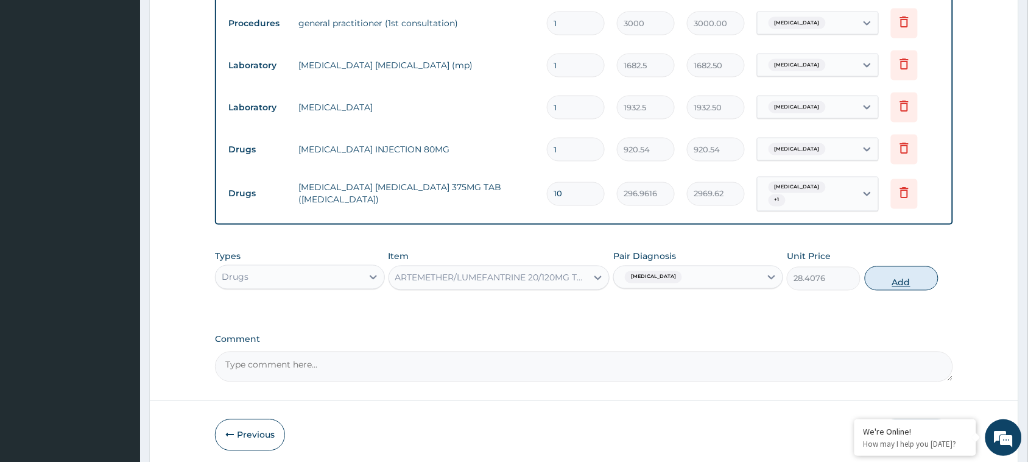
click at [901, 278] on button "Add" at bounding box center [902, 278] width 74 height 24
type input "0"
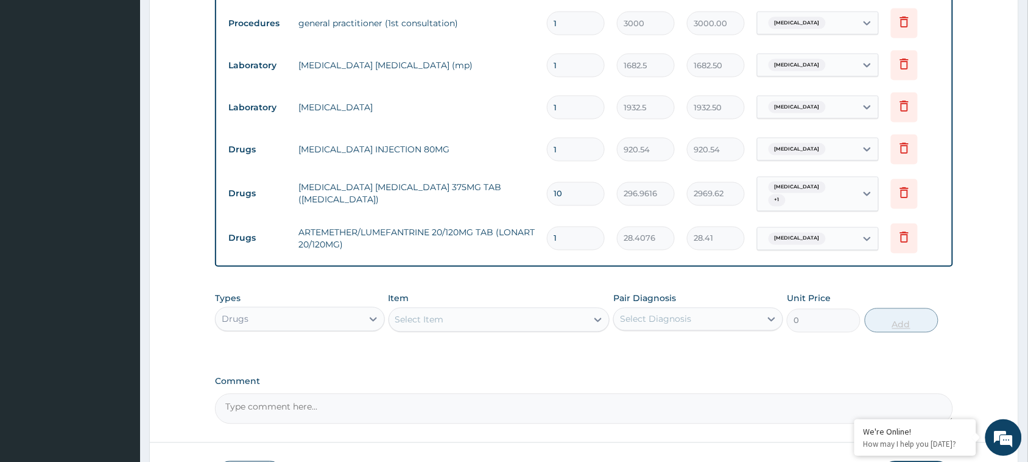
type input "0.00"
type input "6"
type input "170.45"
type input "6"
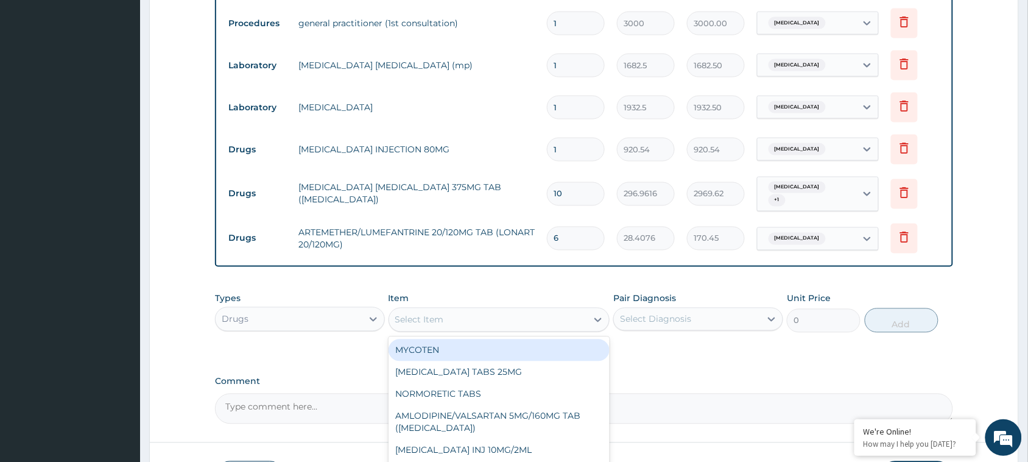
click at [442, 314] on div "Select Item" at bounding box center [419, 320] width 49 height 12
type input "E"
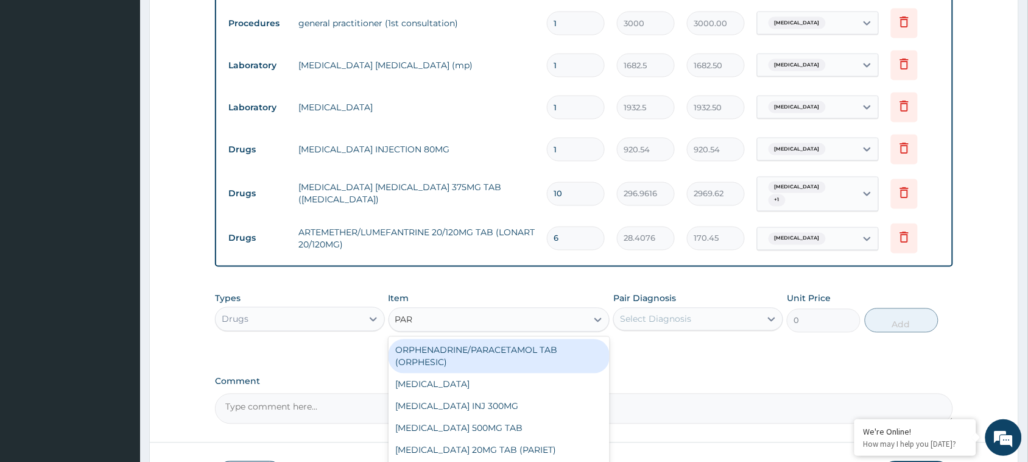
type input "PARA"
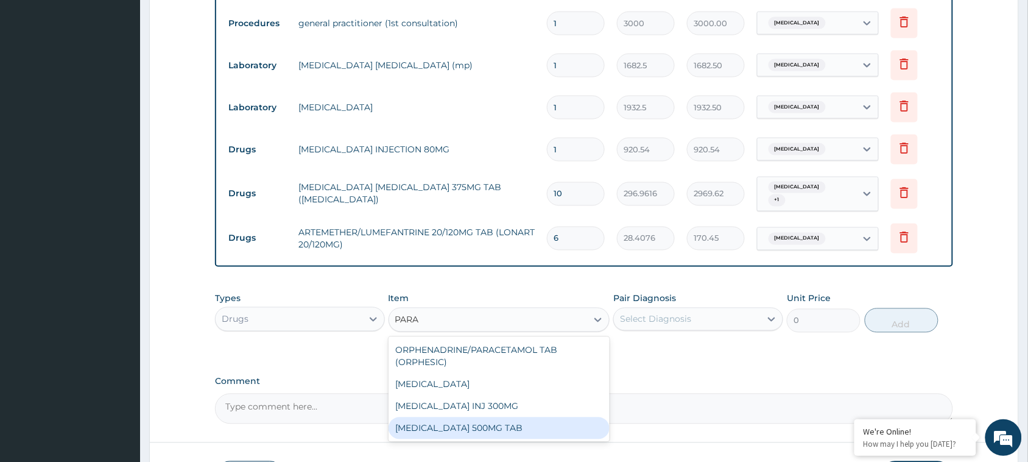
click at [480, 417] on div "[MEDICAL_DATA] 500MG TAB" at bounding box center [499, 428] width 222 height 22
type input "3.2448"
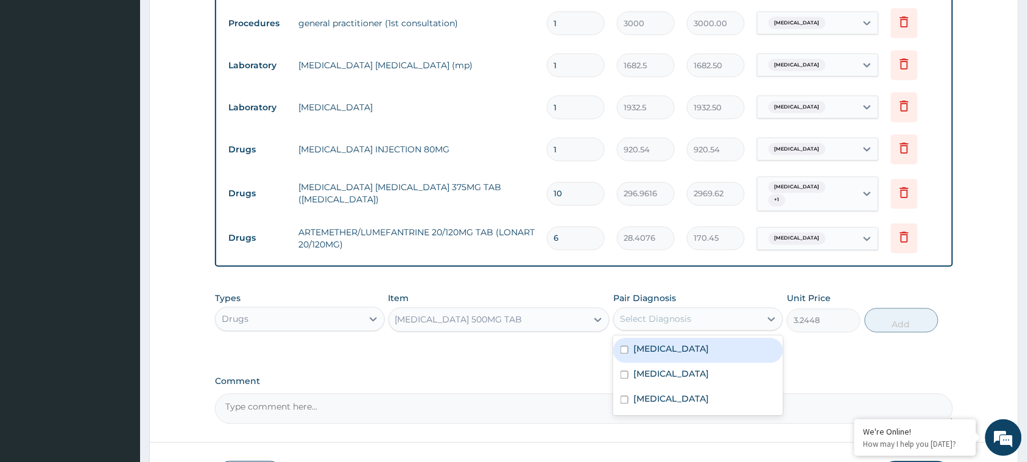
click at [686, 313] on div "Select Diagnosis" at bounding box center [655, 319] width 71 height 12
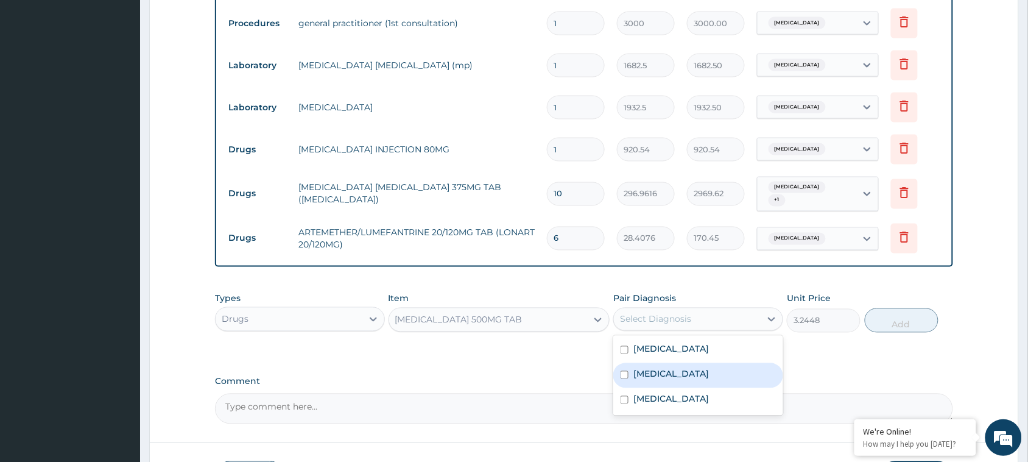
click at [638, 368] on label "Malaria" at bounding box center [670, 374] width 75 height 12
checkbox input "true"
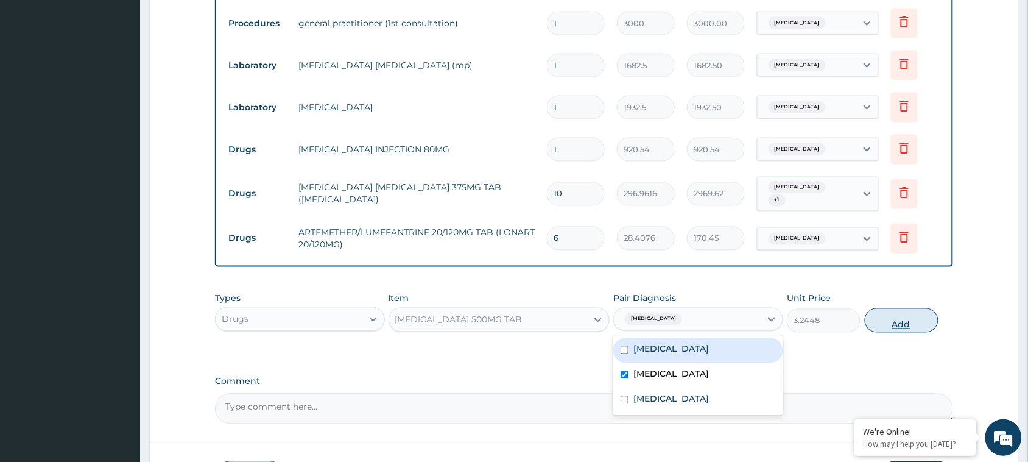
click at [893, 312] on button "Add" at bounding box center [902, 320] width 74 height 24
type input "0"
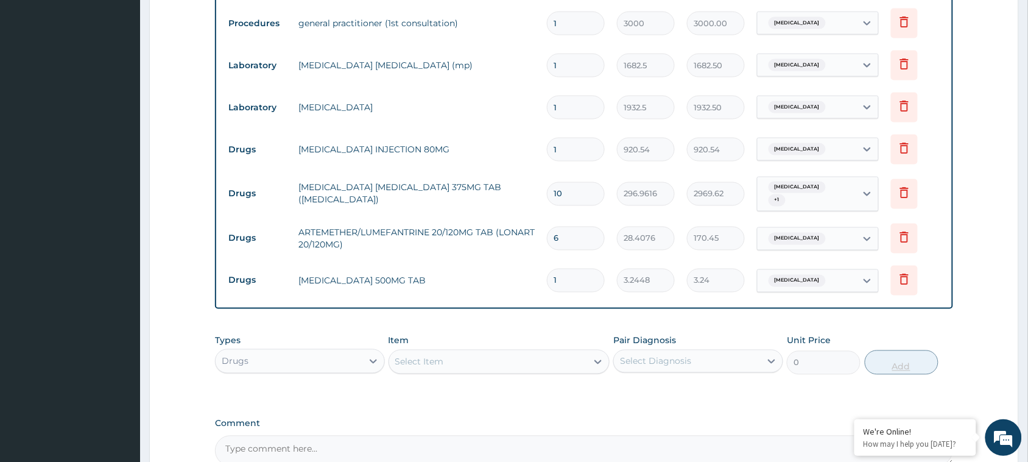
type input "18"
type input "58.41"
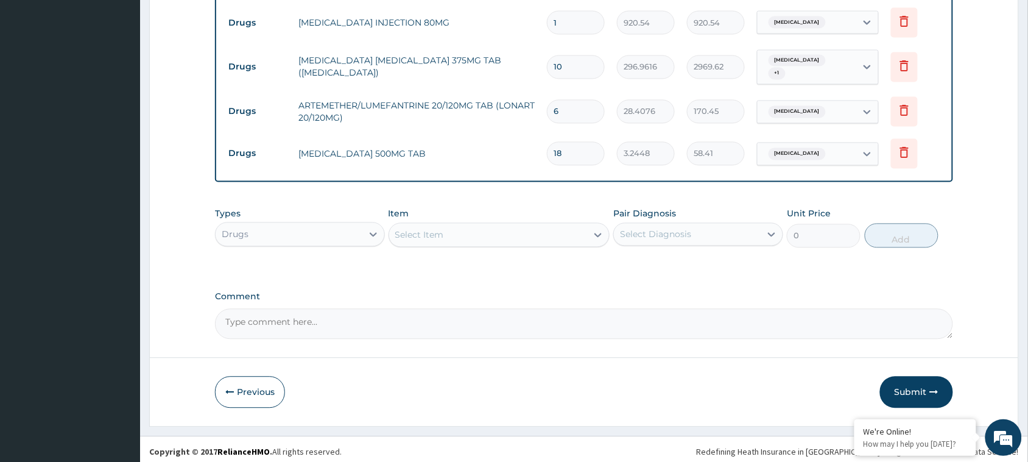
type input "18"
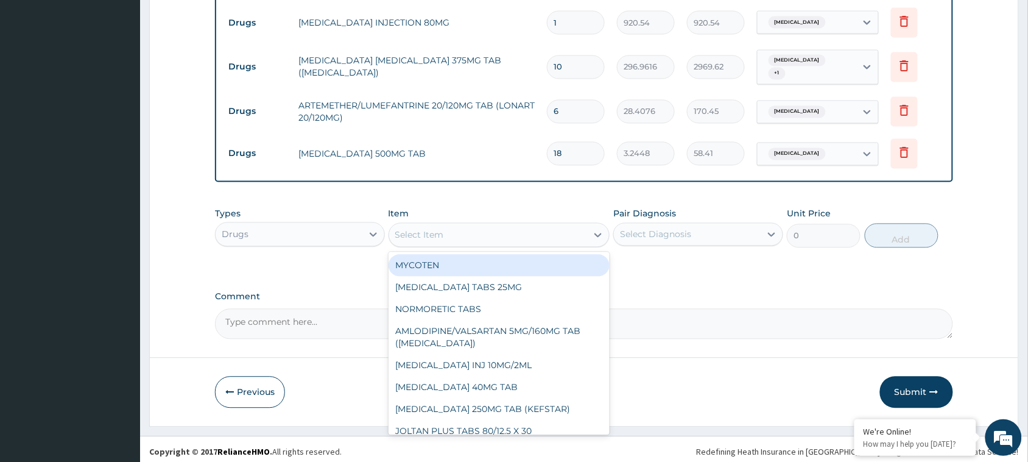
click at [531, 225] on div "Select Item" at bounding box center [488, 234] width 198 height 19
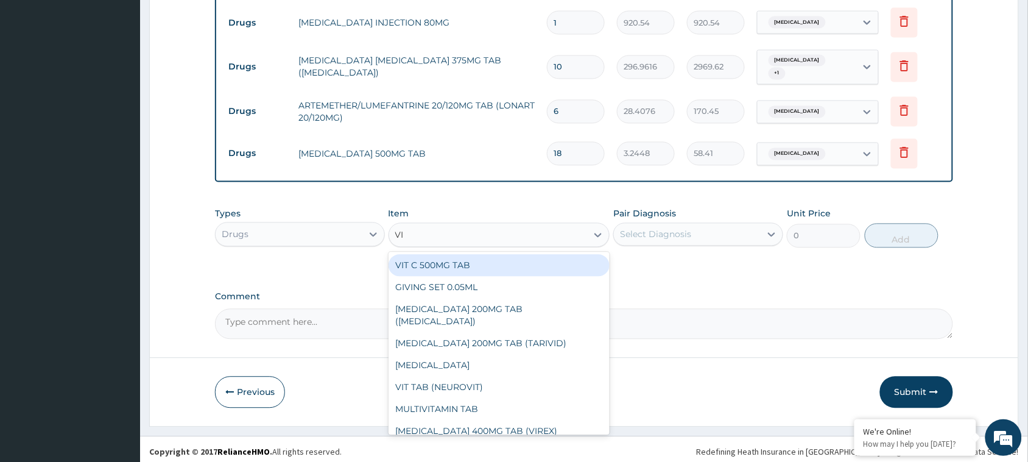
type input "VIT"
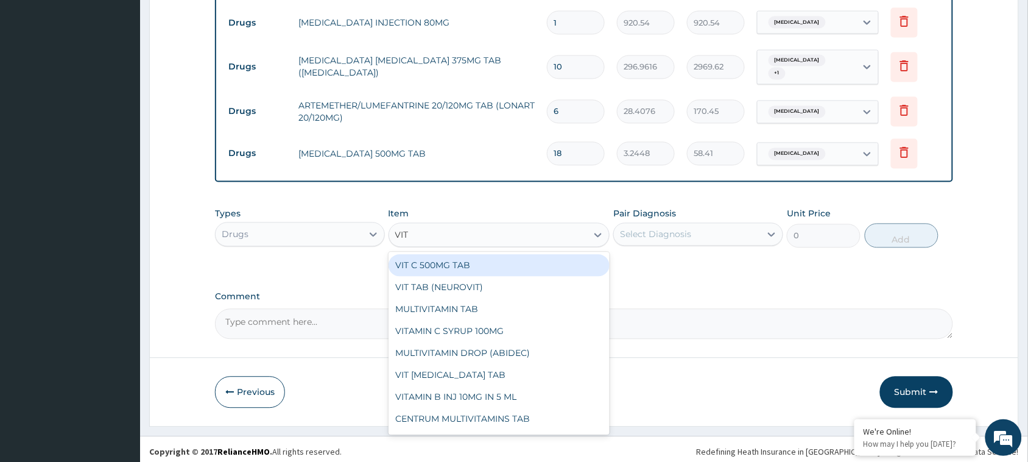
click at [488, 260] on div "VIT C 500MG TAB" at bounding box center [499, 265] width 222 height 22
type input "29.0472"
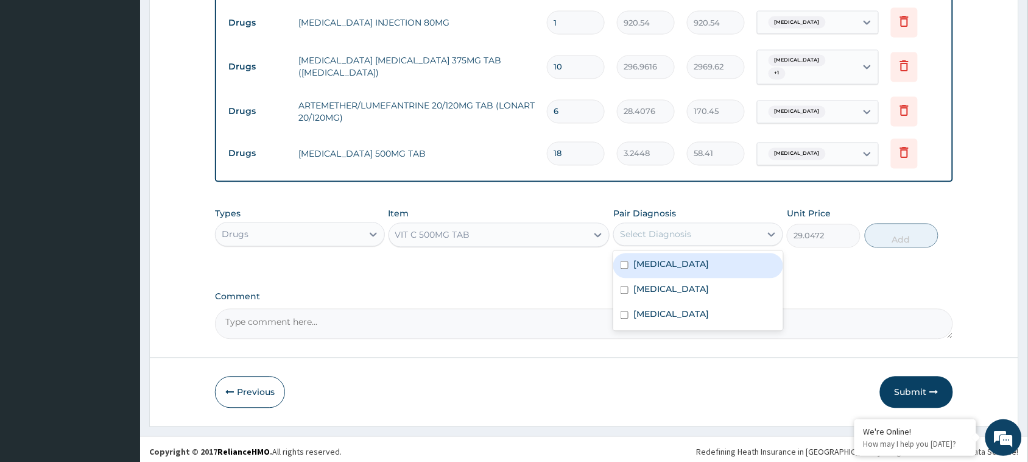
click at [693, 234] on div "Select Diagnosis" at bounding box center [687, 234] width 147 height 19
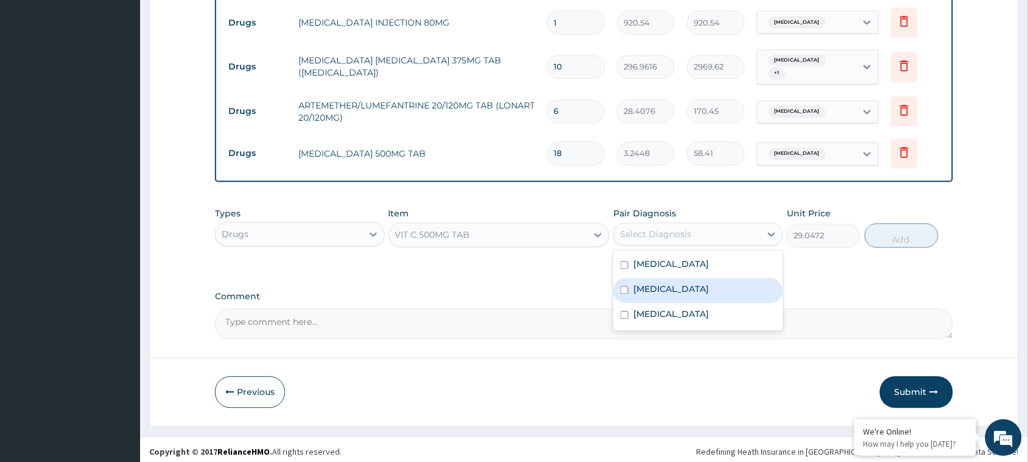
click at [668, 284] on div "Malaria" at bounding box center [698, 290] width 170 height 25
checkbox input "true"
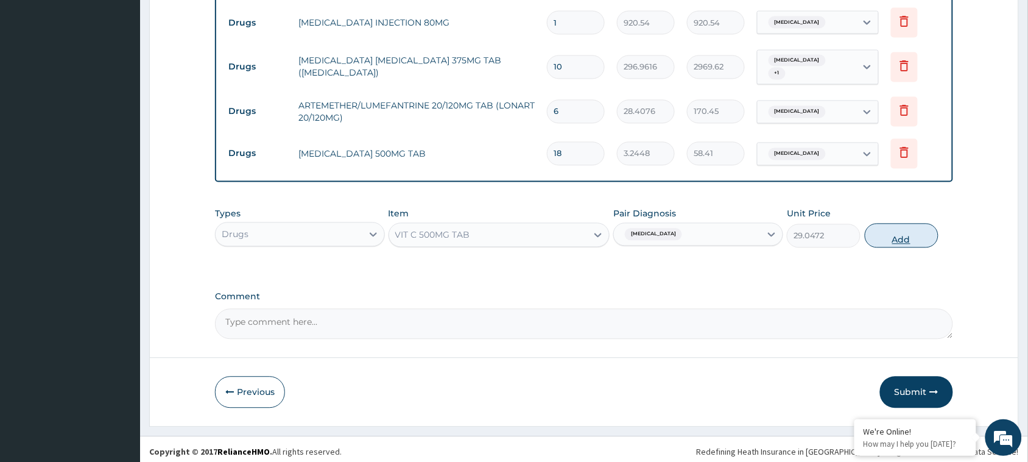
click at [899, 234] on button "Add" at bounding box center [902, 235] width 74 height 24
type input "0"
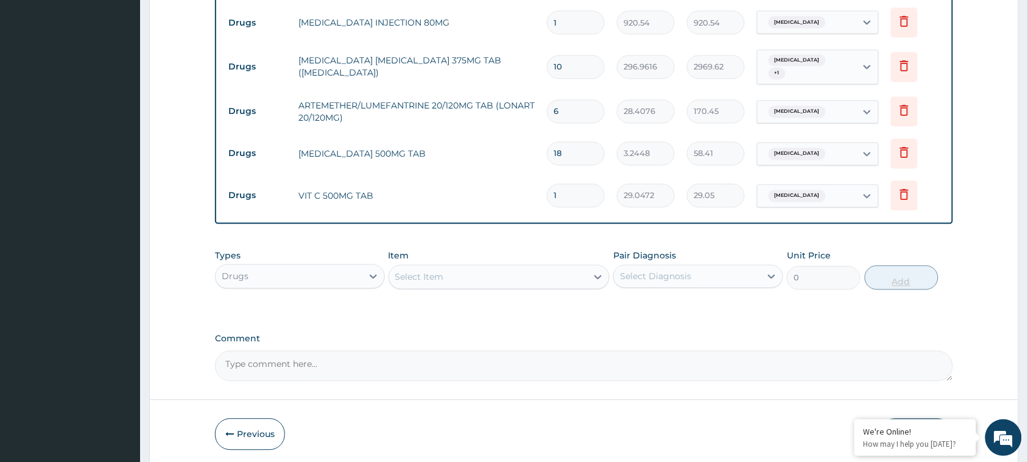
type input "0.00"
type input "2"
type input "58.09"
type input "20"
type input "580.94"
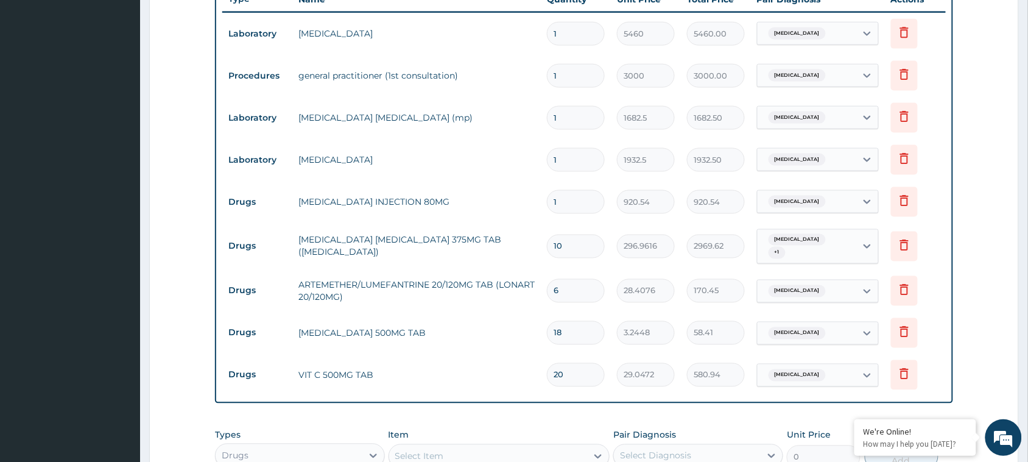
scroll to position [694, 0]
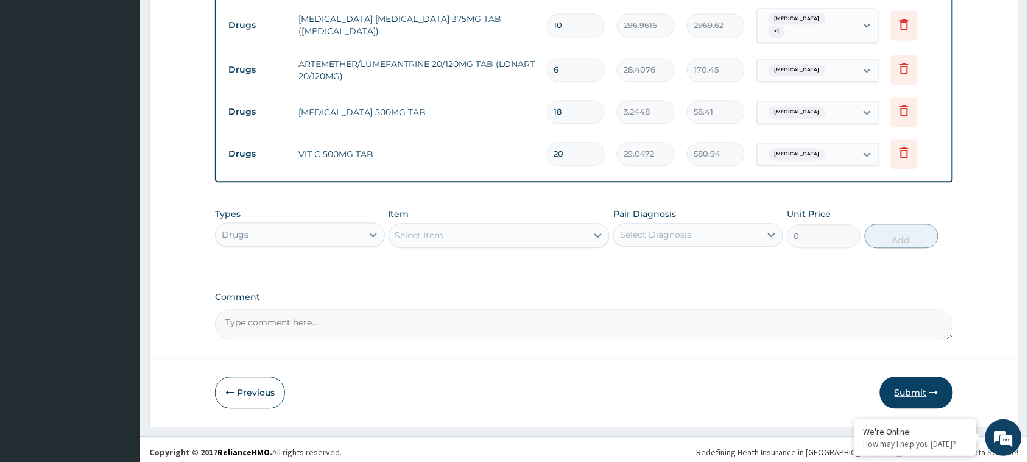
type input "20"
click at [907, 382] on button "Submit" at bounding box center [916, 392] width 73 height 32
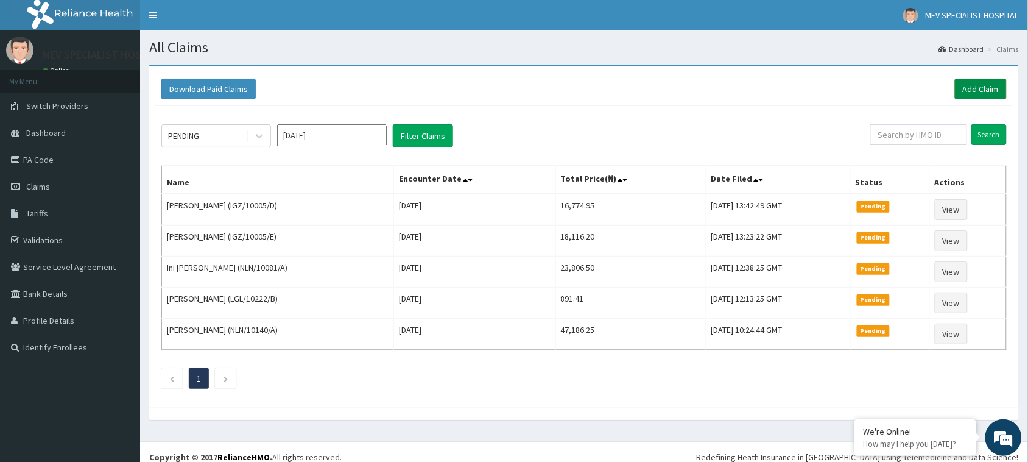
click at [965, 96] on link "Add Claim" at bounding box center [981, 89] width 52 height 21
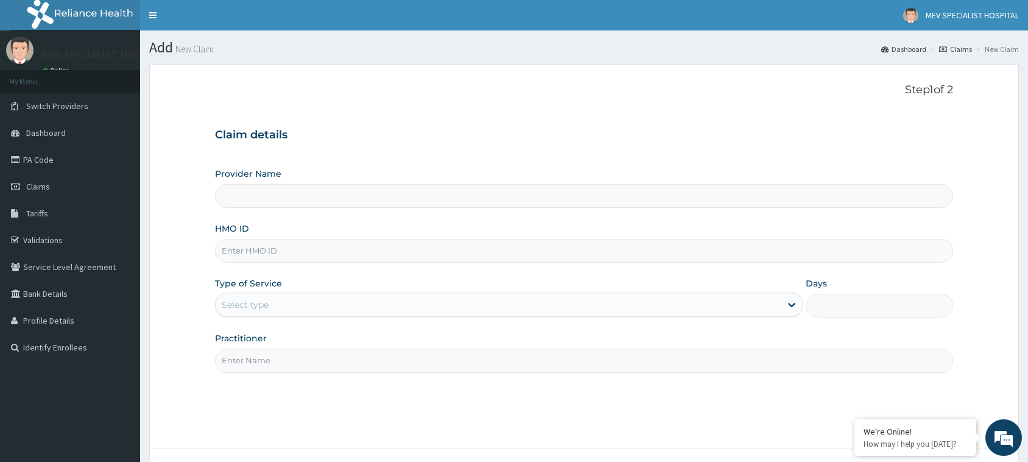
type input "MEV SPECIALIST HOSPITAL"
click at [371, 245] on input "HMO ID" at bounding box center [584, 251] width 738 height 24
paste input "IGZ/10005/B"
type input "IGZ/10005/B"
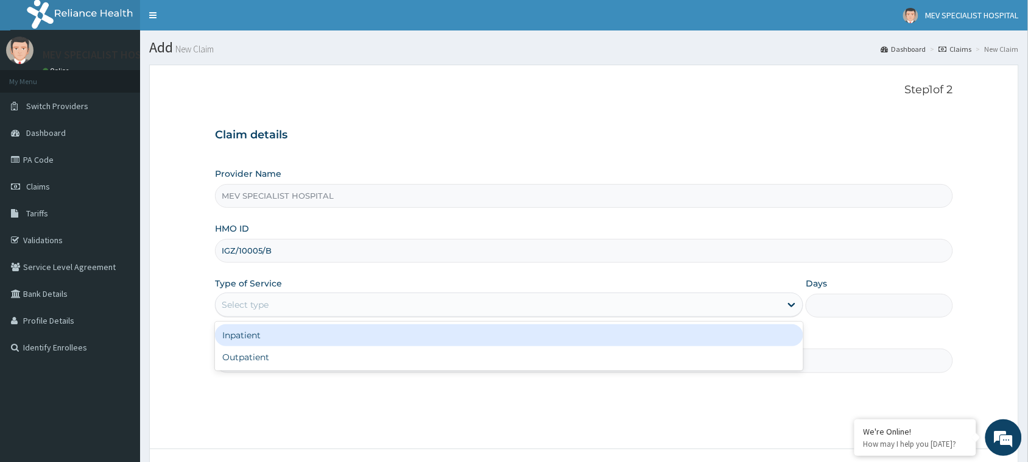
click at [365, 317] on div "Select type" at bounding box center [509, 304] width 588 height 24
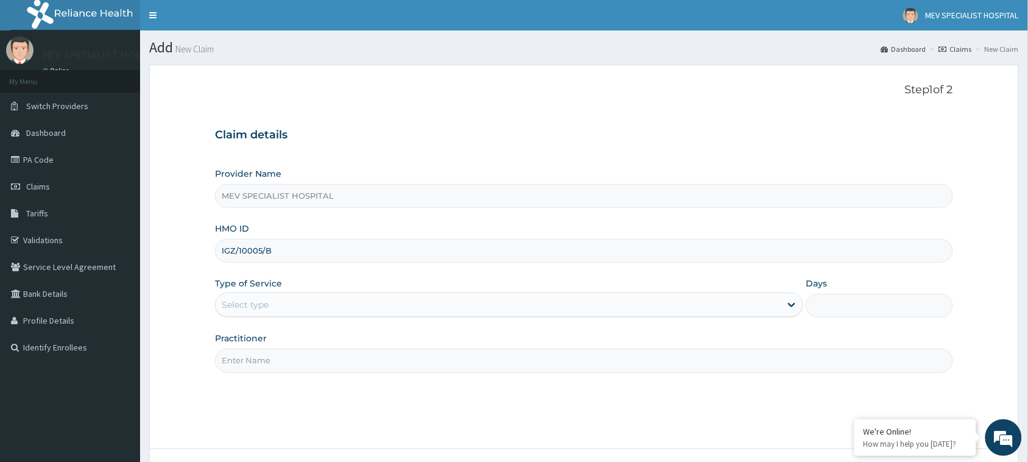
click at [365, 371] on input "Practitioner" at bounding box center [584, 360] width 738 height 24
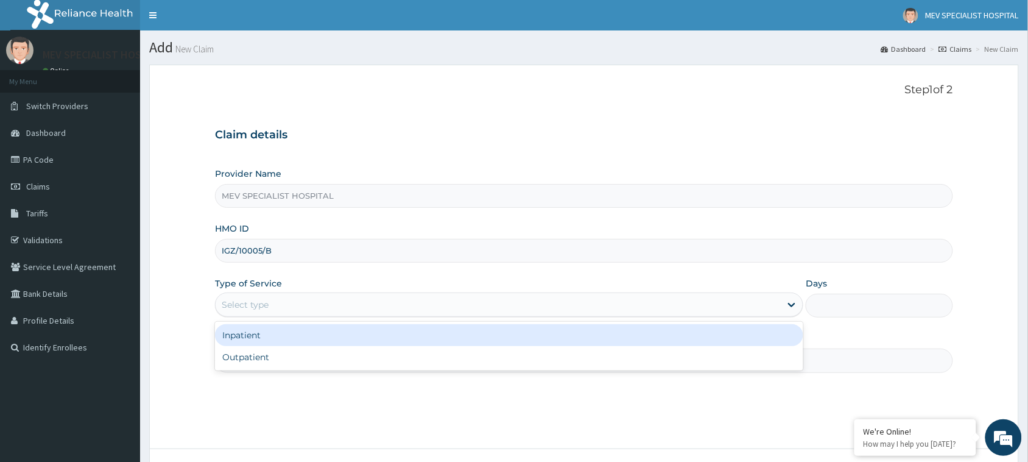
click at [357, 312] on div "Select type" at bounding box center [498, 304] width 565 height 19
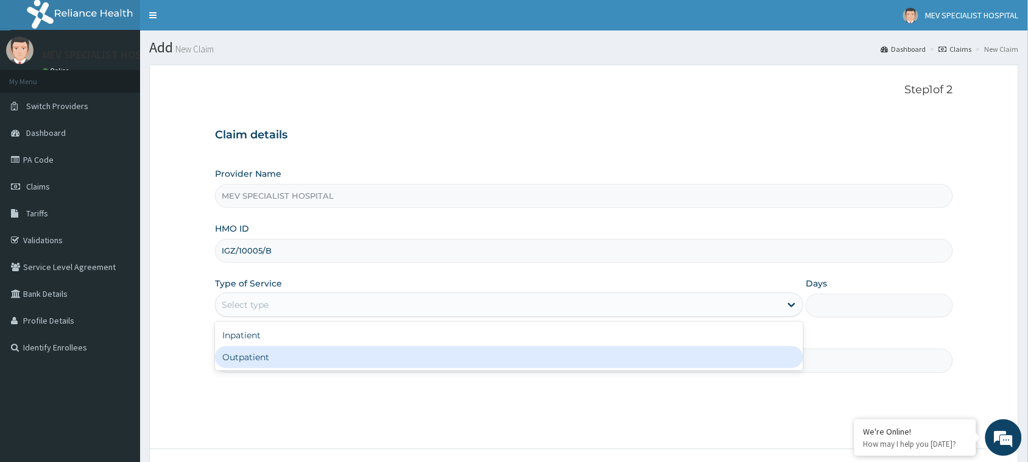
click at [360, 357] on div "Outpatient" at bounding box center [509, 357] width 588 height 22
type input "1"
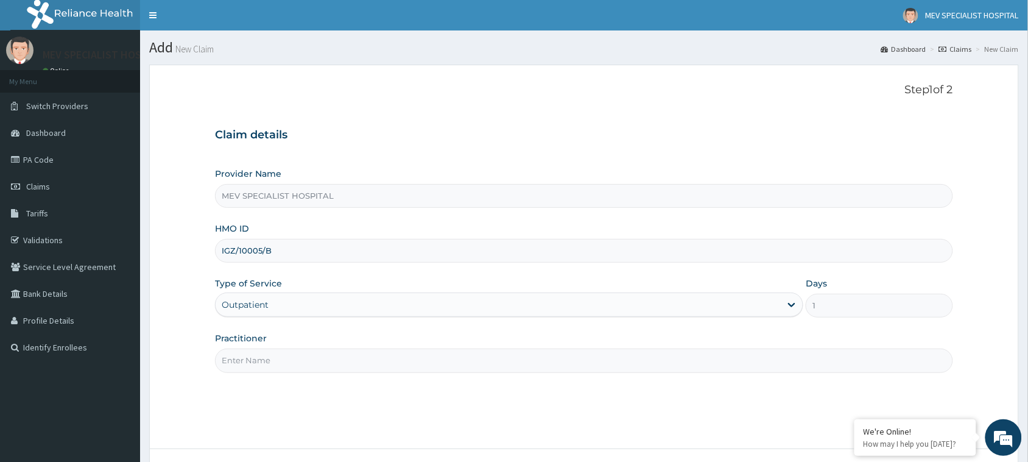
click at [360, 357] on input "Practitioner" at bounding box center [584, 360] width 738 height 24
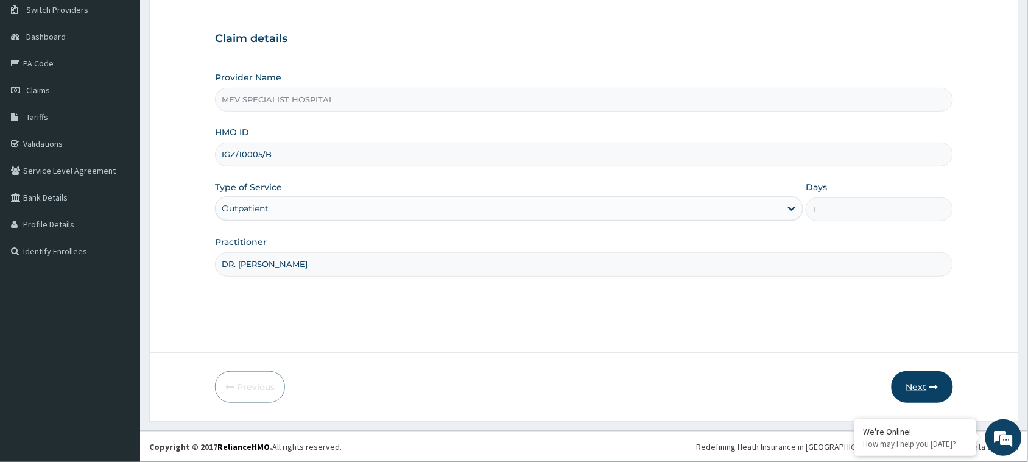
type input "DR. ANITA"
click at [926, 376] on button "Next" at bounding box center [921, 387] width 61 height 32
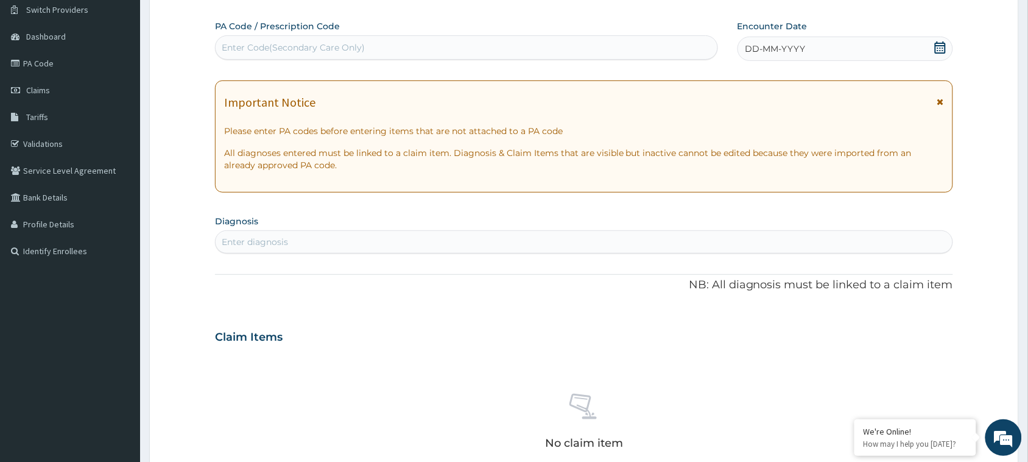
click at [476, 38] on div "Enter Code(Secondary Care Only)" at bounding box center [467, 47] width 502 height 19
paste input "PA/B57A24"
type input "PA/B57A24"
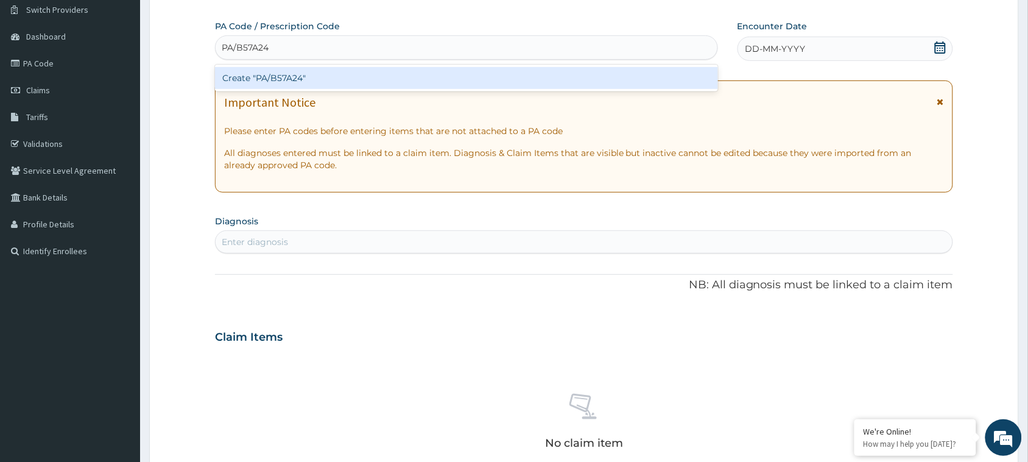
click at [451, 71] on div "Create "PA/B57A24"" at bounding box center [466, 78] width 503 height 22
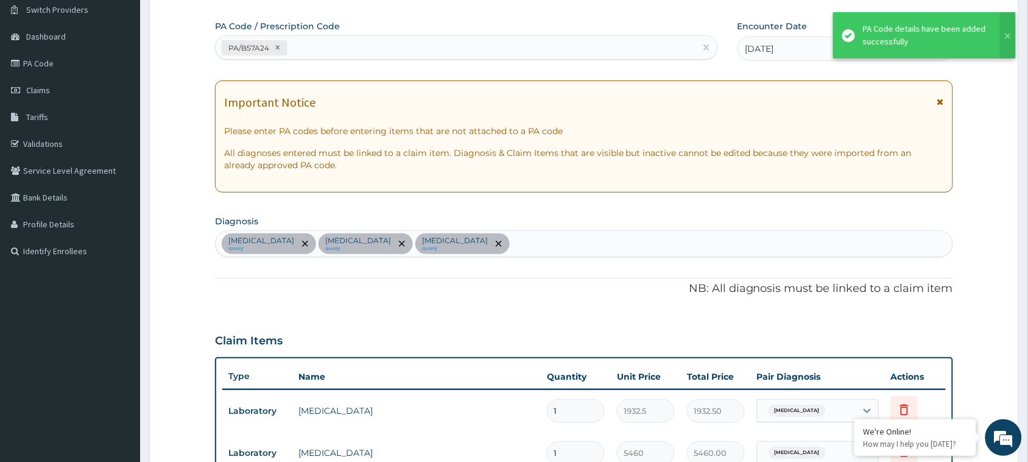
scroll to position [401, 0]
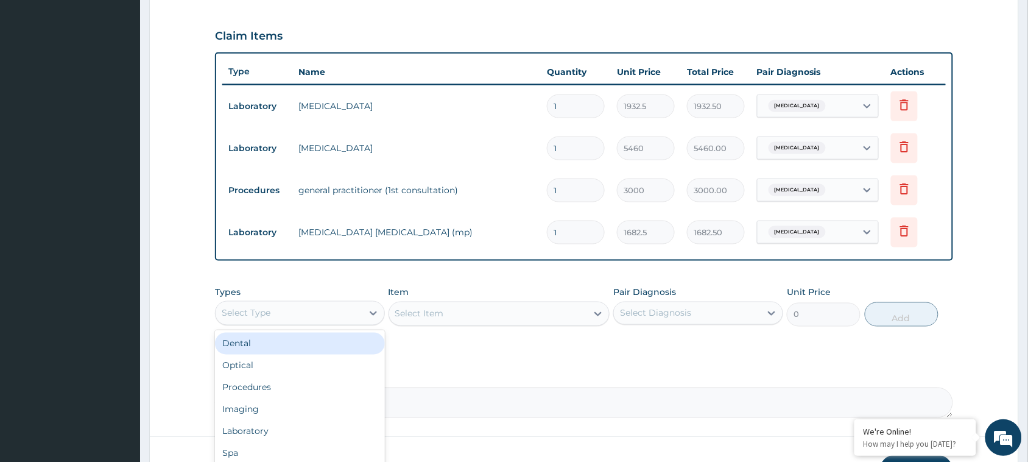
click at [348, 306] on div "Select Type" at bounding box center [289, 312] width 147 height 19
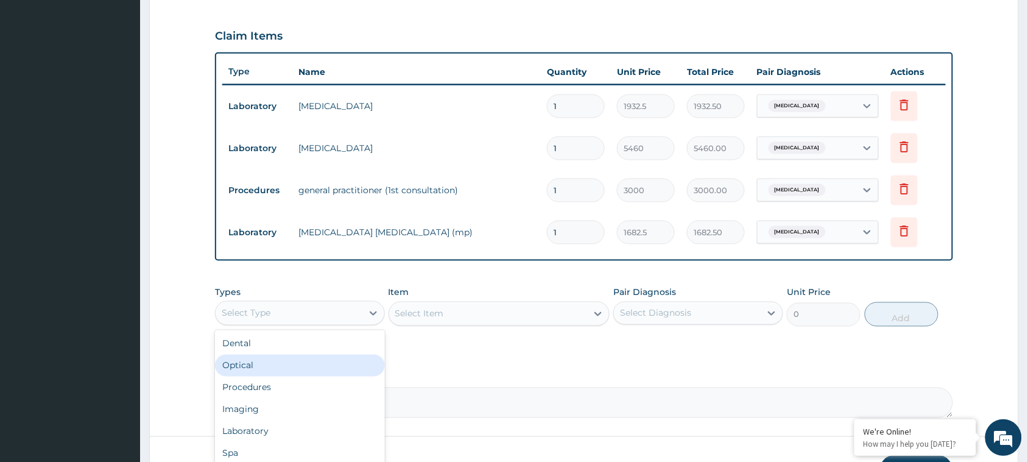
scroll to position [41, 0]
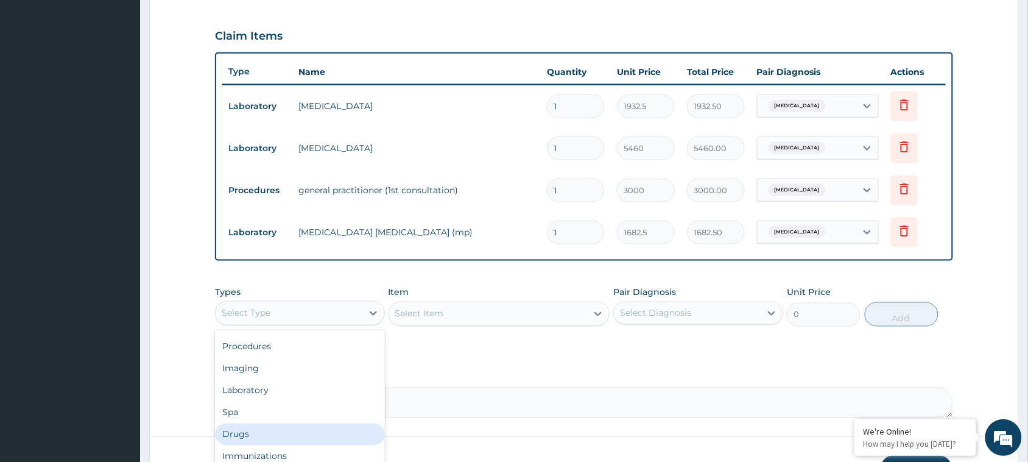
click at [277, 440] on div "Drugs" at bounding box center [300, 434] width 170 height 22
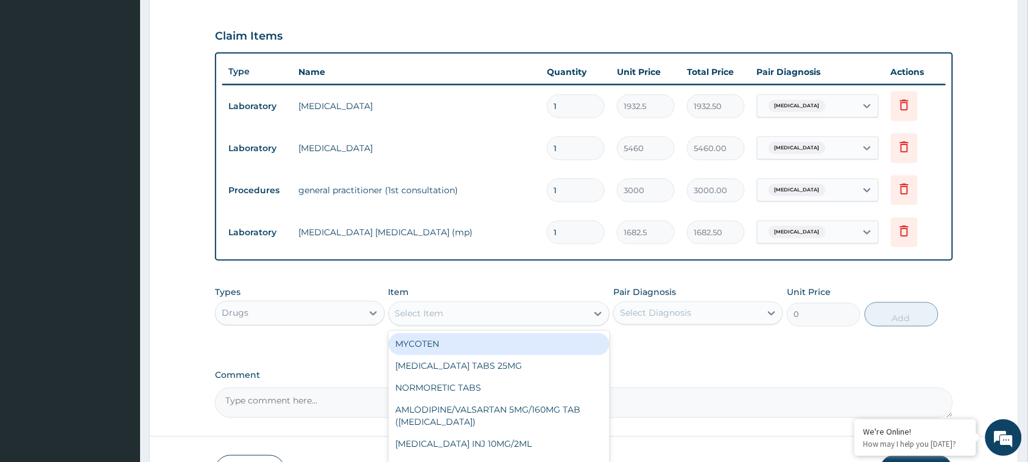
click at [433, 315] on div "Select Item" at bounding box center [419, 313] width 49 height 12
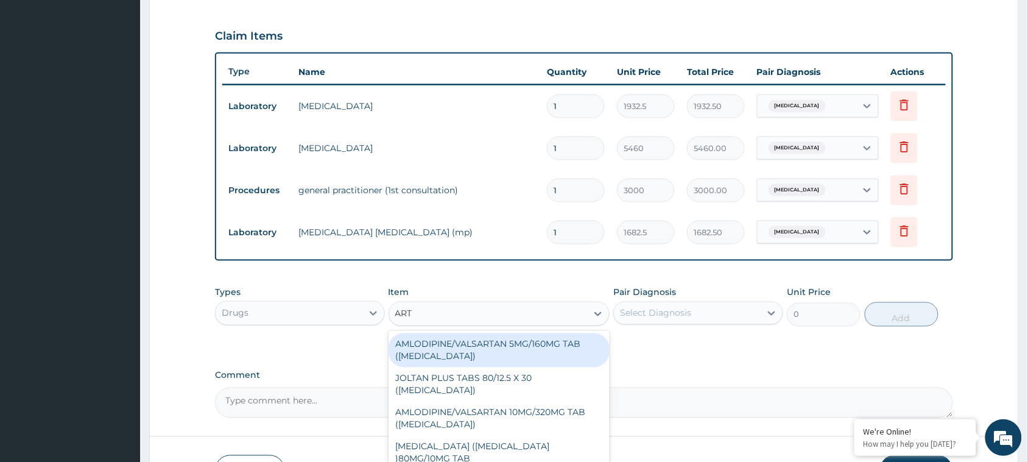
type input "ARTE"
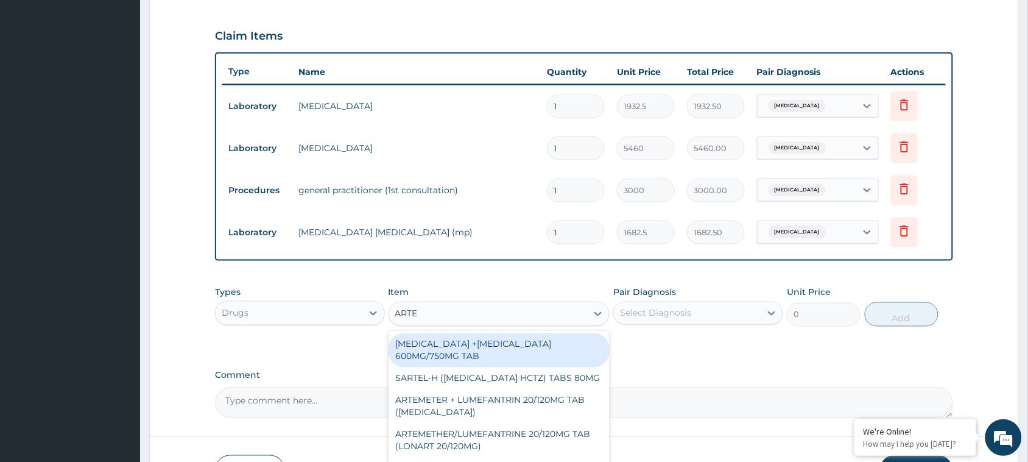
click at [486, 349] on div "ARTESUNATE +MEFLOQUINE 600MG/750MG TAB" at bounding box center [499, 350] width 222 height 34
type input "491.0412"
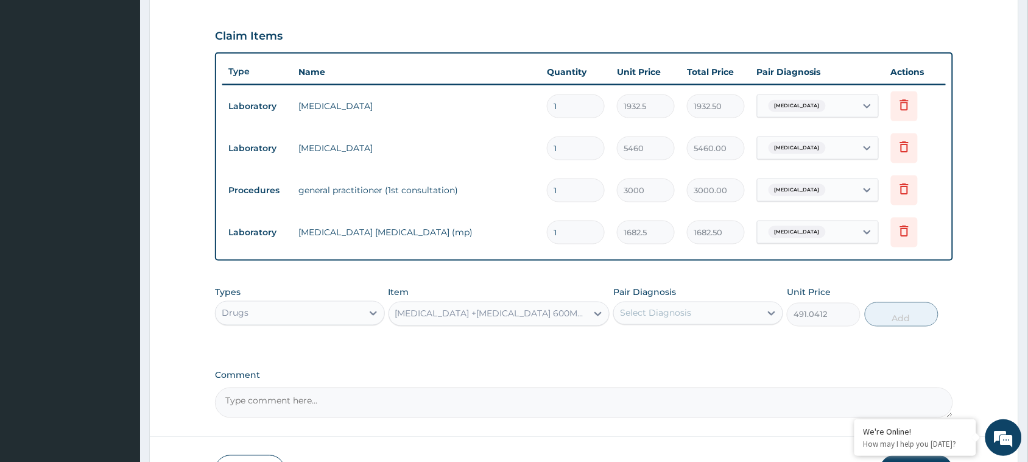
click at [732, 301] on div "Select Diagnosis" at bounding box center [698, 312] width 170 height 23
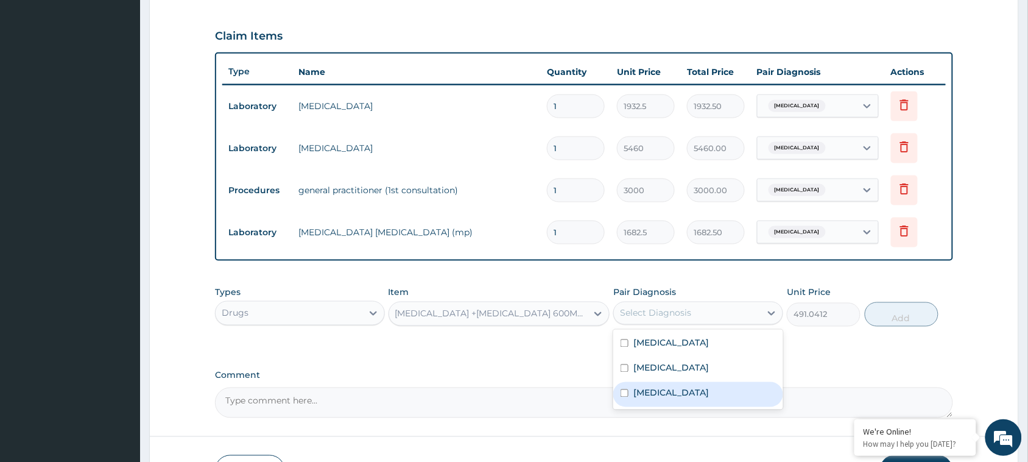
click at [679, 400] on div "Malaria" at bounding box center [698, 394] width 170 height 25
checkbox input "true"
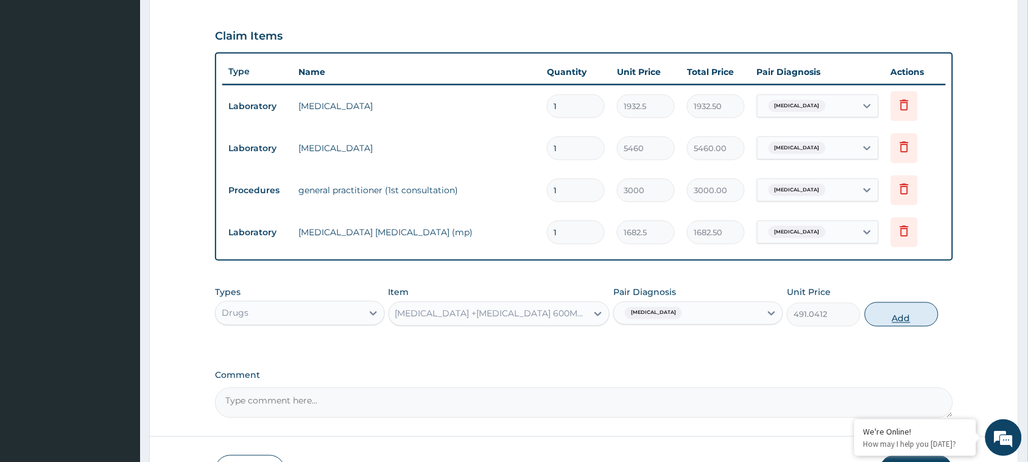
click at [913, 314] on button "Add" at bounding box center [902, 314] width 74 height 24
type input "0"
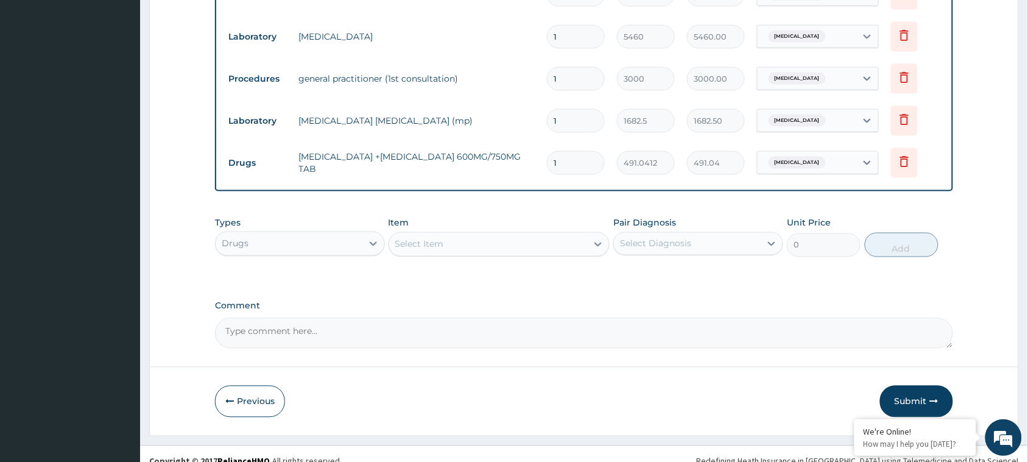
scroll to position [513, 0]
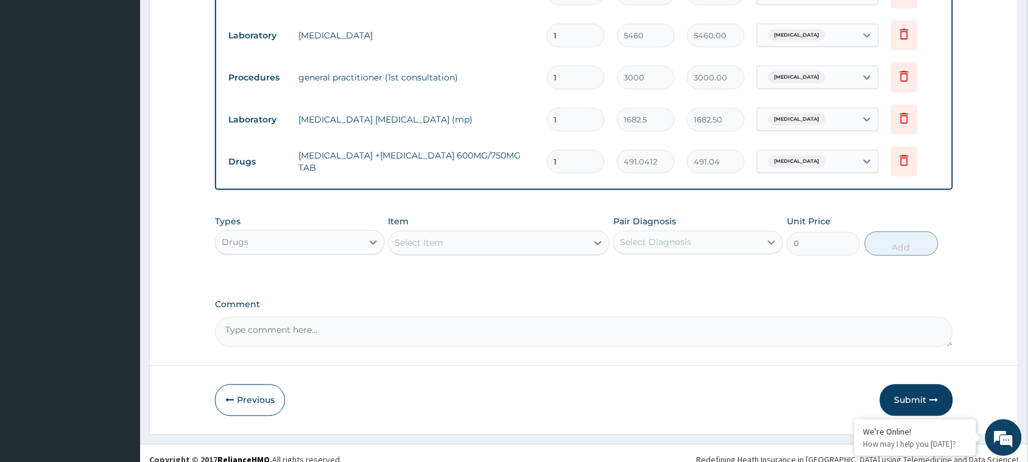
type input "0.00"
type input "6"
type input "2946.25"
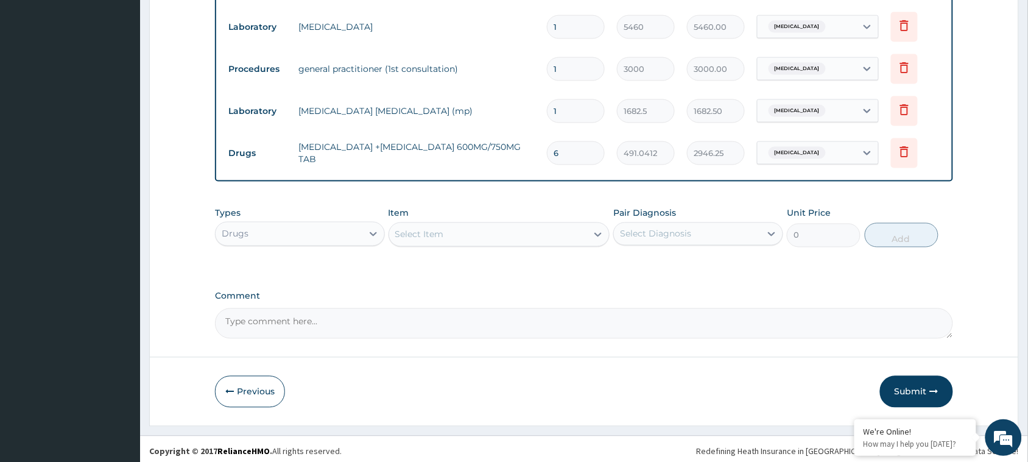
scroll to position [525, 0]
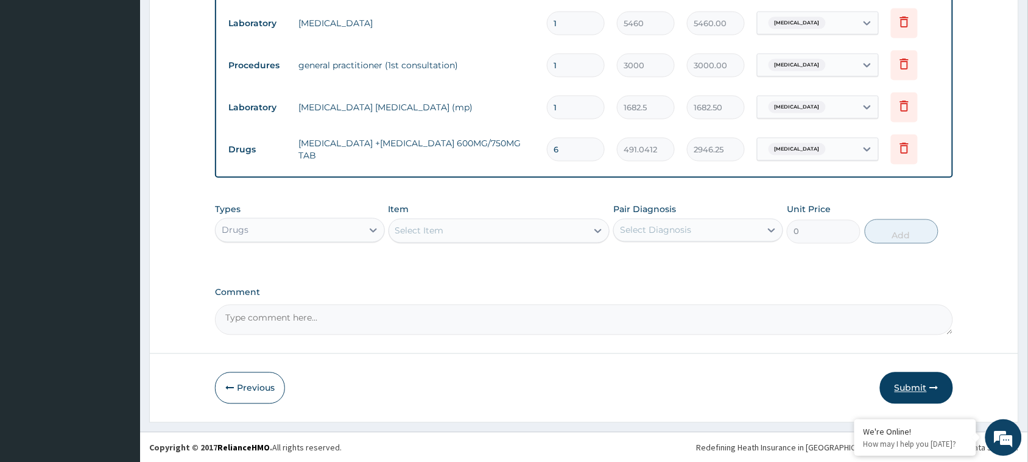
type input "6"
click at [900, 385] on button "Submit" at bounding box center [916, 388] width 73 height 32
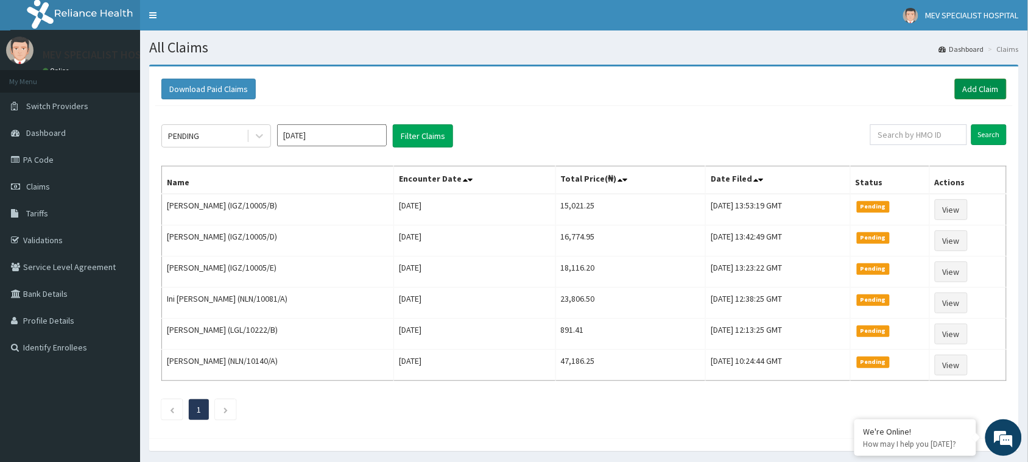
click at [976, 86] on link "Add Claim" at bounding box center [981, 89] width 52 height 21
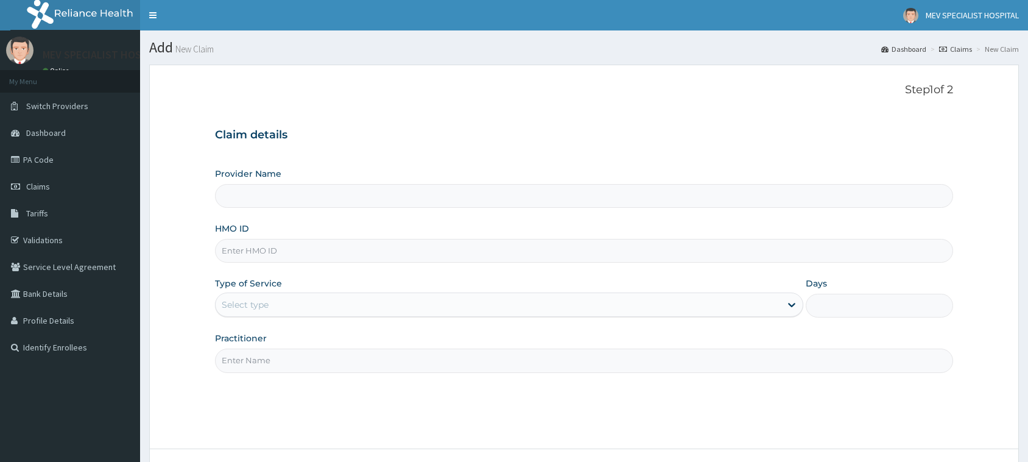
type input "MEV SPECIALIST HOSPITAL"
click at [424, 256] on input "HMO ID" at bounding box center [584, 251] width 738 height 24
paste input "WCO/10005/A"
type input "WCO/10005/A"
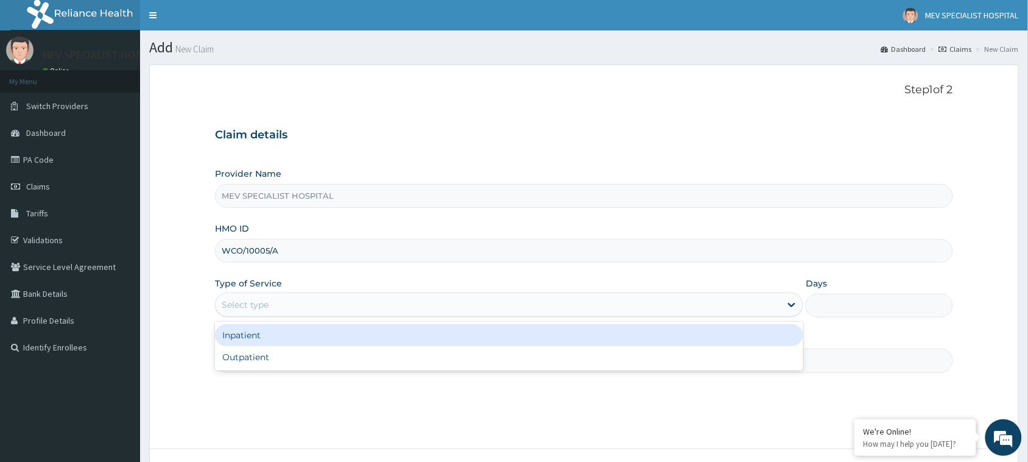
click at [409, 311] on div "Select type" at bounding box center [498, 304] width 565 height 19
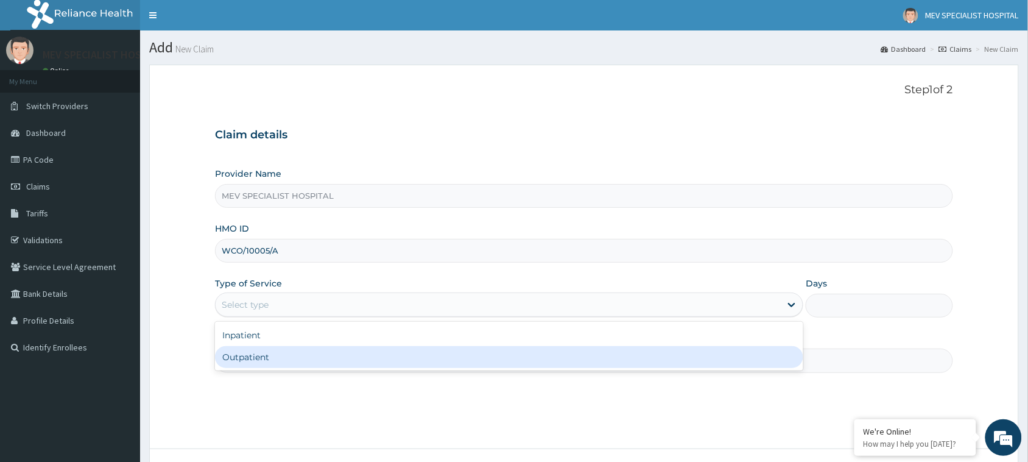
click at [414, 359] on div "Outpatient" at bounding box center [509, 357] width 588 height 22
type input "1"
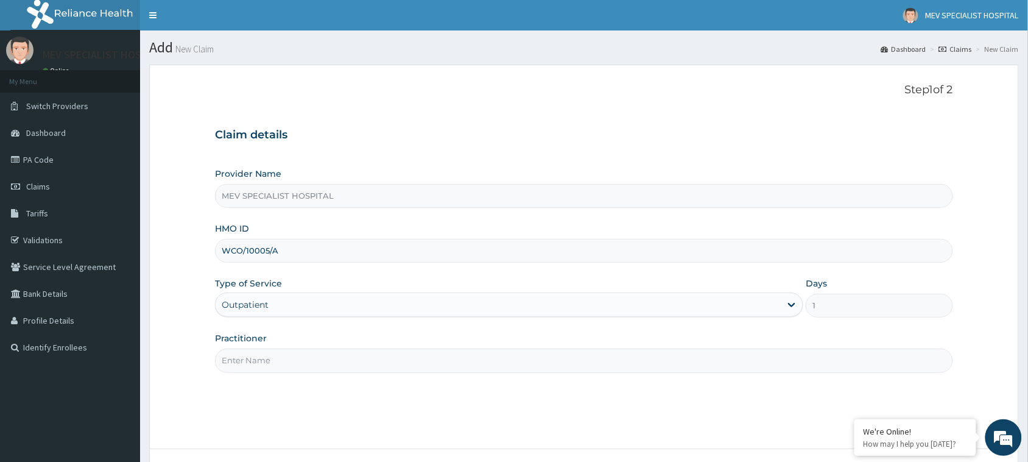
click at [393, 365] on input "Practitioner" at bounding box center [584, 360] width 738 height 24
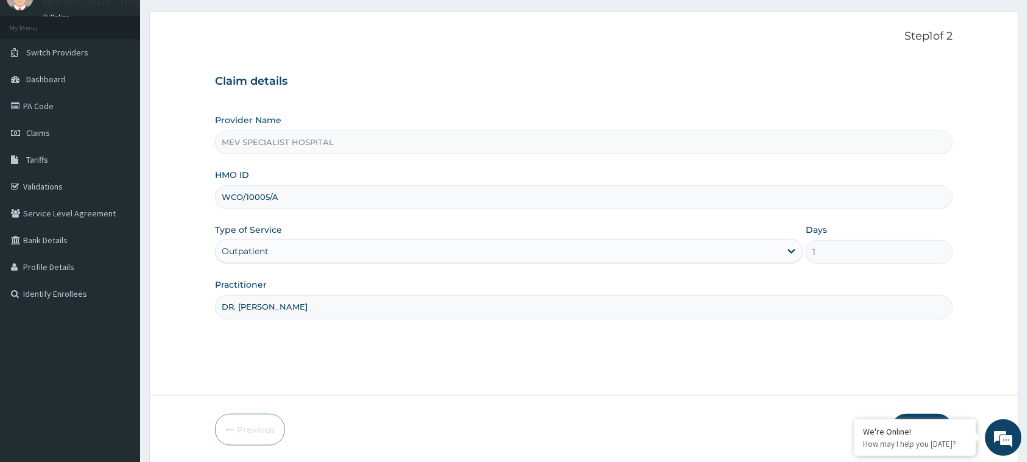
scroll to position [96, 0]
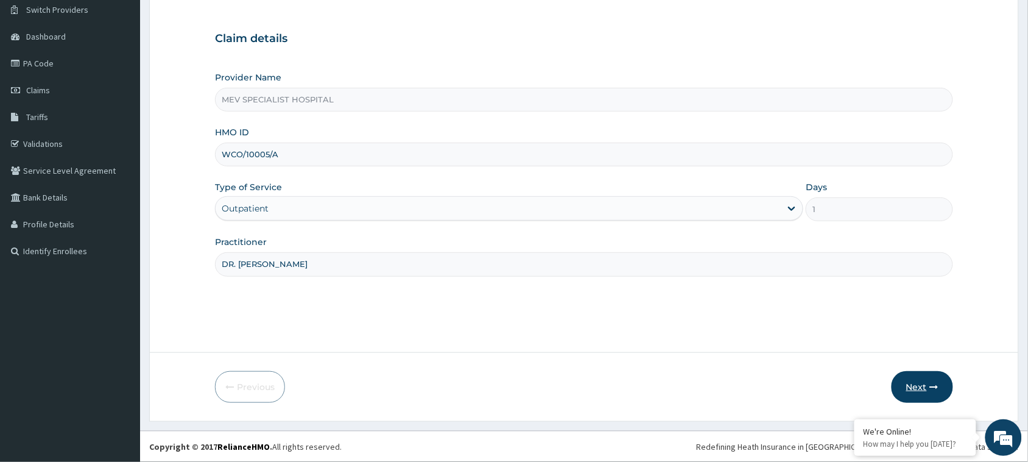
type input "DR. [PERSON_NAME]"
click at [906, 382] on button "Next" at bounding box center [921, 387] width 61 height 32
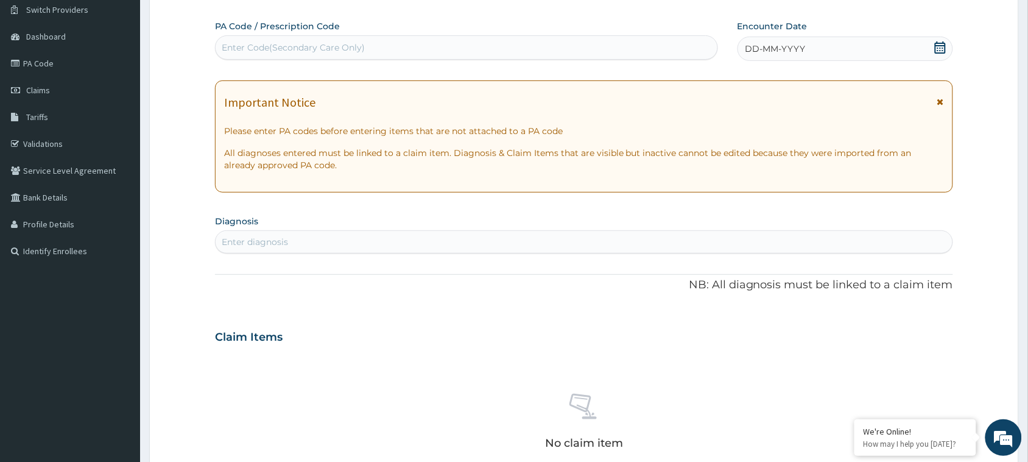
click at [404, 44] on div "Enter Code(Secondary Care Only)" at bounding box center [467, 47] width 502 height 19
paste input "PA/F96100"
type input "PA/F96100"
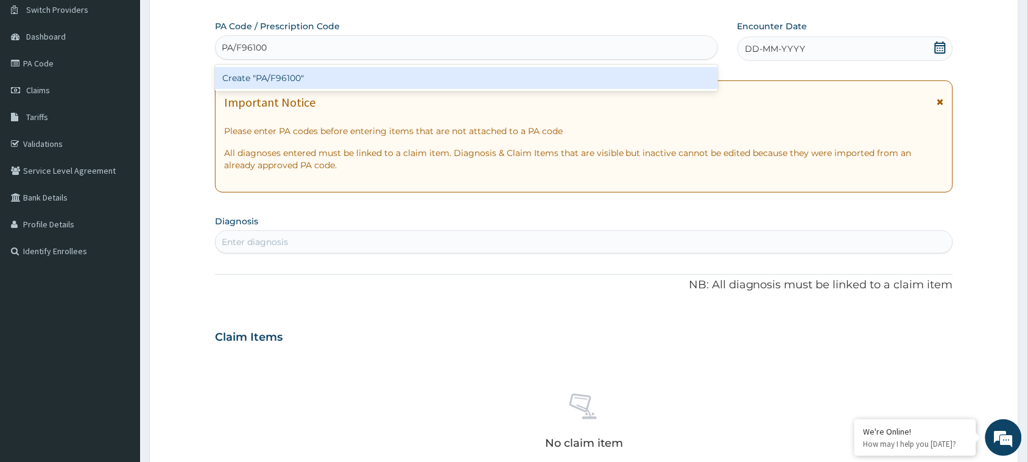
click at [401, 72] on div "Create "PA/F96100"" at bounding box center [466, 78] width 503 height 22
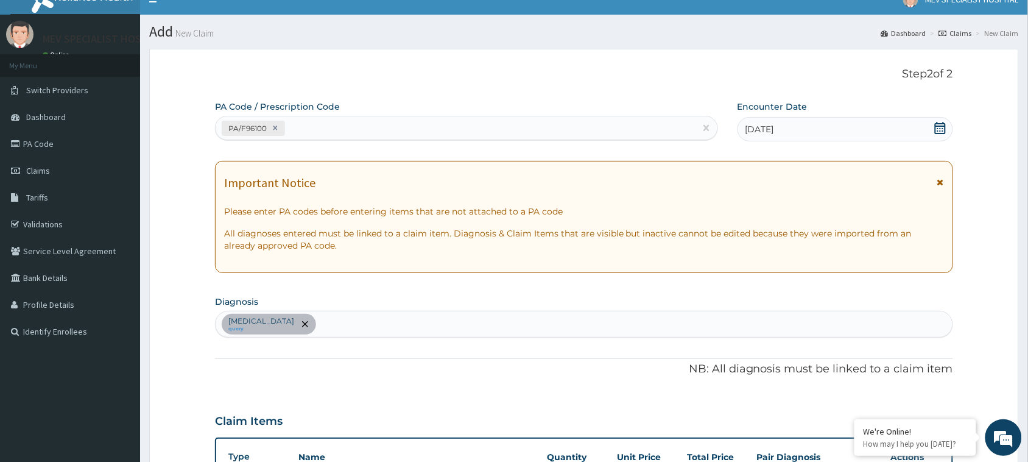
scroll to position [0, 0]
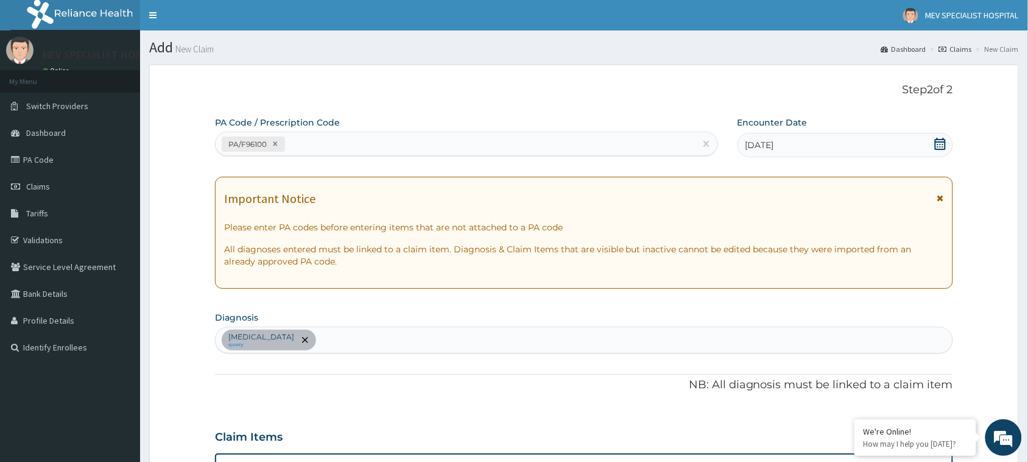
click at [404, 141] on div "PA/F96100" at bounding box center [456, 144] width 480 height 20
paste input "PA/FD0680"
type input "PA/FD0680"
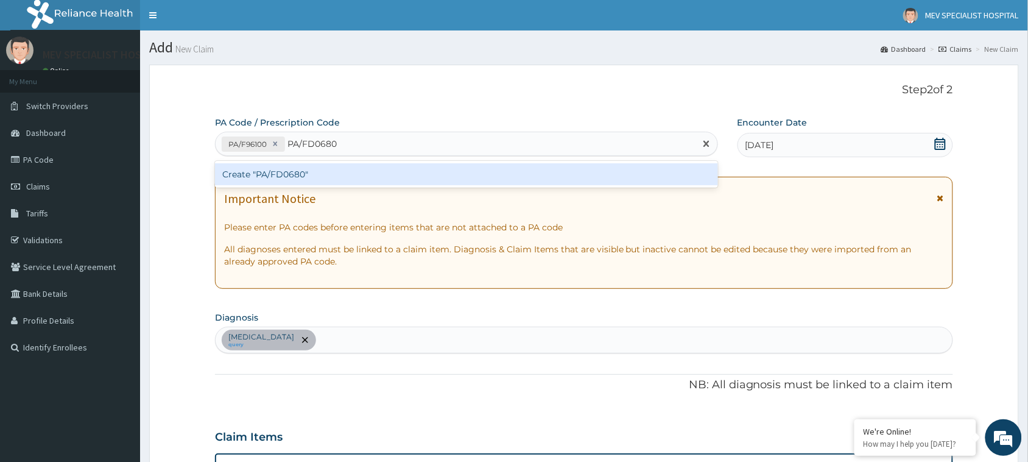
click at [394, 171] on div "Create "PA/FD0680"" at bounding box center [466, 174] width 503 height 22
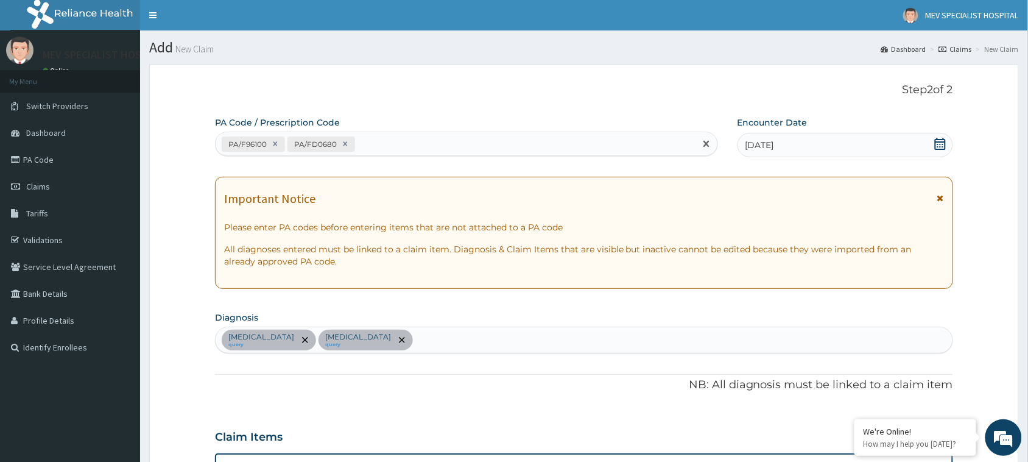
click at [399, 138] on div "PA/F96100 PA/FD0680" at bounding box center [456, 144] width 480 height 20
paste input "PA/A72712"
type input "PA/A72712"
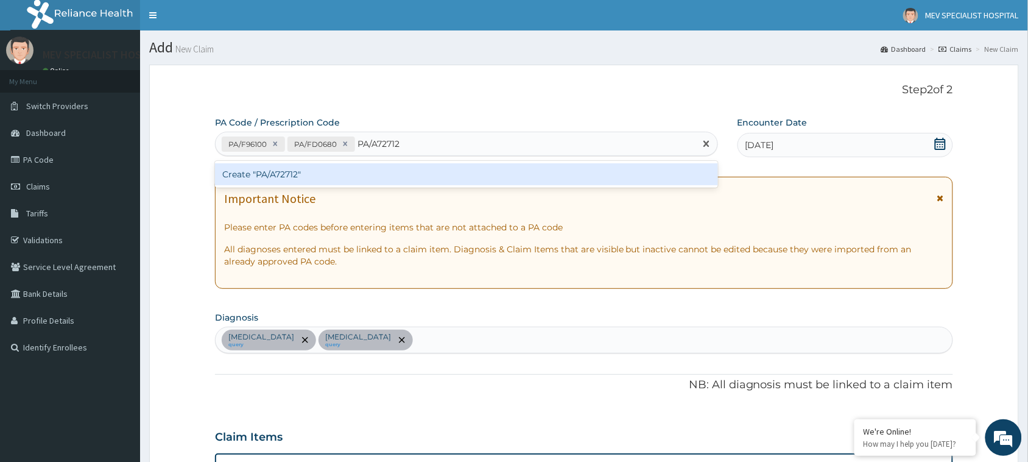
click at [391, 181] on div "Create "PA/A72712"" at bounding box center [466, 174] width 503 height 22
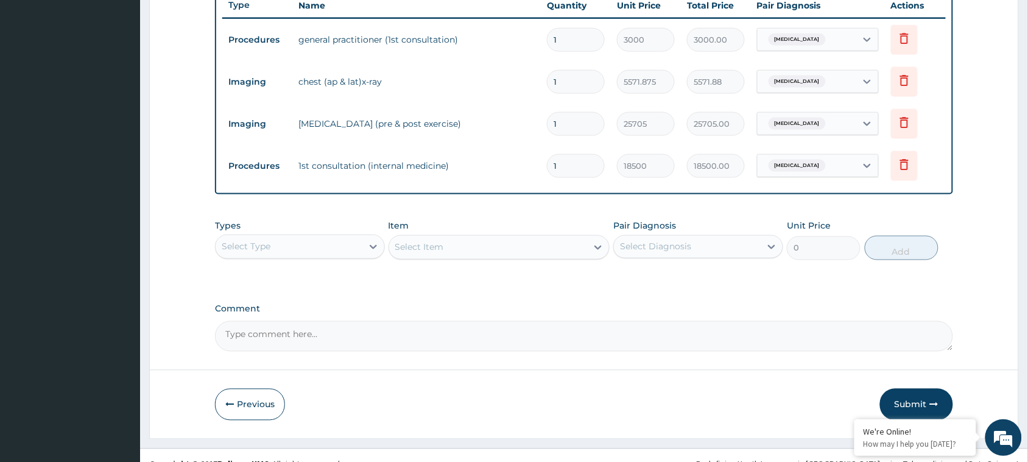
scroll to position [471, 0]
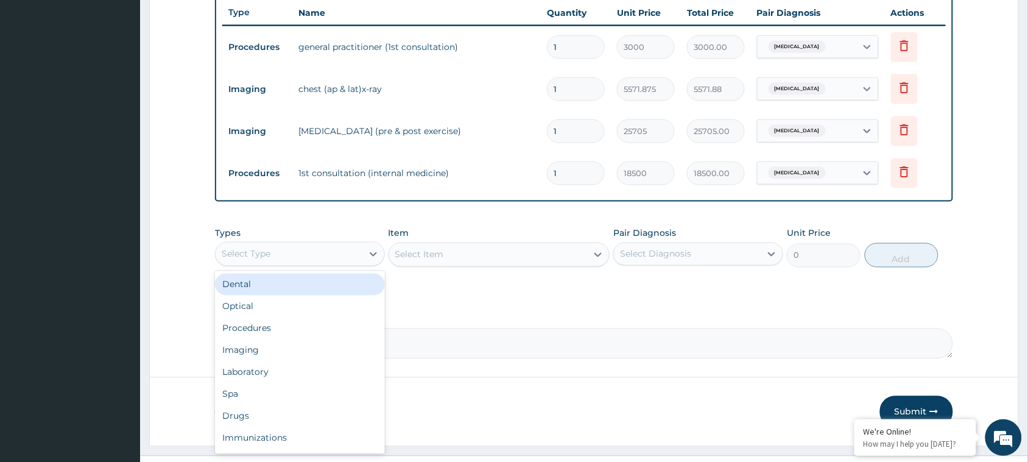
click at [323, 248] on div "Select Type" at bounding box center [289, 253] width 147 height 19
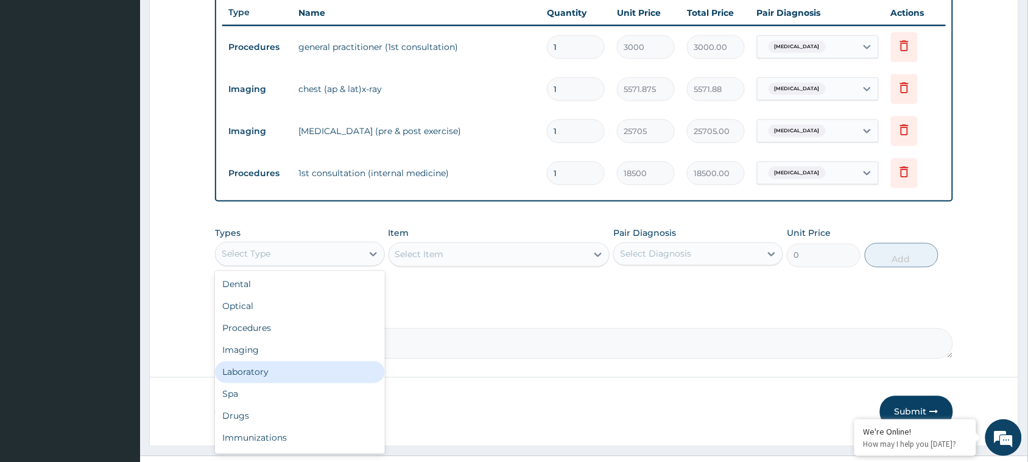
click at [289, 372] on div "Laboratory" at bounding box center [300, 372] width 170 height 22
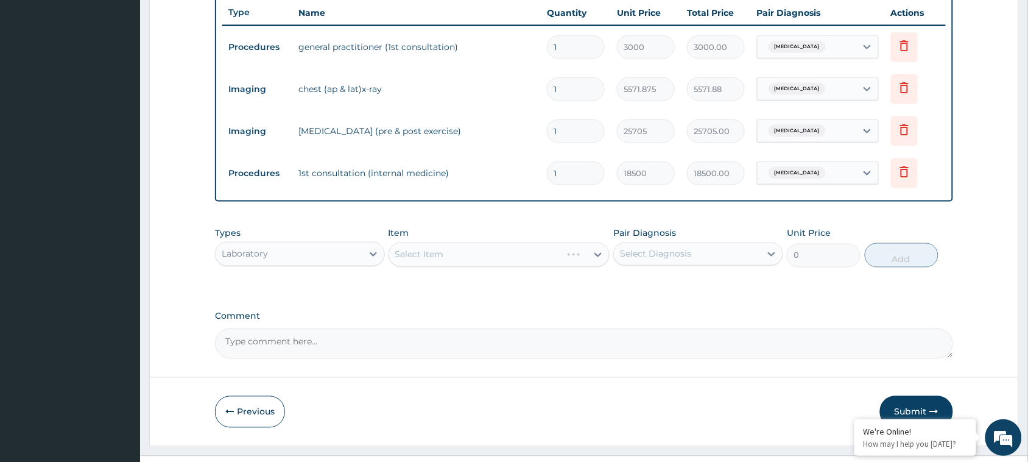
click at [513, 265] on div "Select Item" at bounding box center [499, 254] width 222 height 24
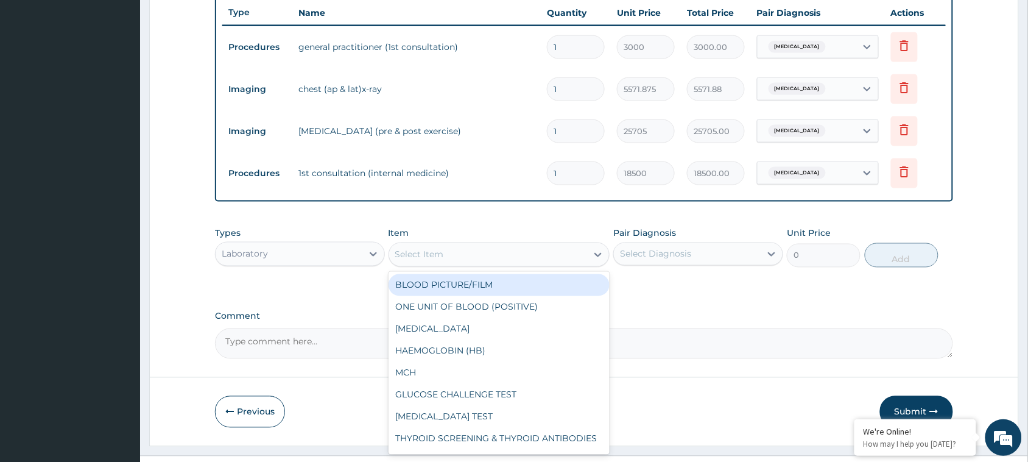
click at [503, 253] on div "Select Item" at bounding box center [488, 254] width 198 height 19
type input "FBC"
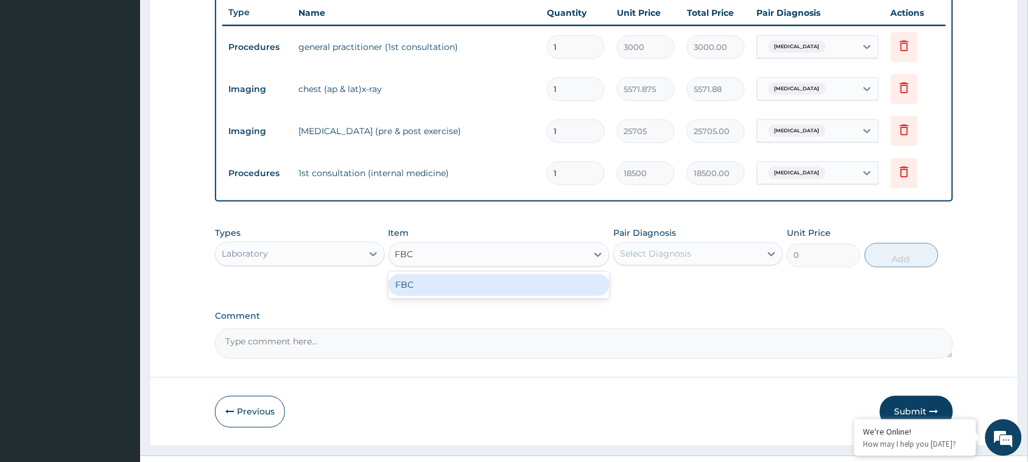
click at [482, 278] on div "FBC" at bounding box center [499, 285] width 222 height 22
type input "4797.5"
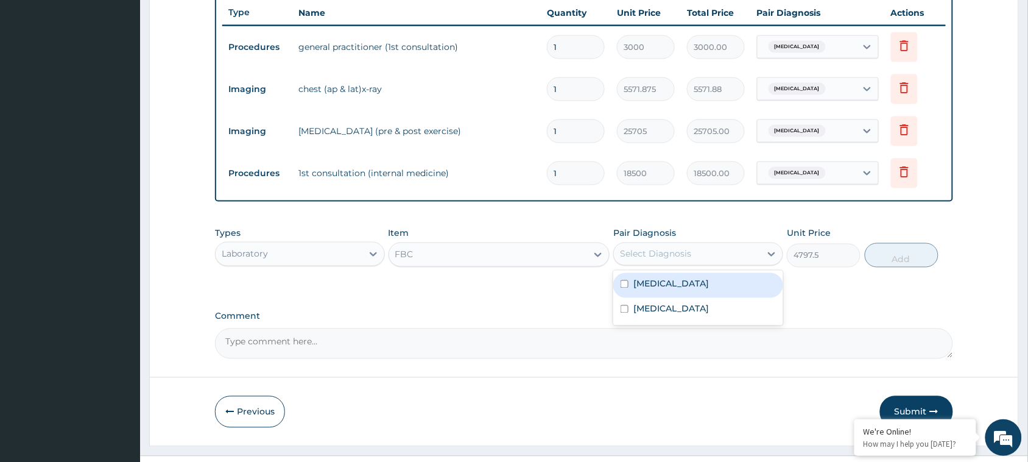
click at [686, 251] on div "Select Diagnosis" at bounding box center [655, 254] width 71 height 12
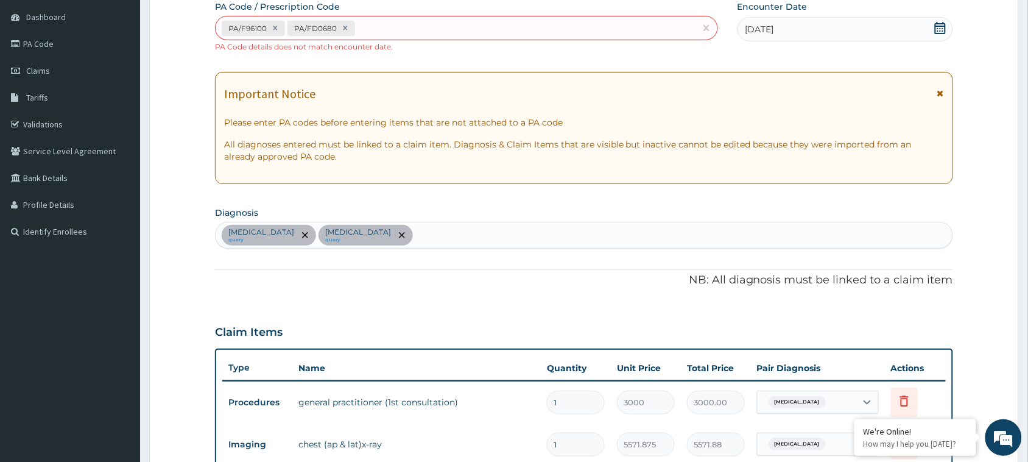
scroll to position [122, 0]
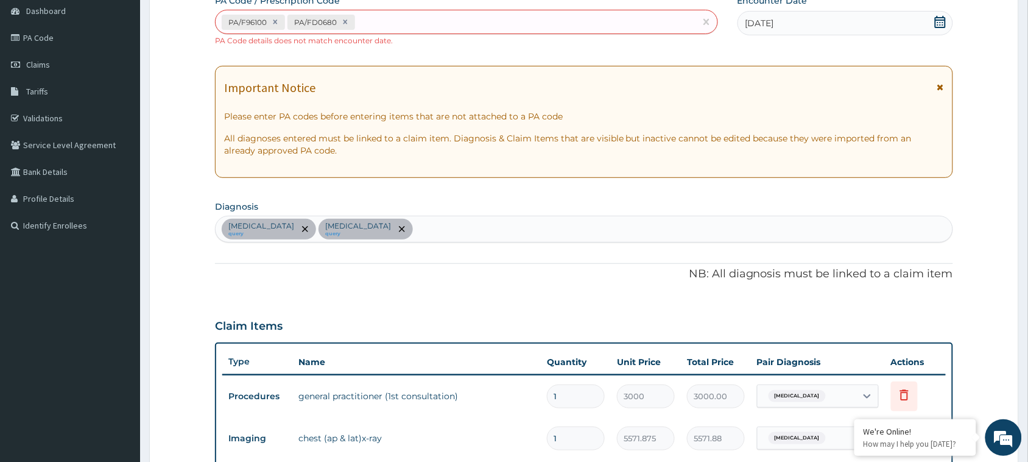
click at [514, 242] on div "Chest pain query Essential hypertension query" at bounding box center [584, 229] width 738 height 27
type input "A"
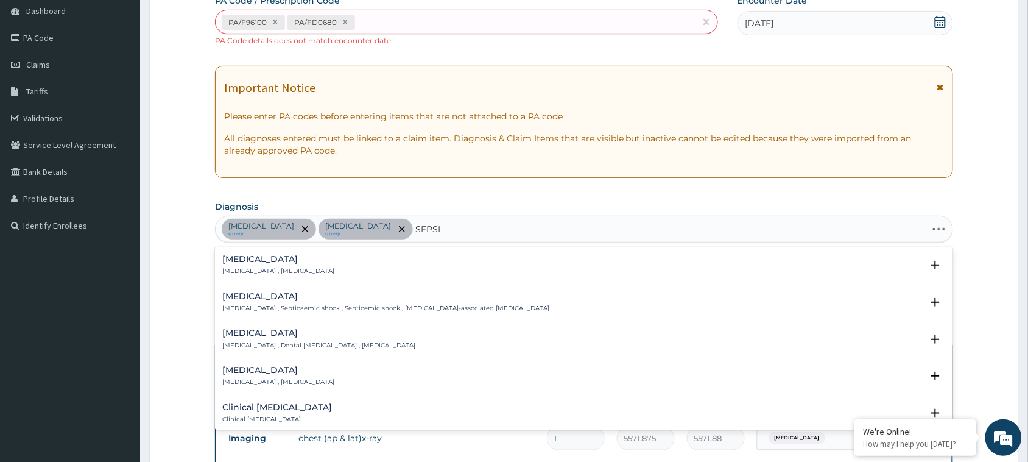
type input "SEPSIS"
click at [263, 259] on h4 "Sepsis" at bounding box center [278, 258] width 112 height 9
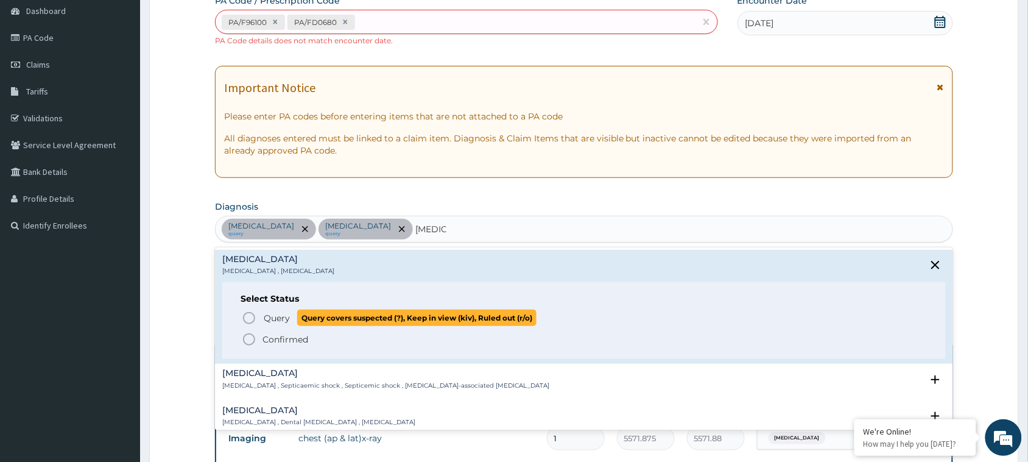
click at [253, 314] on circle "status option query" at bounding box center [249, 317] width 11 height 11
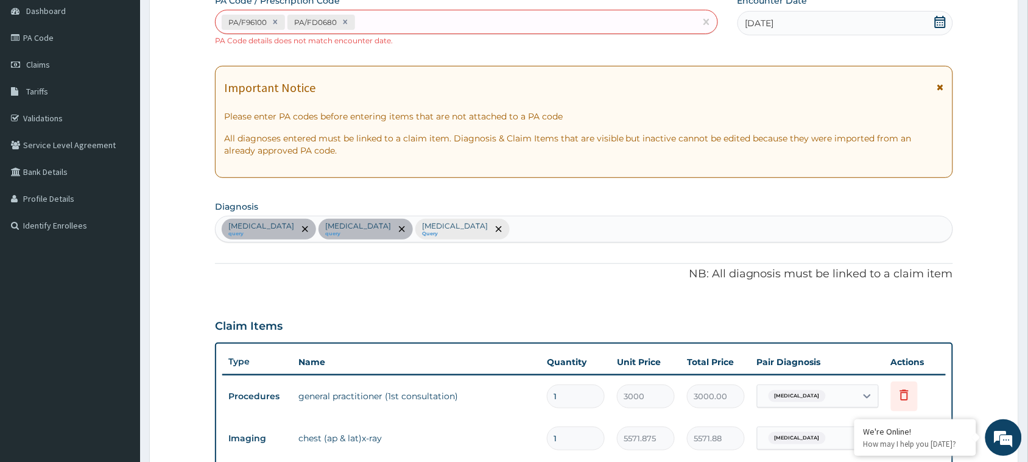
scroll to position [494, 0]
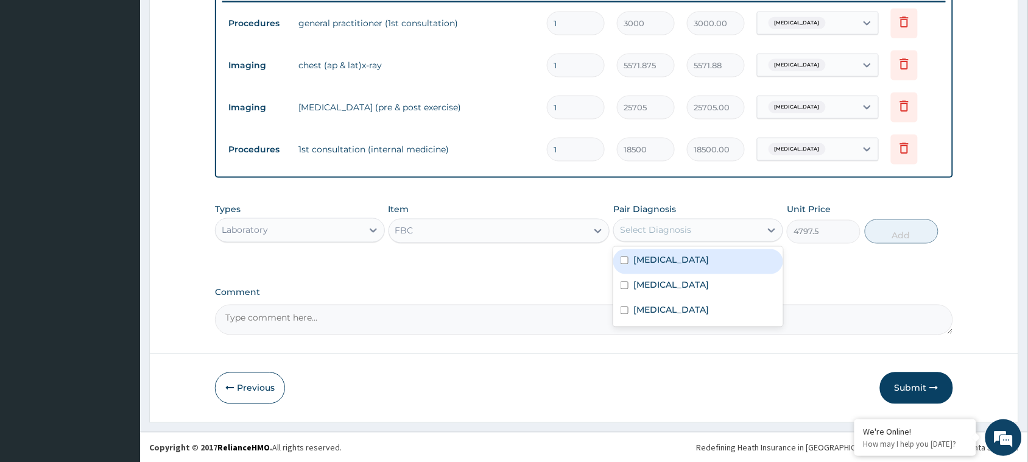
click at [712, 238] on div "Select Diagnosis" at bounding box center [687, 229] width 147 height 19
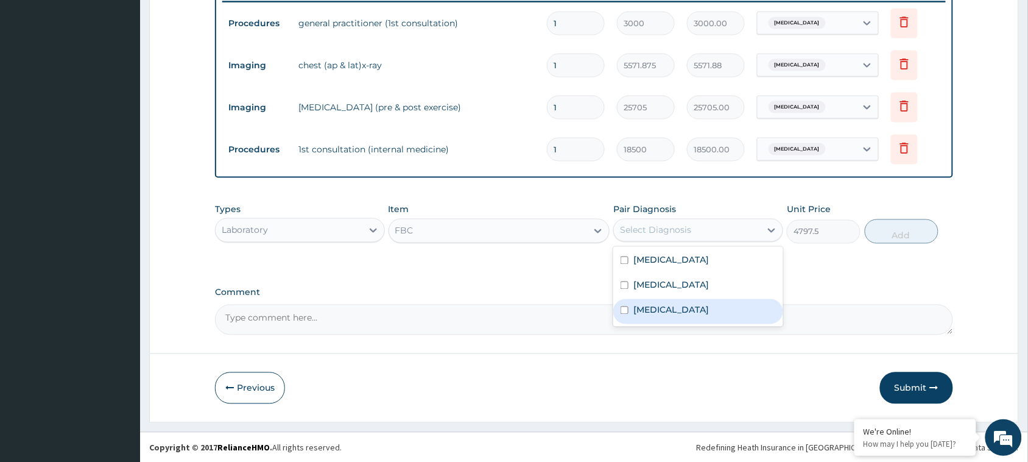
click at [686, 314] on div "Sepsis" at bounding box center [698, 311] width 170 height 25
checkbox input "true"
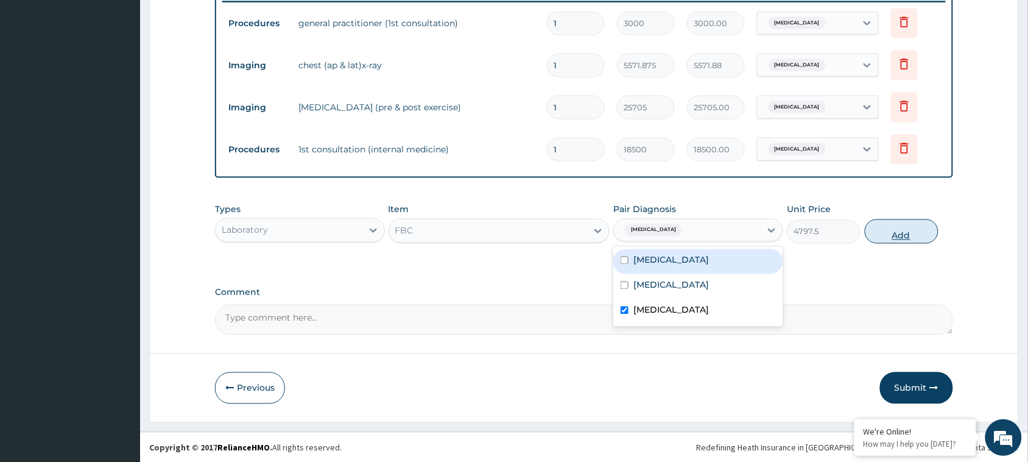
click at [914, 232] on button "Add" at bounding box center [902, 231] width 74 height 24
type input "0"
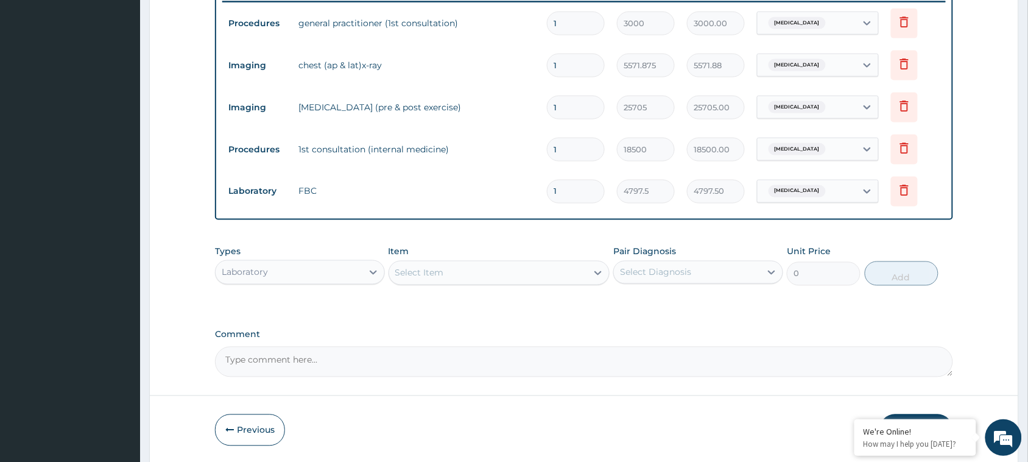
scroll to position [0, 0]
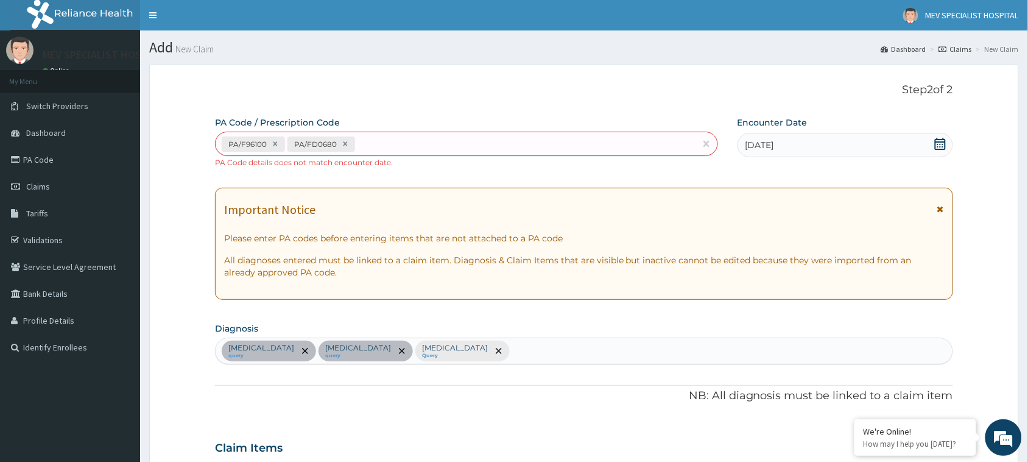
click at [486, 353] on div "Chest pain query Essential hypertension query Sepsis Query" at bounding box center [584, 351] width 737 height 26
type input "E"
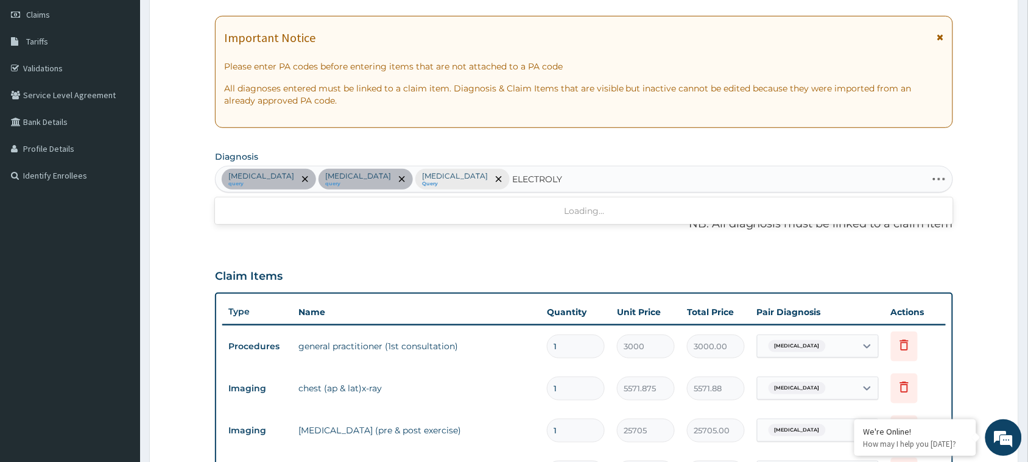
type input "ELECTROLYT"
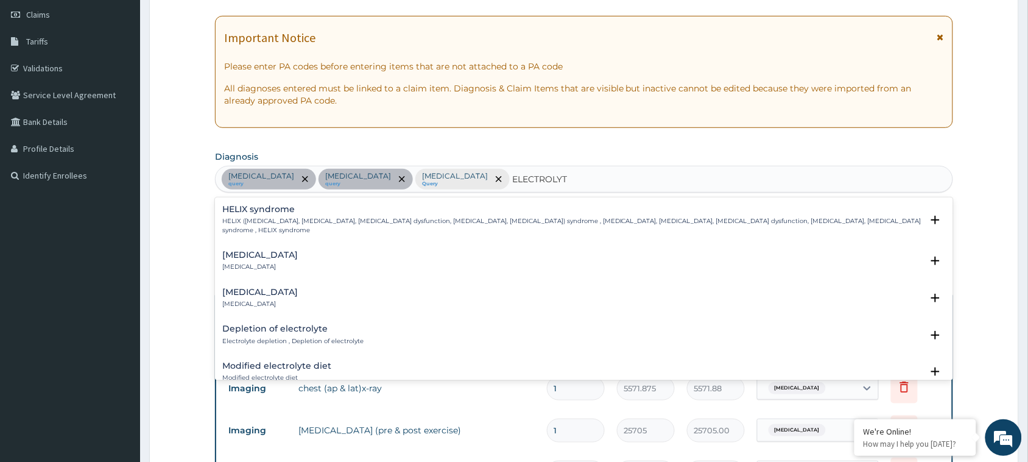
click at [258, 250] on h4 "Electrolyte imbalance" at bounding box center [259, 254] width 75 height 9
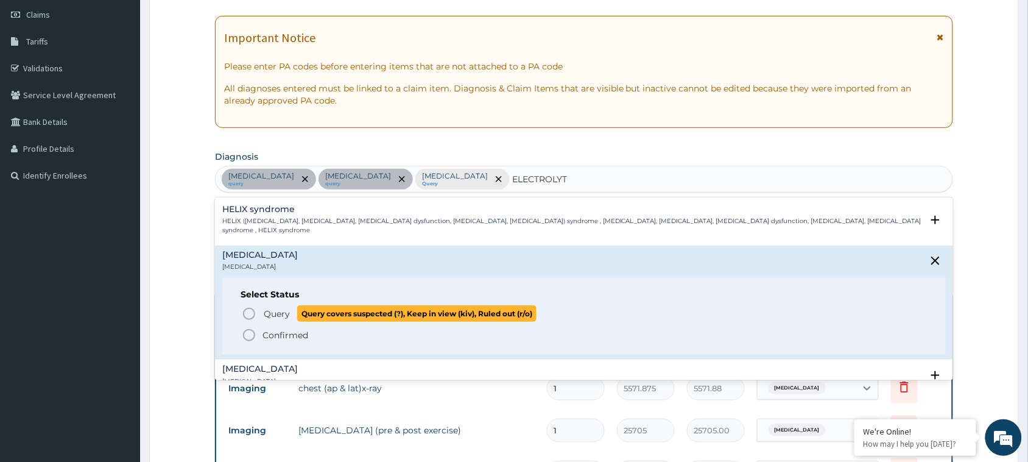
click at [251, 306] on icon "status option query" at bounding box center [249, 313] width 15 height 15
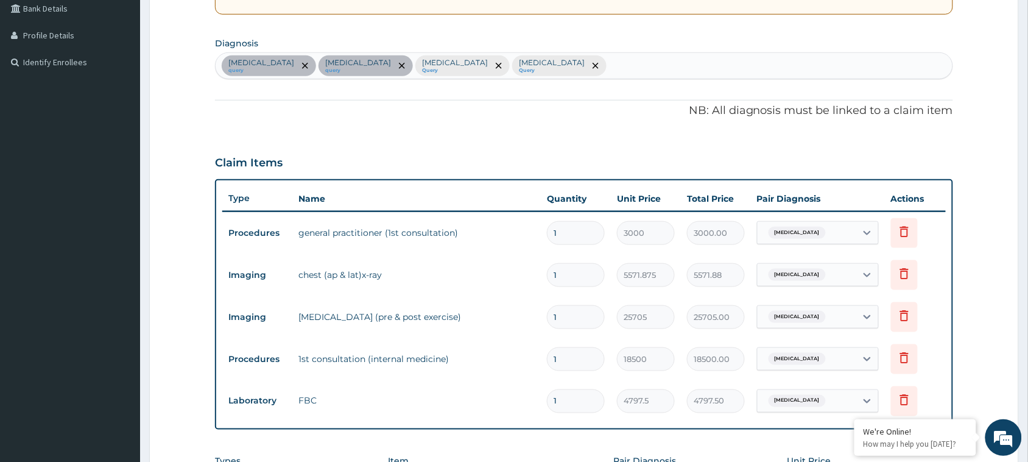
scroll to position [284, 0]
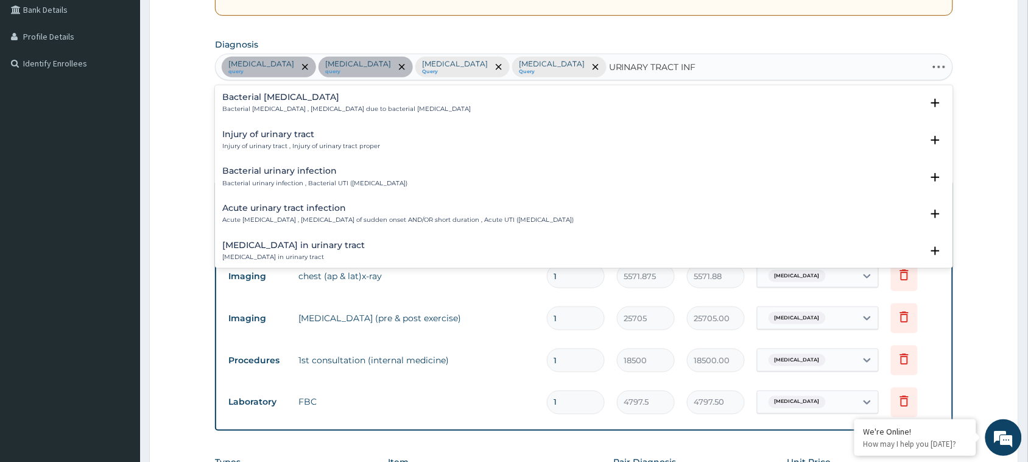
type input "URINARY TRACT INFE"
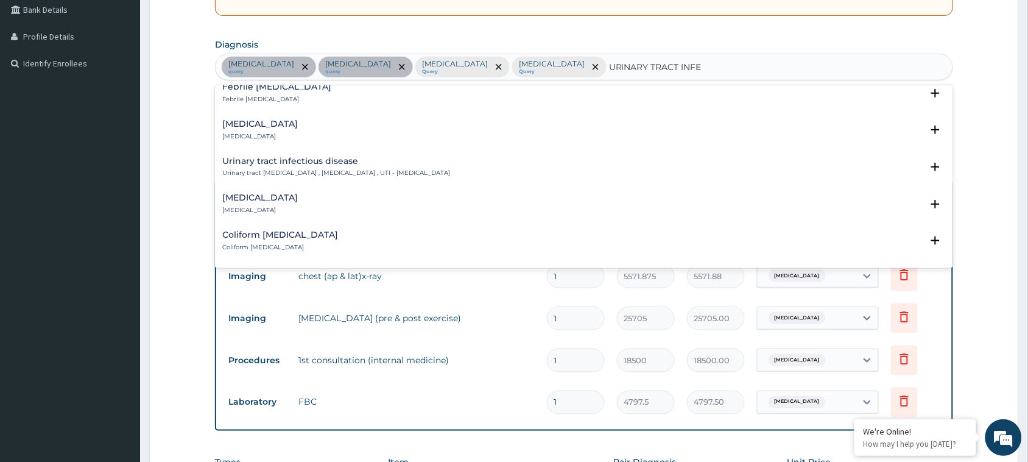
scroll to position [189, 0]
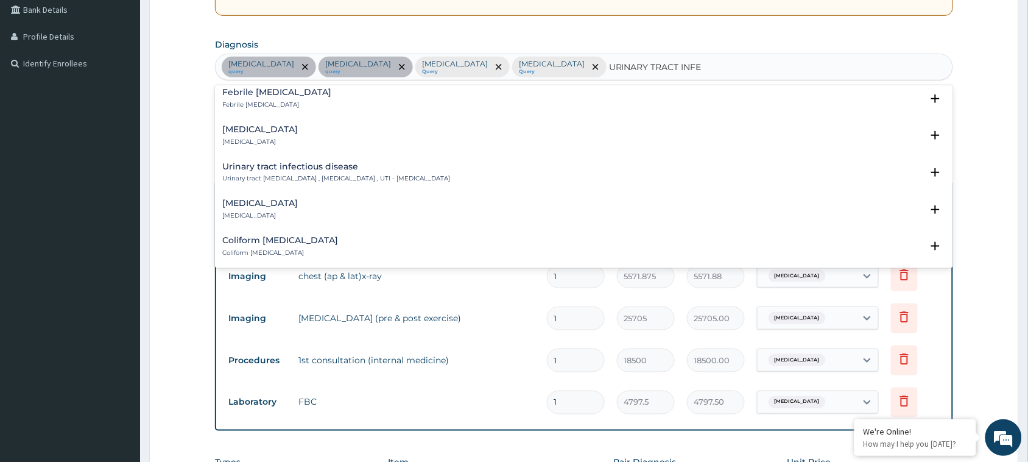
click at [325, 163] on h4 "Urinary tract infectious disease" at bounding box center [336, 166] width 228 height 9
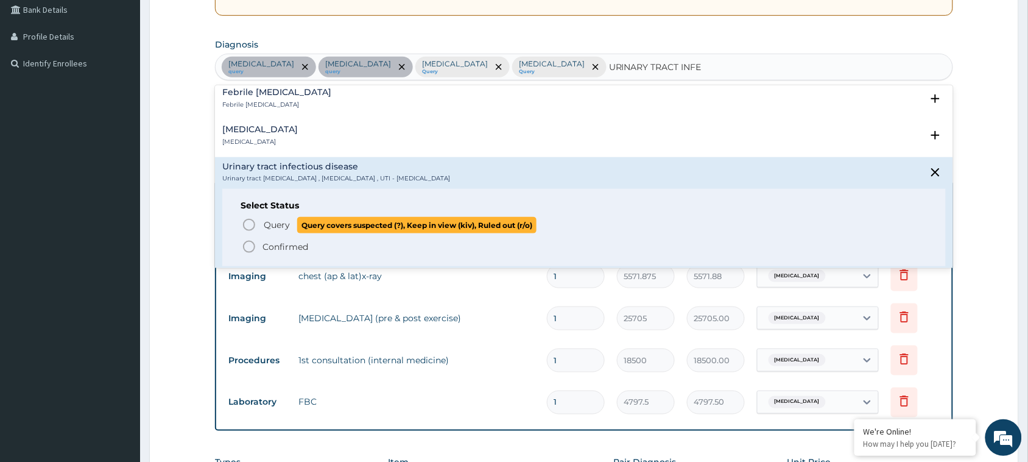
click at [253, 228] on circle "status option query" at bounding box center [249, 224] width 11 height 11
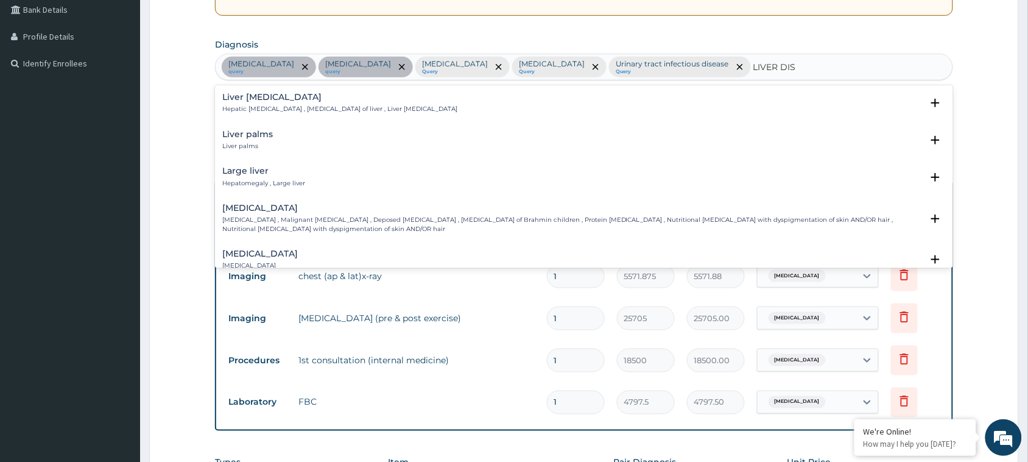
type input "LIVER DISE"
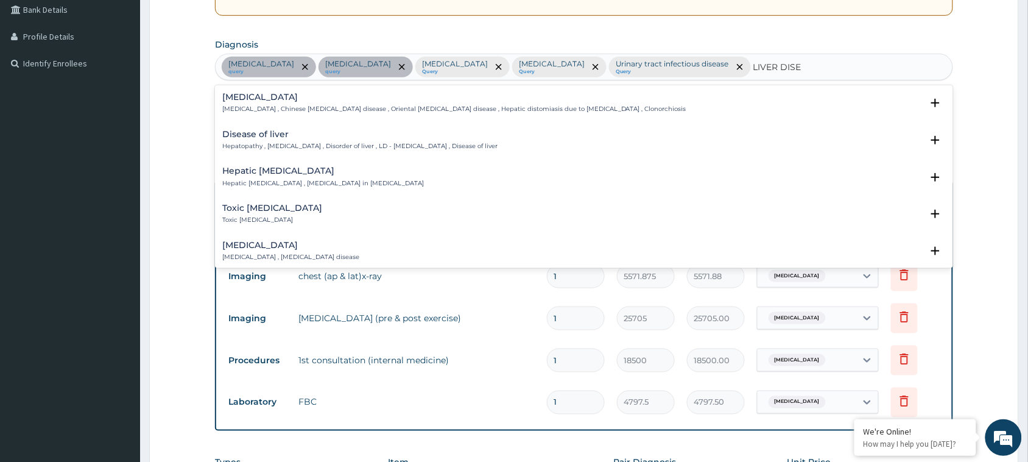
click at [283, 146] on p "Hepatopathy , Liver disease , Disorder of liver , LD - Liver disease , Disease …" at bounding box center [359, 146] width 275 height 9
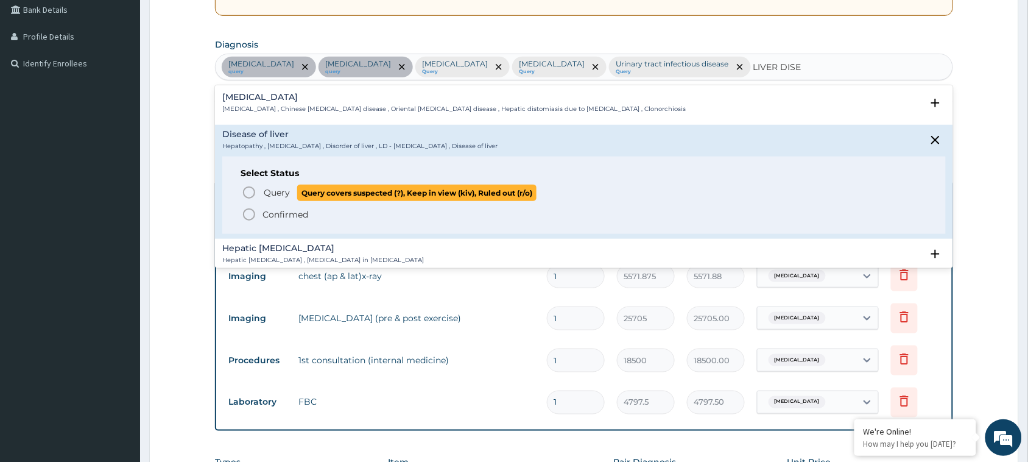
click at [245, 187] on icon "status option query" at bounding box center [249, 192] width 15 height 15
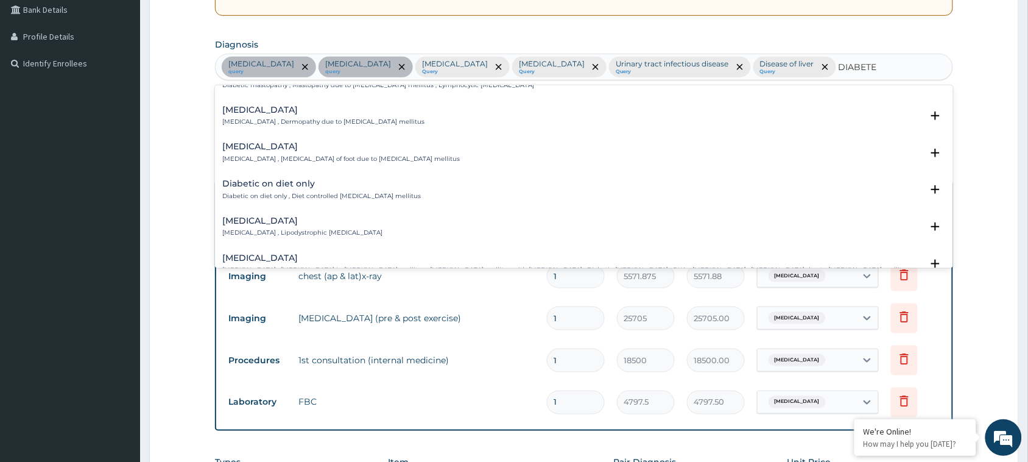
scroll to position [467, 0]
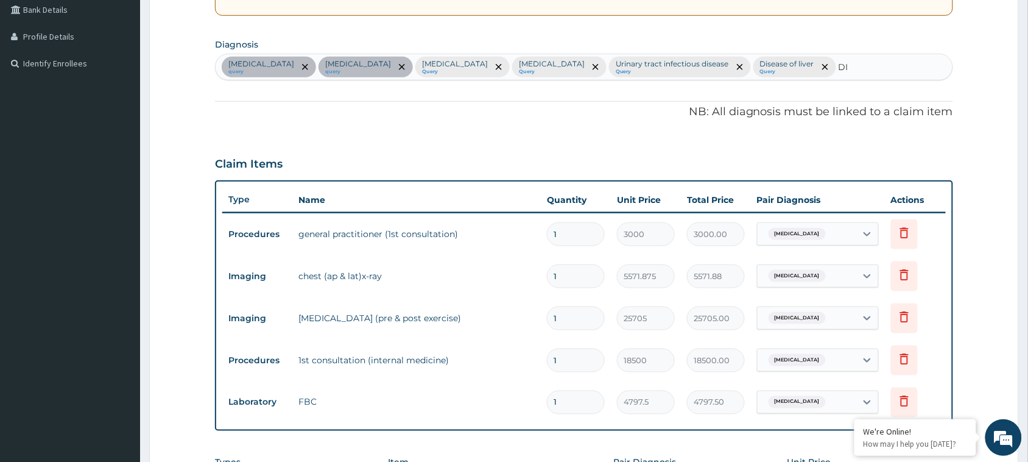
type input "D"
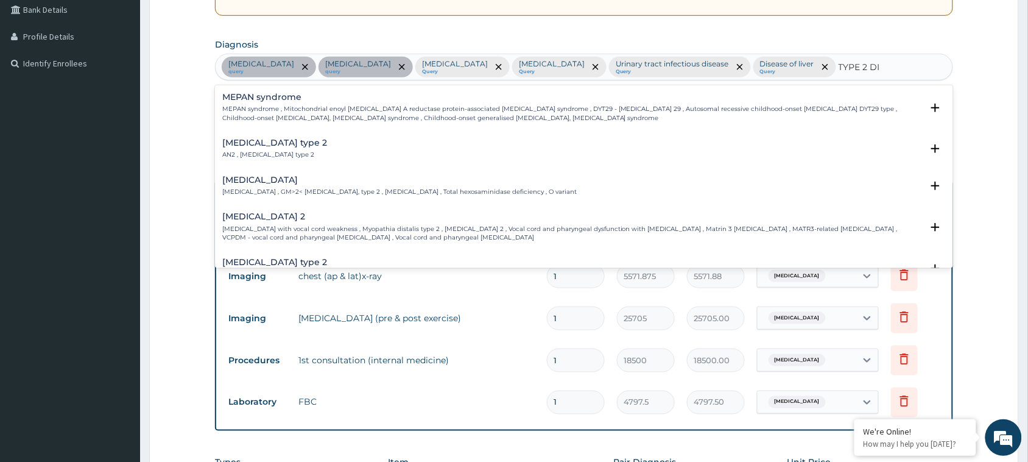
type input "TYPE 2 DIA"
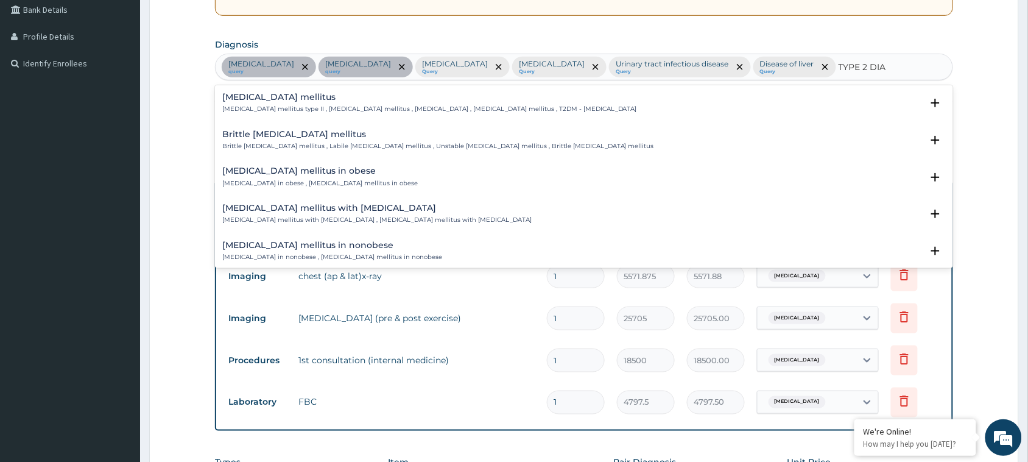
click at [325, 99] on h4 "[MEDICAL_DATA] mellitus" at bounding box center [429, 97] width 415 height 9
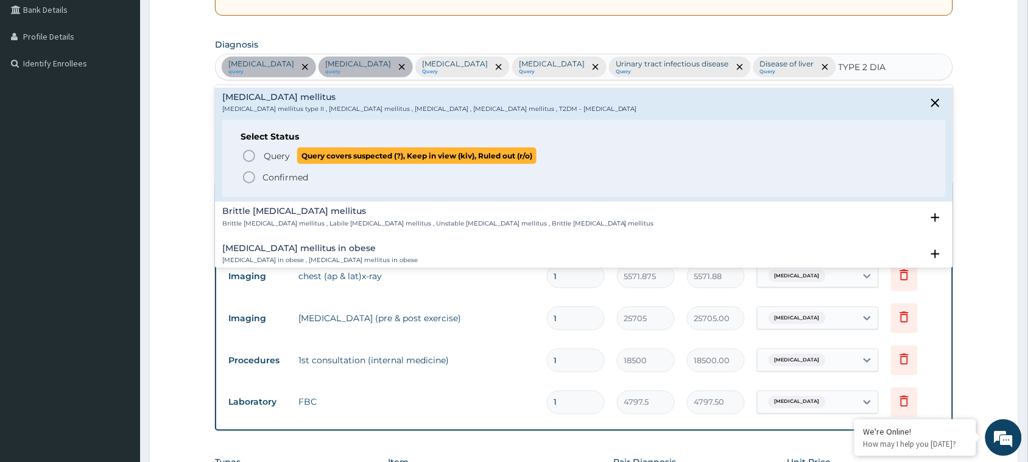
click at [250, 156] on icon "status option query" at bounding box center [249, 156] width 15 height 15
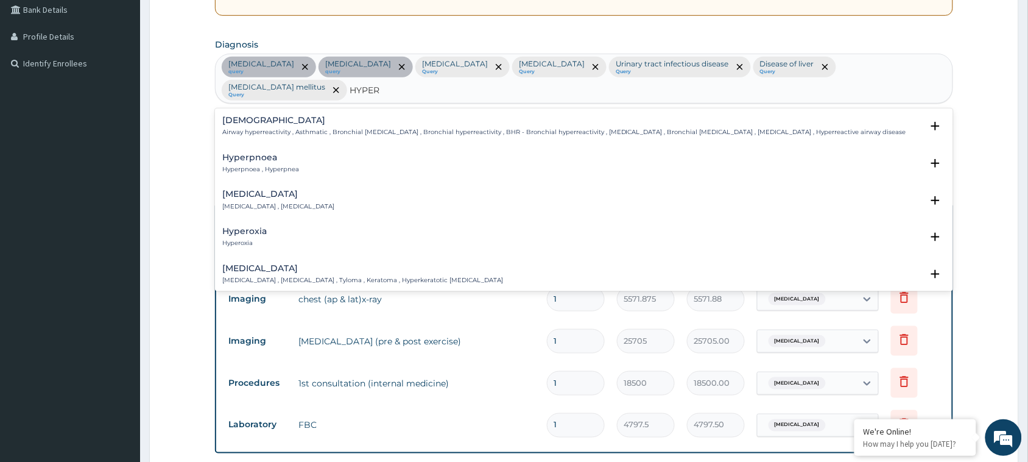
type input "HYPERL"
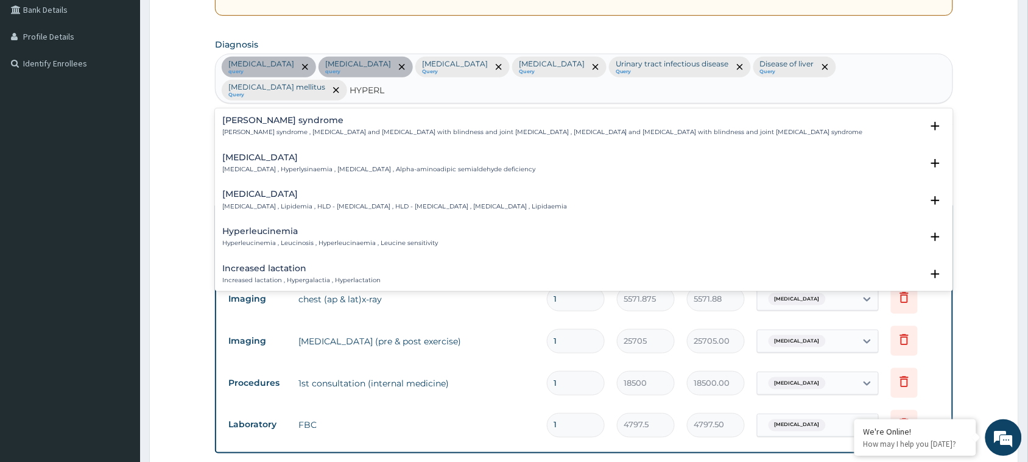
click at [261, 194] on div "Hyperlipidemia Hyperlipidemia , Lipidemia , HLD - Hyperlipidemia , HLD - Hyperl…" at bounding box center [394, 199] width 345 height 21
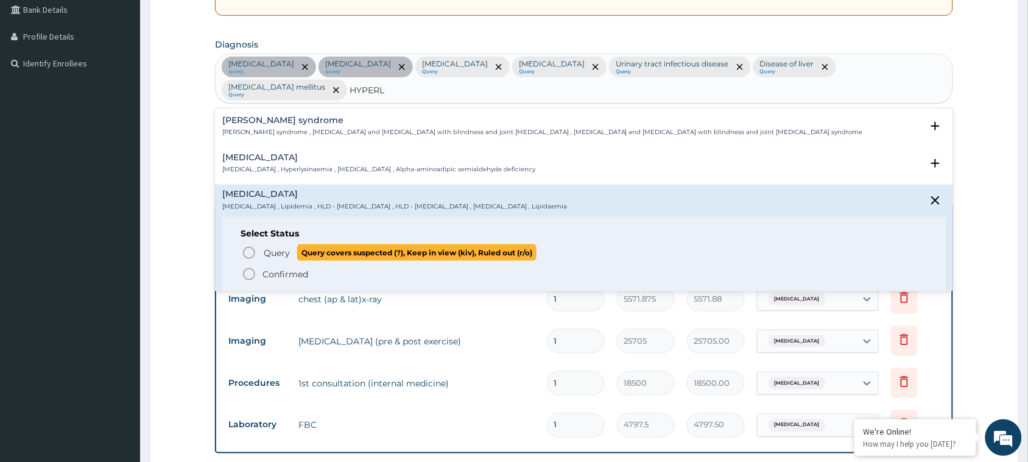
click at [251, 245] on icon "status option query" at bounding box center [249, 252] width 15 height 15
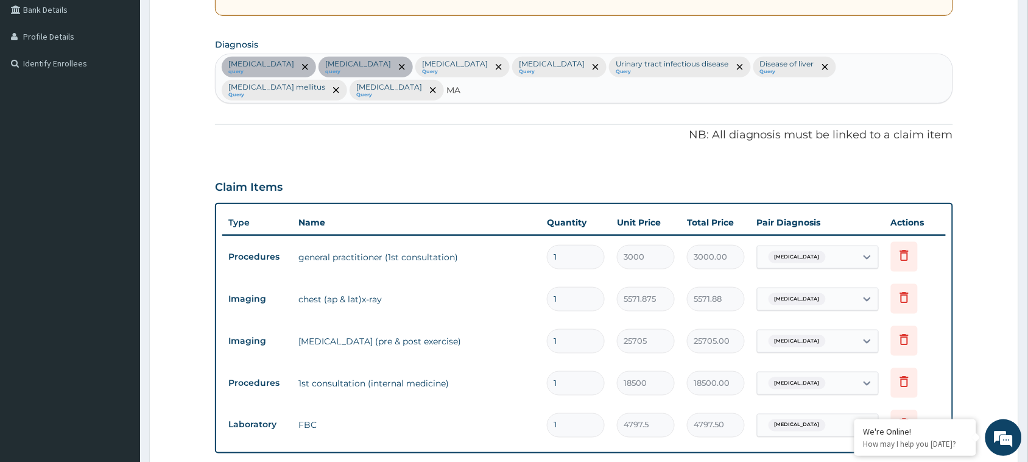
type input "M"
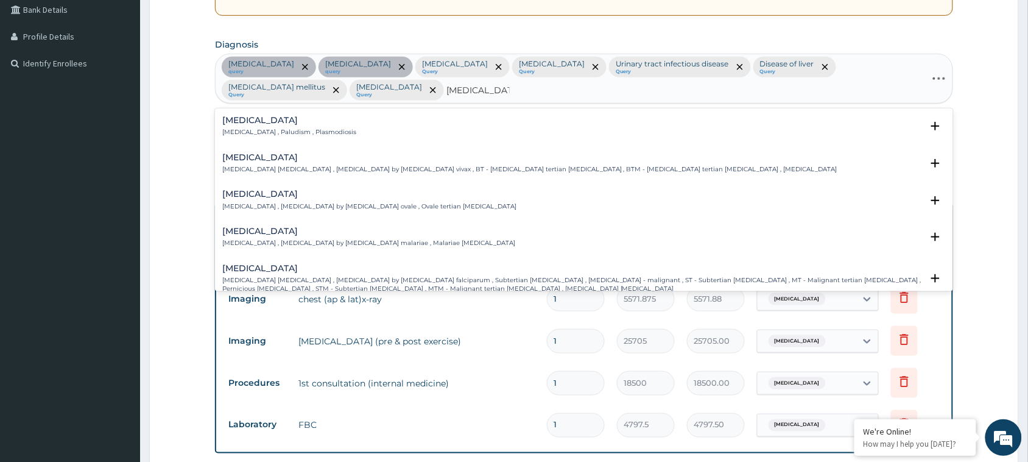
type input "PLASMODIUM"
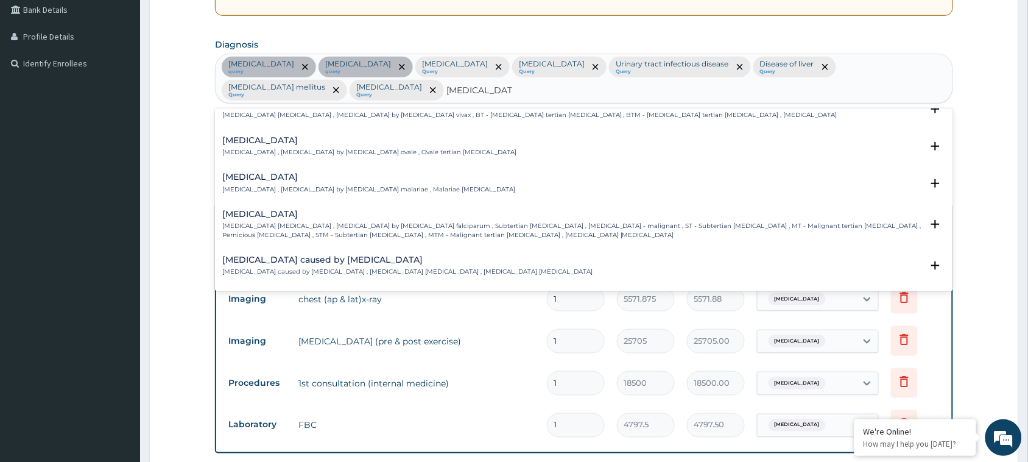
scroll to position [0, 0]
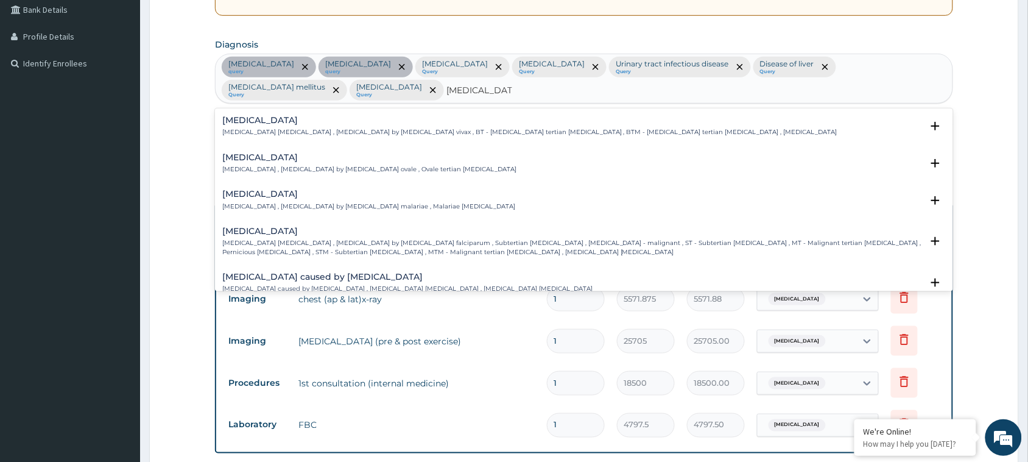
click at [279, 235] on h4 "[MEDICAL_DATA]" at bounding box center [572, 230] width 700 height 9
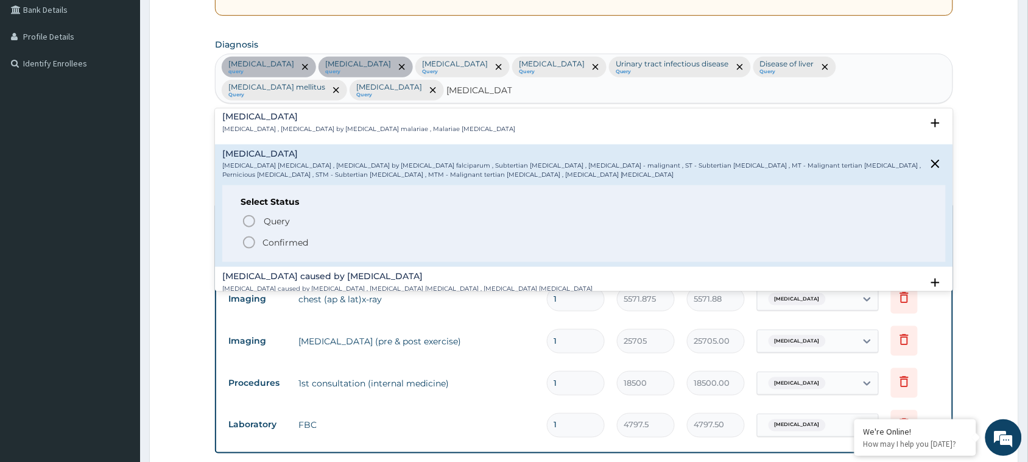
scroll to position [83, 0]
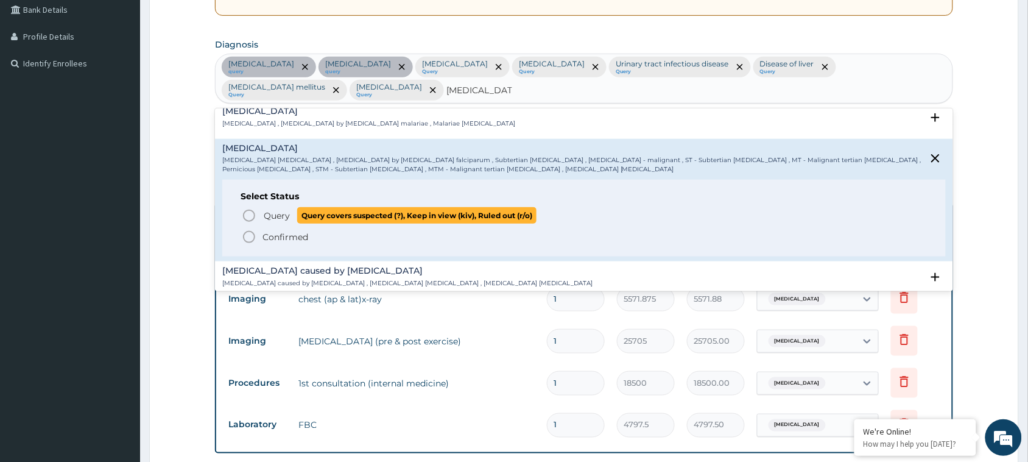
click at [248, 214] on icon "status option query" at bounding box center [249, 215] width 15 height 15
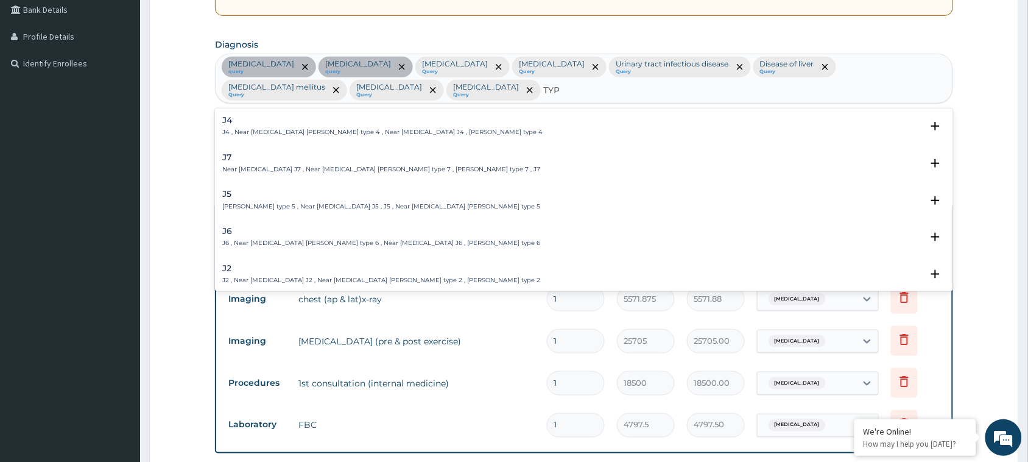
type input "TYPH"
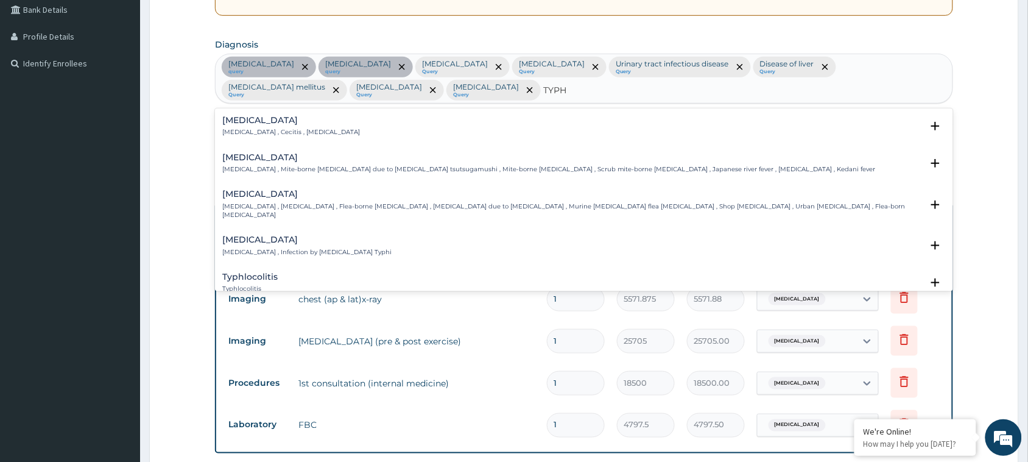
click at [256, 235] on h4 "Typhoid fever" at bounding box center [306, 239] width 169 height 9
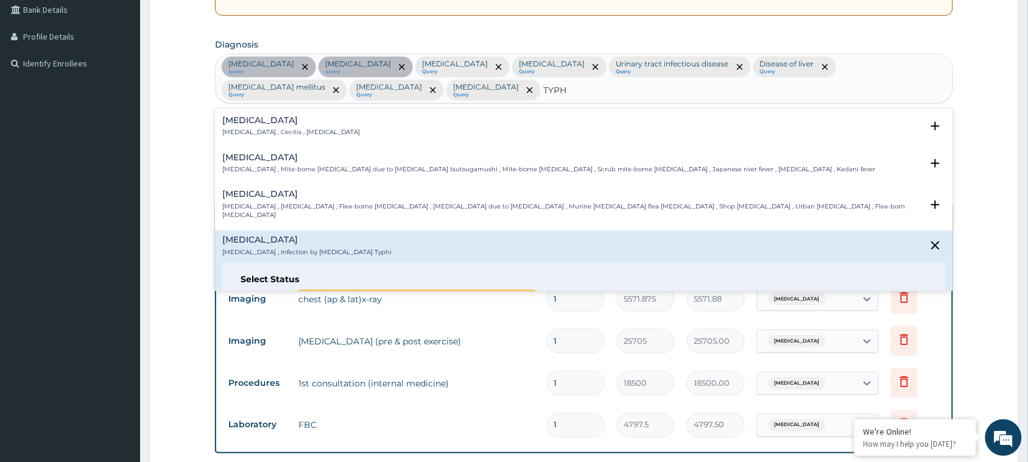
click at [251, 291] on icon "status option query" at bounding box center [249, 298] width 15 height 15
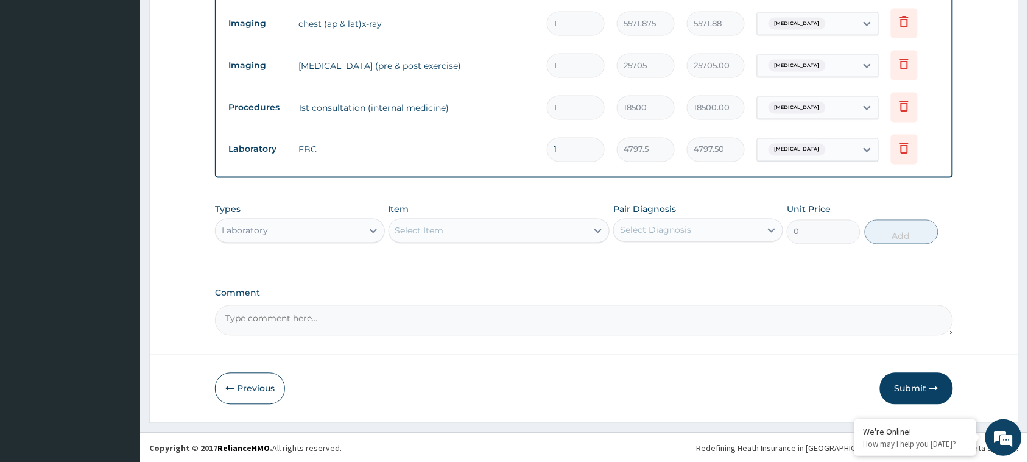
scroll to position [560, 0]
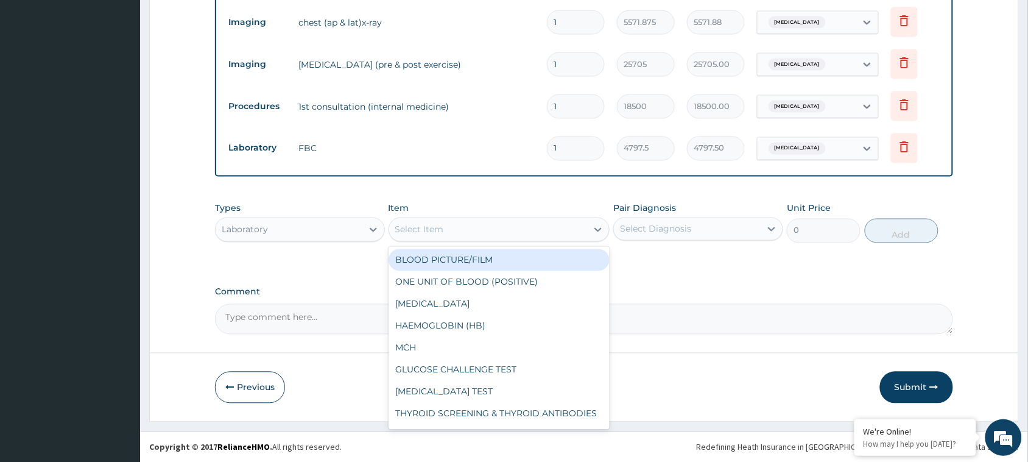
click at [454, 230] on div "Select Item" at bounding box center [488, 229] width 198 height 19
type input "ELE"
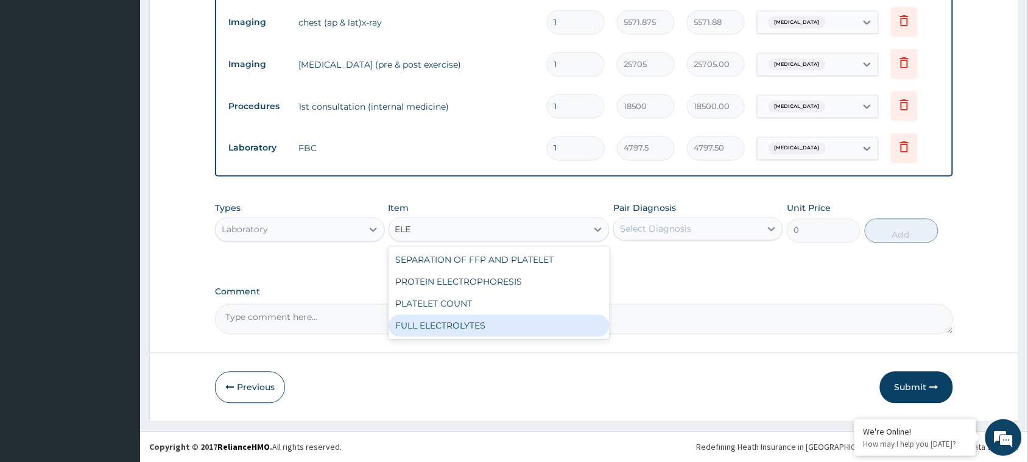
click at [482, 318] on div "FULL ELECTROLYTES" at bounding box center [499, 326] width 222 height 22
type input "5638.75"
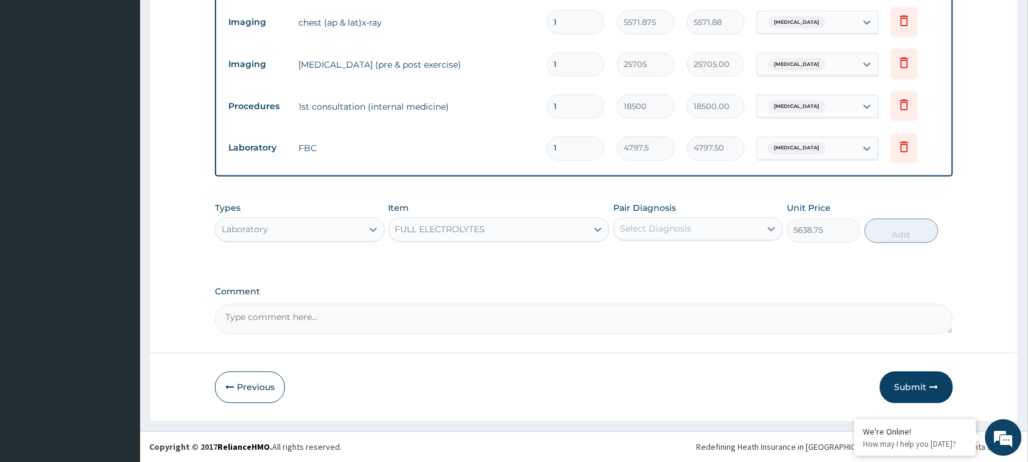
click at [692, 230] on div "Select Diagnosis" at bounding box center [687, 228] width 147 height 19
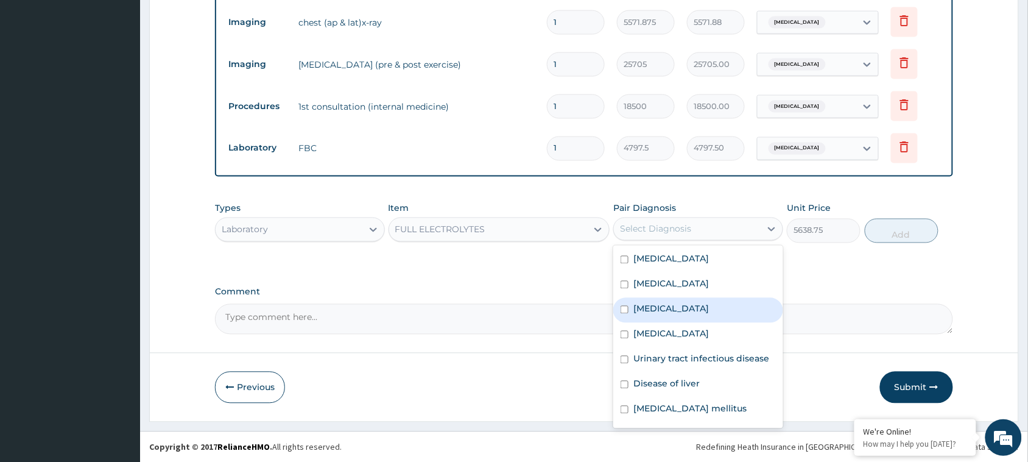
scroll to position [83, 0]
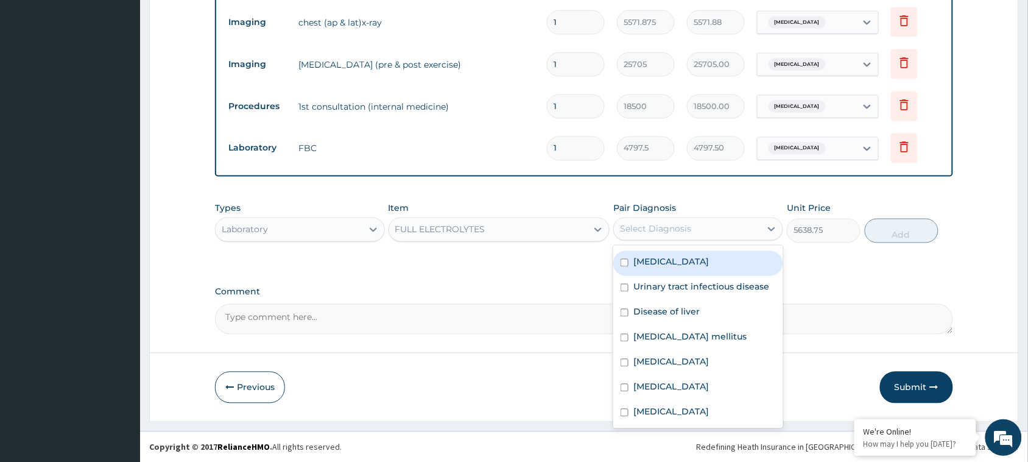
click at [659, 256] on label "Electrolyte imbalance" at bounding box center [670, 262] width 75 height 12
checkbox input "true"
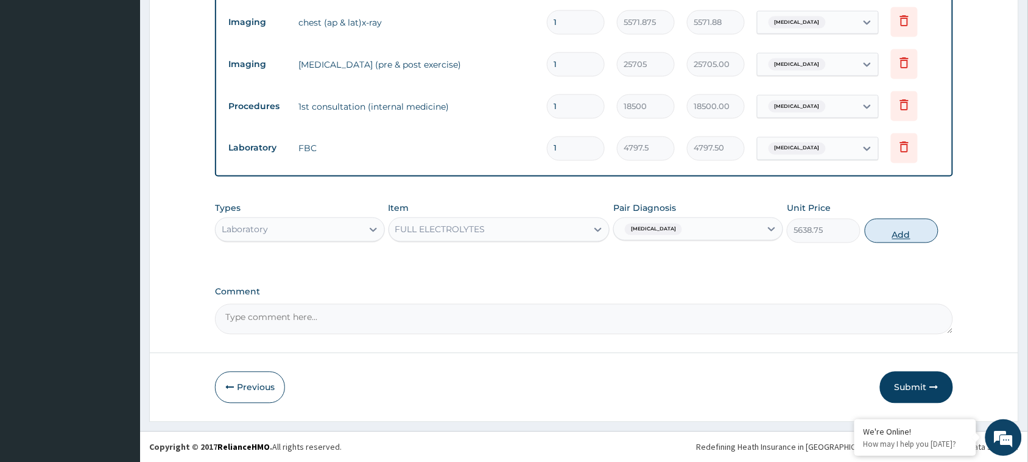
click at [886, 231] on button "Add" at bounding box center [902, 231] width 74 height 24
type input "0"
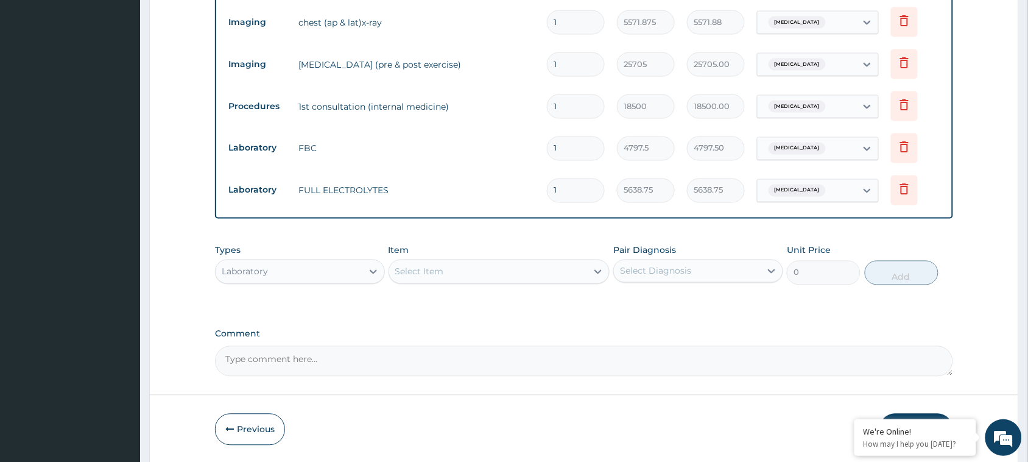
click at [484, 275] on div "Select Item" at bounding box center [488, 271] width 198 height 19
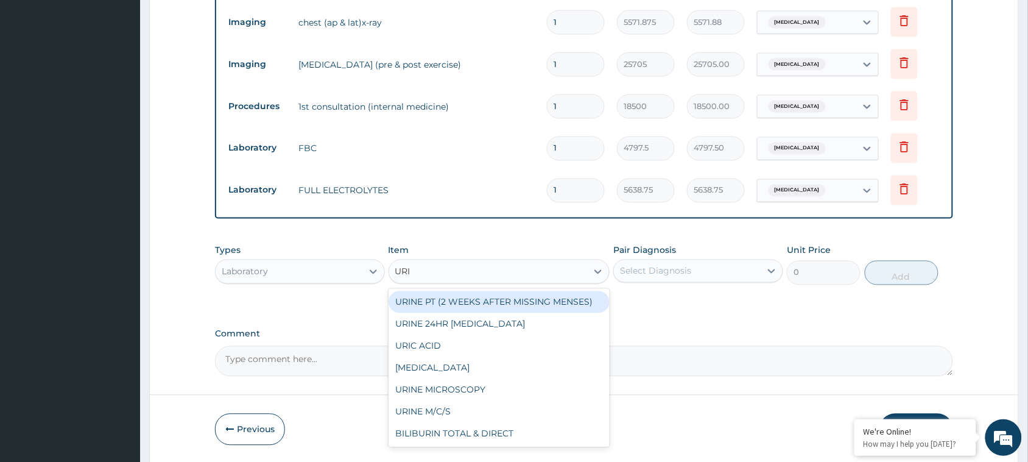
type input "URIN"
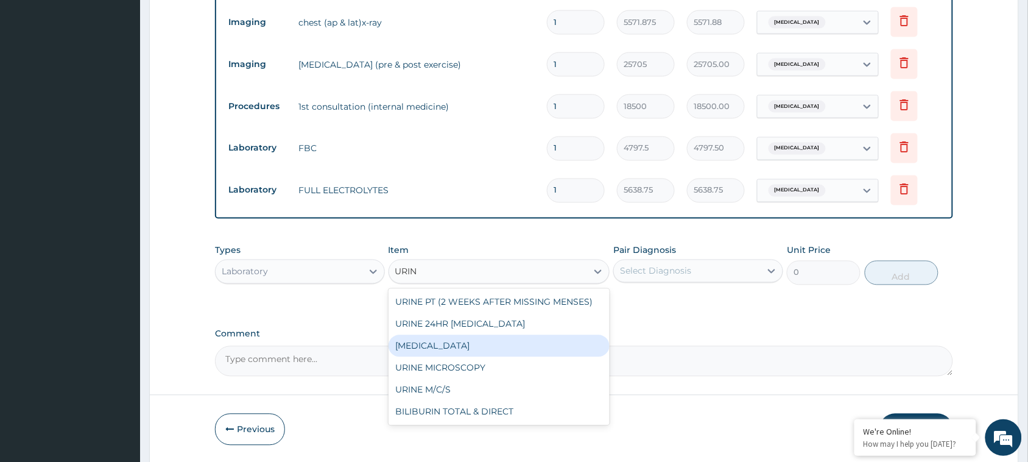
click at [444, 350] on div "URINALYSIS" at bounding box center [499, 346] width 222 height 22
type input "1682.5"
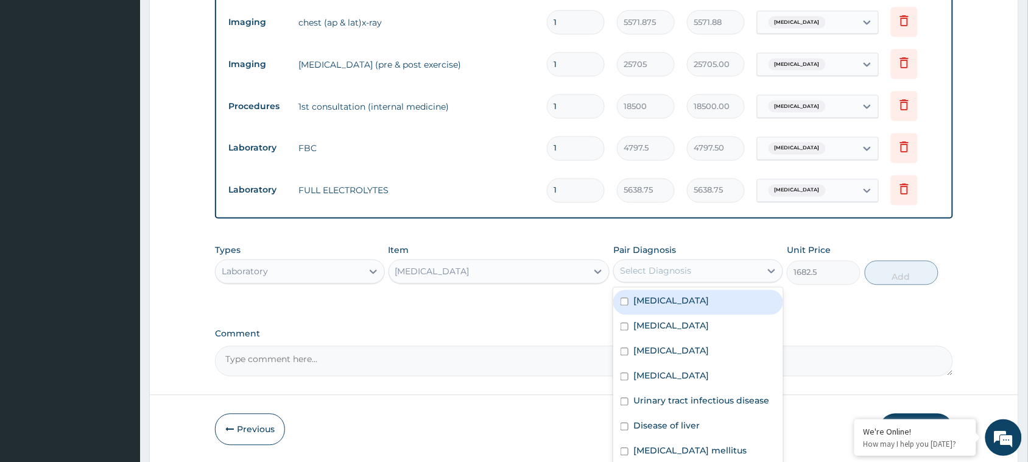
click at [659, 272] on div "Select Diagnosis" at bounding box center [655, 271] width 71 height 12
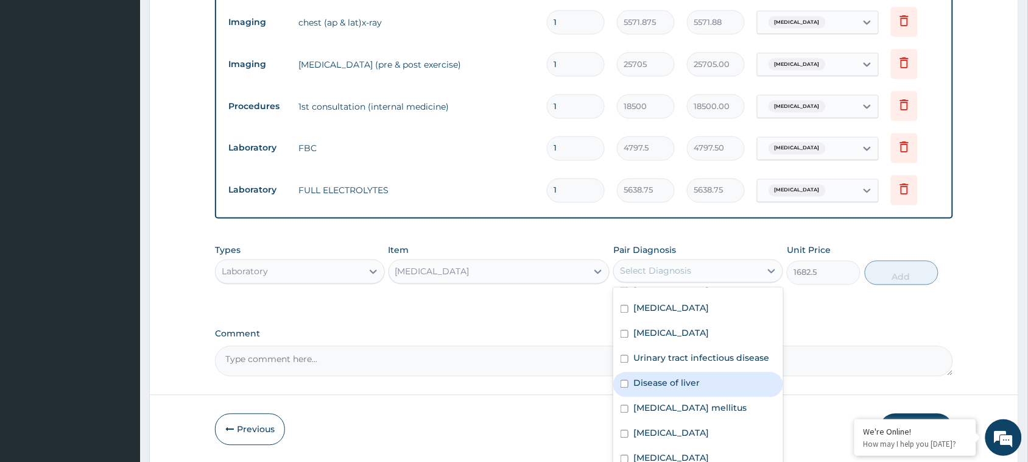
scroll to position [0, 0]
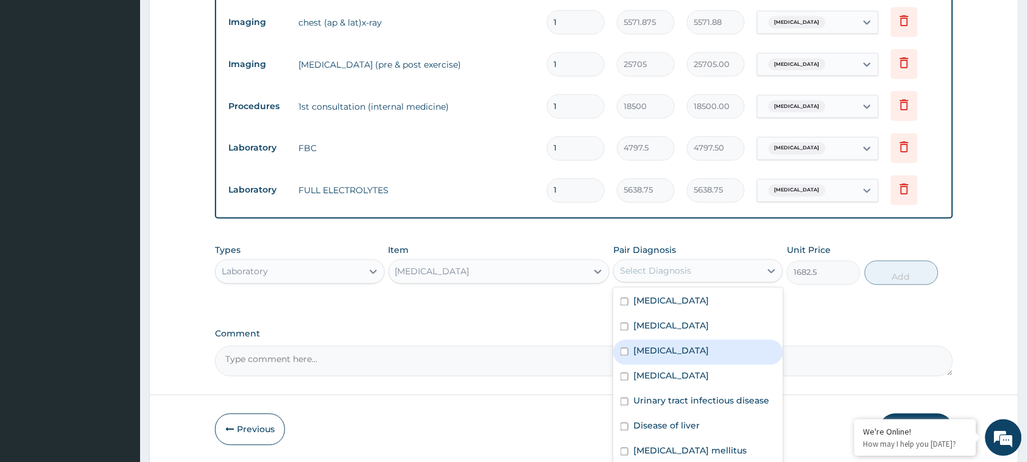
click at [634, 350] on label "Sepsis" at bounding box center [670, 351] width 75 height 12
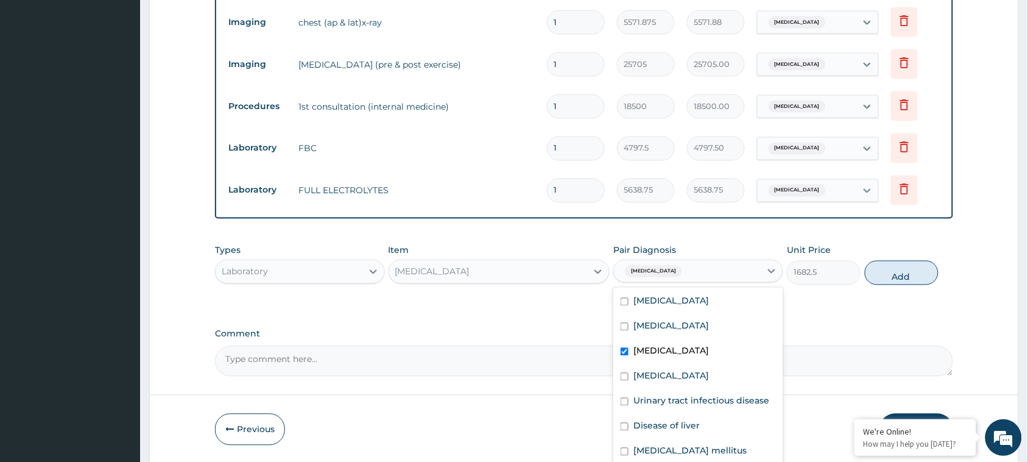
drag, startPoint x: 655, startPoint y: 396, endPoint x: 637, endPoint y: 354, distance: 45.8
click at [637, 354] on div "Chest pain Essential hypertension Sepsis Electrolyte imbalance Urinary tract in…" at bounding box center [698, 378] width 170 height 183
click at [637, 354] on label "Sepsis" at bounding box center [670, 351] width 75 height 12
checkbox input "false"
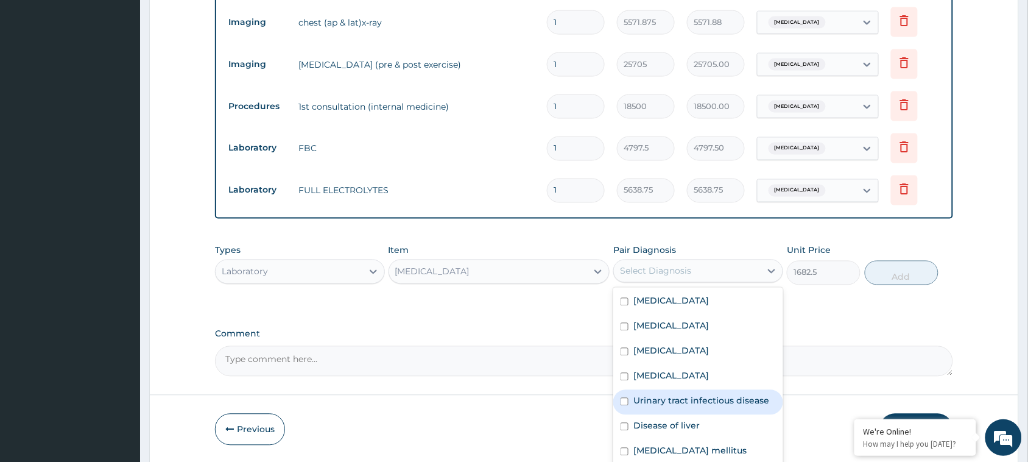
click at [670, 405] on label "Urinary tract infectious disease" at bounding box center [701, 401] width 136 height 12
checkbox input "true"
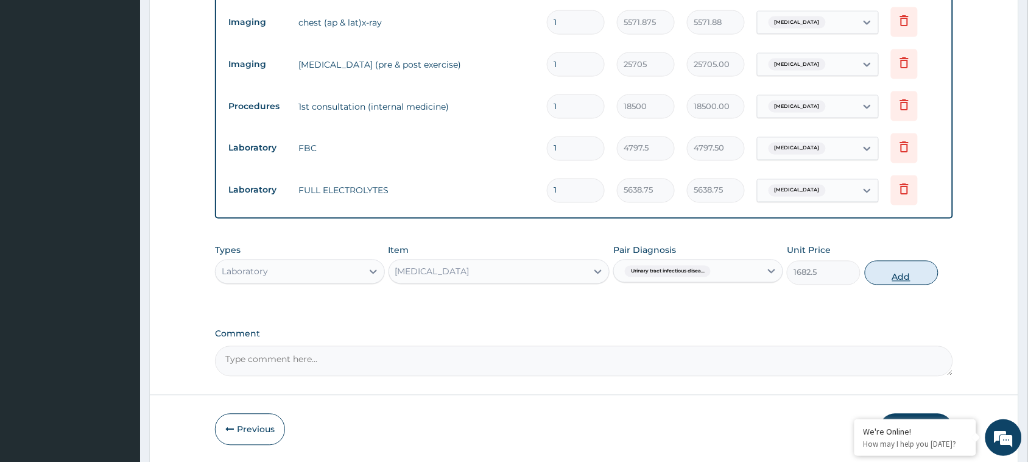
click at [896, 277] on button "Add" at bounding box center [902, 273] width 74 height 24
type input "0"
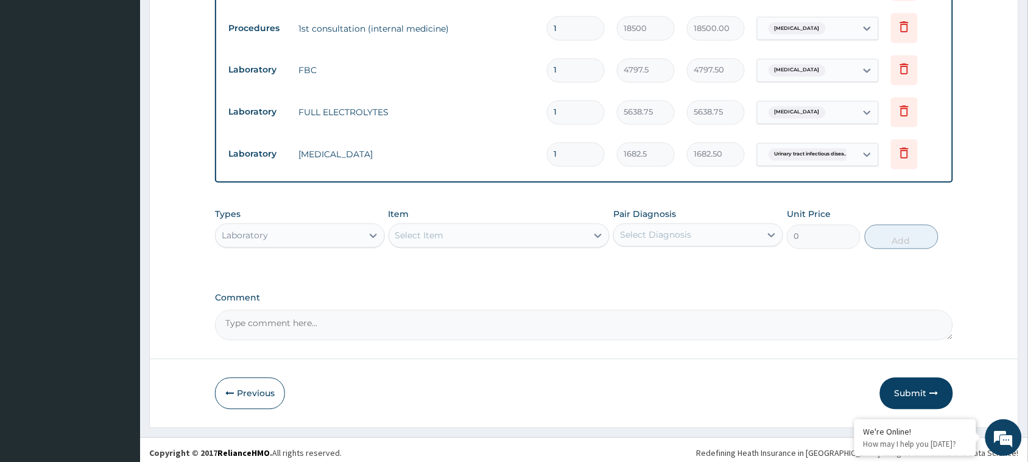
scroll to position [644, 0]
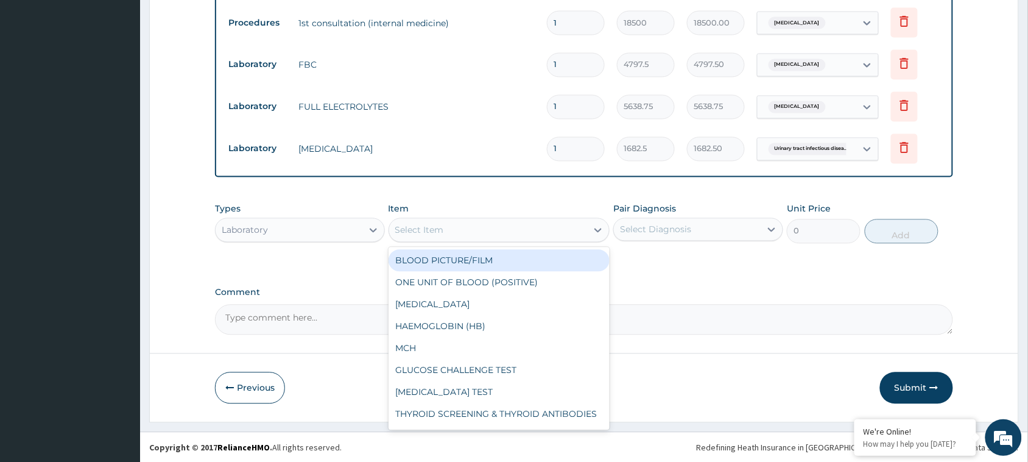
click at [505, 230] on div "Select Item" at bounding box center [488, 229] width 198 height 19
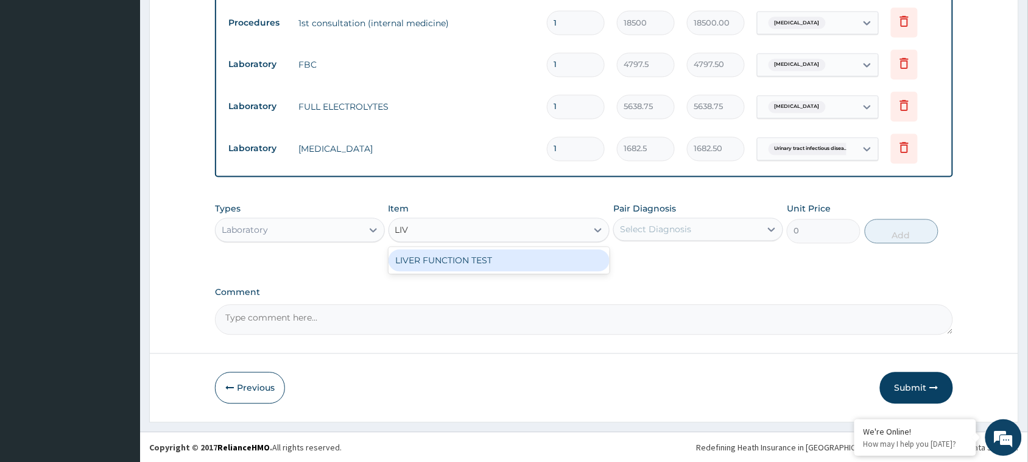
type input "LIVE"
click at [497, 253] on div "LIVER FUNCTION TEST" at bounding box center [499, 261] width 222 height 22
type input "6730"
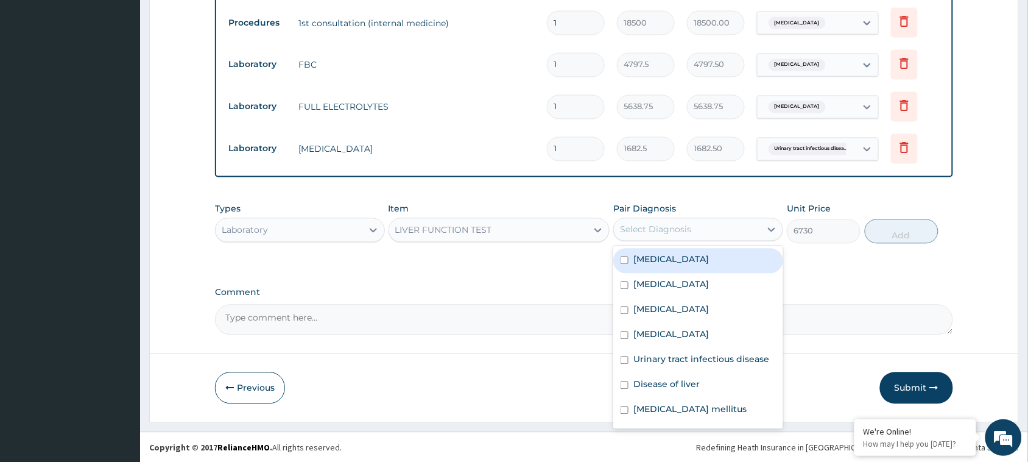
click at [647, 232] on div "Select Diagnosis" at bounding box center [655, 229] width 71 height 12
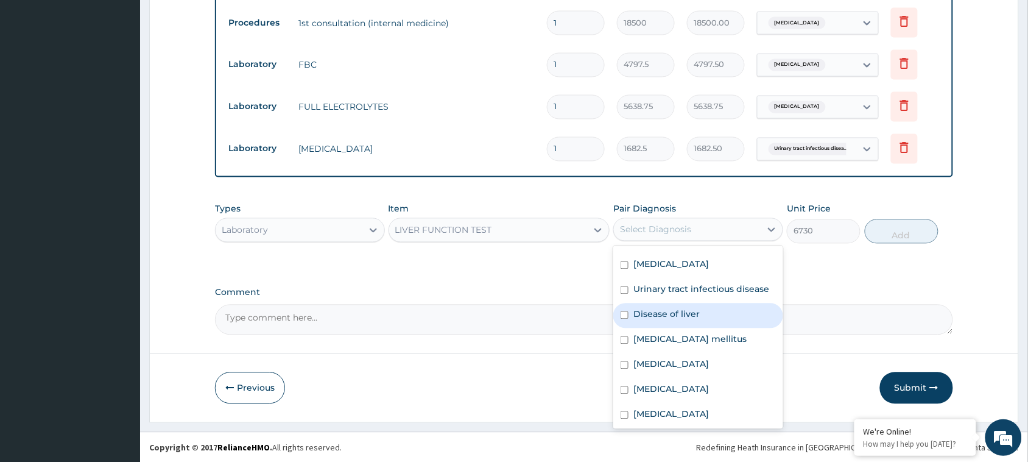
scroll to position [83, 0]
click at [637, 323] on div "Disease of liver" at bounding box center [698, 313] width 170 height 25
checkbox input "true"
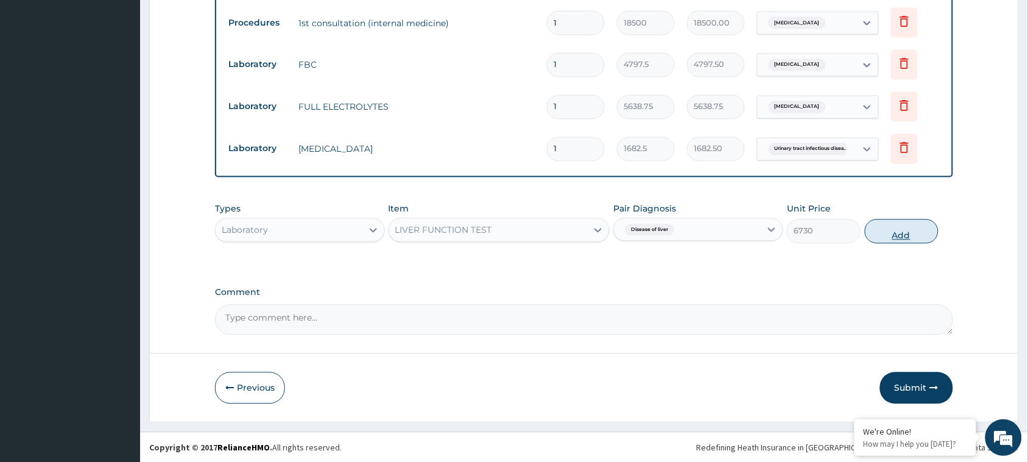
click at [917, 231] on button "Add" at bounding box center [902, 231] width 74 height 24
type input "0"
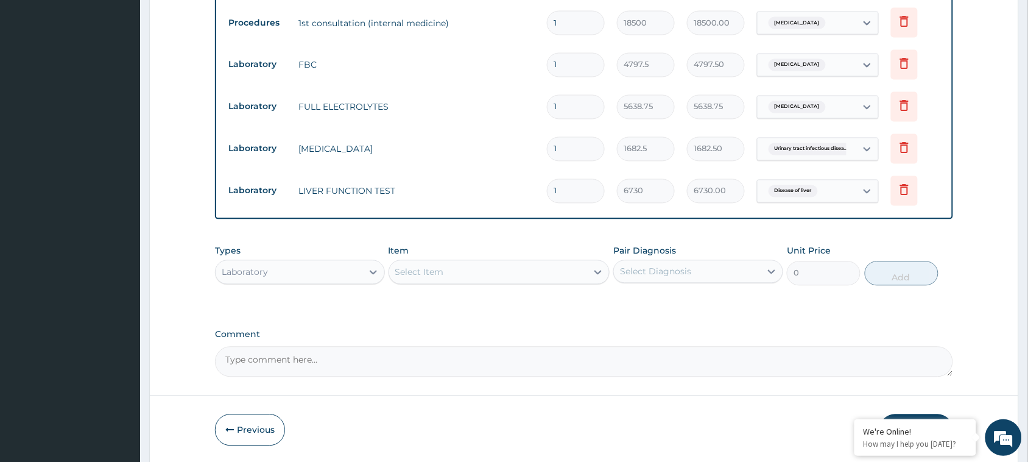
click at [467, 270] on div "Select Item" at bounding box center [488, 271] width 198 height 19
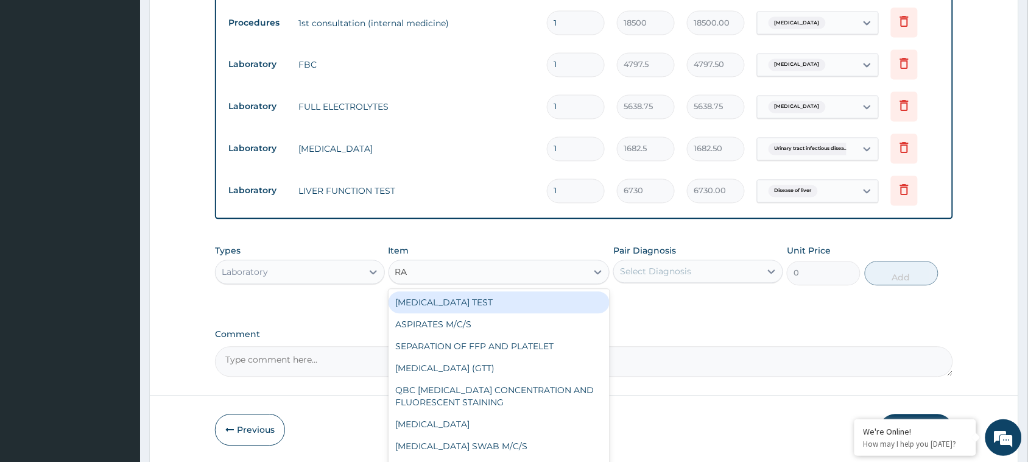
type input "RAN"
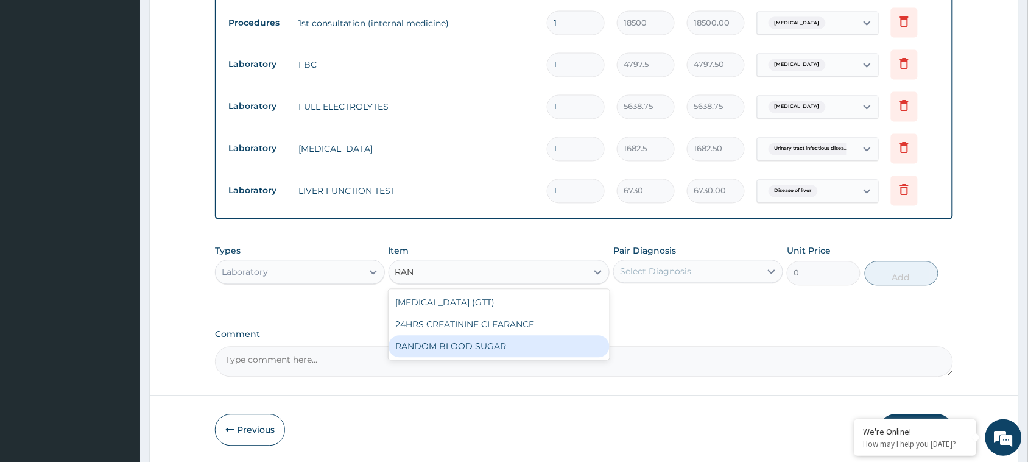
click at [469, 350] on div "RANDOM BLOOD SUGAR" at bounding box center [499, 346] width 222 height 22
type input "1341.25"
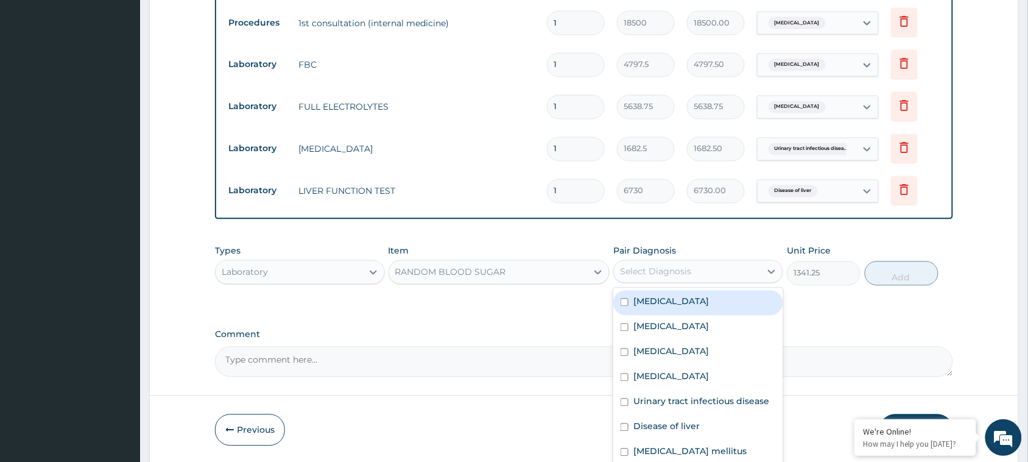
click at [637, 263] on div "Select Diagnosis" at bounding box center [687, 271] width 147 height 19
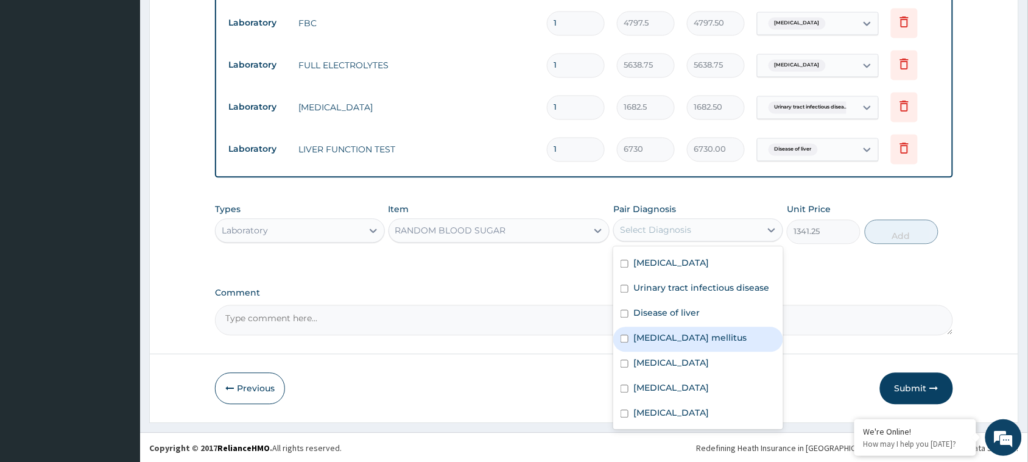
click at [670, 335] on label "Type 2 diabetes mellitus" at bounding box center [689, 337] width 113 height 12
checkbox input "true"
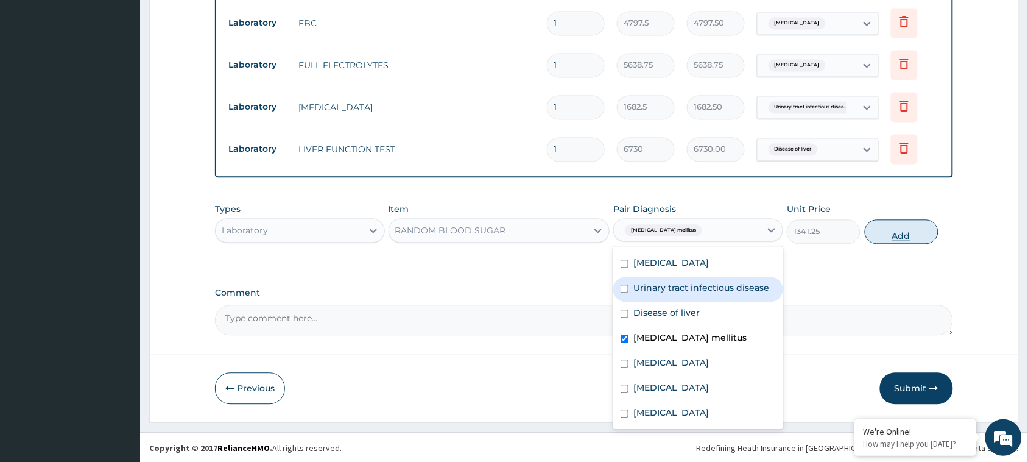
click at [884, 238] on button "Add" at bounding box center [902, 231] width 74 height 24
type input "0"
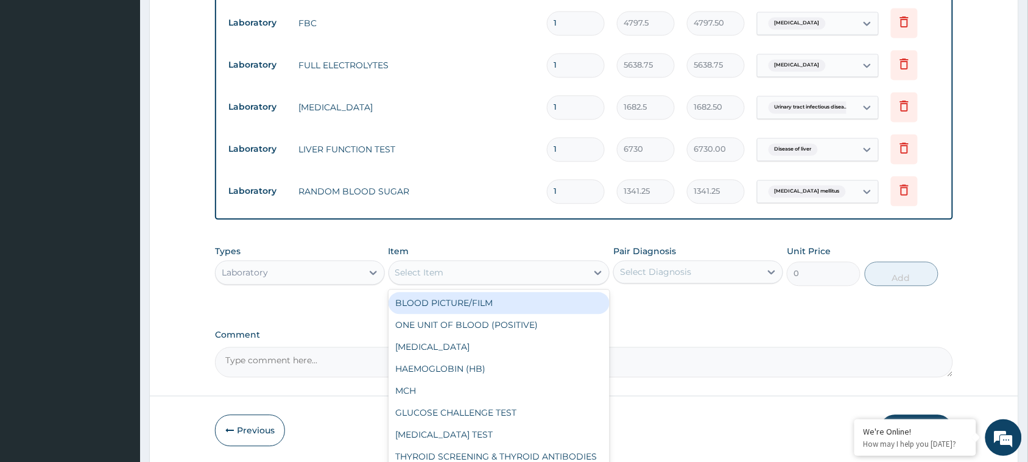
click at [556, 269] on div "Select Item" at bounding box center [488, 271] width 198 height 19
type input "LIP"
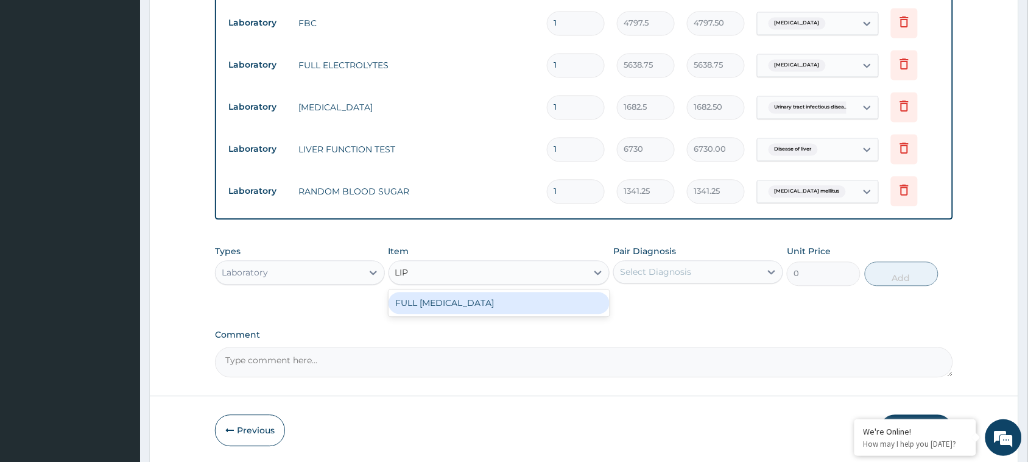
click at [503, 301] on div "FULL LIPID PROFILE" at bounding box center [499, 303] width 222 height 22
type input "8190"
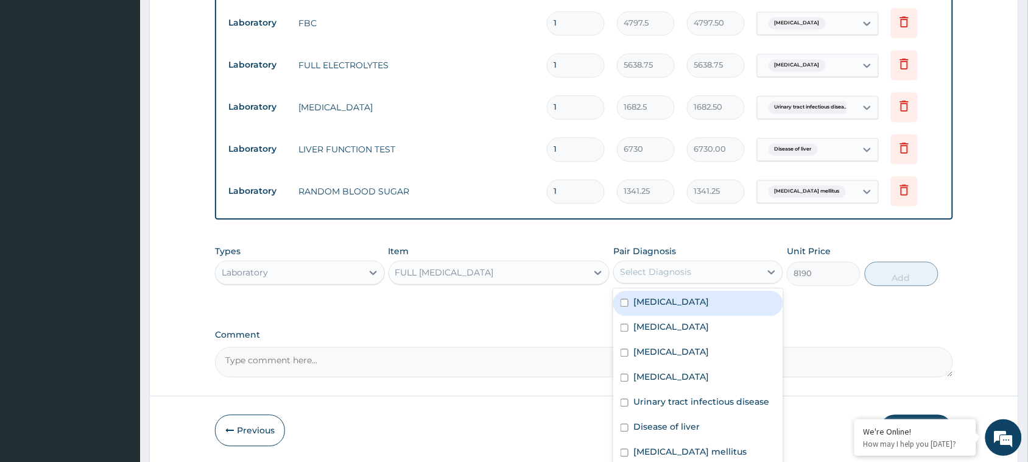
click at [658, 279] on div "Select Diagnosis" at bounding box center [687, 271] width 147 height 19
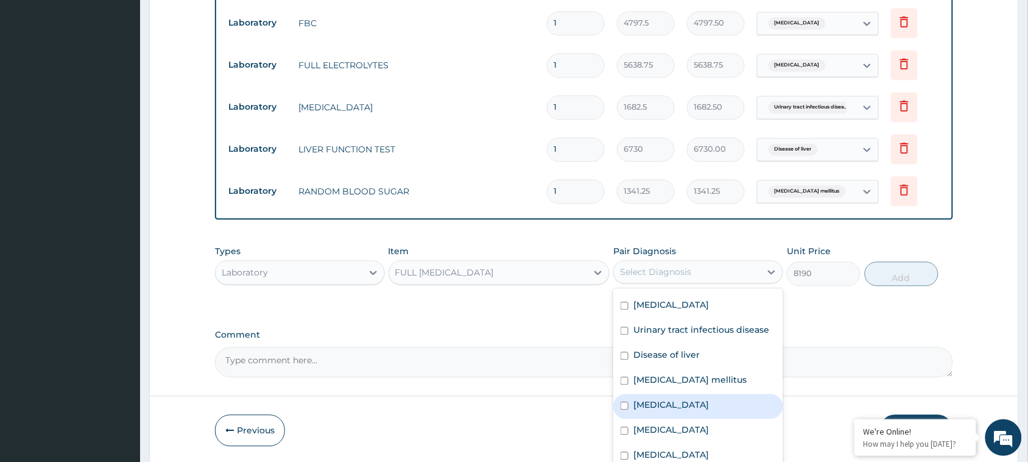
click at [668, 400] on label "Hyperlipidemia" at bounding box center [670, 404] width 75 height 12
checkbox input "true"
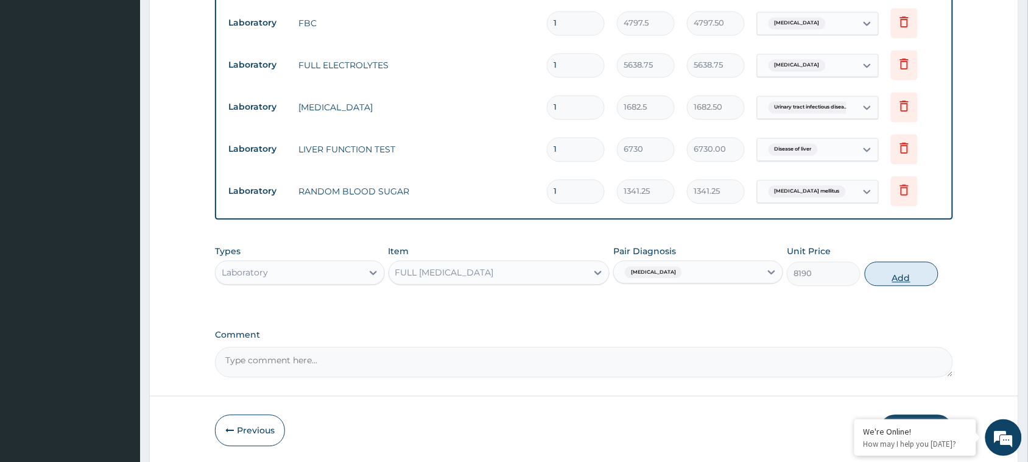
click at [914, 274] on button "Add" at bounding box center [902, 273] width 74 height 24
type input "0"
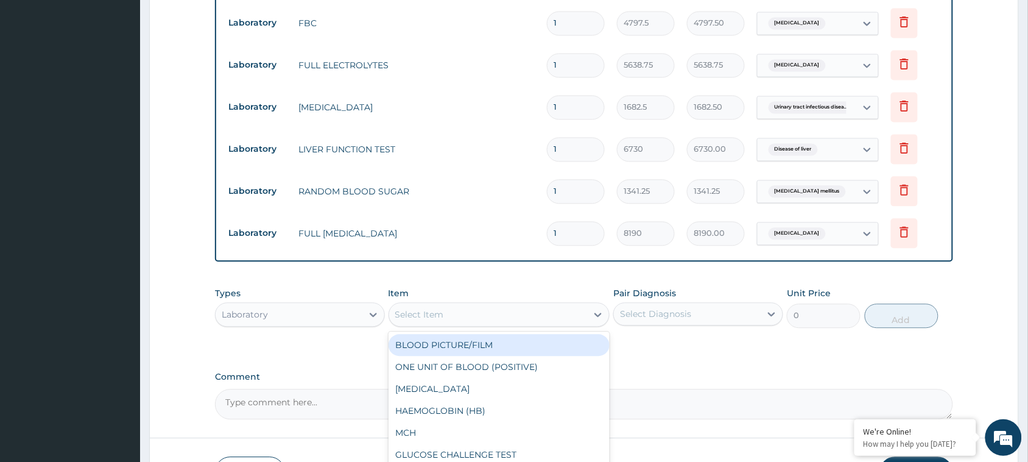
click at [533, 306] on div "Select Item" at bounding box center [488, 313] width 198 height 19
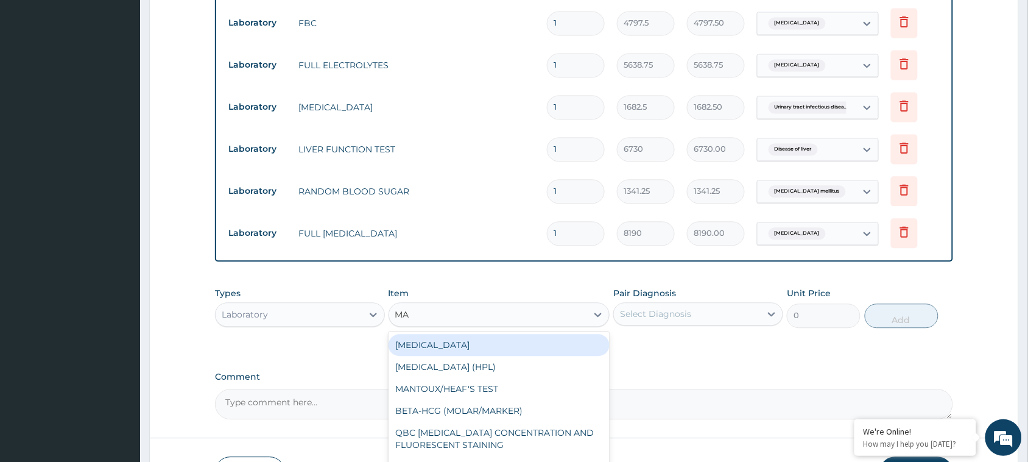
type input "MAL"
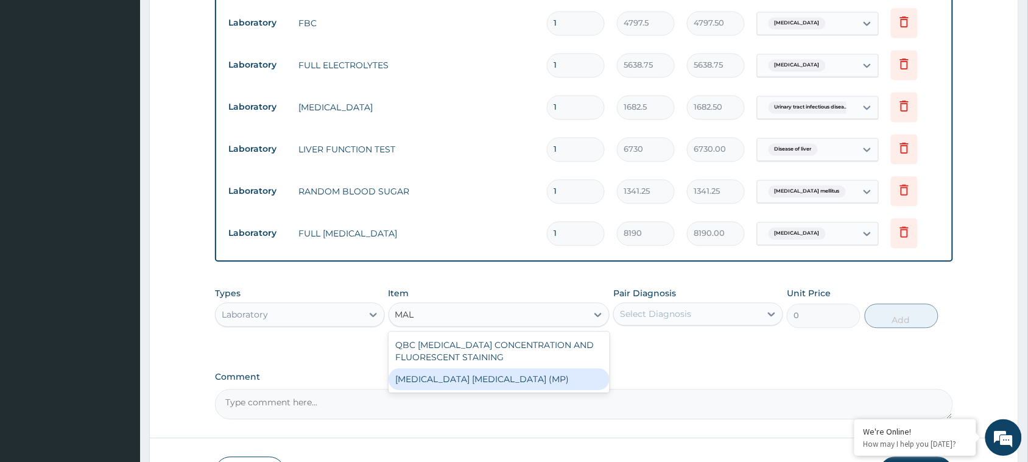
click at [533, 381] on div "MALARIA PARASITE (MP)" at bounding box center [499, 379] width 222 height 22
type input "1682.5"
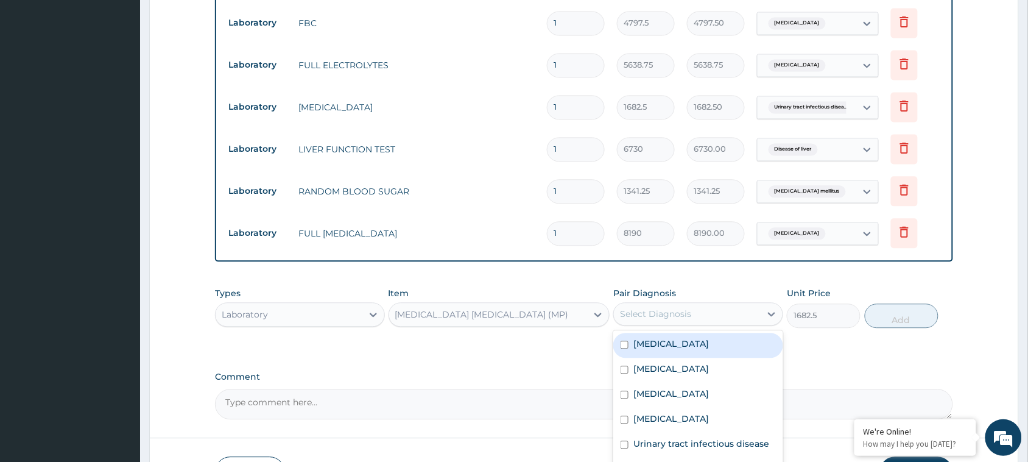
click at [714, 307] on div "Select Diagnosis" at bounding box center [687, 313] width 147 height 19
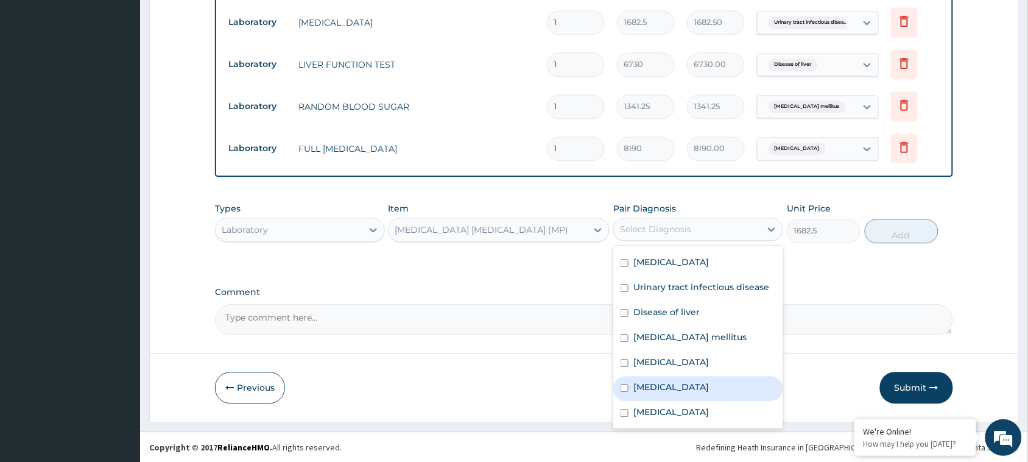
click at [698, 382] on label "Falciparum malaria" at bounding box center [670, 387] width 75 height 12
checkbox input "true"
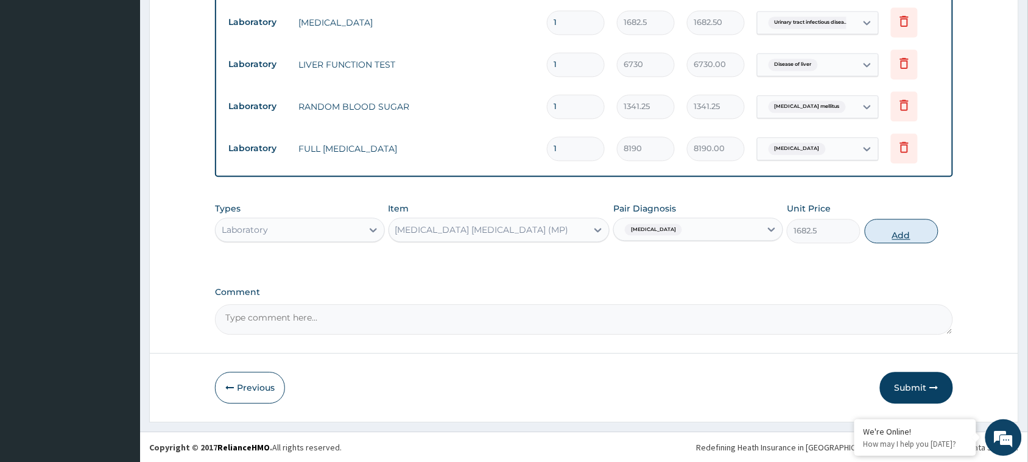
click at [875, 225] on button "Add" at bounding box center [902, 231] width 74 height 24
type input "0"
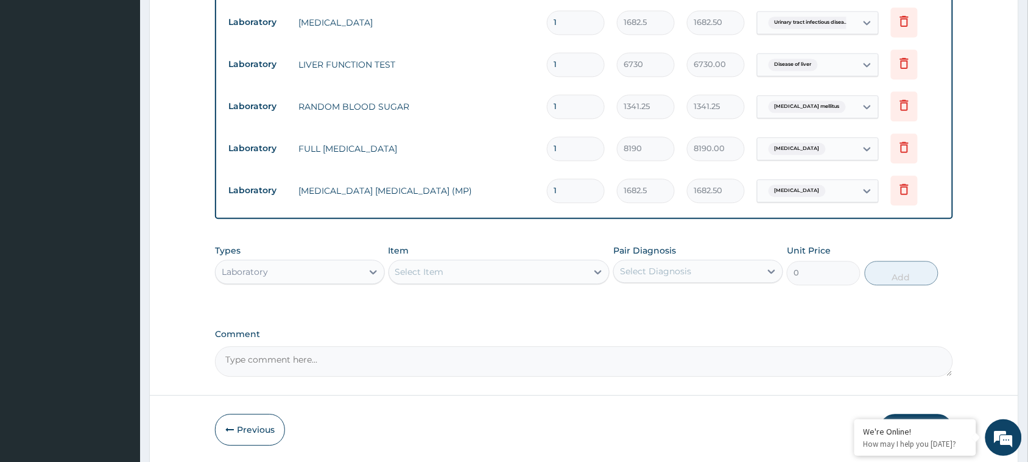
click at [480, 265] on div "Select Item" at bounding box center [488, 271] width 198 height 19
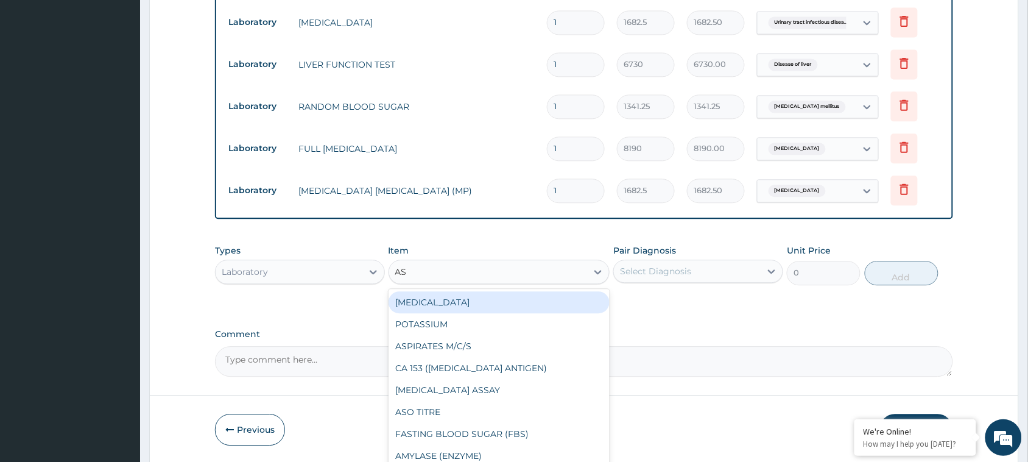
type input "A"
type input "STOOL"
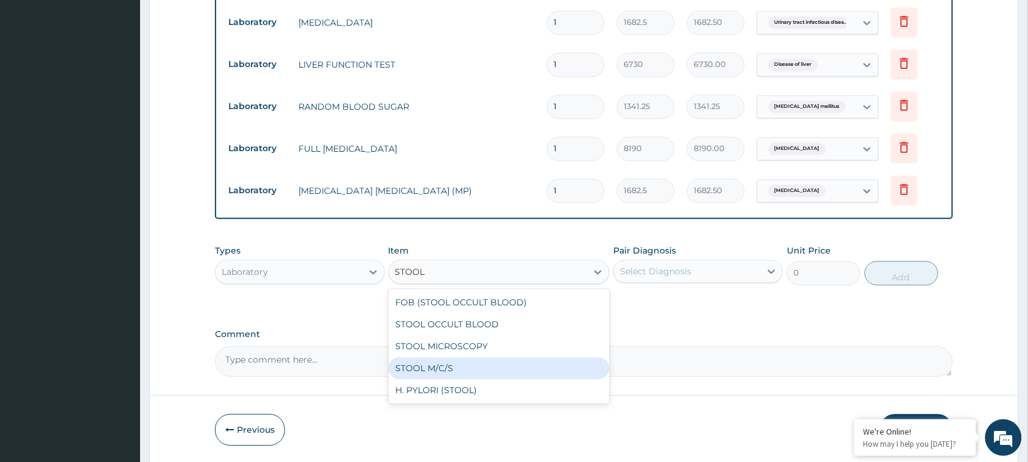
click at [429, 367] on div "STOOL M/C/S" at bounding box center [499, 368] width 222 height 22
type input "3728.5"
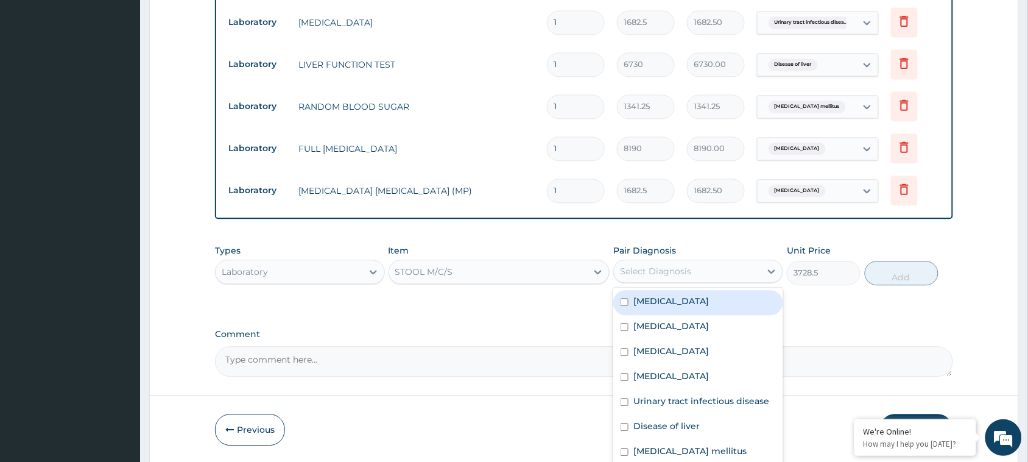
click at [670, 267] on div "Select Diagnosis" at bounding box center [655, 271] width 71 height 12
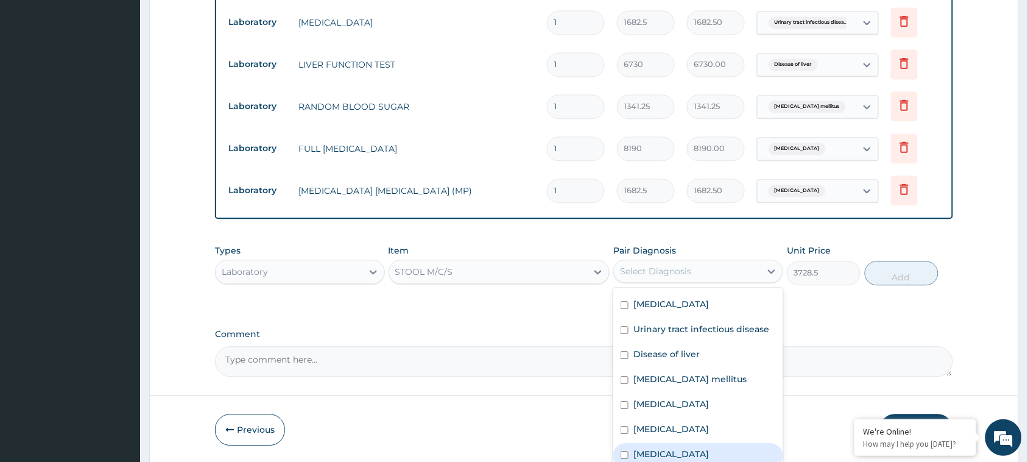
click at [695, 457] on div "Typhoid fever" at bounding box center [698, 455] width 170 height 25
checkbox input "true"
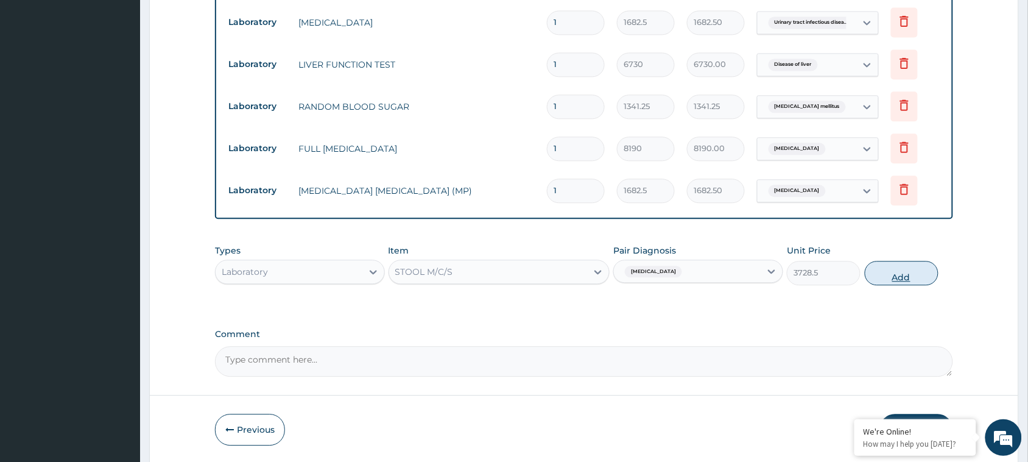
click at [903, 273] on button "Add" at bounding box center [902, 273] width 74 height 24
type input "0"
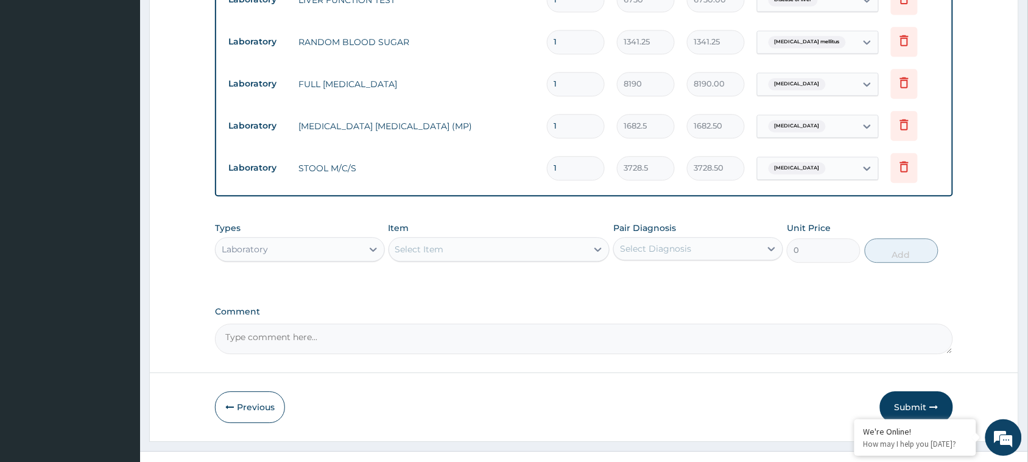
scroll to position [854, 0]
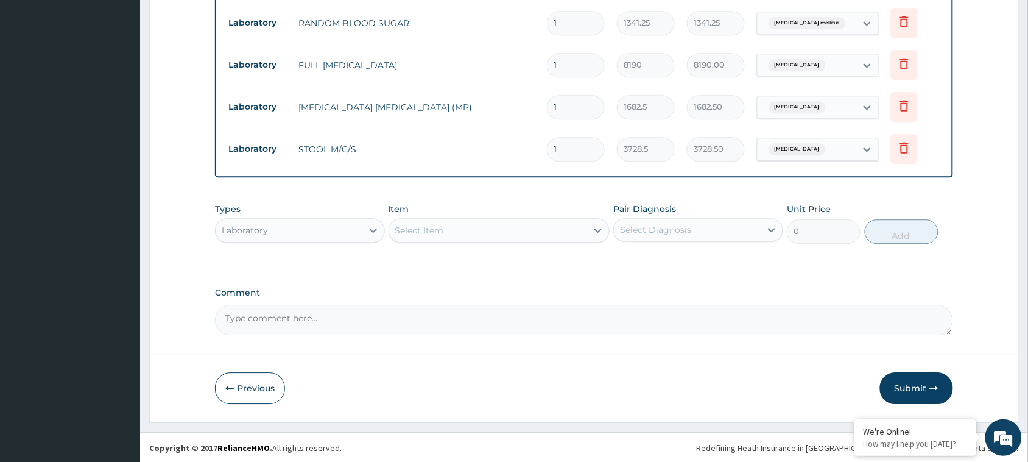
click at [464, 227] on div "Select Item" at bounding box center [488, 229] width 198 height 19
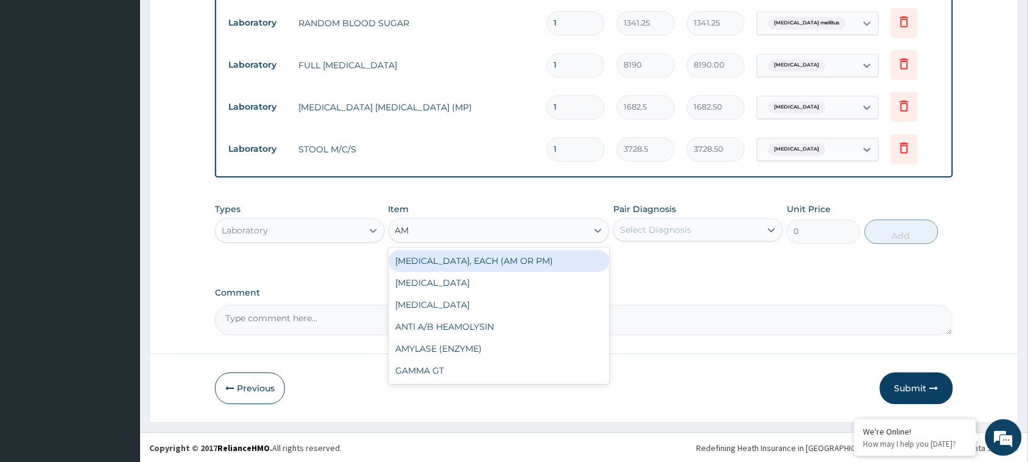
type input "A"
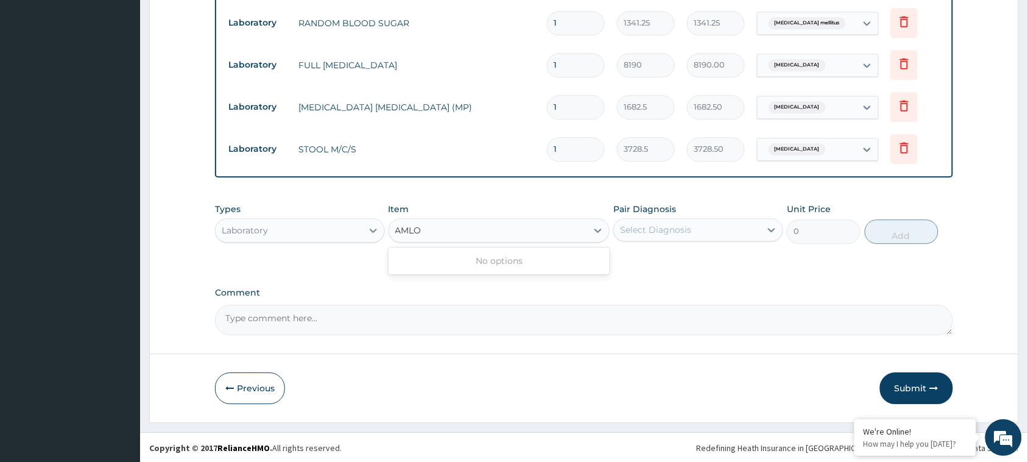
type input "AMLO"
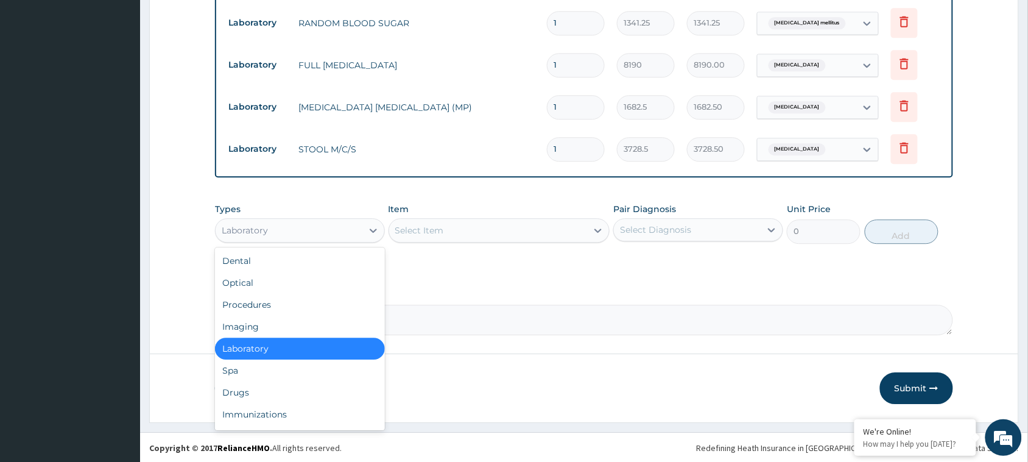
click at [272, 220] on div "Laboratory" at bounding box center [289, 229] width 147 height 19
click at [253, 385] on div "Drugs" at bounding box center [300, 392] width 170 height 22
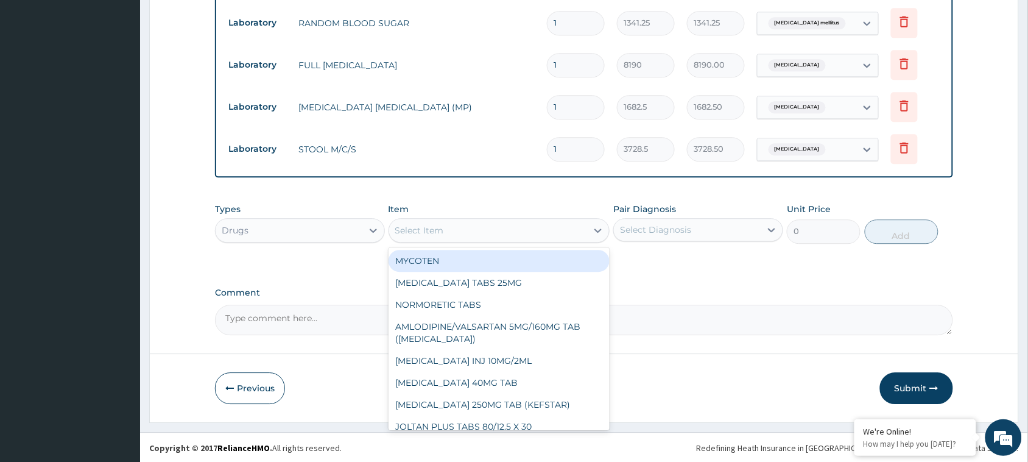
click at [509, 227] on div "Select Item" at bounding box center [488, 229] width 198 height 19
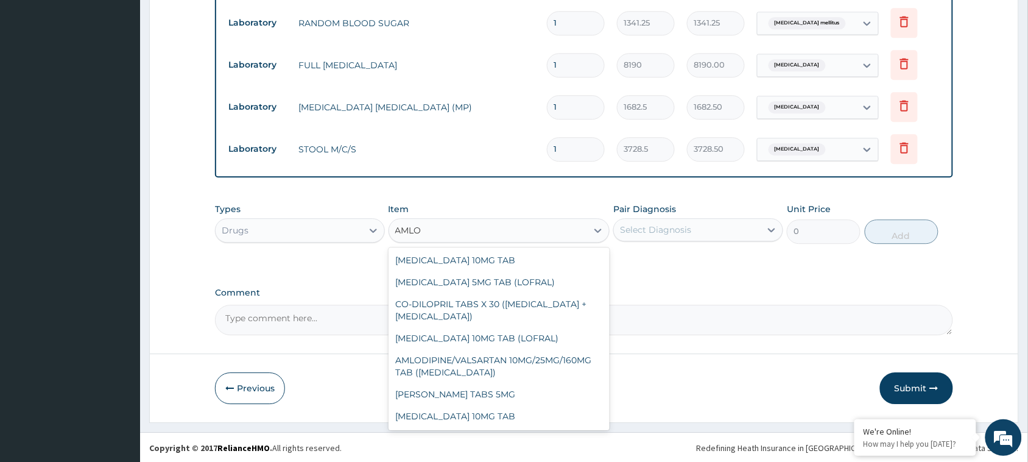
scroll to position [260, 0]
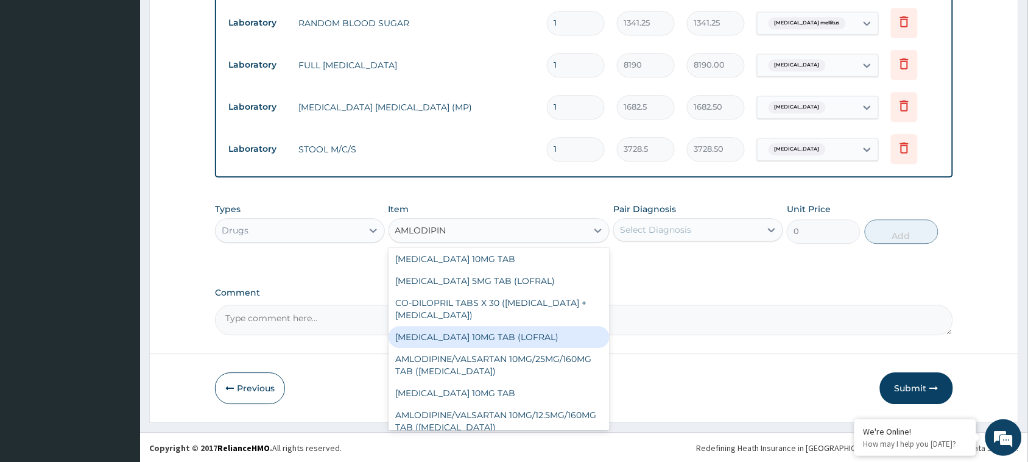
type input "AMLODIPINE"
type input "93.9696"
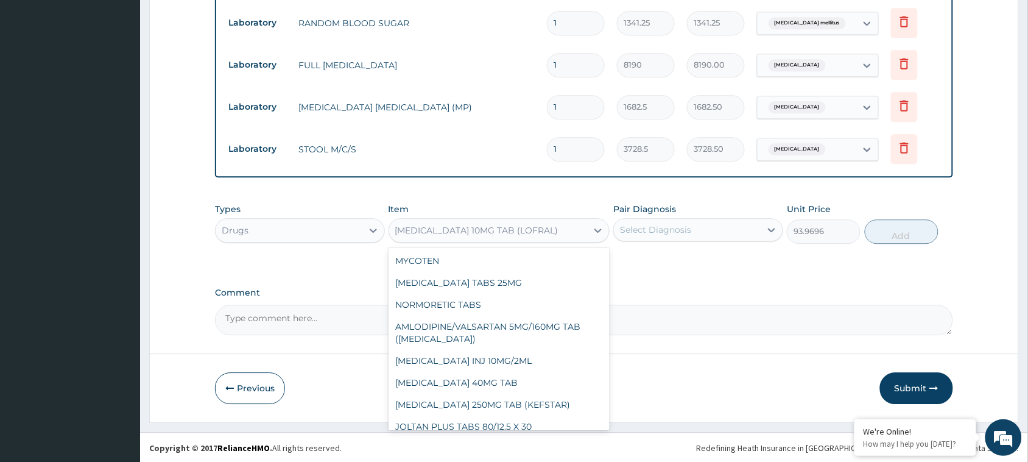
click at [539, 225] on div "AMLODIPINE 10MG TAB (LOFRAL)" at bounding box center [476, 230] width 163 height 12
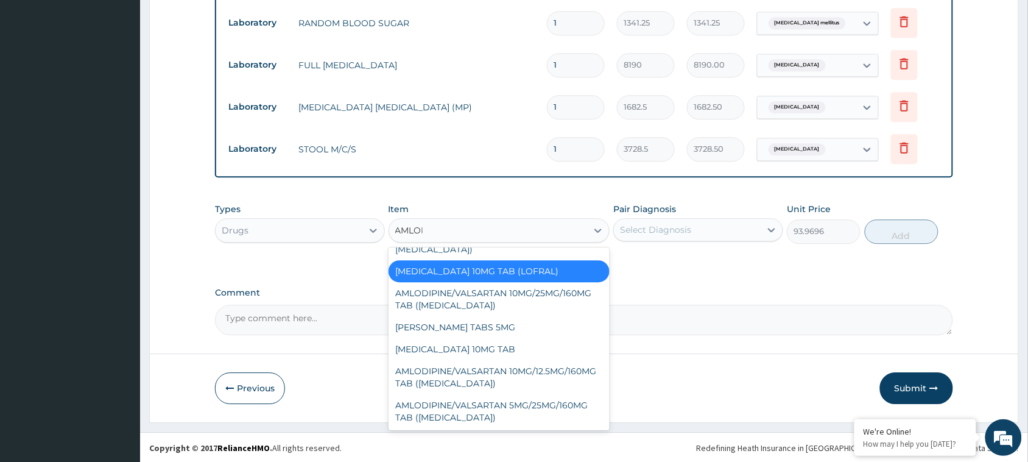
scroll to position [0, 0]
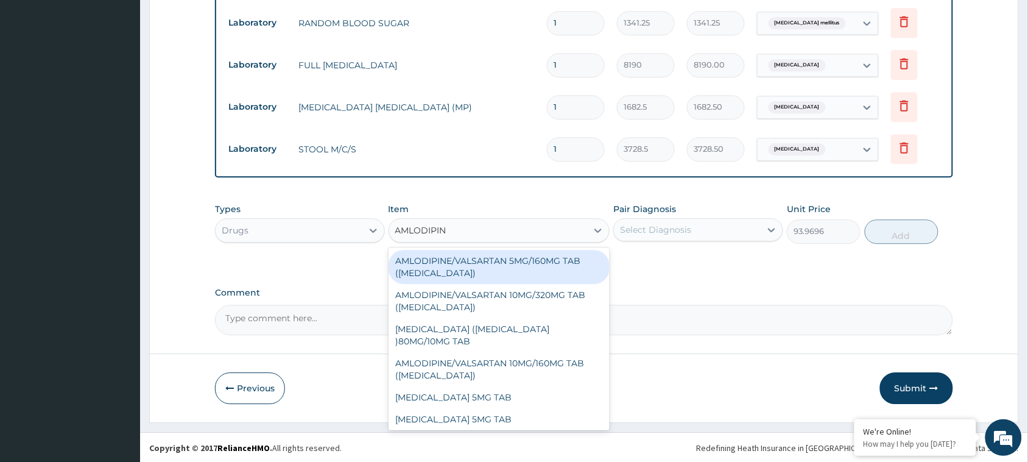
type input "AMLODIPINE"
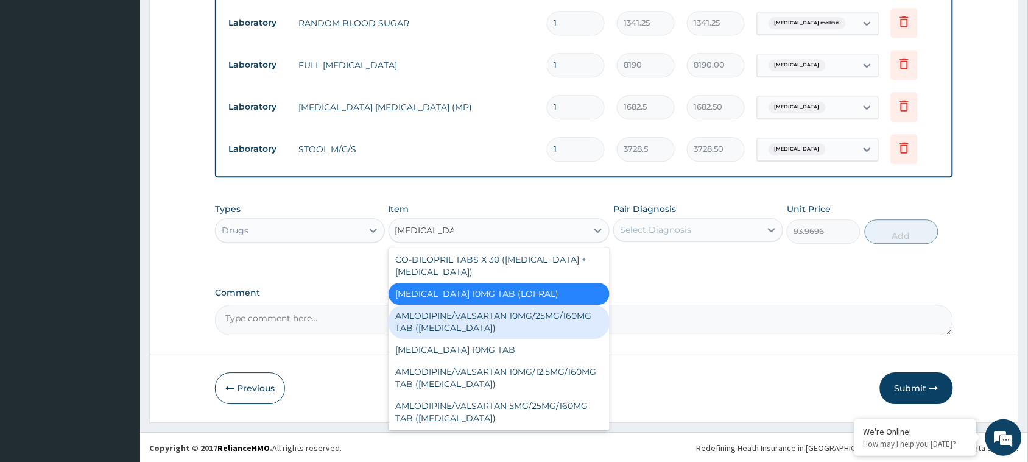
scroll to position [304, 0]
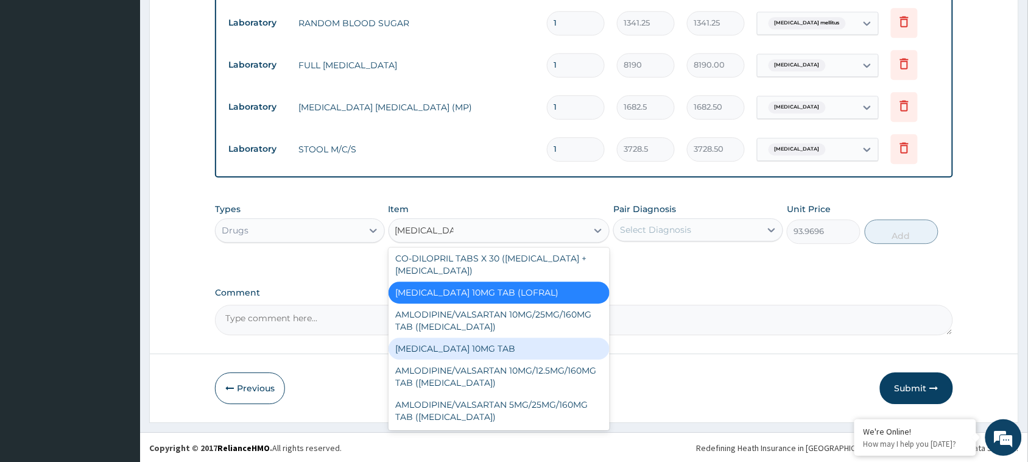
click at [468, 351] on div "AMLODIPINE 10MG TAB" at bounding box center [499, 348] width 222 height 22
type input "78.9696"
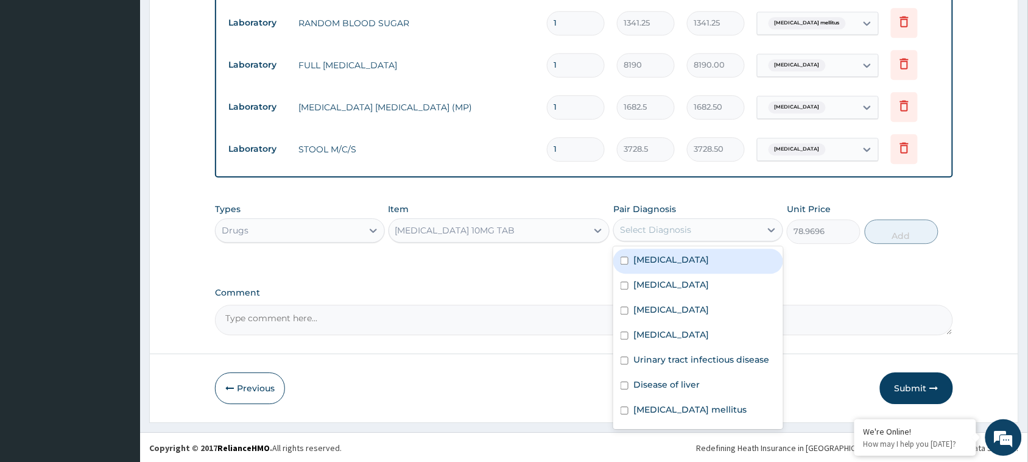
click at [686, 231] on div "Select Diagnosis" at bounding box center [655, 229] width 71 height 12
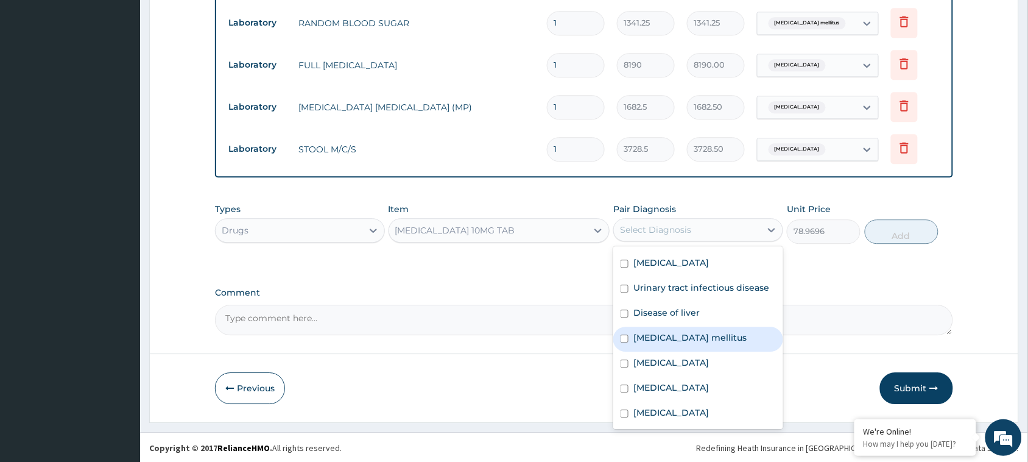
scroll to position [0, 0]
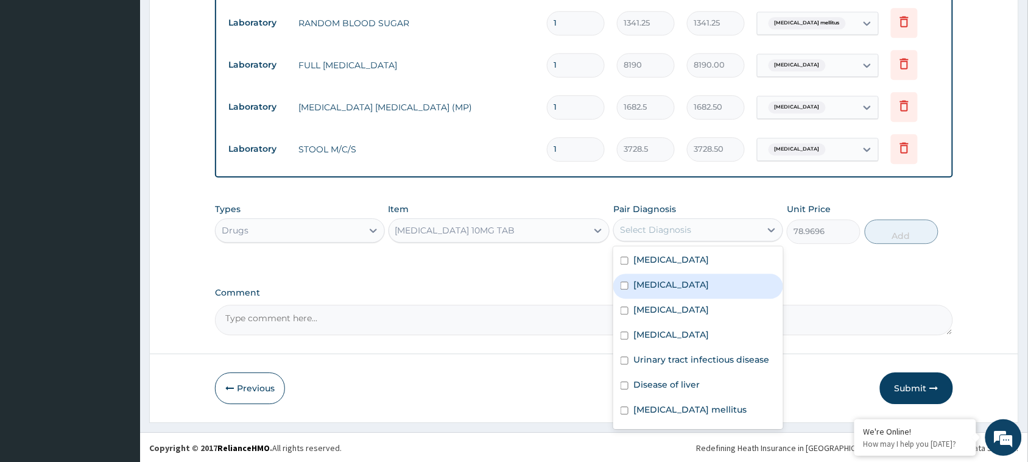
click at [653, 291] on div "Essential hypertension" at bounding box center [698, 285] width 170 height 25
checkbox input "true"
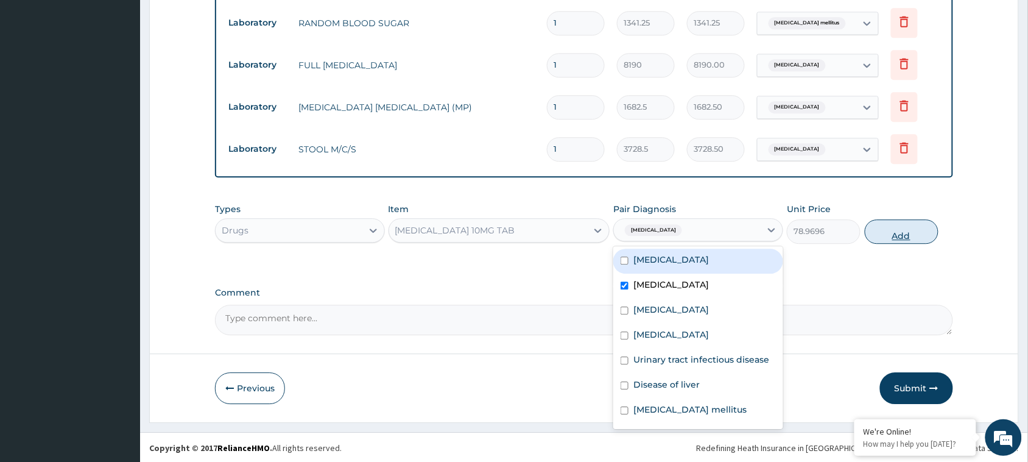
click at [899, 236] on button "Add" at bounding box center [902, 231] width 74 height 24
type input "0"
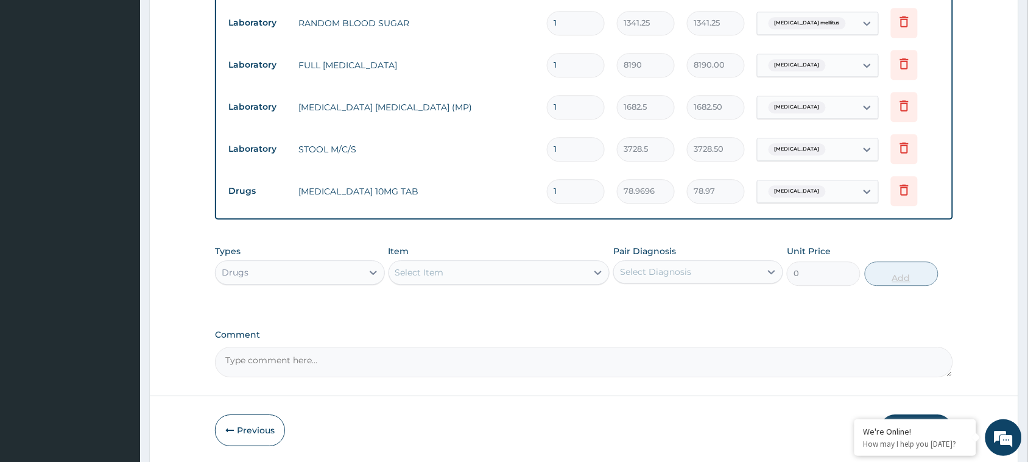
type input "0.00"
type input "7"
type input "552.79"
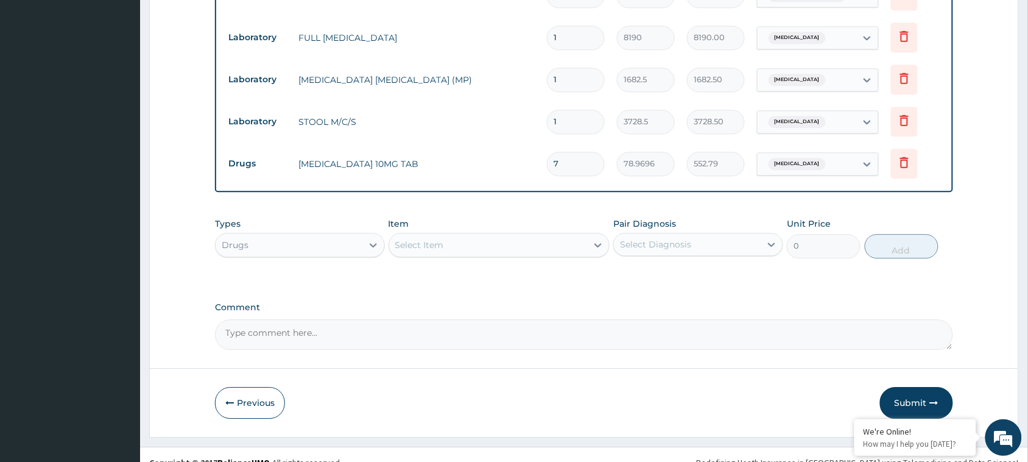
scroll to position [896, 0]
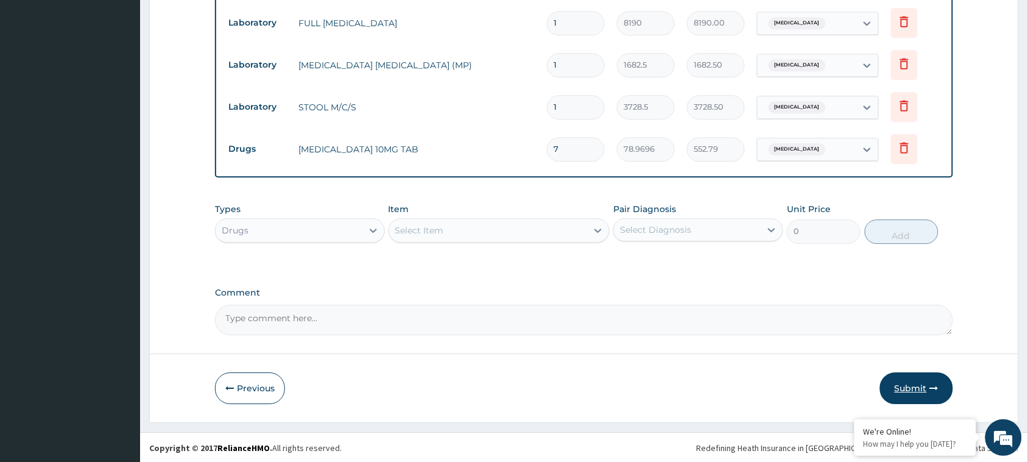
type input "7"
click at [912, 388] on button "Submit" at bounding box center [916, 388] width 73 height 32
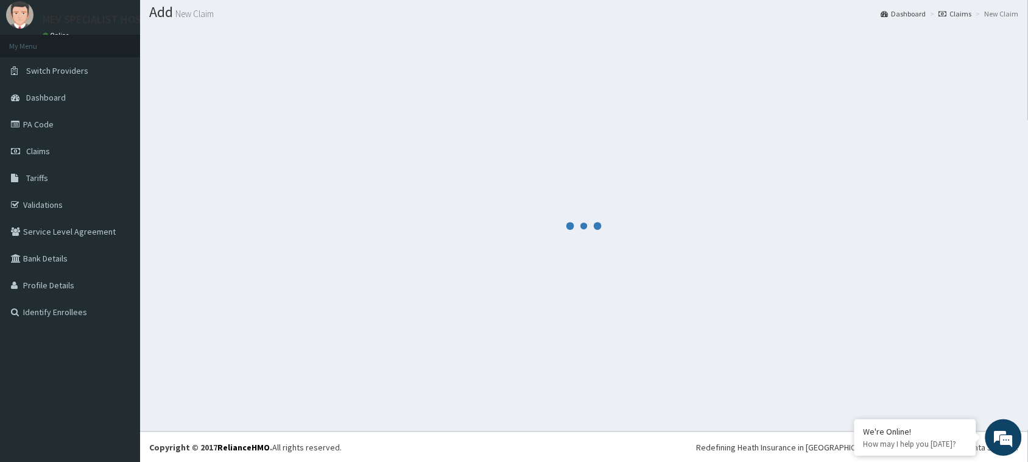
scroll to position [885, 0]
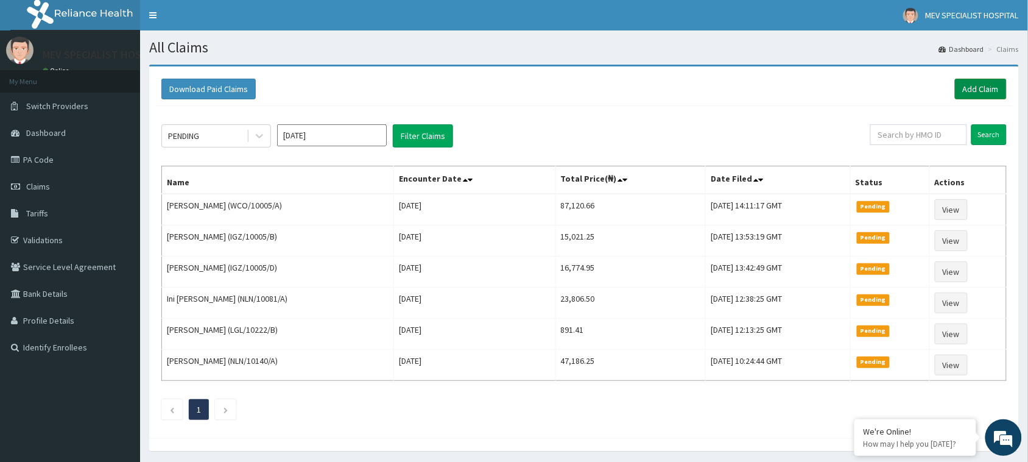
click at [978, 94] on link "Add Claim" at bounding box center [981, 89] width 52 height 21
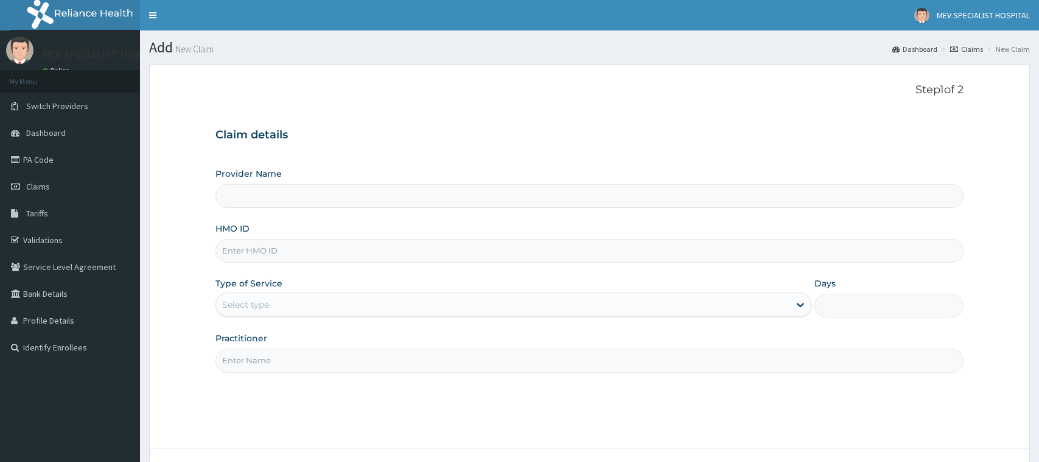
type input "MEV SPECIALIST HOSPITAL"
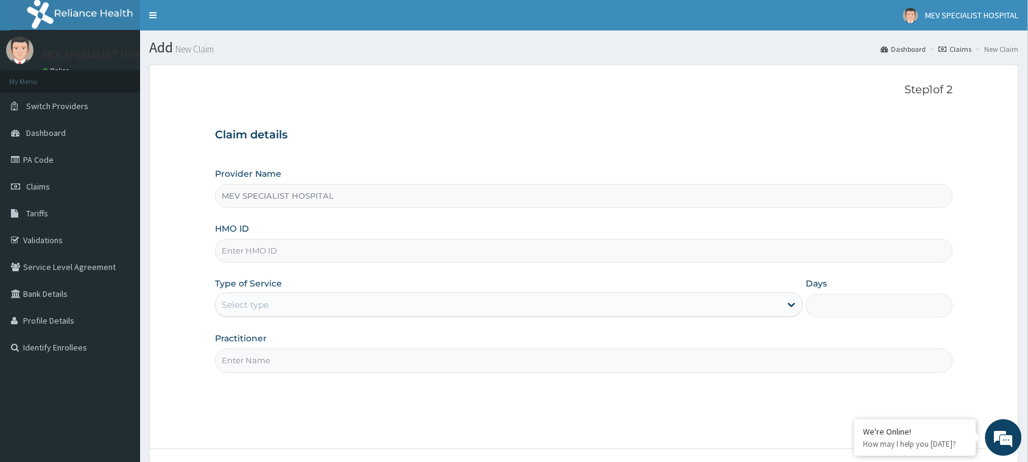
click at [420, 250] on input "HMO ID" at bounding box center [584, 251] width 738 height 24
paste input "NLN/10140/A"
type input "NLN/10140/A"
click at [334, 317] on div "Type of Service Select type" at bounding box center [509, 297] width 588 height 40
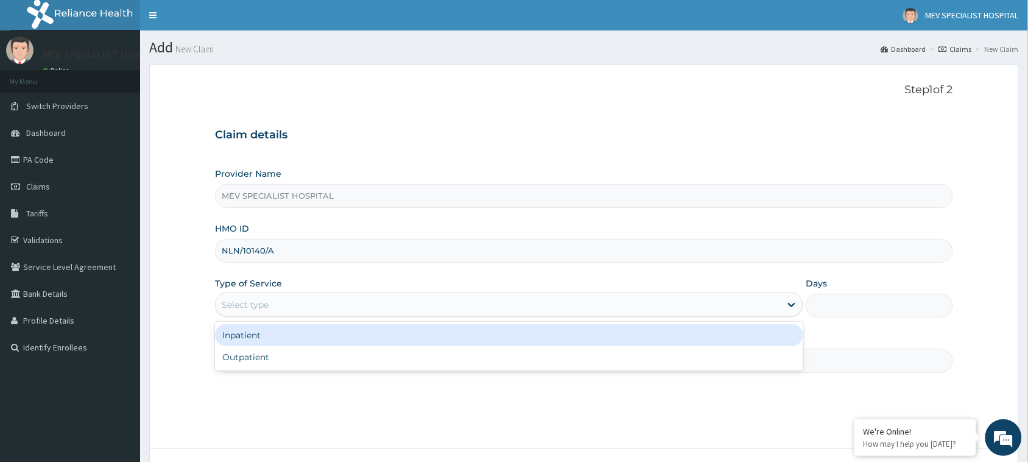
click at [329, 315] on div "Select type" at bounding box center [509, 304] width 588 height 24
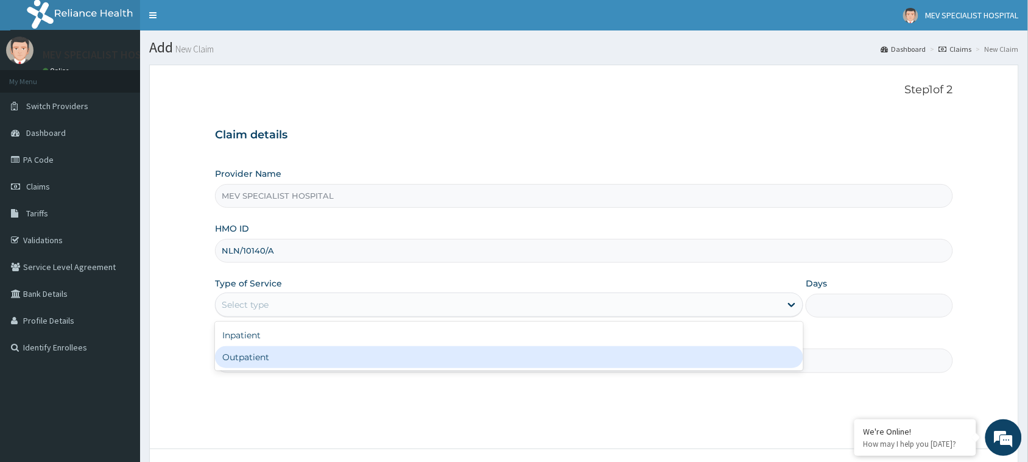
click at [329, 358] on div "Outpatient" at bounding box center [509, 357] width 588 height 22
type input "1"
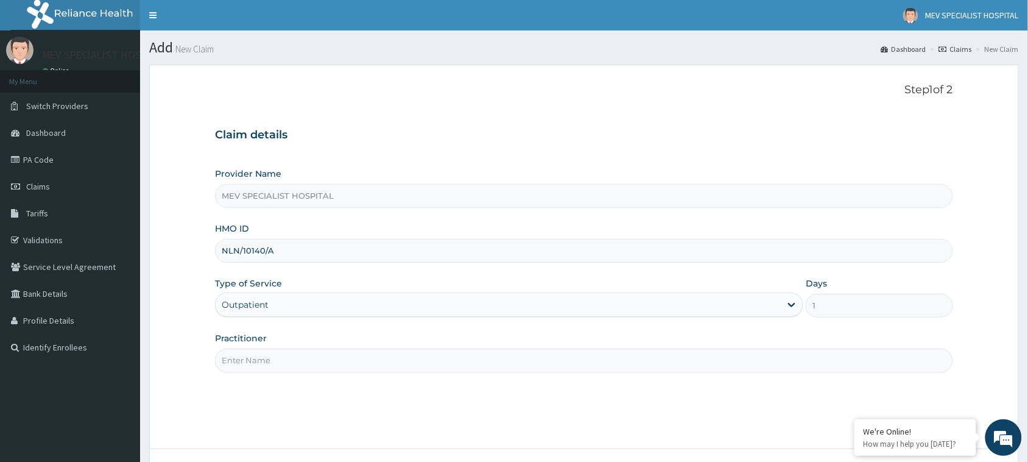
click at [329, 358] on input "Practitioner" at bounding box center [584, 360] width 738 height 24
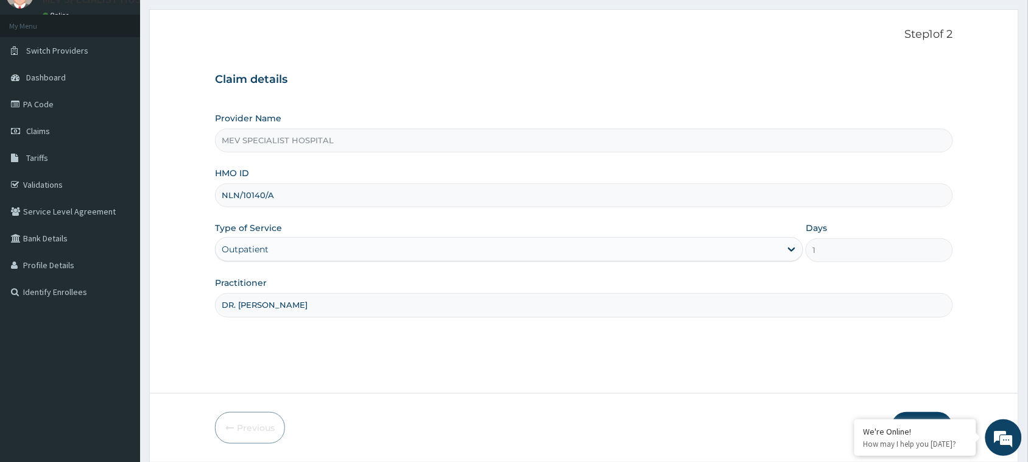
scroll to position [96, 0]
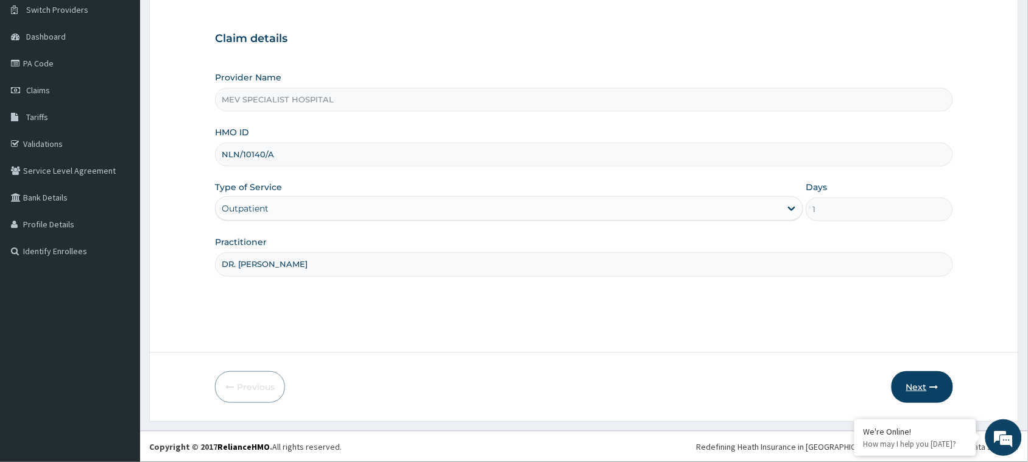
type input "DR. [PERSON_NAME]"
click at [925, 384] on button "Next" at bounding box center [921, 387] width 61 height 32
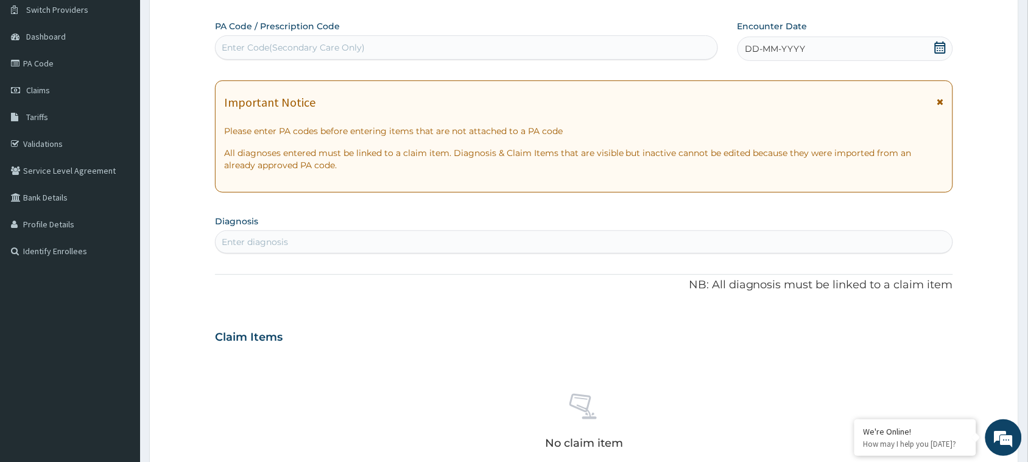
click at [343, 44] on div "Enter Code(Secondary Care Only)" at bounding box center [293, 47] width 143 height 12
paste input "PA/CEDBF8"
type input "PA/CEDBF8"
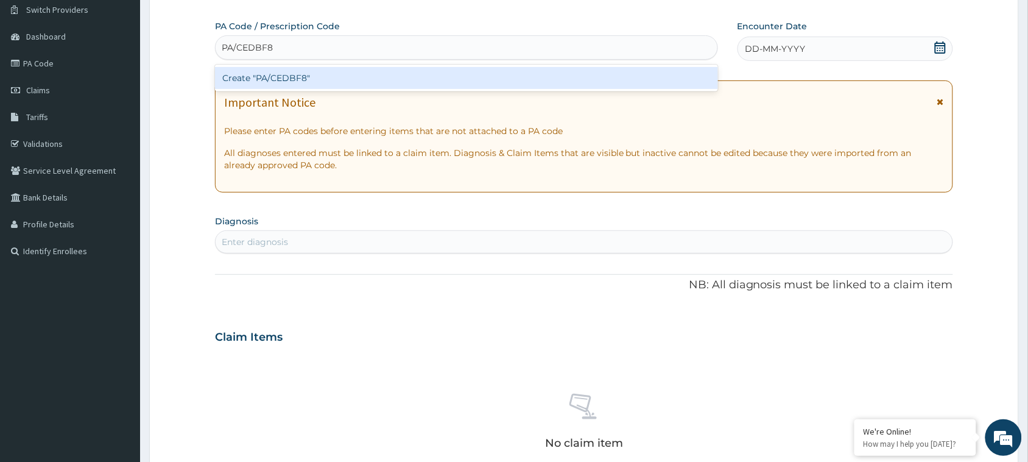
click at [343, 79] on div "Create "PA/CEDBF8"" at bounding box center [466, 78] width 503 height 22
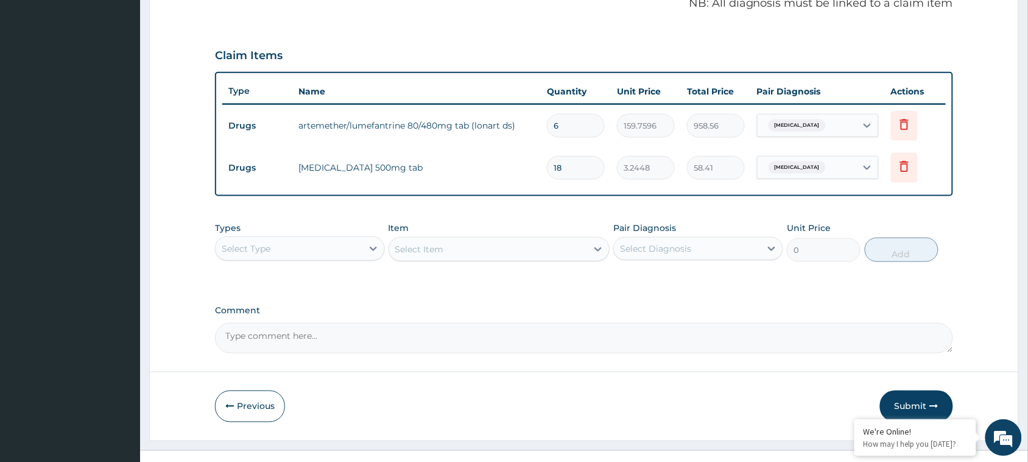
scroll to position [399, 0]
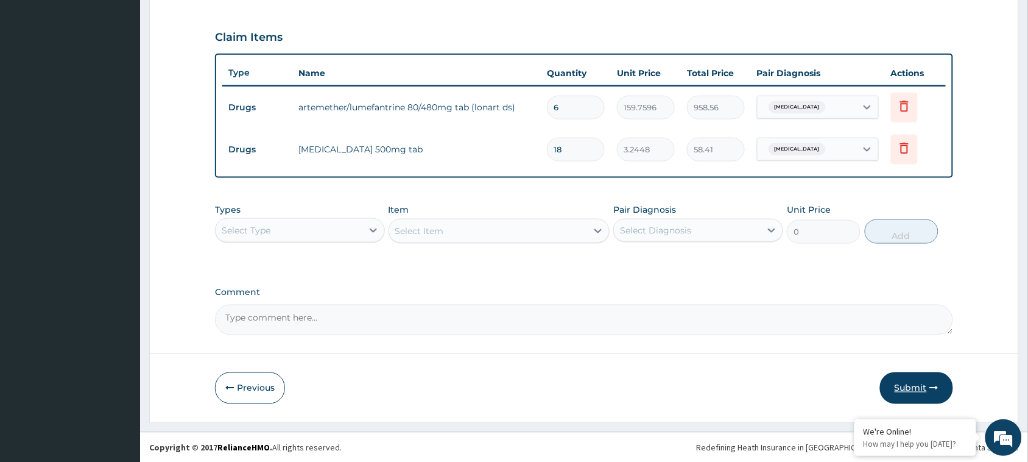
click at [911, 391] on button "Submit" at bounding box center [916, 388] width 73 height 32
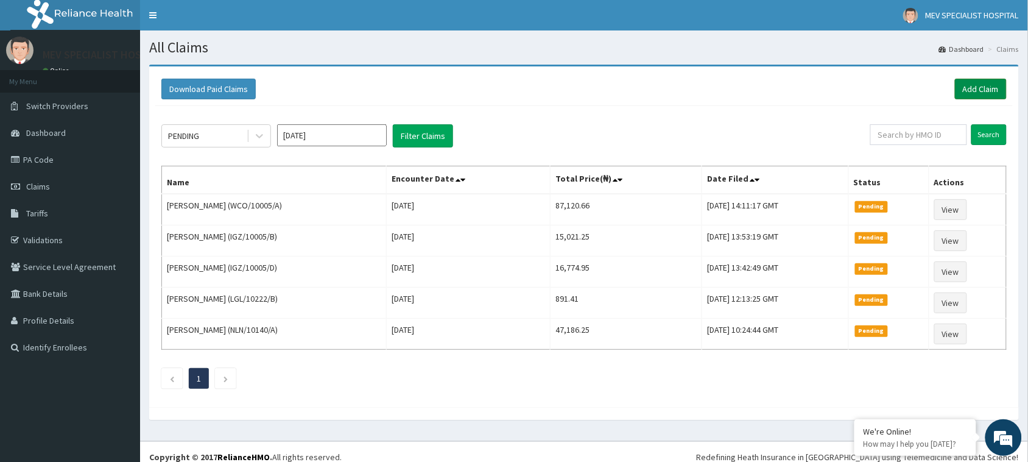
click at [988, 93] on link "Add Claim" at bounding box center [981, 89] width 52 height 21
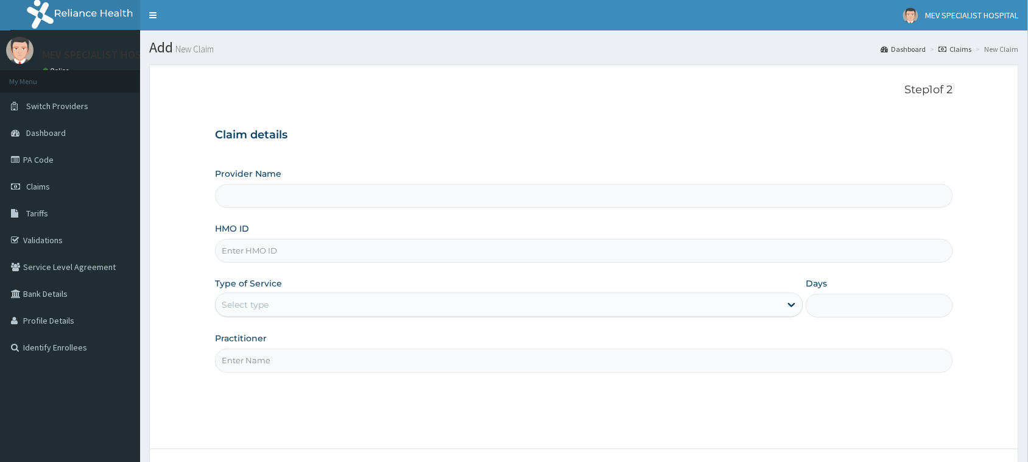
click at [281, 256] on input "HMO ID" at bounding box center [584, 251] width 738 height 24
paste input "TDN/10033/B"
type input "TDN/10033/B"
type input "MEV SPECIALIST HOSPITAL"
type input "TDN/10033/B"
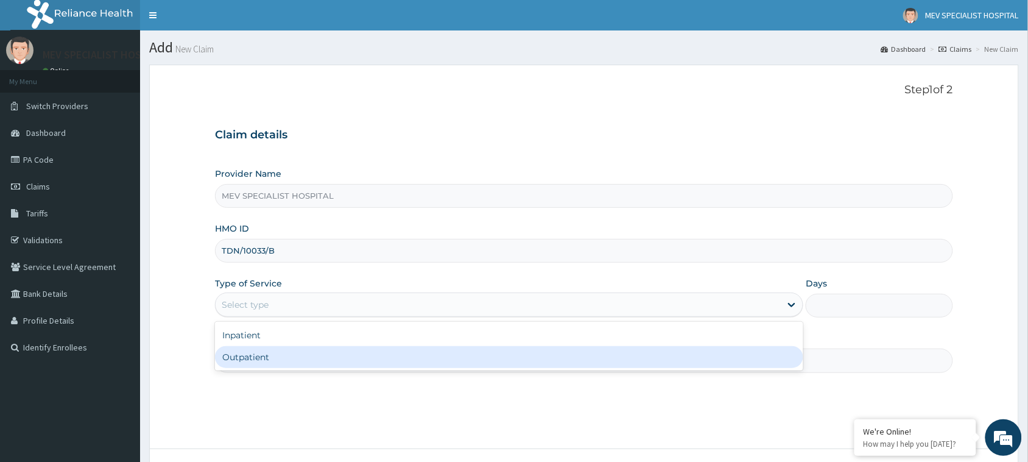
drag, startPoint x: 259, startPoint y: 301, endPoint x: 262, endPoint y: 351, distance: 50.0
click at [262, 317] on div "option Outpatient focused, 2 of 2. 2 results available. Use Up and Down to choo…" at bounding box center [509, 304] width 588 height 24
click at [262, 351] on div "Outpatient" at bounding box center [509, 357] width 588 height 22
type input "1"
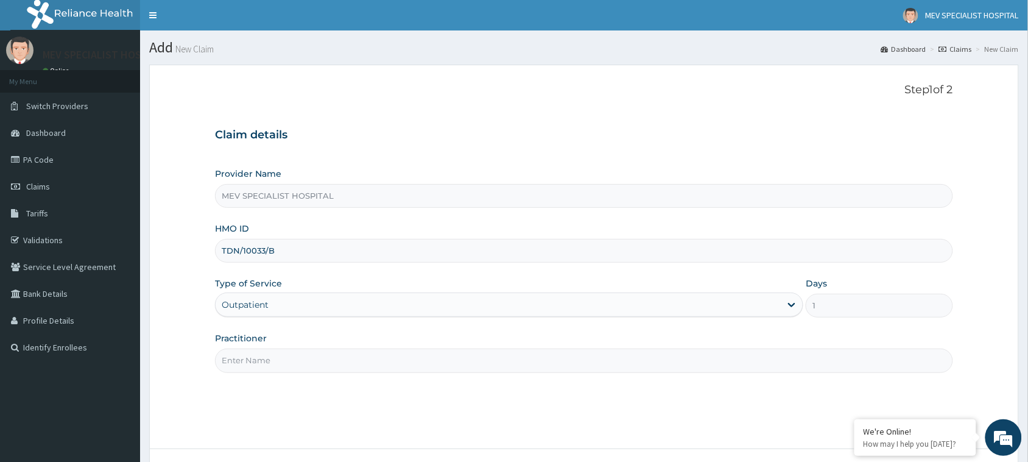
click at [262, 351] on input "Practitioner" at bounding box center [584, 360] width 738 height 24
type input "DR. [PERSON_NAME]"
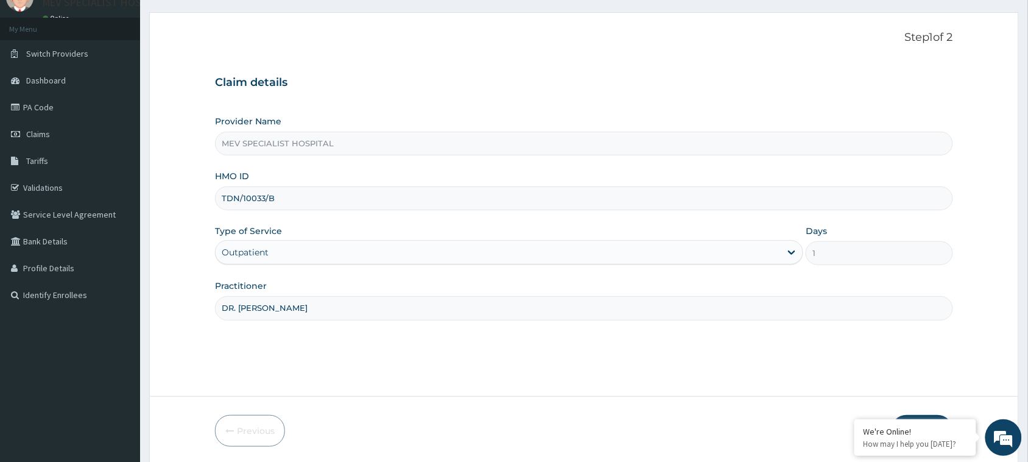
scroll to position [96, 0]
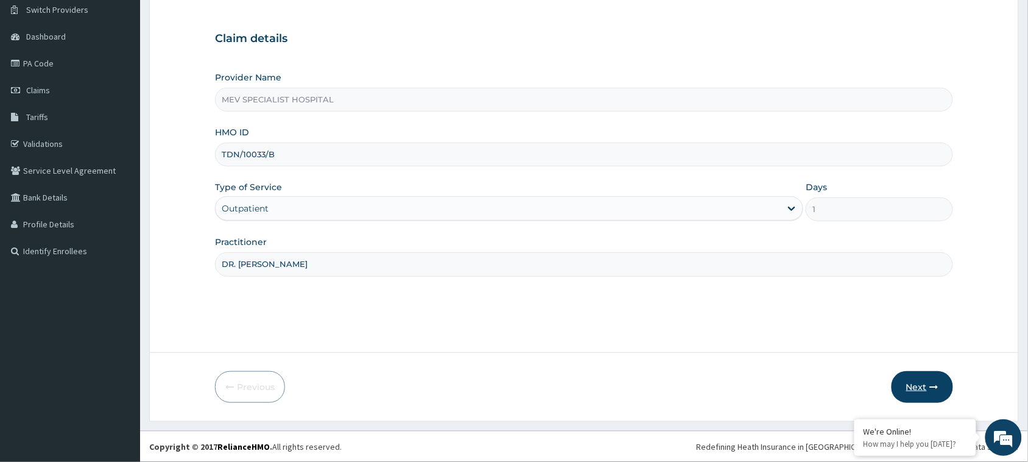
click at [936, 379] on button "Next" at bounding box center [921, 387] width 61 height 32
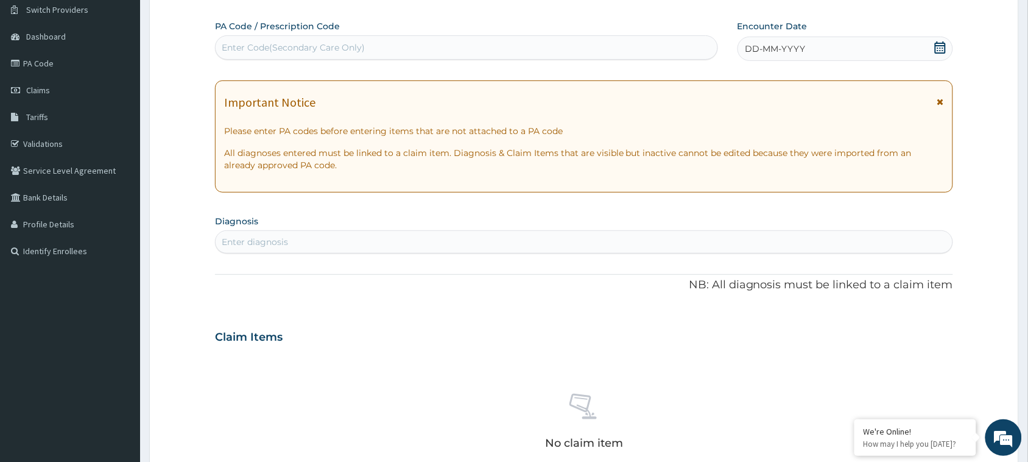
scroll to position [0, 0]
click at [440, 44] on div "Enter Code(Secondary Care Only)" at bounding box center [467, 47] width 502 height 19
type input "V"
click at [481, 40] on div "Enter Code(Secondary Care Only)" at bounding box center [467, 47] width 502 height 19
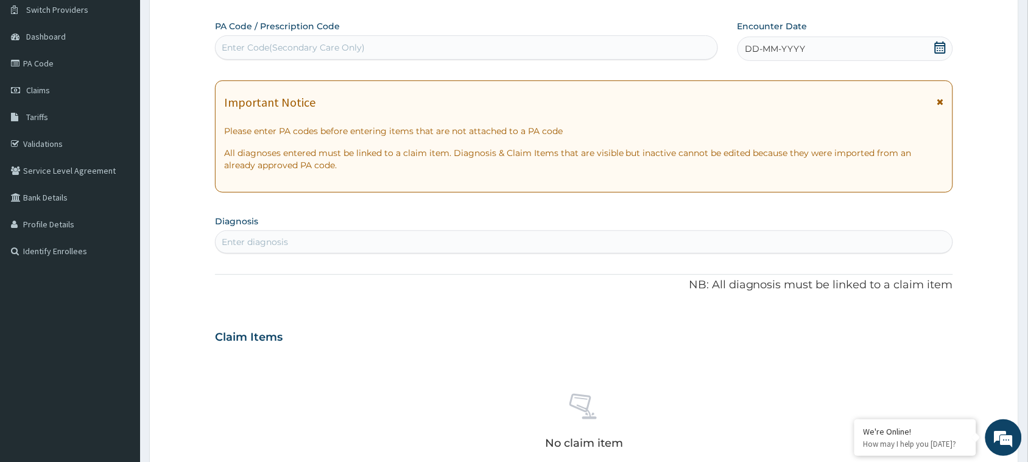
paste input "PA/BF7797"
type input "PA/BF7797"
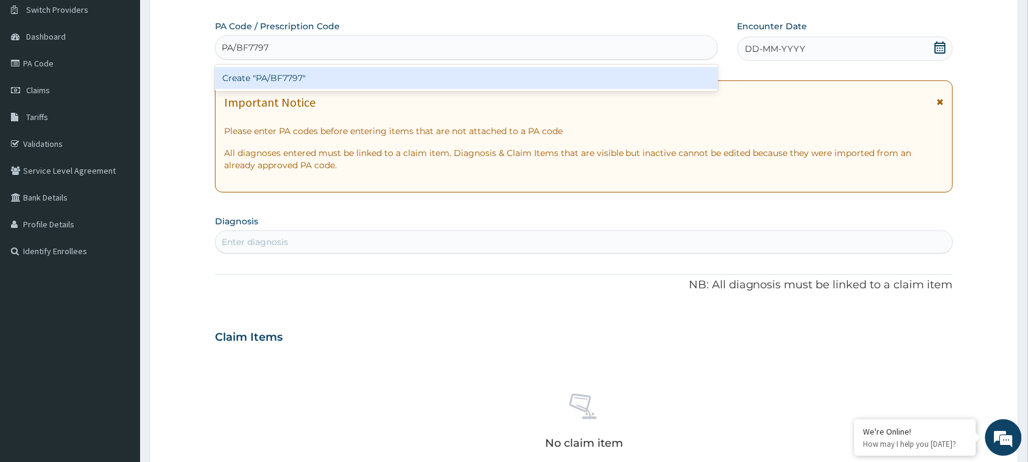
click at [482, 71] on div "Create "PA/BF7797"" at bounding box center [466, 78] width 503 height 22
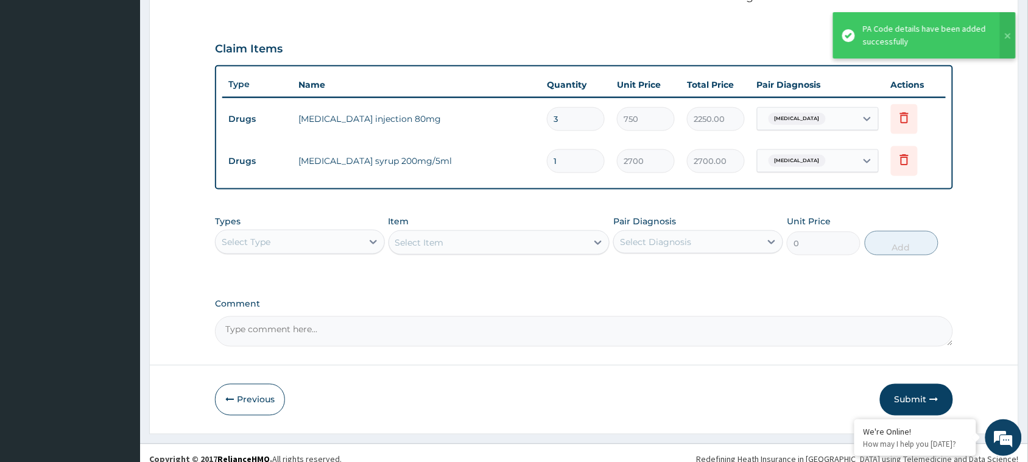
scroll to position [399, 0]
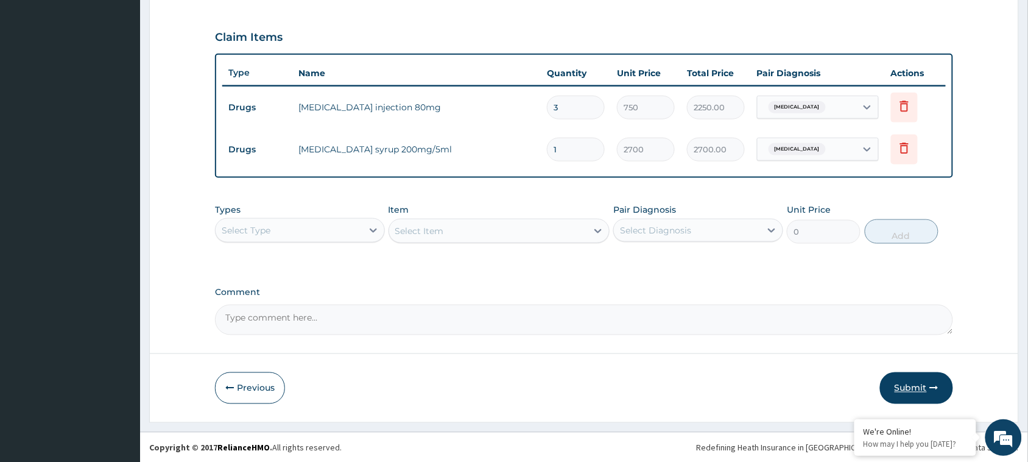
click at [909, 382] on button "Submit" at bounding box center [916, 388] width 73 height 32
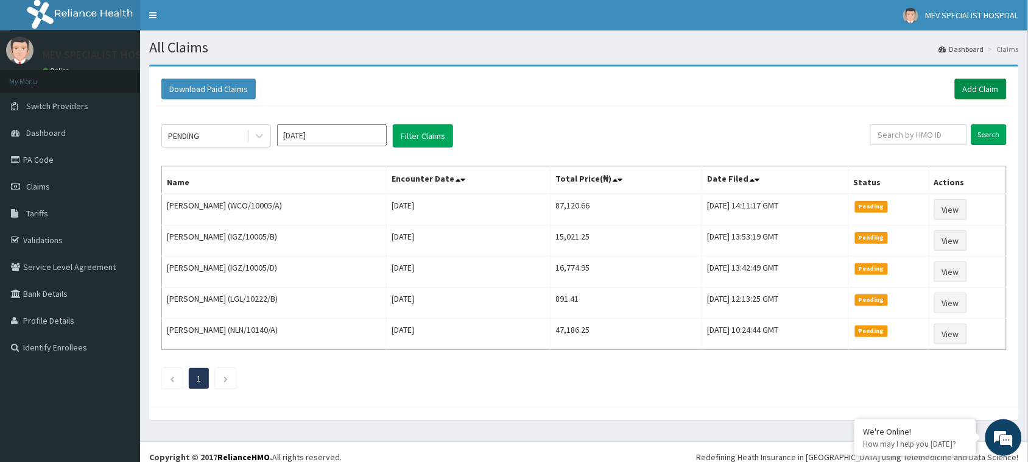
click at [975, 88] on link "Add Claim" at bounding box center [981, 89] width 52 height 21
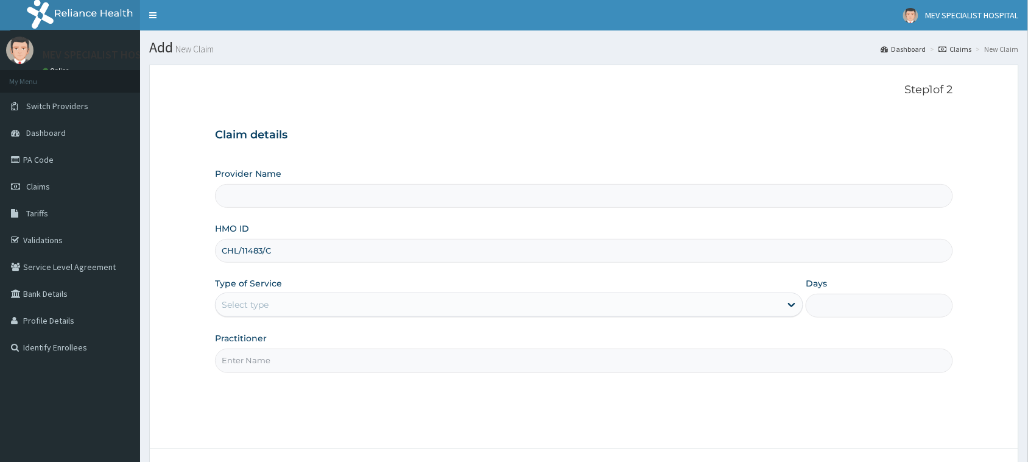
type input "CHL/11483/C"
click at [273, 307] on div "Select type" at bounding box center [498, 304] width 565 height 19
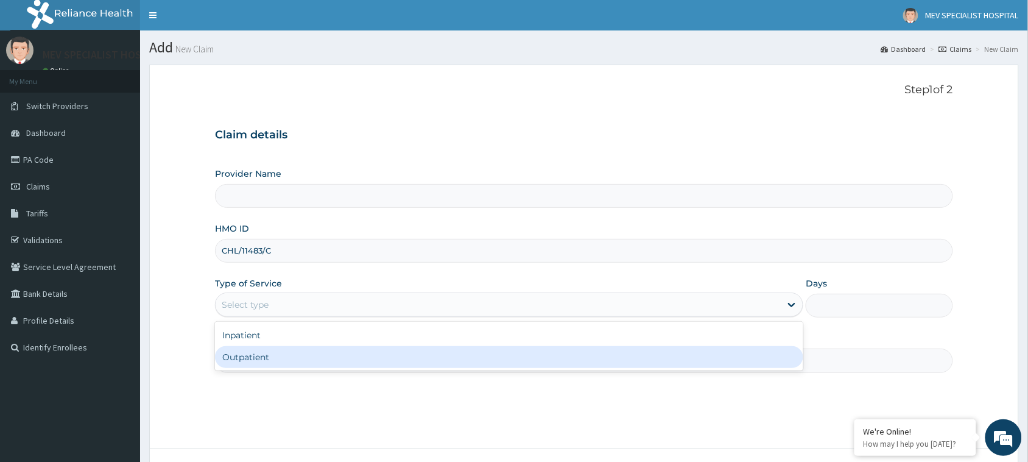
click at [285, 358] on div "Outpatient" at bounding box center [509, 357] width 588 height 22
type input "1"
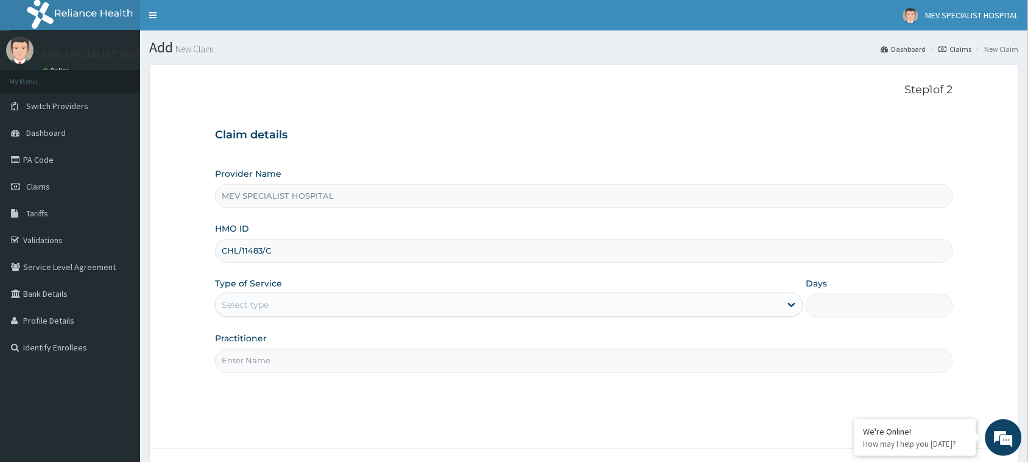
type input "CHL/11483/C"
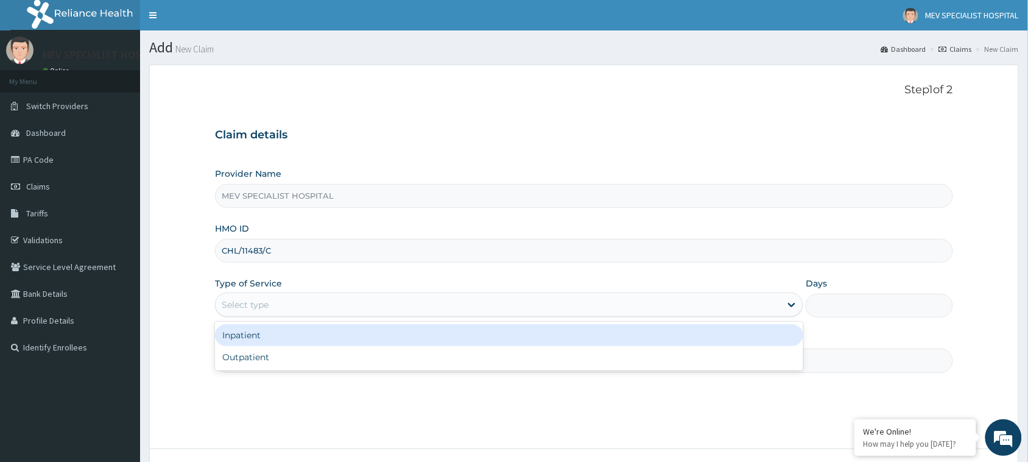
click at [265, 306] on div "Select type" at bounding box center [245, 304] width 47 height 12
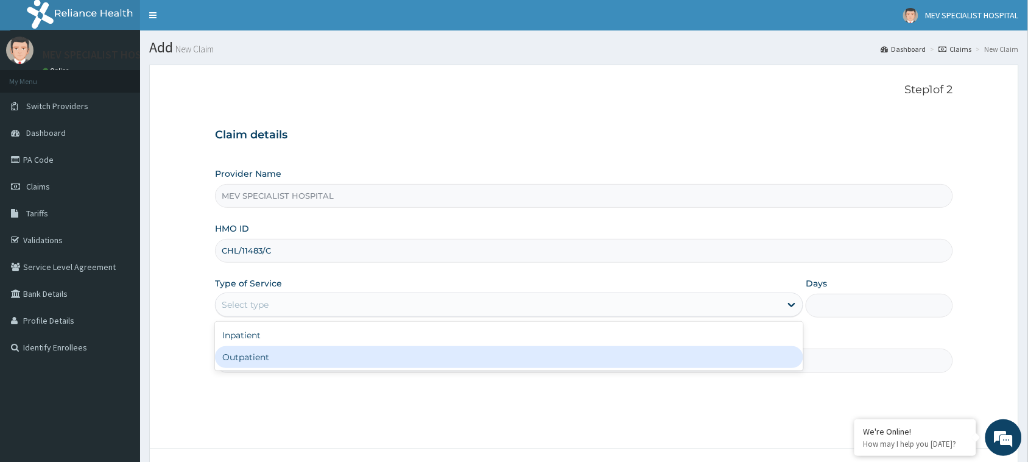
click at [263, 358] on div "Outpatient" at bounding box center [509, 357] width 588 height 22
type input "1"
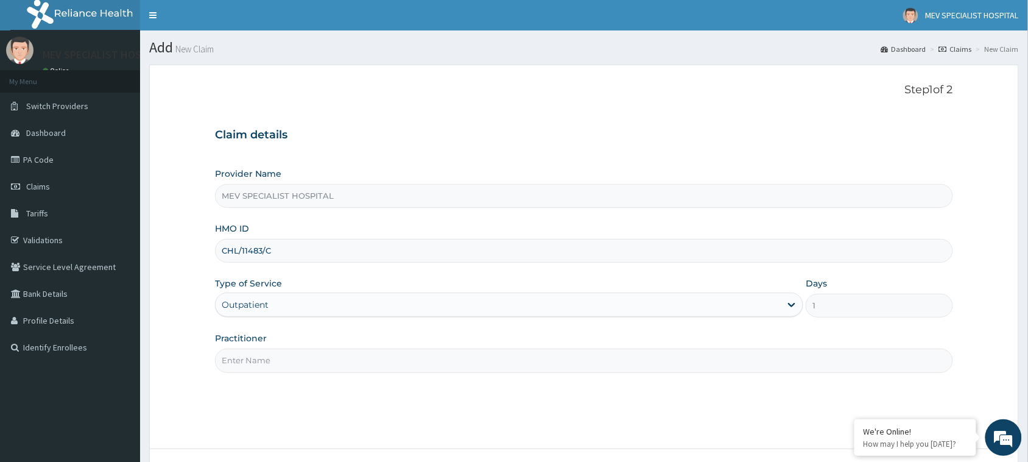
click at [263, 358] on input "Practitioner" at bounding box center [584, 360] width 738 height 24
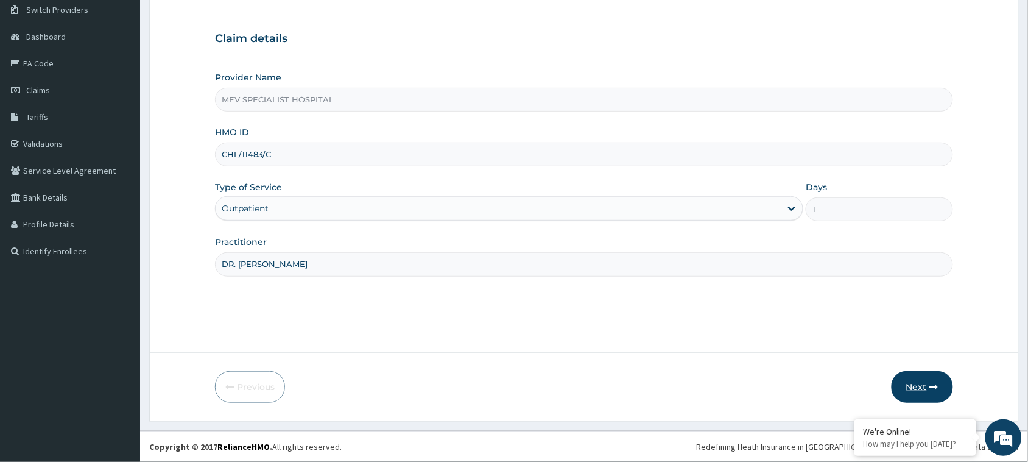
type input "DR. [PERSON_NAME]"
click at [909, 377] on button "Next" at bounding box center [921, 387] width 61 height 32
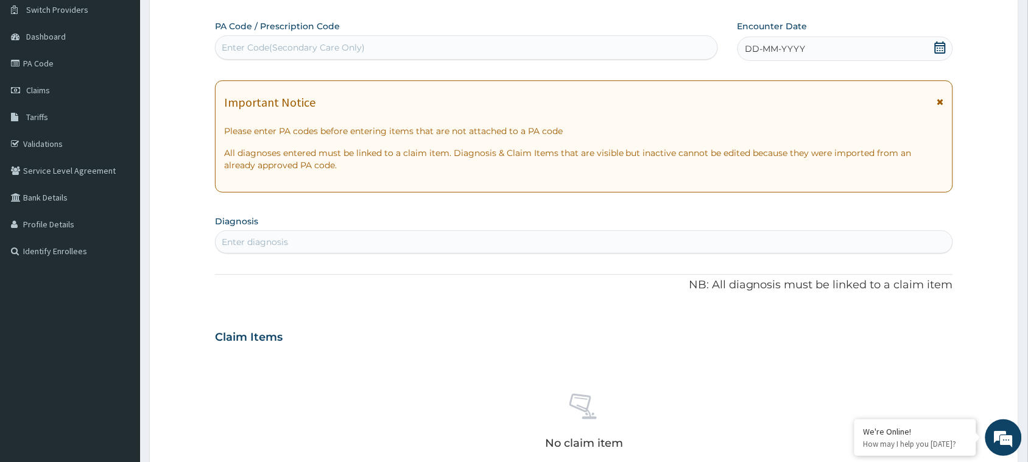
click at [418, 46] on div "Enter Code(Secondary Care Only)" at bounding box center [467, 47] width 502 height 19
paste input "PA/FE350E"
type input "PA/FE350E"
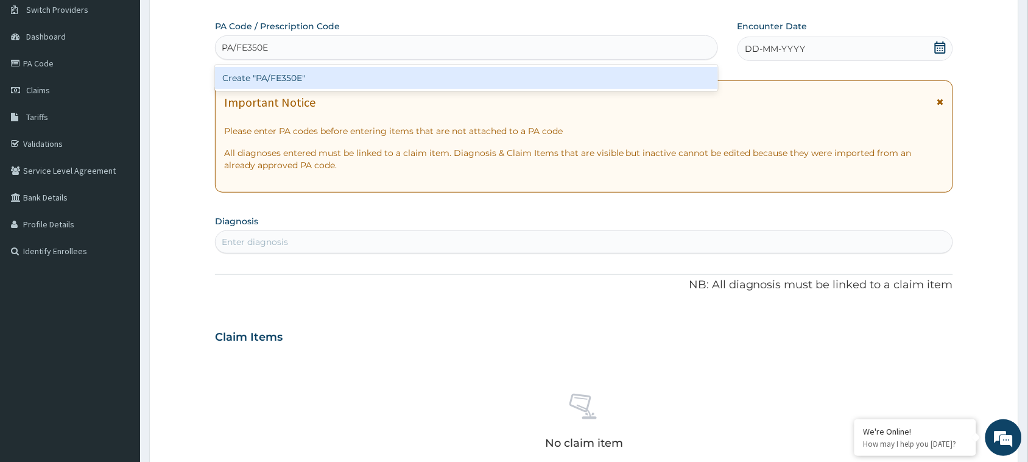
click at [403, 83] on div "Create "PA/FE350E"" at bounding box center [466, 78] width 503 height 22
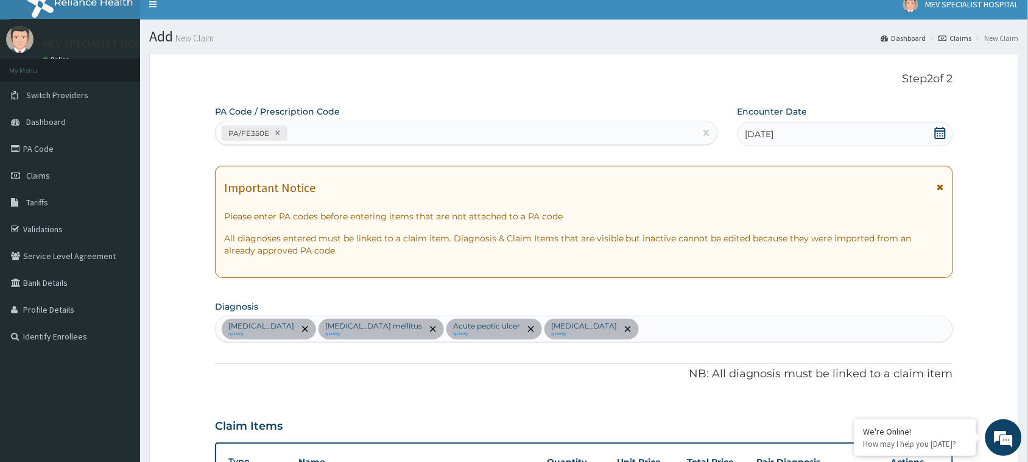
scroll to position [0, 0]
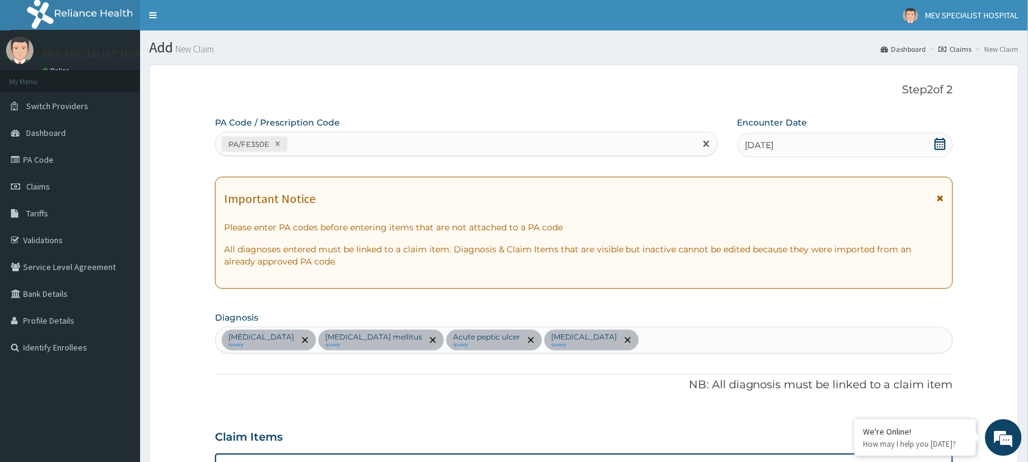
click at [358, 142] on div "PA/FE350E" at bounding box center [456, 144] width 480 height 20
paste input "PA/33F5DB"
type input "PA/33F5DB"
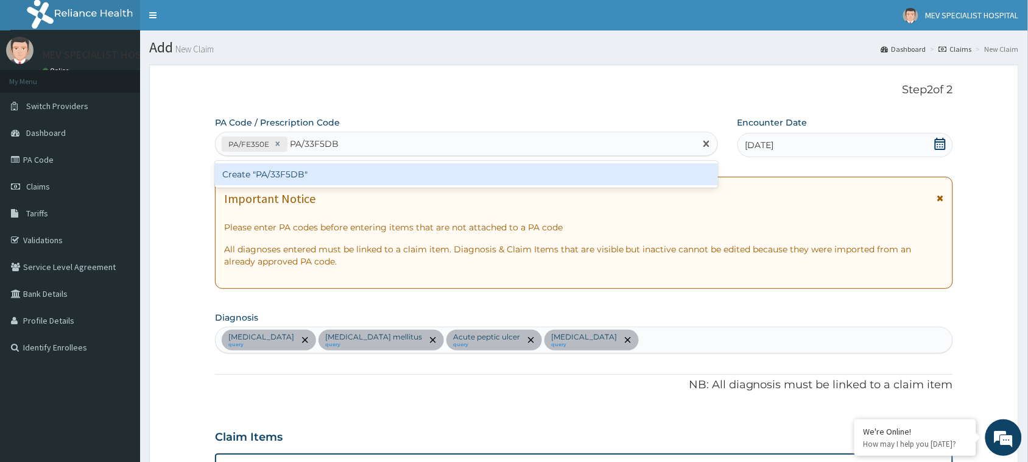
click at [358, 174] on div "Create "PA/33F5DB"" at bounding box center [466, 174] width 503 height 22
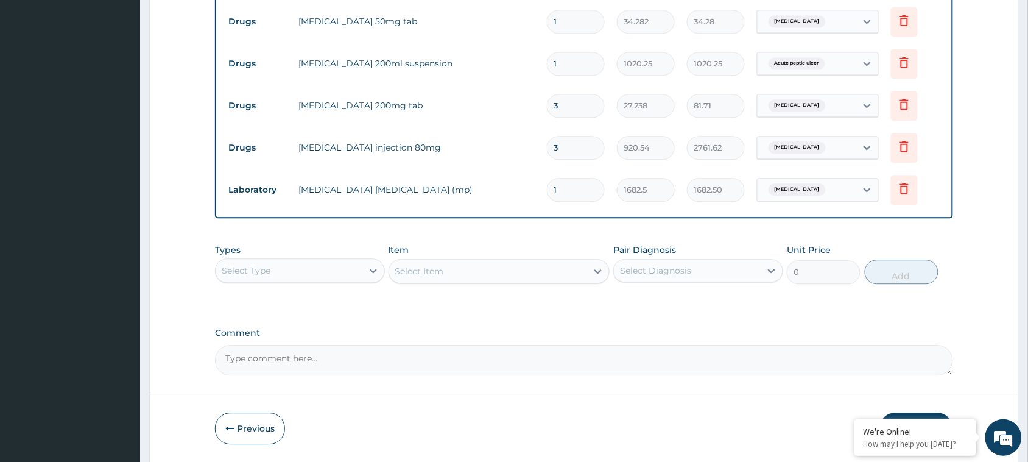
scroll to position [820, 0]
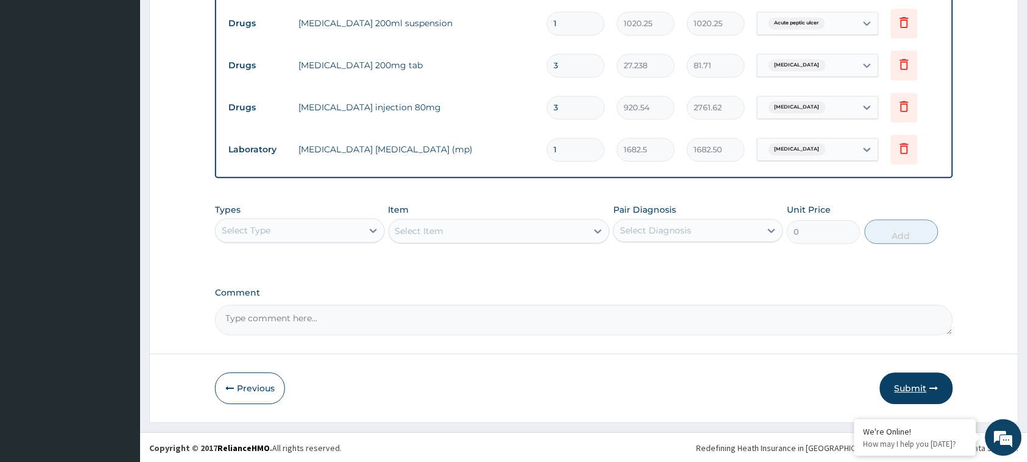
click at [896, 387] on button "Submit" at bounding box center [916, 388] width 73 height 32
